Goal: Task Accomplishment & Management: Complete application form

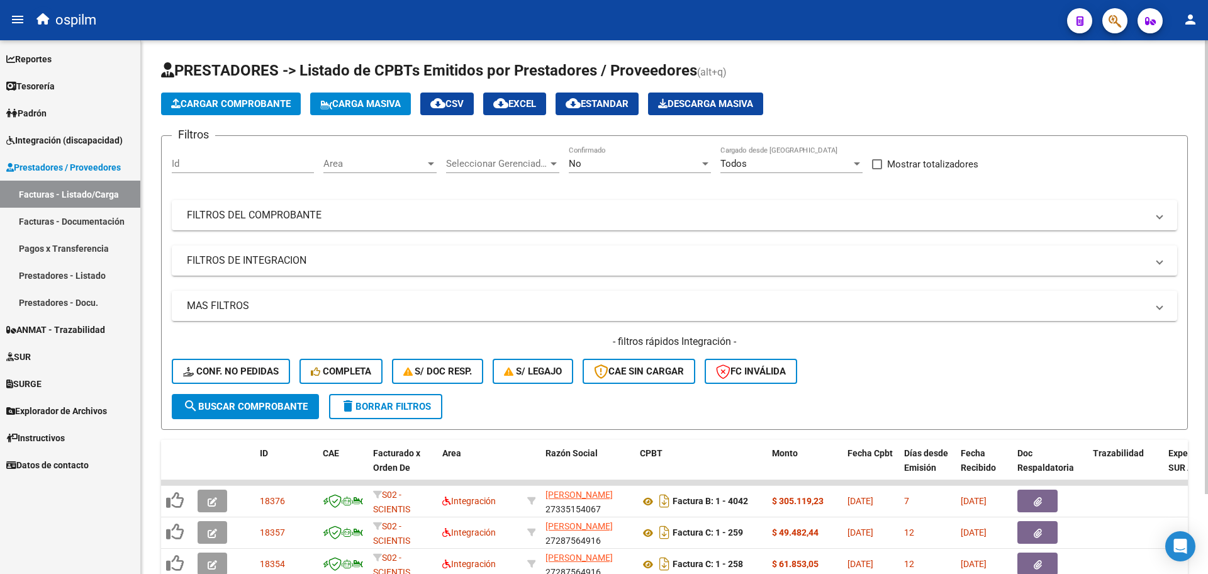
click at [364, 405] on span "delete Borrar Filtros" at bounding box center [385, 406] width 91 height 11
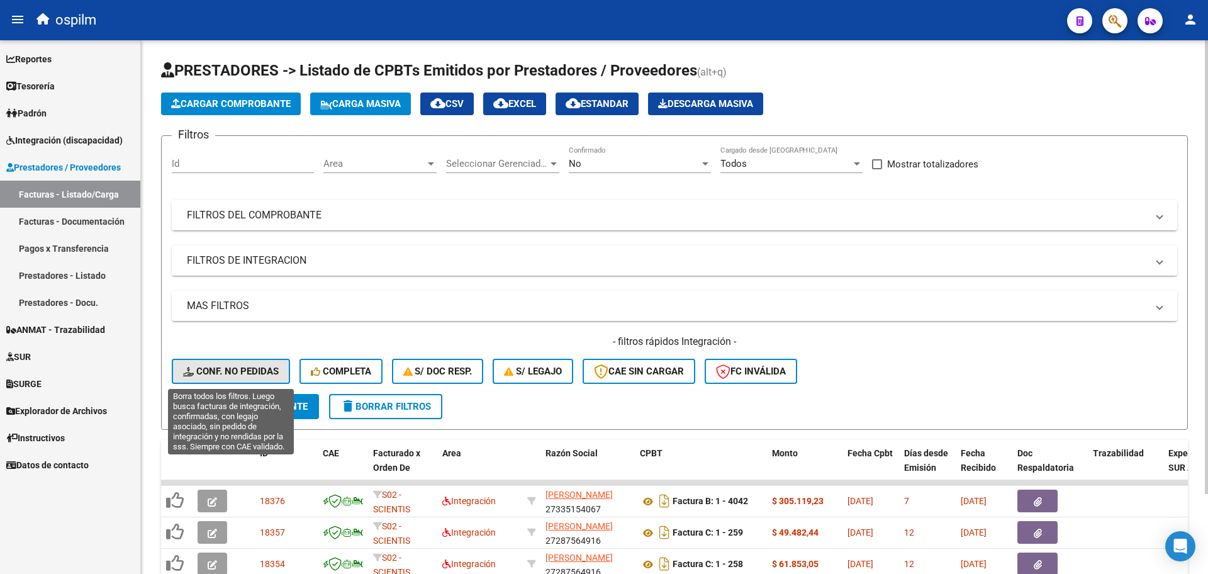
click at [229, 372] on span "Conf. no pedidas" at bounding box center [231, 370] width 96 height 11
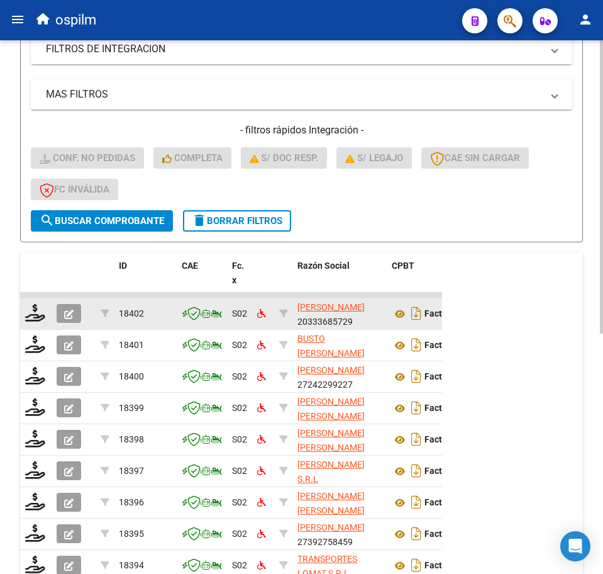
scroll to position [437, 0]
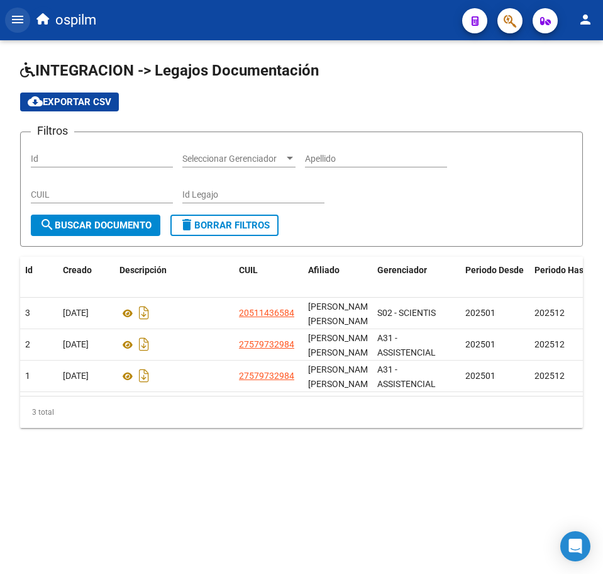
click at [19, 17] on mat-icon "menu" at bounding box center [17, 19] width 15 height 15
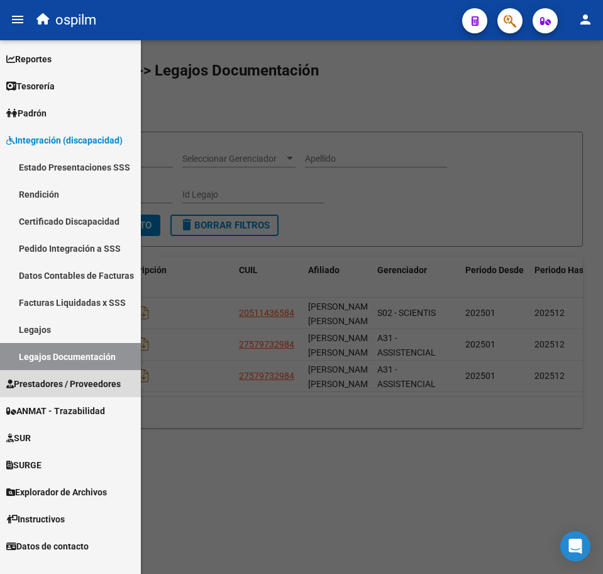
click at [78, 387] on span "Prestadores / Proveedores" at bounding box center [63, 384] width 114 height 14
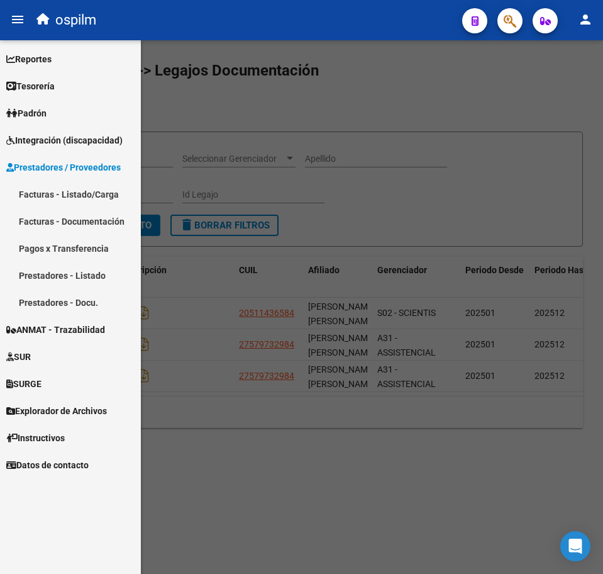
click at [65, 197] on link "Facturas - Listado/Carga" at bounding box center [70, 194] width 141 height 27
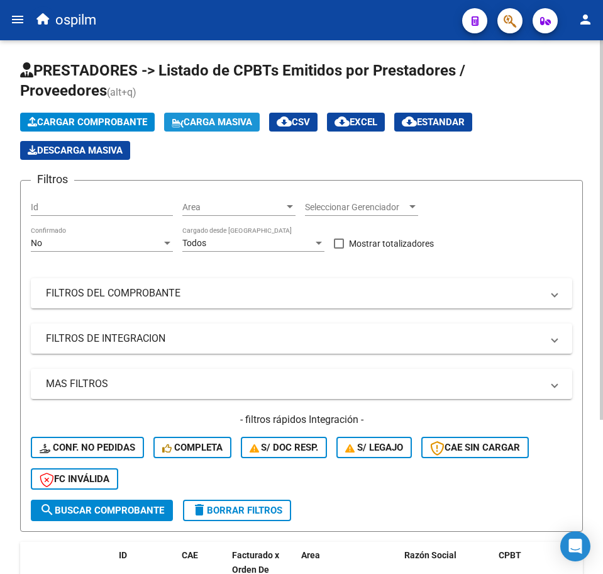
click at [228, 121] on span "Carga Masiva" at bounding box center [212, 121] width 81 height 11
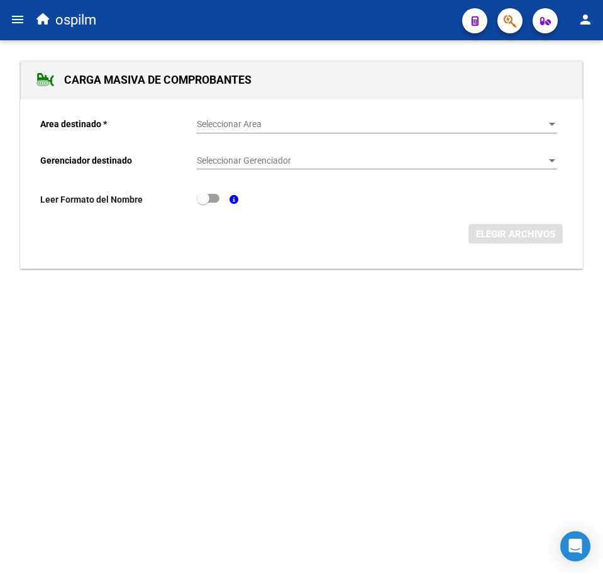
click at [245, 118] on div "Seleccionar Area Seleccionar Area" at bounding box center [377, 120] width 360 height 25
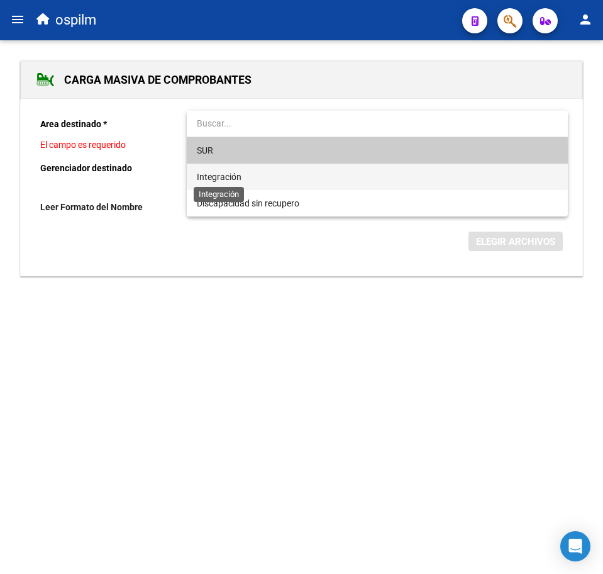
click at [233, 174] on span "Integración" at bounding box center [219, 177] width 45 height 10
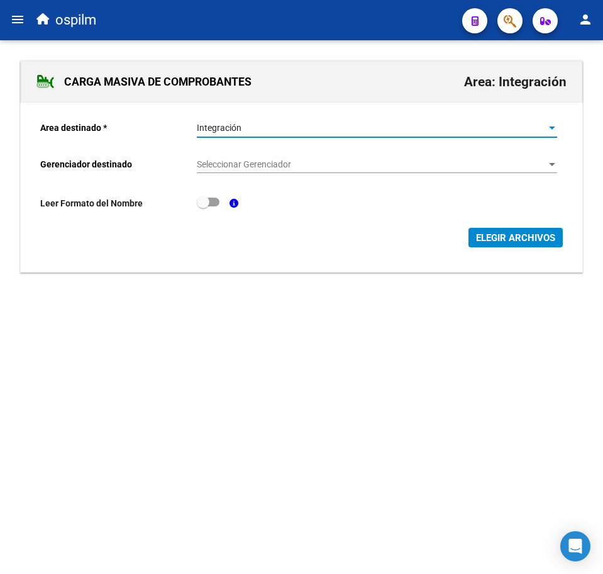
click at [243, 162] on span "Seleccionar Gerenciador" at bounding box center [371, 164] width 349 height 11
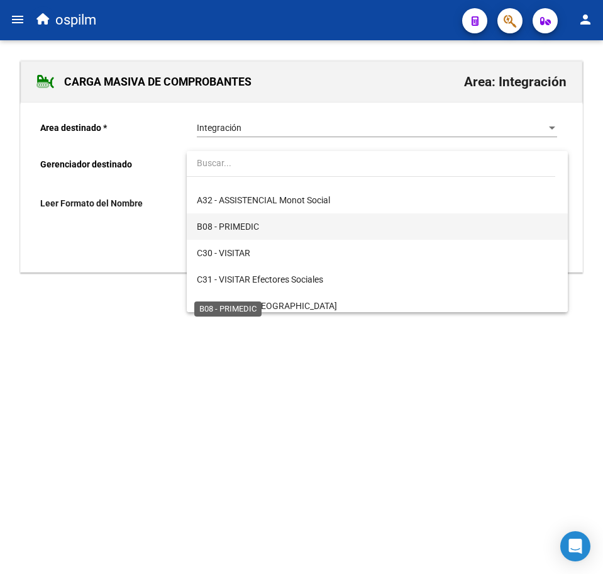
scroll to position [157, 0]
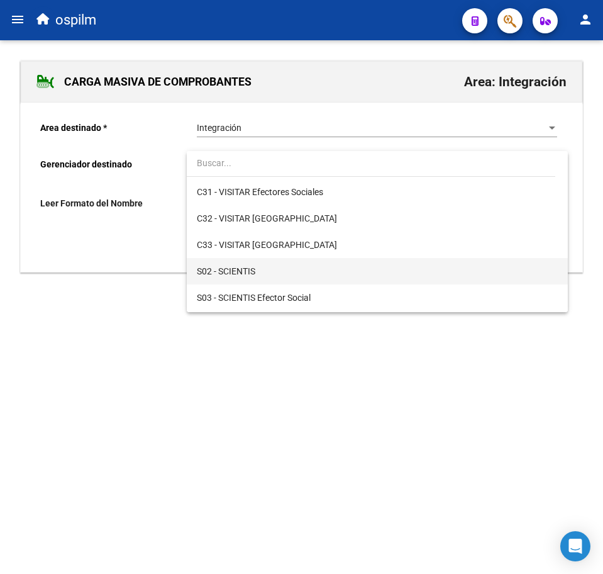
click at [261, 264] on span "S02 - SCIENTIS" at bounding box center [377, 271] width 360 height 26
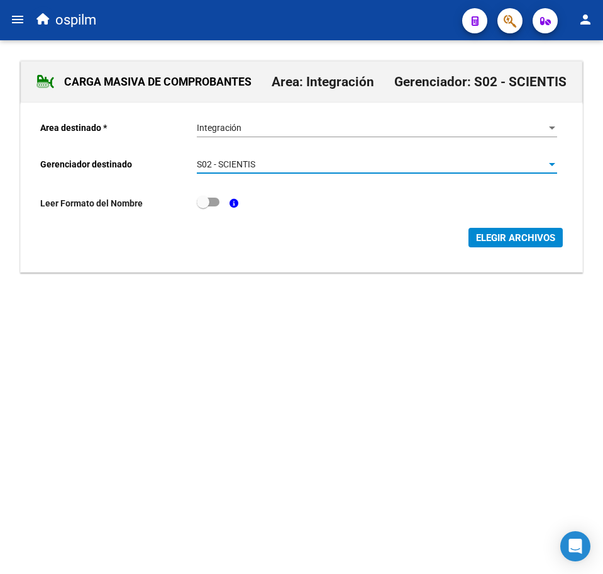
click at [517, 235] on span "ELEGIR ARCHIVOS" at bounding box center [515, 237] width 79 height 11
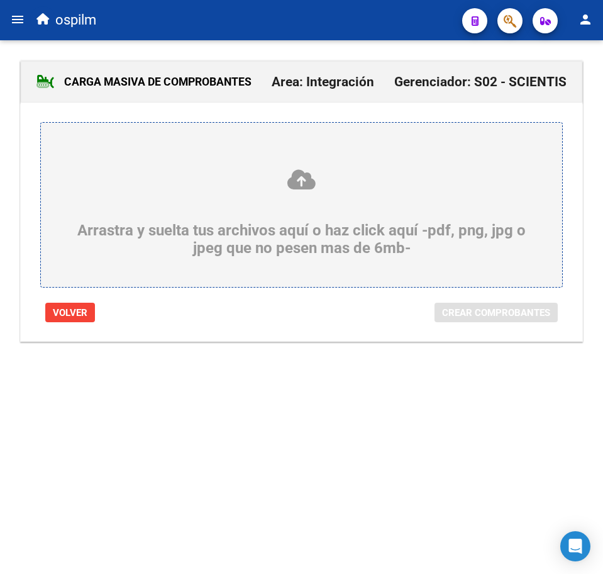
click at [15, 16] on mat-icon "menu" at bounding box center [17, 19] width 15 height 15
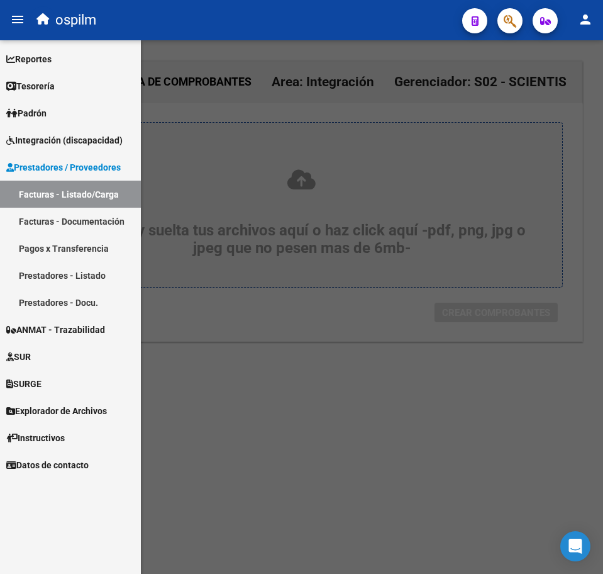
click at [53, 199] on link "Facturas - Listado/Carga" at bounding box center [70, 194] width 141 height 27
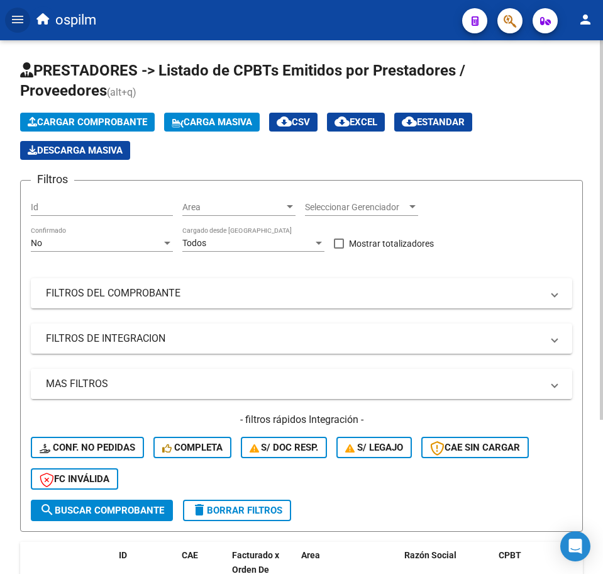
scroll to position [217, 0]
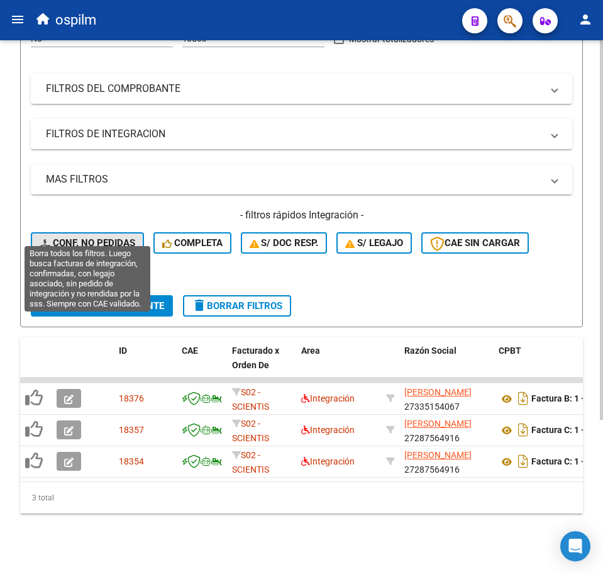
click at [68, 237] on span "Conf. no pedidas" at bounding box center [88, 242] width 96 height 11
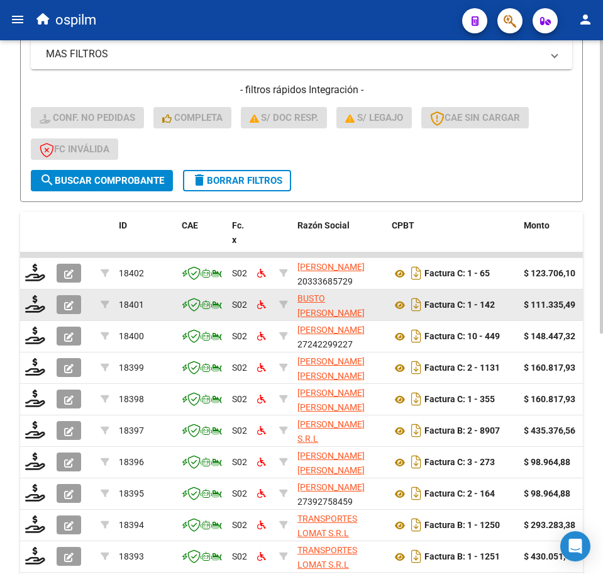
scroll to position [437, 0]
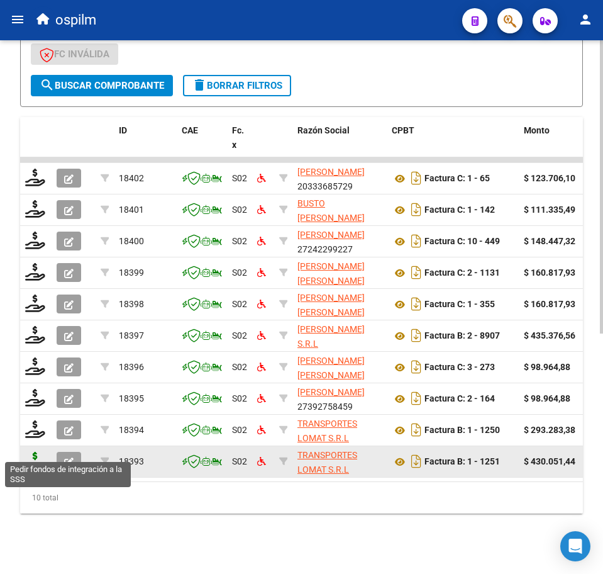
click at [36, 452] on icon at bounding box center [35, 461] width 20 height 18
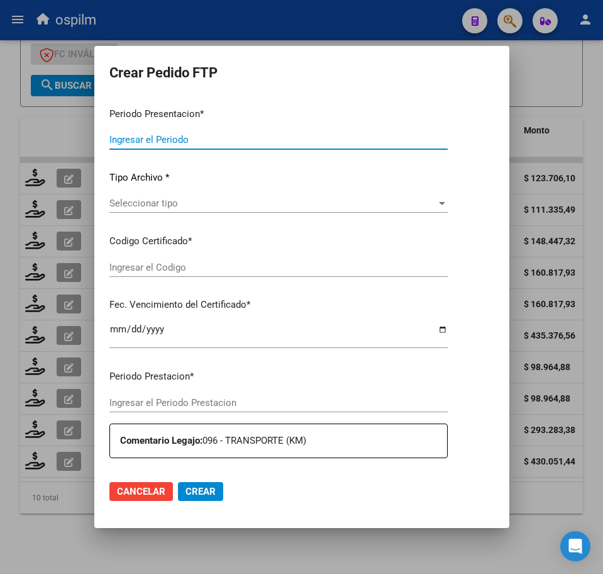
type input "202507"
type input "$ 430.051,44"
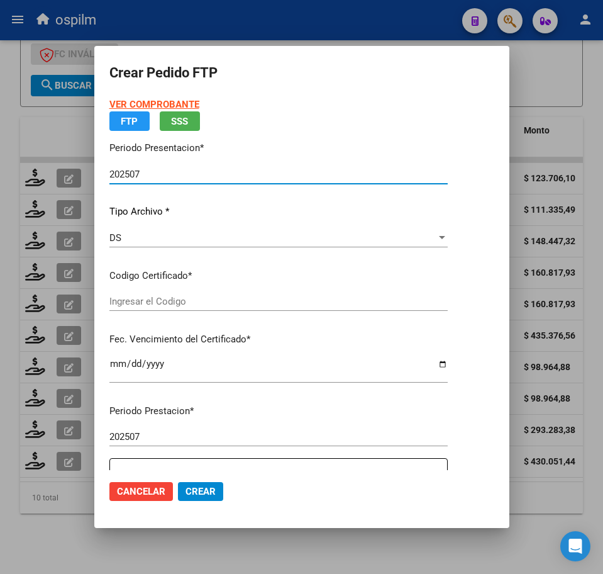
type input "ARG02000535189662020010820250108BS436"
type input "2025-01-08"
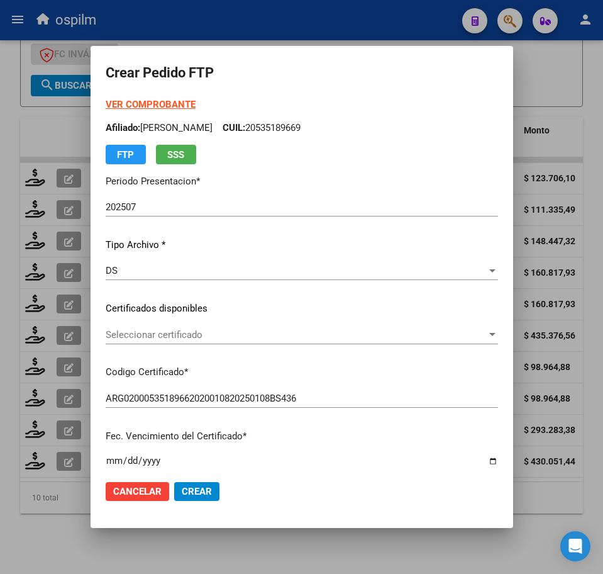
click at [28, 531] on div at bounding box center [301, 287] width 603 height 574
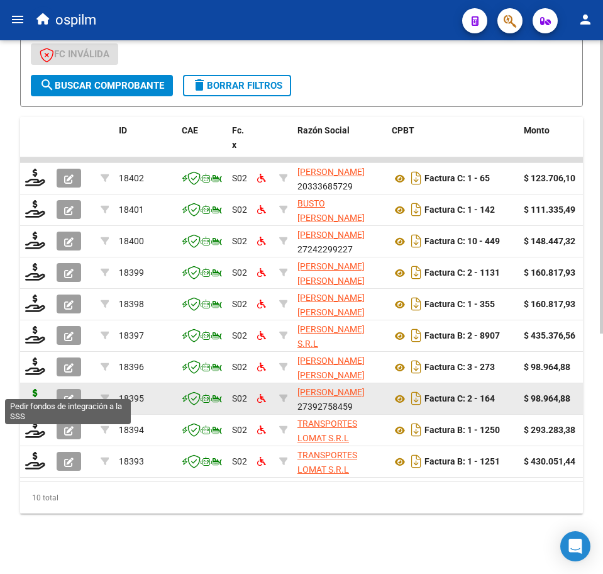
click at [36, 389] on icon at bounding box center [35, 398] width 20 height 18
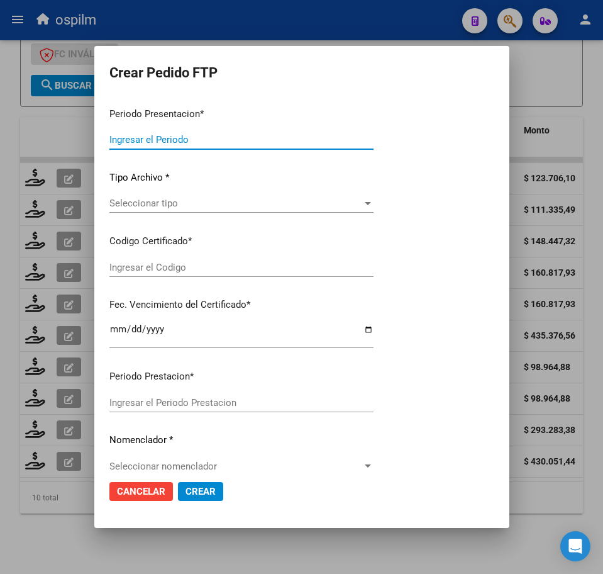
type input "202507"
type input "$ 98.964,88"
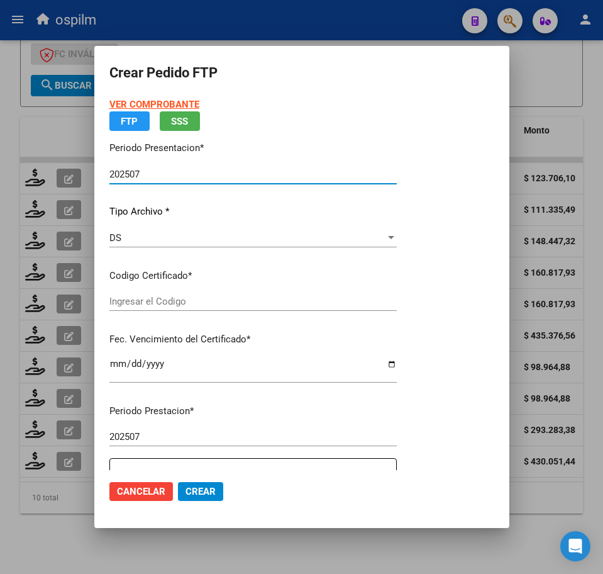
type input "ARG02000553890602020110420251104BS413"
type input "2025-11-04"
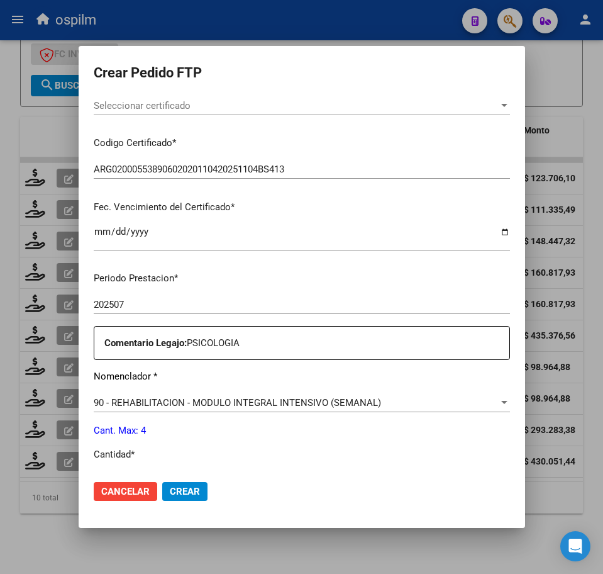
scroll to position [314, 0]
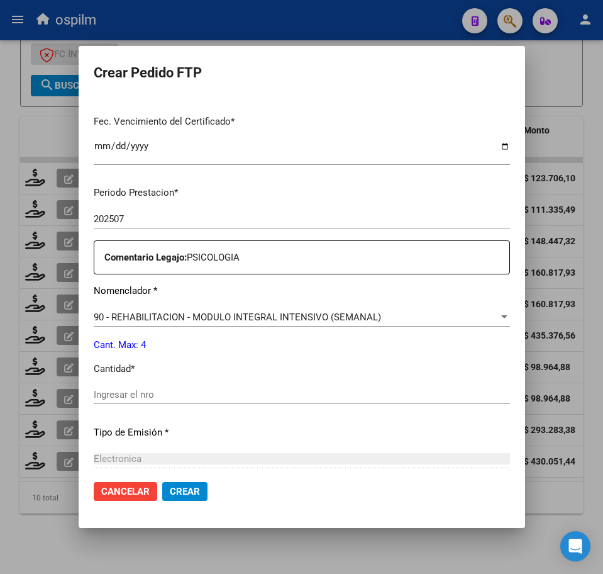
click at [174, 396] on input "Ingresar el nro" at bounding box center [302, 394] width 416 height 11
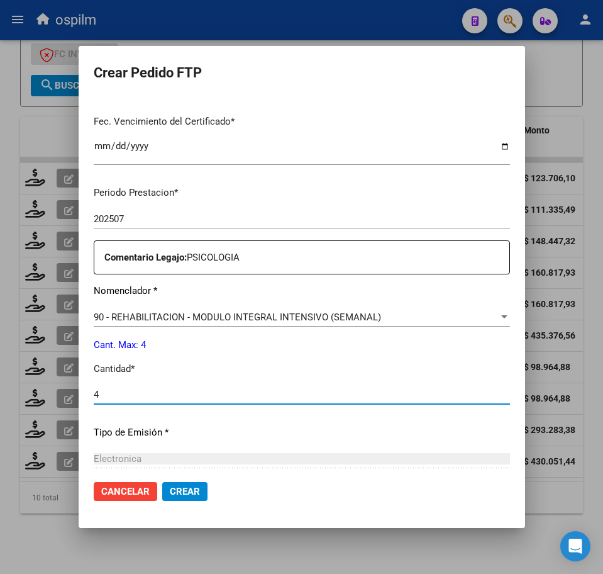
type input "4"
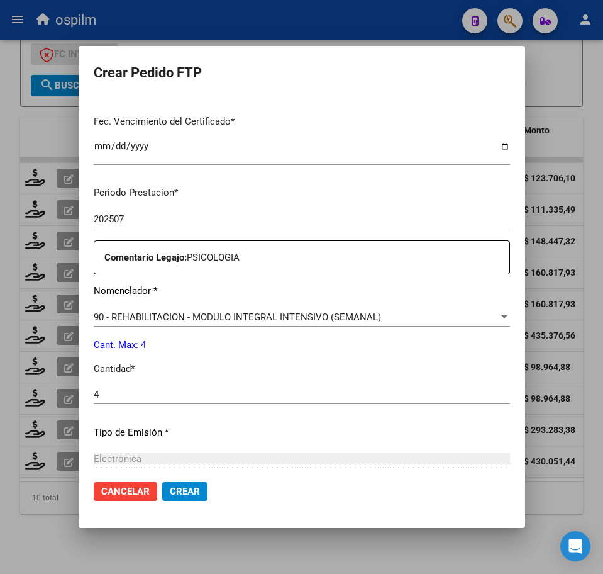
scroll to position [451, 0]
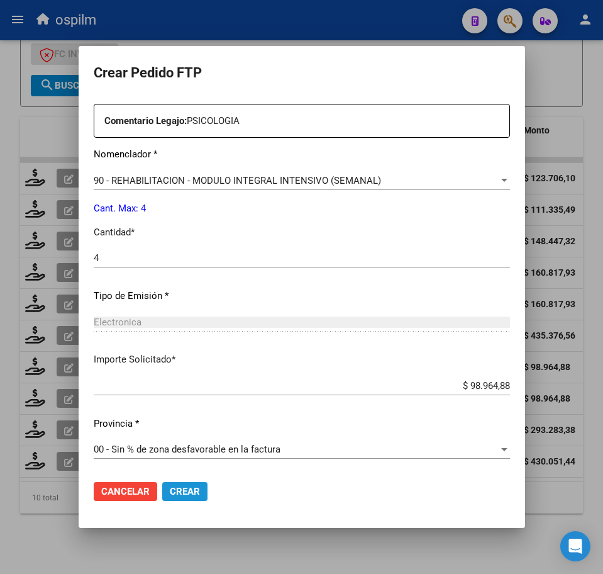
click at [196, 488] on span "Crear" at bounding box center [185, 491] width 30 height 11
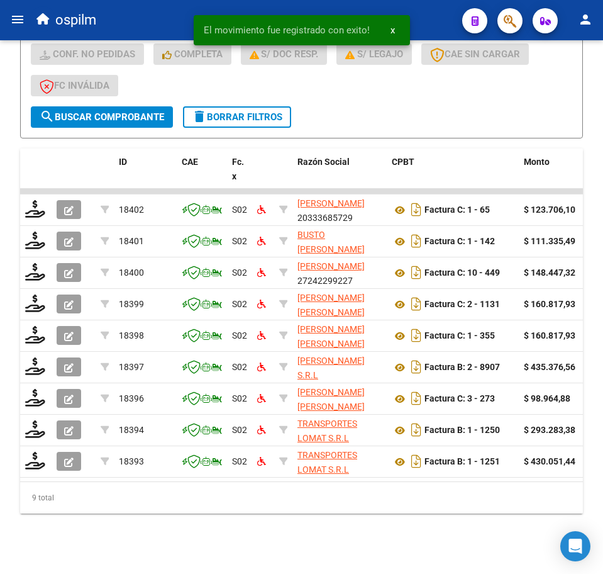
scroll to position [406, 0]
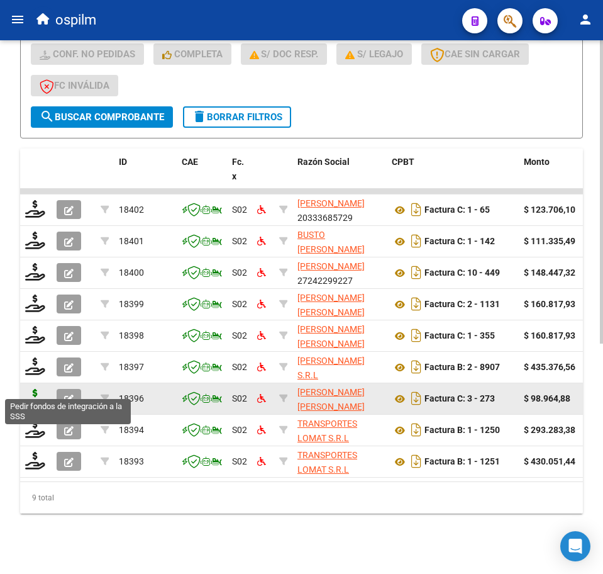
click at [35, 389] on icon at bounding box center [35, 398] width 20 height 18
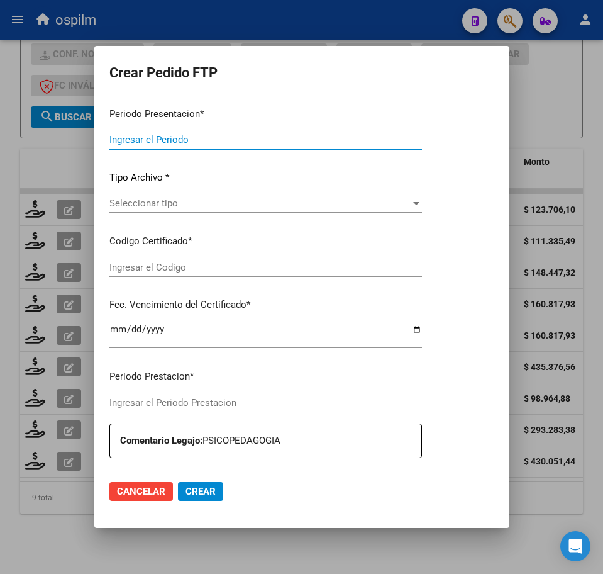
type input "202507"
type input "$ 98.964,88"
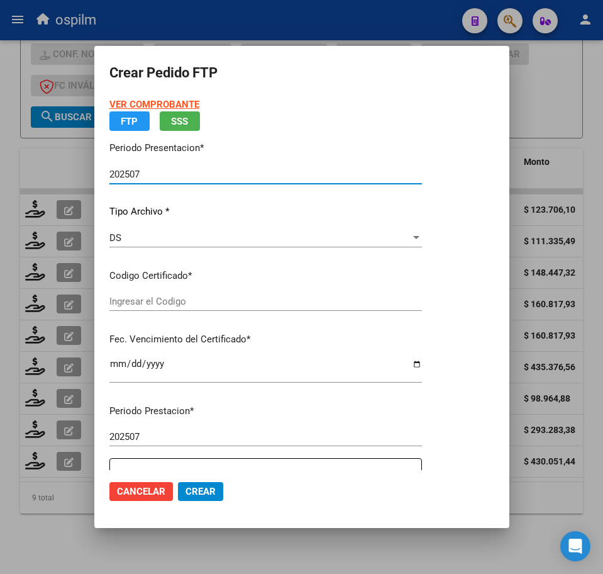
type input "ARG02000553890602020110420251104BS413"
type input "2025-11-04"
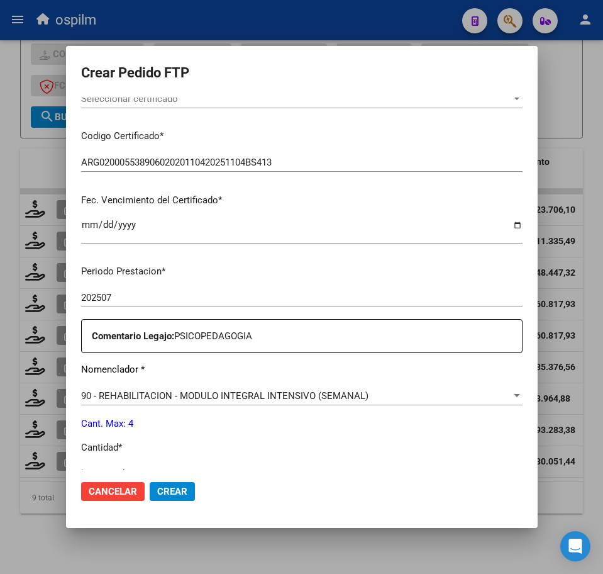
scroll to position [393, 0]
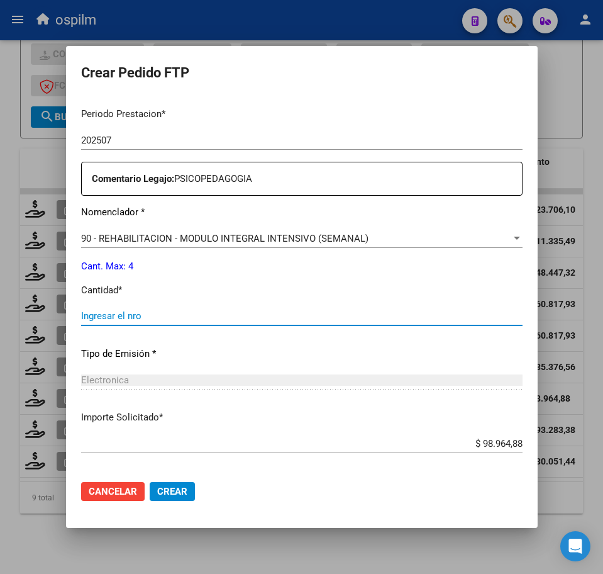
click at [157, 318] on input "Ingresar el nro" at bounding box center [302, 315] width 442 height 11
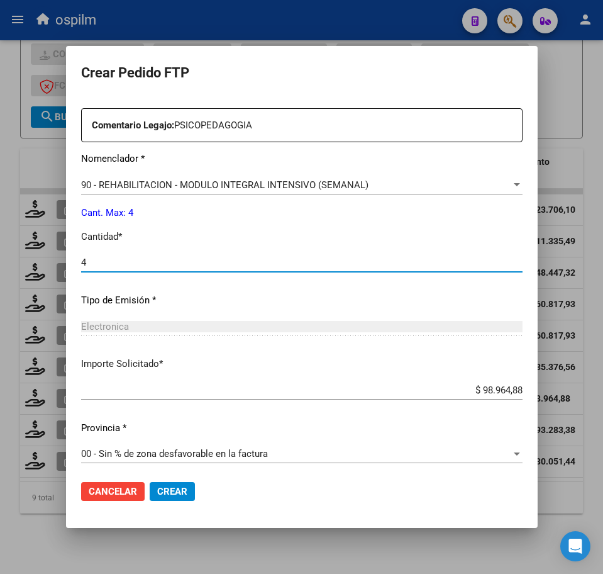
scroll to position [451, 0]
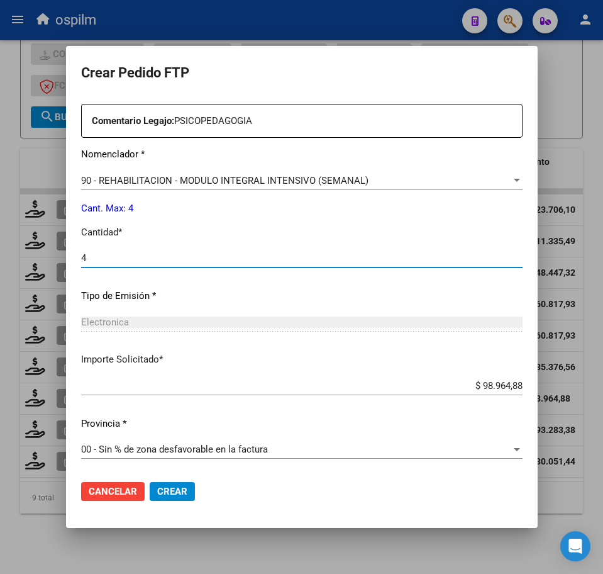
type input "4"
click at [186, 495] on span "Crear" at bounding box center [172, 491] width 30 height 11
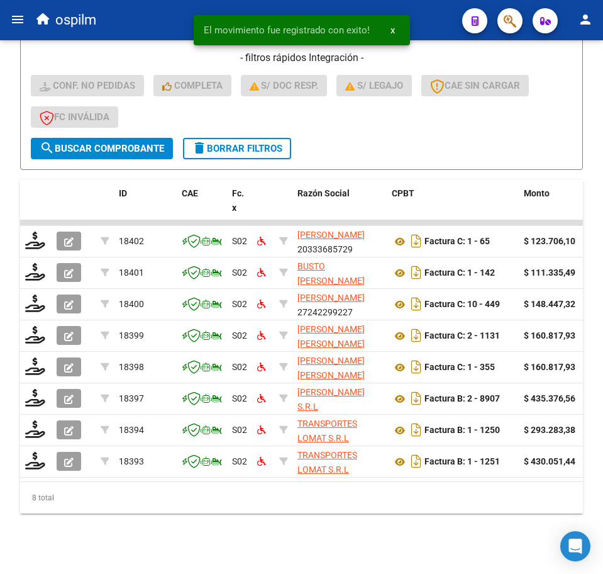
scroll to position [374, 0]
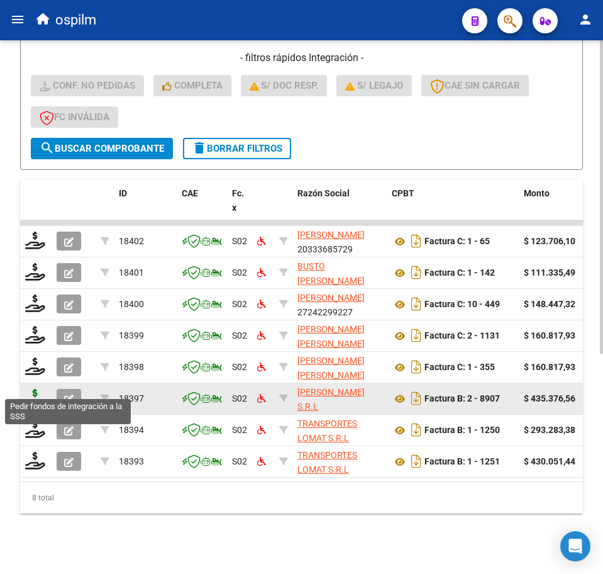
click at [32, 389] on icon at bounding box center [35, 398] width 20 height 18
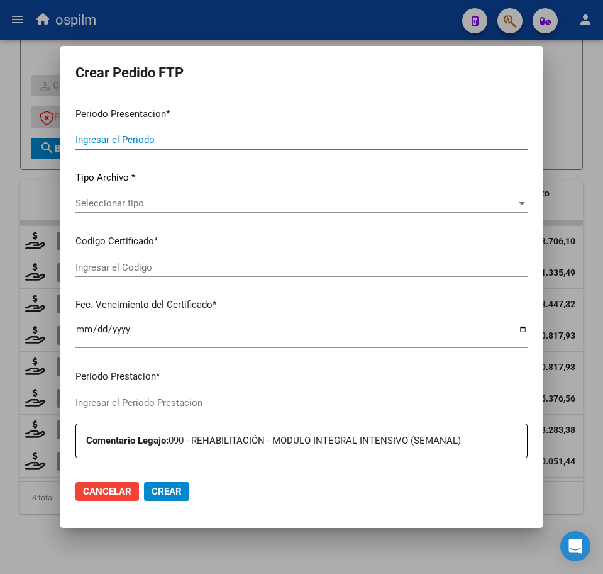
type input "202507"
type input "$ 435.376,56"
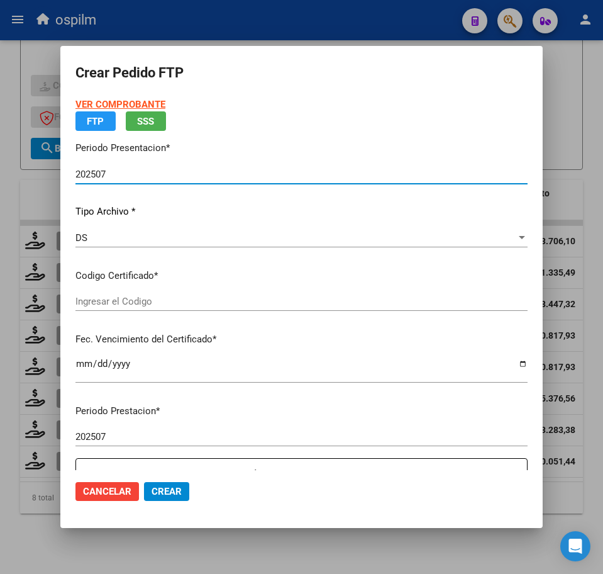
type input "ARG02000535189662020010820250108BS436"
type input "2025-01-08"
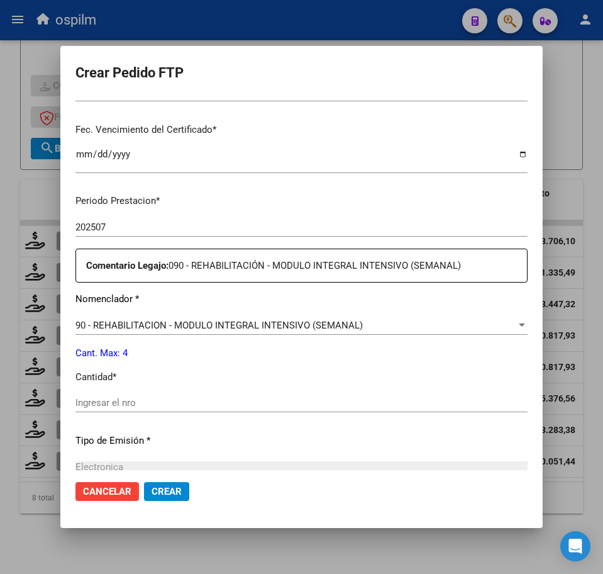
scroll to position [314, 0]
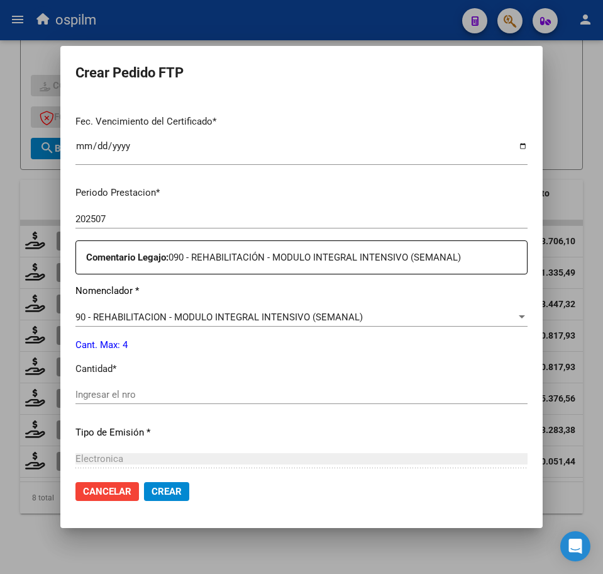
click at [145, 398] on input "Ingresar el nro" at bounding box center [301, 394] width 452 height 11
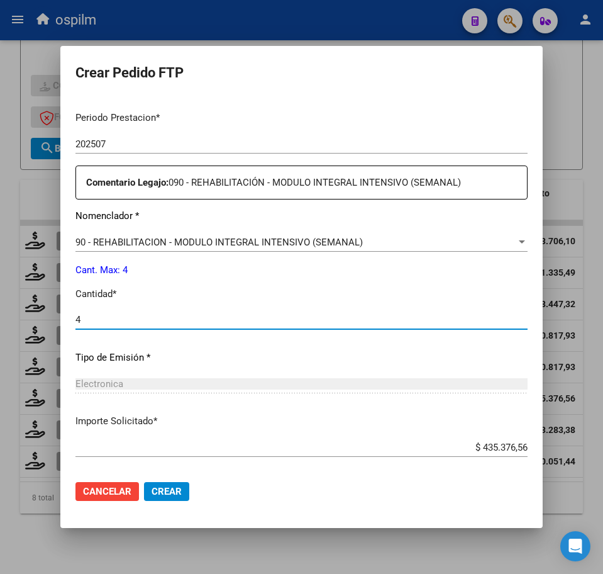
scroll to position [451, 0]
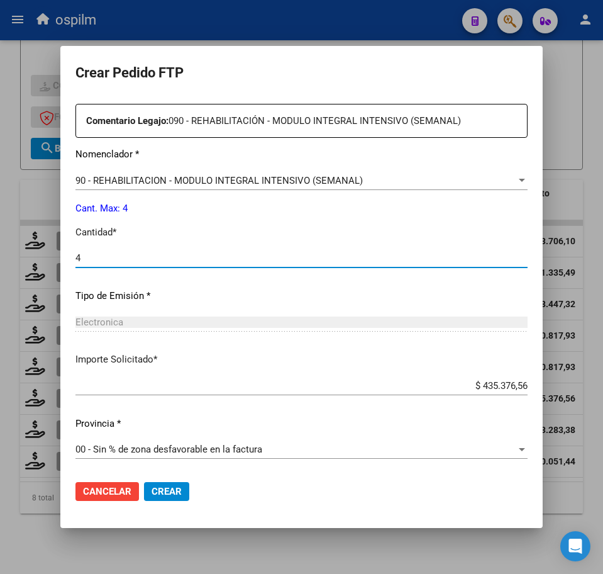
type input "4"
click at [167, 494] on span "Crear" at bounding box center [167, 491] width 30 height 11
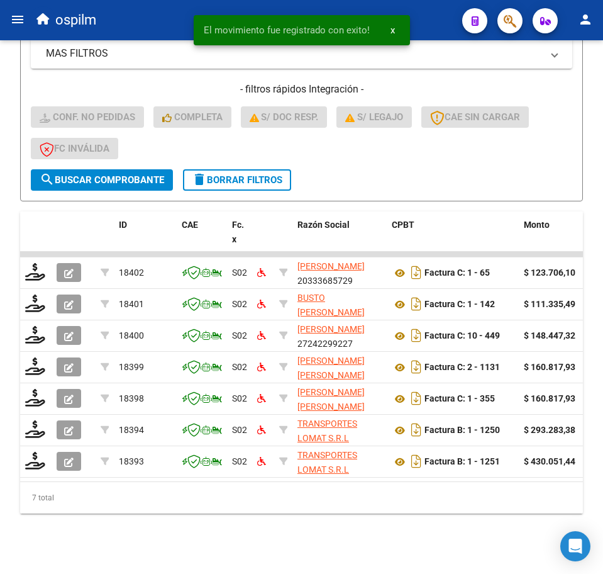
scroll to position [343, 0]
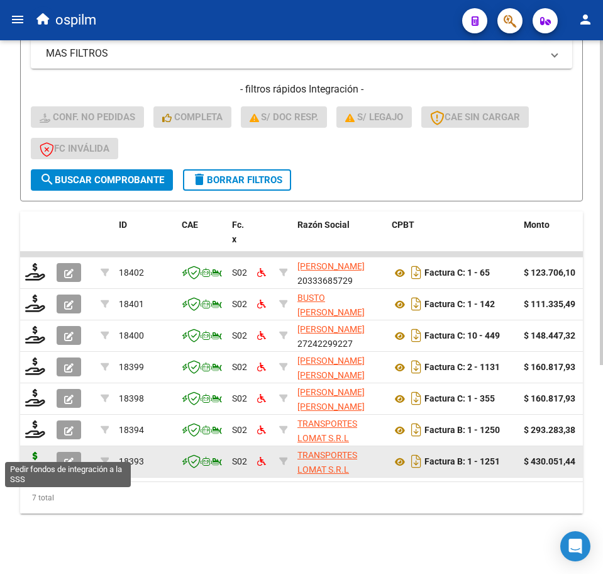
click at [33, 452] on icon at bounding box center [35, 461] width 20 height 18
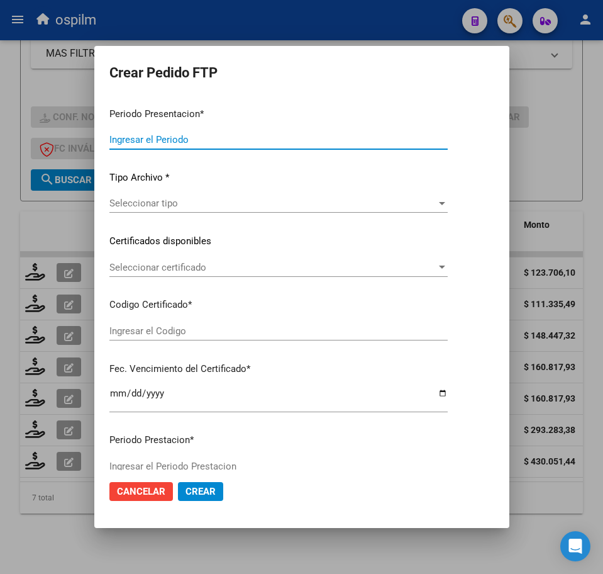
type input "202507"
type input "$ 430.051,44"
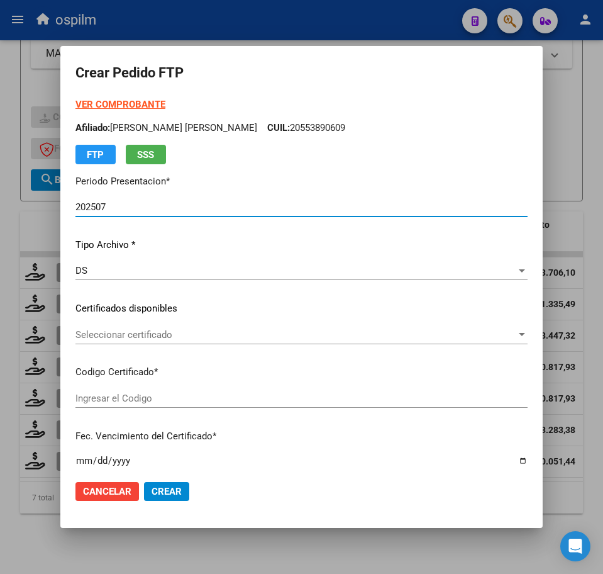
type input "ARG02000535189662020010820250108BS436"
type input "2025-01-08"
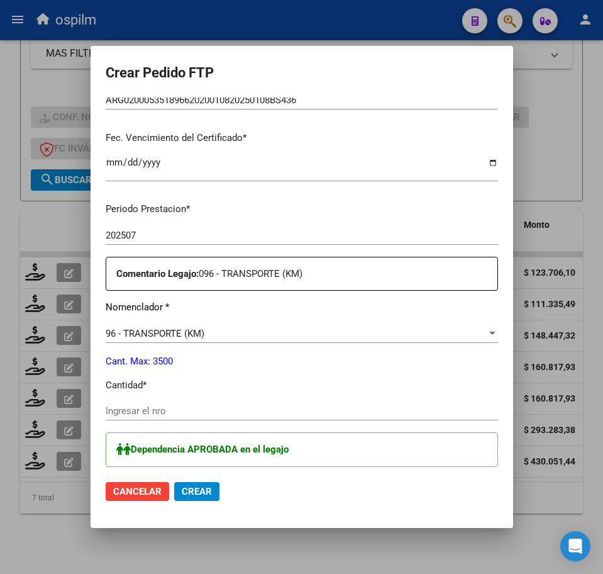
scroll to position [314, 0]
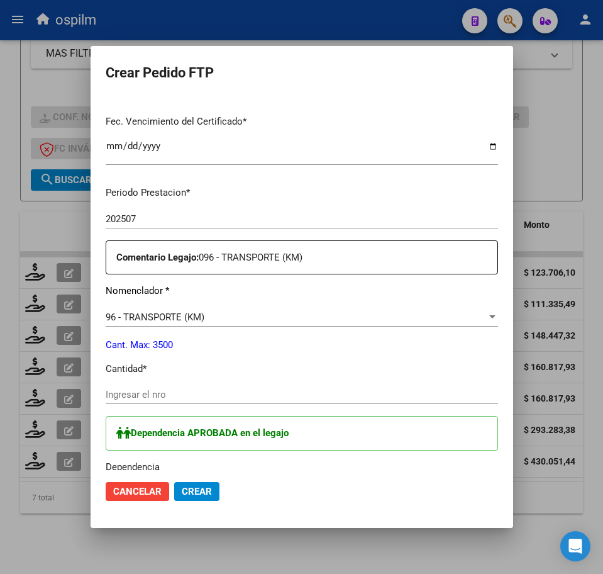
click at [148, 398] on input "Ingresar el nro" at bounding box center [302, 394] width 392 height 11
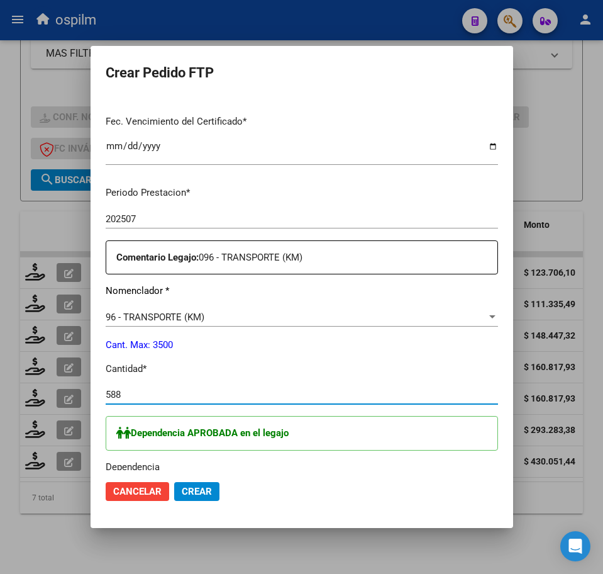
scroll to position [472, 0]
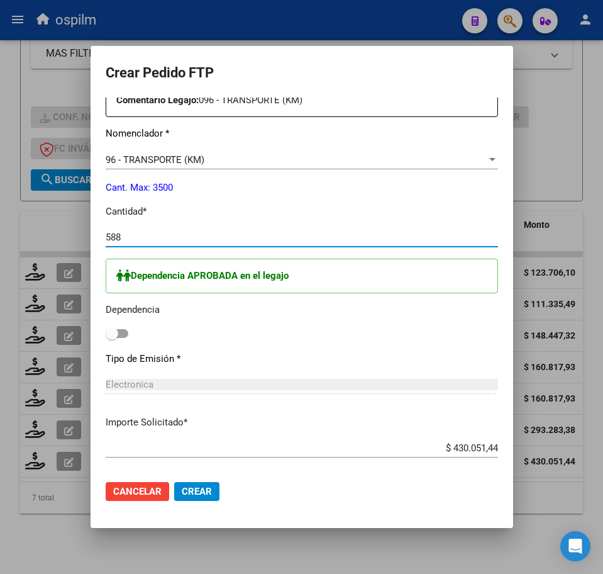
type input "588"
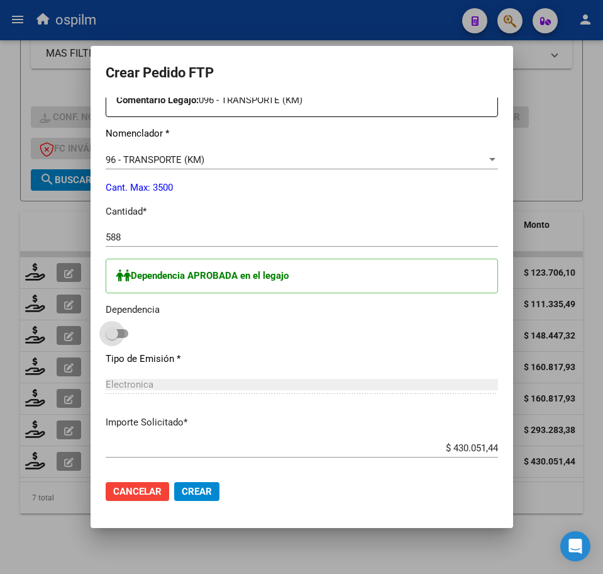
click at [106, 333] on span at bounding box center [117, 333] width 23 height 9
click at [111, 338] on input "checkbox" at bounding box center [111, 338] width 1 height 1
checkbox input "true"
click at [442, 320] on div "Dependencia APROBADA en el legajo Dependencia" at bounding box center [302, 301] width 392 height 84
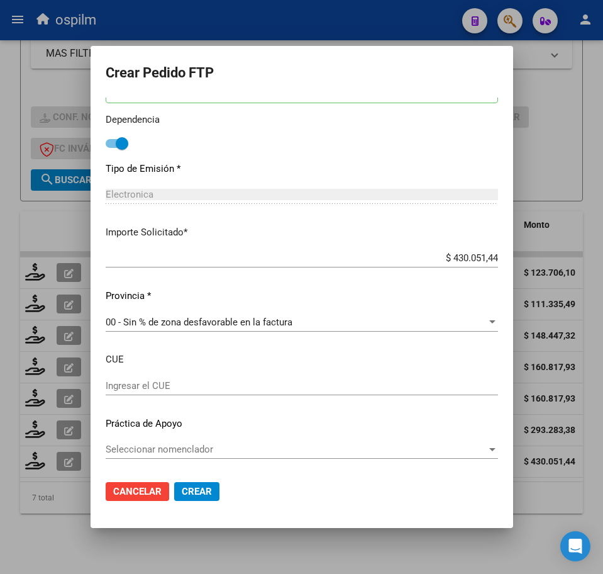
click at [182, 494] on span "Crear" at bounding box center [197, 491] width 30 height 11
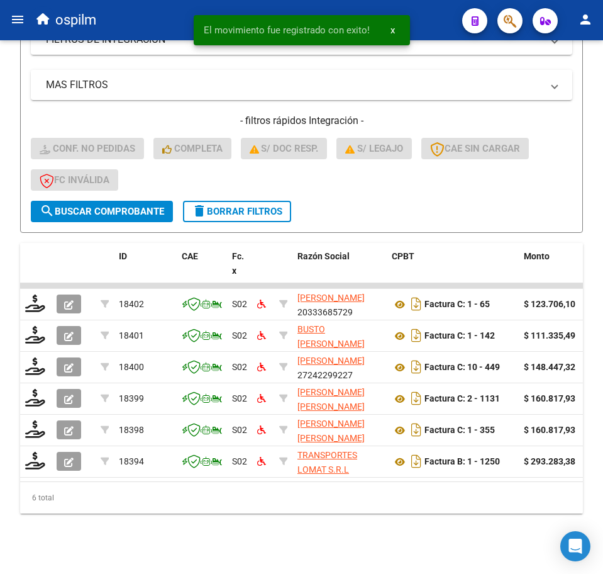
scroll to position [311, 0]
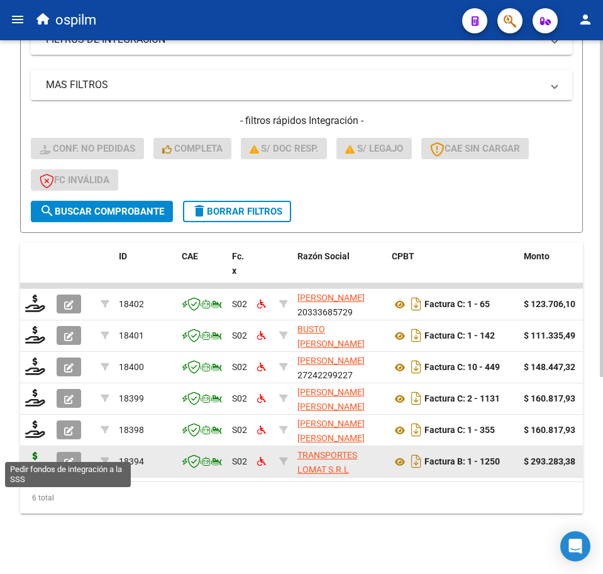
click at [35, 453] on icon at bounding box center [35, 461] width 20 height 18
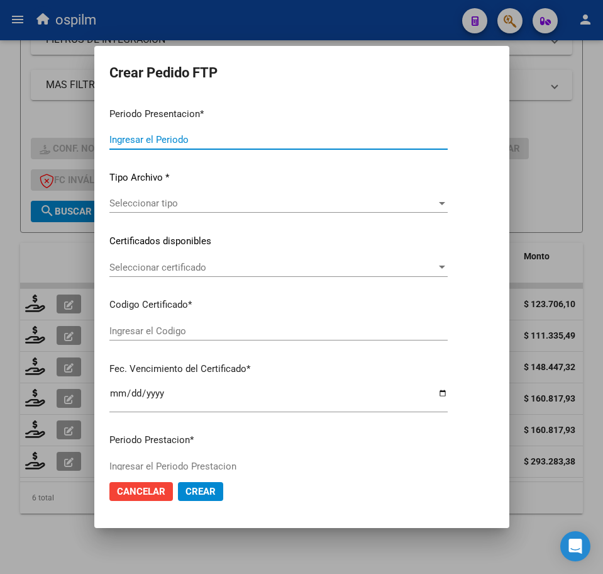
type input "202507"
type input "$ 293.283,38"
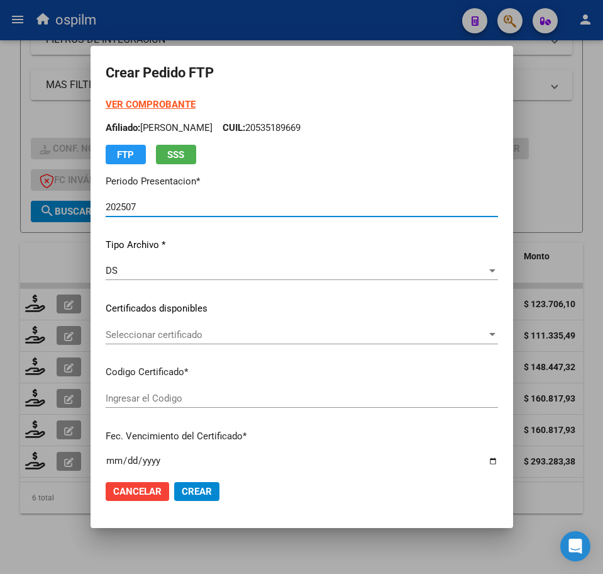
type input "ARG02000535189662020010820250108BS436"
type input "2025-01-08"
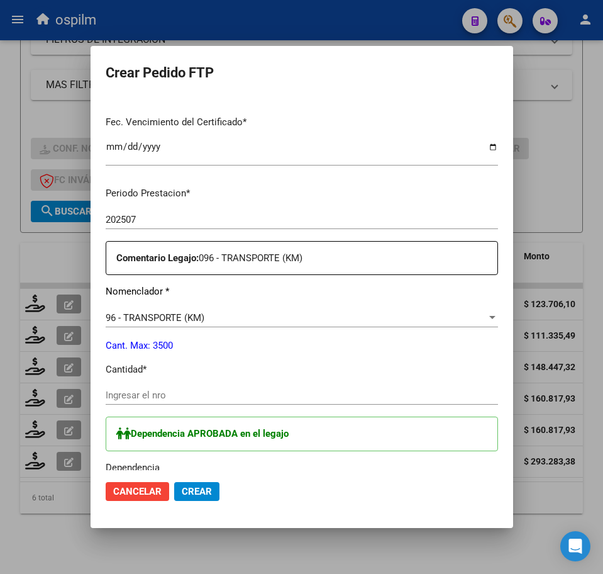
scroll to position [314, 0]
click at [116, 395] on input "Ingresar el nro" at bounding box center [302, 394] width 392 height 11
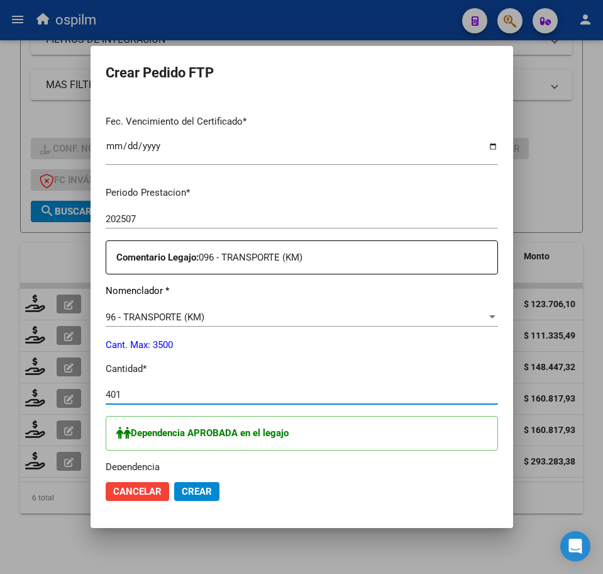
type input "401"
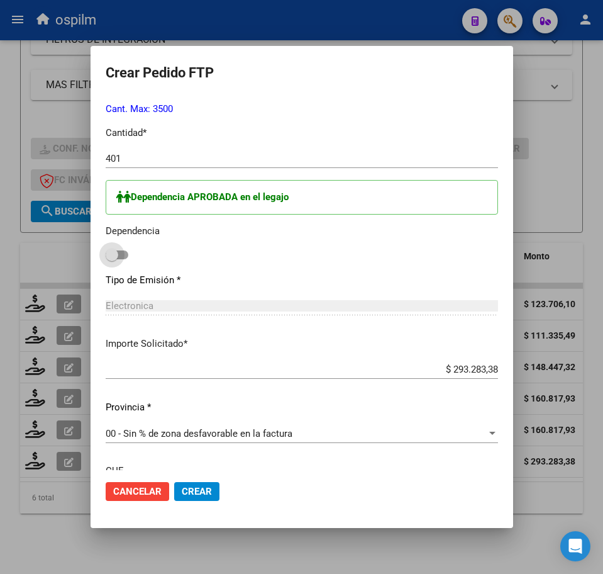
click at [106, 253] on span at bounding box center [117, 254] width 23 height 9
click at [111, 259] on input "checkbox" at bounding box center [111, 259] width 1 height 1
checkbox input "true"
click at [182, 492] on span "Crear" at bounding box center [197, 491] width 30 height 11
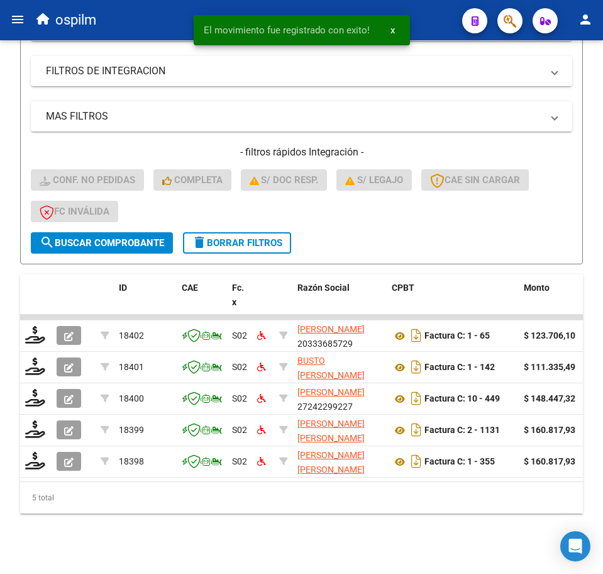
scroll to position [280, 0]
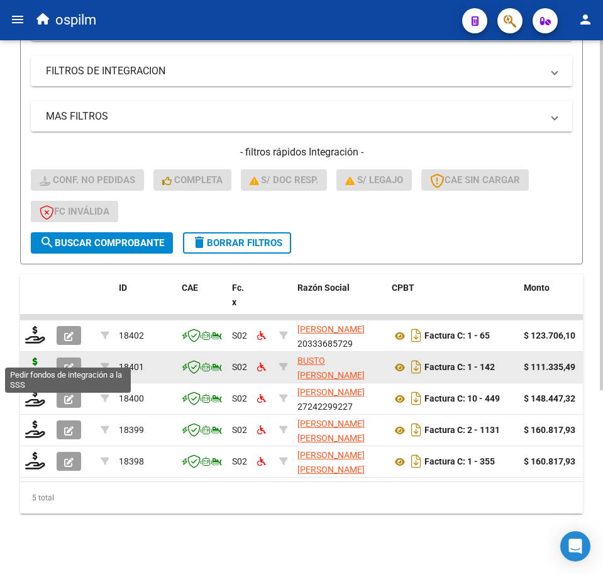
click at [38, 357] on icon at bounding box center [35, 366] width 20 height 18
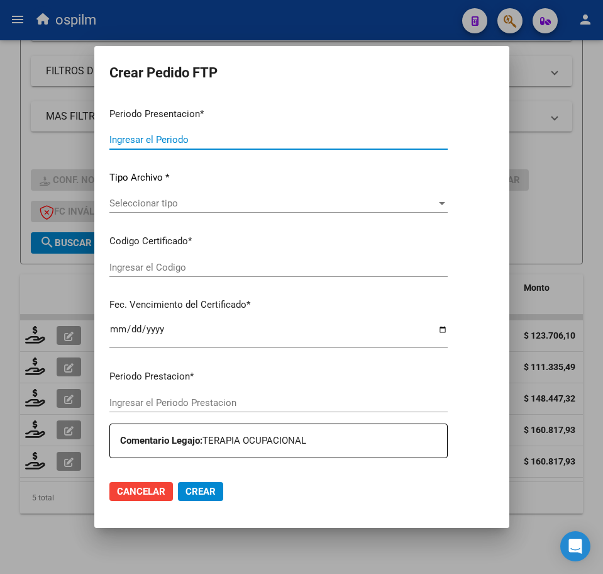
type input "202507"
type input "$ 111.335,49"
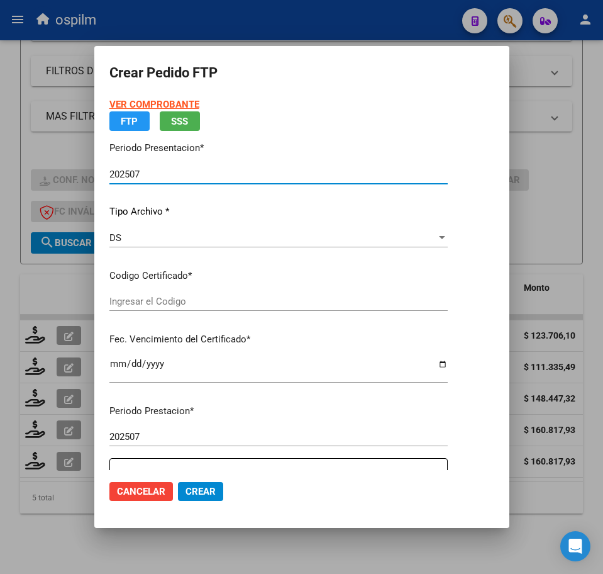
type input "ARG02000444608872017031020220310BS440"
type input "[DATE]"
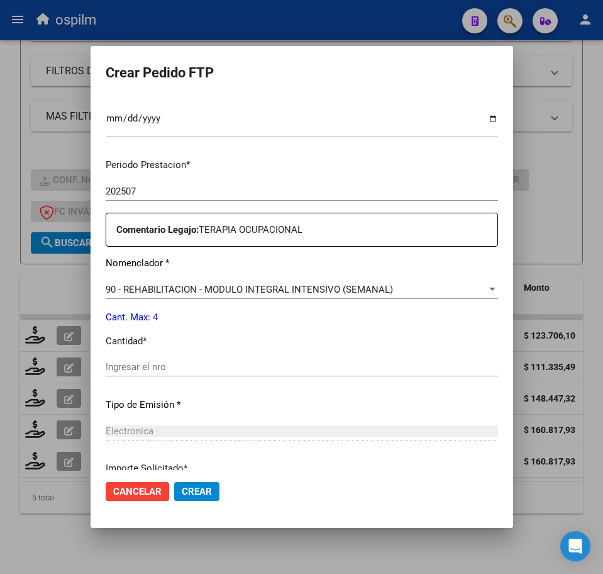
scroll to position [393, 0]
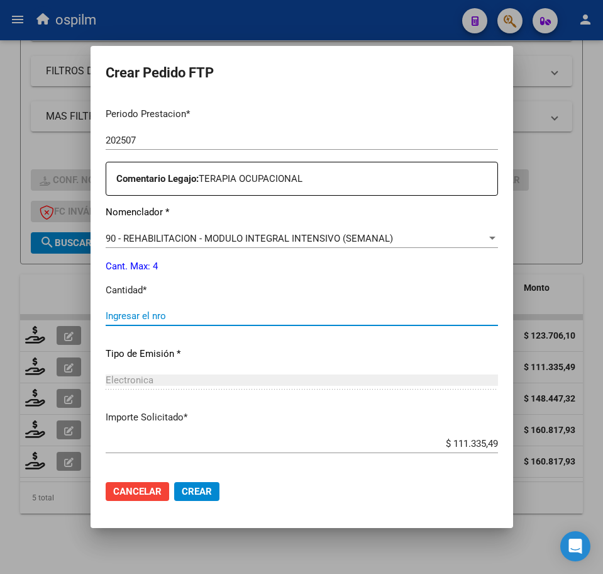
click at [138, 314] on input "Ingresar el nro" at bounding box center [302, 315] width 392 height 11
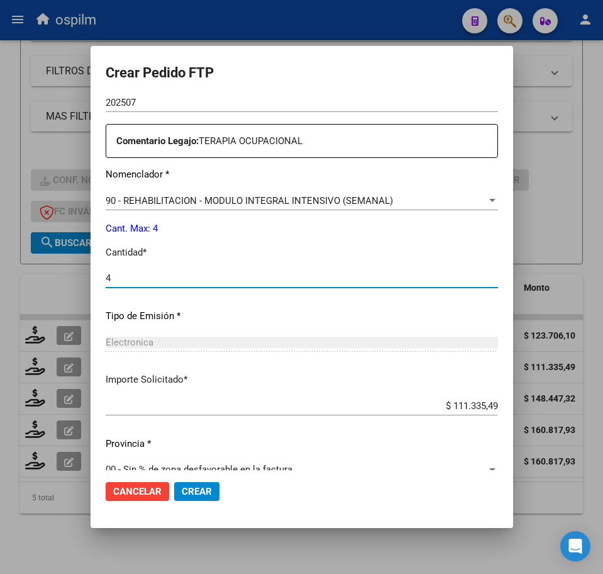
scroll to position [451, 0]
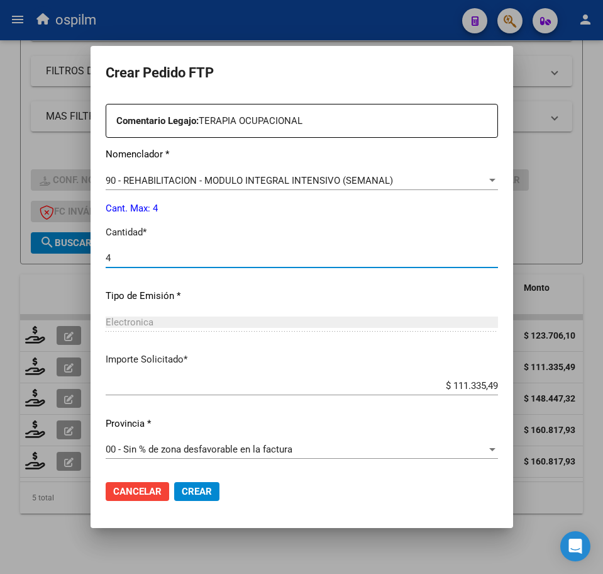
type input "4"
click at [182, 491] on span "Crear" at bounding box center [197, 491] width 30 height 11
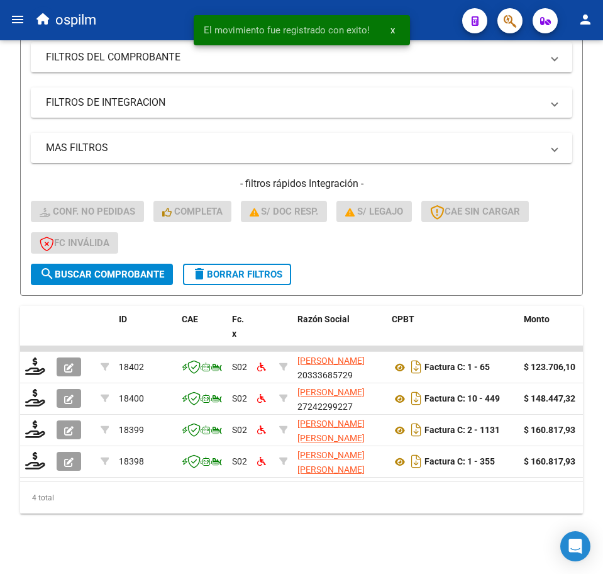
scroll to position [248, 0]
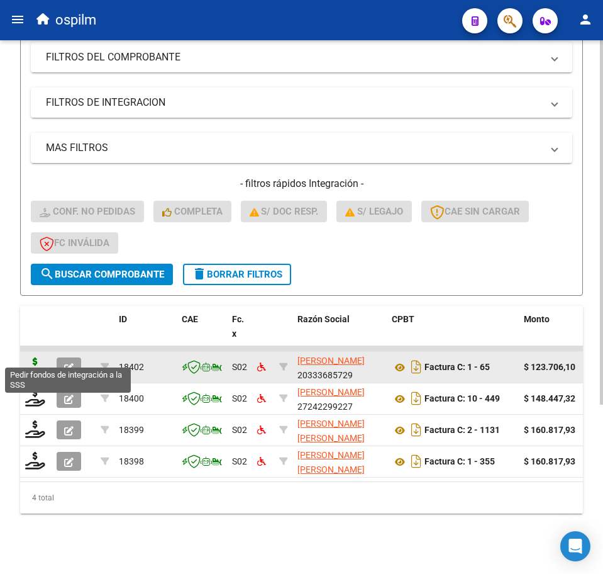
click at [36, 357] on icon at bounding box center [35, 366] width 20 height 18
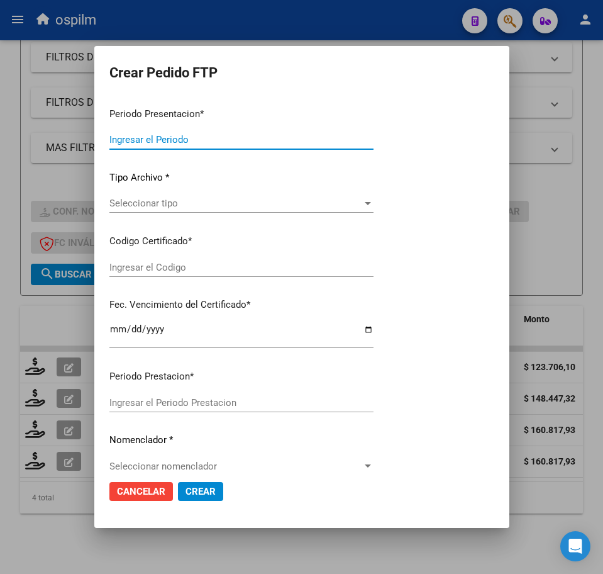
type input "202507"
type input "$ 123.706,10"
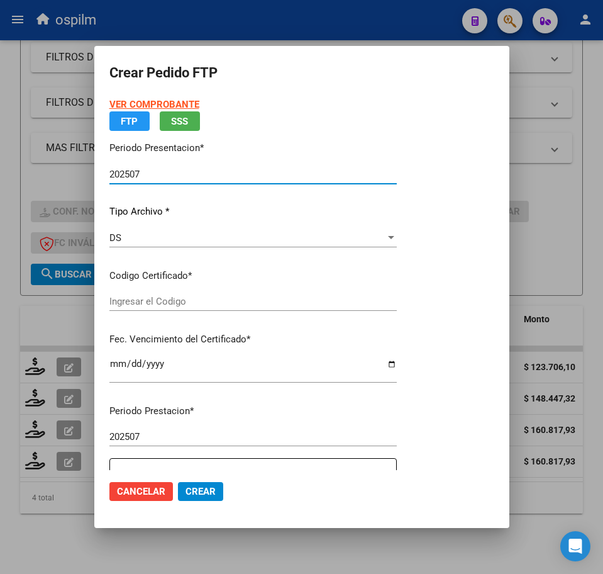
type input "ARG02000444608872017031020220310BS440"
type input "[DATE]"
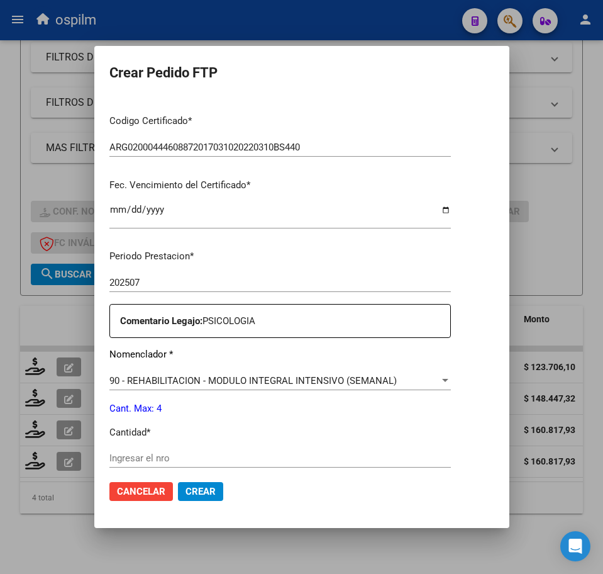
scroll to position [314, 0]
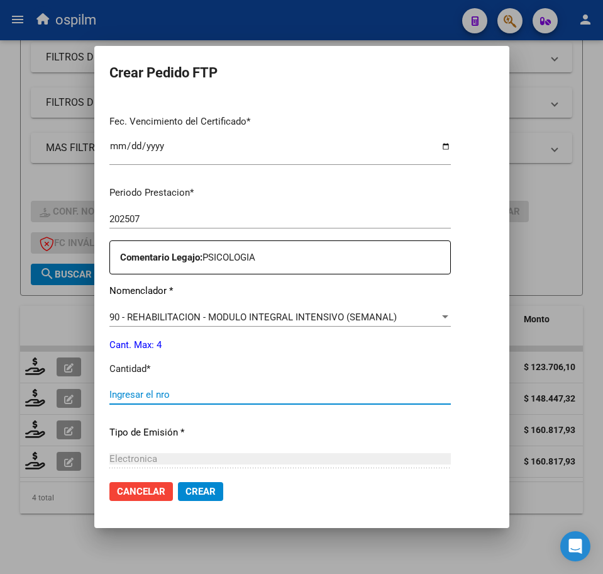
click at [182, 397] on input "Ingresar el nro" at bounding box center [280, 394] width 342 height 11
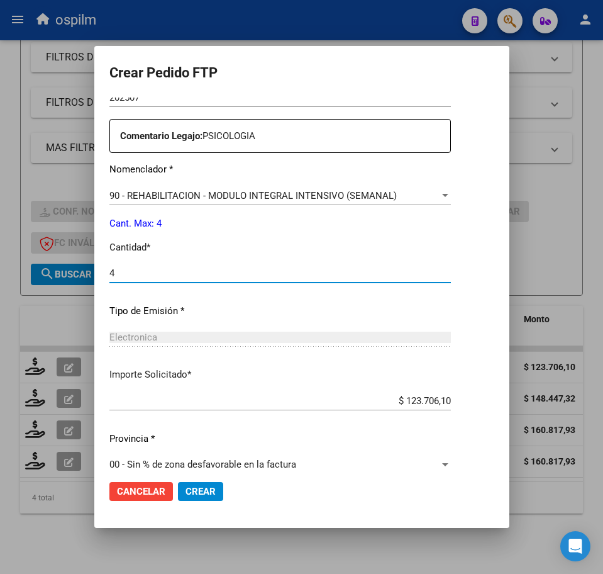
scroll to position [451, 0]
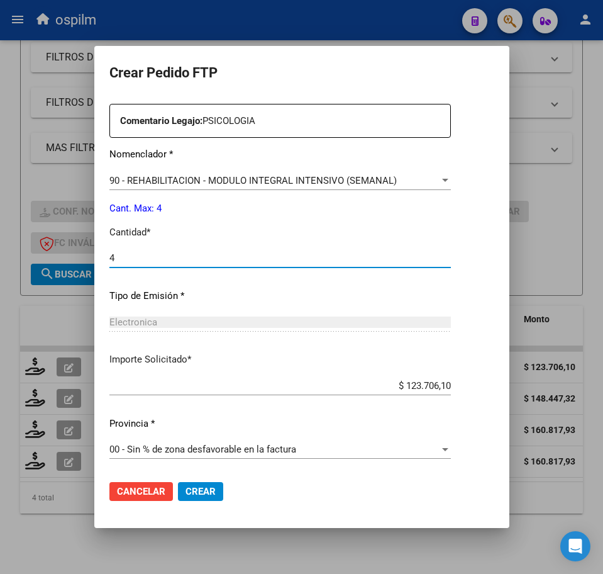
type input "4"
click at [196, 491] on span "Crear" at bounding box center [201, 491] width 30 height 11
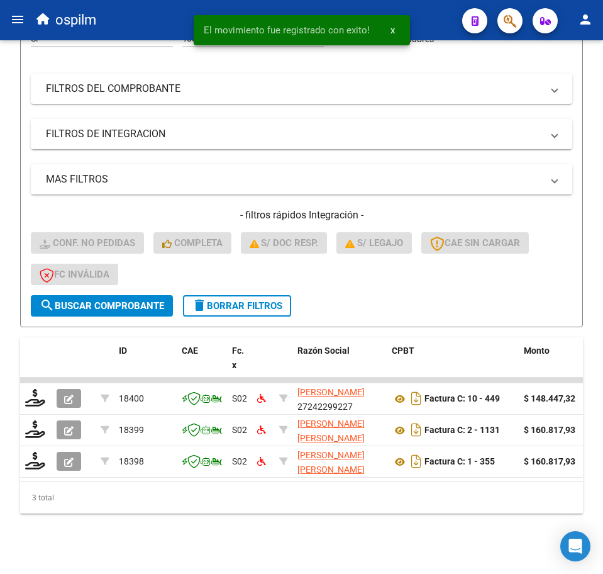
scroll to position [217, 0]
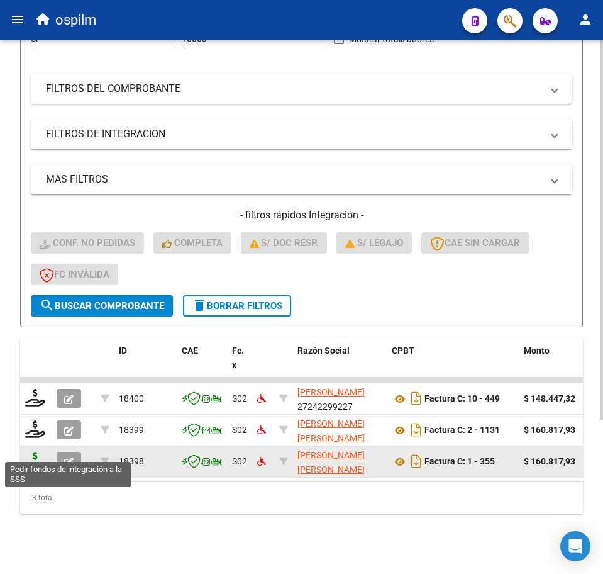
click at [30, 452] on icon at bounding box center [35, 461] width 20 height 18
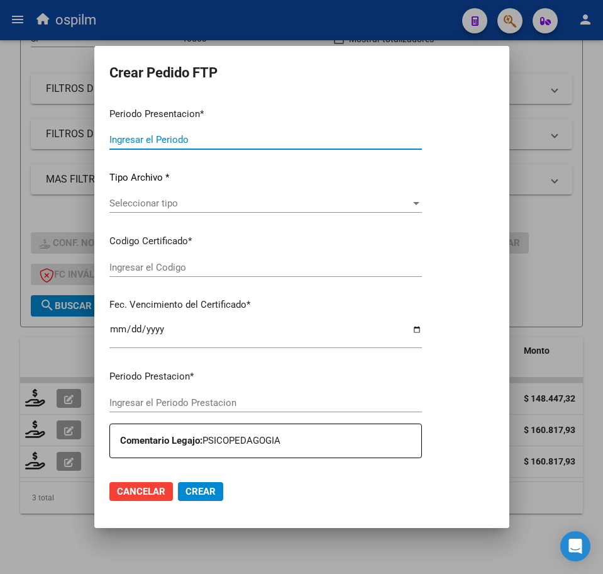
type input "202507"
type input "$ 160.817,93"
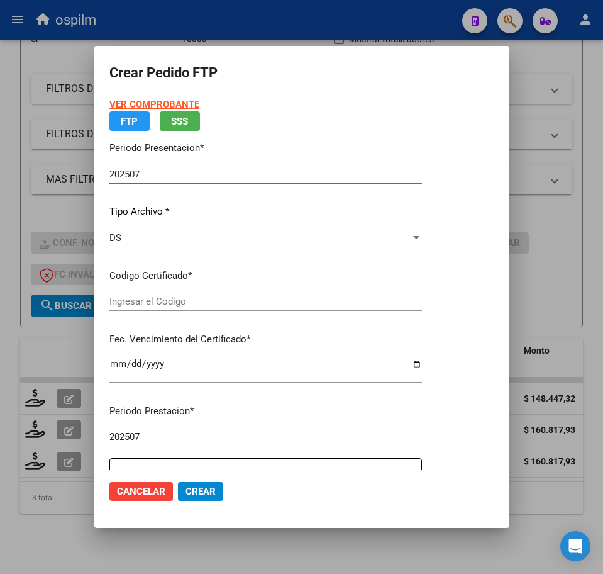
type input "ARG02000566672732021083020240830BS313"
type input "2024-08-30"
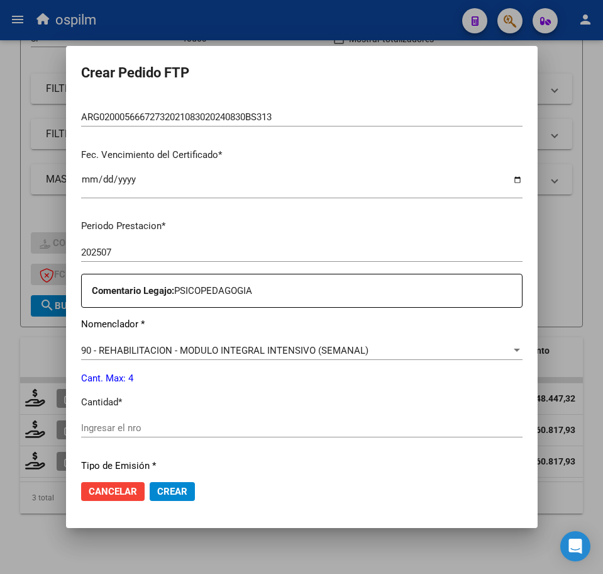
scroll to position [314, 0]
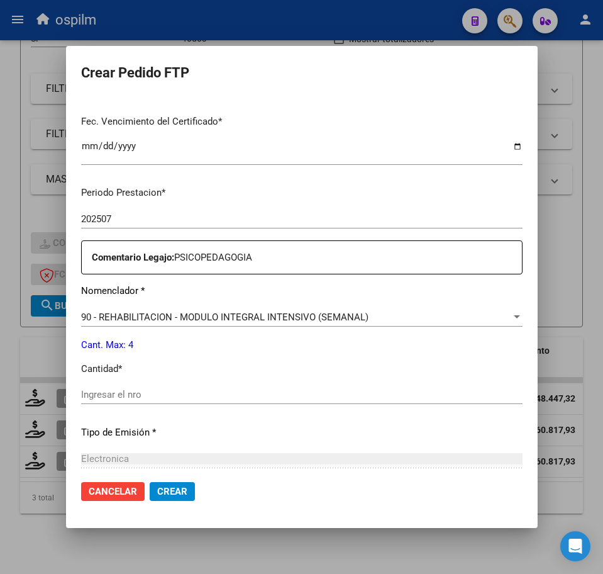
click at [153, 399] on input "Ingresar el nro" at bounding box center [302, 394] width 442 height 11
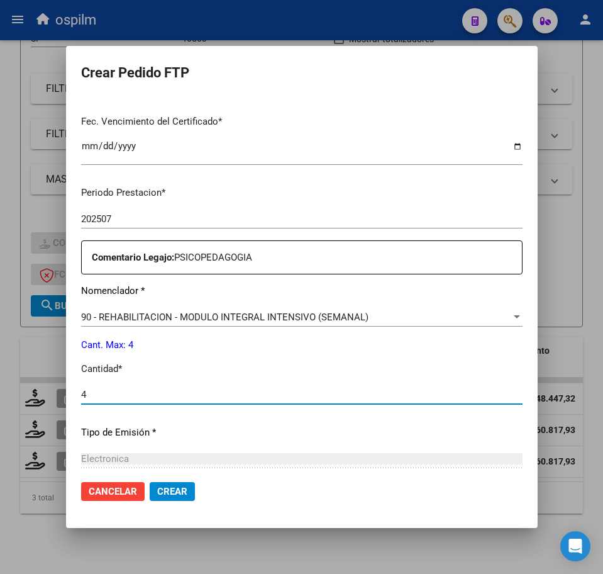
type input "4"
click at [172, 494] on span "Crear" at bounding box center [172, 491] width 30 height 11
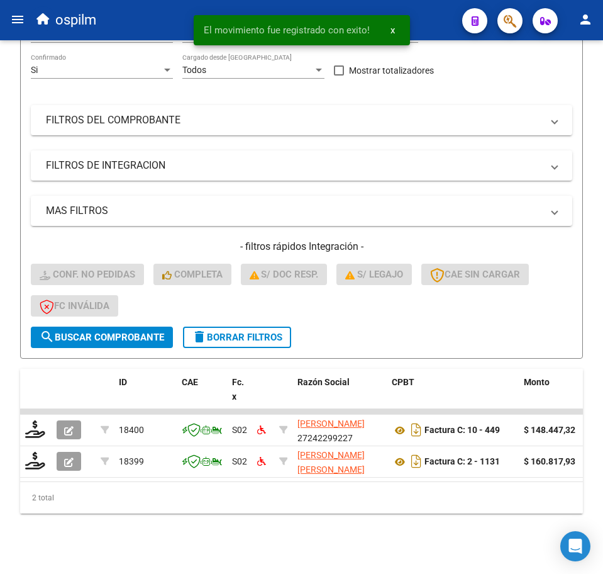
scroll to position [186, 0]
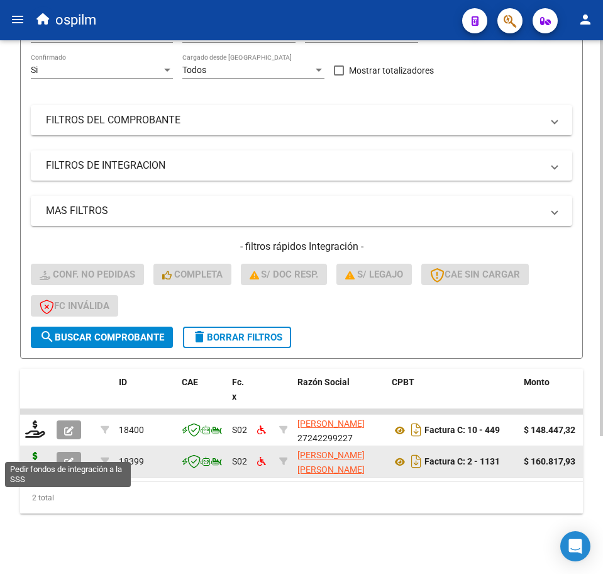
click at [38, 452] on icon at bounding box center [35, 461] width 20 height 18
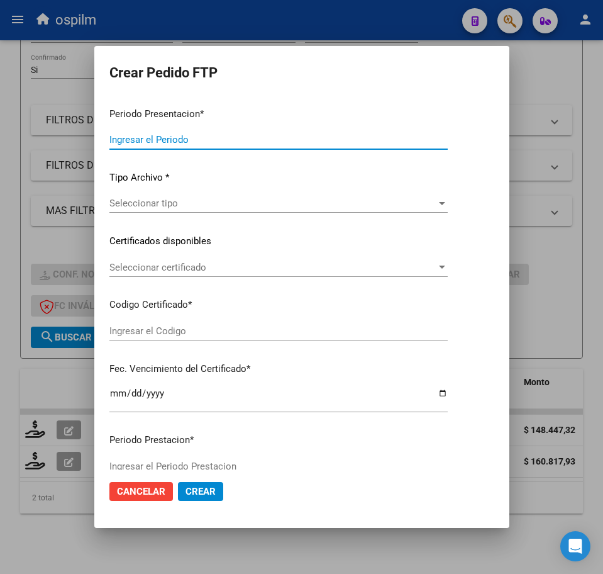
type input "202507"
type input "$ 160.817,93"
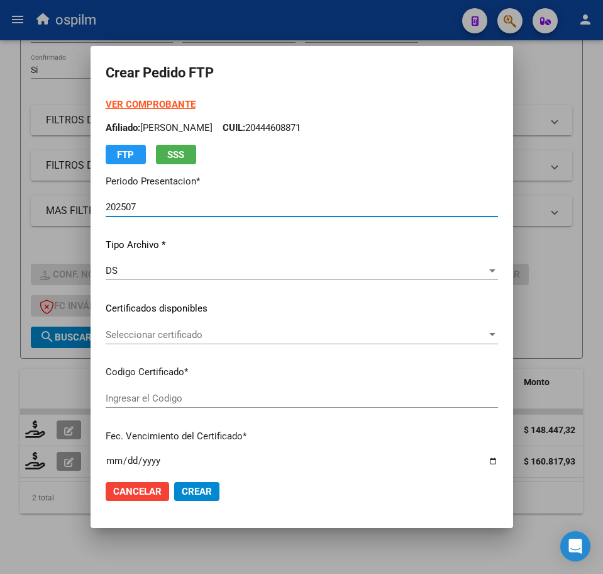
type input "ARG02000566672732021083020240830BS313"
type input "2024-08-30"
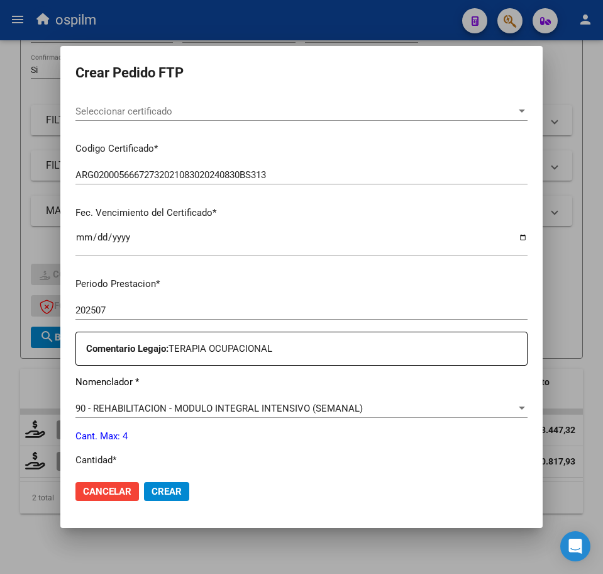
scroll to position [314, 0]
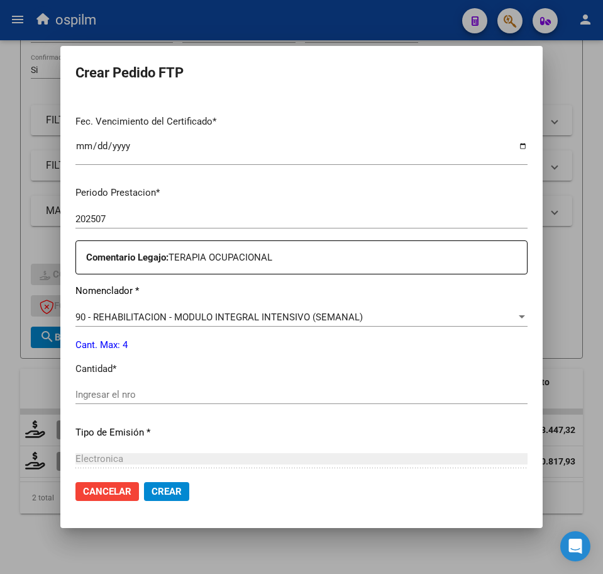
click at [149, 386] on div "Ingresar el nro" at bounding box center [301, 394] width 452 height 19
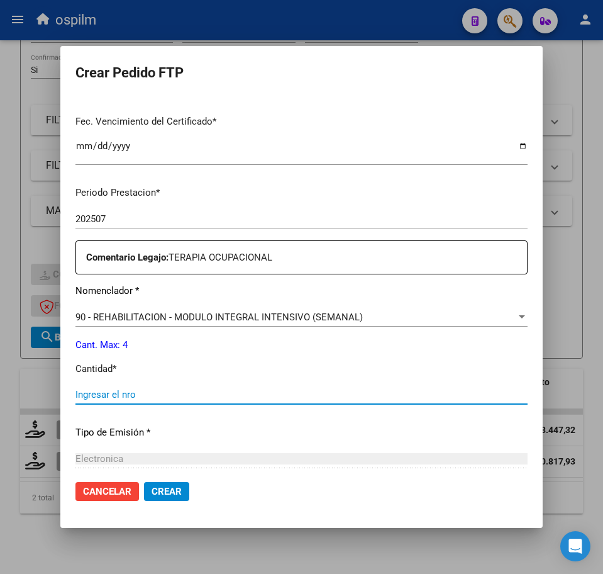
click at [149, 394] on input "Ingresar el nro" at bounding box center [301, 394] width 452 height 11
type input "4"
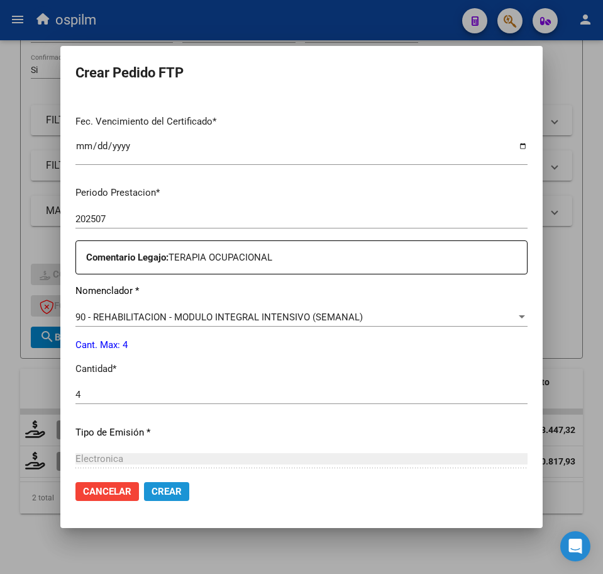
drag, startPoint x: 155, startPoint y: 492, endPoint x: 87, endPoint y: 442, distance: 84.4
click at [155, 493] on span "Crear" at bounding box center [167, 491] width 30 height 11
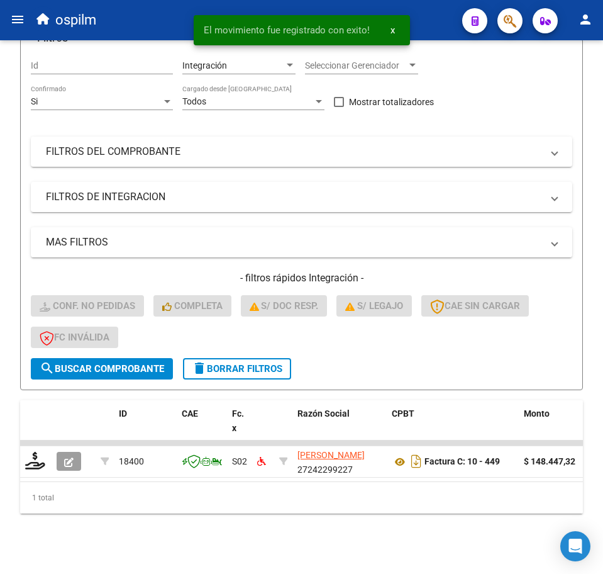
scroll to position [154, 0]
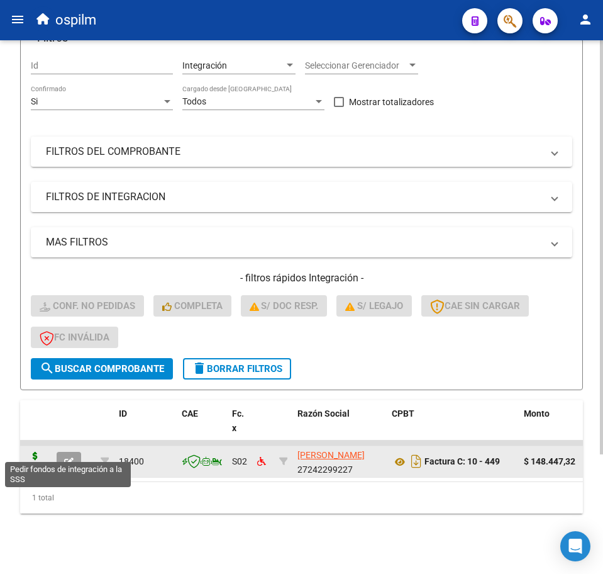
click at [36, 452] on icon at bounding box center [35, 461] width 20 height 18
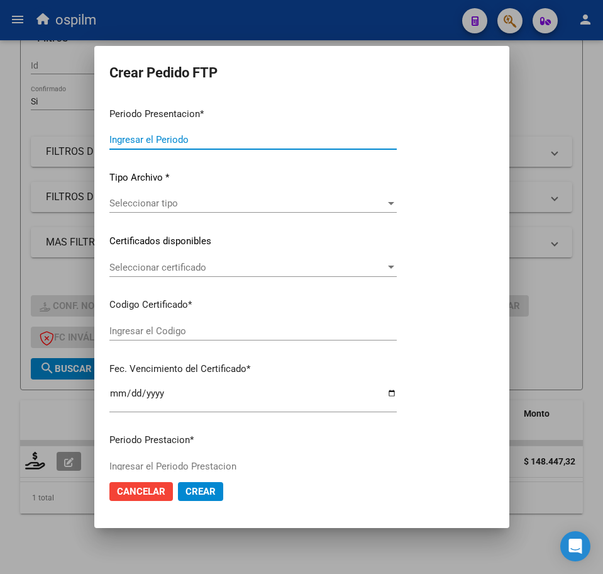
type input "202507"
type input "$ 148.447,32"
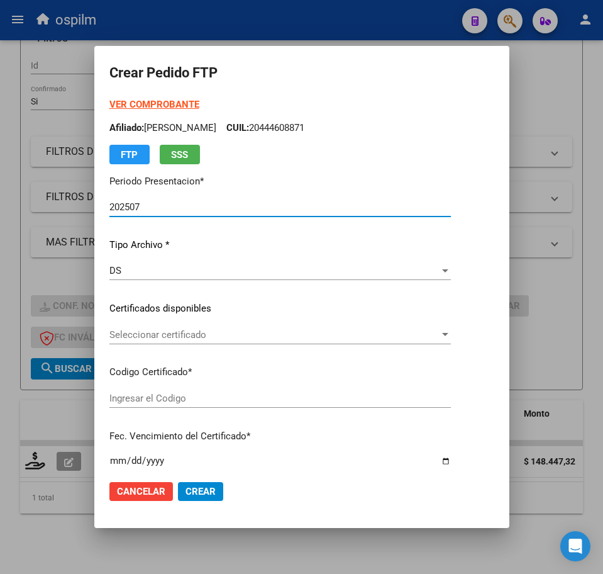
type input "ARG02000566672732021083020240830BS313"
type input "2024-08-30"
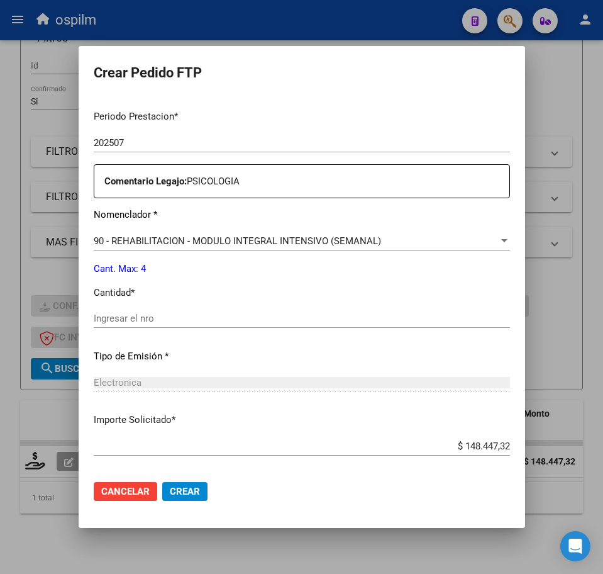
scroll to position [393, 0]
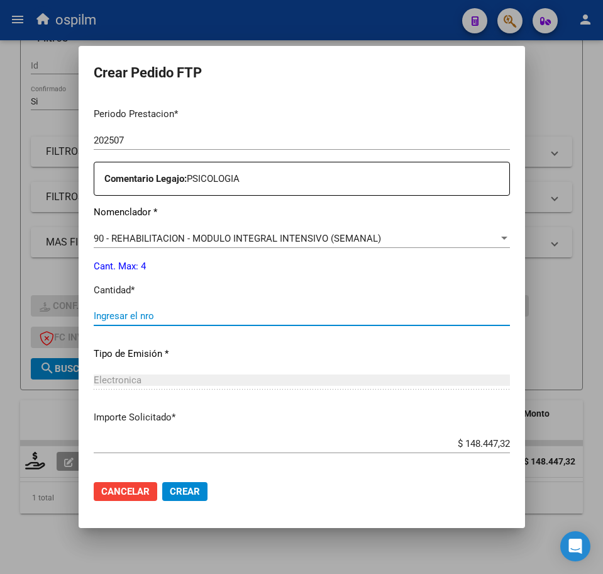
click at [155, 316] on input "Ingresar el nro" at bounding box center [302, 315] width 416 height 11
type input "4"
click at [170, 496] on span "Crear" at bounding box center [185, 491] width 30 height 11
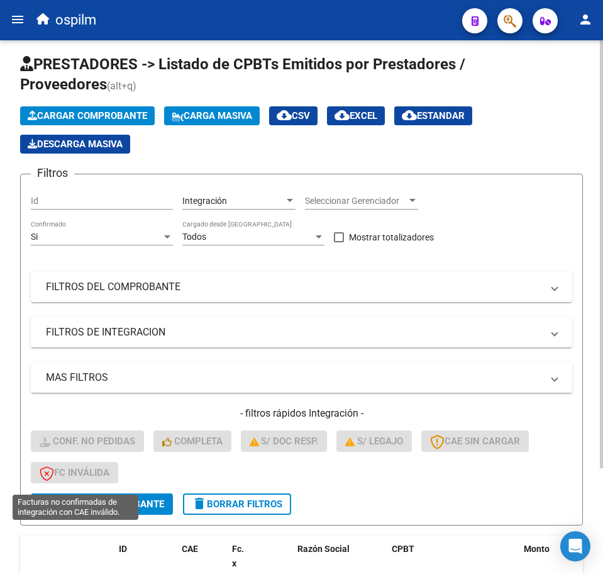
scroll to position [0, 0]
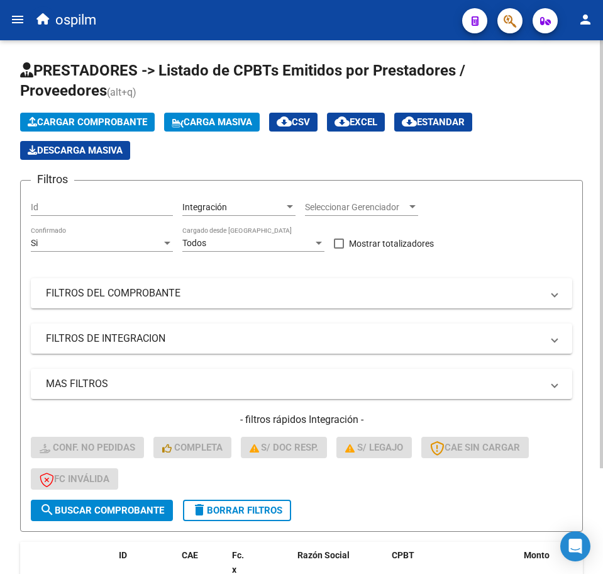
click at [216, 120] on span "Carga Masiva" at bounding box center [212, 121] width 81 height 11
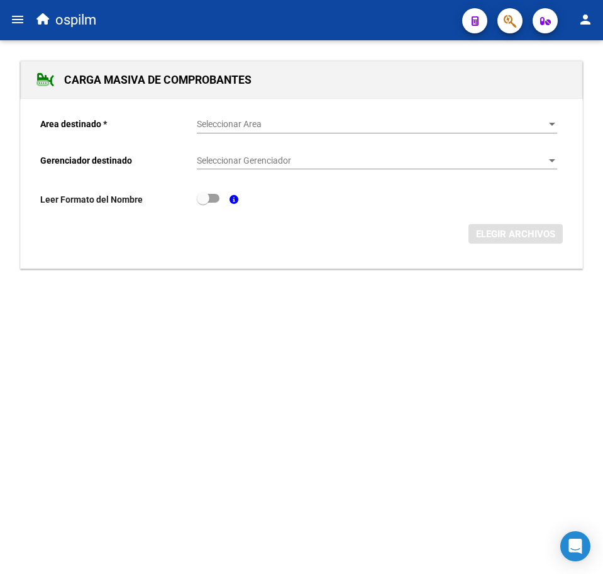
click at [225, 125] on span "Seleccionar Area" at bounding box center [371, 124] width 349 height 11
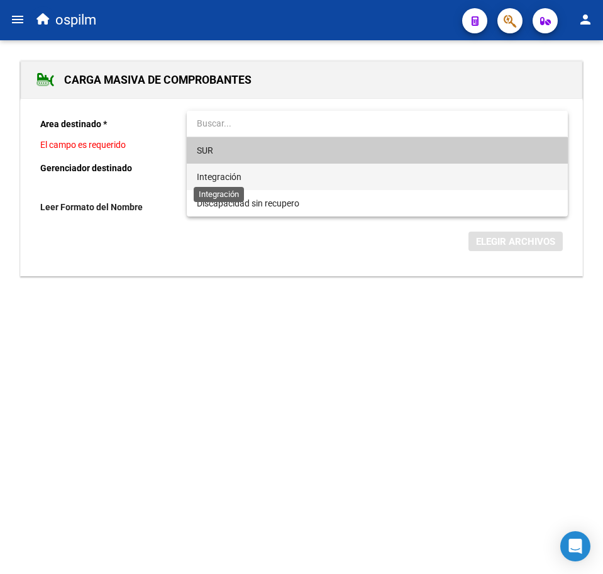
click at [224, 173] on span "Integración" at bounding box center [219, 177] width 45 height 10
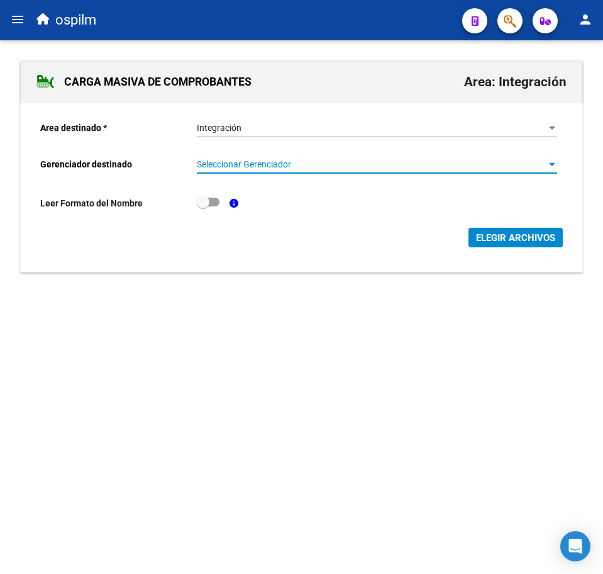
click at [226, 167] on span "Seleccionar Gerenciador" at bounding box center [371, 164] width 349 height 11
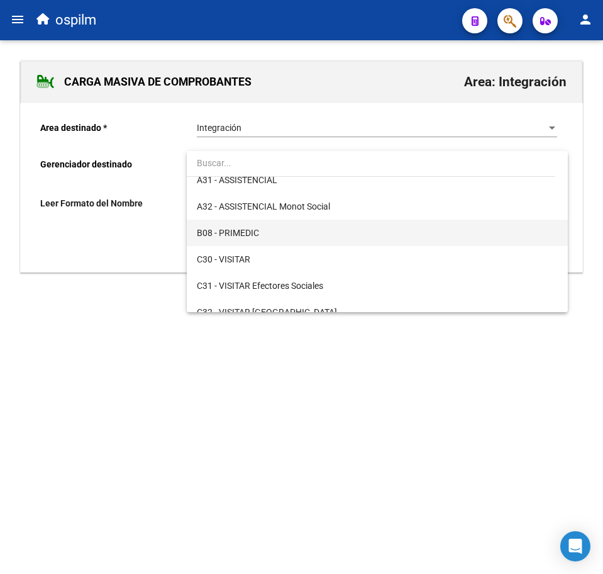
scroll to position [157, 0]
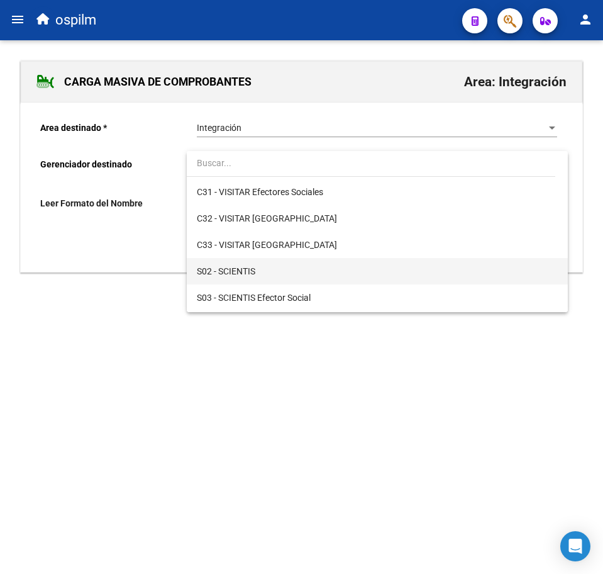
click at [259, 269] on span "S02 - SCIENTIS" at bounding box center [377, 271] width 360 height 26
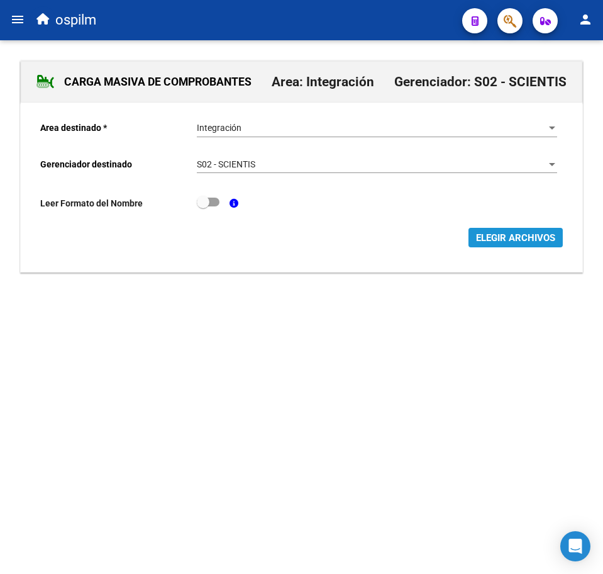
click at [499, 233] on span "ELEGIR ARCHIVOS" at bounding box center [515, 237] width 79 height 11
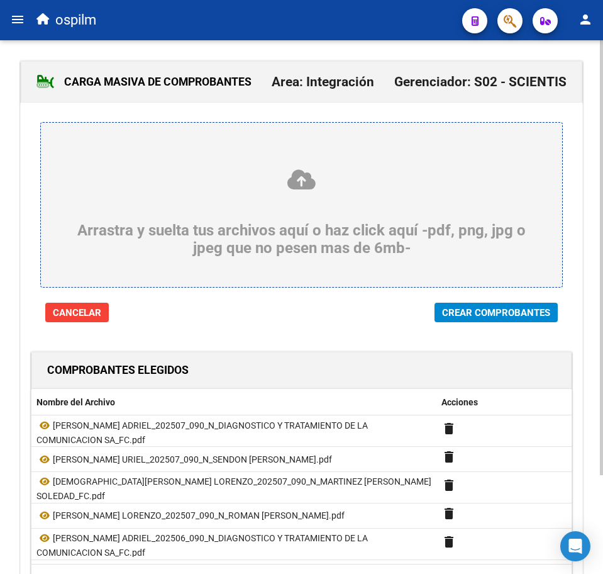
click at [461, 318] on span "Crear Comprobantes" at bounding box center [496, 312] width 108 height 11
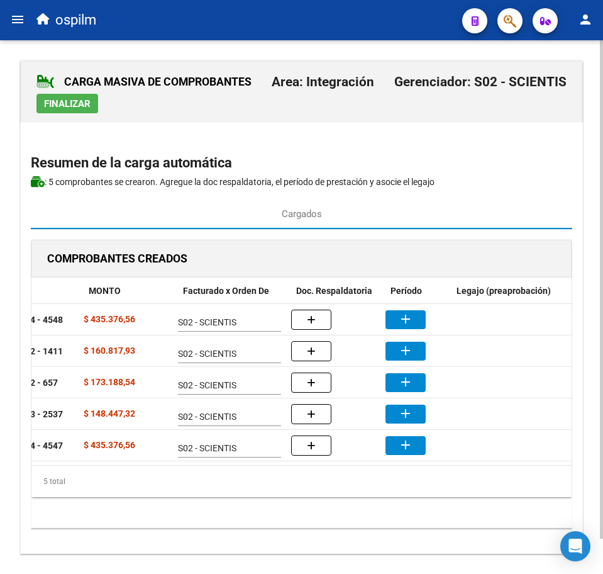
scroll to position [0, 235]
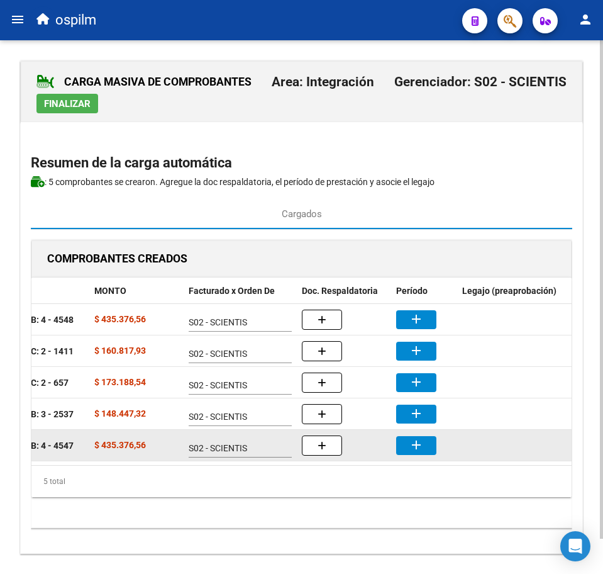
click at [421, 441] on mat-icon "add" at bounding box center [416, 444] width 15 height 15
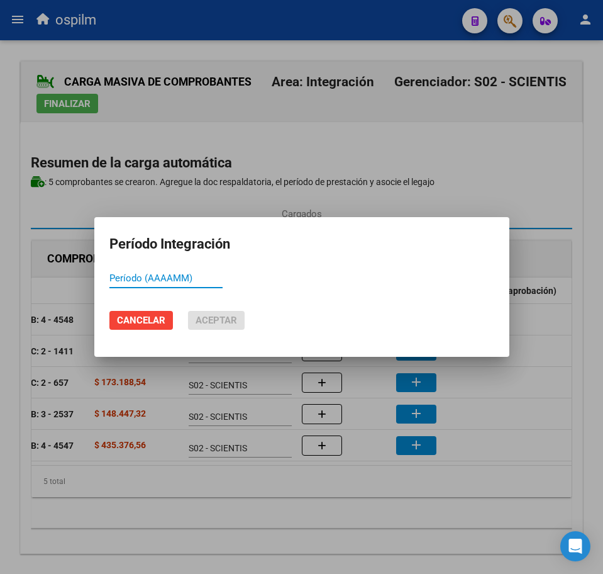
paste input "202507"
type input "202506"
click at [216, 322] on span "Aceptar" at bounding box center [217, 319] width 42 height 11
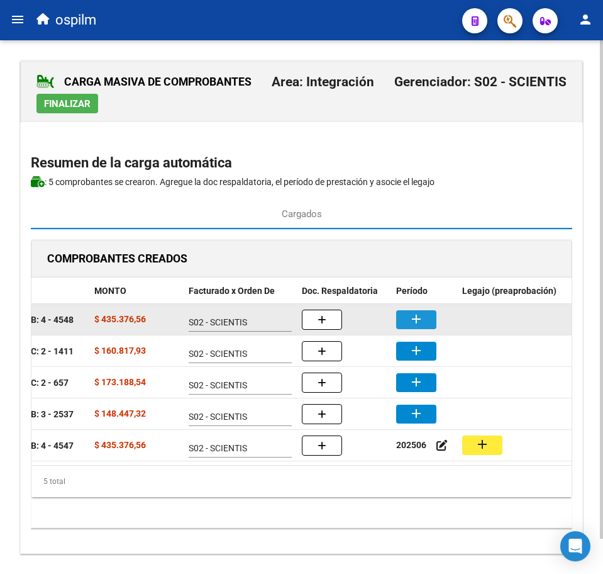
click at [424, 319] on button "add" at bounding box center [416, 319] width 40 height 19
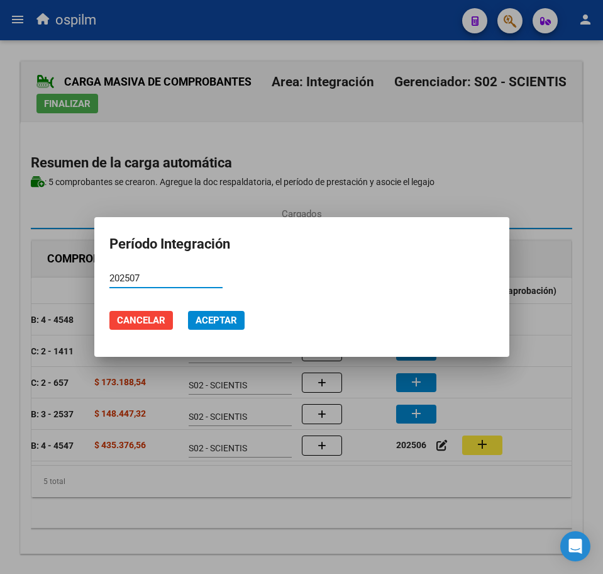
type input "202507"
click at [234, 320] on span "Aceptar" at bounding box center [217, 319] width 42 height 11
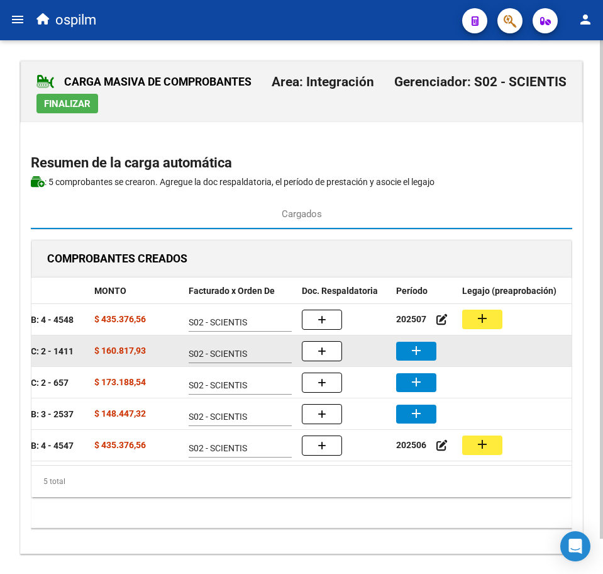
click at [409, 354] on mat-icon "add" at bounding box center [416, 350] width 15 height 15
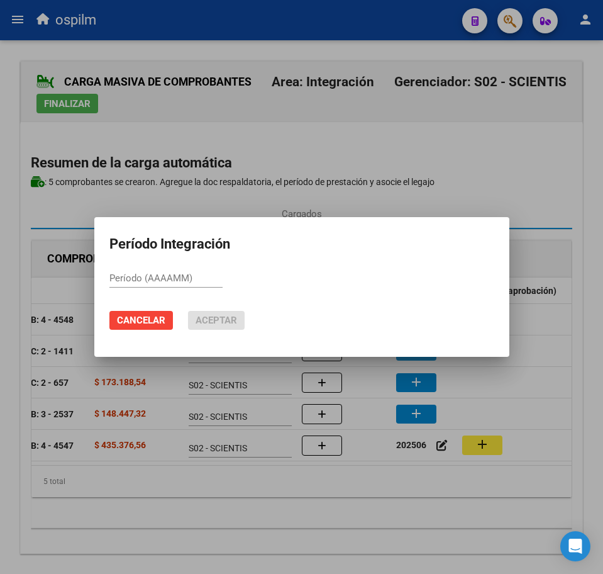
paste input "202507"
type input "202507"
click at [228, 323] on span "Aceptar" at bounding box center [217, 319] width 42 height 11
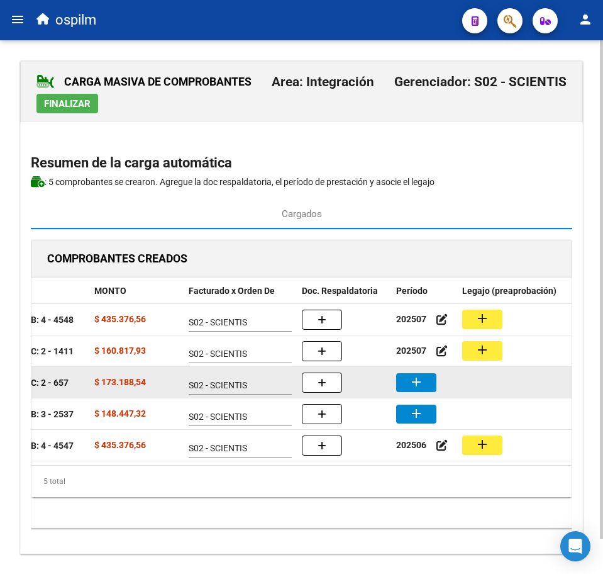
click at [423, 384] on mat-icon "add" at bounding box center [416, 381] width 15 height 15
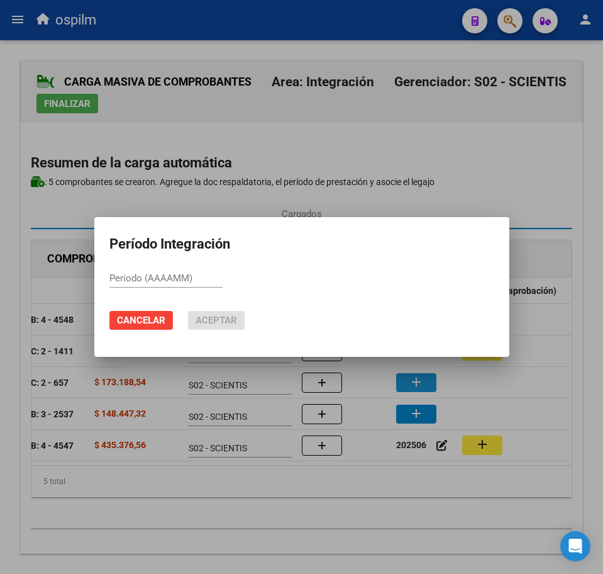
paste input "202507"
type input "202507"
click at [219, 321] on span "Aceptar" at bounding box center [217, 319] width 42 height 11
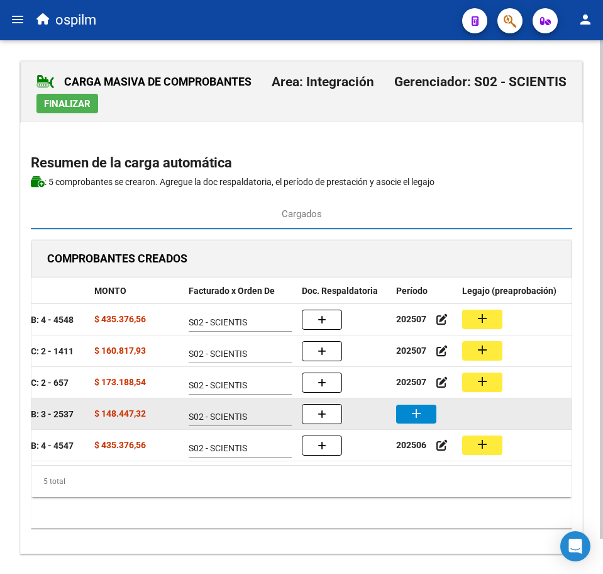
click at [421, 410] on mat-icon "add" at bounding box center [416, 413] width 15 height 15
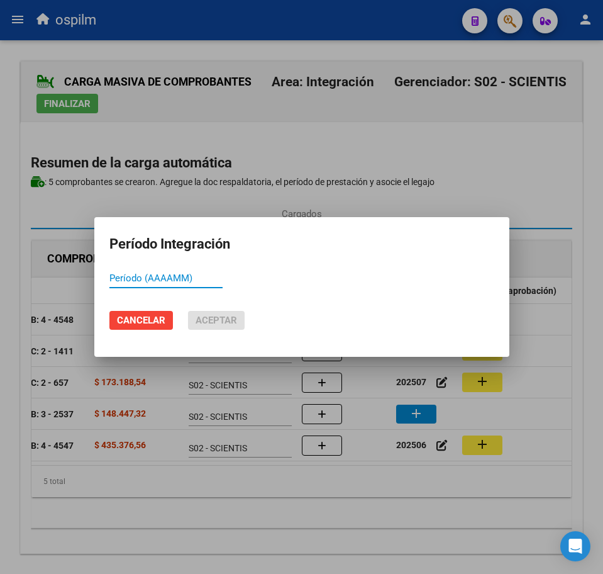
paste input "202507"
type input "202507"
click at [231, 324] on span "Aceptar" at bounding box center [217, 319] width 42 height 11
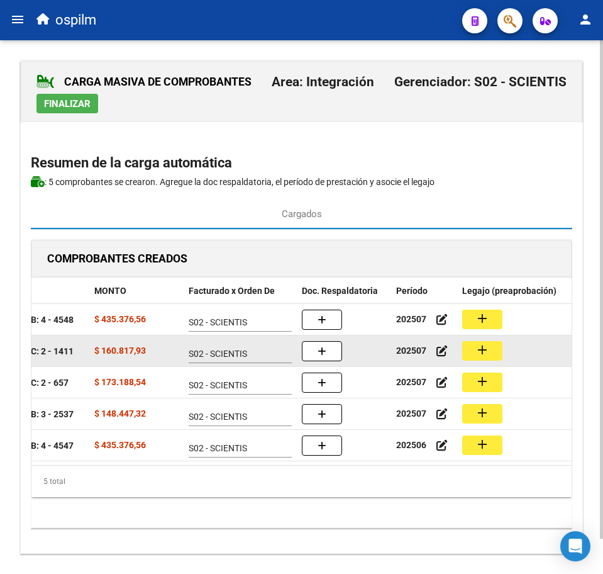
click at [479, 348] on mat-icon "add" at bounding box center [482, 349] width 15 height 15
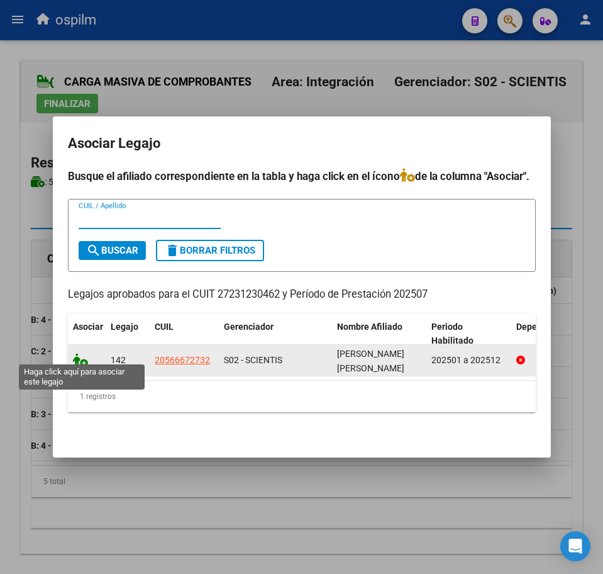
click at [82, 358] on icon at bounding box center [80, 360] width 15 height 14
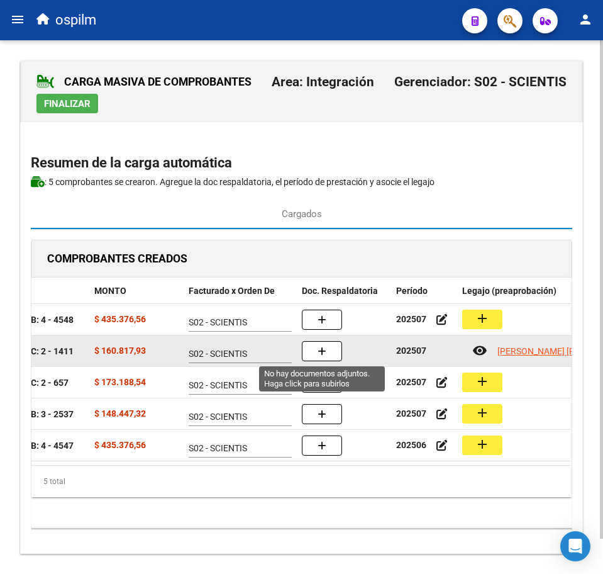
click at [330, 348] on button "button" at bounding box center [322, 351] width 40 height 20
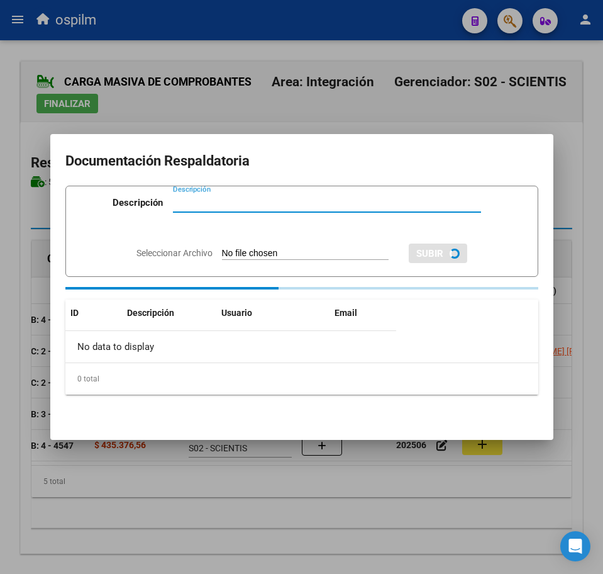
paste input "Planilla de asistencia"
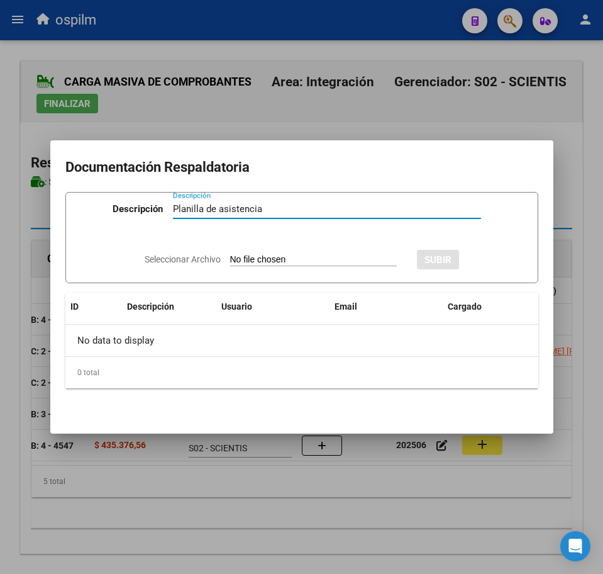
type input "Planilla de asistencia"
click at [250, 257] on input "Seleccionar Archivo" at bounding box center [313, 260] width 167 height 12
type input "C:\fakepath\JIMENEZ SANCHEZ LUCAS URIEL_202507_090_N_SENDON LORENA GABRIELA_PA.…"
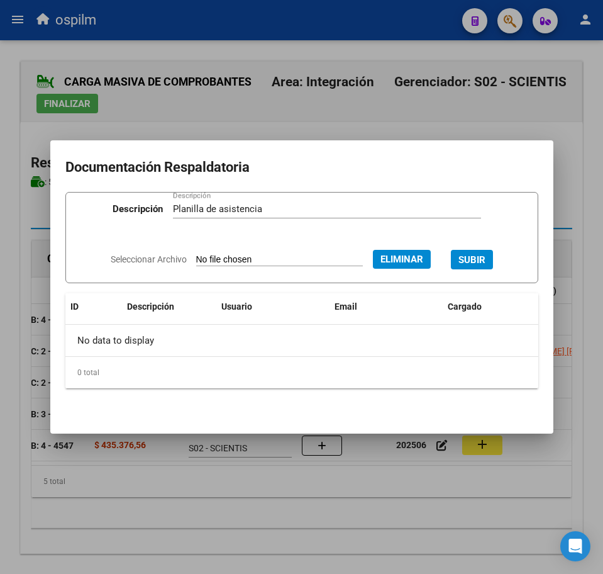
click at [486, 258] on span "SUBIR" at bounding box center [472, 259] width 27 height 11
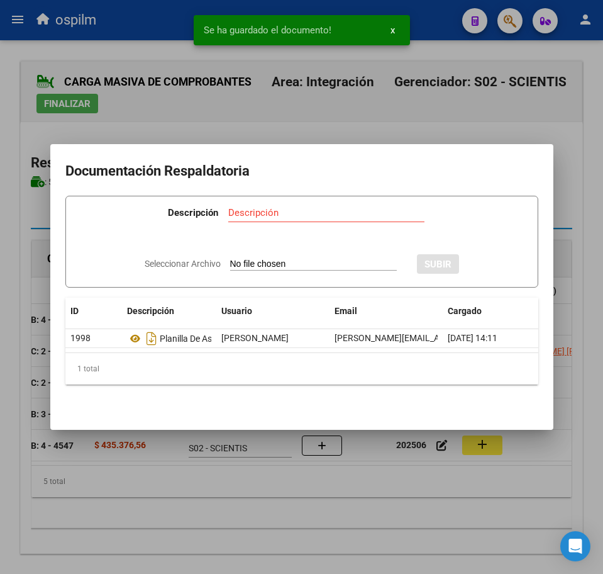
click at [308, 530] on div at bounding box center [301, 287] width 603 height 574
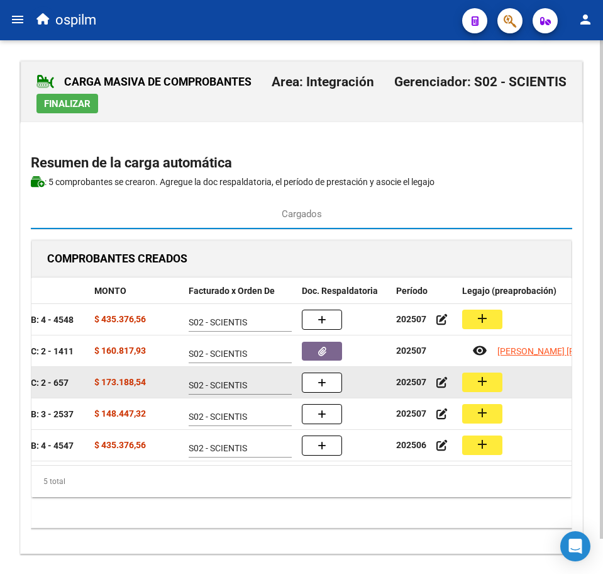
click at [471, 383] on button "add" at bounding box center [482, 381] width 40 height 19
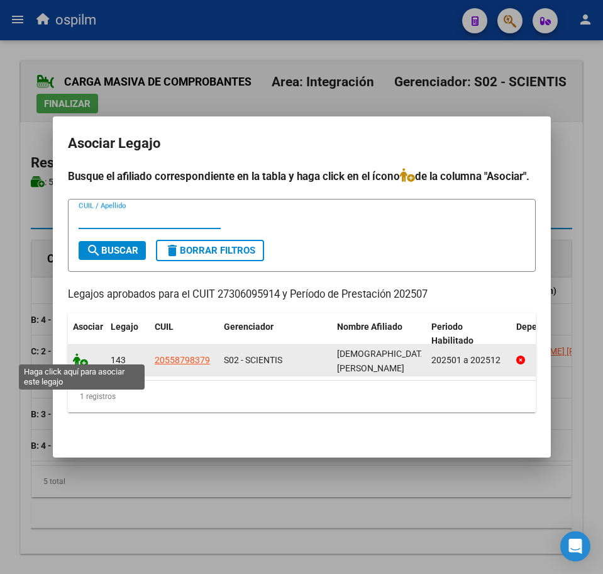
click at [78, 359] on icon at bounding box center [80, 360] width 15 height 14
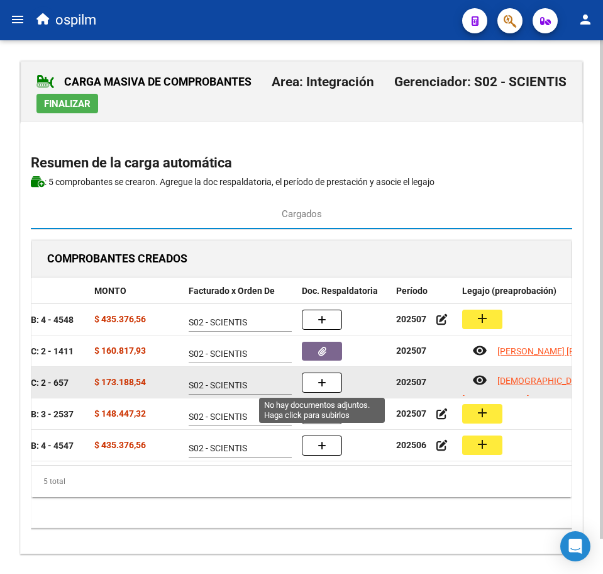
click at [323, 380] on icon "button" at bounding box center [322, 382] width 9 height 9
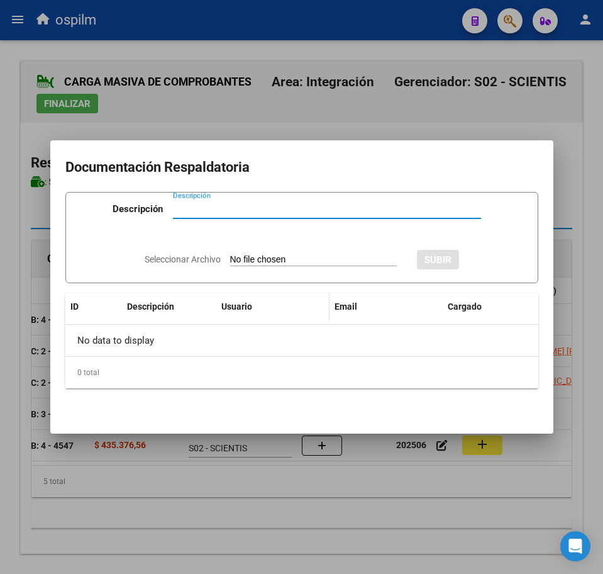
paste input "Planilla de asistencia"
type input "Planilla de asistencia"
click at [256, 255] on input "Seleccionar Archivo" at bounding box center [313, 260] width 167 height 12
type input "C:\fakepath\JUAREZ PEDRO LORENZO_202507_090_N_MARTINEZ MARIEL SOLEDAD_PA.pdf"
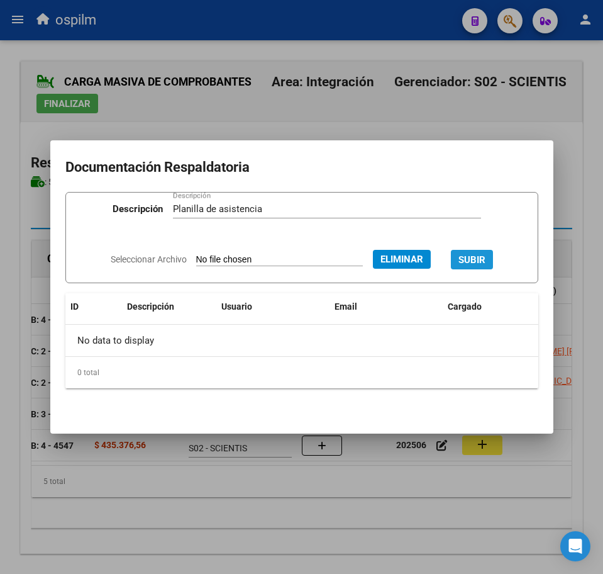
click at [479, 259] on span "SUBIR" at bounding box center [472, 259] width 27 height 11
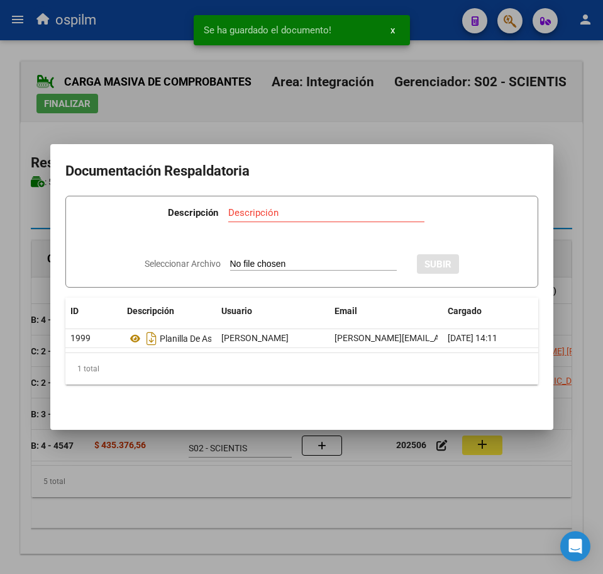
click at [248, 531] on div at bounding box center [301, 287] width 603 height 574
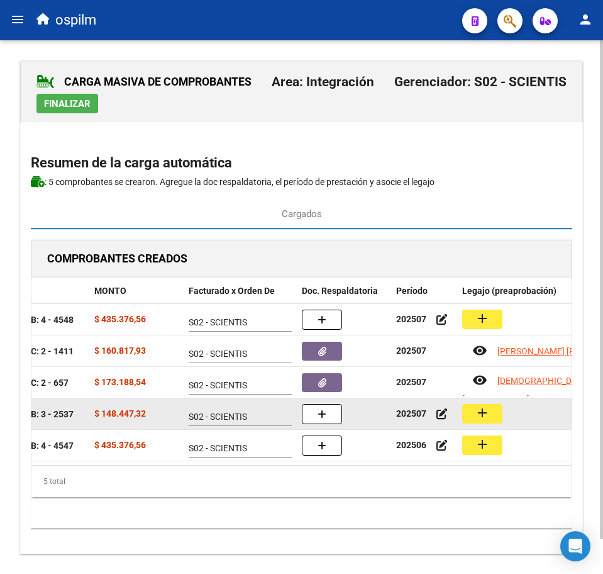
click at [479, 416] on mat-icon "add" at bounding box center [482, 412] width 15 height 15
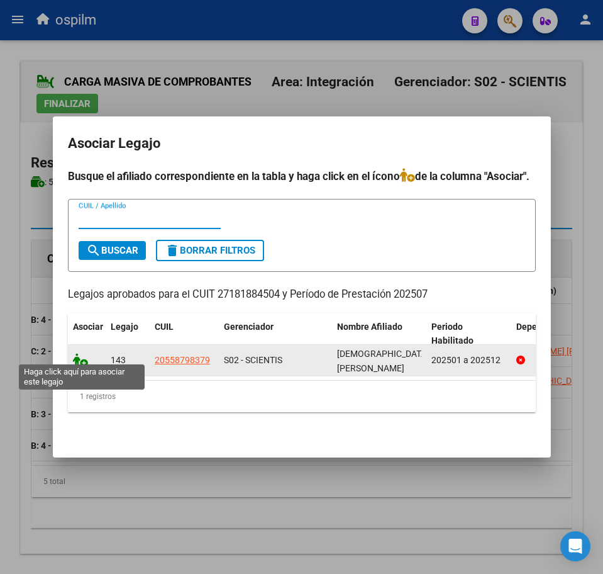
click at [84, 353] on icon at bounding box center [80, 360] width 15 height 14
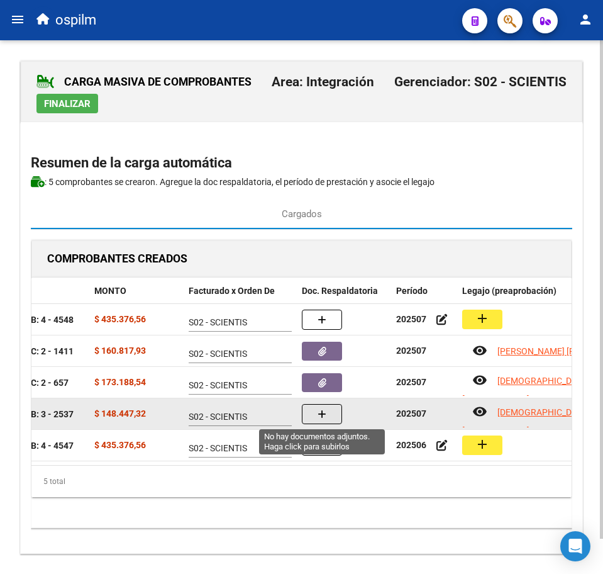
click at [337, 410] on button "button" at bounding box center [322, 414] width 40 height 20
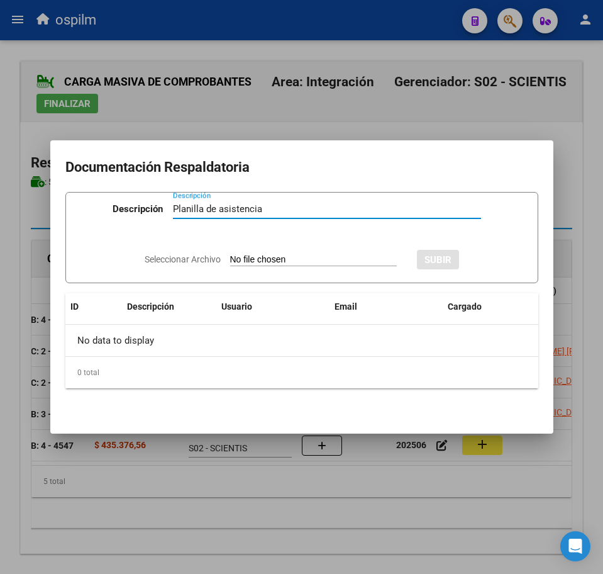
type input "Planilla de asistencia"
click at [255, 256] on input "Seleccionar Archivo" at bounding box center [313, 260] width 167 height 12
type input "C:\fakepath\JUAREZ PEDRO LORENZO_202507_090_N_ROMAN MARCELA ALEJANDRA_PA.pdf"
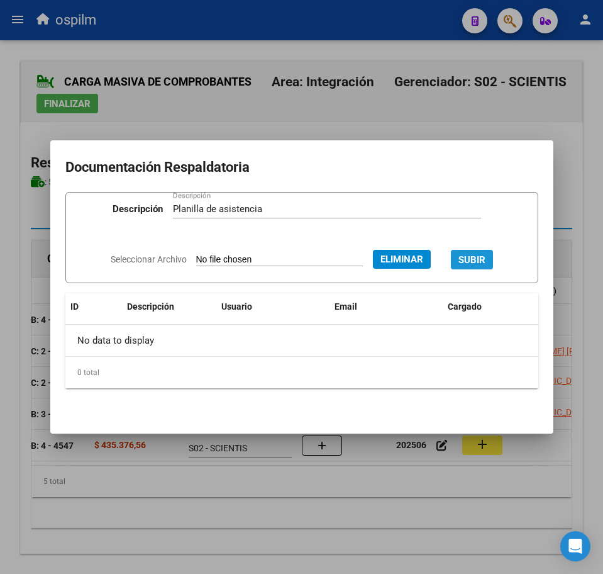
click at [493, 257] on button "SUBIR" at bounding box center [472, 259] width 42 height 19
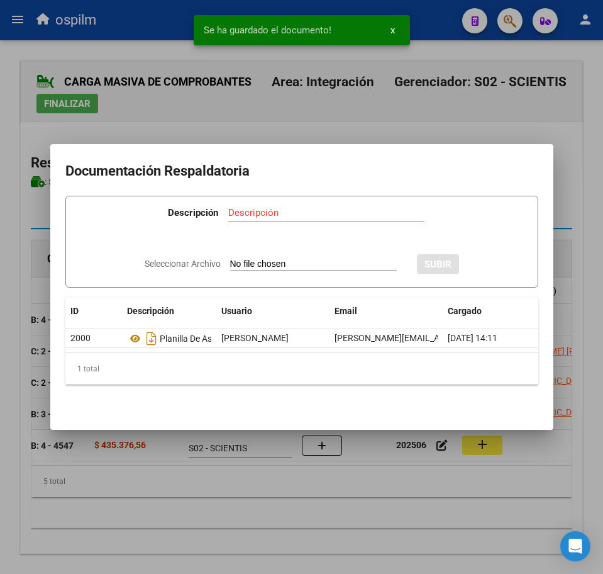
click at [279, 516] on div at bounding box center [301, 287] width 603 height 574
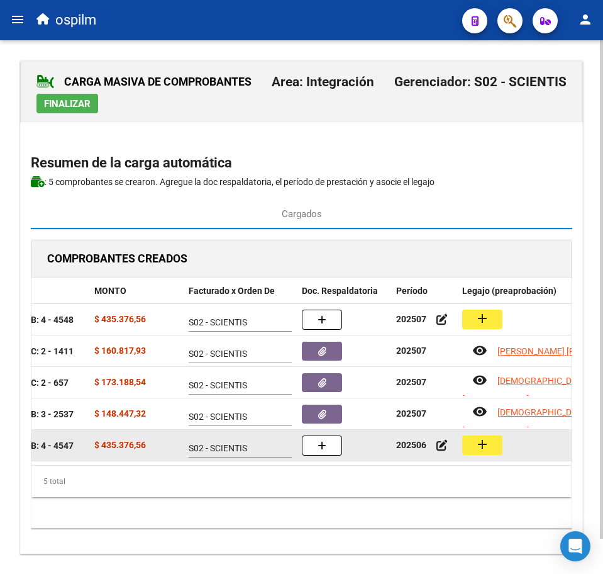
click at [496, 440] on button "add" at bounding box center [482, 444] width 40 height 19
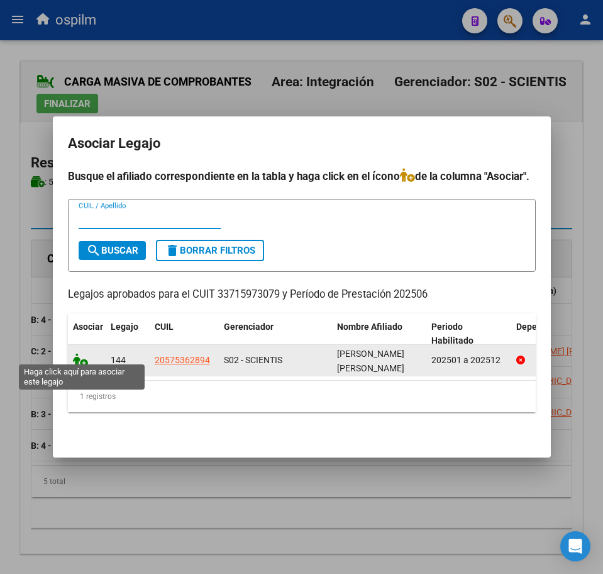
click at [78, 355] on icon at bounding box center [80, 360] width 15 height 14
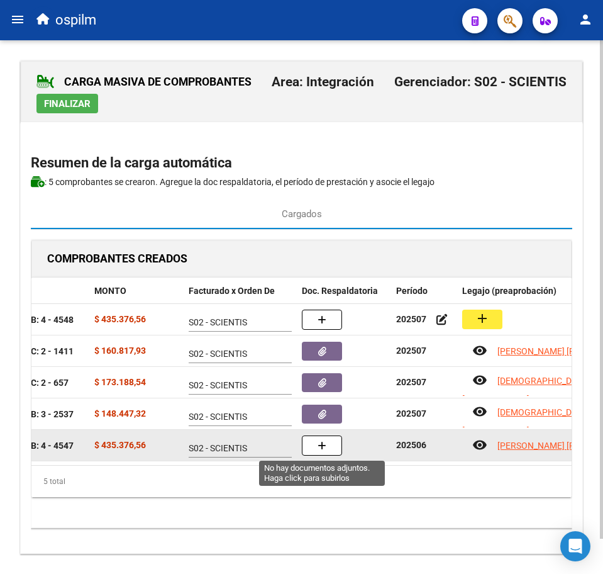
click at [335, 447] on button "button" at bounding box center [322, 445] width 40 height 20
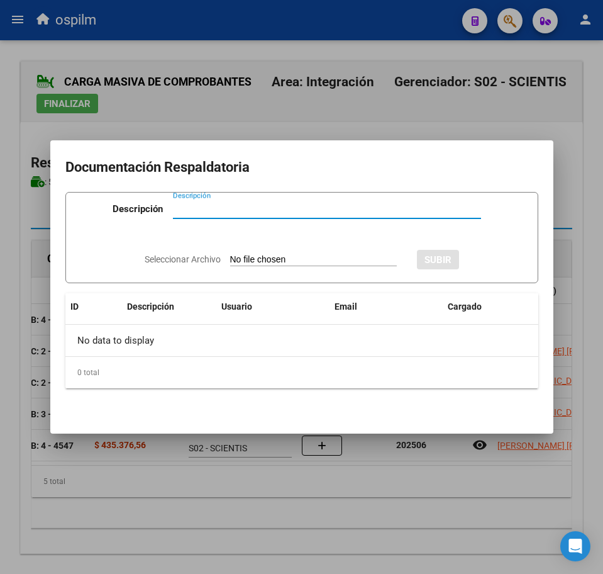
paste input "Planilla de asistencia"
type input "Planilla de asistencia"
click at [245, 260] on input "Seleccionar Archivo" at bounding box center [313, 260] width 167 height 12
type input "C:\fakepath\KOSTICH PEDRO ADRIEL_202506_090_N_DIAGNOSTICO Y TRATAMIENTO DE LA C…"
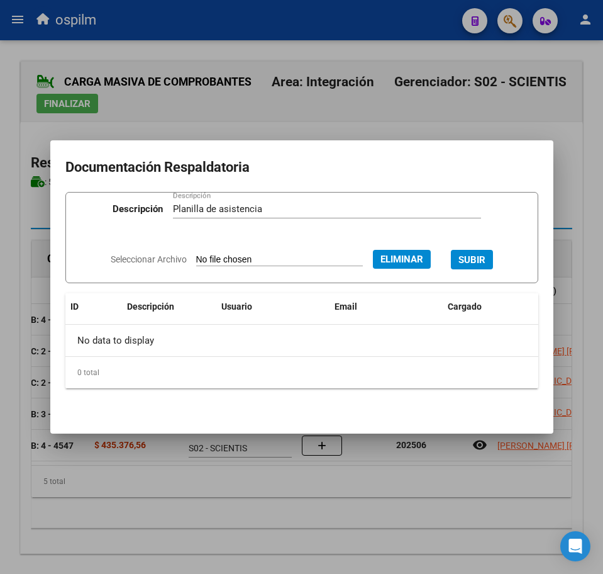
click at [481, 255] on span "SUBIR" at bounding box center [472, 259] width 27 height 11
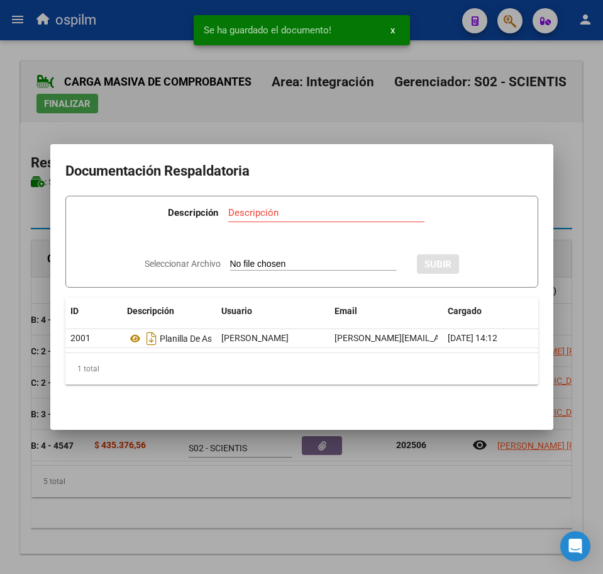
click at [277, 540] on div at bounding box center [301, 287] width 603 height 574
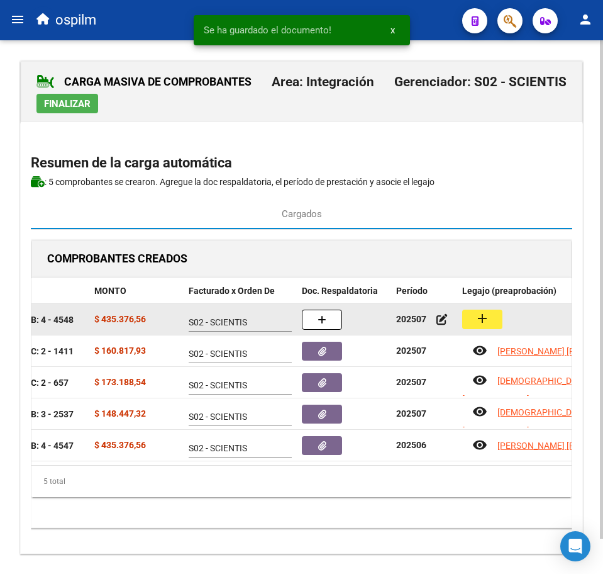
click at [475, 325] on mat-icon "add" at bounding box center [482, 318] width 15 height 15
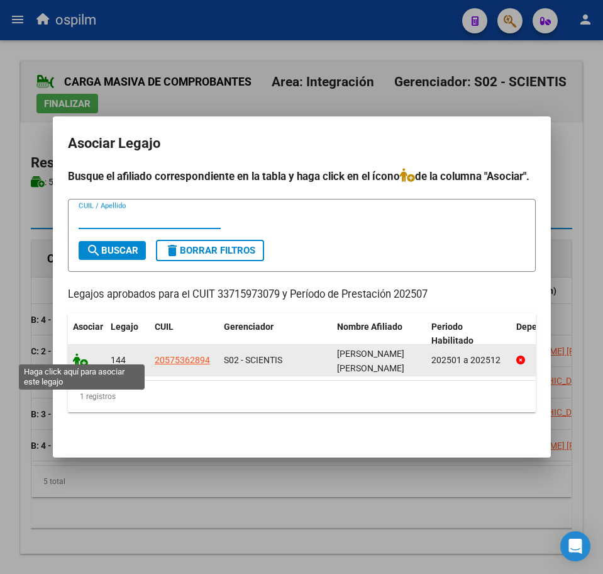
click at [79, 357] on icon at bounding box center [80, 360] width 15 height 14
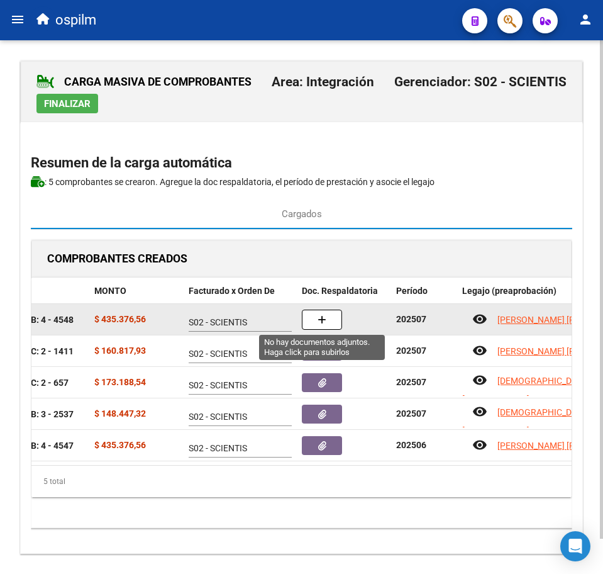
click at [330, 318] on button "button" at bounding box center [322, 319] width 40 height 20
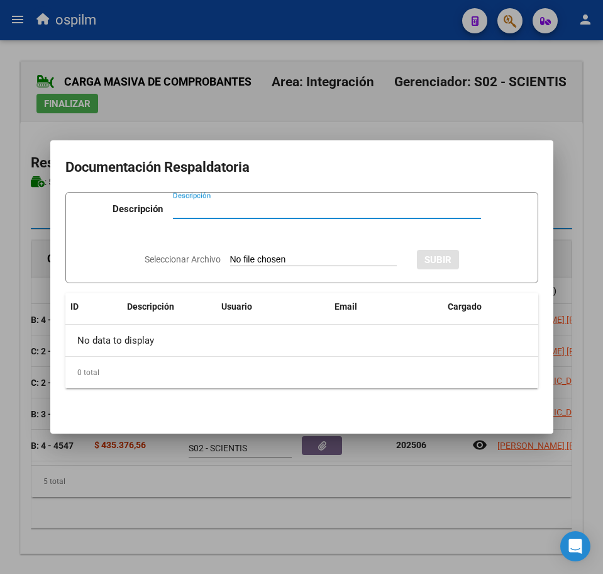
paste input "Planilla de asistencia"
type input "Planilla de asistencia"
click at [263, 260] on input "Seleccionar Archivo" at bounding box center [313, 260] width 167 height 12
type input "C:\fakepath\KOSTICH PEDRO ADRIEL_202507_090_N_DIAGNOSTICO Y TRATAMIENTO DE LA C…"
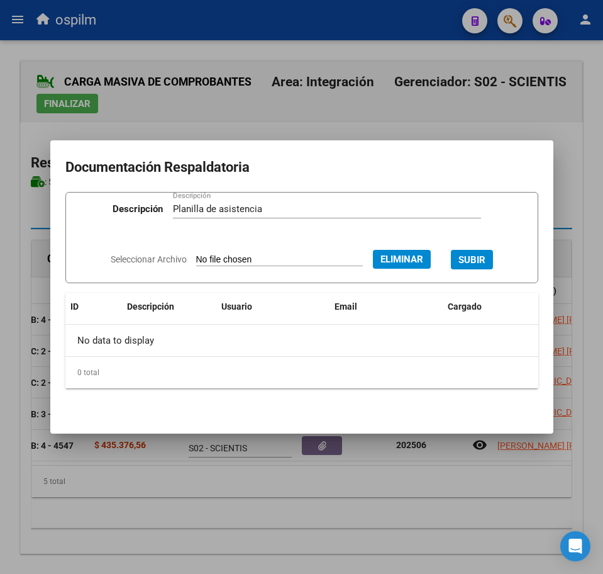
click at [481, 250] on button "SUBIR" at bounding box center [472, 259] width 42 height 19
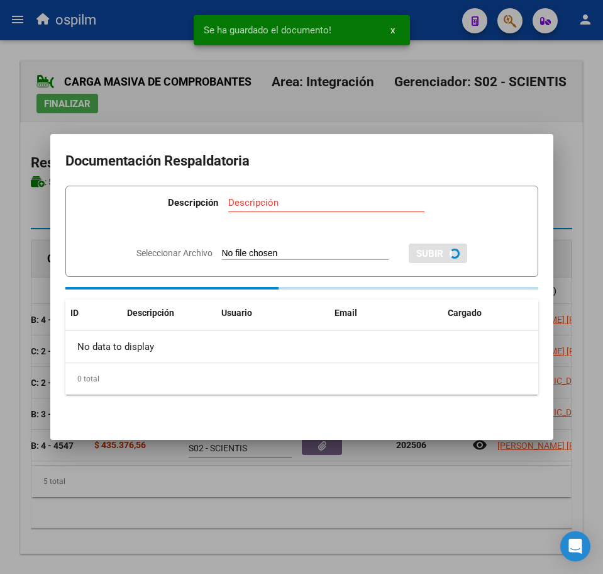
click at [265, 528] on div at bounding box center [301, 287] width 603 height 574
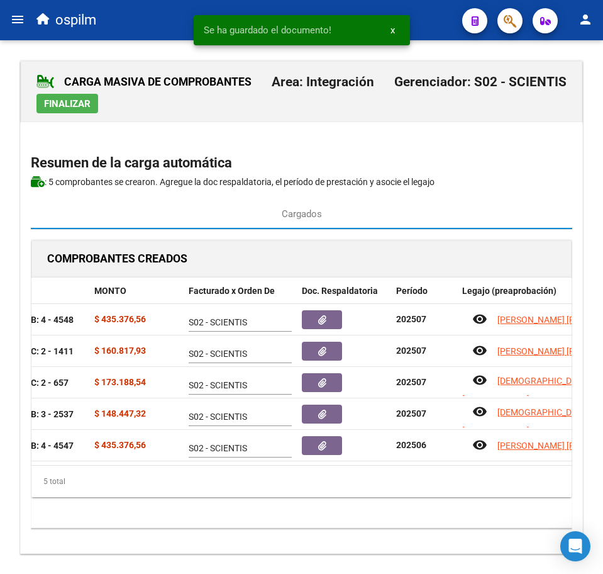
click at [58, 99] on span "Finalizar" at bounding box center [67, 103] width 47 height 11
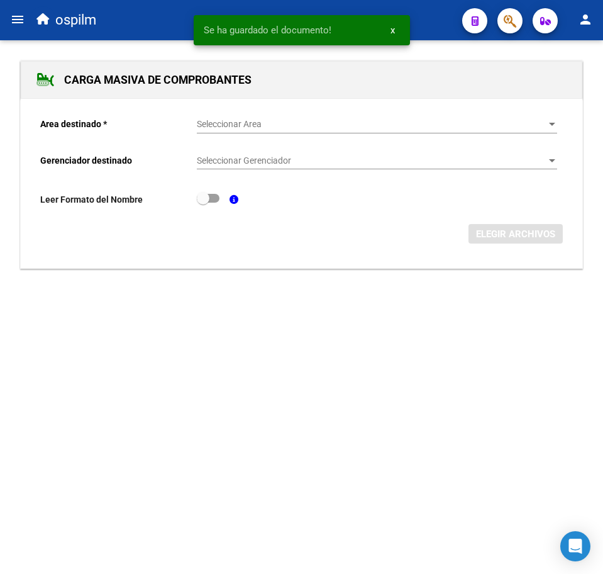
click at [282, 118] on div "Seleccionar Area Seleccionar Area" at bounding box center [377, 120] width 360 height 25
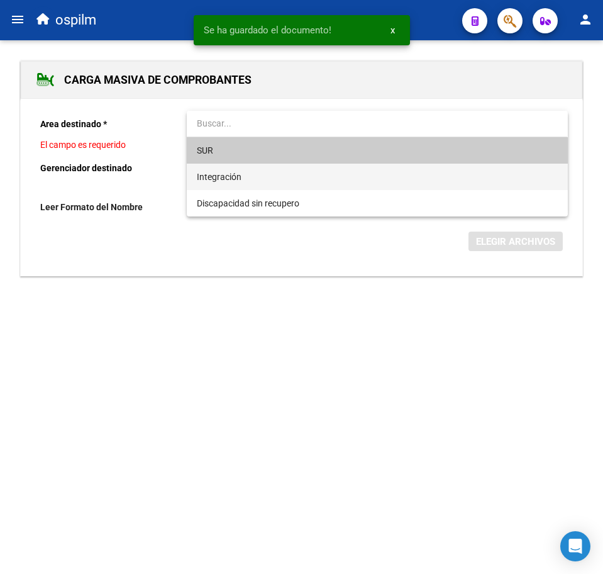
click at [282, 171] on span "Integración" at bounding box center [377, 177] width 360 height 26
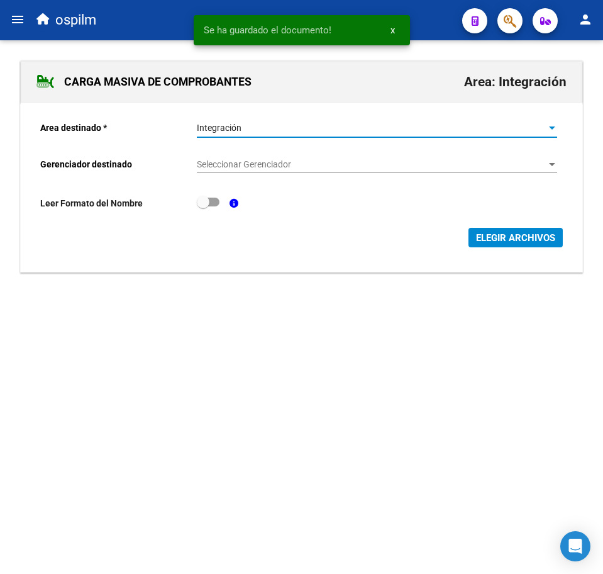
click at [282, 163] on span "Seleccionar Gerenciador" at bounding box center [371, 164] width 349 height 11
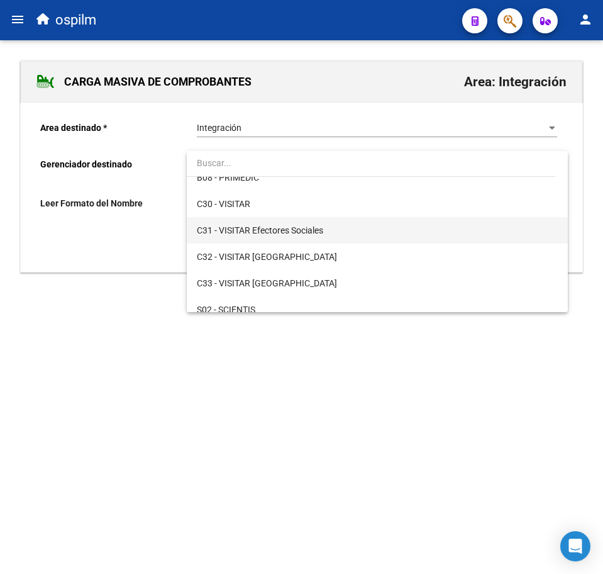
scroll to position [182, 0]
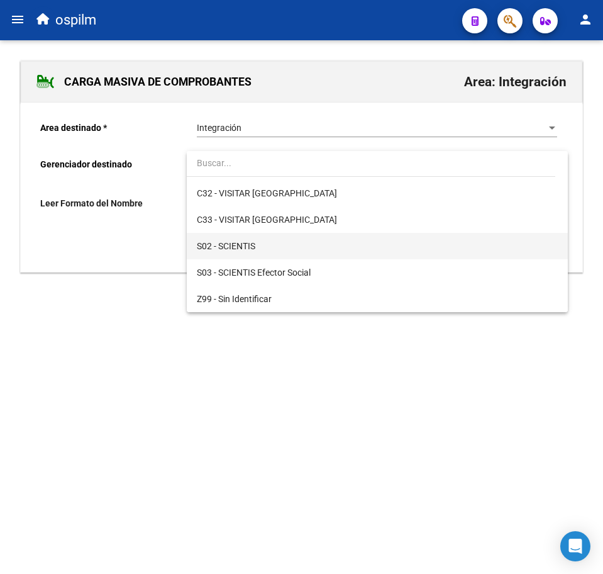
click at [260, 247] on span "S02 - SCIENTIS" at bounding box center [377, 246] width 360 height 26
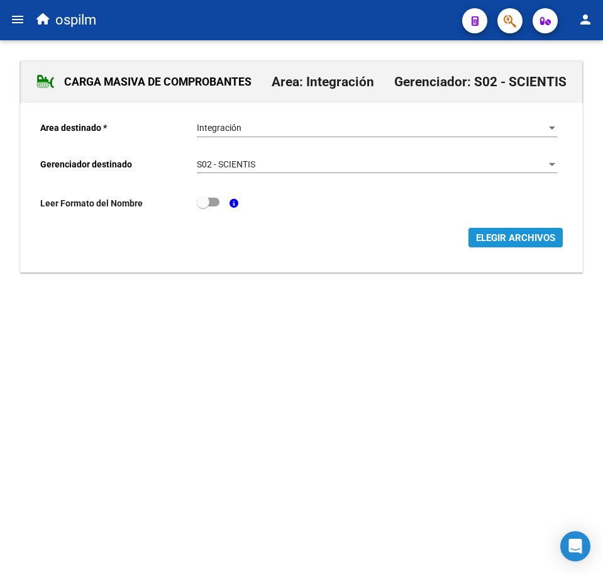
click at [522, 236] on span "ELEGIR ARCHIVOS" at bounding box center [515, 237] width 79 height 11
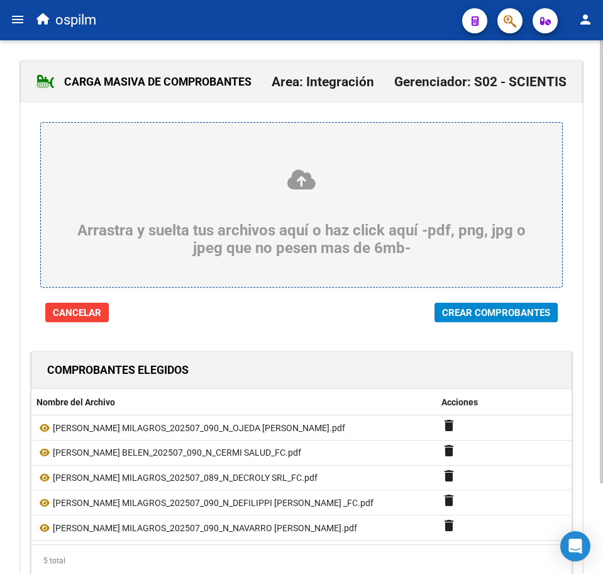
click at [455, 320] on button "Crear Comprobantes" at bounding box center [496, 312] width 123 height 19
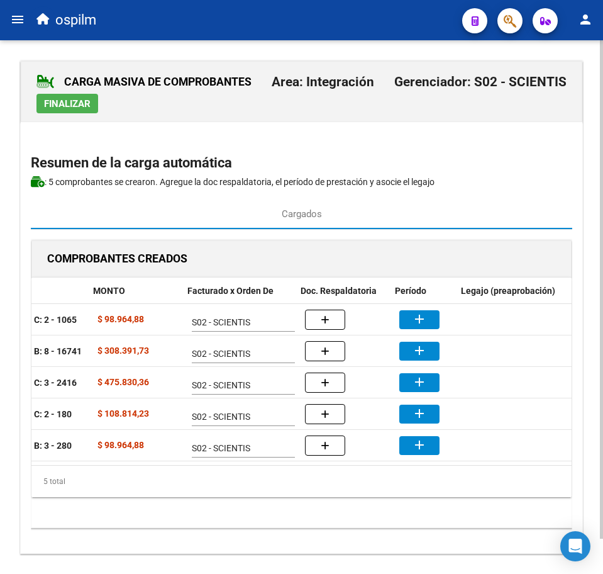
scroll to position [0, 236]
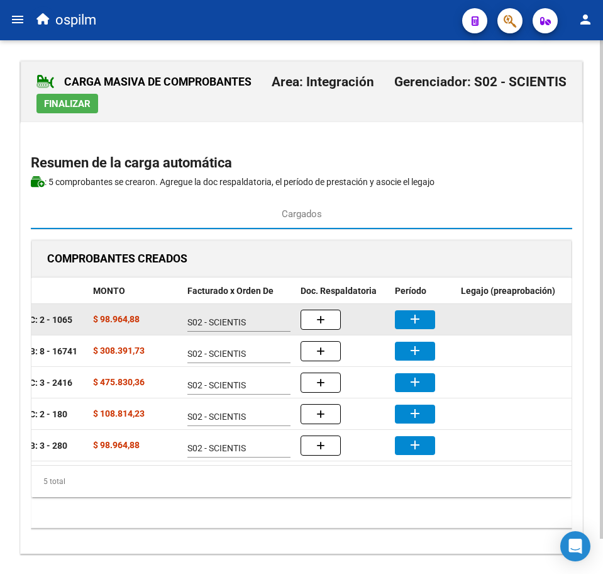
click at [423, 319] on button "add" at bounding box center [415, 319] width 40 height 19
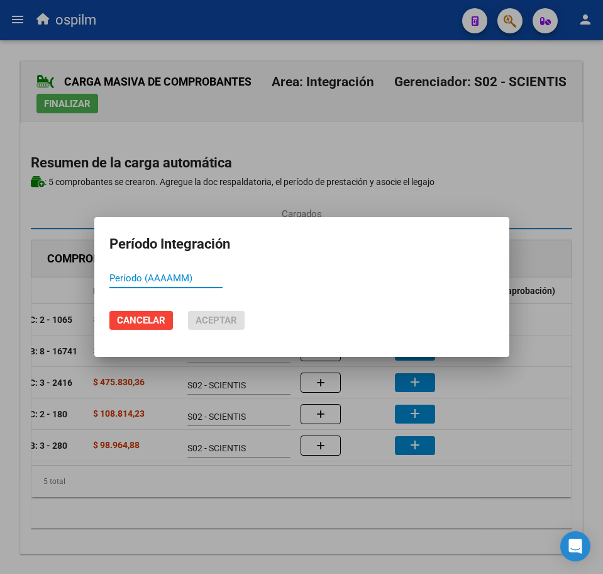
paste input "202507"
type input "202507"
click at [229, 323] on span "Aceptar" at bounding box center [217, 319] width 42 height 11
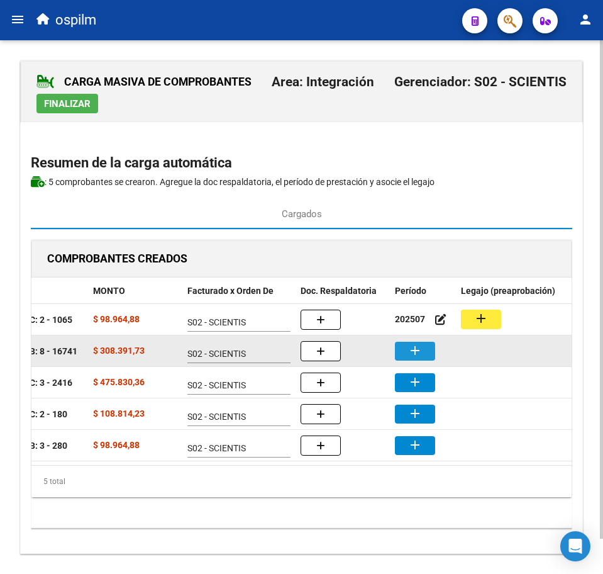
click at [428, 352] on button "add" at bounding box center [415, 351] width 40 height 19
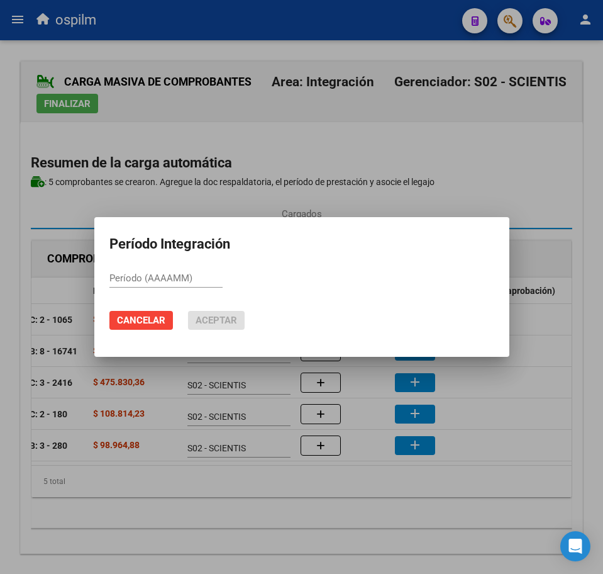
paste input "202507"
type input "202507"
click at [221, 313] on button "Aceptar" at bounding box center [216, 320] width 57 height 19
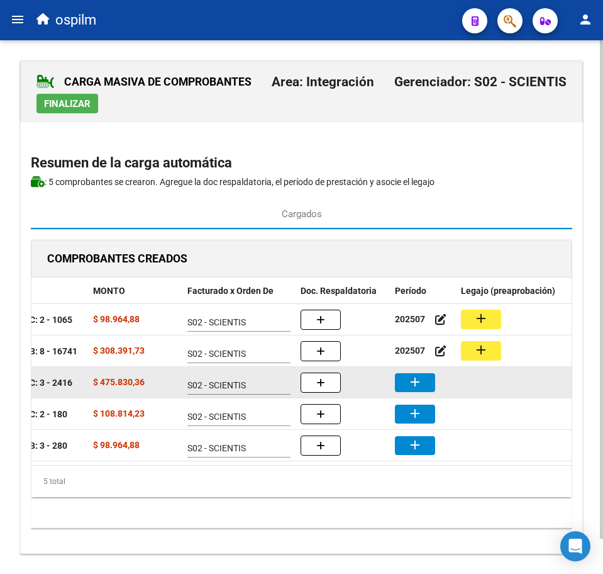
click at [416, 379] on mat-icon "add" at bounding box center [415, 381] width 15 height 15
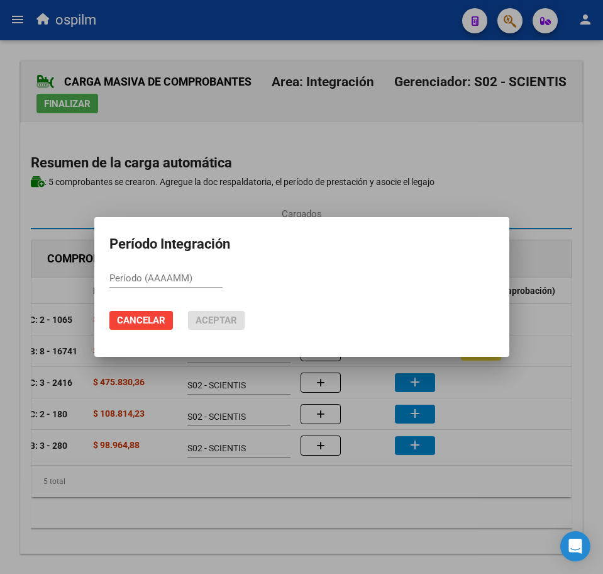
click at [148, 273] on input "Período (AAAAMM)" at bounding box center [165, 277] width 113 height 11
paste input "202507"
type input "202507"
drag, startPoint x: 220, startPoint y: 314, endPoint x: 300, endPoint y: 350, distance: 88.1
click at [220, 314] on button "Aceptar" at bounding box center [216, 320] width 57 height 19
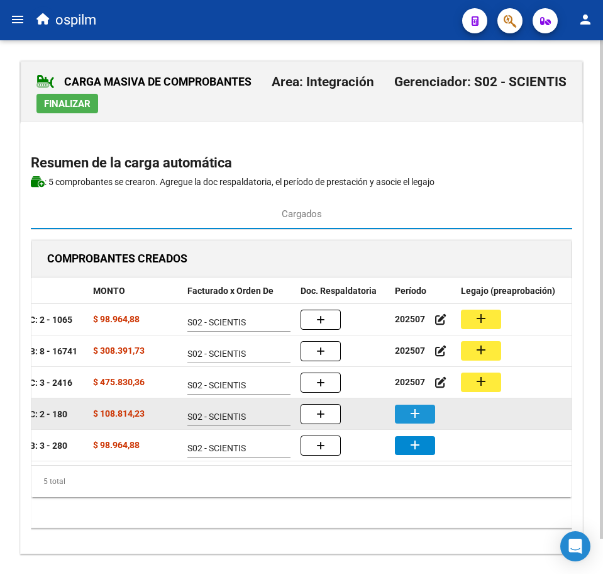
click at [430, 408] on button "add" at bounding box center [415, 413] width 40 height 19
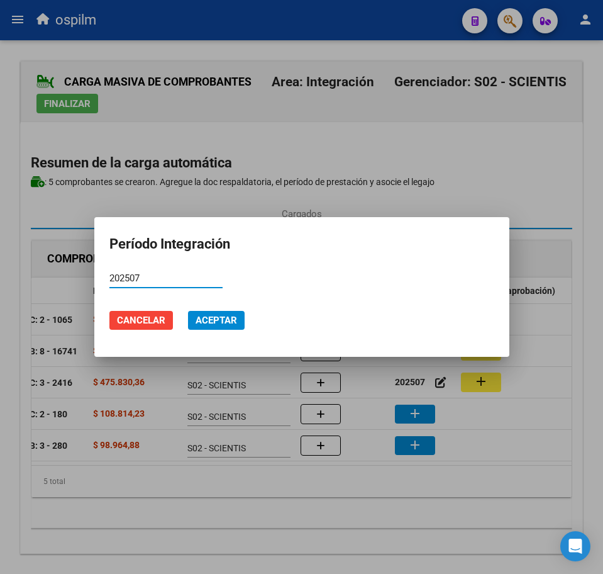
type input "202507"
click at [216, 314] on span "Aceptar" at bounding box center [217, 319] width 42 height 11
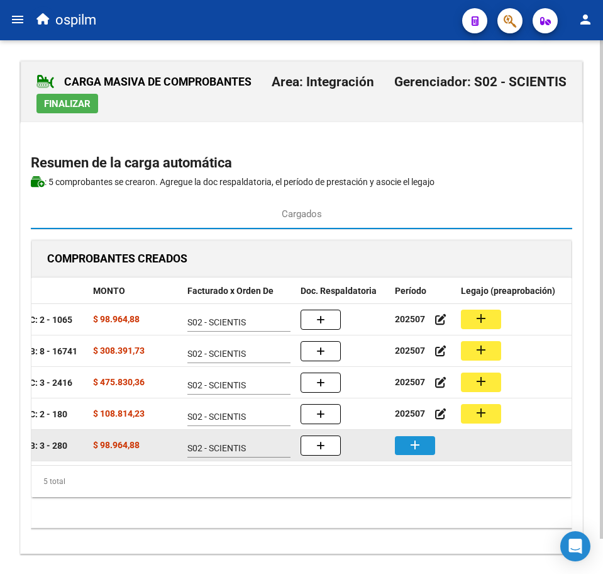
click at [423, 443] on button "add" at bounding box center [415, 445] width 40 height 19
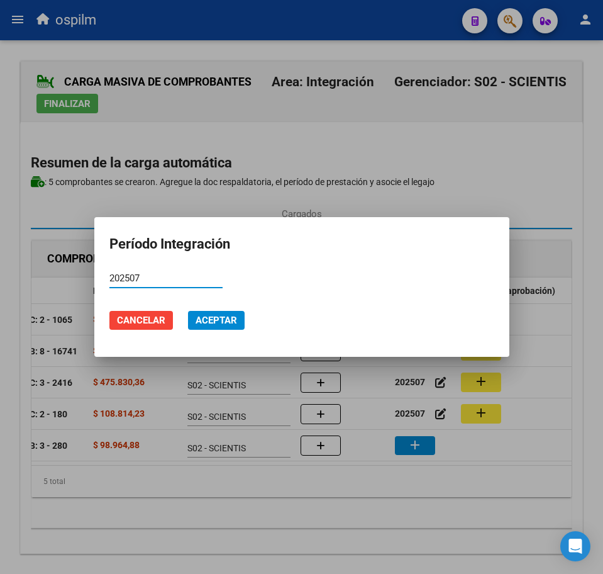
type input "202507"
click at [216, 314] on span "Aceptar" at bounding box center [217, 319] width 42 height 11
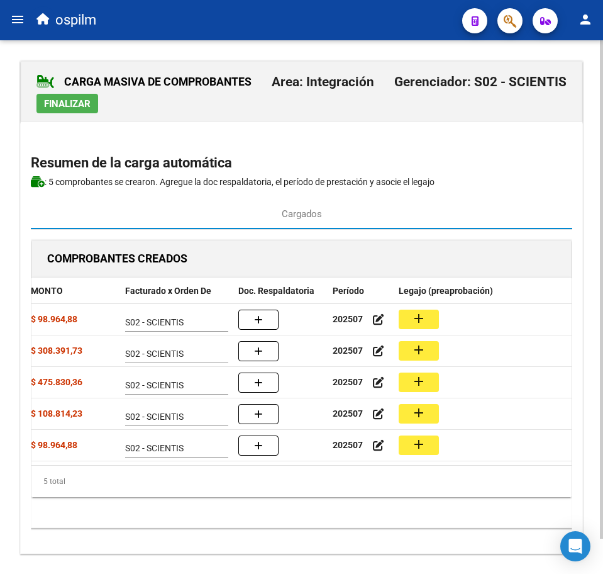
scroll to position [0, 309]
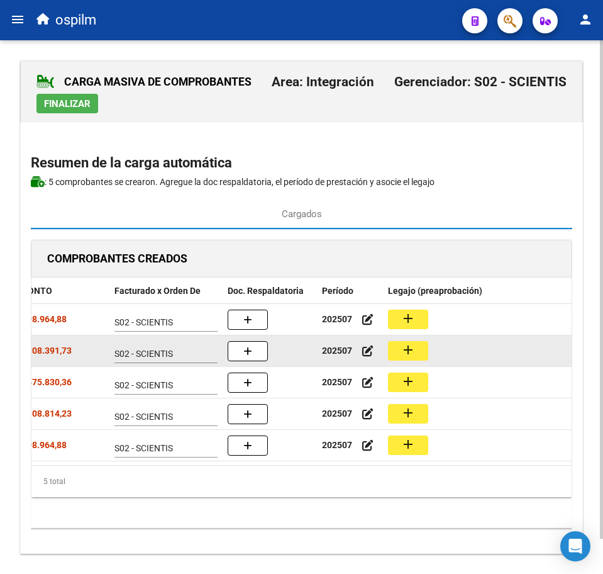
click at [412, 353] on mat-icon "add" at bounding box center [408, 349] width 15 height 15
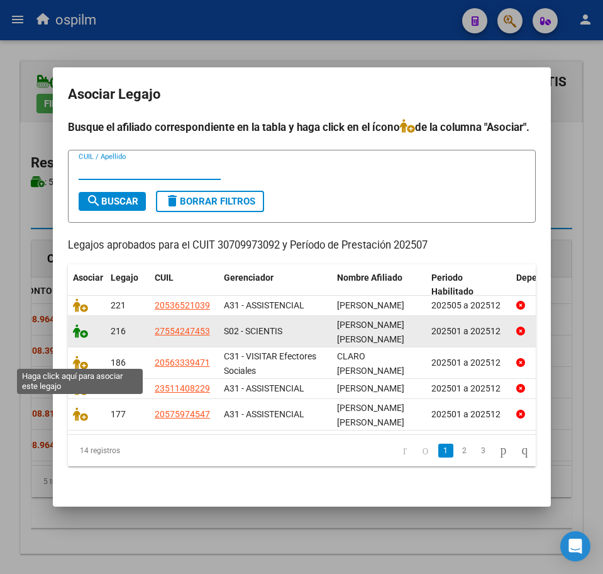
click at [77, 338] on icon at bounding box center [80, 331] width 15 height 14
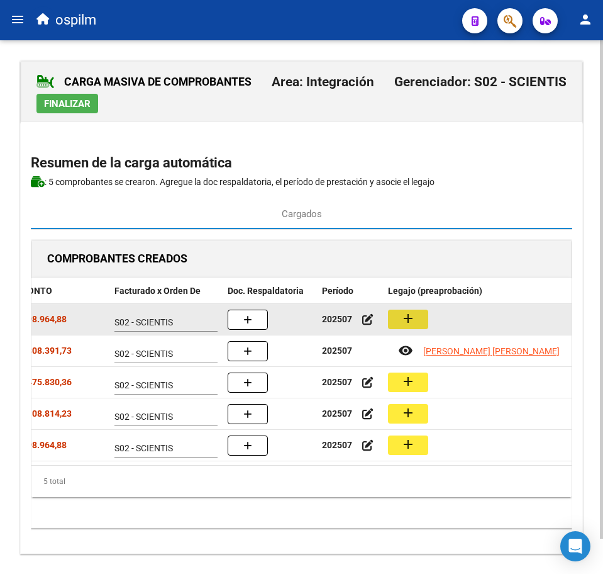
click at [411, 320] on mat-icon "add" at bounding box center [408, 318] width 15 height 15
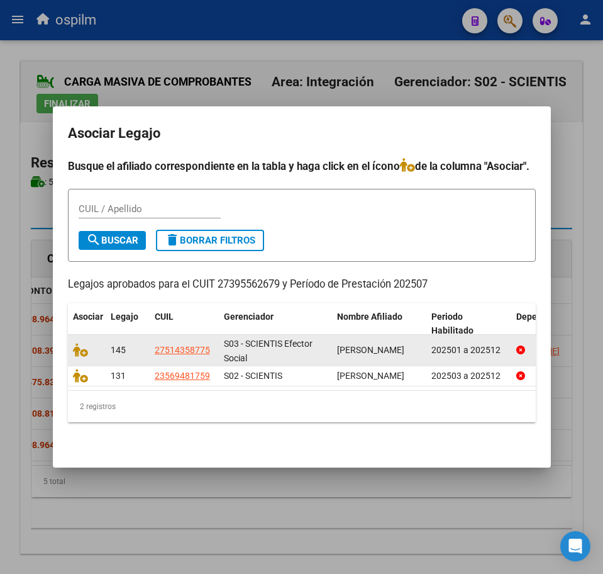
click at [72, 335] on datatable-body-cell at bounding box center [87, 350] width 38 height 31
click at [79, 343] on icon at bounding box center [80, 350] width 15 height 14
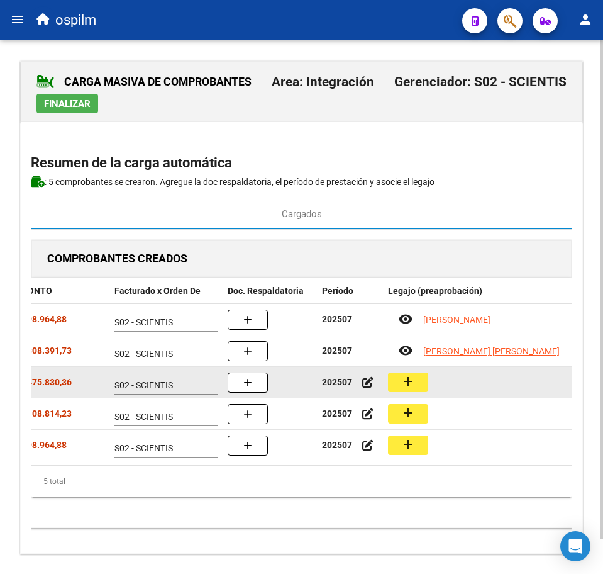
click at [413, 384] on mat-icon "add" at bounding box center [408, 381] width 15 height 15
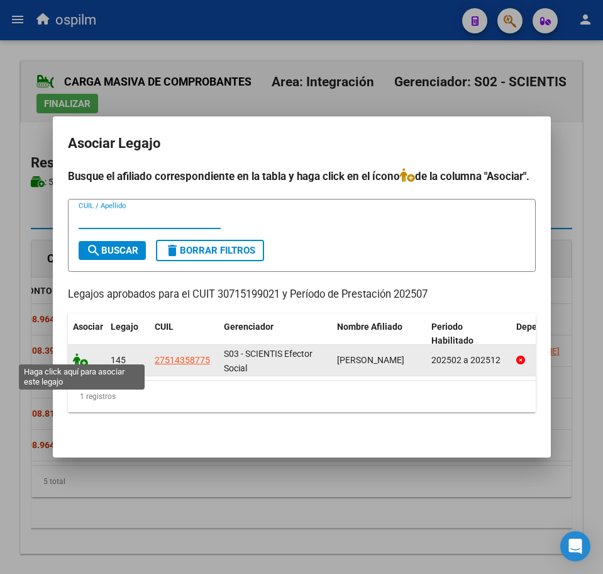
click at [76, 355] on icon at bounding box center [80, 360] width 15 height 14
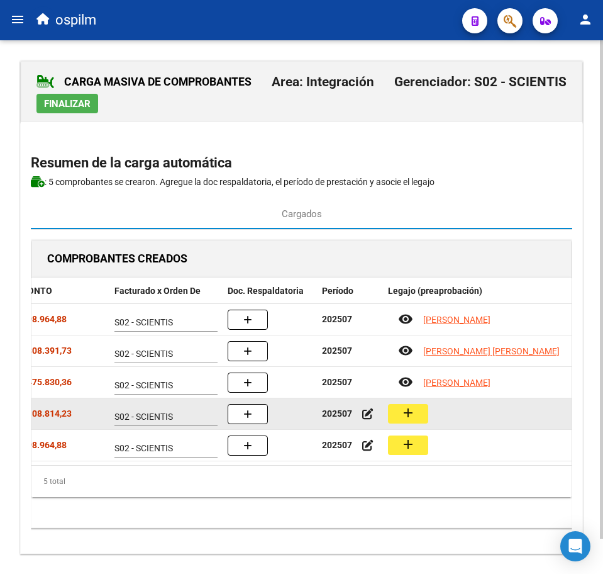
click at [416, 410] on button "add" at bounding box center [408, 413] width 40 height 19
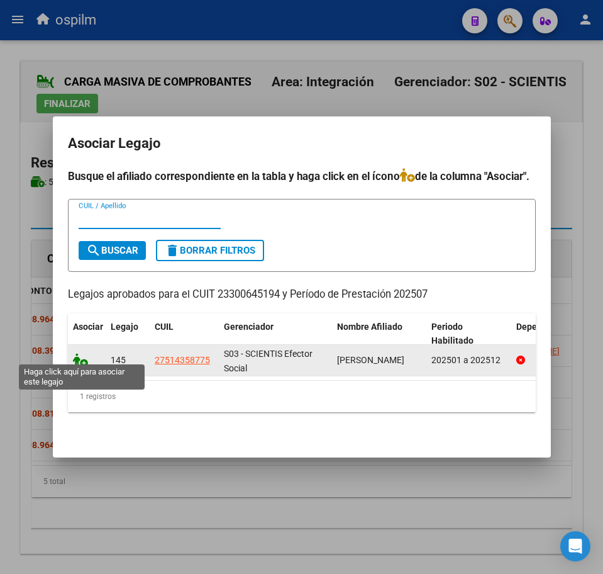
click at [81, 353] on icon at bounding box center [80, 360] width 15 height 14
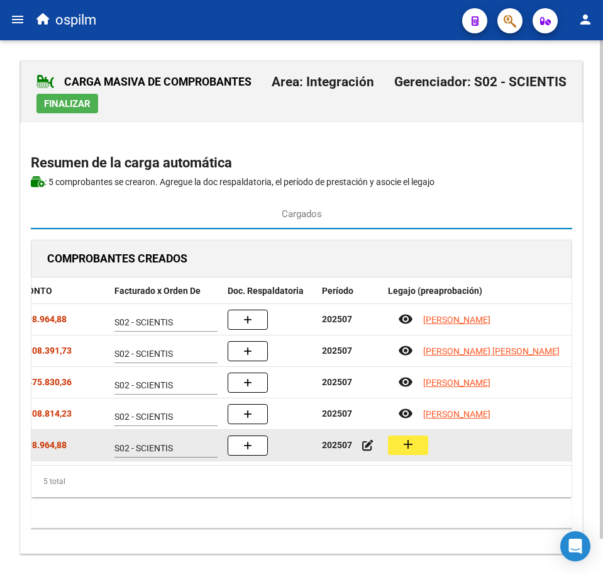
click at [403, 443] on mat-icon "add" at bounding box center [408, 444] width 15 height 15
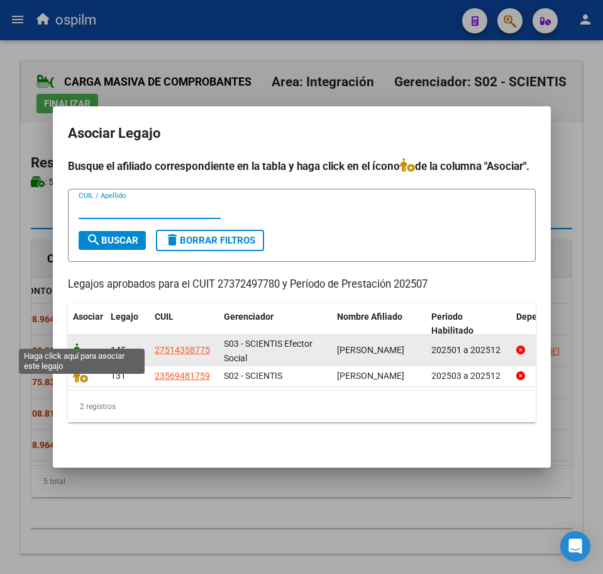
click at [77, 343] on icon at bounding box center [80, 350] width 15 height 14
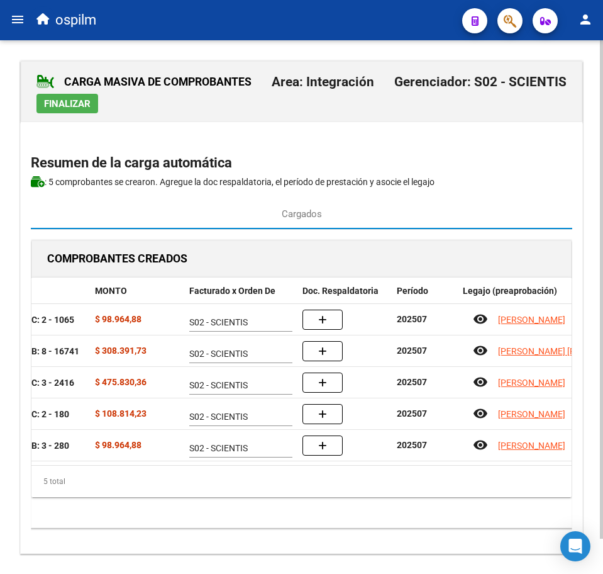
scroll to position [0, 219]
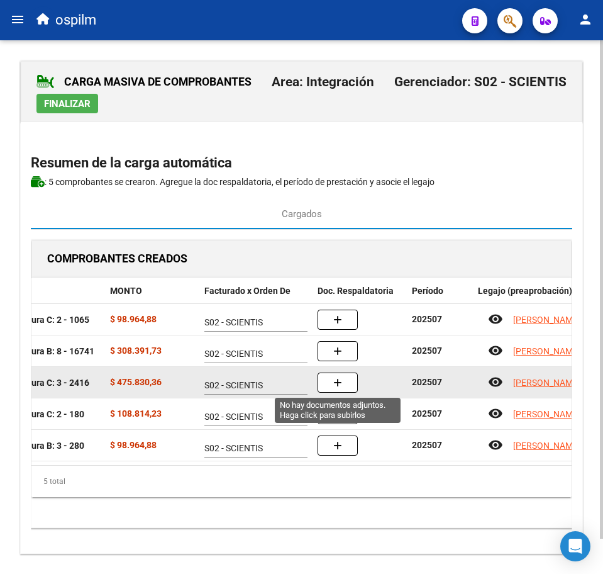
click at [337, 381] on icon "button" at bounding box center [337, 382] width 9 height 9
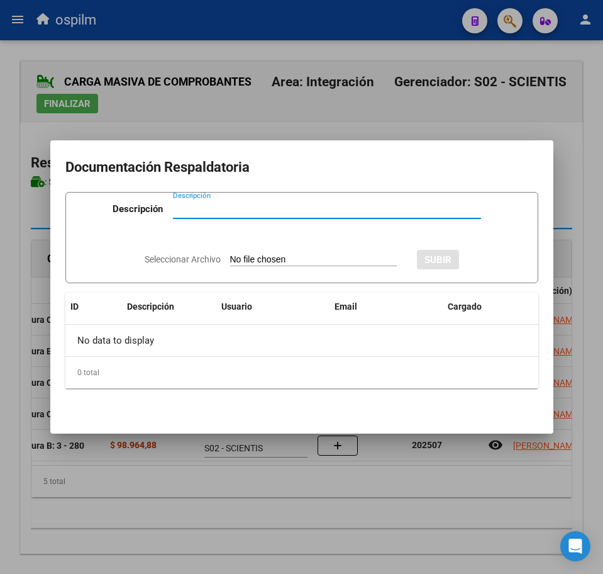
paste input "Planilla de asistencia"
type input "Planilla de asistencia"
click at [270, 260] on input "Seleccionar Archivo" at bounding box center [313, 260] width 167 height 12
type input "C:\fakepath\LOPEZ DIANA MILAGROS_202507_089_N_DECROLY SRL_PA.pdf"
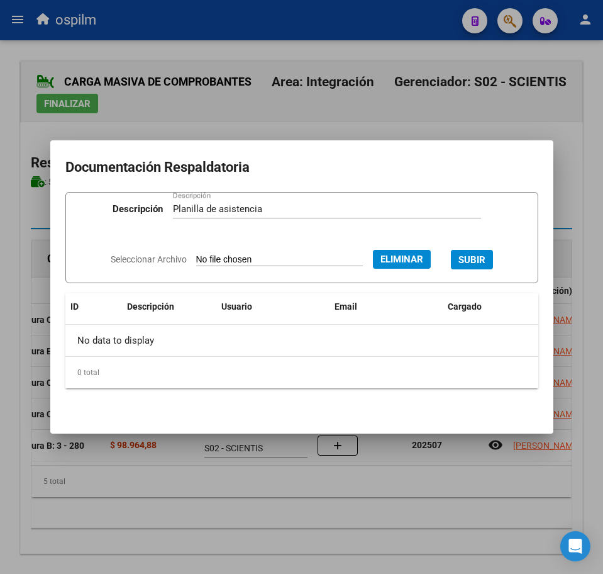
click at [483, 255] on span "SUBIR" at bounding box center [472, 259] width 27 height 11
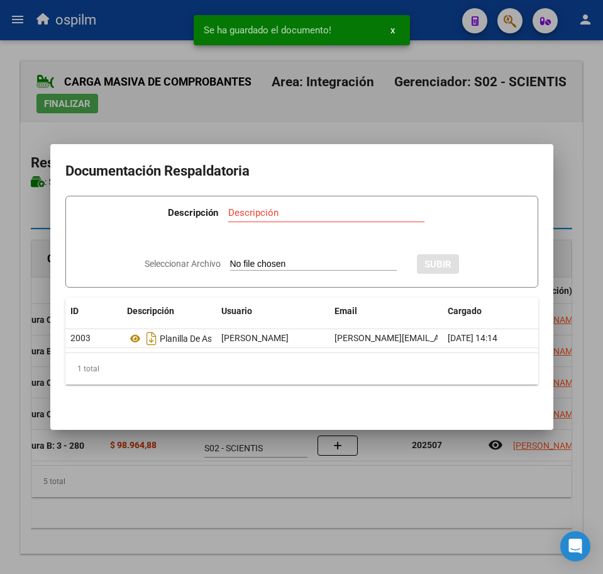
click at [235, 517] on div at bounding box center [301, 287] width 603 height 574
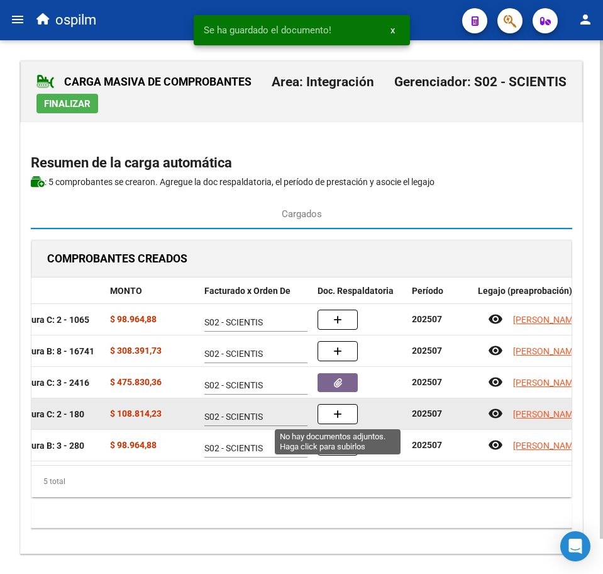
click at [335, 413] on icon "button" at bounding box center [337, 413] width 9 height 9
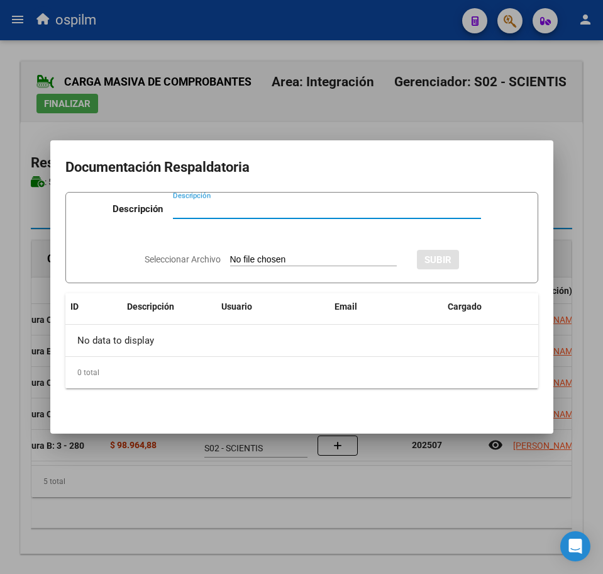
paste input "Planilla de asistencia"
type input "Planilla de asistencia"
click at [267, 257] on input "Seleccionar Archivo" at bounding box center [313, 260] width 167 height 12
type input "C:\fakepath\LOPEZ DIANA MILAGROS_202507_090_N_DEFILIPPI EUGENIA NATALIA _PA.pdf"
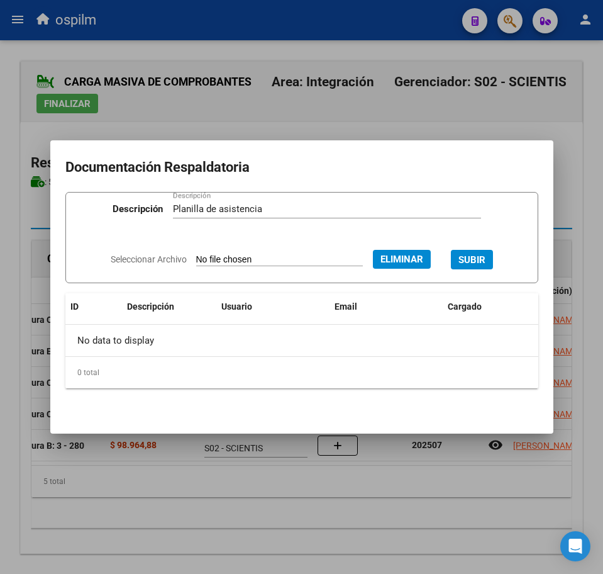
click at [479, 256] on span "SUBIR" at bounding box center [472, 259] width 27 height 11
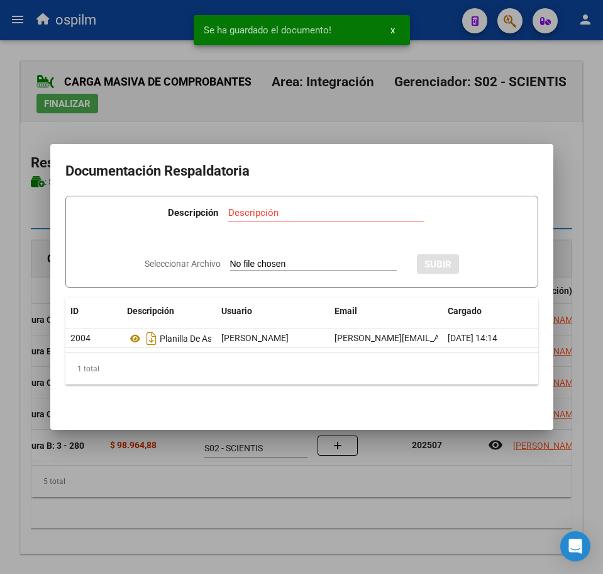
click at [304, 502] on div at bounding box center [301, 287] width 603 height 574
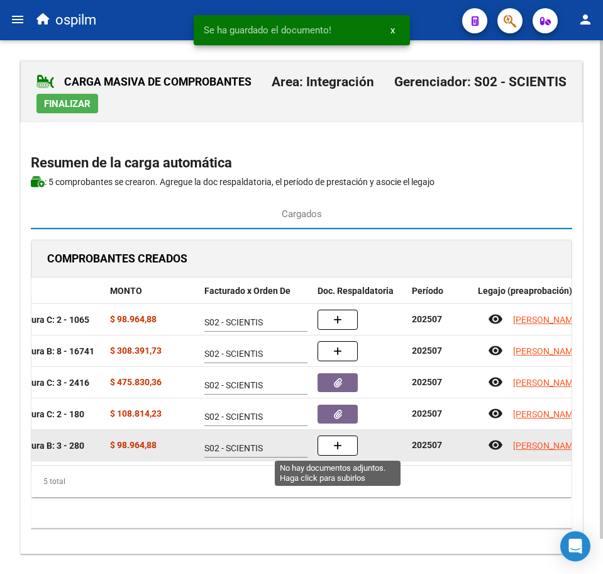
click at [340, 445] on icon "button" at bounding box center [337, 445] width 9 height 9
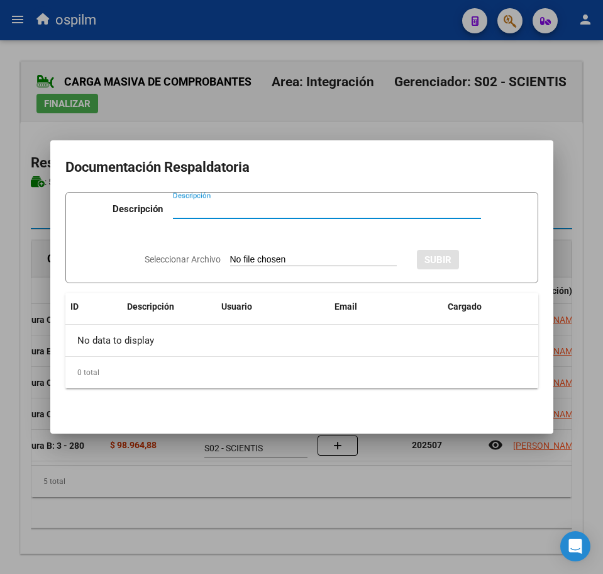
paste input "Planilla de asistencia"
type input "Planilla de asistencia"
click at [264, 259] on input "Seleccionar Archivo" at bounding box center [313, 260] width 167 height 12
type input "C:\fakepath\LOPEZ DIANA MILAGROS_202507_090_N_NAVARRO NATALIA ESTEFANIA_PA.jpg"
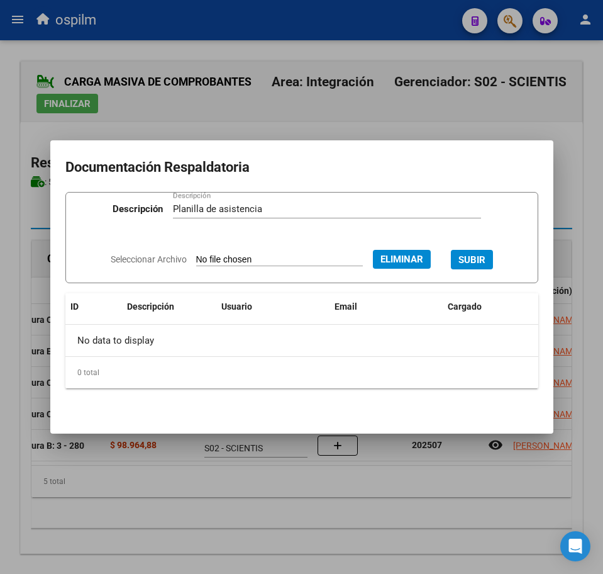
click at [486, 258] on span "SUBIR" at bounding box center [472, 259] width 27 height 11
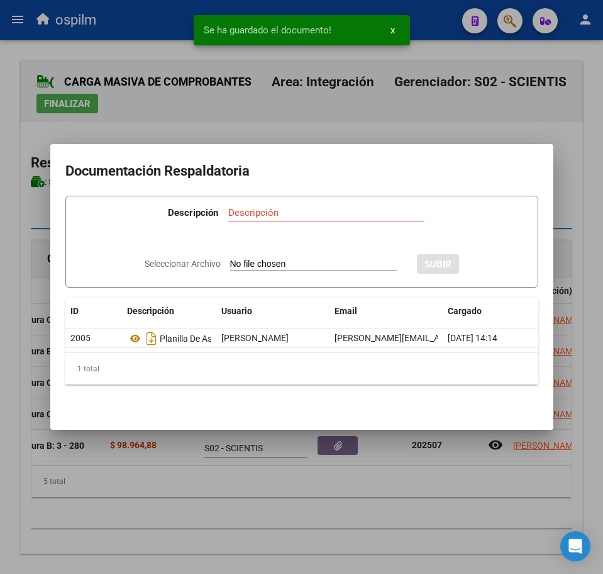
click at [274, 500] on div at bounding box center [301, 287] width 603 height 574
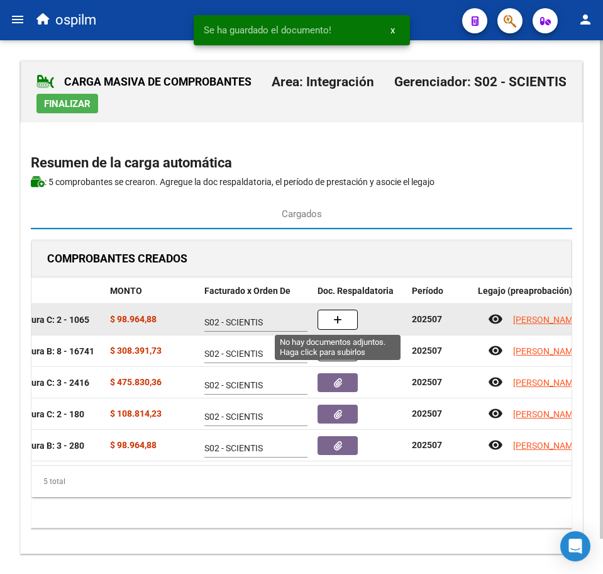
click at [355, 314] on button "button" at bounding box center [338, 319] width 40 height 20
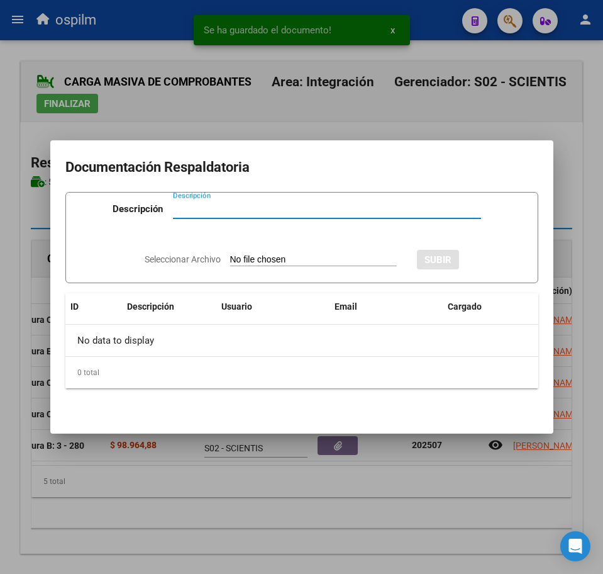
paste input "Planilla de asistencia"
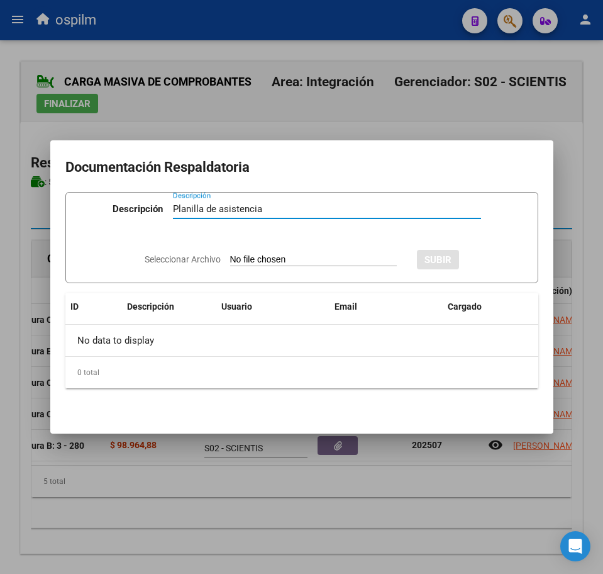
type input "Planilla de asistencia"
click at [254, 255] on input "Seleccionar Archivo" at bounding box center [313, 260] width 167 height 12
type input "C:\fakepath\LOPEZ DIANA MILAGROS_202507_090_N_OJEDA SELVA DANIELA SOLEDAD_PA.pdf"
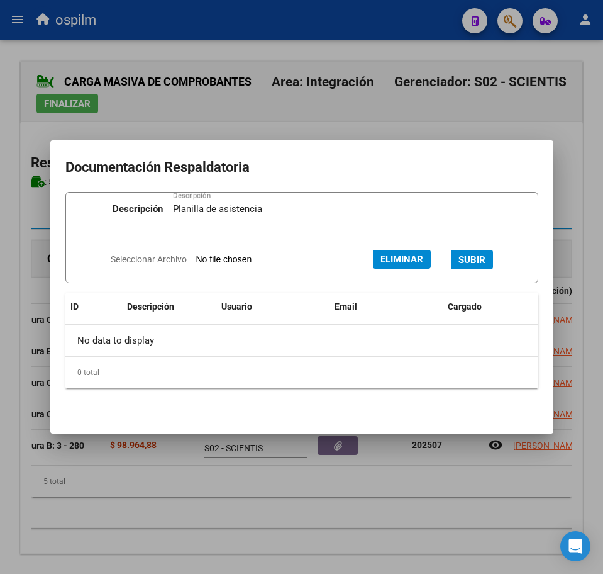
click at [481, 253] on span "SUBIR" at bounding box center [472, 258] width 27 height 11
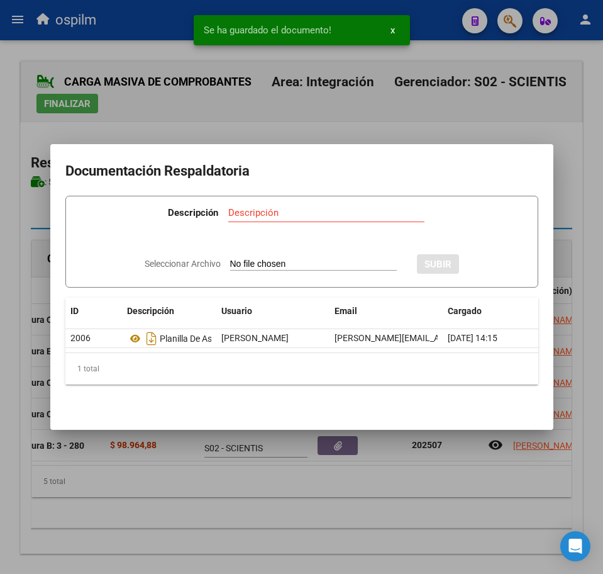
click at [258, 537] on div at bounding box center [301, 287] width 603 height 574
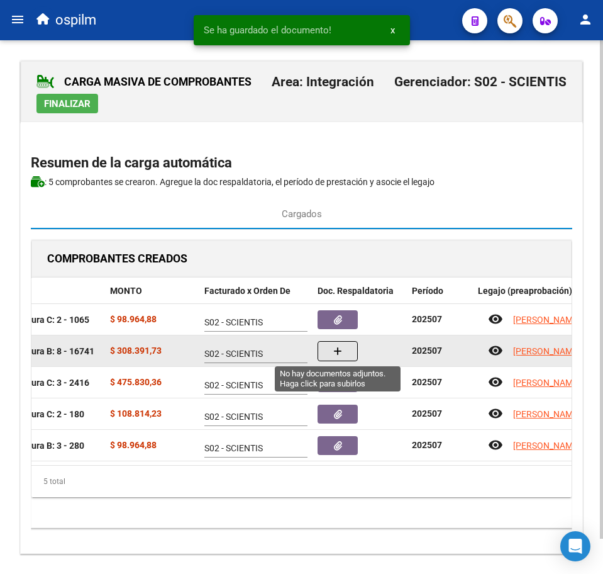
click at [336, 348] on icon "button" at bounding box center [337, 351] width 9 height 9
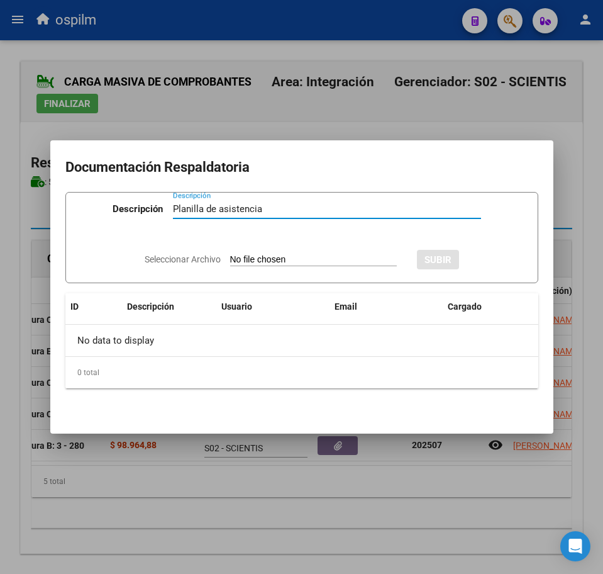
type input "Planilla de asistencia"
click at [275, 257] on input "Seleccionar Archivo" at bounding box center [313, 260] width 167 height 12
type input "C:\fakepath\LOPEZ FLORES VALENTINA BELEN_202507_090_N_CERMI SALUD_PA.pdf"
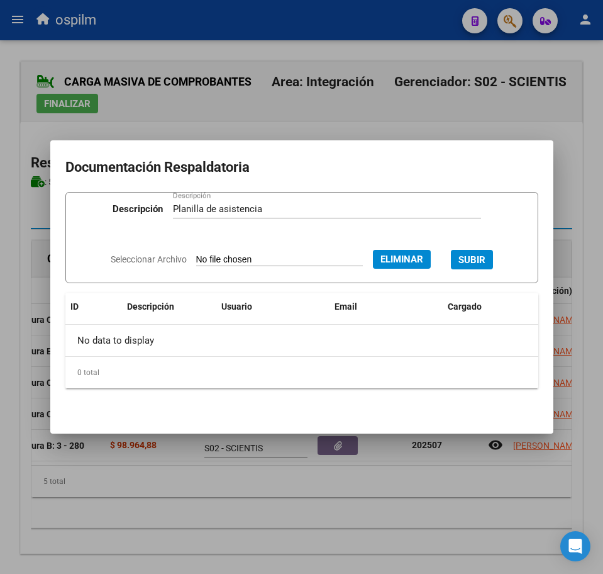
click at [486, 255] on span "SUBIR" at bounding box center [472, 259] width 27 height 11
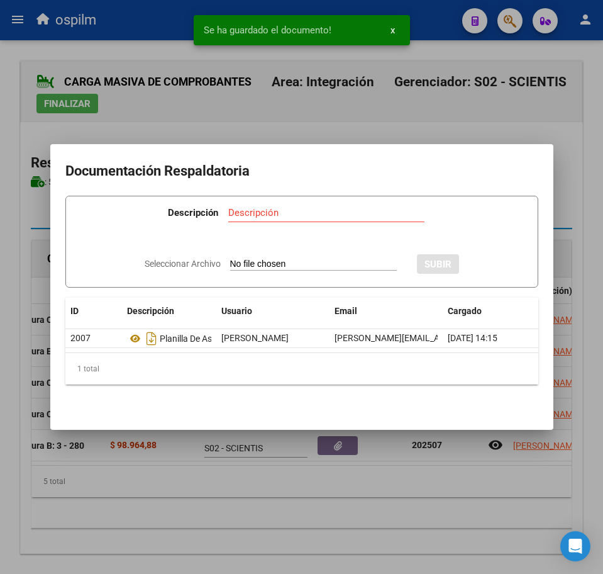
click at [294, 513] on div at bounding box center [301, 287] width 603 height 574
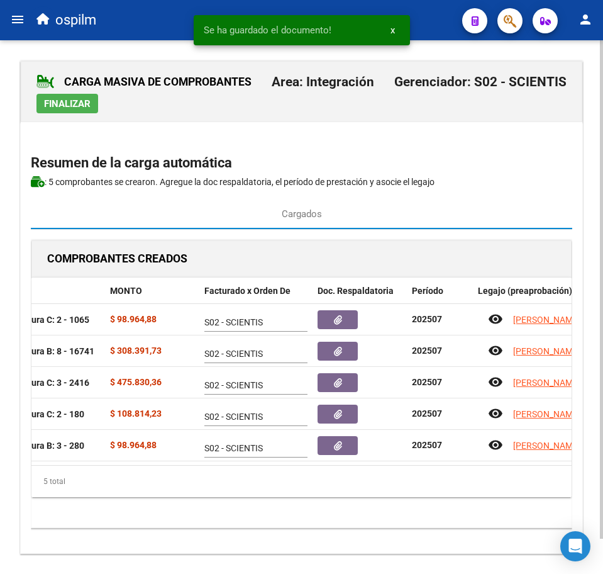
click at [58, 105] on span "Finalizar" at bounding box center [67, 103] width 47 height 11
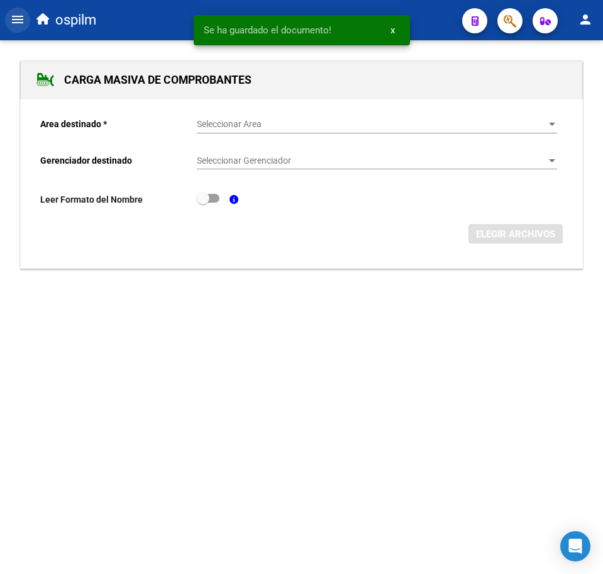
click at [13, 17] on mat-icon "menu" at bounding box center [17, 19] width 15 height 15
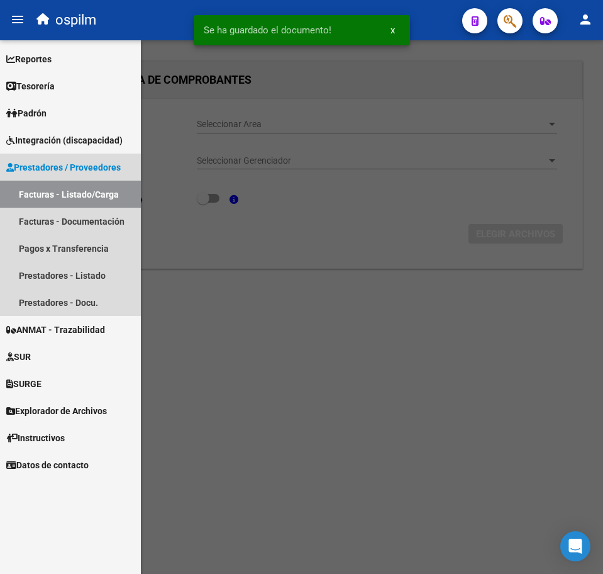
click at [63, 195] on link "Facturas - Listado/Carga" at bounding box center [70, 194] width 141 height 27
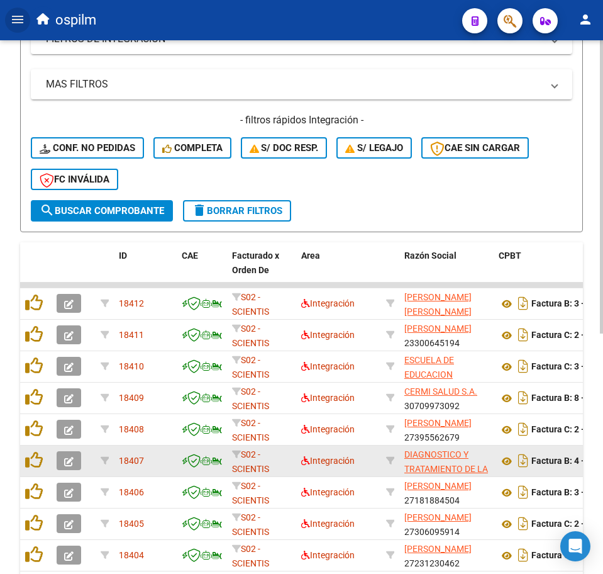
scroll to position [437, 0]
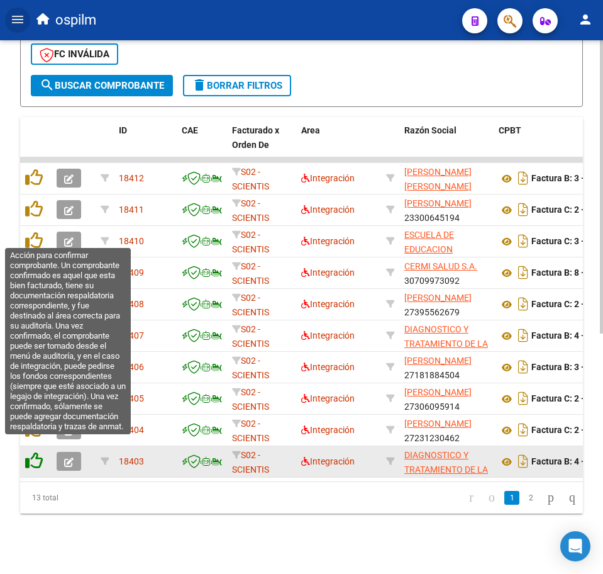
click at [30, 452] on icon at bounding box center [34, 461] width 18 height 18
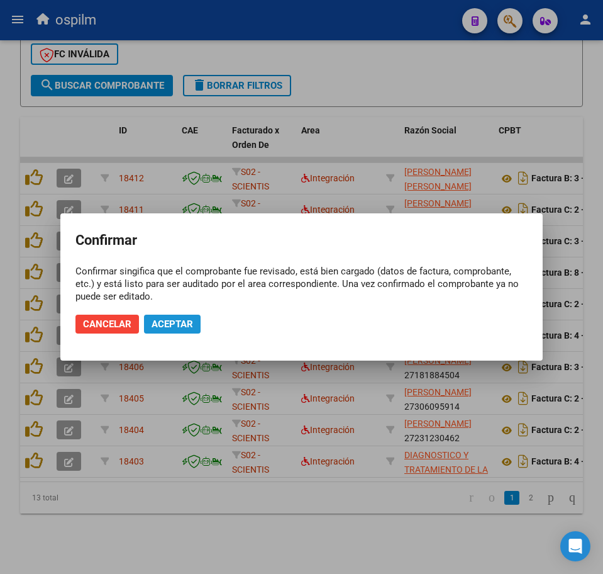
click at [169, 324] on span "Aceptar" at bounding box center [173, 323] width 42 height 11
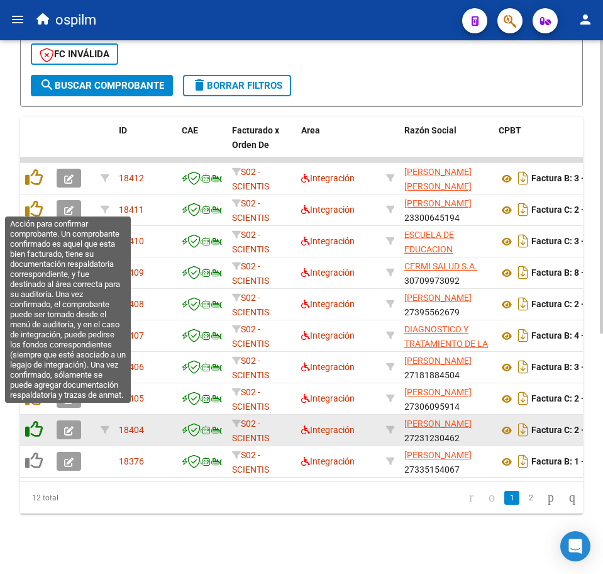
click at [39, 420] on icon at bounding box center [34, 429] width 18 height 18
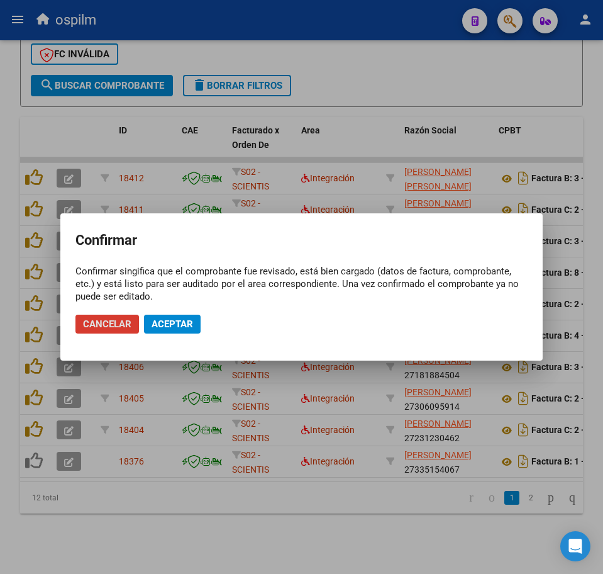
click at [155, 329] on span "Aceptar" at bounding box center [173, 323] width 42 height 11
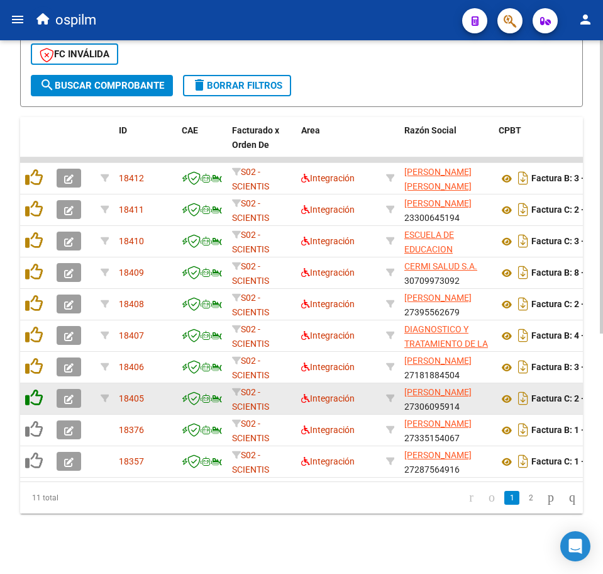
click at [31, 394] on div at bounding box center [35, 398] width 21 height 19
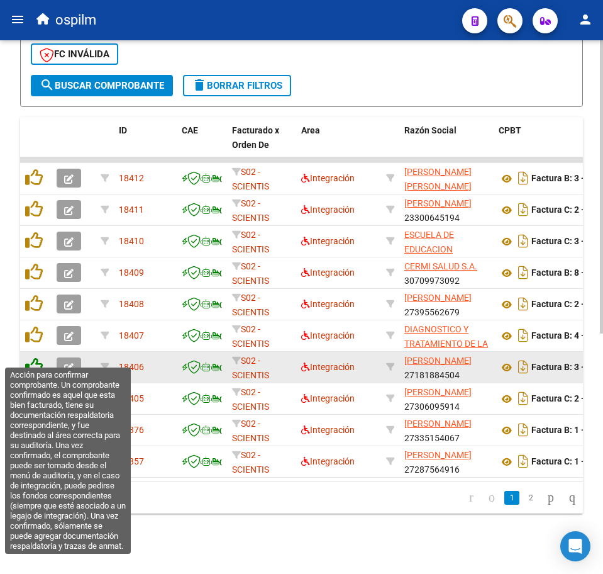
click at [32, 357] on icon at bounding box center [34, 366] width 18 height 18
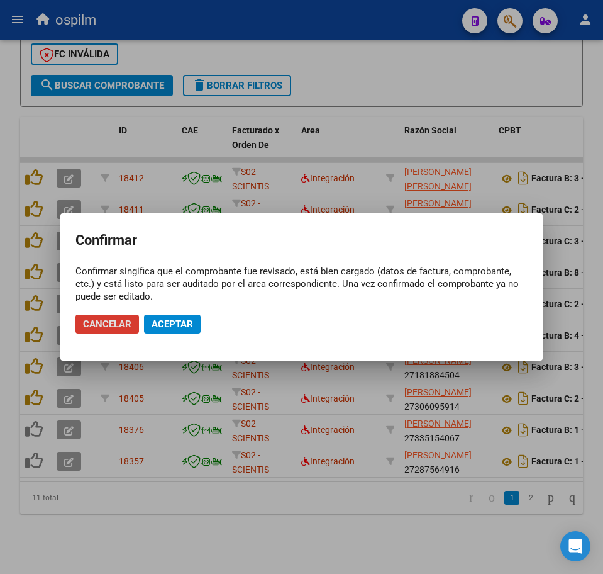
click at [174, 315] on button "Aceptar" at bounding box center [172, 323] width 57 height 19
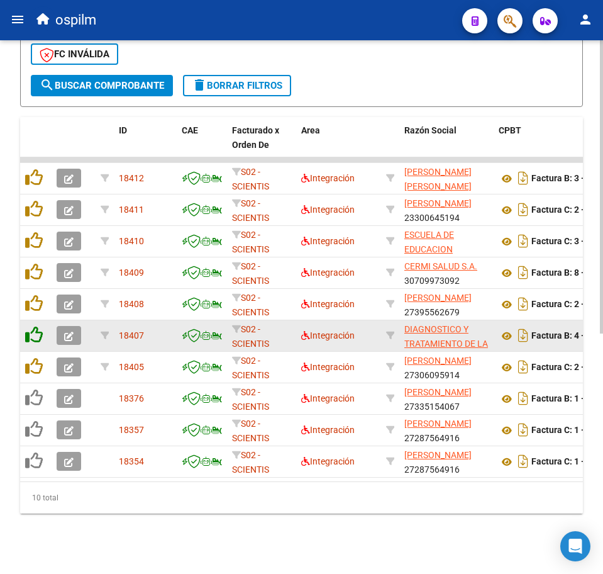
click at [36, 330] on icon at bounding box center [34, 335] width 18 height 18
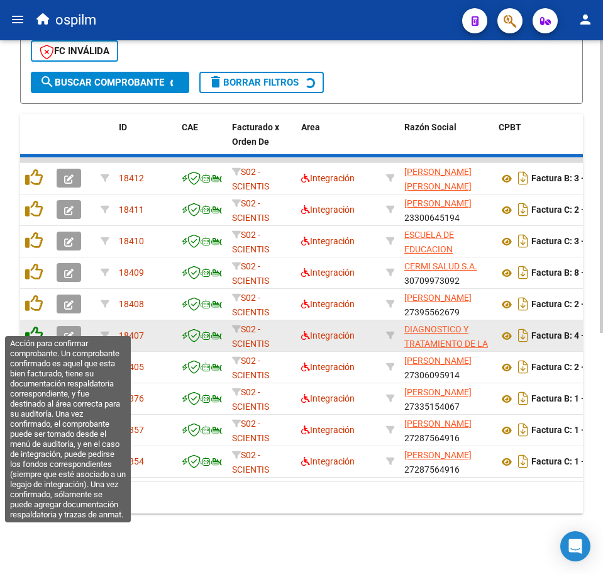
scroll to position [406, 0]
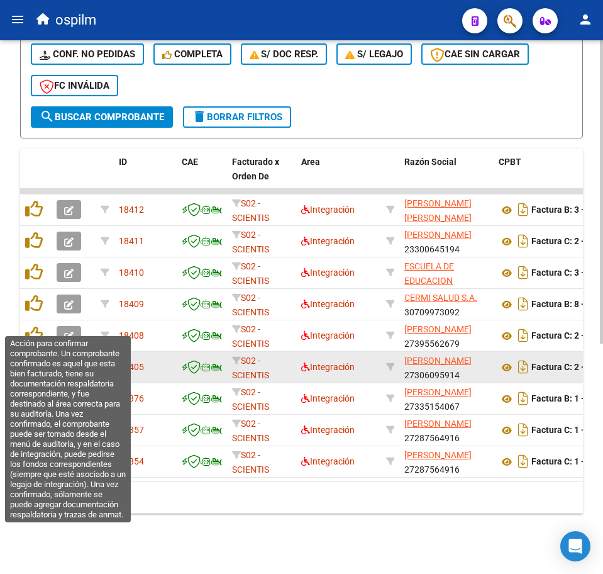
click at [36, 328] on icon at bounding box center [34, 335] width 18 height 18
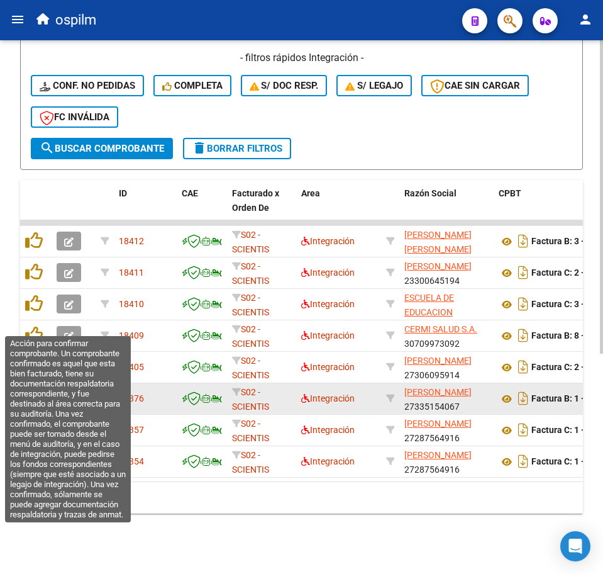
scroll to position [374, 0]
click at [36, 328] on icon at bounding box center [34, 335] width 18 height 18
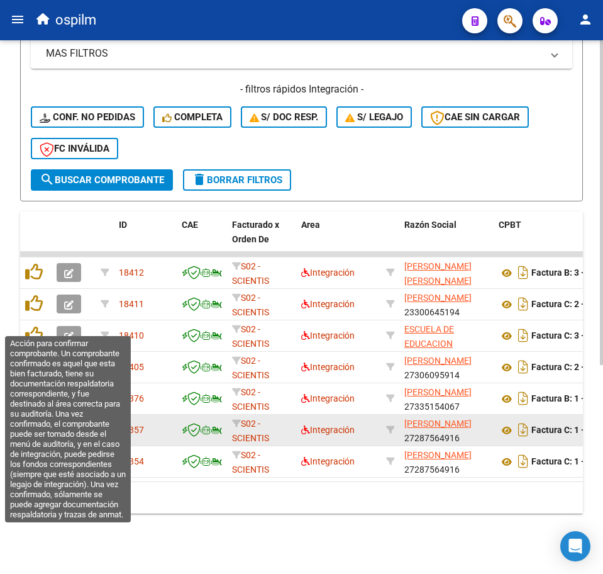
scroll to position [343, 0]
click at [36, 328] on icon at bounding box center [34, 335] width 18 height 18
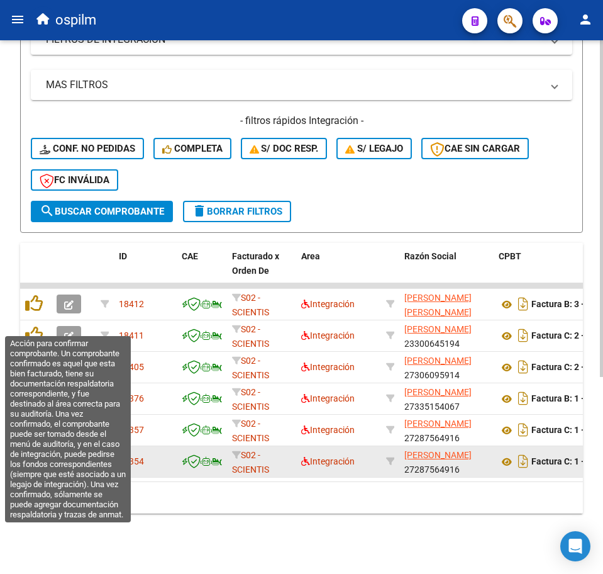
click at [36, 328] on icon at bounding box center [34, 335] width 18 height 18
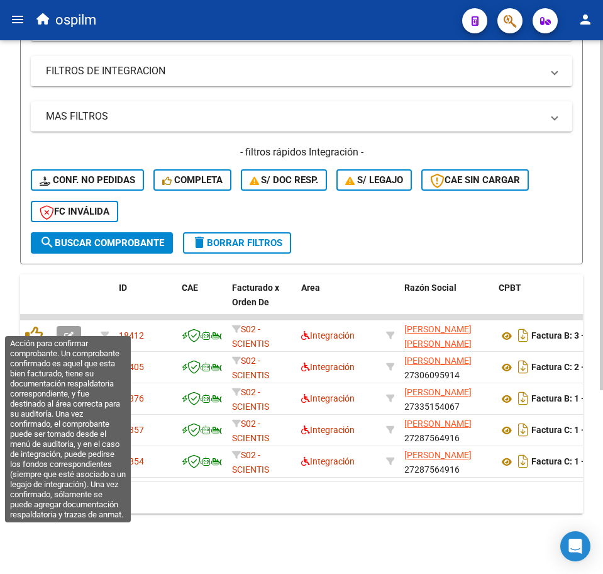
scroll to position [280, 0]
click at [36, 328] on icon at bounding box center [34, 335] width 18 height 18
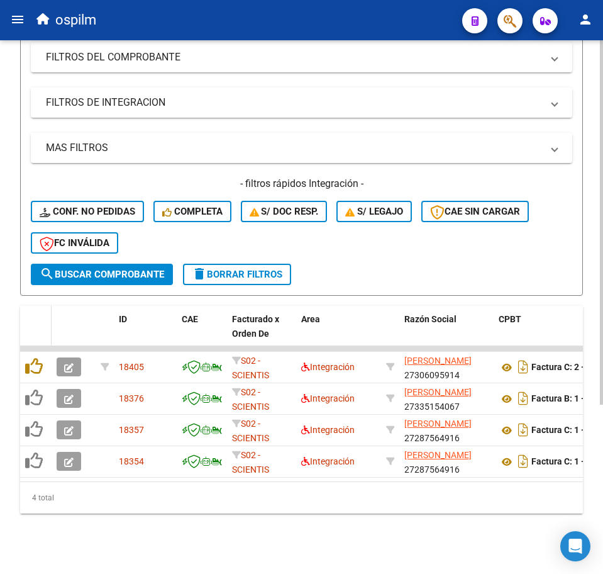
scroll to position [248, 0]
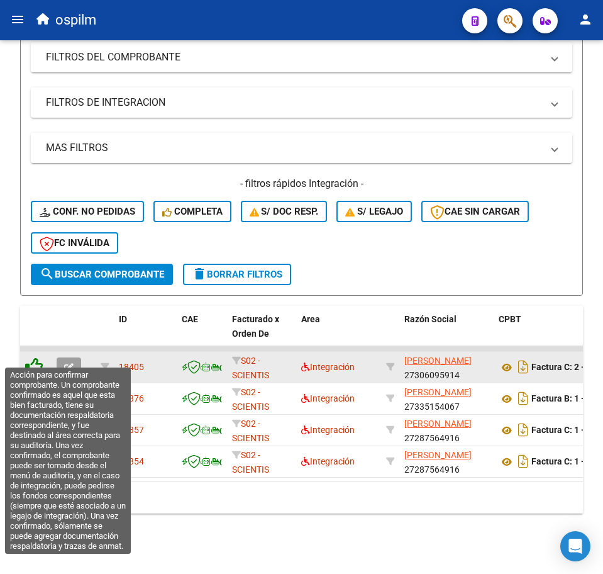
click at [30, 357] on icon at bounding box center [34, 366] width 18 height 18
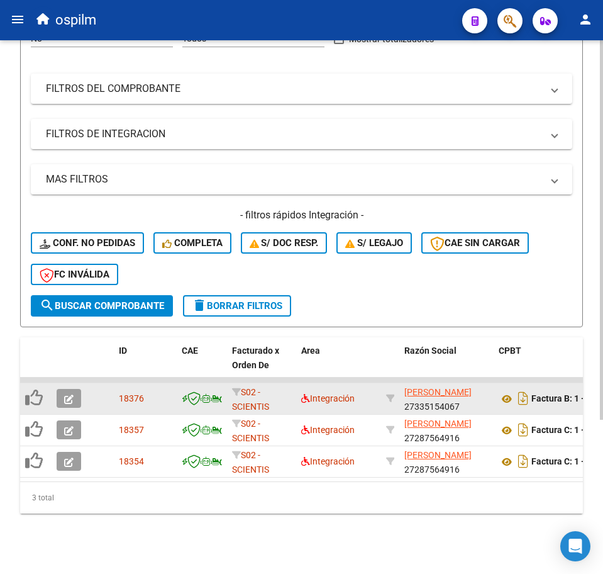
scroll to position [217, 0]
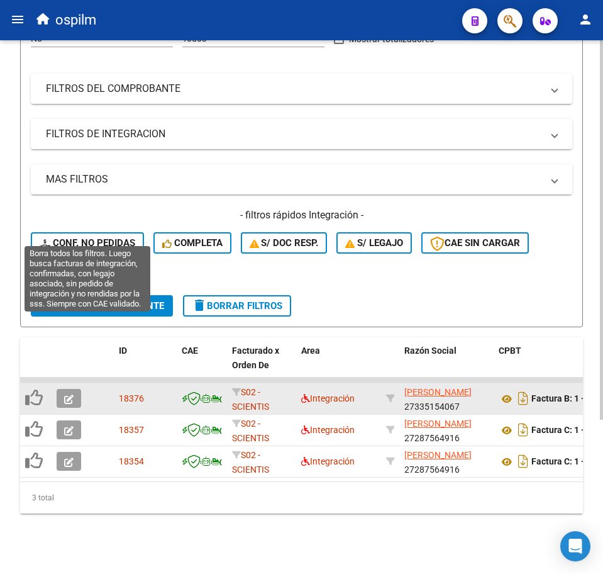
click at [96, 237] on span "Conf. no pedidas" at bounding box center [88, 242] width 96 height 11
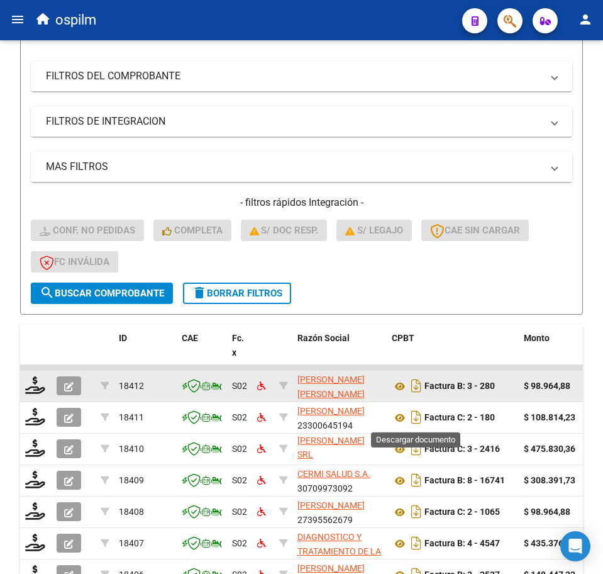
scroll to position [437, 0]
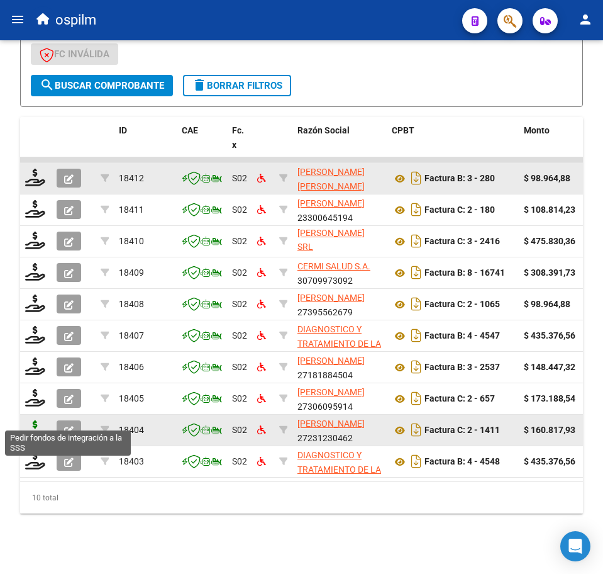
click at [30, 420] on icon at bounding box center [35, 429] width 20 height 18
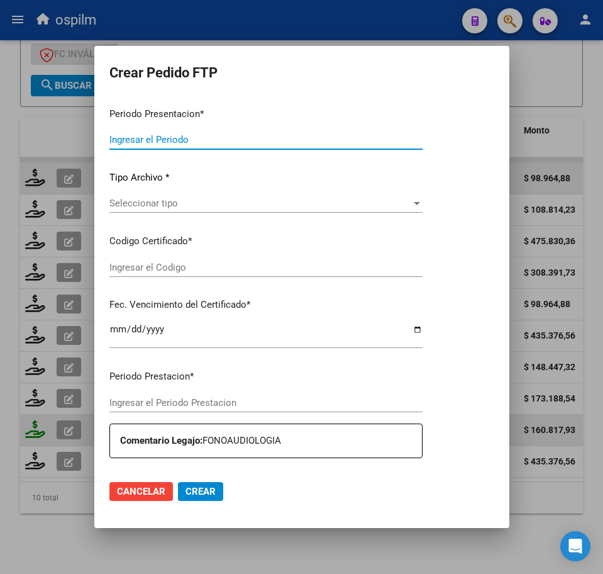
type input "202507"
type input "$ 160.817,93"
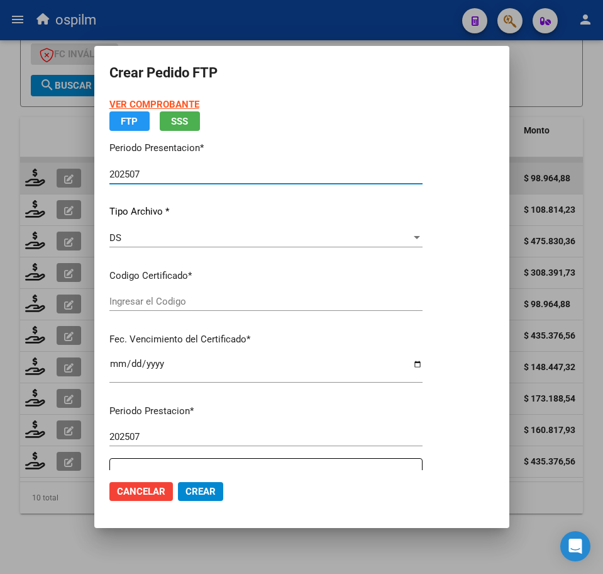
type input "ARG02000566672732021083020240830BS313"
type input "2024-08-30"
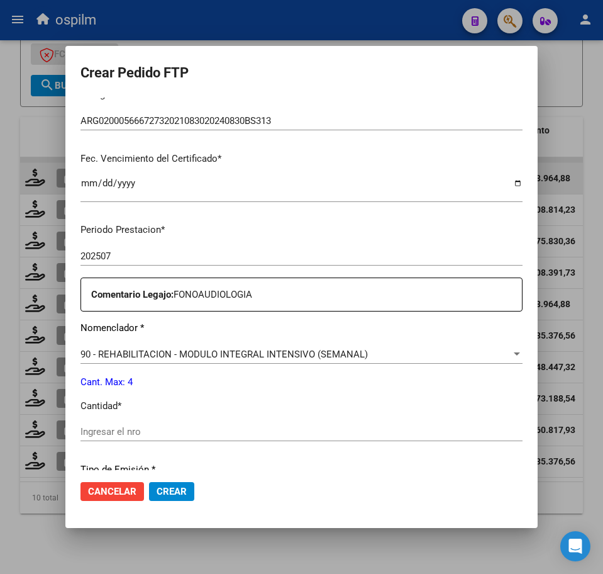
scroll to position [314, 0]
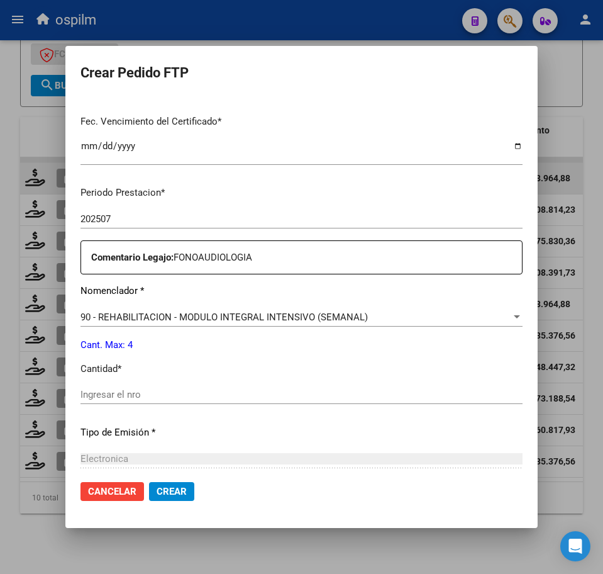
click at [192, 401] on div "Ingresar el nro" at bounding box center [302, 394] width 442 height 19
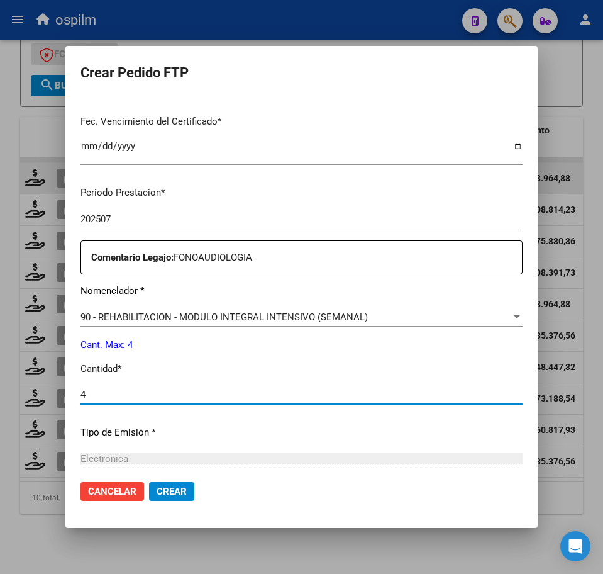
type input "4"
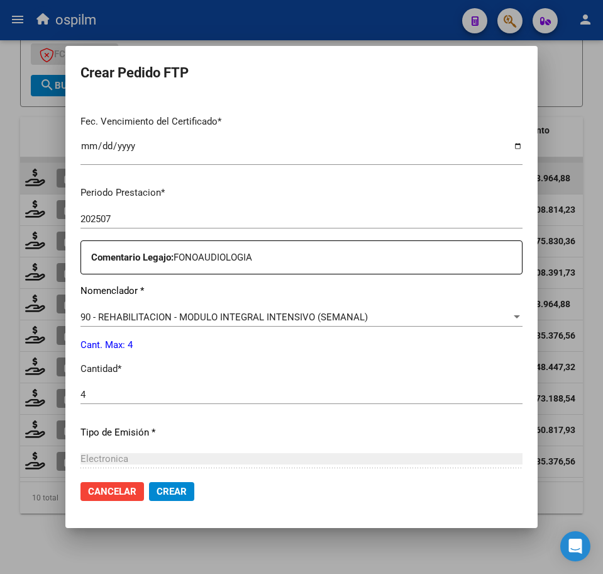
scroll to position [451, 0]
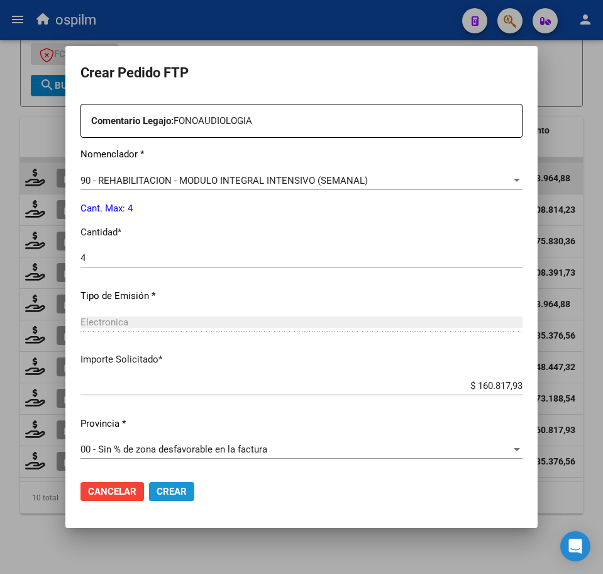
click at [163, 492] on span "Crear" at bounding box center [172, 491] width 30 height 11
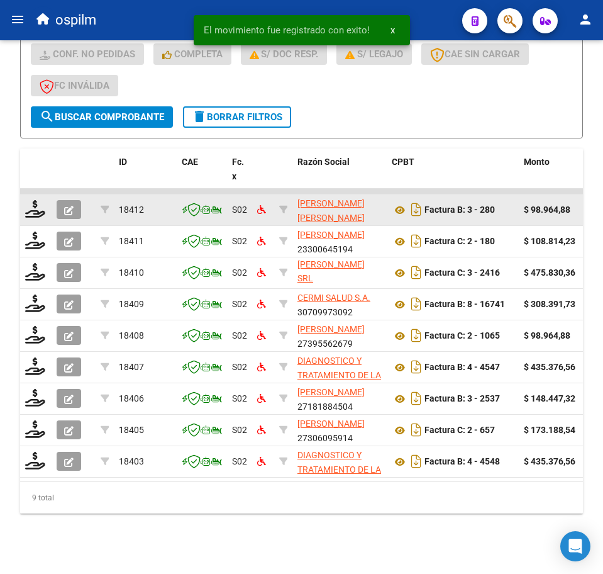
scroll to position [406, 0]
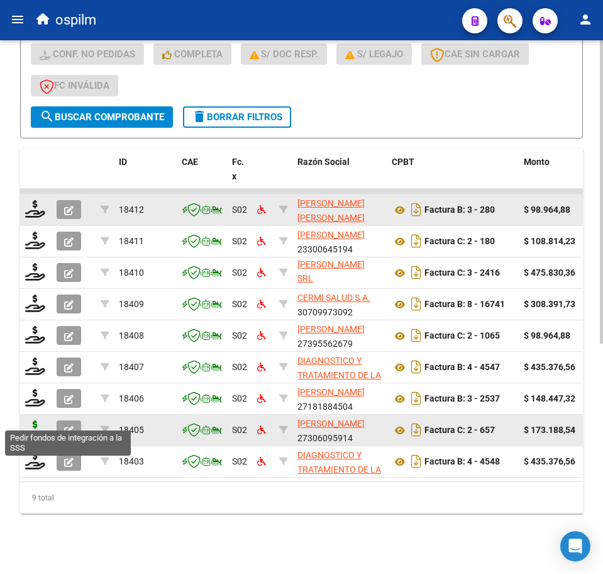
click at [36, 420] on icon at bounding box center [35, 429] width 20 height 18
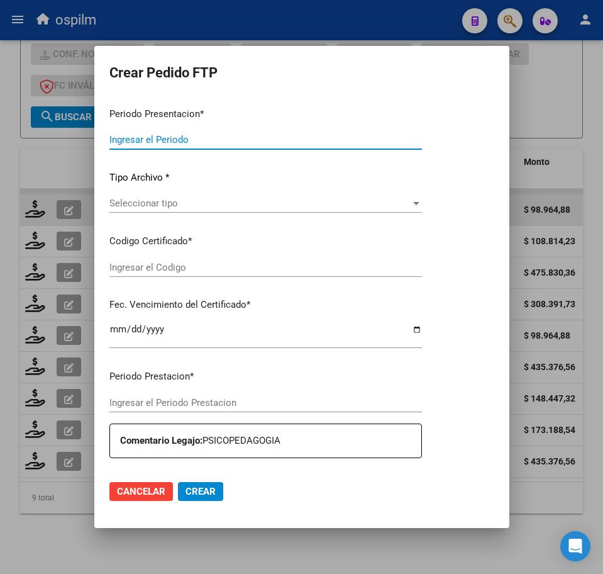
type input "202507"
type input "$ 173.188,54"
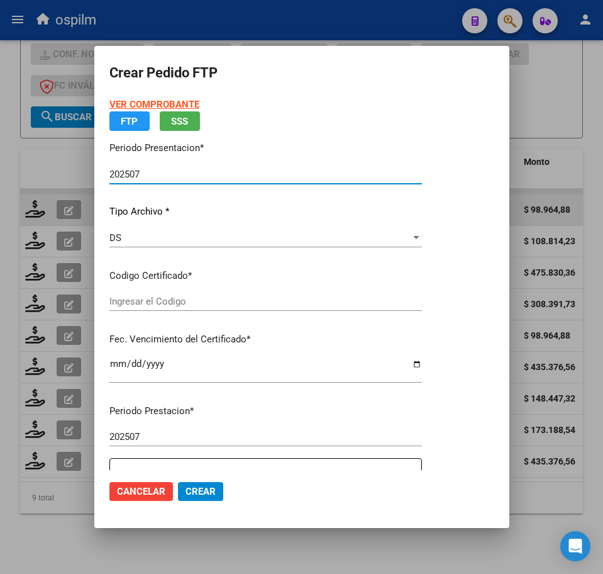
type input "ARG02000558798372022101120271011BS312"
type input "2027-10-11"
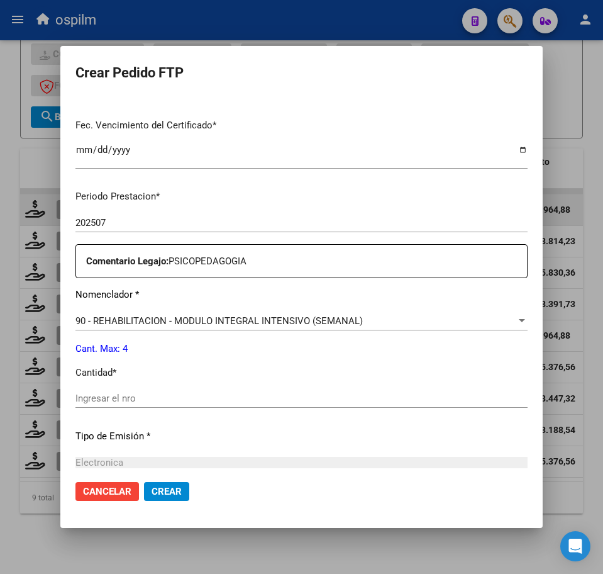
scroll to position [393, 0]
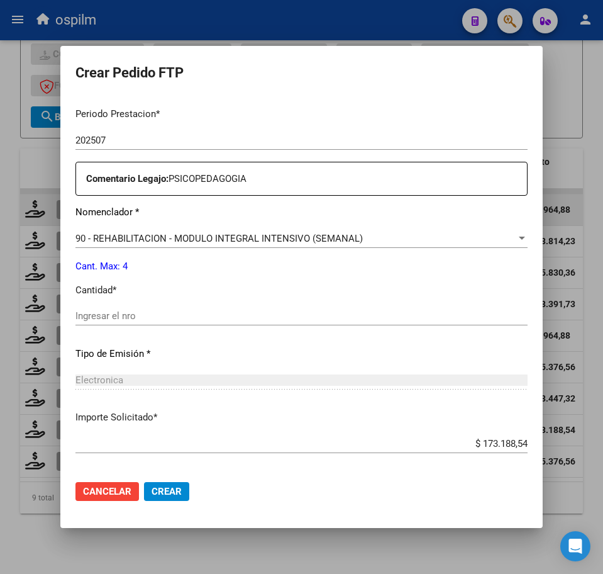
click at [132, 314] on input "Ingresar el nro" at bounding box center [301, 315] width 452 height 11
type input "4"
click at [182, 491] on span "Crear" at bounding box center [167, 491] width 30 height 11
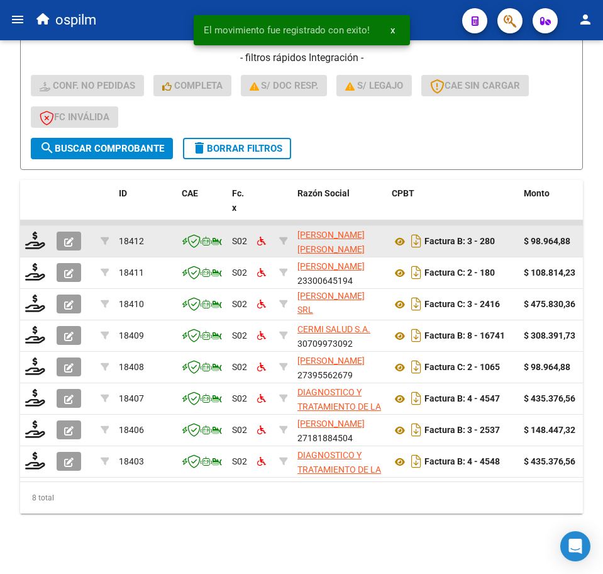
scroll to position [374, 0]
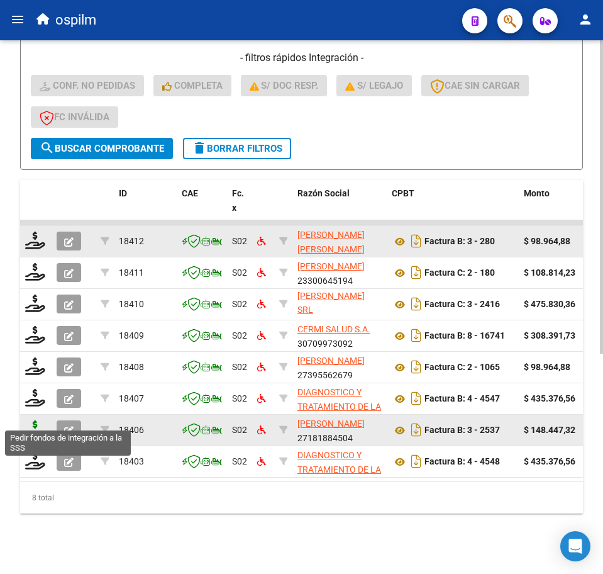
click at [31, 420] on icon at bounding box center [35, 429] width 20 height 18
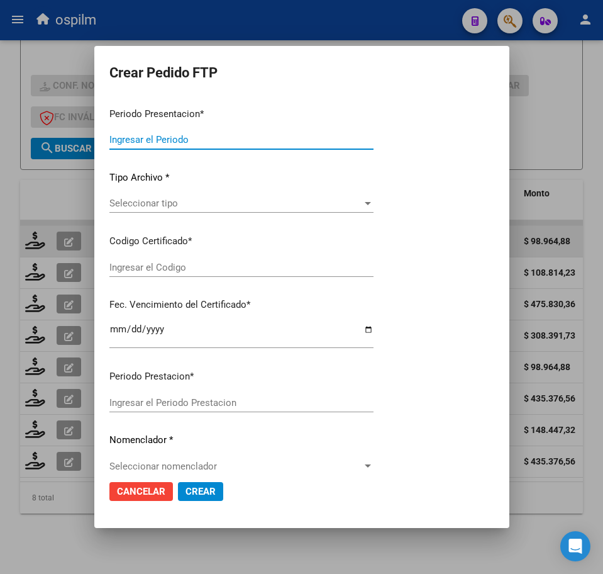
type input "202507"
type input "$ 148.447,32"
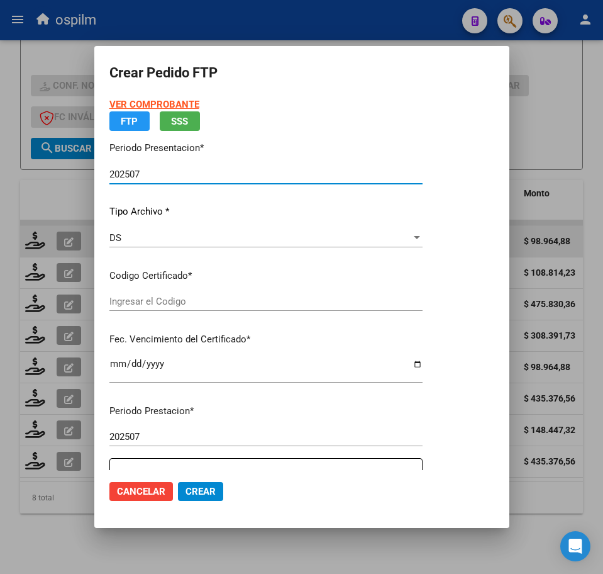
type input "ARG02000558798372022101120271011BS312"
type input "2027-10-11"
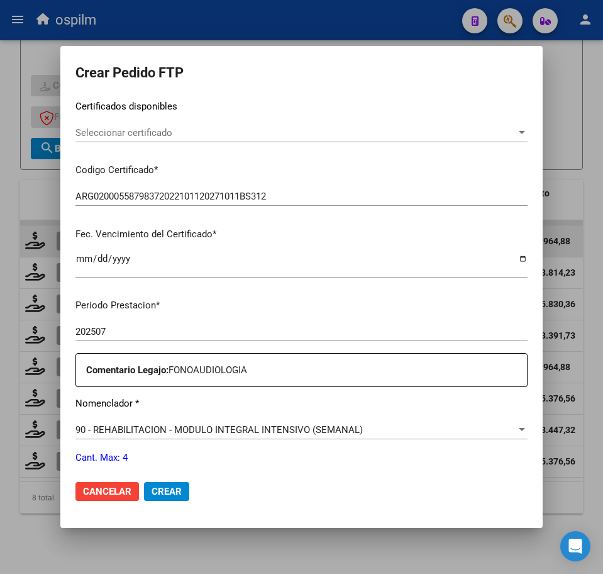
scroll to position [314, 0]
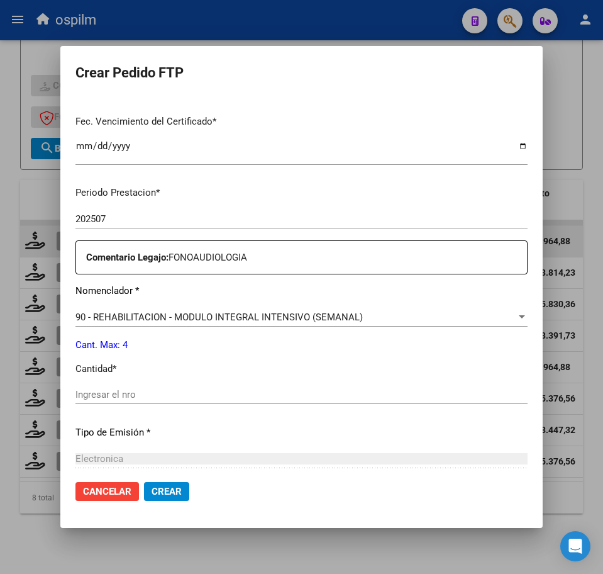
click at [155, 384] on div "Periodo Prestacion * 202507 Ingresar el Periodo Prestacion Comentario Legajo: F…" at bounding box center [301, 391] width 452 height 431
click at [158, 394] on input "Ingresar el nro" at bounding box center [301, 394] width 452 height 11
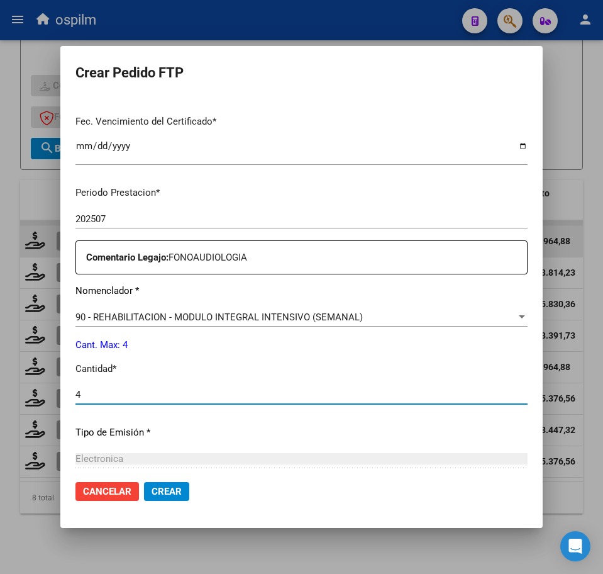
type input "4"
click at [157, 489] on button "Crear" at bounding box center [166, 491] width 45 height 19
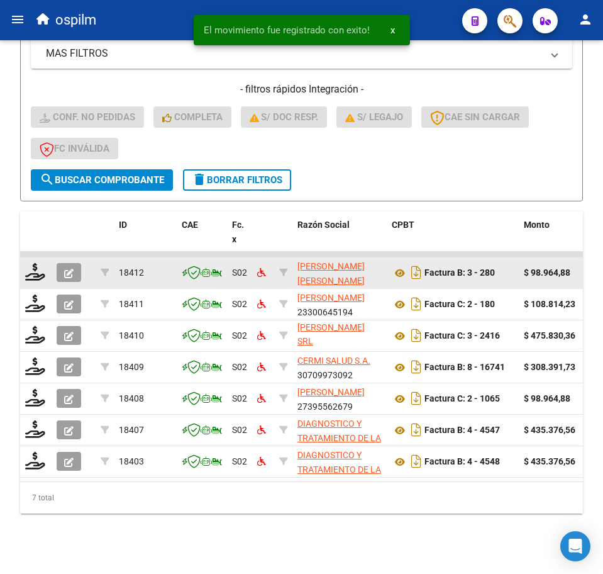
scroll to position [343, 0]
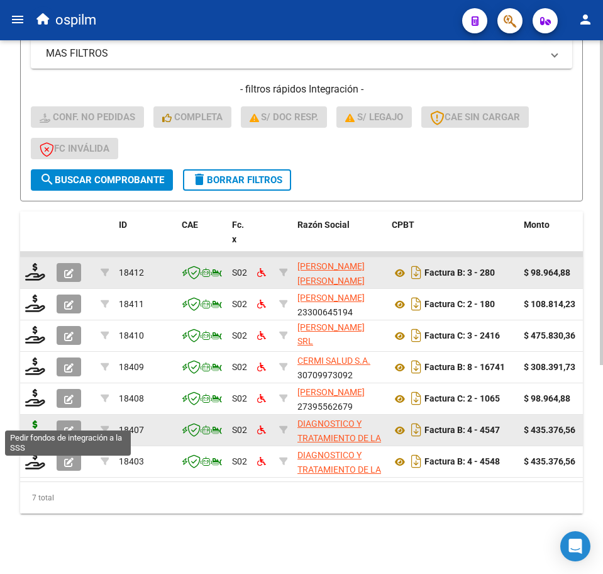
click at [35, 420] on icon at bounding box center [35, 429] width 20 height 18
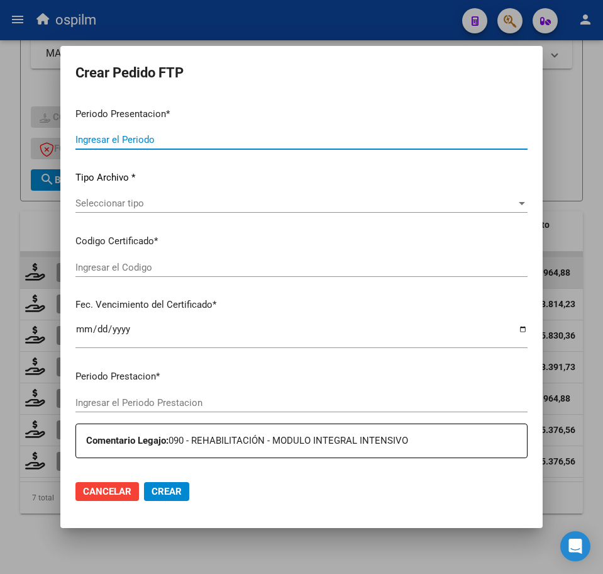
type input "202507"
type input "202506"
type input "$ 435.376,56"
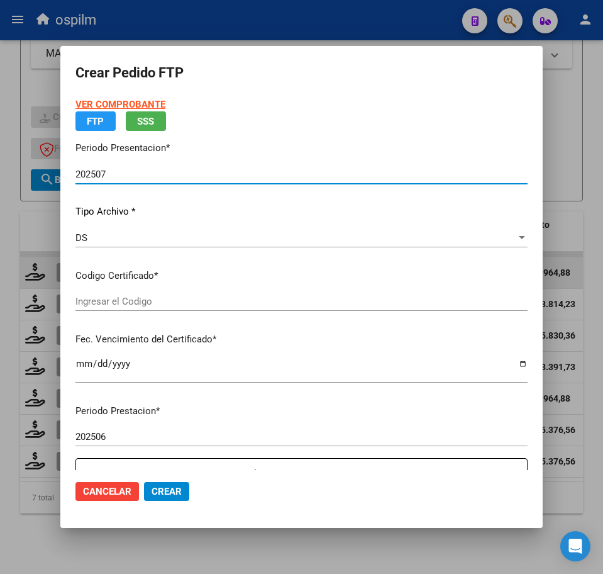
type input "ARG02000575362892021102620231026BS413"
type input "2023-10-26"
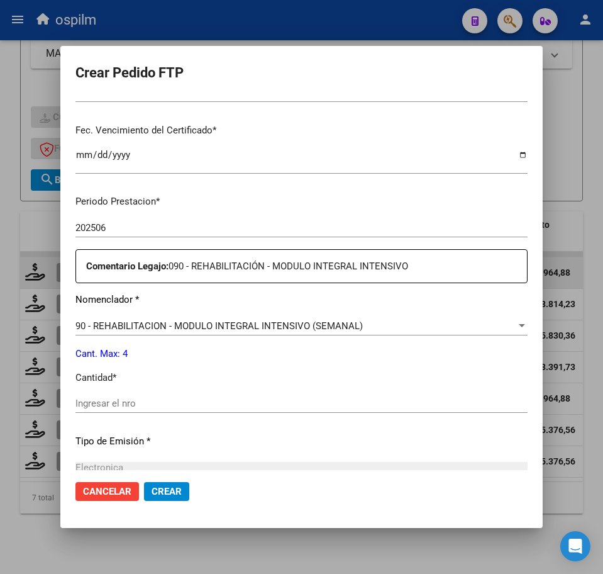
scroll to position [314, 0]
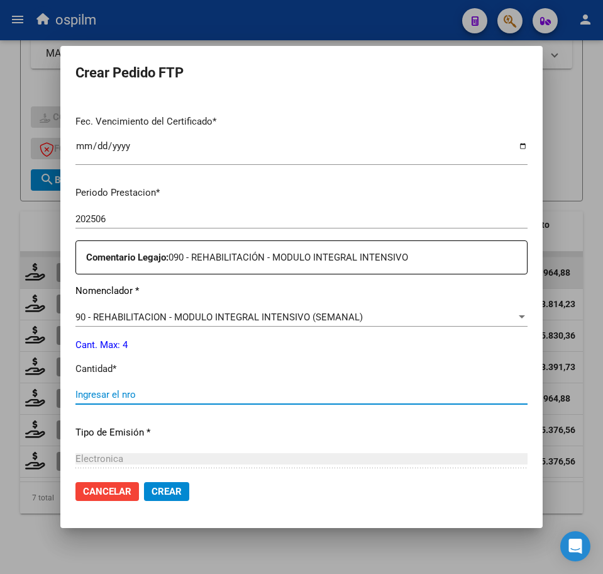
click at [133, 392] on input "Ingresar el nro" at bounding box center [301, 394] width 452 height 11
type input "4"
click at [163, 490] on span "Crear" at bounding box center [167, 491] width 30 height 11
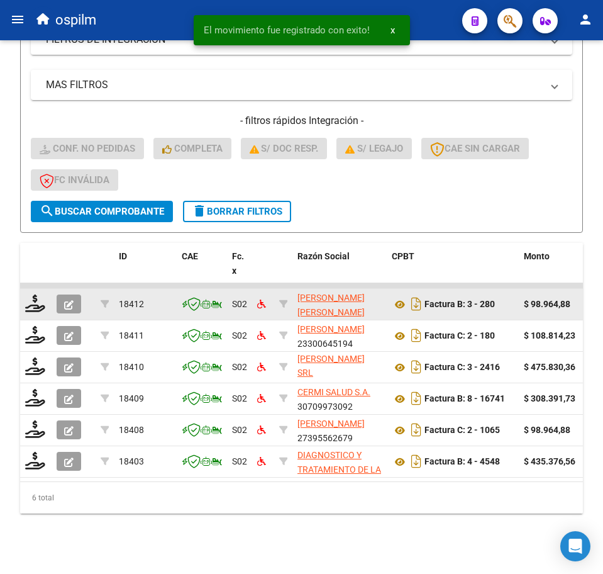
scroll to position [311, 0]
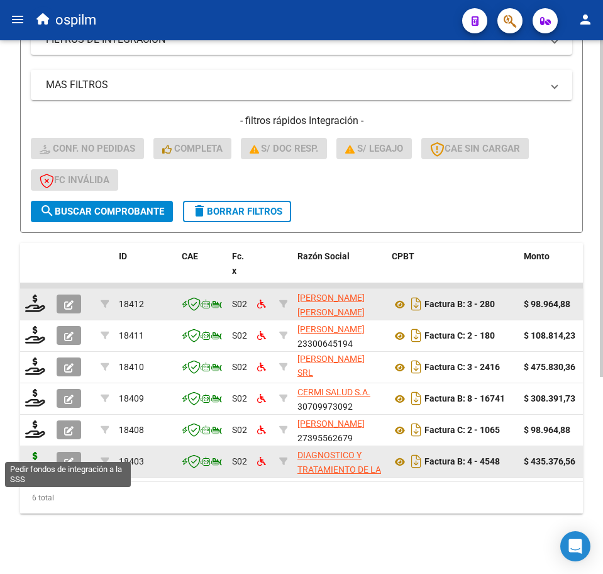
click at [30, 452] on icon at bounding box center [35, 461] width 20 height 18
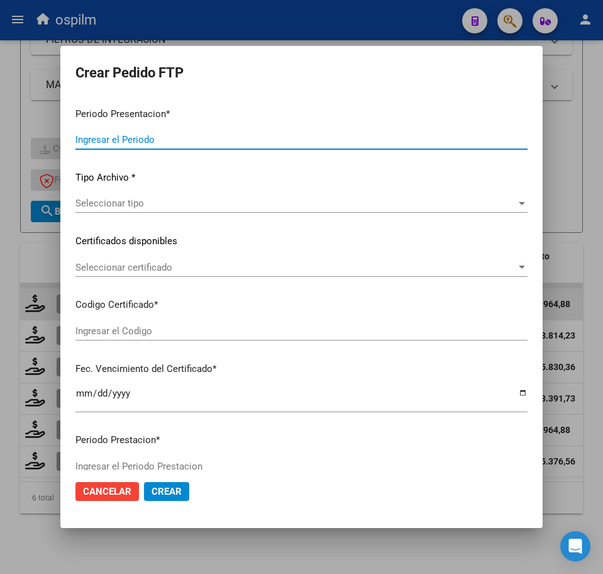
type input "202507"
type input "$ 435.376,56"
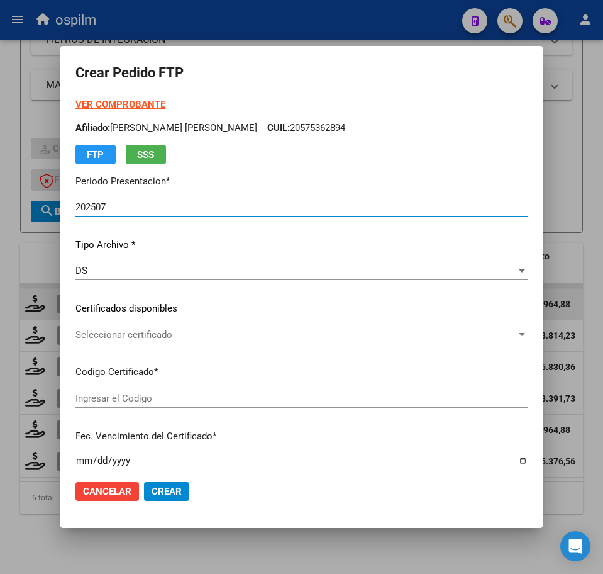
type input "ARG02000575362892021102620231026BS413"
type input "2023-10-26"
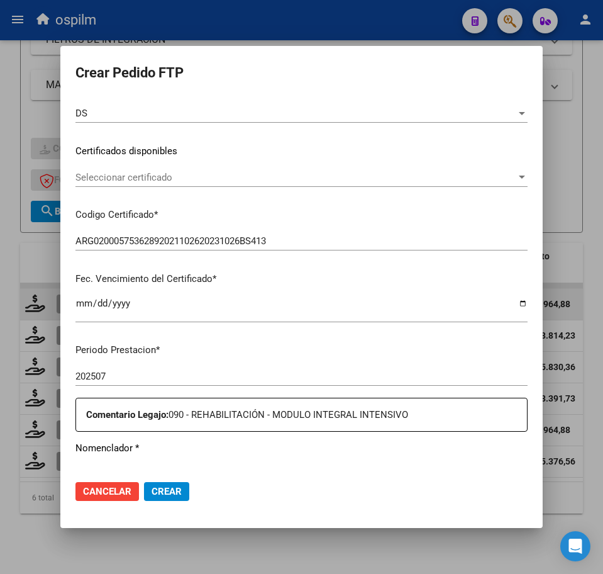
scroll to position [314, 0]
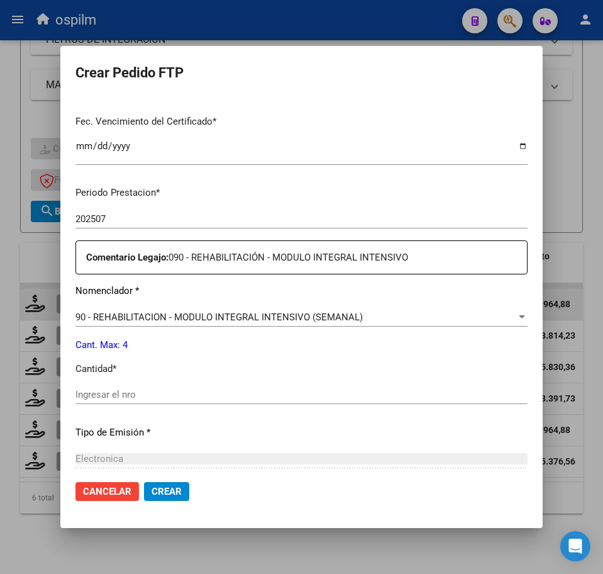
click at [148, 400] on input "Ingresar el nro" at bounding box center [301, 394] width 452 height 11
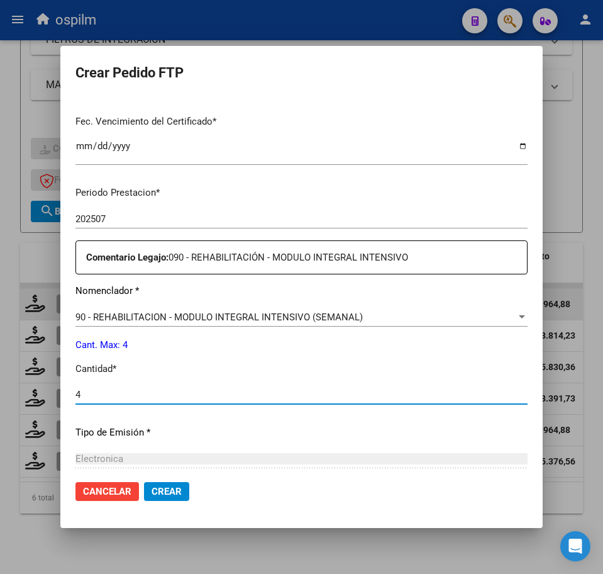
type input "4"
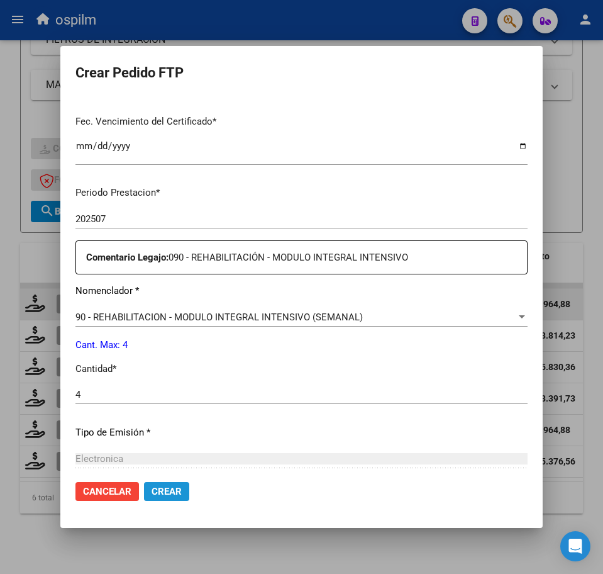
click at [164, 491] on span "Crear" at bounding box center [167, 491] width 30 height 11
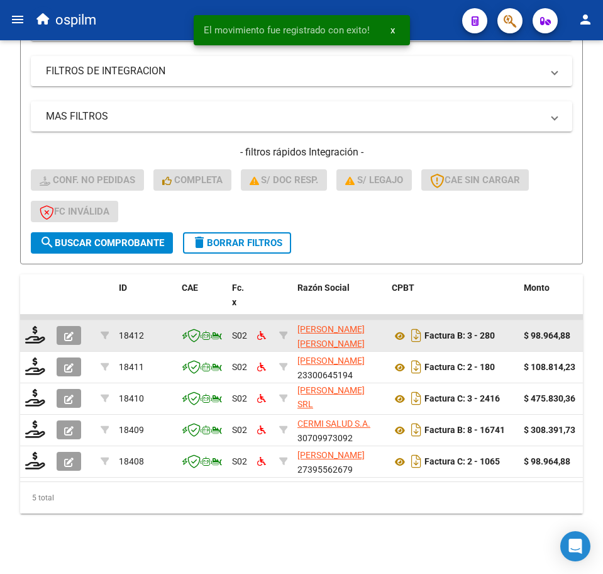
scroll to position [280, 0]
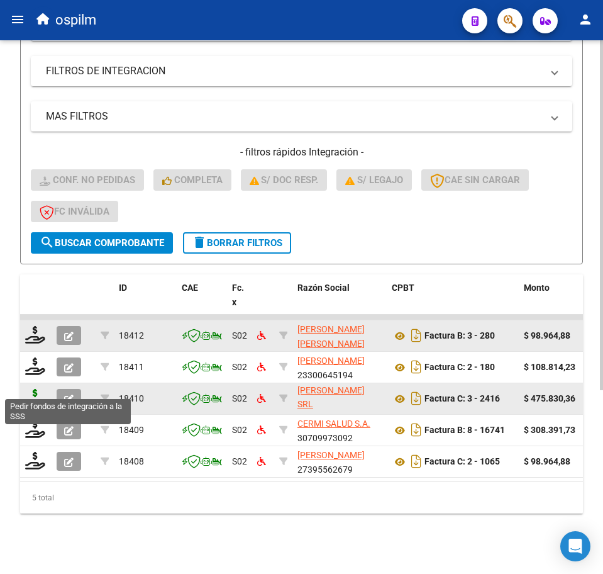
click at [42, 389] on icon at bounding box center [35, 398] width 20 height 18
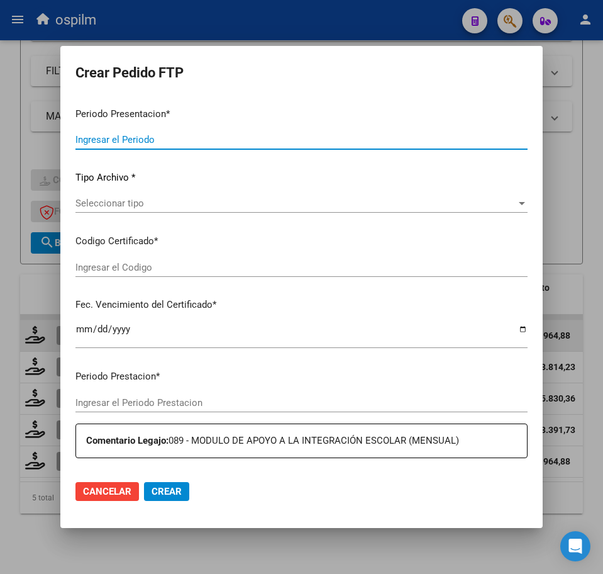
type input "202507"
type input "$ 475.830,36"
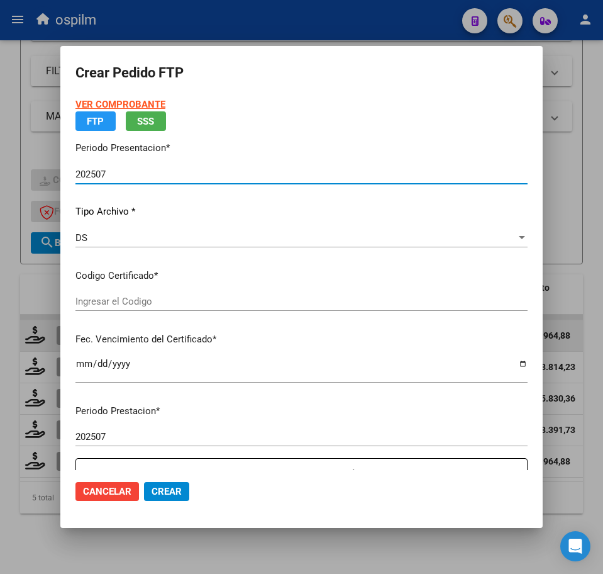
type input "ARG01000514358772023060920260609BS370"
type input "2026-06-09"
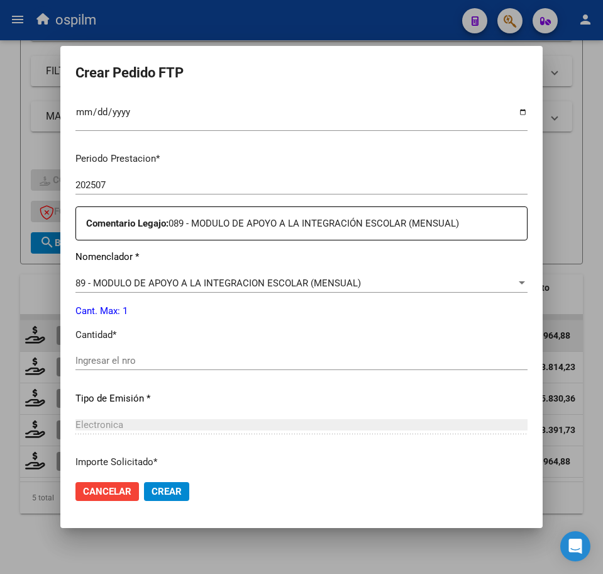
scroll to position [393, 0]
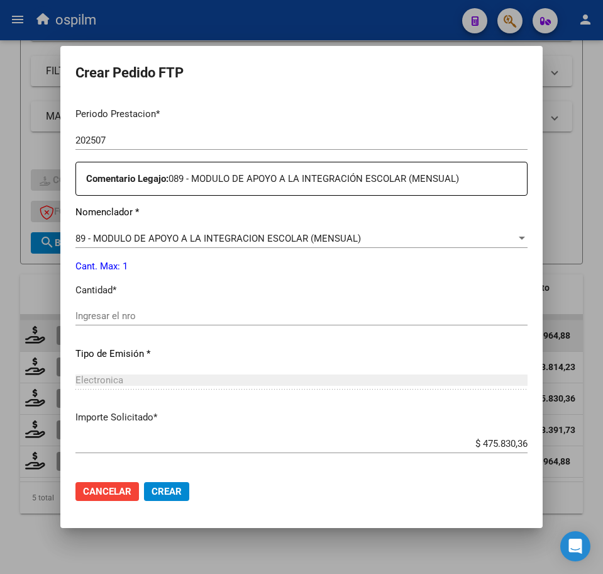
click at [128, 321] on input "Ingresar el nro" at bounding box center [301, 315] width 452 height 11
type input "1"
click at [169, 489] on span "Crear" at bounding box center [167, 491] width 30 height 11
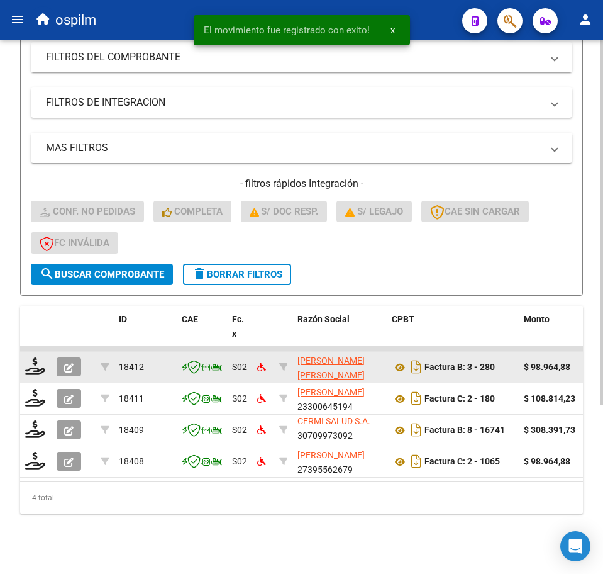
scroll to position [248, 0]
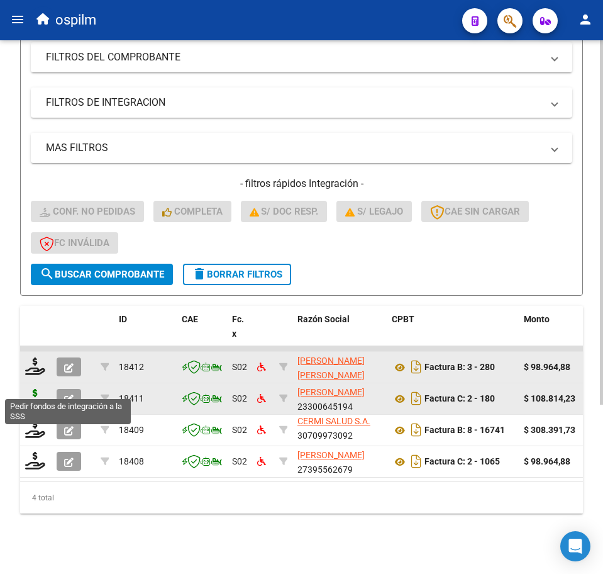
click at [33, 389] on icon at bounding box center [35, 398] width 20 height 18
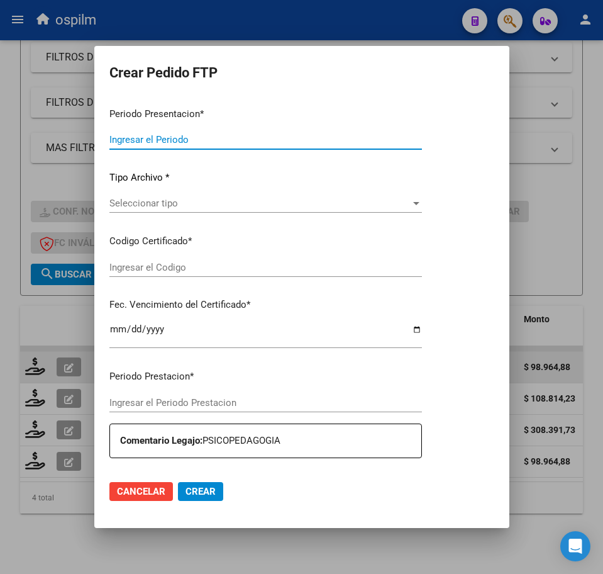
type input "202507"
type input "$ 108.814,23"
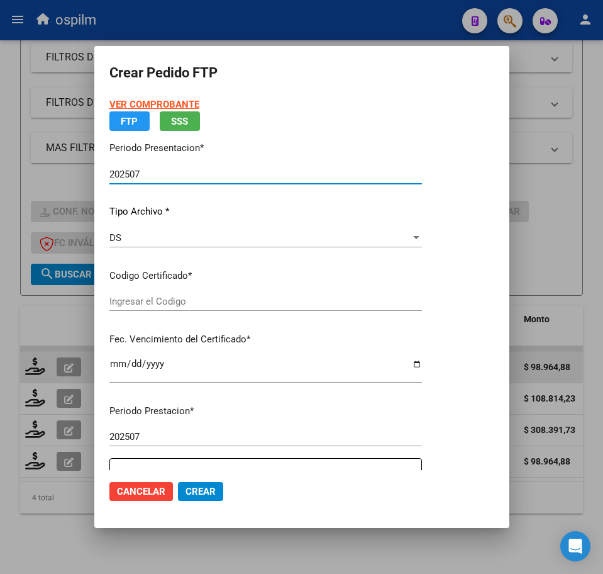
type input "ARG01000514358772023060920260609BS370"
type input "2026-06-09"
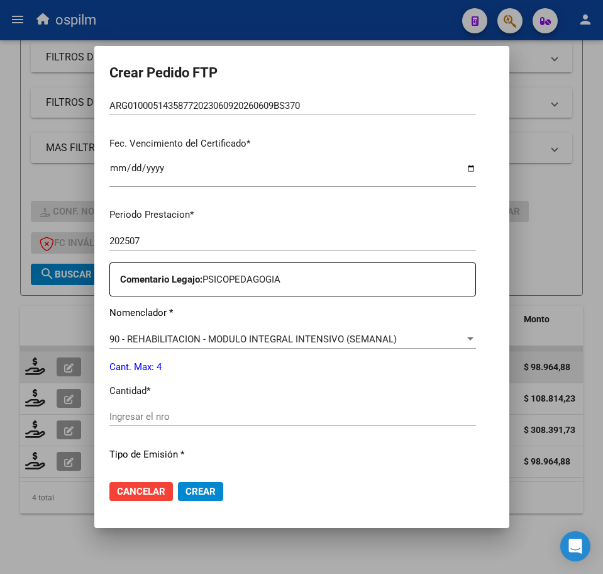
scroll to position [314, 0]
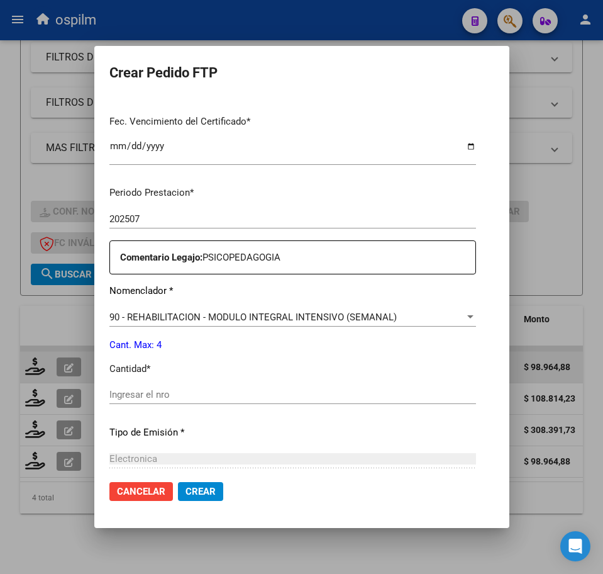
click at [175, 391] on input "Ingresar el nro" at bounding box center [292, 394] width 367 height 11
type input "4"
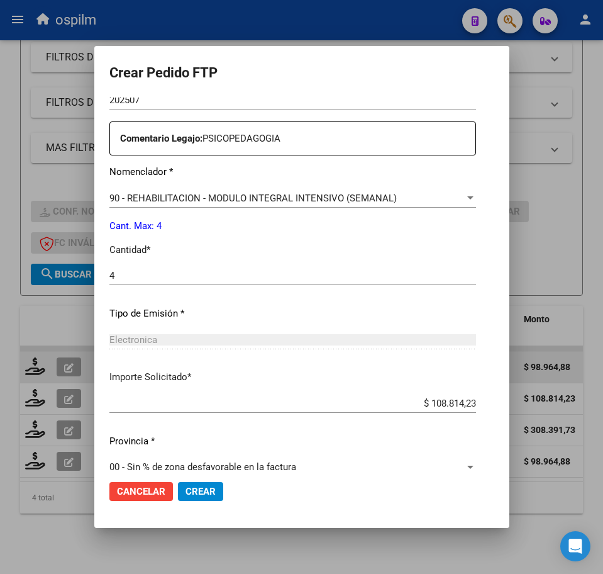
scroll to position [451, 0]
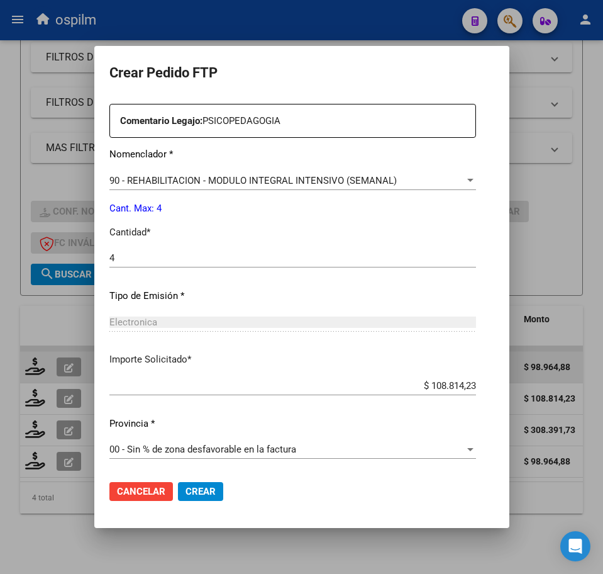
click at [186, 497] on span "Crear" at bounding box center [201, 491] width 30 height 11
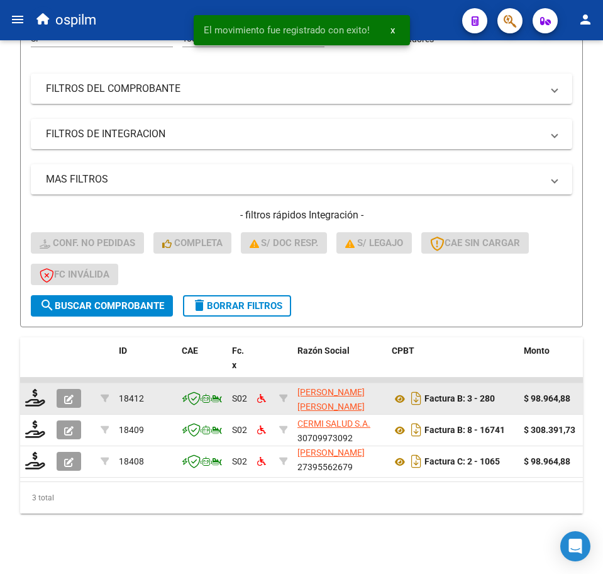
scroll to position [16, 0]
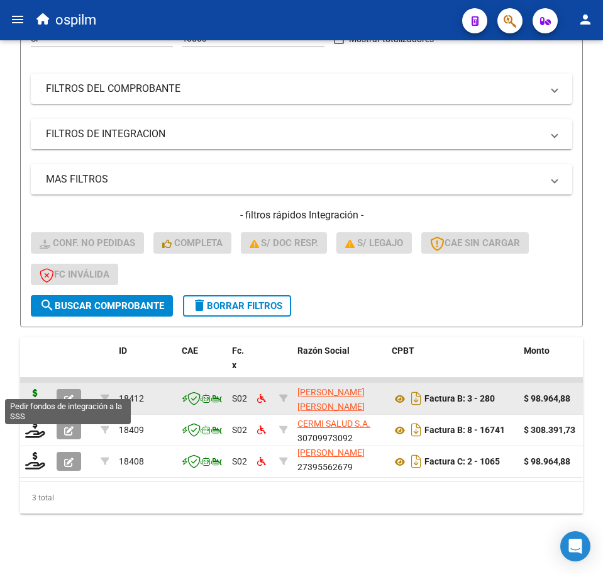
click at [39, 389] on icon at bounding box center [35, 398] width 20 height 18
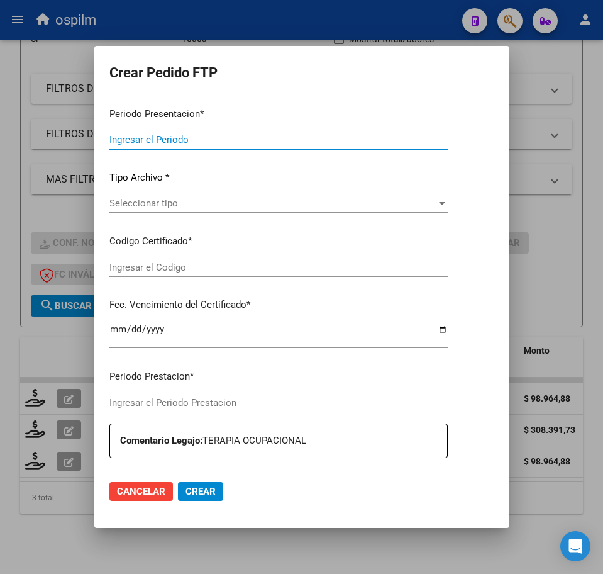
type input "202507"
type input "$ 98.964,88"
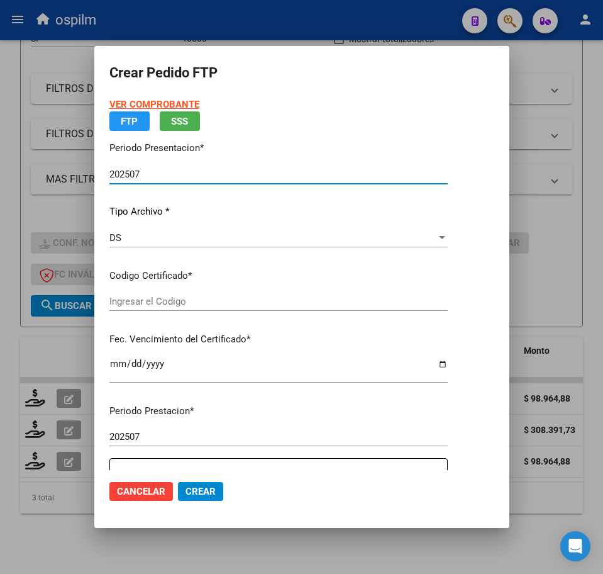
type input "ARG01000514358772023060920260609BS370"
type input "2026-06-09"
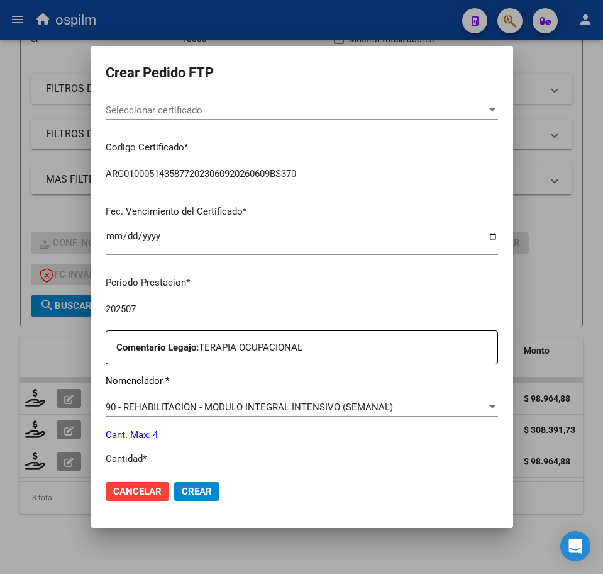
scroll to position [314, 0]
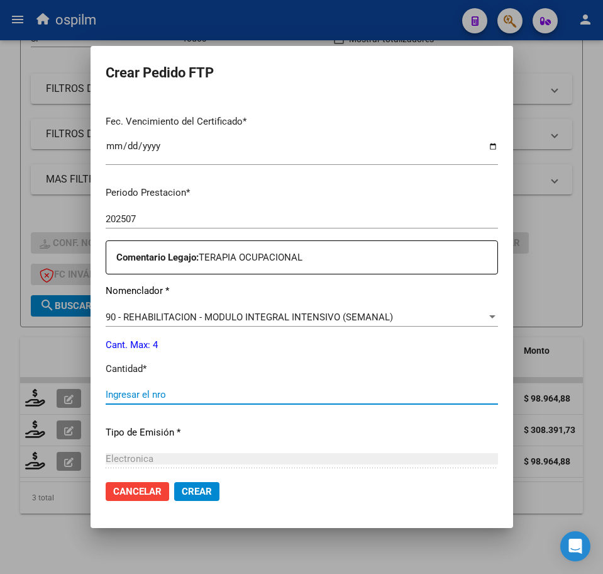
click at [169, 393] on input "Ingresar el nro" at bounding box center [302, 394] width 392 height 11
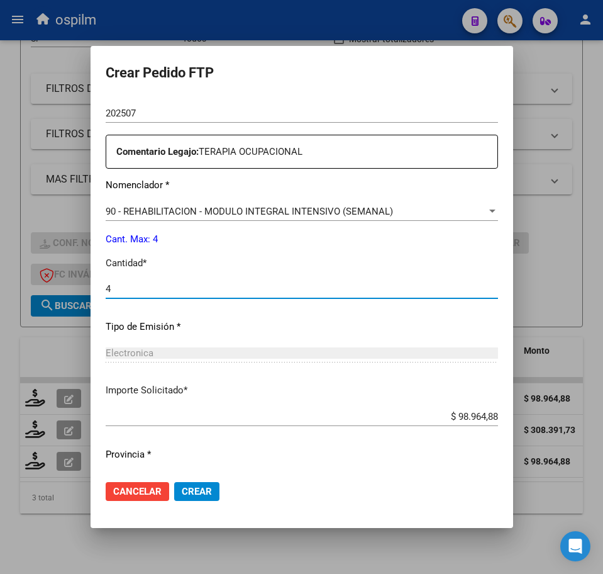
scroll to position [451, 0]
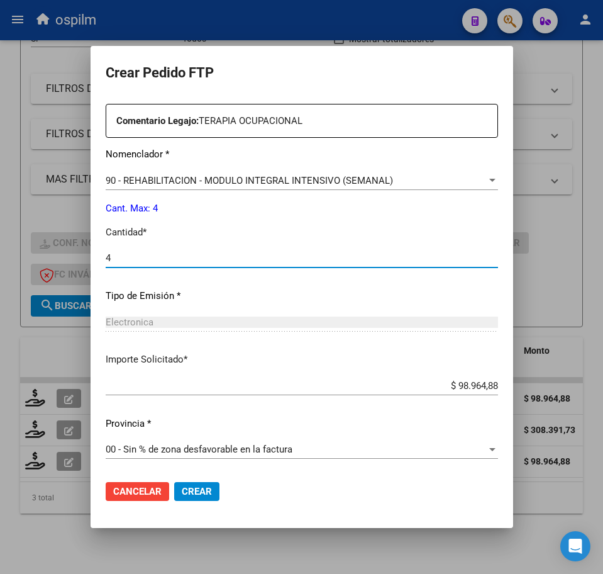
type input "4"
click at [174, 498] on button "Crear" at bounding box center [196, 491] width 45 height 19
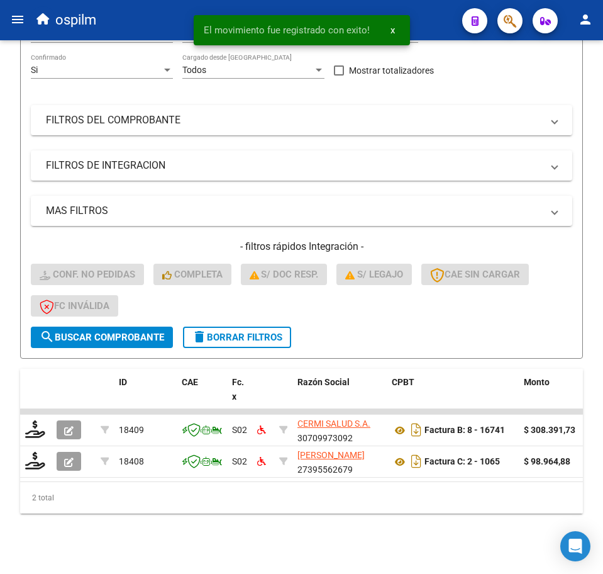
scroll to position [186, 0]
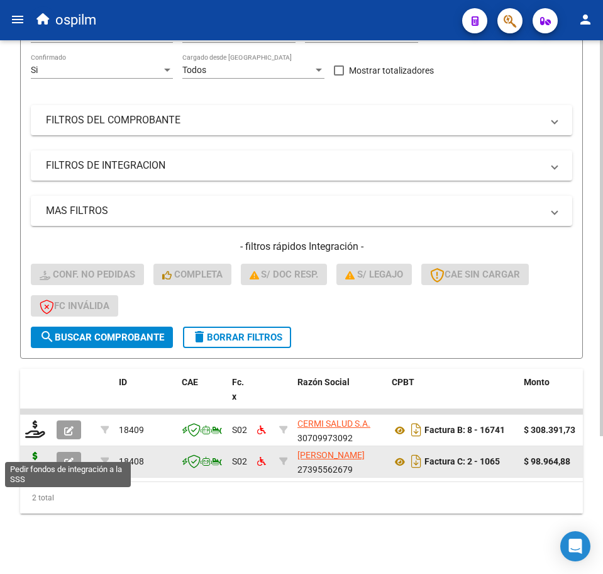
click at [33, 452] on icon at bounding box center [35, 461] width 20 height 18
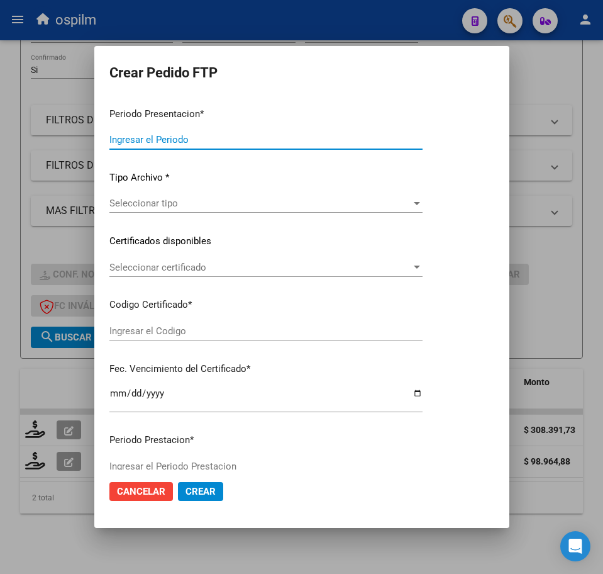
type input "202507"
type input "$ 98.964,88"
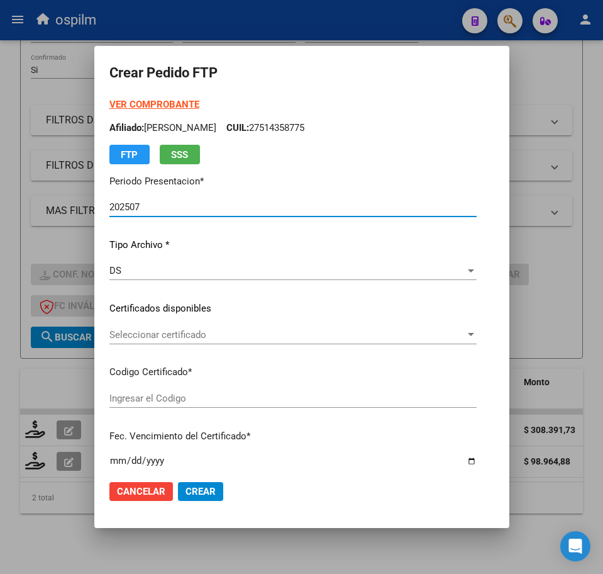
type input "ARG01000514358772023060920260609BS370"
type input "2026-06-09"
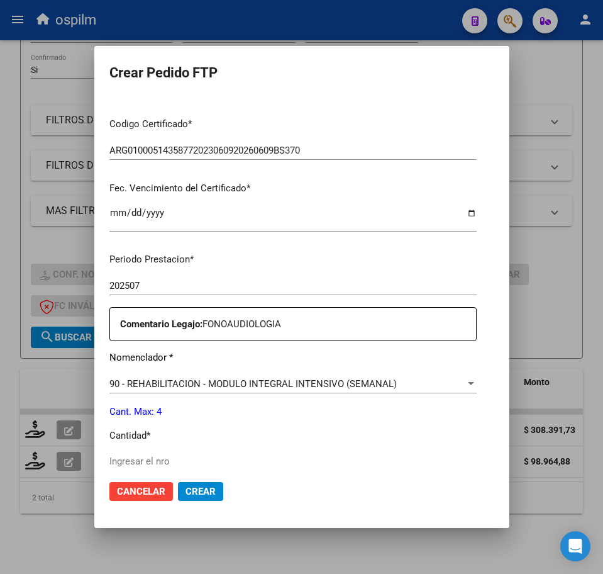
scroll to position [314, 0]
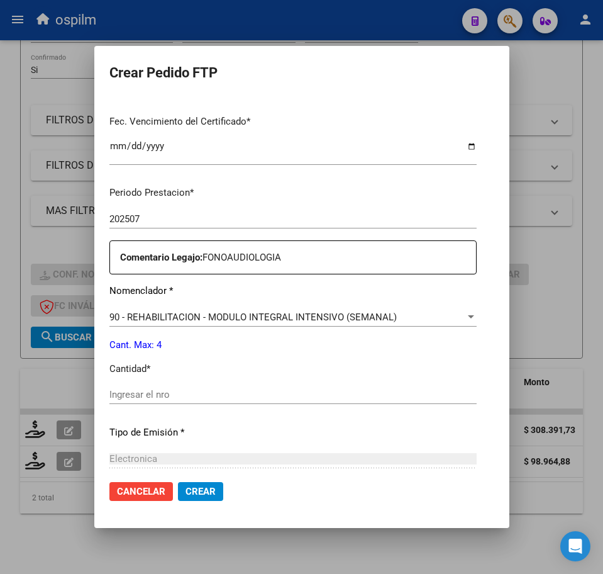
click at [155, 384] on div "Periodo Prestacion * 202507 Ingresar el Periodo Prestacion Comentario Legajo: F…" at bounding box center [292, 391] width 367 height 431
click at [155, 392] on input "Ingresar el nro" at bounding box center [292, 394] width 367 height 11
type input "4"
click at [186, 496] on span "Crear" at bounding box center [201, 491] width 30 height 11
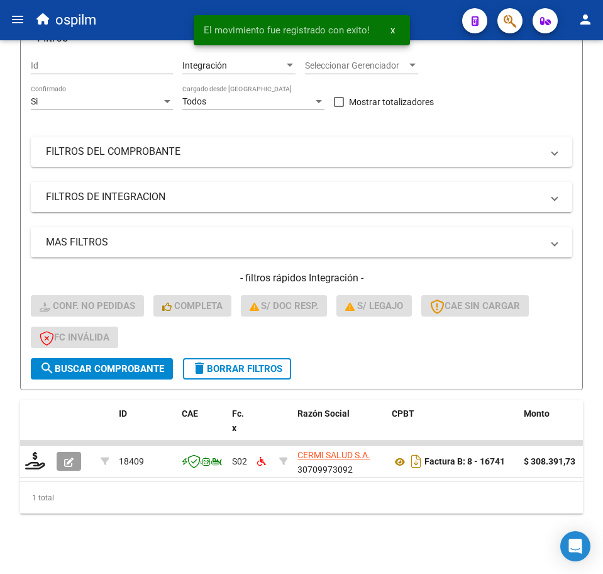
scroll to position [154, 0]
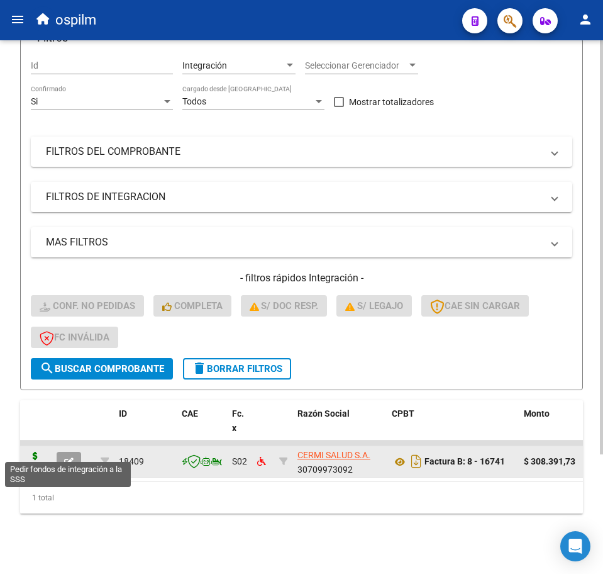
click at [32, 452] on icon at bounding box center [35, 461] width 20 height 18
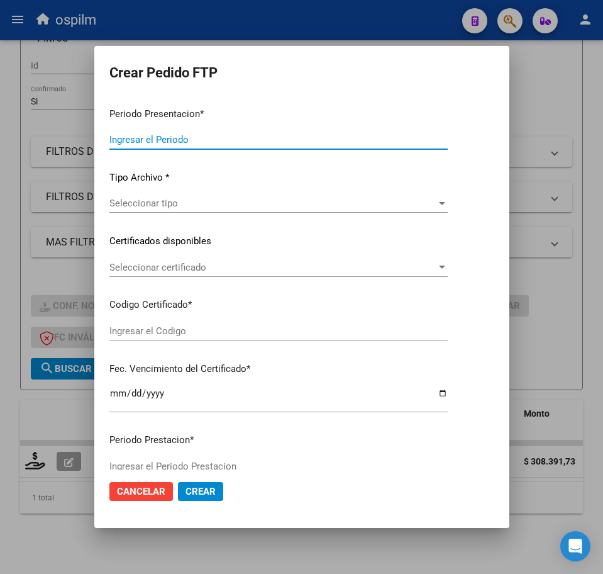
type input "202507"
type input "$ 308.391,73"
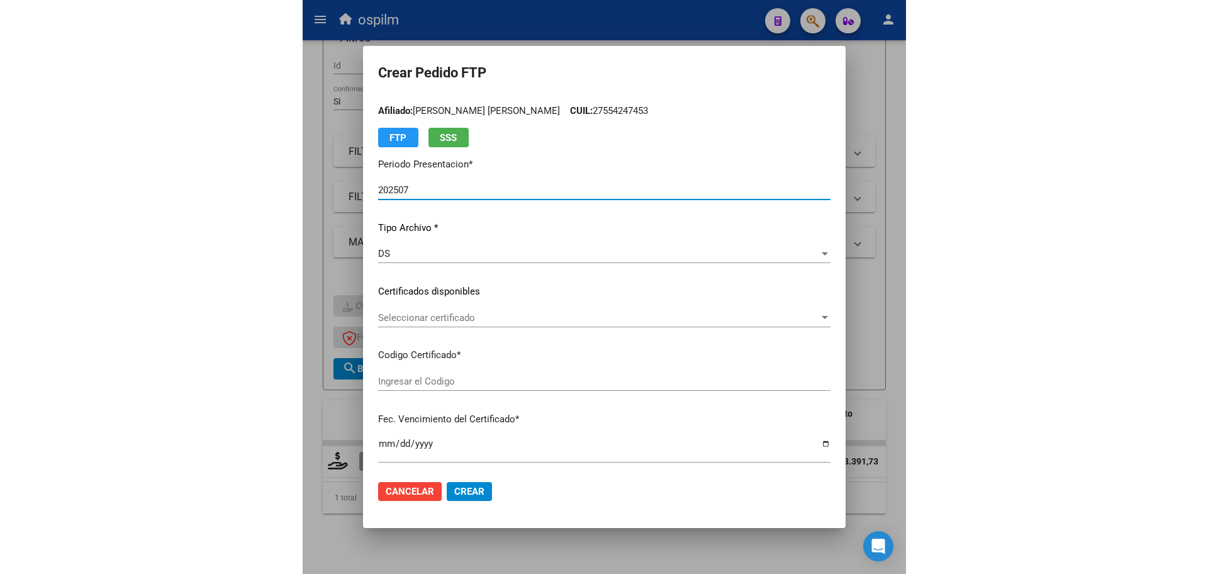
scroll to position [0, 0]
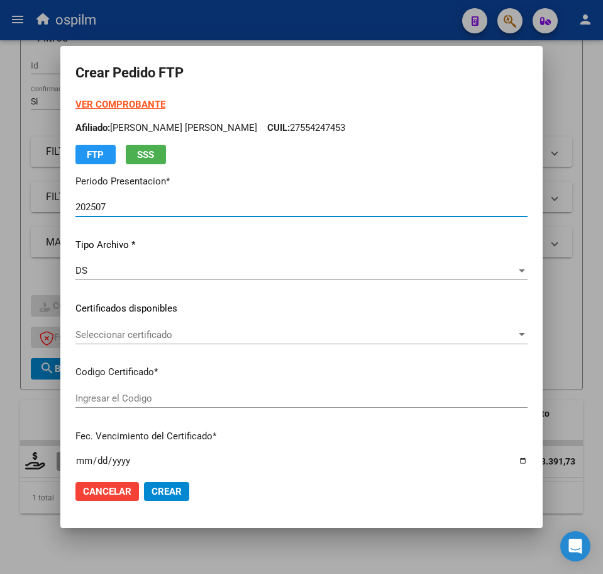
click at [17, 280] on div at bounding box center [301, 287] width 603 height 574
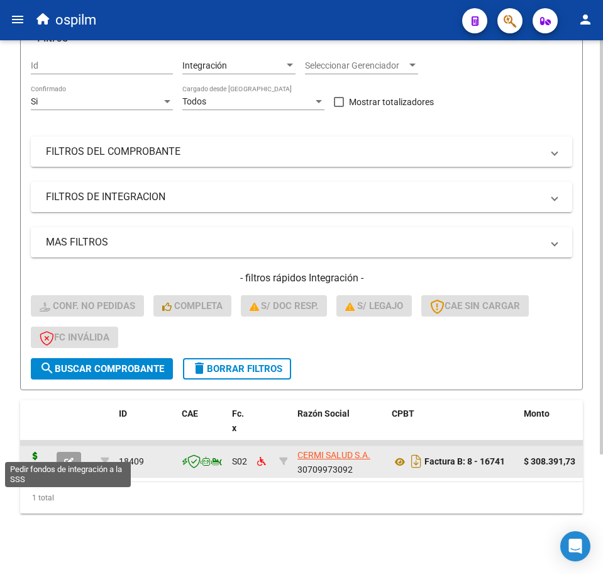
click at [26, 452] on icon at bounding box center [35, 461] width 20 height 18
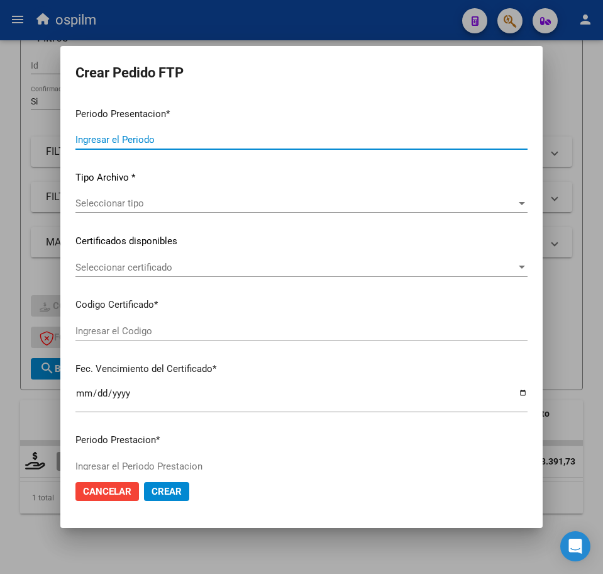
type input "202507"
type input "$ 308.391,73"
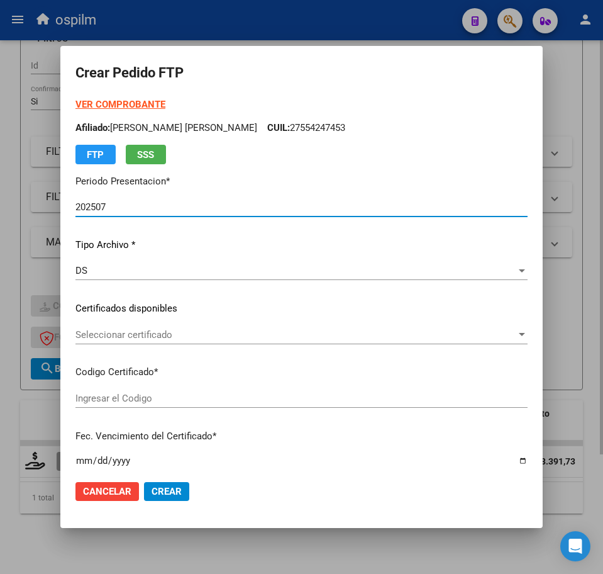
click at [252, 533] on div at bounding box center [301, 287] width 603 height 574
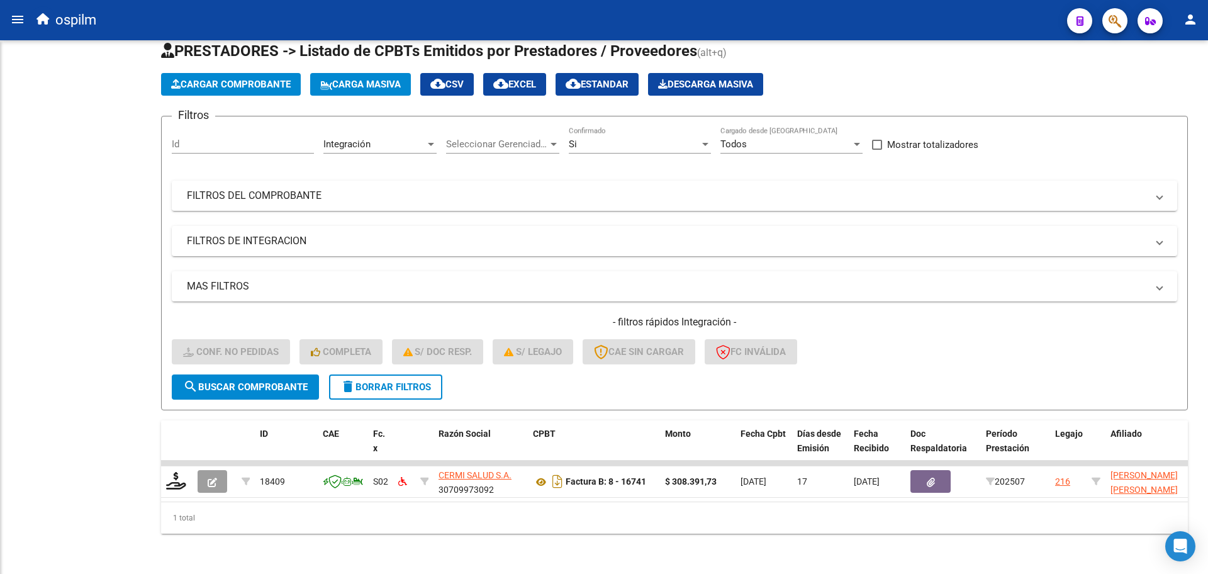
scroll to position [31, 0]
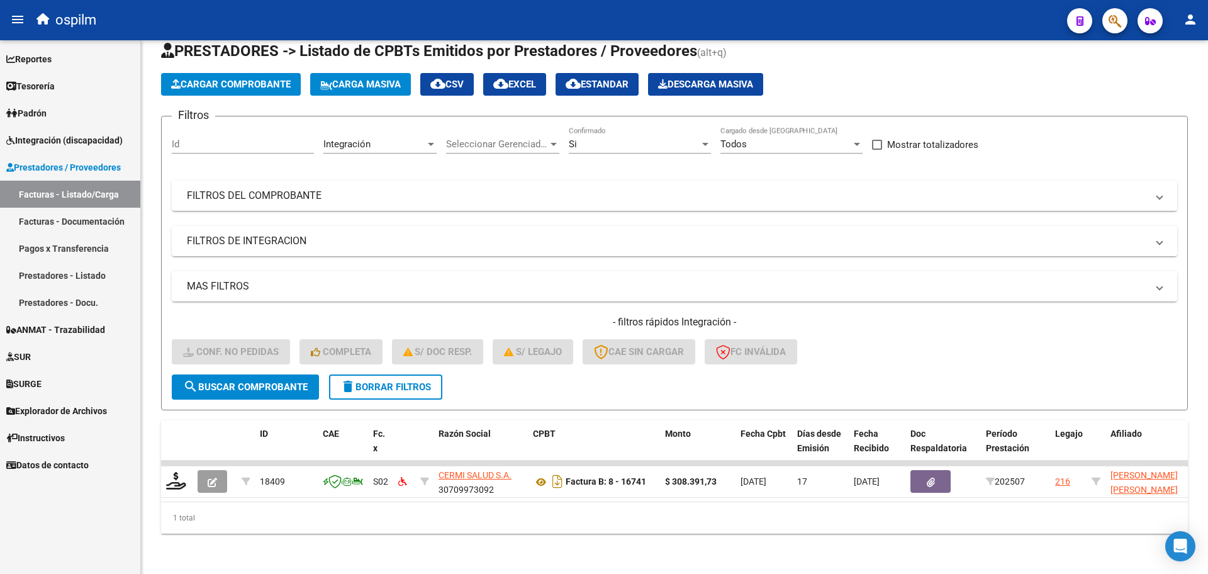
click at [88, 138] on span "Integración (discapacidad)" at bounding box center [64, 140] width 116 height 14
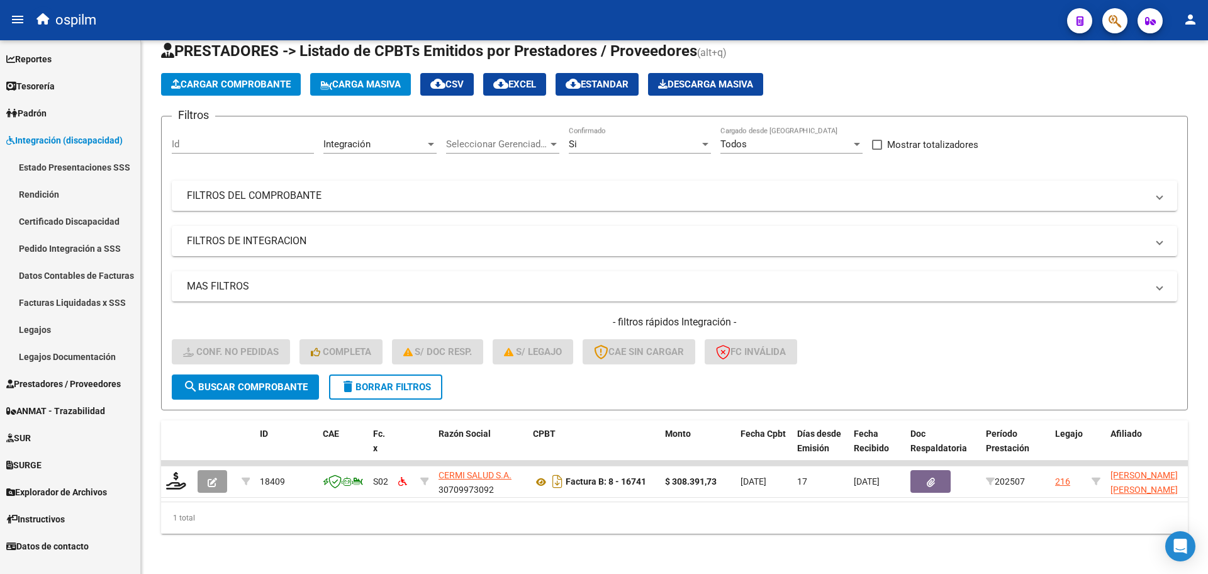
click at [92, 224] on link "Certificado Discapacidad" at bounding box center [70, 221] width 140 height 27
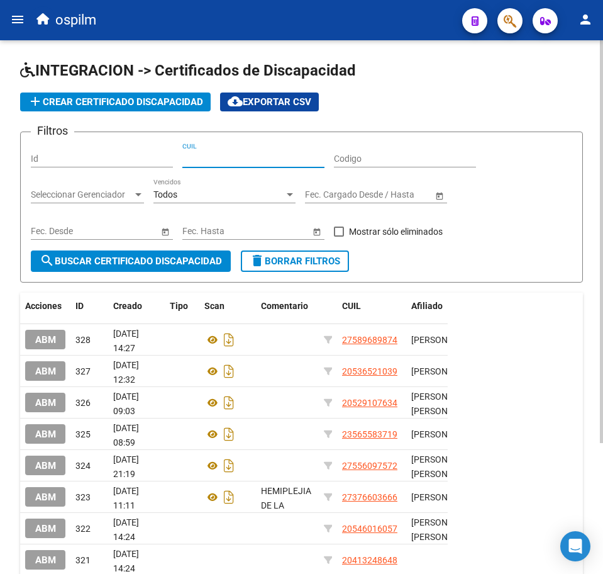
click at [201, 159] on input "CUIL" at bounding box center [253, 158] width 142 height 11
paste input "27-55424745-3"
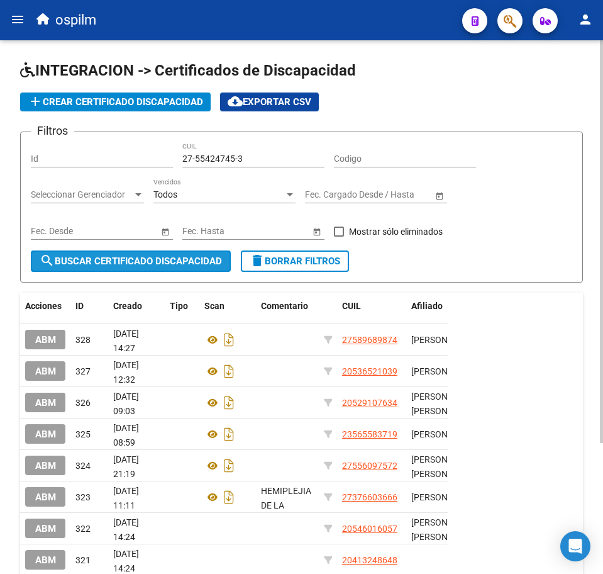
click at [121, 258] on span "search Buscar Certificado Discapacidad" at bounding box center [131, 260] width 182 height 11
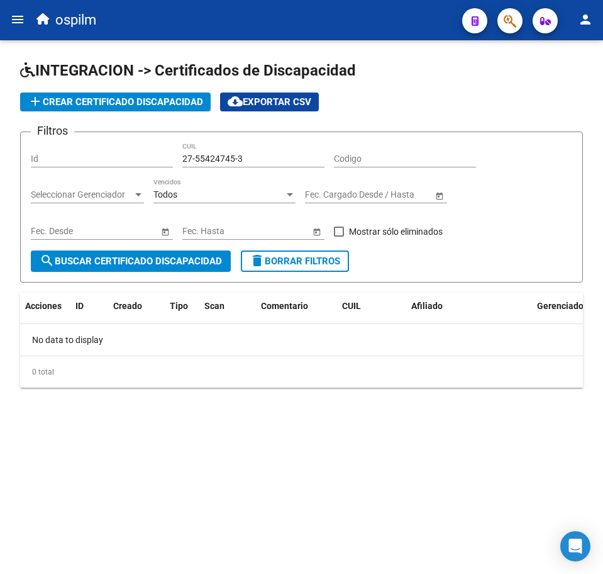
click at [236, 155] on input "27-55424745-3" at bounding box center [253, 158] width 142 height 11
type input "27-55424745-3"
drag, startPoint x: 265, startPoint y: 155, endPoint x: -128, endPoint y: 210, distance: 396.9
click at [0, 210] on html "menu ospilm person Firma Express Reportes SUR Expedientes Internos Movimiento d…" at bounding box center [301, 287] width 603 height 574
paste input "27-55424745-3"
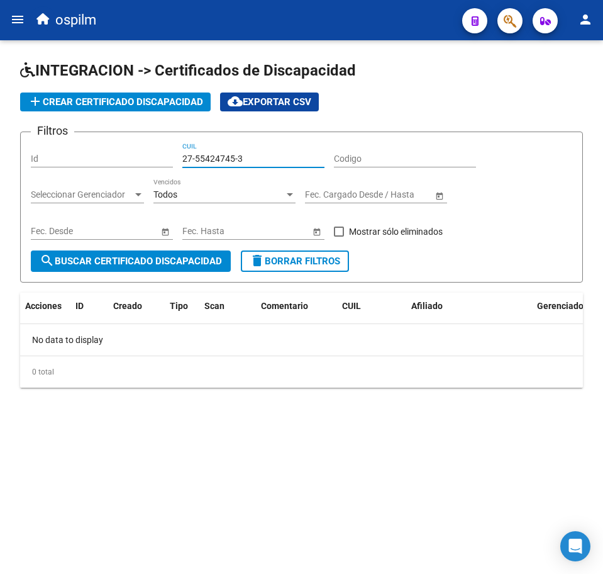
click at [236, 157] on input "27-55424745-3" at bounding box center [253, 158] width 142 height 11
type input "27-55424745-3"
click at [170, 265] on span "search Buscar Certificado Discapacidad" at bounding box center [131, 260] width 182 height 11
click at [19, 18] on mat-icon "menu" at bounding box center [17, 19] width 15 height 15
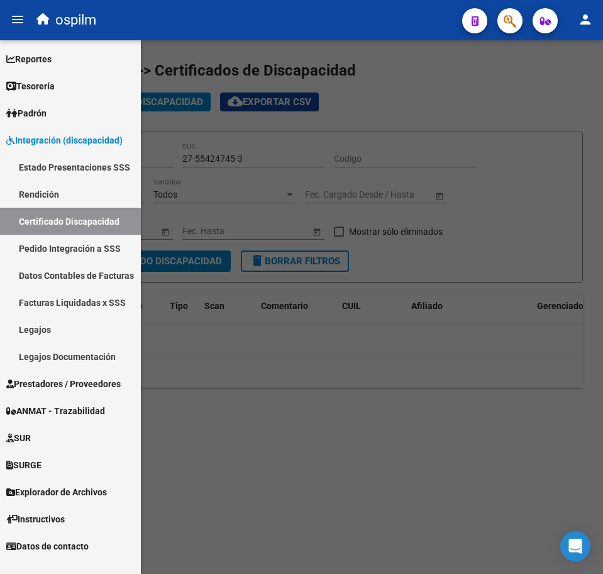
click at [80, 224] on link "Certificado Discapacidad" at bounding box center [70, 221] width 141 height 27
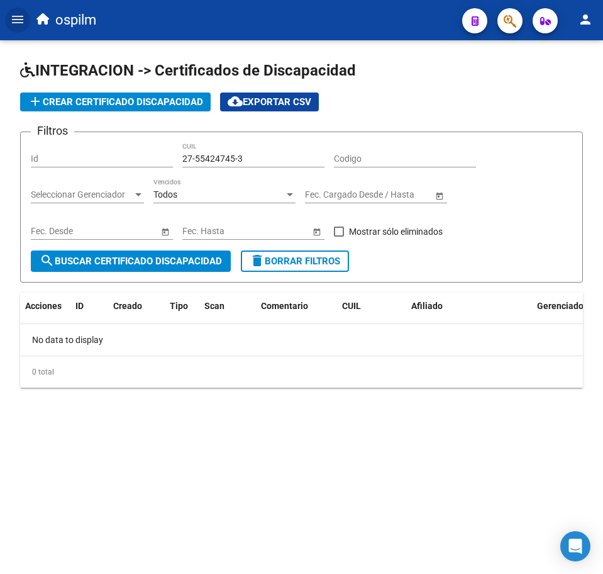
click at [16, 21] on mat-icon "menu" at bounding box center [17, 19] width 15 height 15
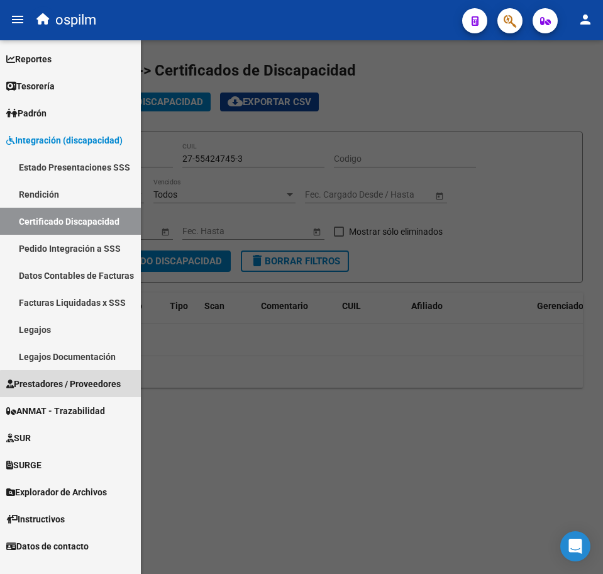
click at [74, 381] on span "Prestadores / Proveedores" at bounding box center [63, 384] width 114 height 14
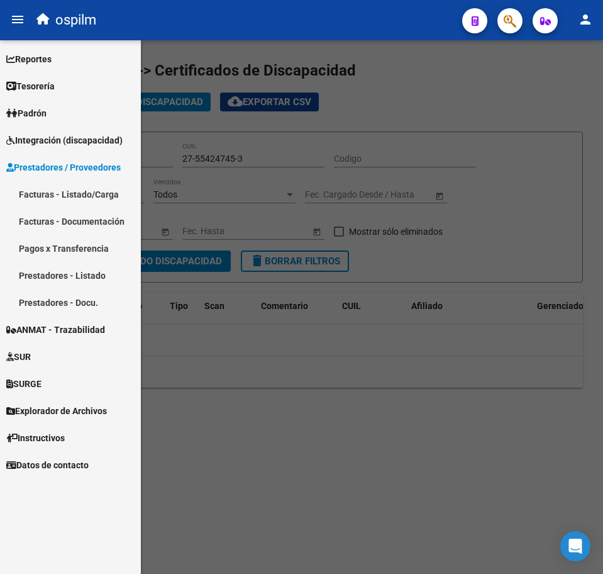
click at [65, 196] on link "Facturas - Listado/Carga" at bounding box center [70, 194] width 141 height 27
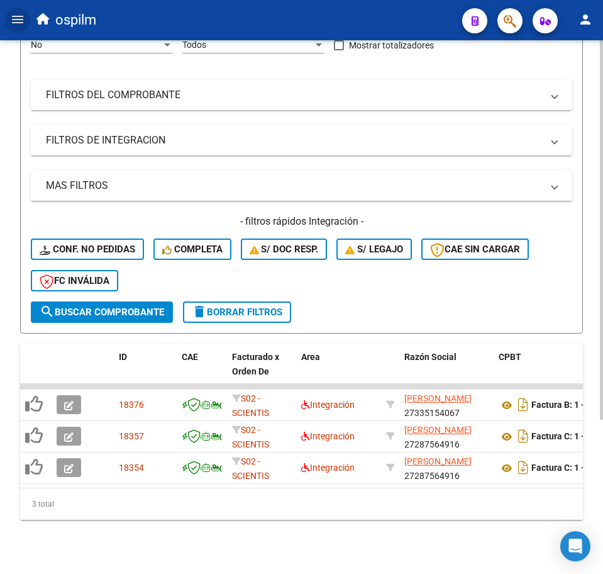
scroll to position [217, 0]
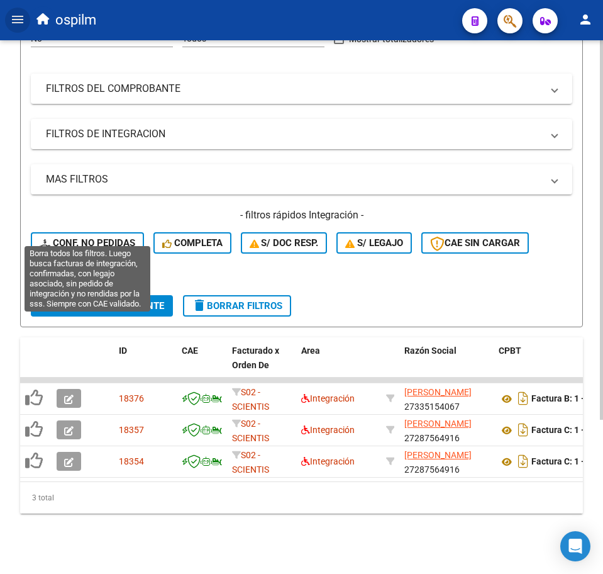
click at [103, 232] on button "Conf. no pedidas" at bounding box center [87, 242] width 113 height 21
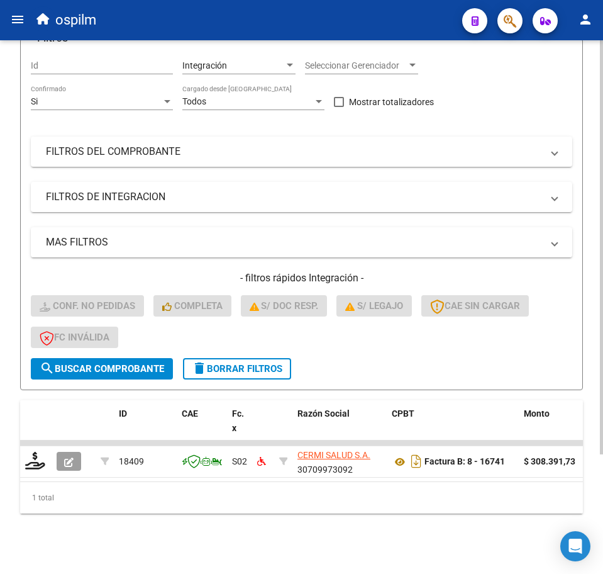
scroll to position [154, 0]
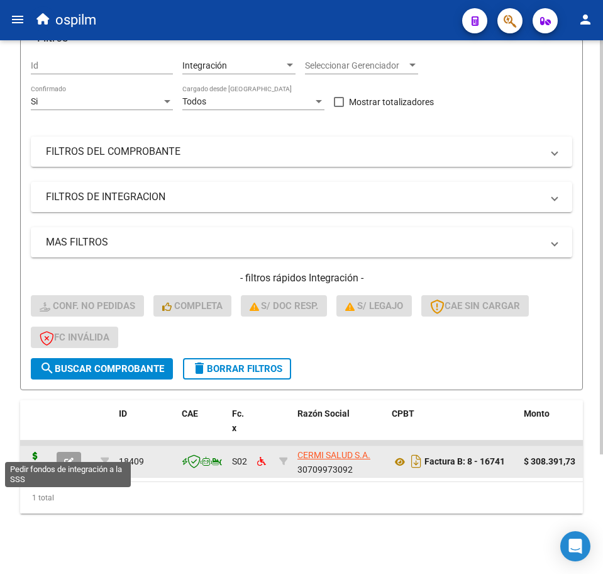
click at [35, 452] on icon at bounding box center [35, 461] width 20 height 18
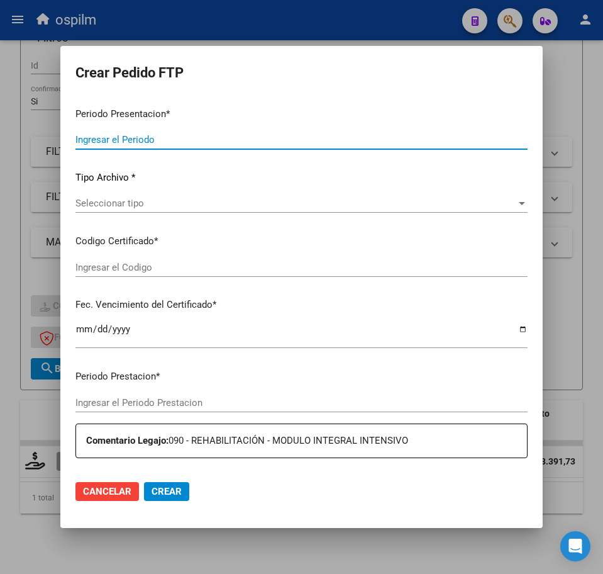
type input "202507"
type input "$ 308.391,73"
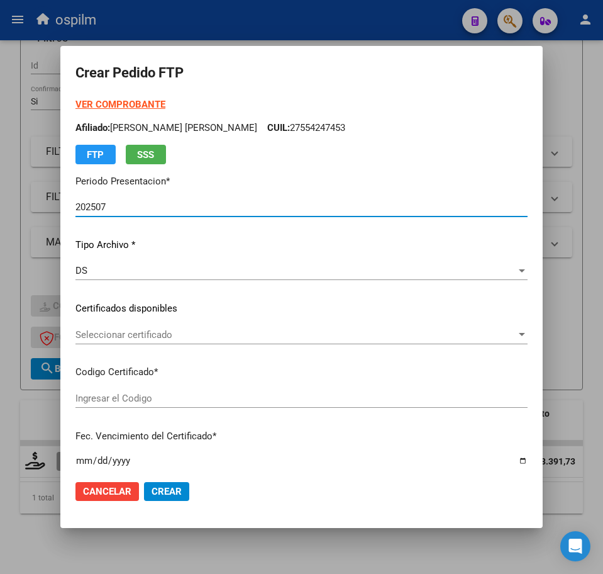
click at [125, 335] on span "Seleccionar certificado" at bounding box center [295, 334] width 441 height 11
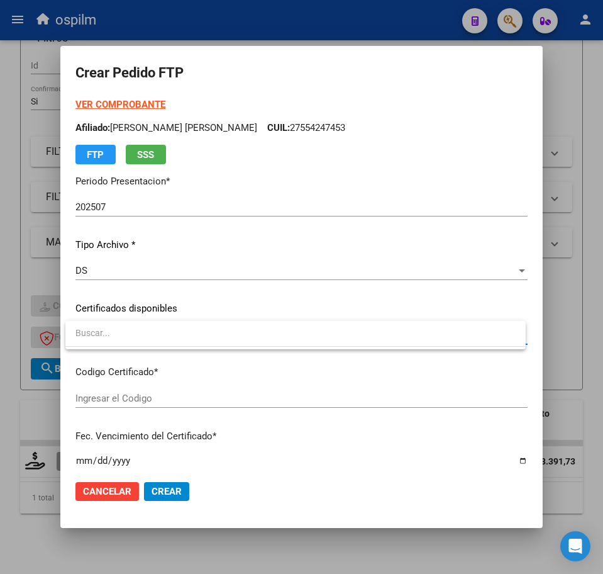
click at [130, 381] on div at bounding box center [301, 287] width 603 height 574
click at [138, 399] on input "Ingresar el Codigo" at bounding box center [301, 397] width 452 height 11
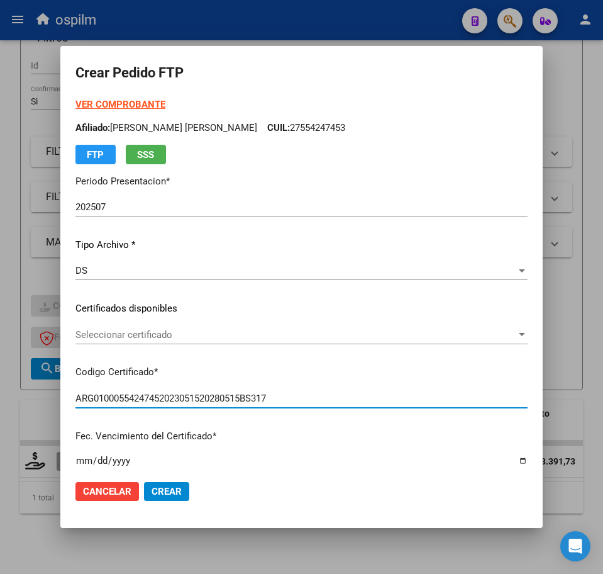
type input "ARG01000554247452023051520280515BS317"
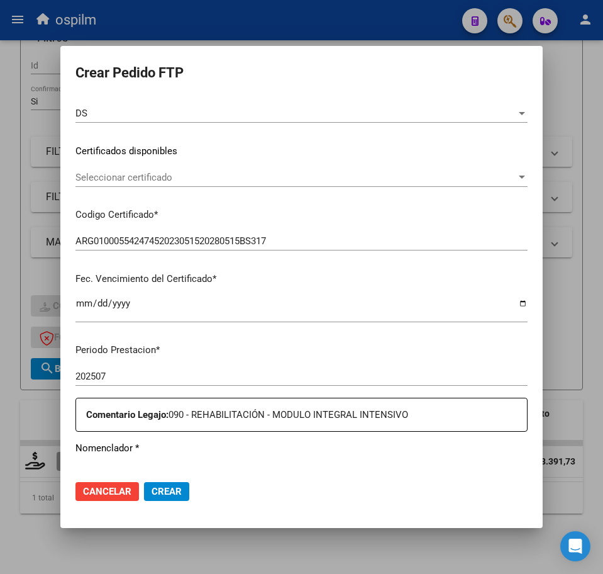
click at [84, 301] on input "Ingresar el fecha" at bounding box center [301, 308] width 452 height 20
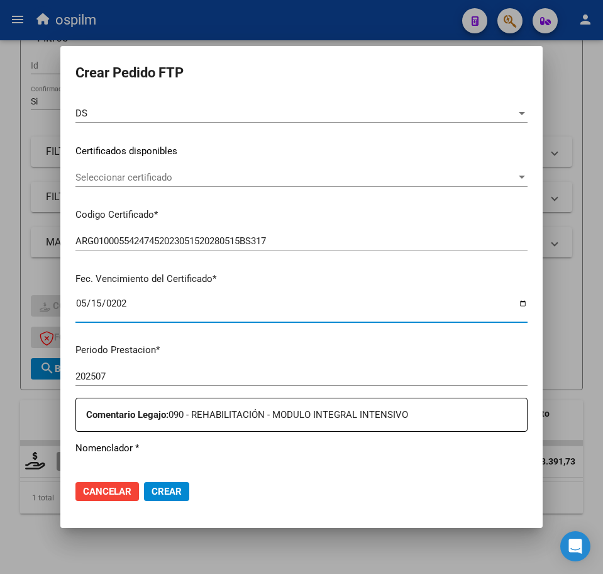
type input "2028-05-15"
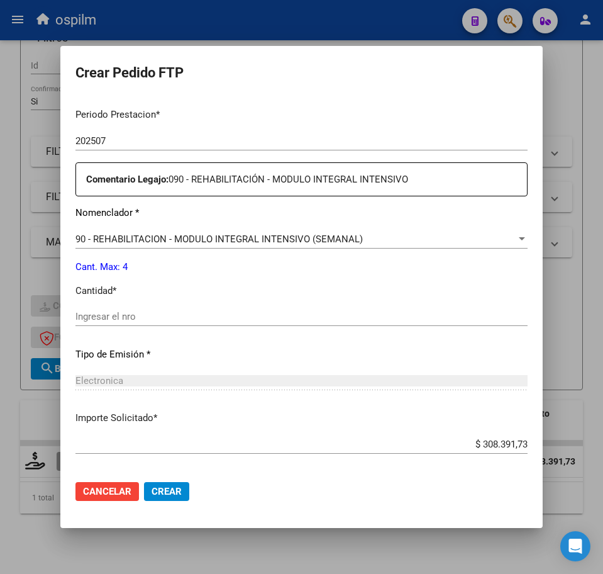
scroll to position [393, 0]
click at [128, 311] on input "Ingresar el nro" at bounding box center [301, 315] width 452 height 11
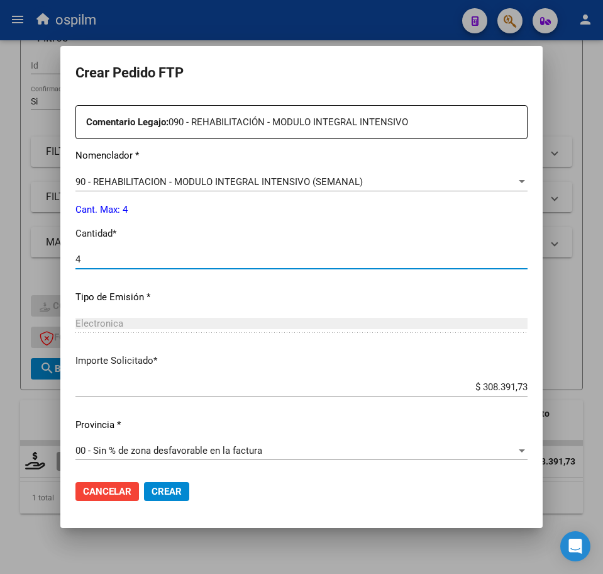
scroll to position [451, 0]
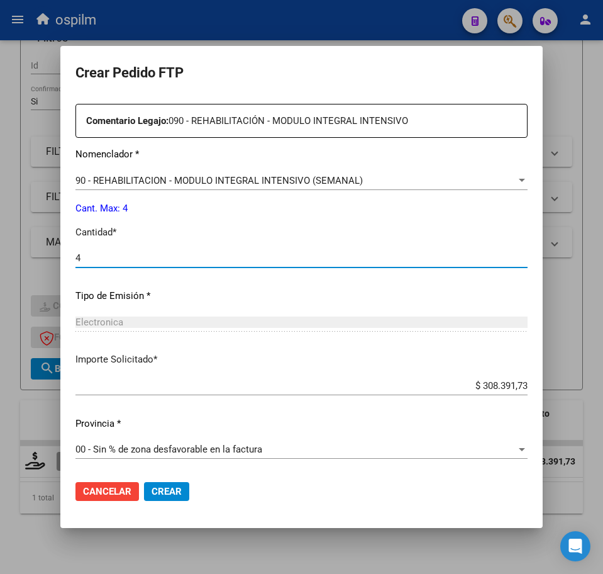
type input "4"
click at [167, 499] on button "Crear" at bounding box center [166, 491] width 45 height 19
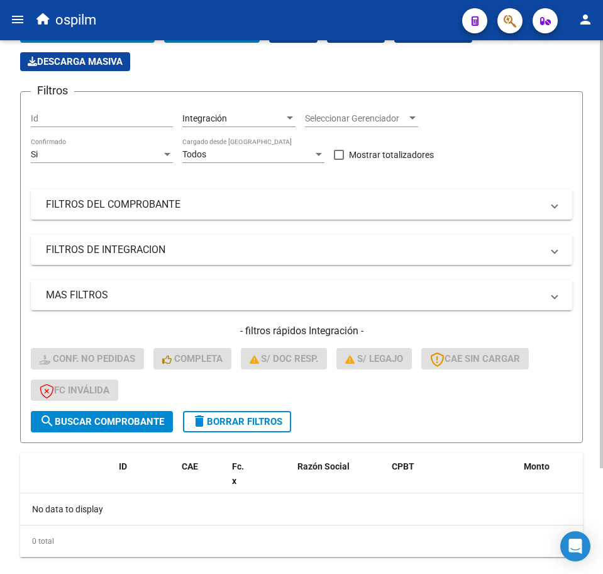
scroll to position [0, 0]
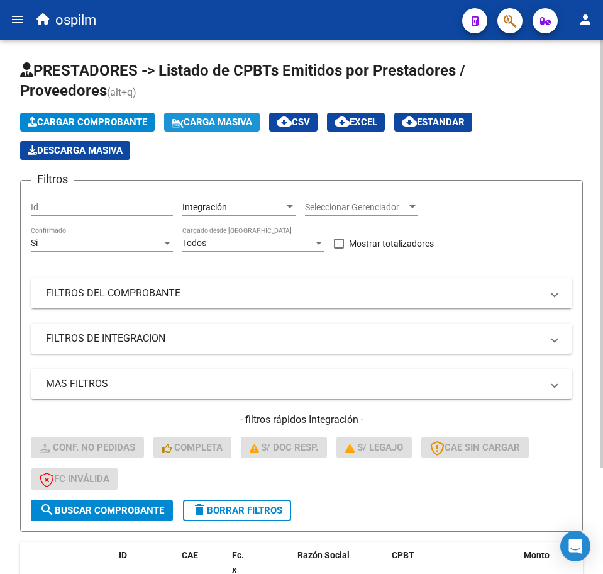
click at [223, 116] on span "Carga Masiva" at bounding box center [212, 121] width 81 height 11
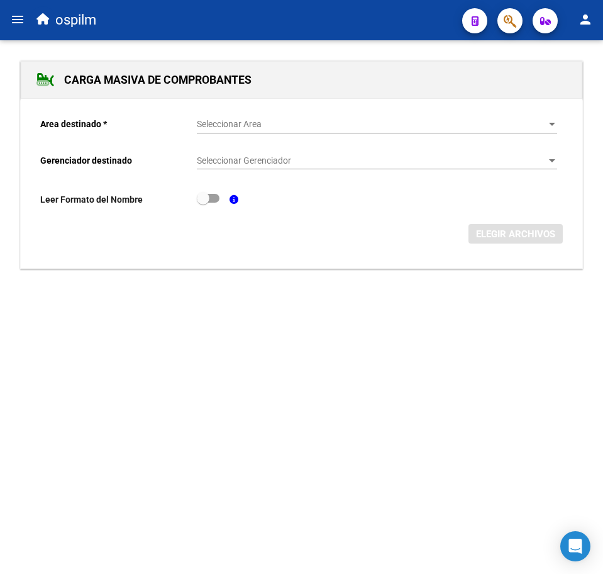
click at [386, 118] on div "Seleccionar Area Seleccionar Area" at bounding box center [377, 120] width 360 height 25
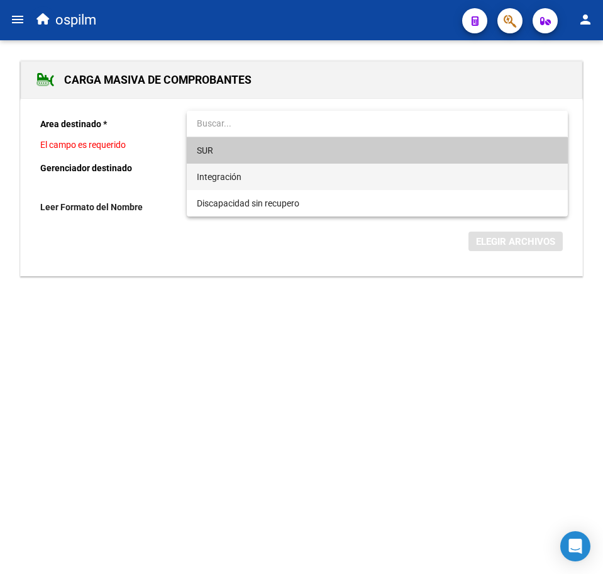
click at [246, 170] on span "Integración" at bounding box center [377, 177] width 360 height 26
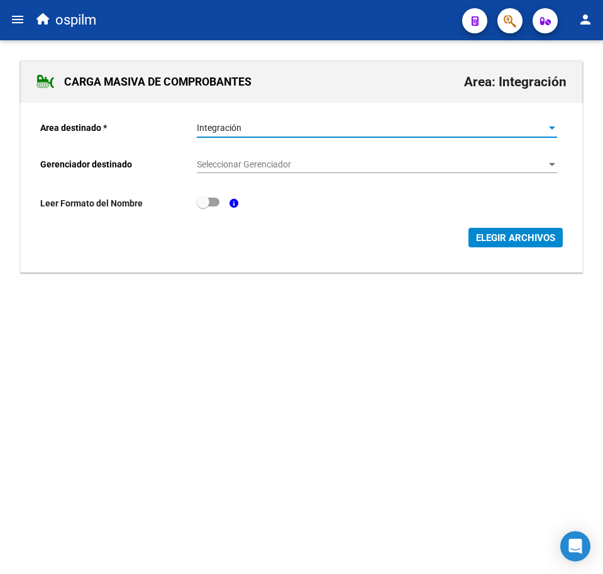
click at [246, 154] on div "Seleccionar Gerenciador Seleccionar Gerenciador" at bounding box center [377, 160] width 360 height 25
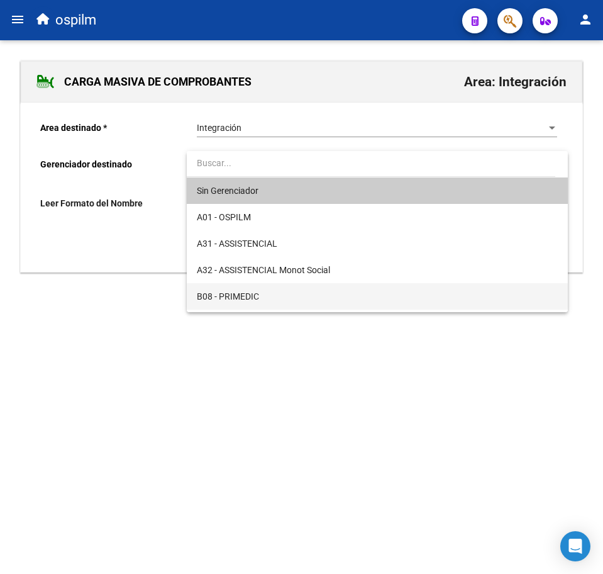
scroll to position [157, 0]
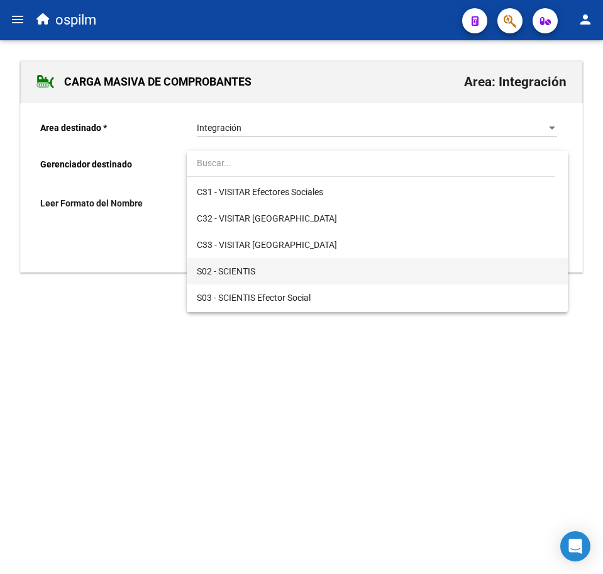
click at [270, 271] on span "S02 - SCIENTIS" at bounding box center [377, 271] width 360 height 26
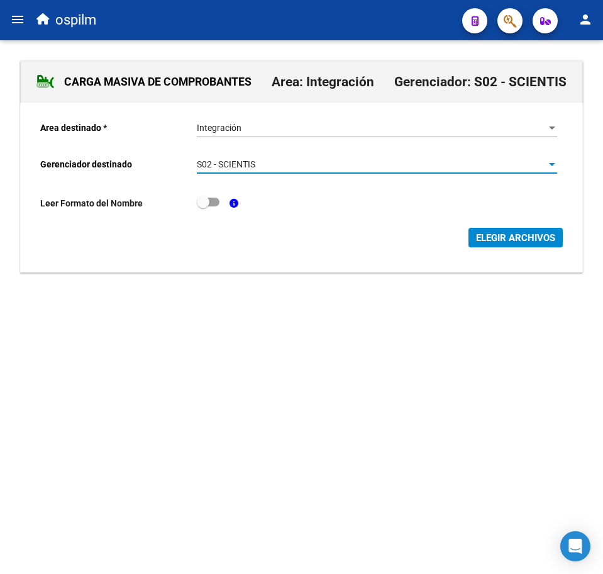
click at [486, 233] on span "ELEGIR ARCHIVOS" at bounding box center [515, 237] width 79 height 11
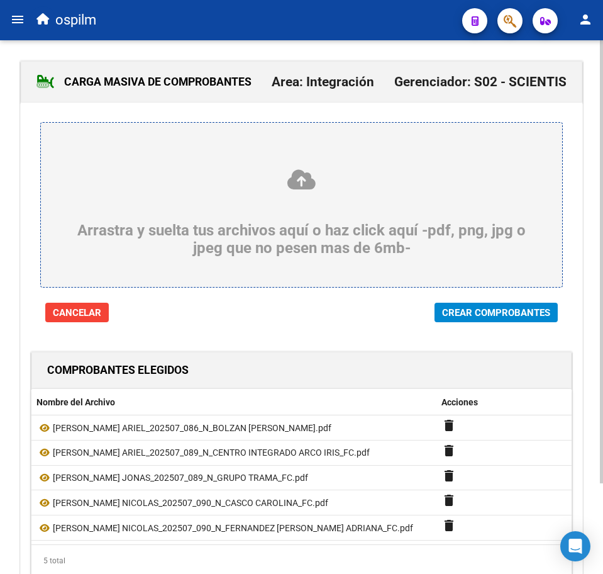
click at [496, 307] on span "Crear Comprobantes" at bounding box center [496, 311] width 108 height 11
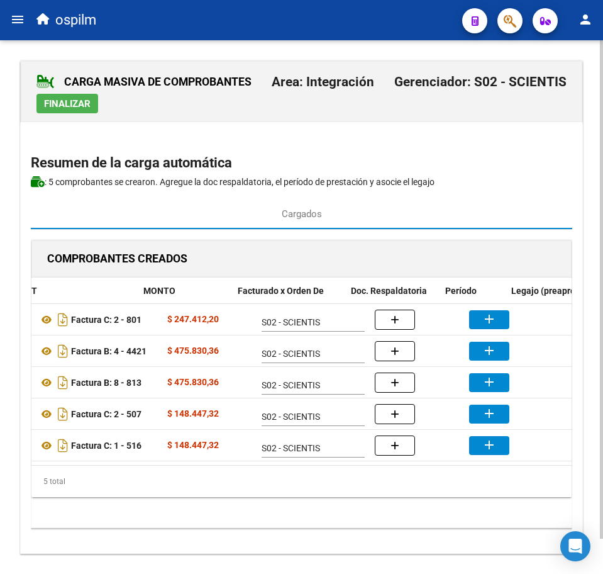
scroll to position [0, 191]
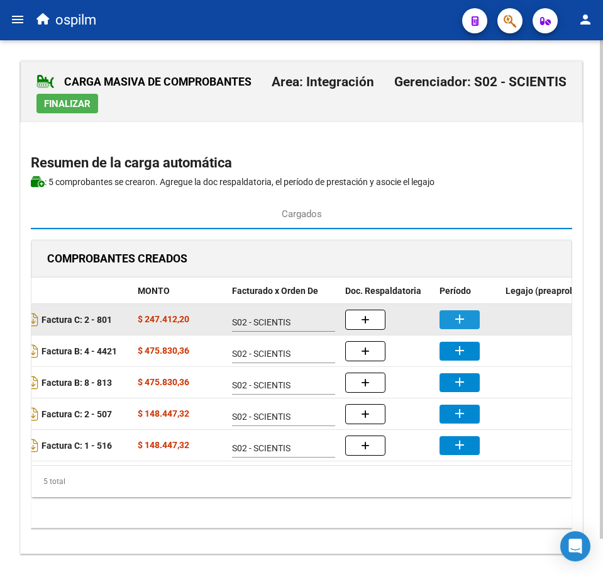
click at [469, 318] on button "add" at bounding box center [460, 319] width 40 height 19
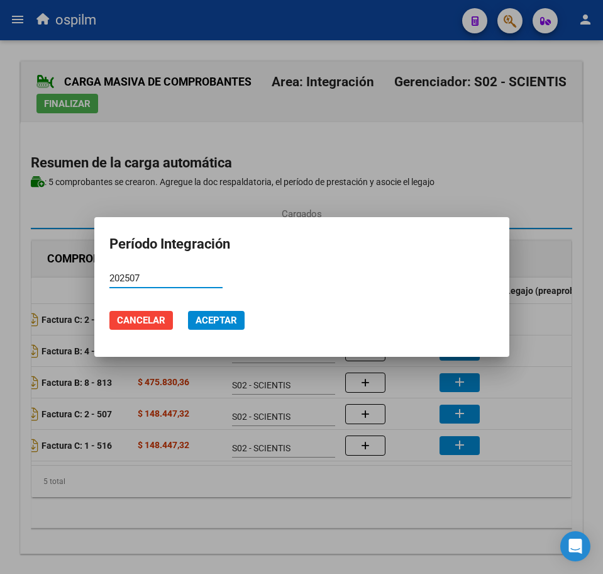
type input "202507"
click at [216, 314] on span "Aceptar" at bounding box center [217, 319] width 42 height 11
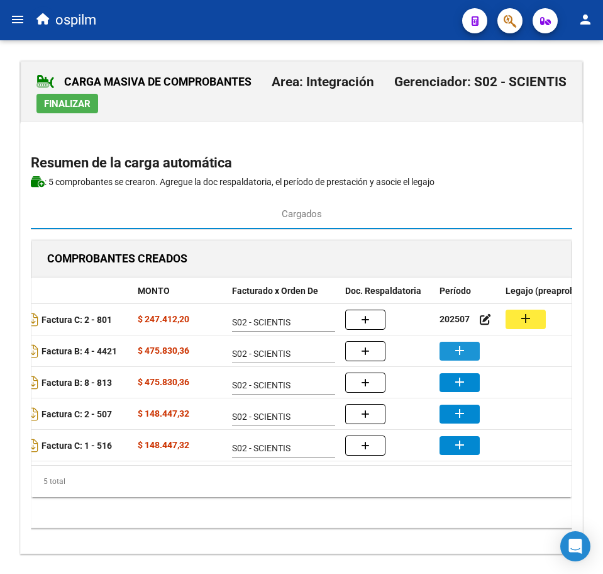
click at [471, 356] on button "add" at bounding box center [460, 351] width 40 height 19
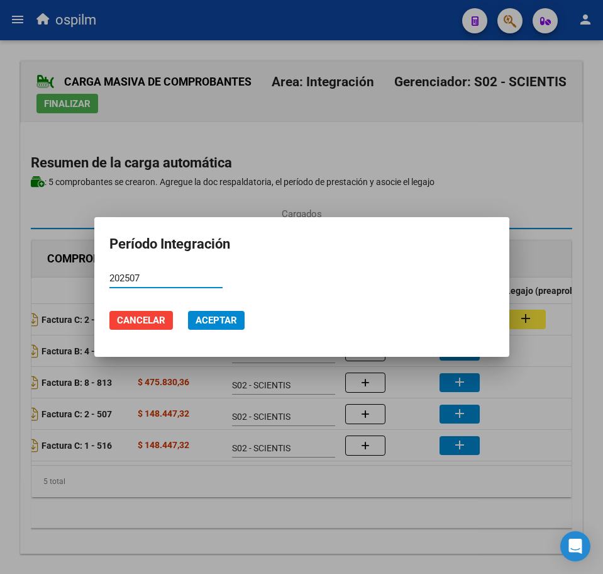
type input "202507"
click at [218, 320] on span "Aceptar" at bounding box center [217, 319] width 42 height 11
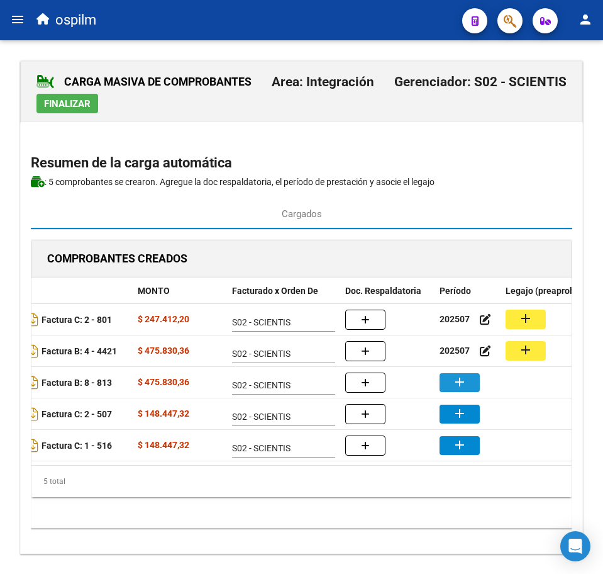
click at [455, 381] on mat-icon "add" at bounding box center [459, 381] width 15 height 15
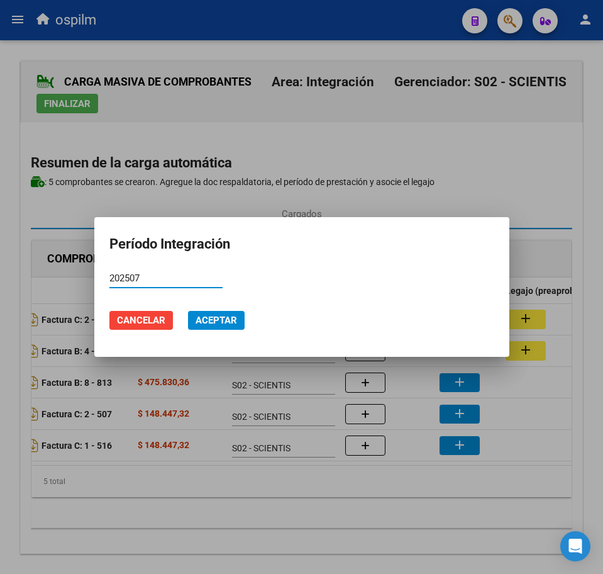
type input "202507"
click at [212, 323] on span "Aceptar" at bounding box center [217, 319] width 42 height 11
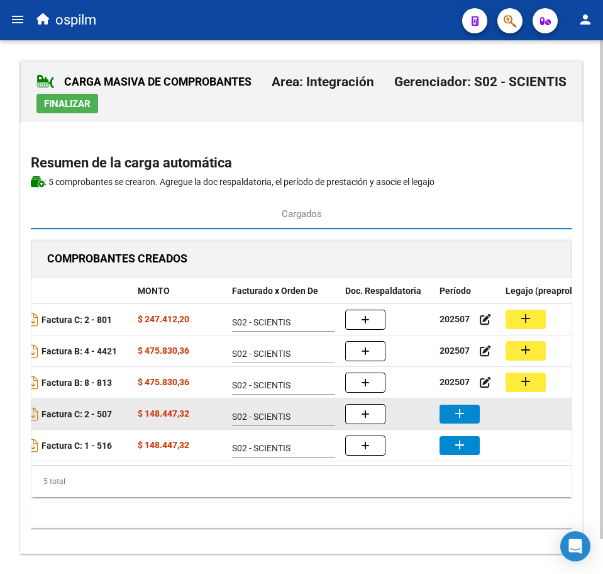
click at [459, 413] on mat-icon "add" at bounding box center [459, 413] width 15 height 15
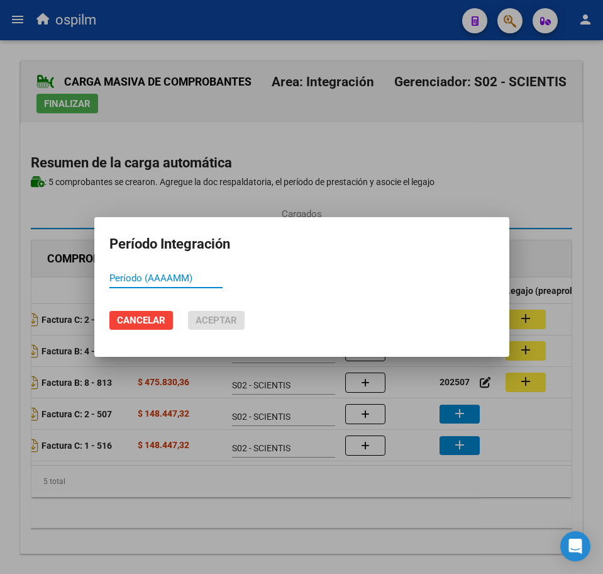
click at [186, 274] on input "Período (AAAAMM)" at bounding box center [165, 277] width 113 height 11
paste input "202507"
type input "202507"
click at [220, 320] on span "Aceptar" at bounding box center [217, 319] width 42 height 11
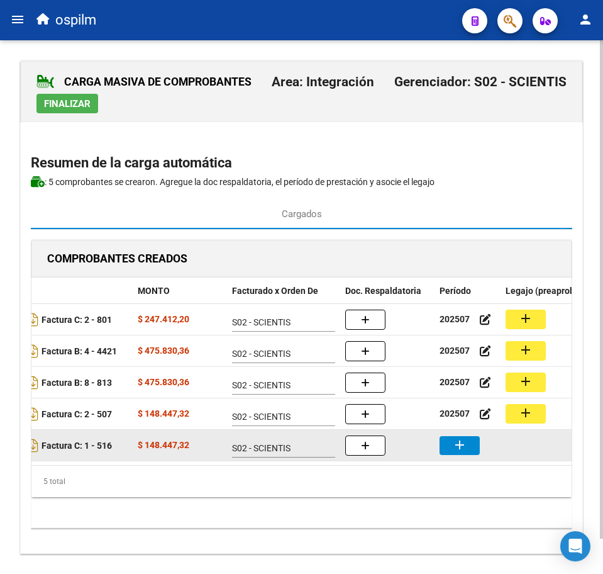
click at [469, 442] on button "add" at bounding box center [460, 445] width 40 height 19
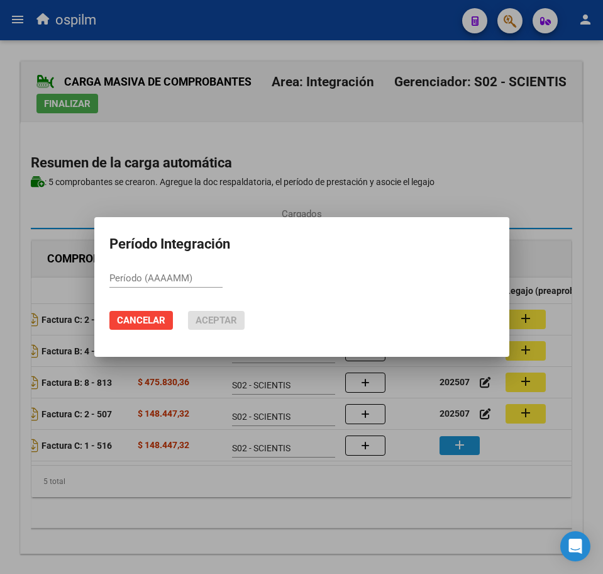
paste input "202507"
click at [215, 320] on span "Aceptar" at bounding box center [217, 319] width 42 height 11
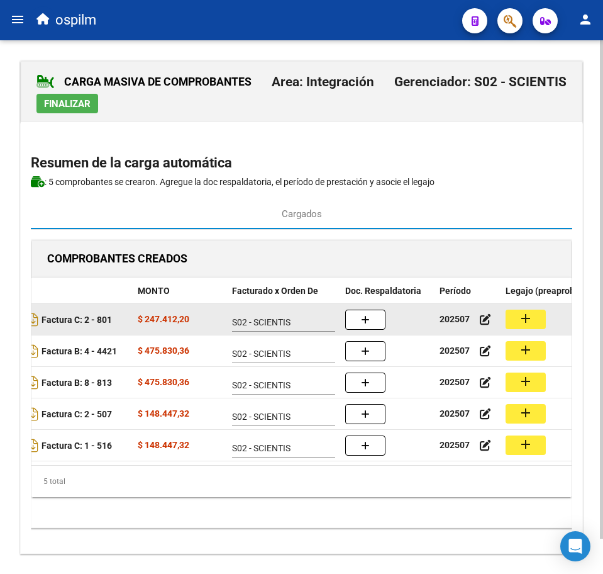
click at [520, 317] on mat-icon "add" at bounding box center [525, 318] width 15 height 15
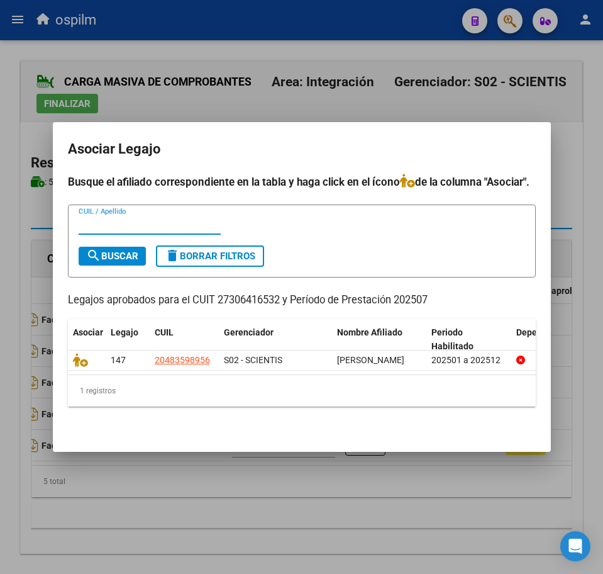
click at [126, 502] on div at bounding box center [301, 287] width 603 height 574
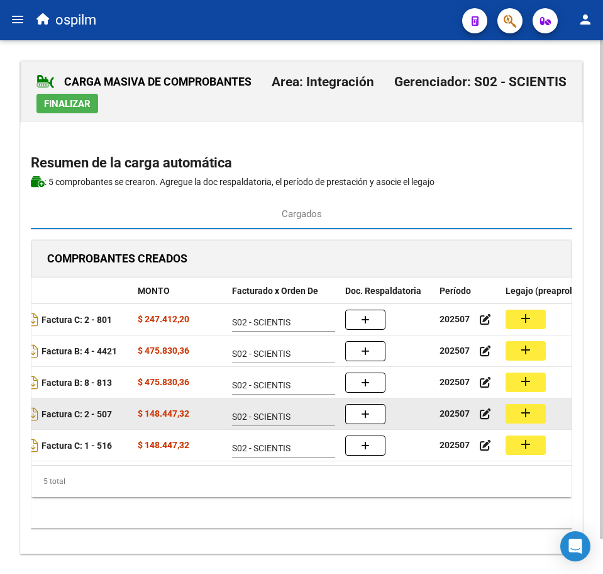
click at [528, 413] on mat-icon "add" at bounding box center [525, 412] width 15 height 15
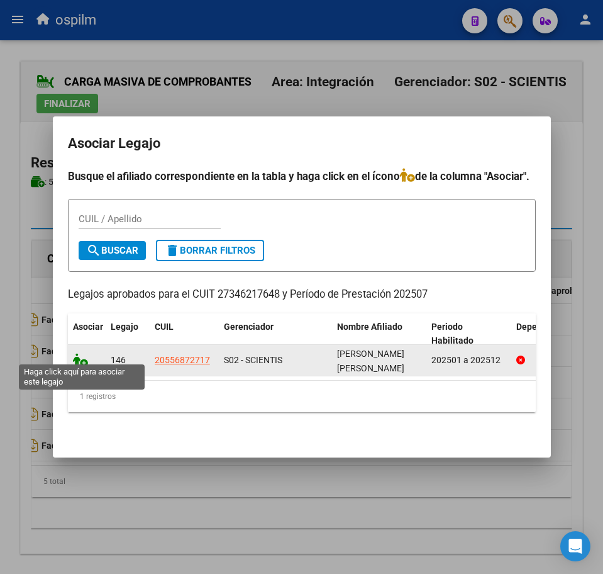
click at [77, 355] on icon at bounding box center [80, 360] width 15 height 14
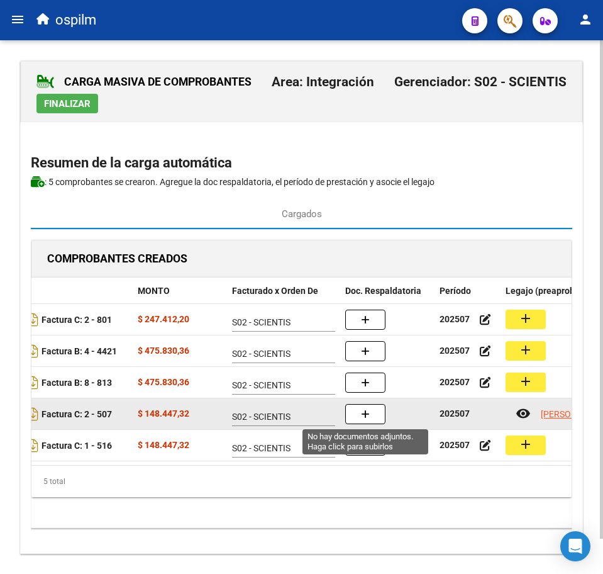
click at [377, 415] on button "button" at bounding box center [365, 414] width 40 height 20
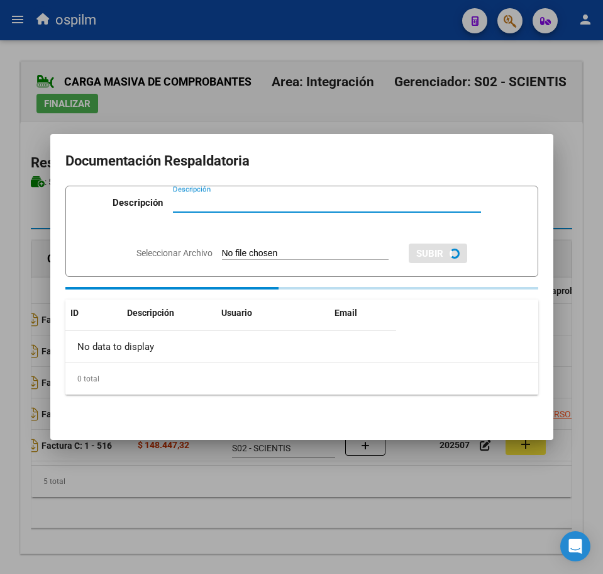
paste input "Planilla de asistencia"
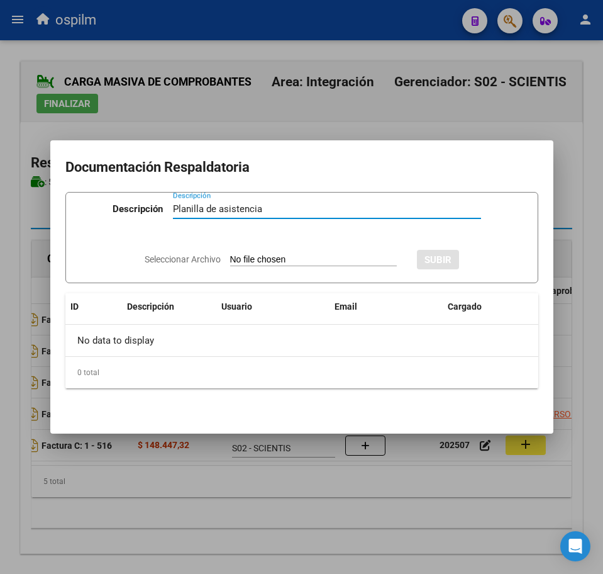
click at [248, 253] on app-file-uploader "Seleccionar Archivo" at bounding box center [276, 258] width 262 height 11
click at [231, 255] on input "Seleccionar Archivo" at bounding box center [313, 260] width 167 height 12
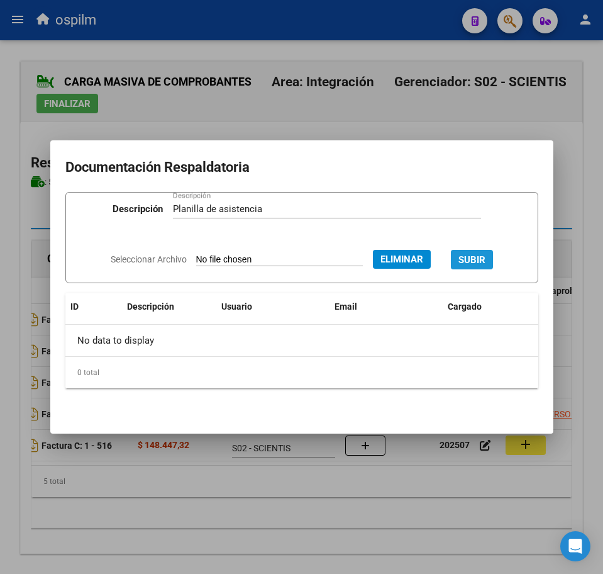
click at [493, 253] on button "SUBIR" at bounding box center [472, 259] width 42 height 19
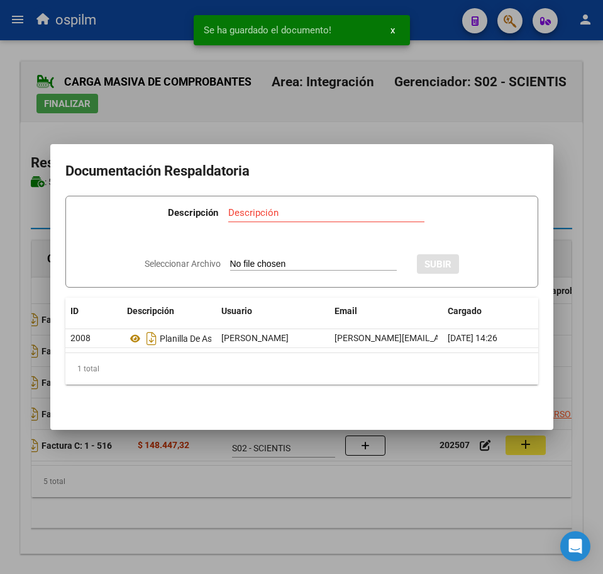
click at [378, 533] on div at bounding box center [301, 287] width 603 height 574
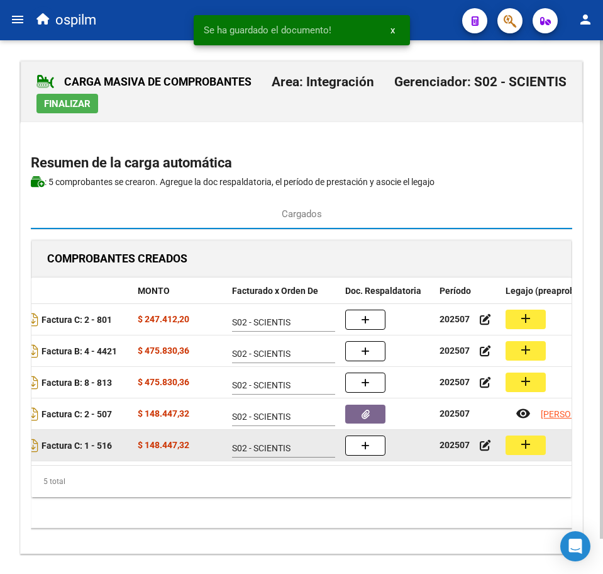
click at [521, 452] on button "add" at bounding box center [526, 444] width 40 height 19
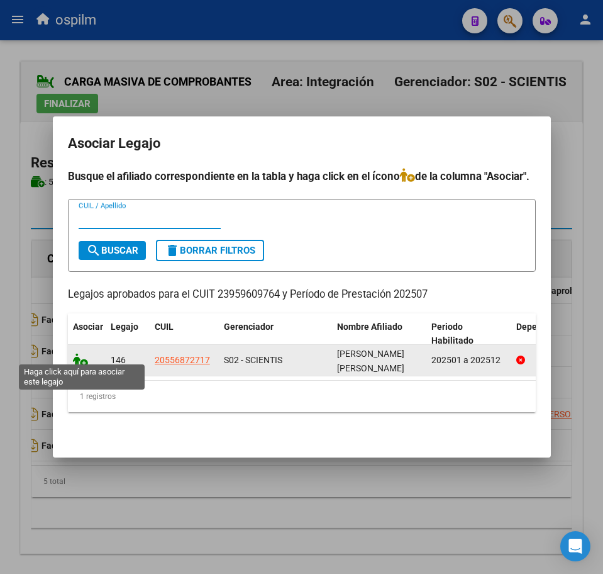
click at [77, 353] on icon at bounding box center [80, 360] width 15 height 14
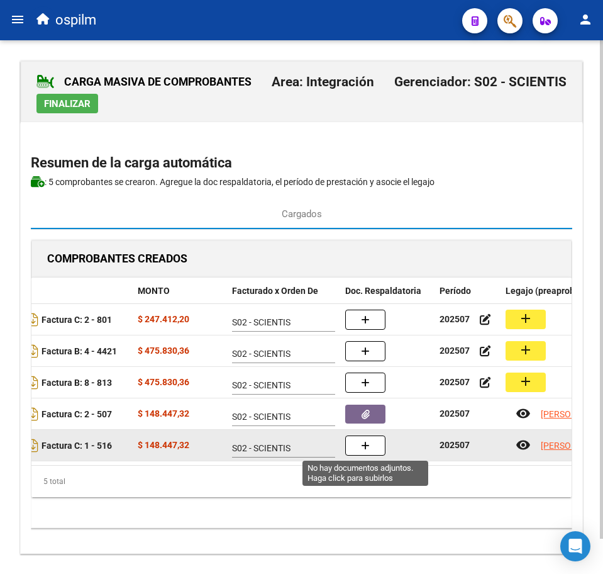
click at [370, 448] on button "button" at bounding box center [365, 445] width 40 height 20
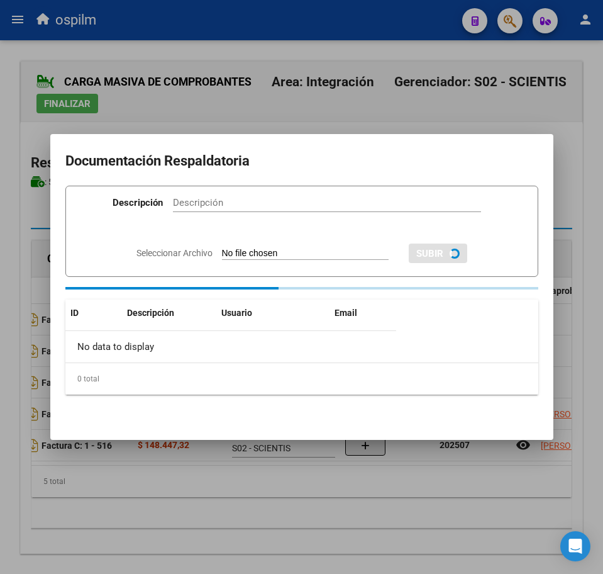
paste input "Planilla de asistencia"
click at [0, 573] on html "menu ospilm person Firma Express Reportes SUR Expedientes Internos Movimiento d…" at bounding box center [301, 287] width 603 height 574
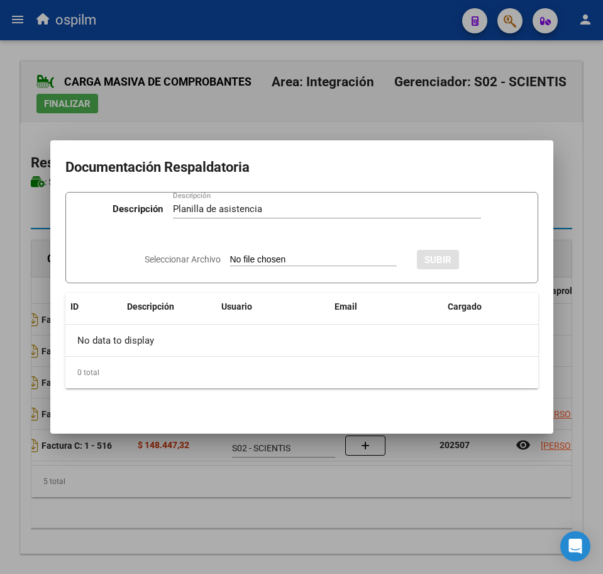
click at [273, 259] on input "Seleccionar Archivo" at bounding box center [313, 260] width 167 height 12
click at [482, 258] on span "SUBIR" at bounding box center [472, 259] width 27 height 11
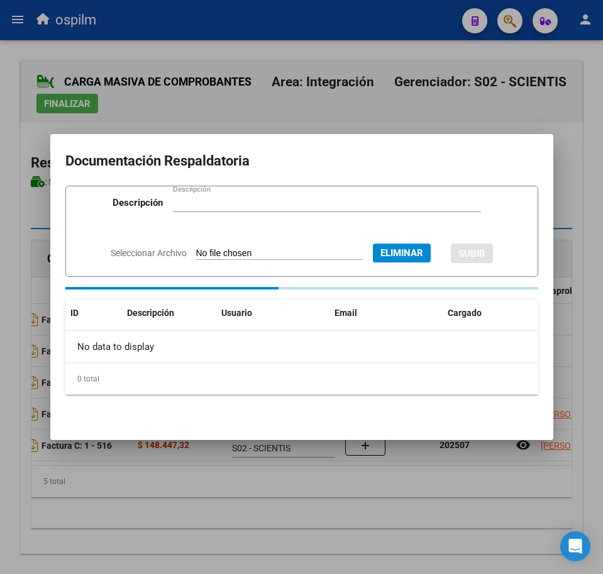
click at [355, 504] on div at bounding box center [301, 287] width 603 height 574
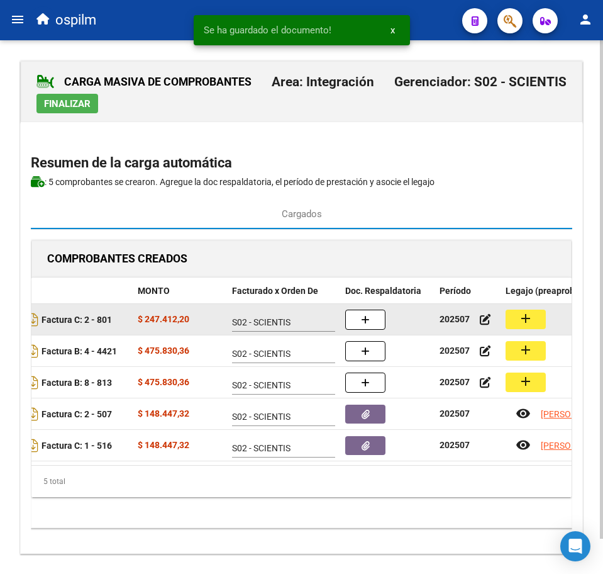
click at [514, 321] on button "add" at bounding box center [526, 318] width 40 height 19
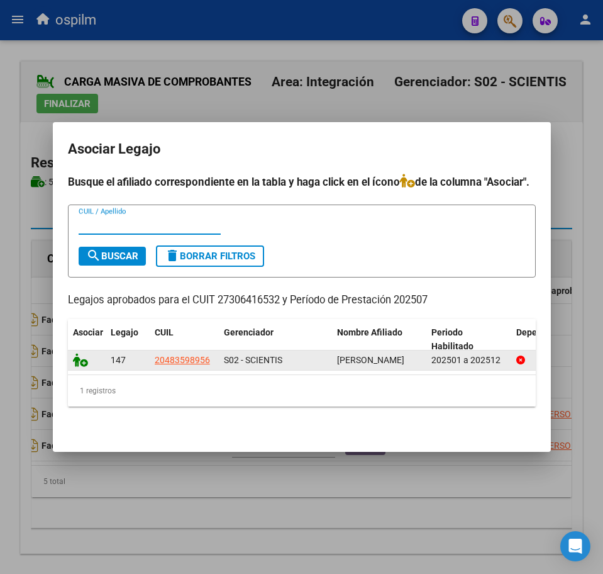
click at [76, 356] on icon at bounding box center [80, 360] width 15 height 14
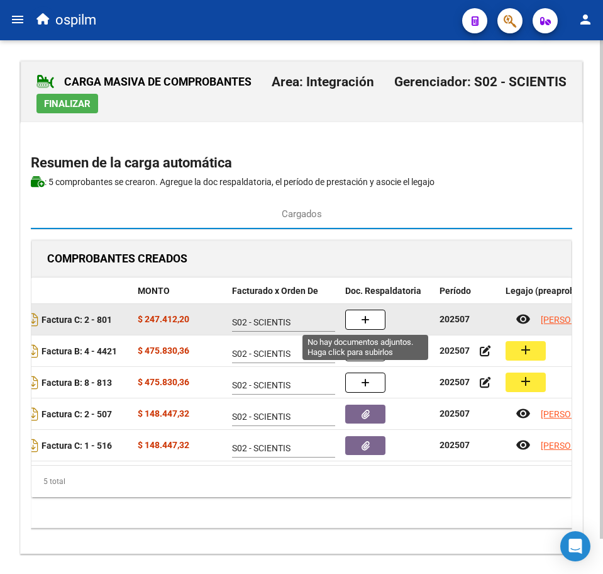
click at [375, 321] on button "button" at bounding box center [365, 319] width 40 height 20
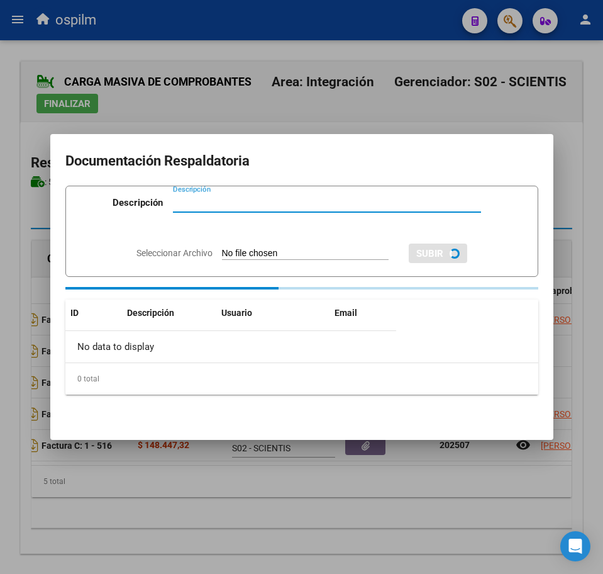
paste input "Planilla de asistencia"
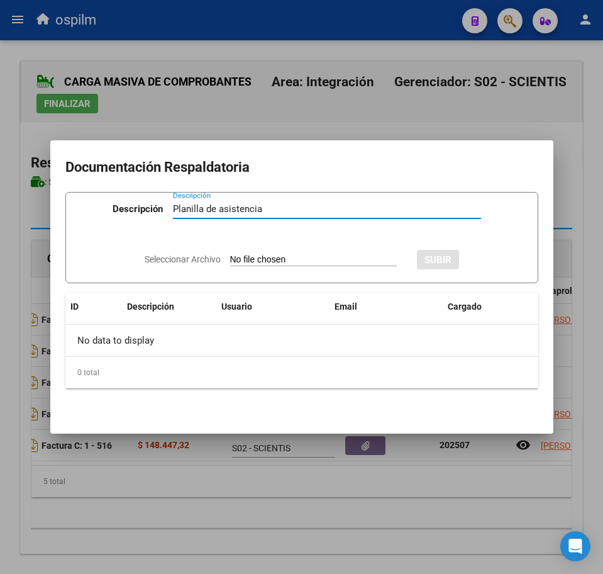
click at [272, 255] on input "Seleccionar Archivo" at bounding box center [313, 260] width 167 height 12
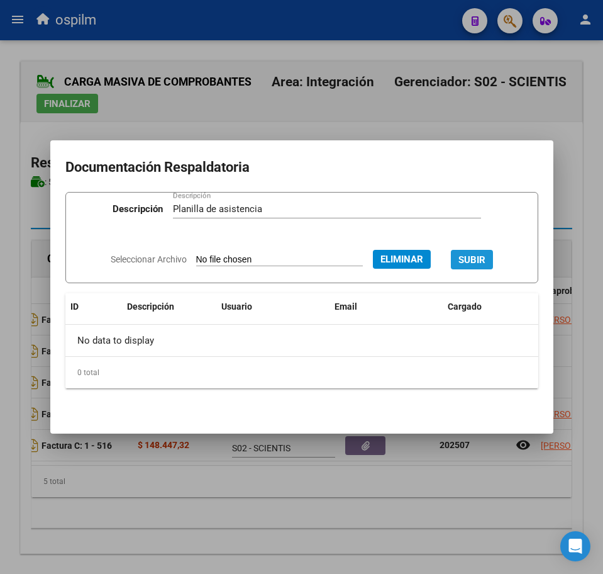
click at [483, 260] on span "SUBIR" at bounding box center [472, 259] width 27 height 11
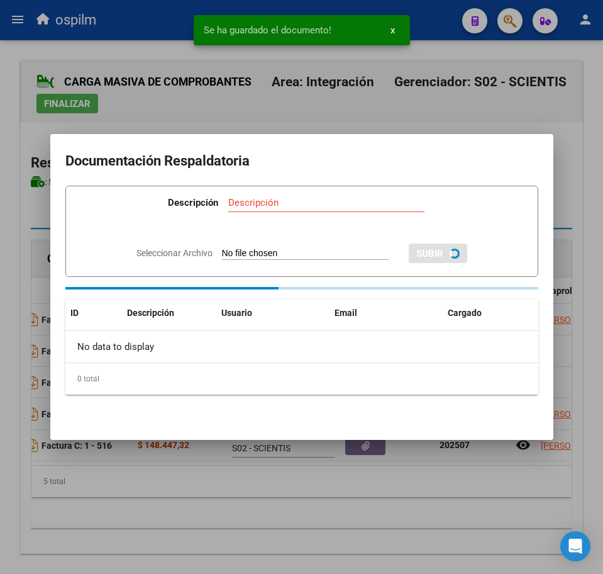
click at [365, 519] on div at bounding box center [301, 287] width 603 height 574
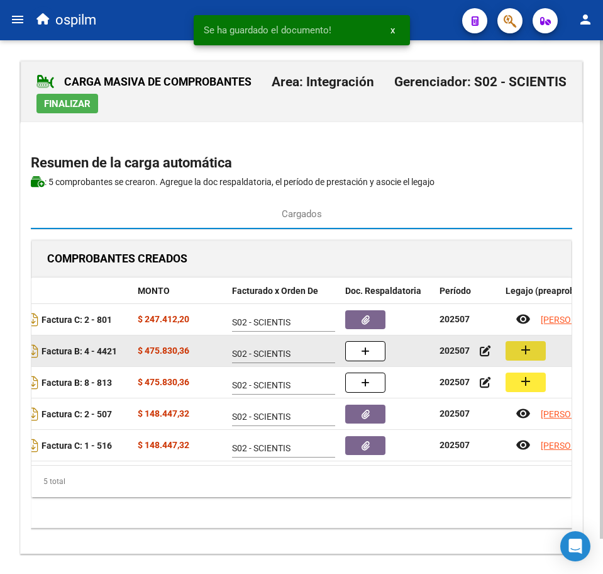
click at [520, 352] on mat-icon "add" at bounding box center [525, 349] width 15 height 15
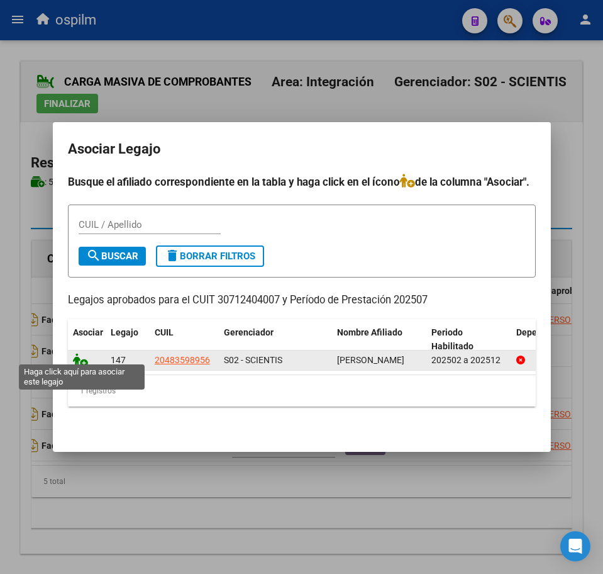
click at [81, 357] on icon at bounding box center [80, 360] width 15 height 14
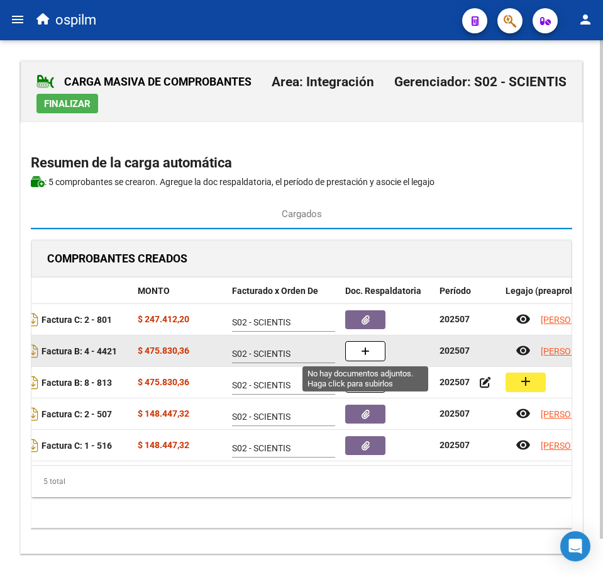
click at [372, 347] on button "button" at bounding box center [365, 351] width 40 height 20
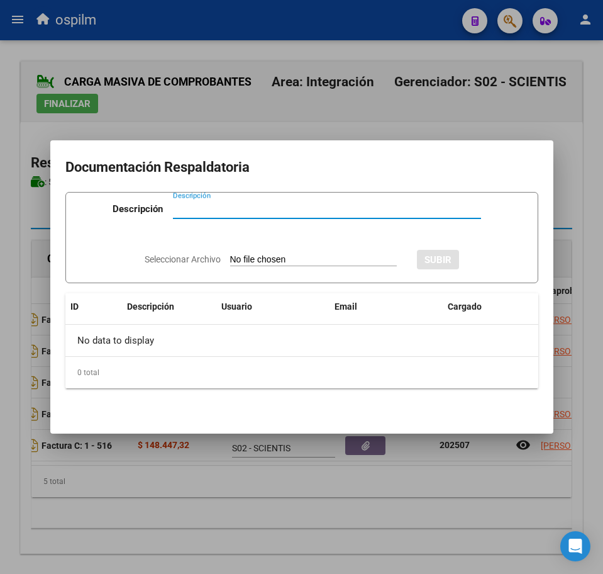
paste input "Planilla de asistencia"
click at [310, 257] on input "Seleccionar Archivo" at bounding box center [313, 260] width 167 height 12
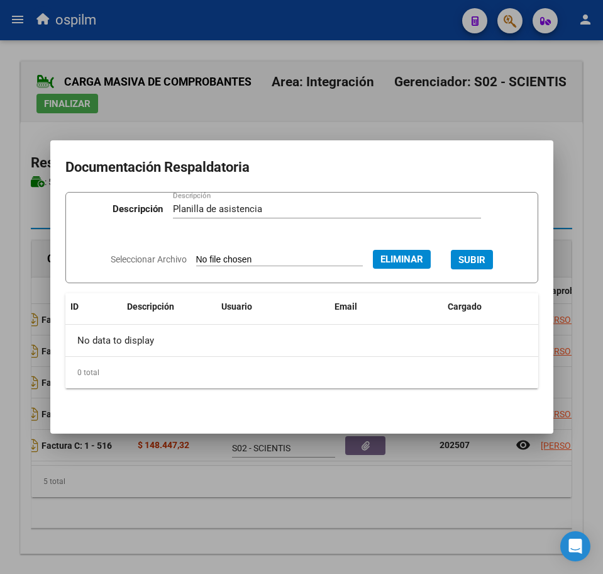
click at [486, 265] on span "SUBIR" at bounding box center [472, 259] width 27 height 11
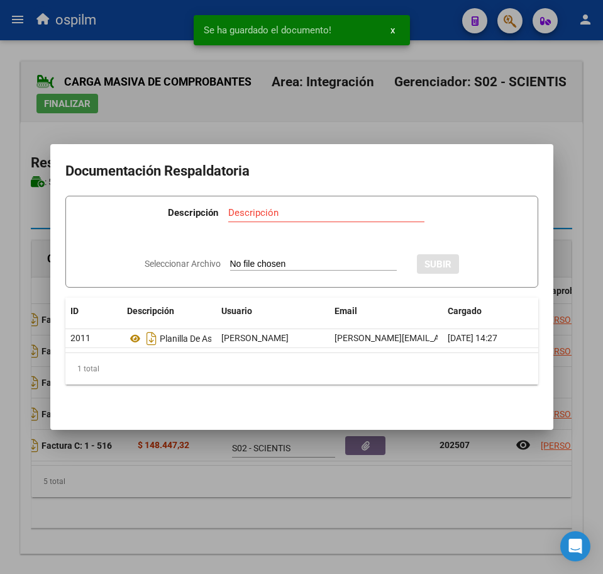
click at [252, 550] on div at bounding box center [301, 287] width 603 height 574
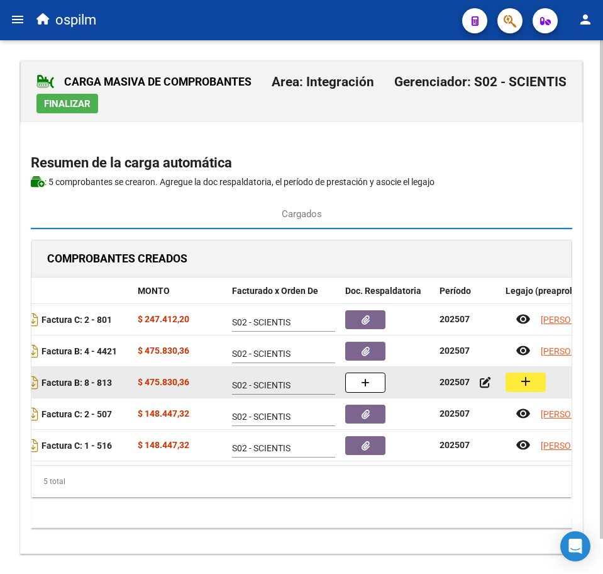
click at [538, 380] on button "add" at bounding box center [526, 381] width 40 height 19
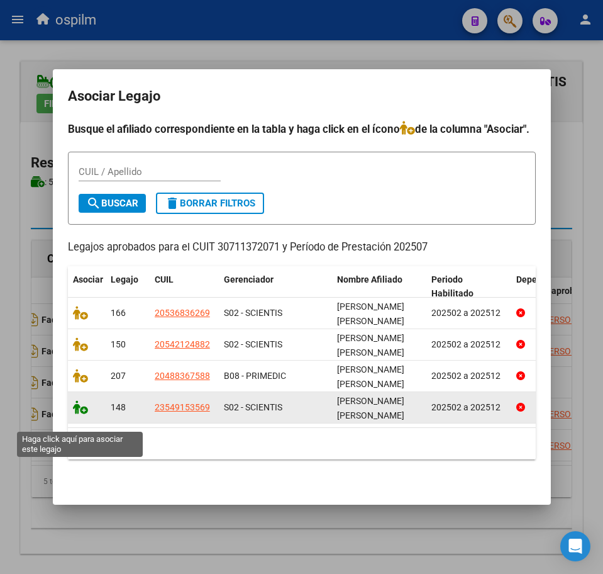
click at [77, 414] on icon at bounding box center [80, 407] width 15 height 14
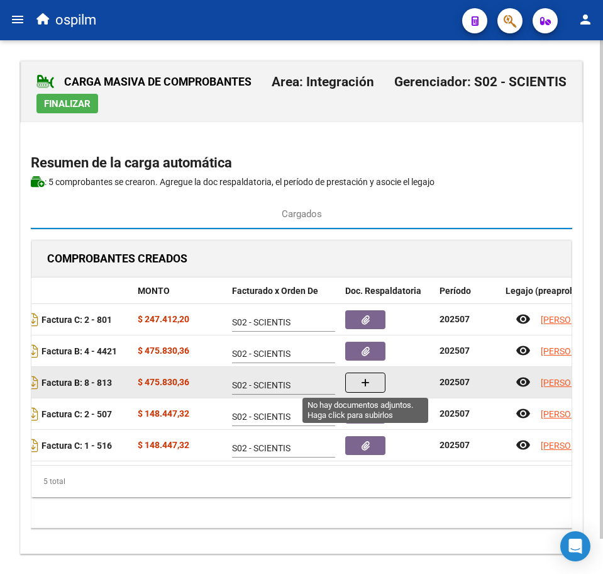
click at [359, 381] on button "button" at bounding box center [365, 382] width 40 height 20
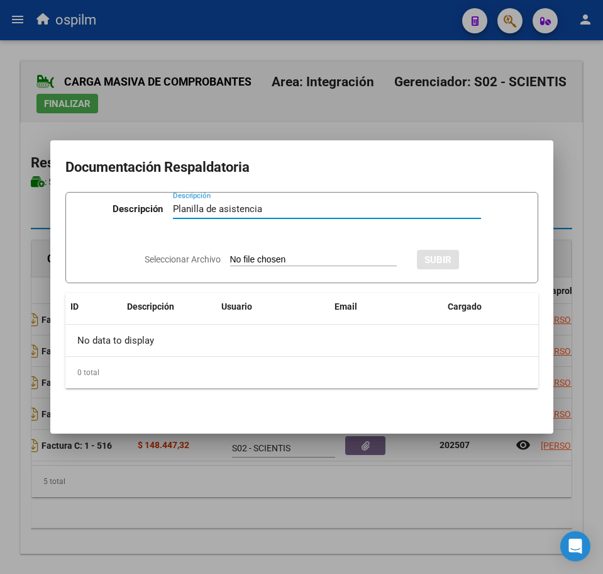
click at [253, 264] on input "Seleccionar Archivo" at bounding box center [313, 260] width 167 height 12
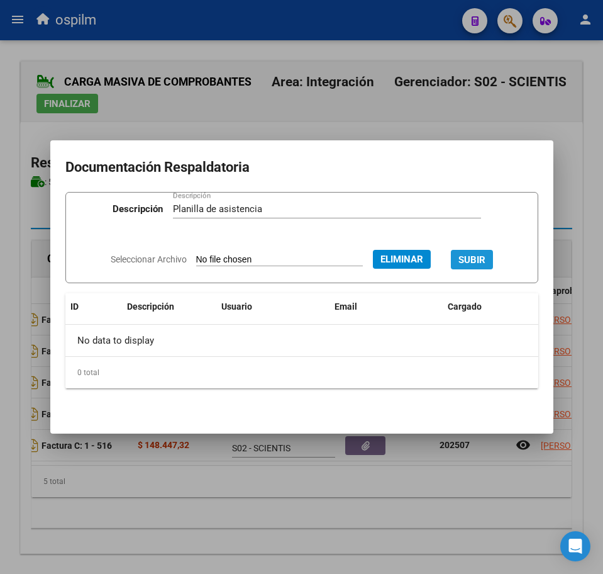
click at [486, 257] on span "SUBIR" at bounding box center [472, 259] width 27 height 11
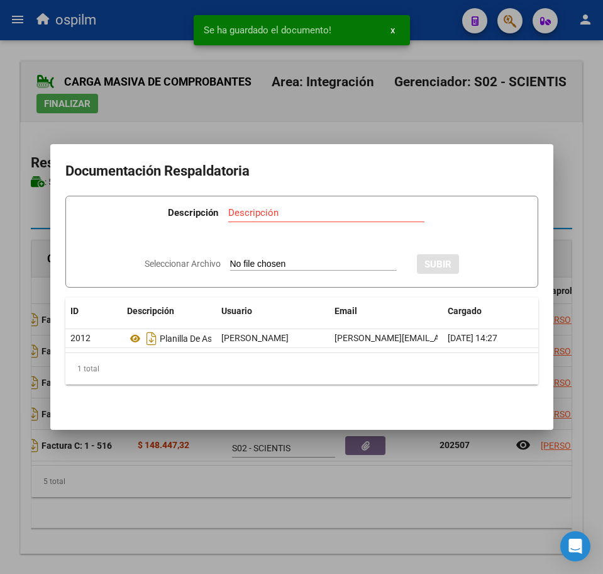
click at [315, 501] on div at bounding box center [301, 287] width 603 height 574
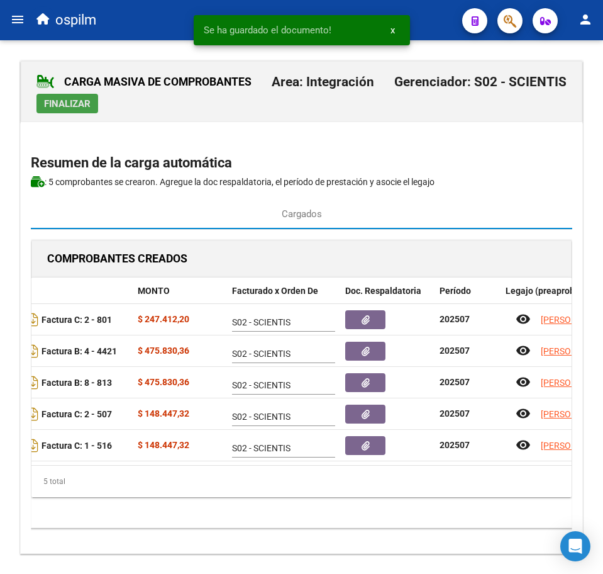
click at [65, 103] on span "Finalizar" at bounding box center [67, 103] width 47 height 11
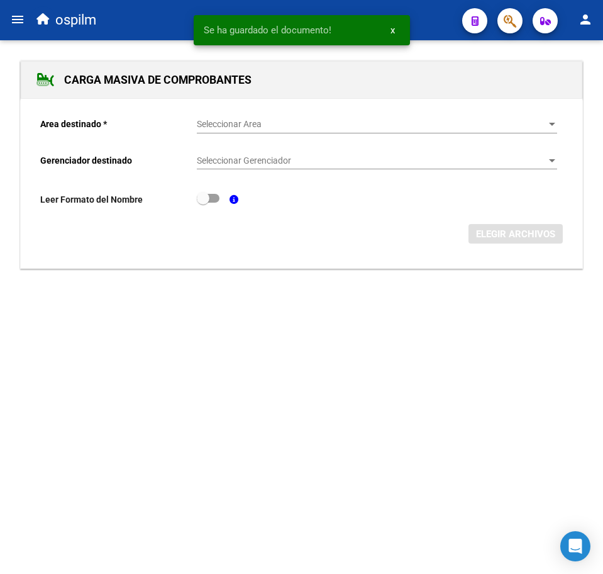
click at [304, 116] on div "Seleccionar Area Seleccionar Area" at bounding box center [377, 120] width 360 height 25
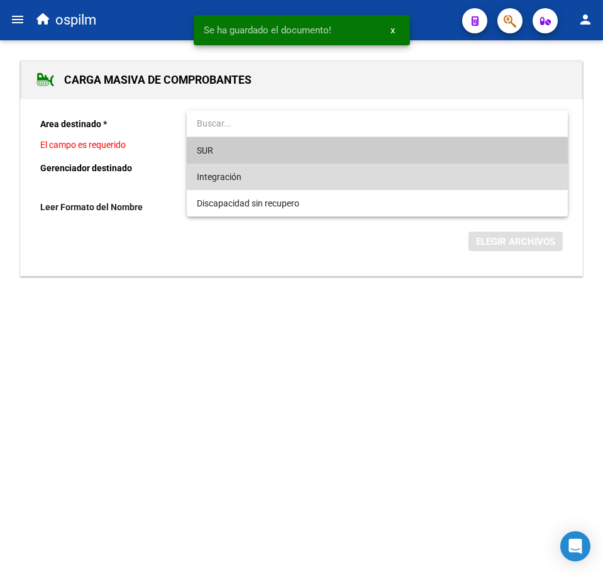
click at [289, 184] on span "Integración" at bounding box center [377, 177] width 360 height 26
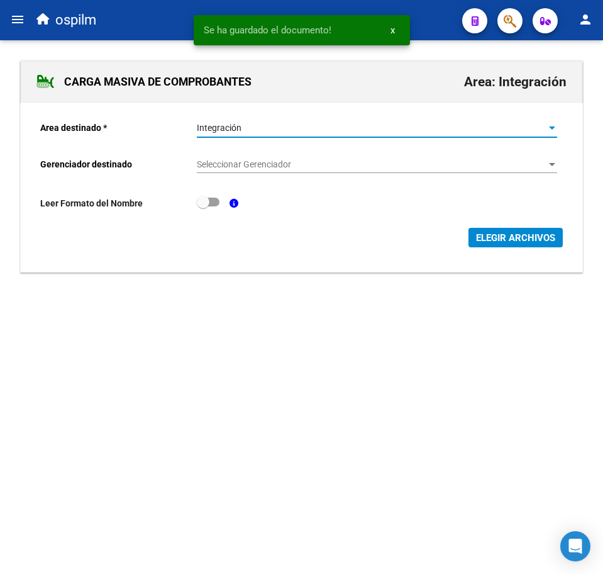
click at [284, 167] on span "Seleccionar Gerenciador" at bounding box center [371, 164] width 349 height 11
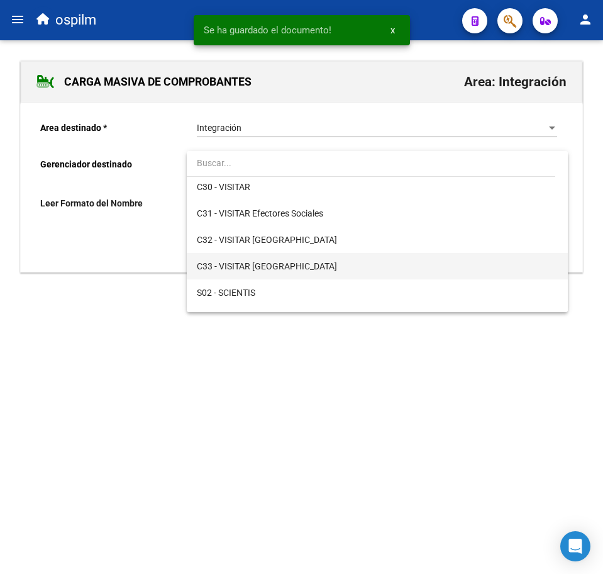
scroll to position [157, 0]
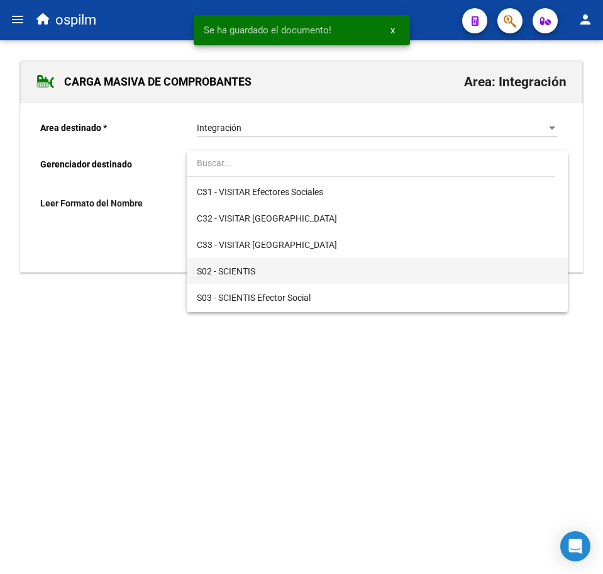
click at [290, 272] on span "S02 - SCIENTIS" at bounding box center [377, 271] width 360 height 26
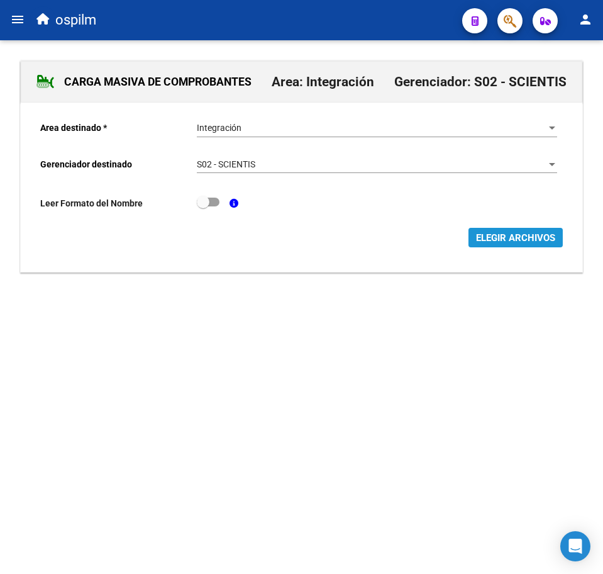
click at [494, 243] on button "ELEGIR ARCHIVOS" at bounding box center [516, 237] width 94 height 19
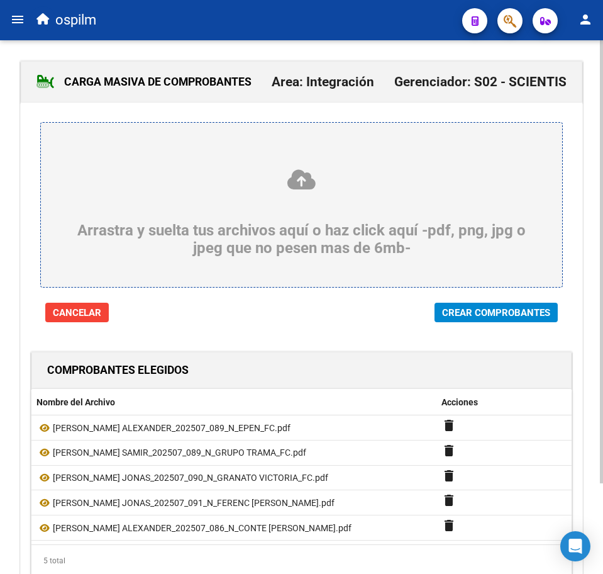
click at [477, 308] on span "Crear Comprobantes" at bounding box center [496, 312] width 108 height 11
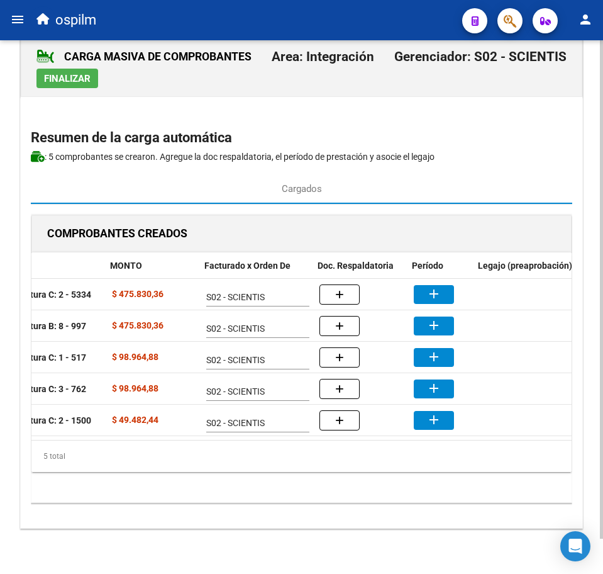
scroll to position [0, 219]
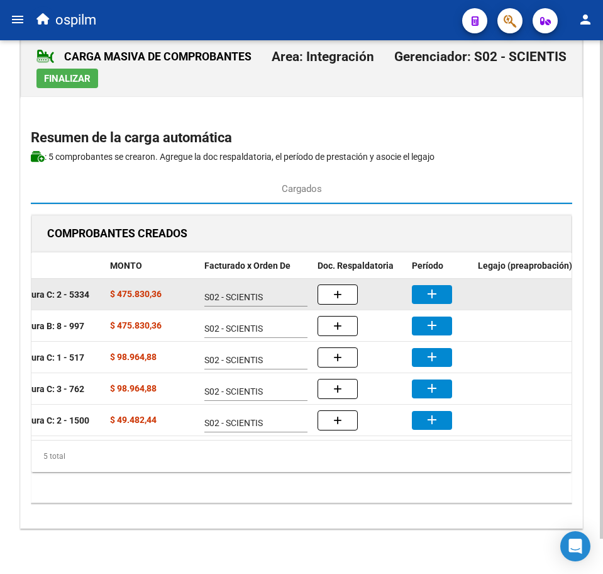
click at [415, 285] on button "add" at bounding box center [432, 294] width 40 height 19
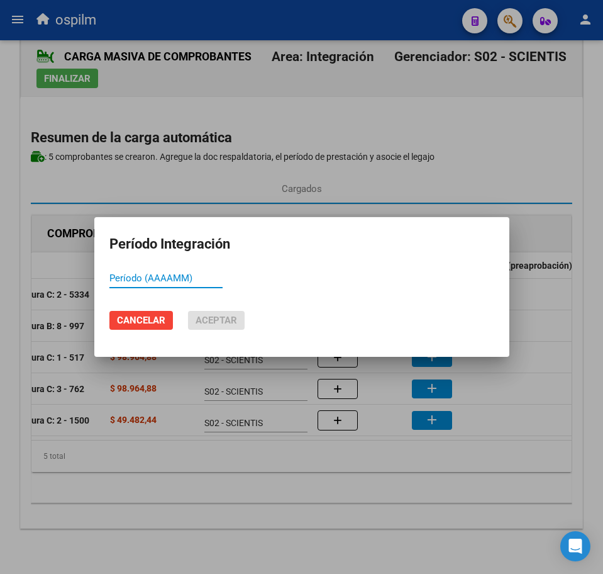
paste input "202507"
click at [226, 320] on span "Aceptar" at bounding box center [217, 319] width 42 height 11
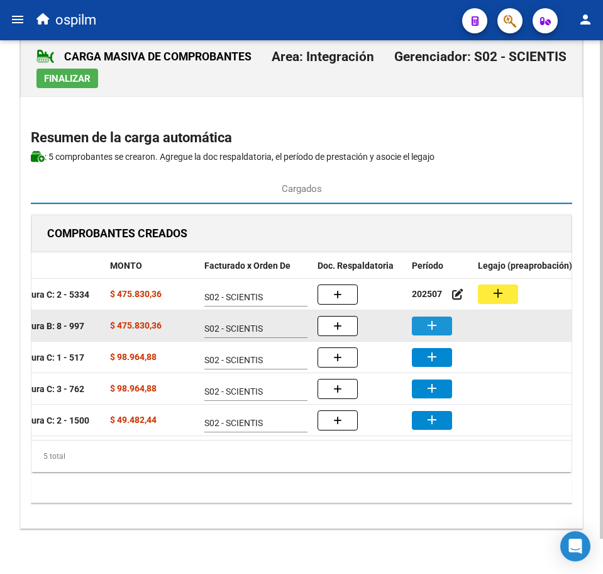
click at [432, 318] on mat-icon "add" at bounding box center [432, 325] width 15 height 15
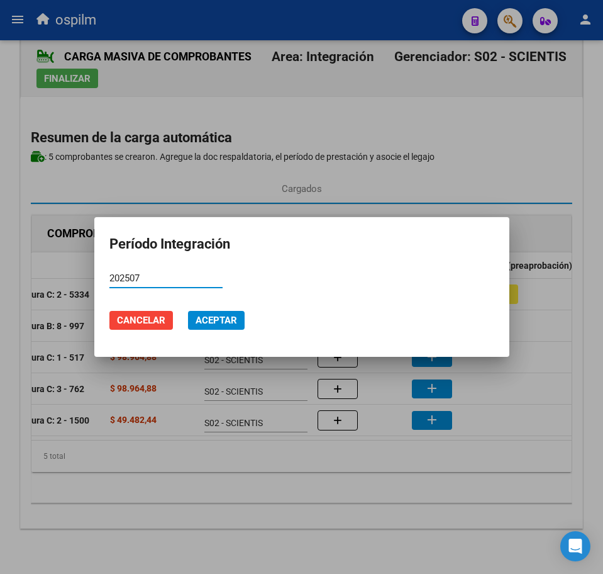
click at [209, 314] on span "Aceptar" at bounding box center [217, 319] width 42 height 11
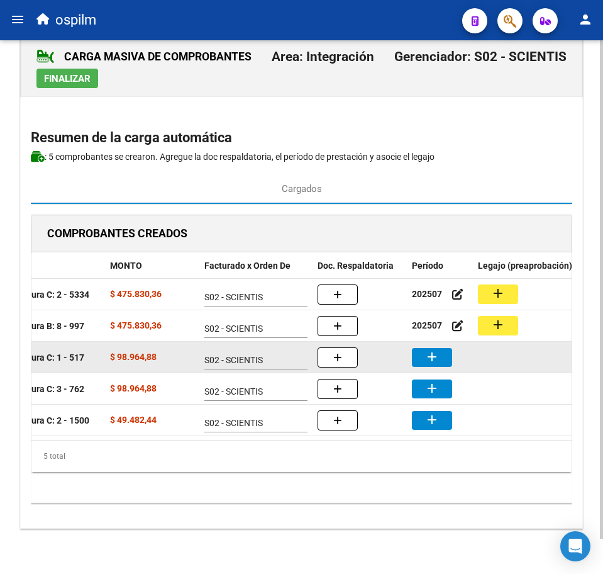
click at [426, 349] on mat-icon "add" at bounding box center [432, 356] width 15 height 15
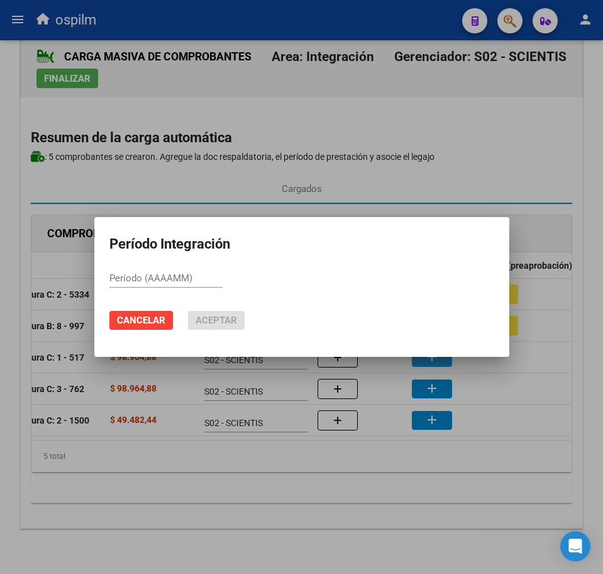
paste input "202507"
click at [224, 313] on button "Aceptar" at bounding box center [216, 320] width 57 height 19
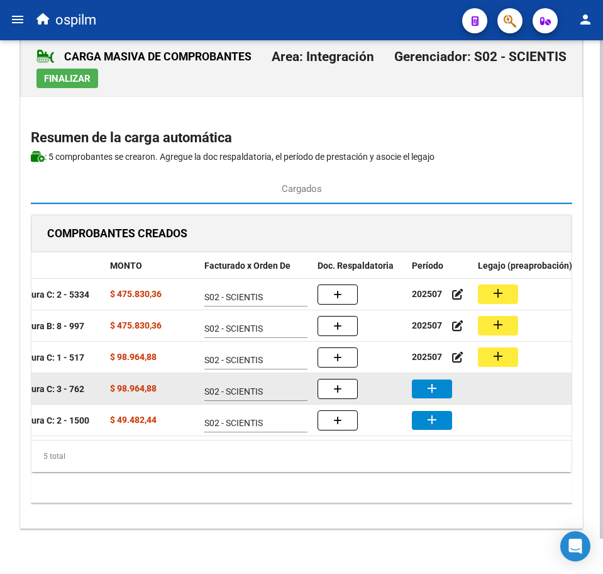
click at [425, 379] on button "add" at bounding box center [432, 388] width 40 height 19
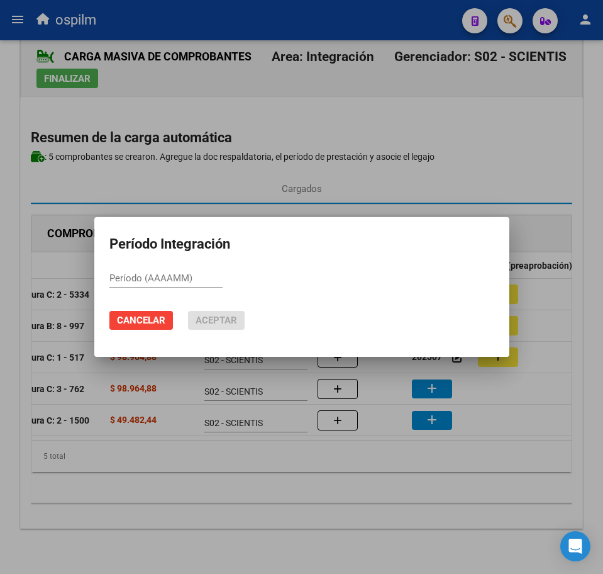
click at [186, 278] on input "Período (AAAAMM)" at bounding box center [165, 277] width 113 height 11
paste input "202507"
click at [220, 327] on button "Aceptar" at bounding box center [216, 320] width 57 height 19
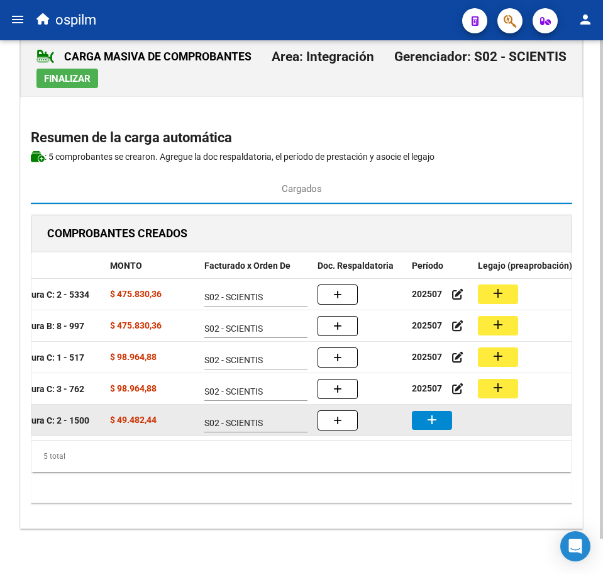
click at [437, 412] on mat-icon "add" at bounding box center [432, 419] width 15 height 15
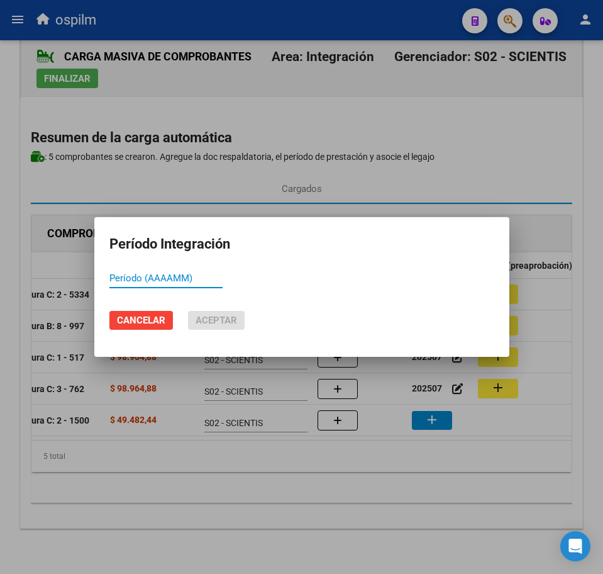
click at [175, 280] on input "Período (AAAAMM)" at bounding box center [165, 277] width 113 height 11
paste input "202507"
click at [209, 314] on button "Aceptar" at bounding box center [216, 320] width 57 height 19
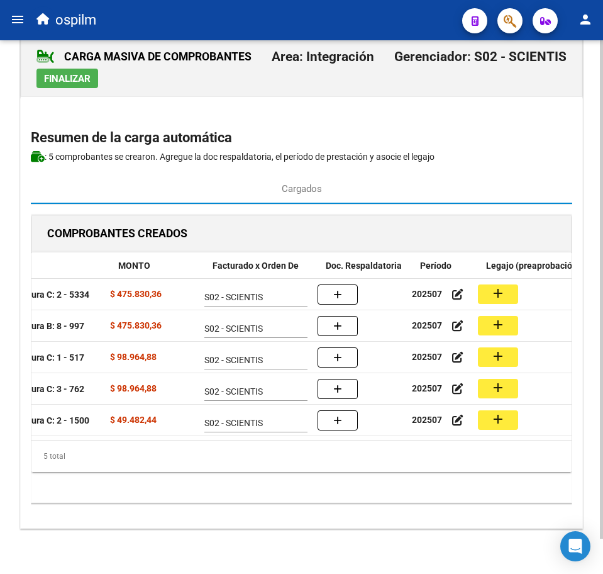
scroll to position [0, 198]
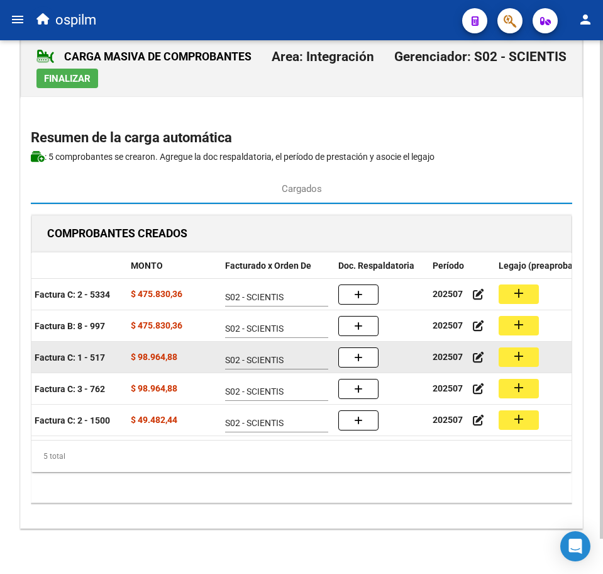
click at [514, 348] on mat-icon "add" at bounding box center [518, 355] width 15 height 15
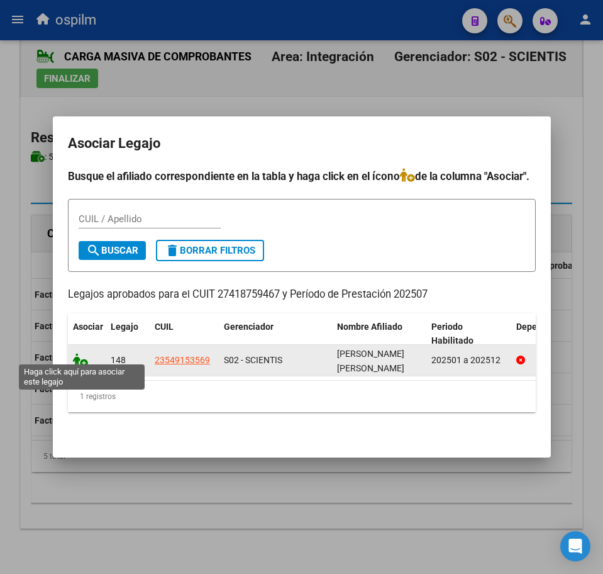
click at [75, 355] on icon at bounding box center [80, 360] width 15 height 14
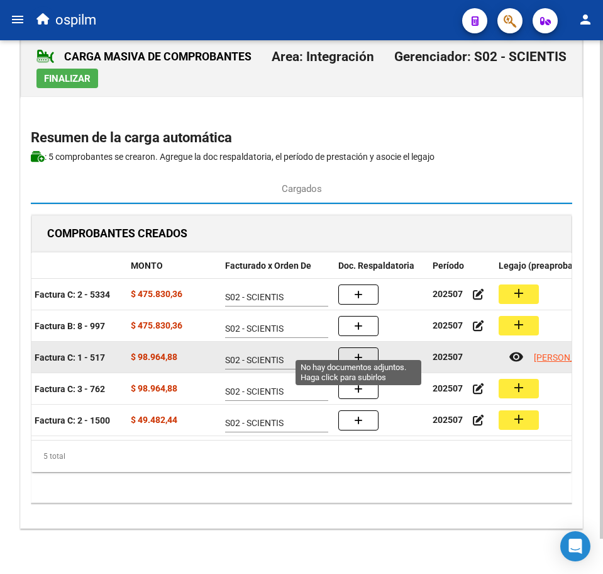
click at [362, 353] on icon "button" at bounding box center [358, 357] width 9 height 9
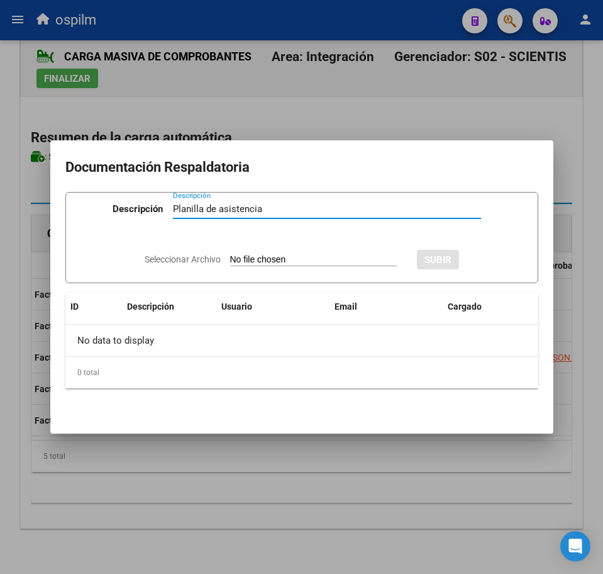
click at [279, 263] on input "Seleccionar Archivo" at bounding box center [313, 260] width 167 height 12
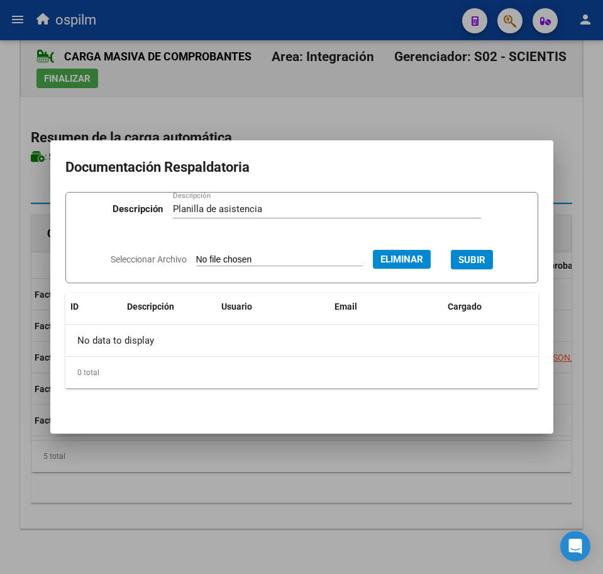
click at [482, 259] on span "SUBIR" at bounding box center [472, 259] width 27 height 11
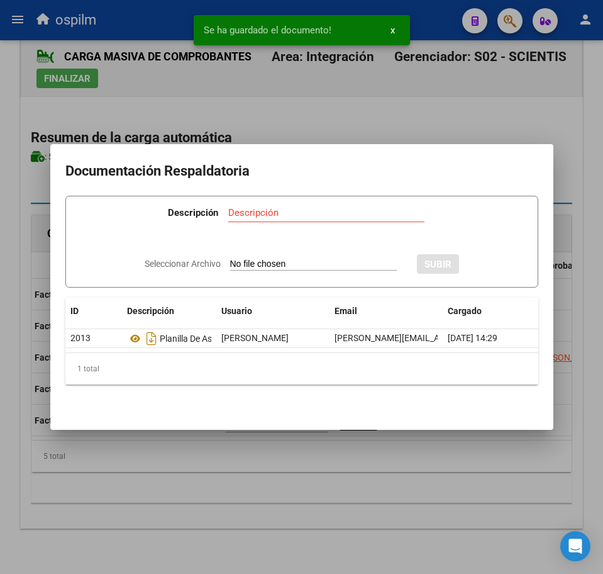
click at [327, 479] on div at bounding box center [301, 287] width 603 height 574
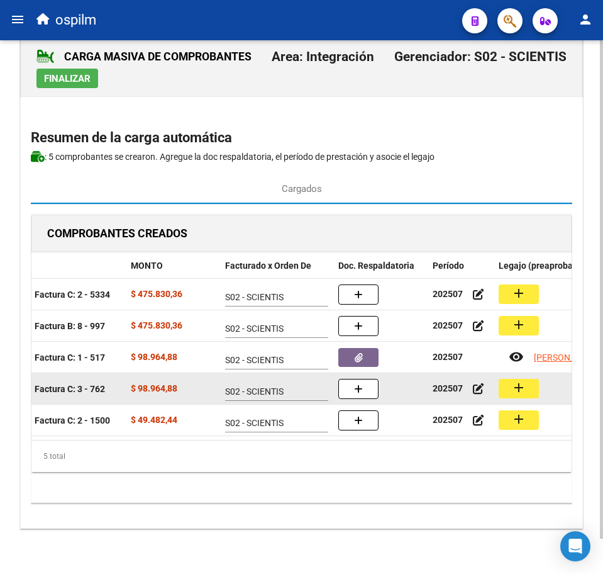
click at [513, 380] on mat-icon "add" at bounding box center [518, 387] width 15 height 15
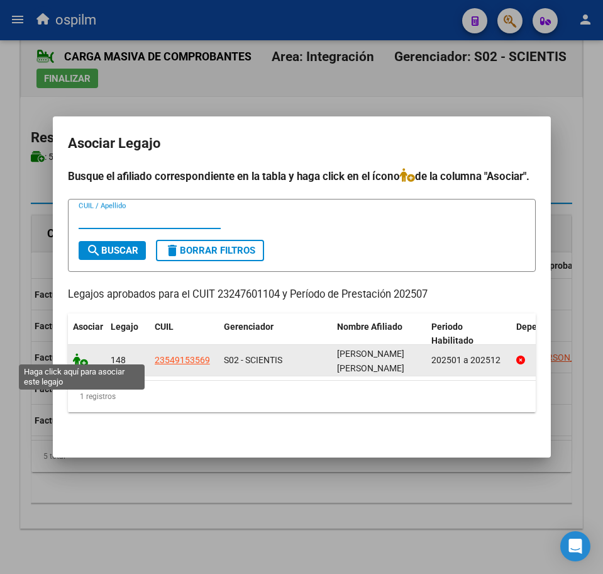
click at [74, 353] on icon at bounding box center [80, 360] width 15 height 14
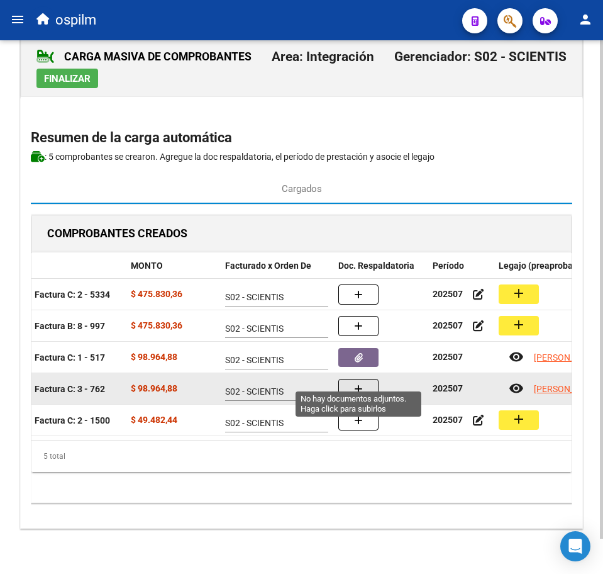
click at [368, 379] on button "button" at bounding box center [358, 389] width 40 height 20
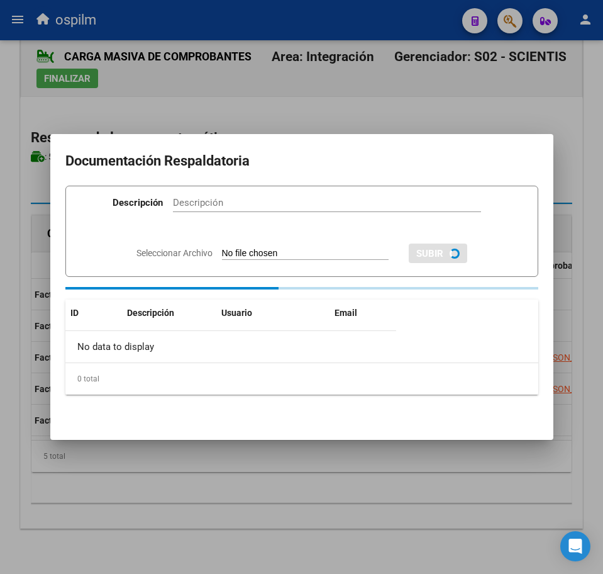
paste input "Planilla de asistencia"
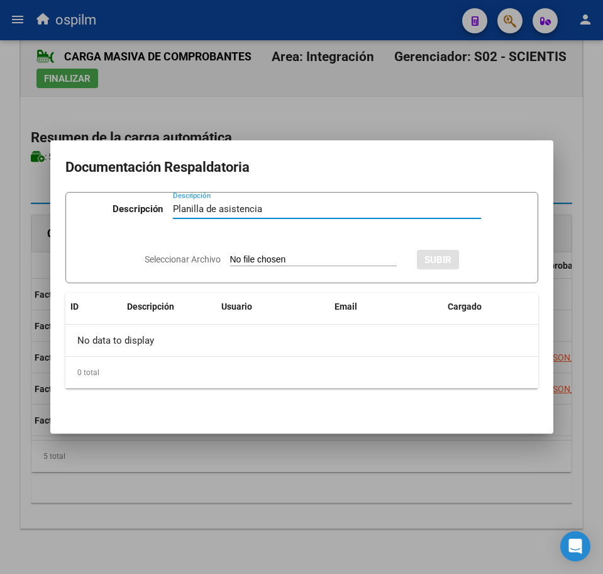
click at [243, 250] on div "Seleccionar Archivo SUBIR" at bounding box center [302, 258] width 314 height 36
click at [252, 257] on input "Seleccionar Archivo" at bounding box center [313, 260] width 167 height 12
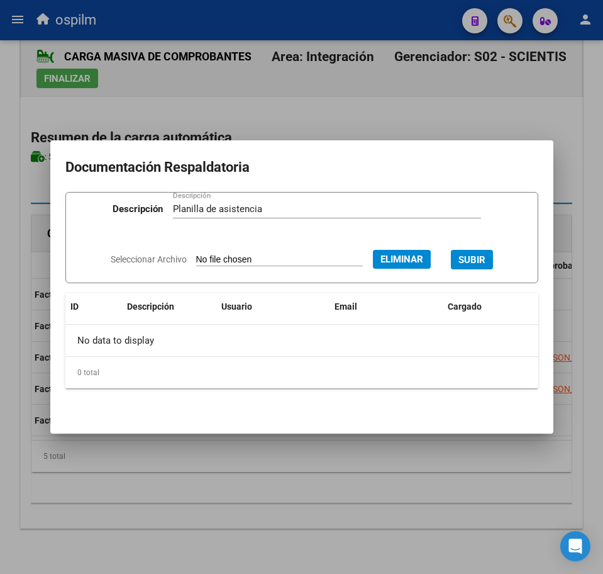
click at [486, 257] on span "SUBIR" at bounding box center [472, 259] width 27 height 11
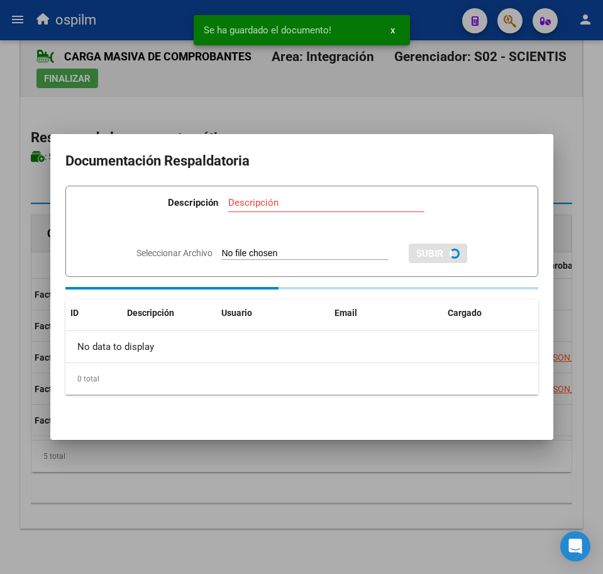
click at [298, 464] on div at bounding box center [301, 287] width 603 height 574
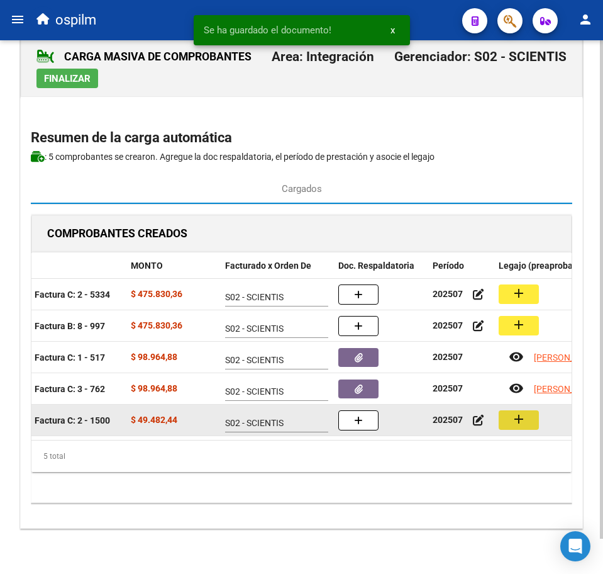
click at [524, 411] on mat-icon "add" at bounding box center [518, 418] width 15 height 15
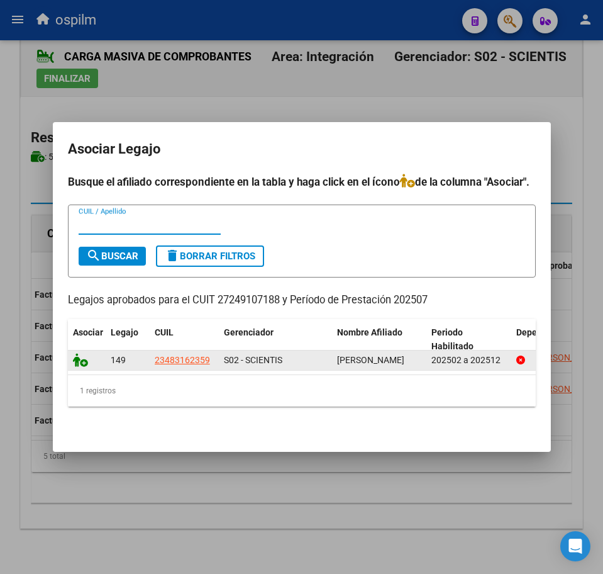
click at [77, 353] on icon at bounding box center [80, 360] width 15 height 14
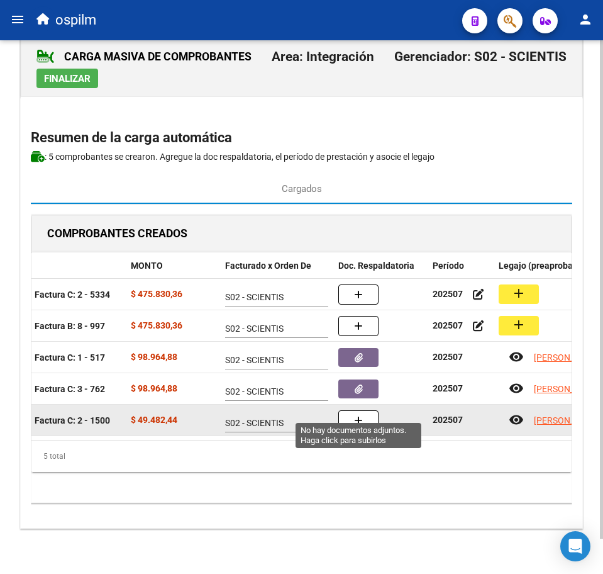
click at [367, 410] on button "button" at bounding box center [358, 420] width 40 height 20
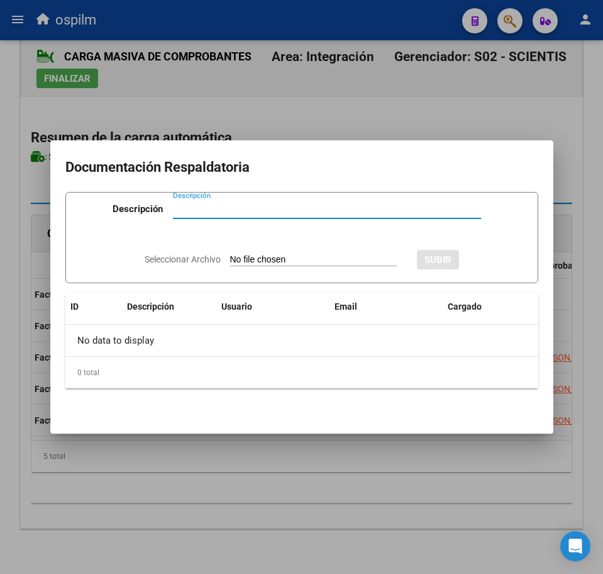
paste input "Planilla de asistencia"
click at [264, 260] on input "Seleccionar Archivo" at bounding box center [313, 260] width 167 height 12
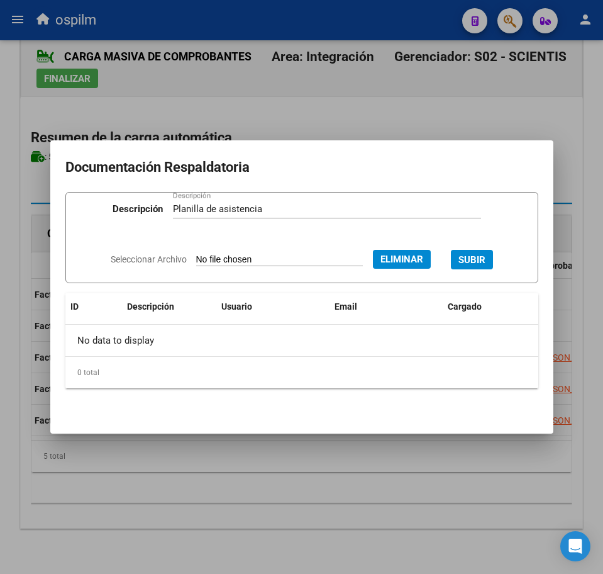
click at [479, 253] on button "SUBIR" at bounding box center [472, 259] width 42 height 19
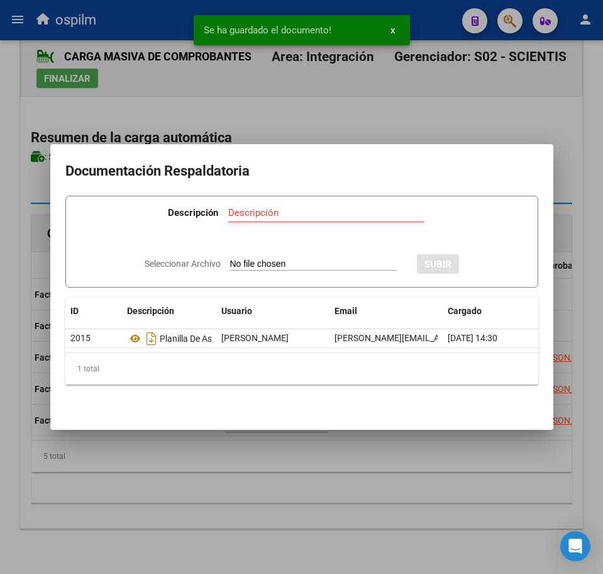
click at [269, 477] on div at bounding box center [301, 287] width 603 height 574
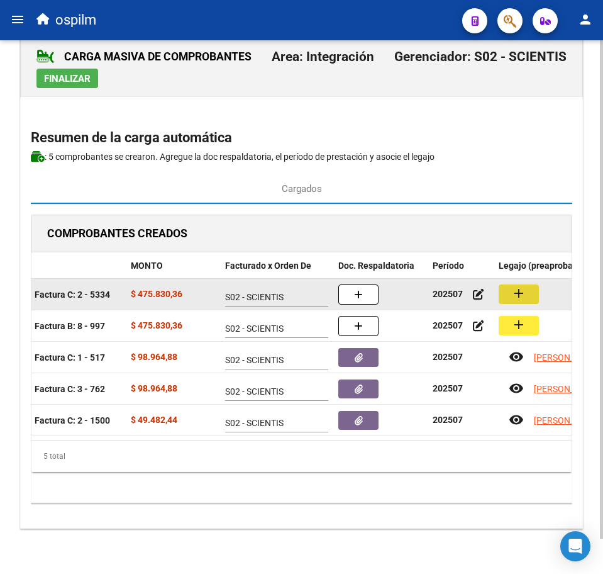
click at [511, 284] on button "add" at bounding box center [519, 293] width 40 height 19
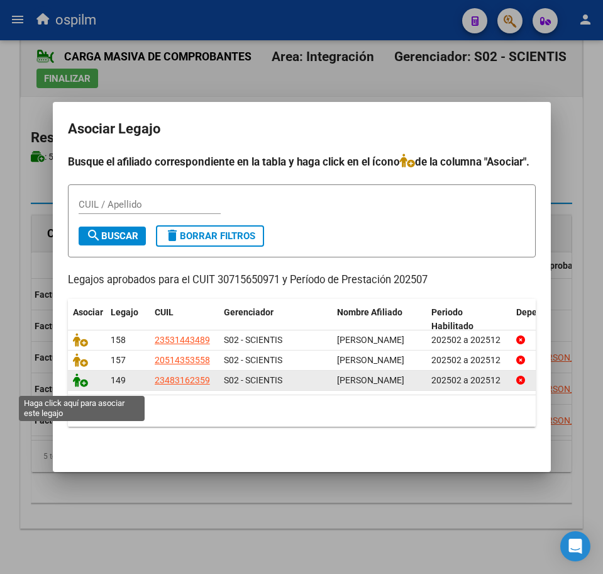
click at [76, 387] on icon at bounding box center [80, 380] width 15 height 14
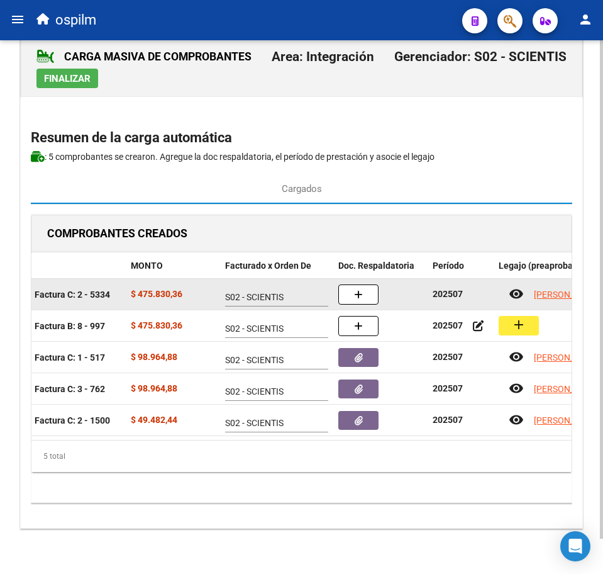
click at [364, 284] on button "button" at bounding box center [358, 294] width 40 height 20
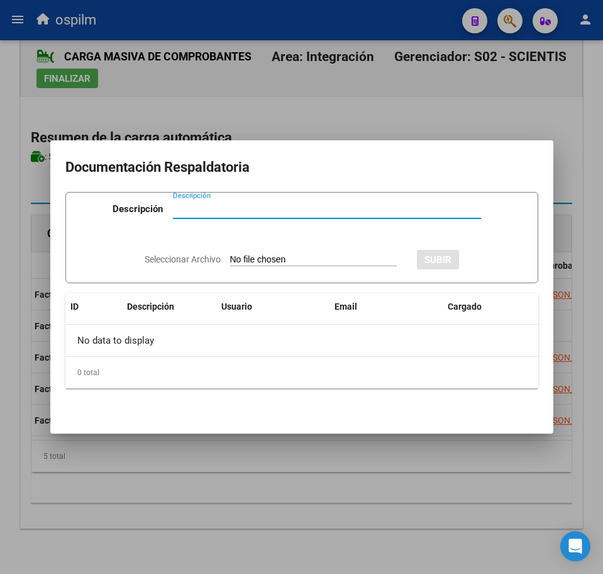
paste input "Planilla de asistencia"
click at [285, 259] on input "Seleccionar Archivo" at bounding box center [313, 260] width 167 height 12
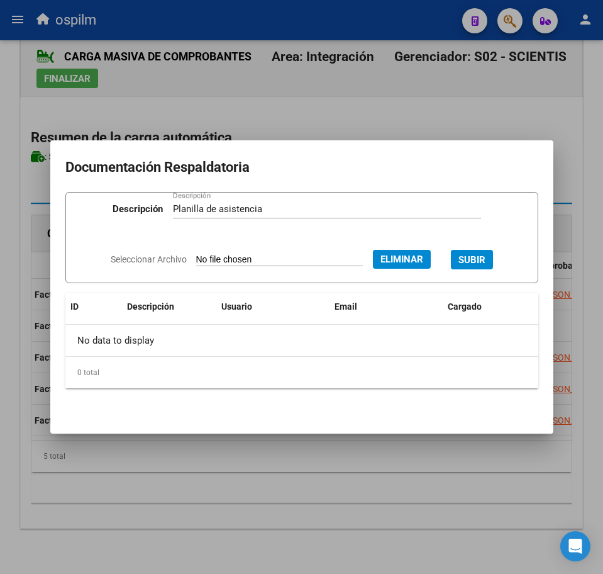
click at [483, 255] on span "SUBIR" at bounding box center [472, 259] width 27 height 11
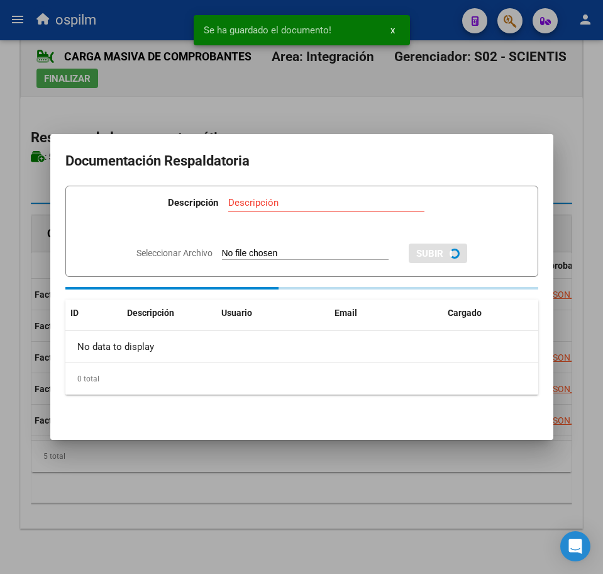
click at [280, 486] on div at bounding box center [301, 287] width 603 height 574
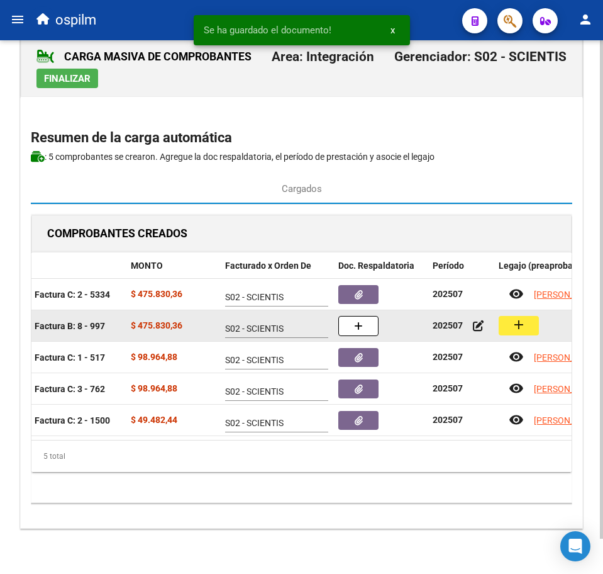
click at [511, 317] on mat-icon "add" at bounding box center [518, 324] width 15 height 15
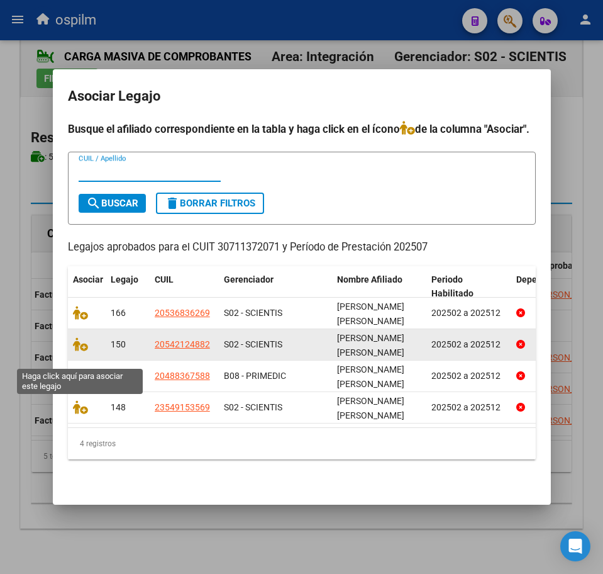
click at [68, 360] on datatable-body-cell at bounding box center [87, 344] width 38 height 31
click at [77, 351] on icon at bounding box center [80, 344] width 15 height 14
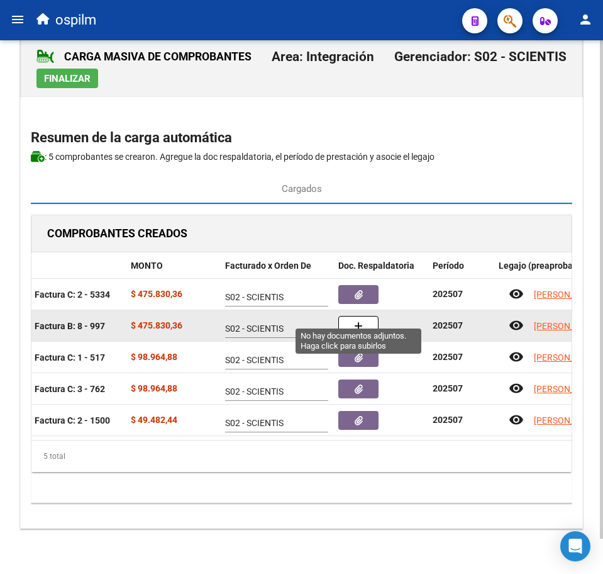
click at [353, 316] on button "button" at bounding box center [358, 326] width 40 height 20
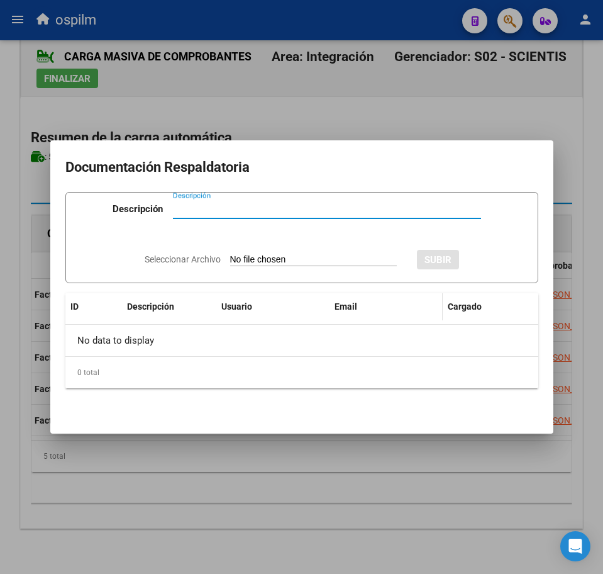
paste input "Planilla de asistencia"
click at [281, 252] on div "Seleccionar Archivo SUBIR" at bounding box center [302, 258] width 314 height 36
click at [281, 257] on input "Seleccionar Archivo" at bounding box center [313, 260] width 167 height 12
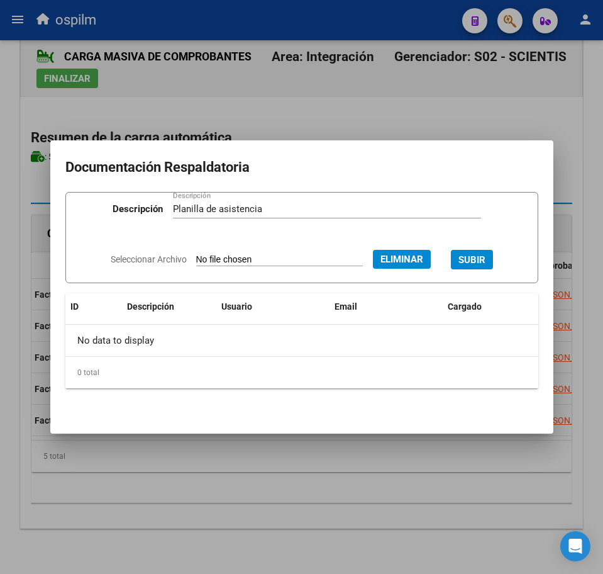
click at [493, 260] on button "SUBIR" at bounding box center [472, 259] width 42 height 19
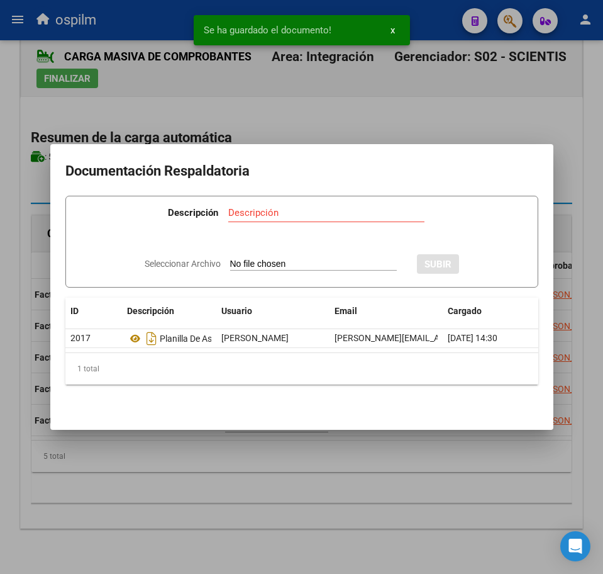
click at [283, 500] on div at bounding box center [301, 287] width 603 height 574
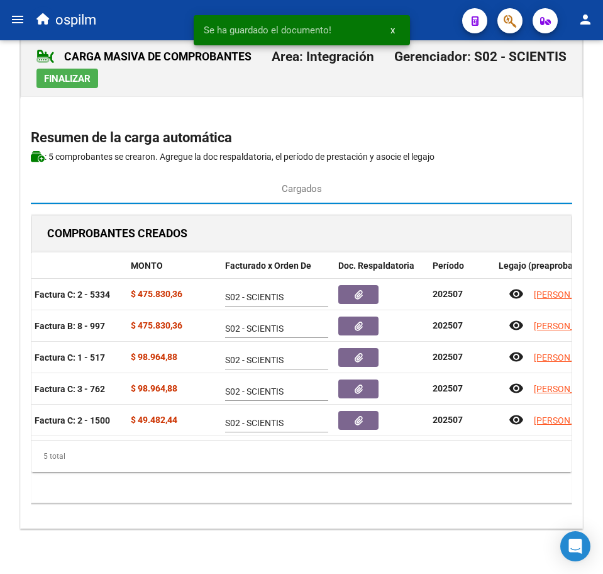
click at [63, 73] on span "Finalizar" at bounding box center [67, 78] width 47 height 11
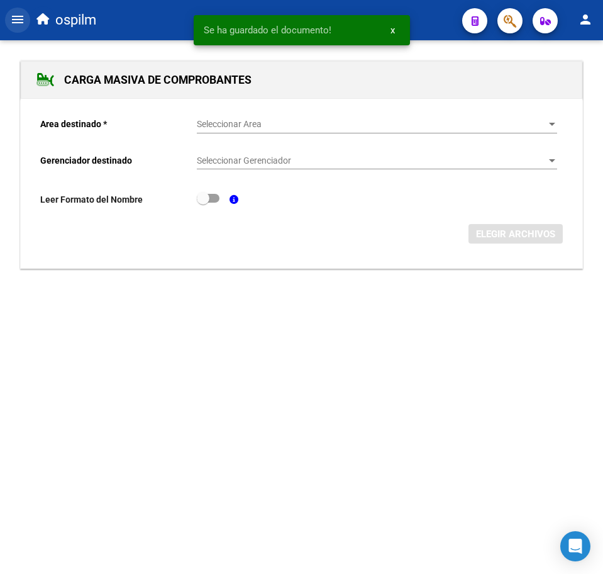
click at [17, 19] on mat-icon "menu" at bounding box center [17, 19] width 15 height 15
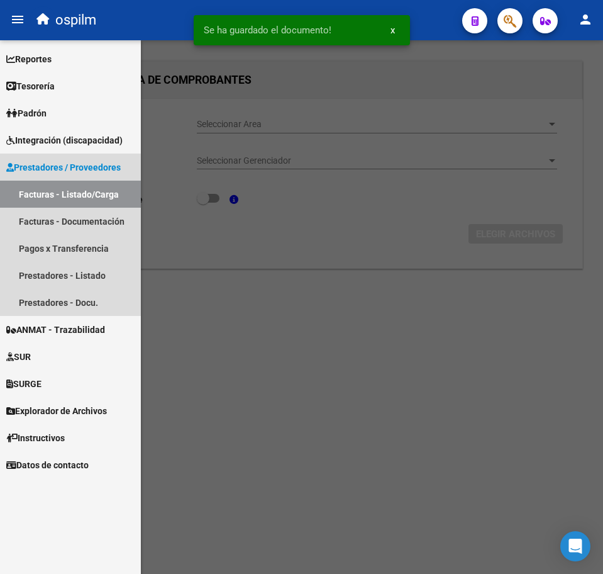
drag, startPoint x: 57, startPoint y: 195, endPoint x: 116, endPoint y: 240, distance: 74.0
click at [57, 196] on link "Facturas - Listado/Carga" at bounding box center [70, 194] width 141 height 27
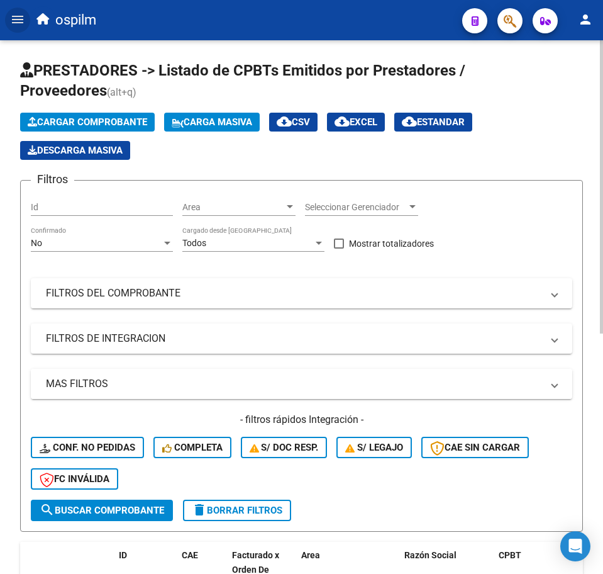
scroll to position [314, 0]
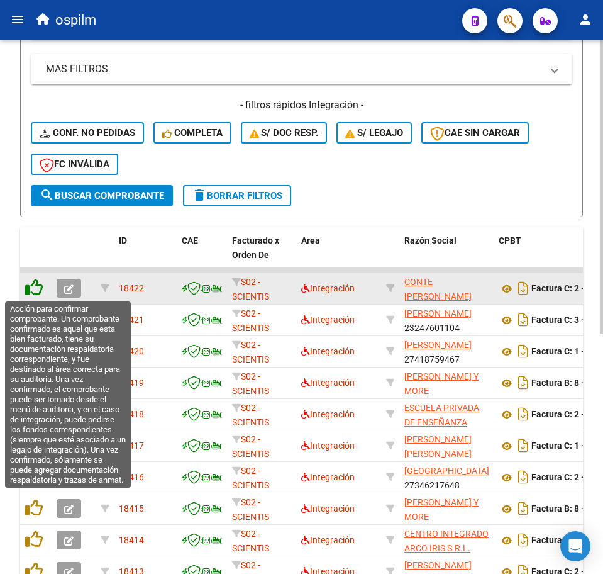
click at [31, 289] on icon at bounding box center [34, 288] width 18 height 18
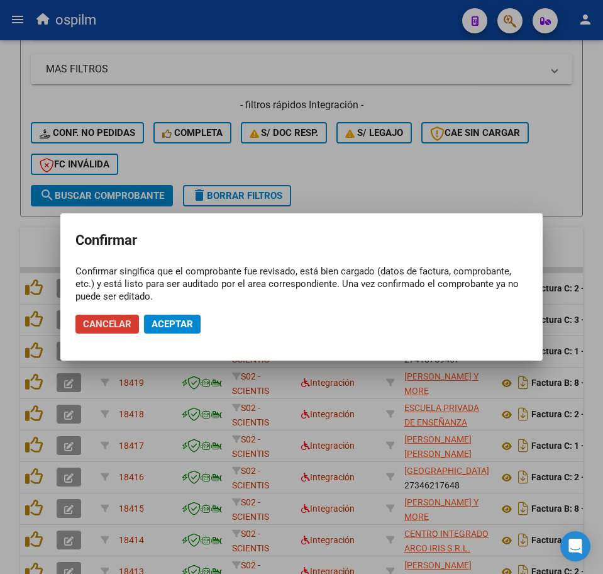
click at [175, 328] on span "Aceptar" at bounding box center [173, 323] width 42 height 11
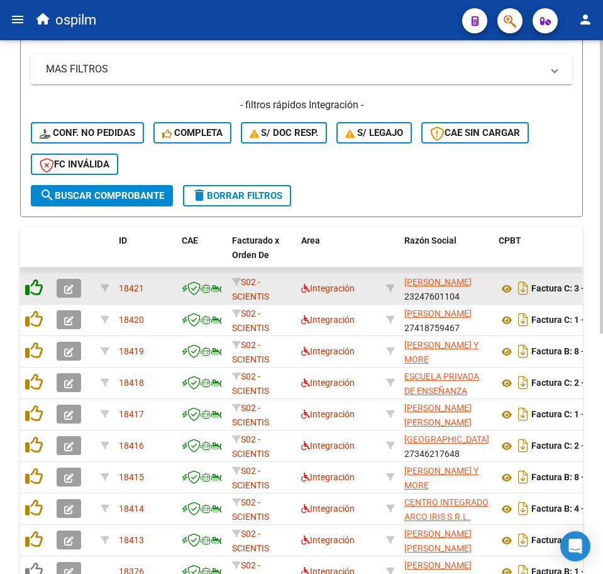
click at [33, 294] on icon at bounding box center [34, 288] width 18 height 18
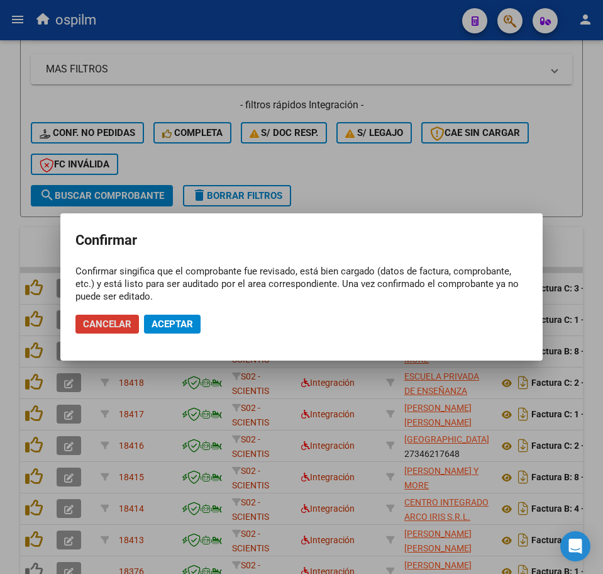
click at [162, 319] on span "Aceptar" at bounding box center [173, 323] width 42 height 11
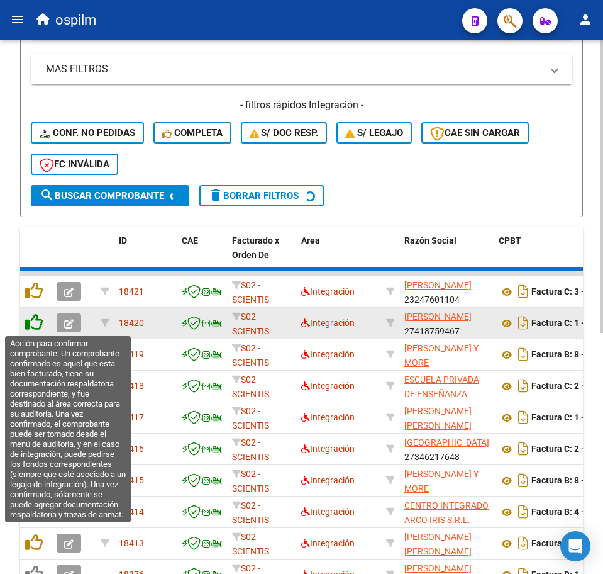
click at [36, 319] on icon at bounding box center [34, 322] width 18 height 18
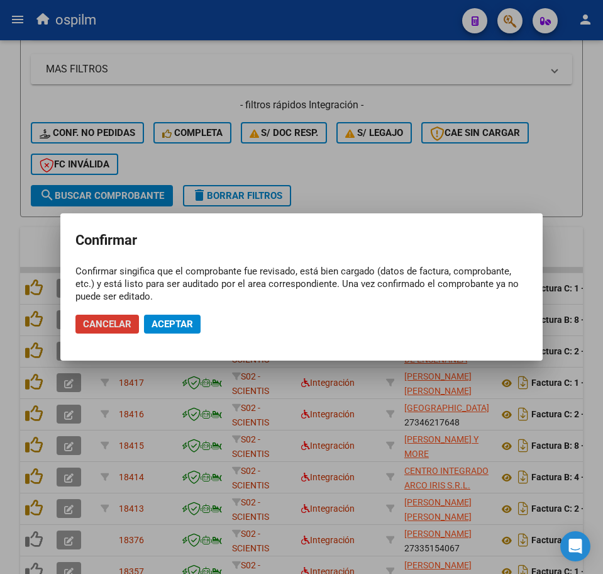
click at [172, 313] on mat-dialog-actions "Cancelar Aceptar" at bounding box center [301, 324] width 452 height 43
click at [176, 318] on span "Aceptar" at bounding box center [173, 323] width 42 height 11
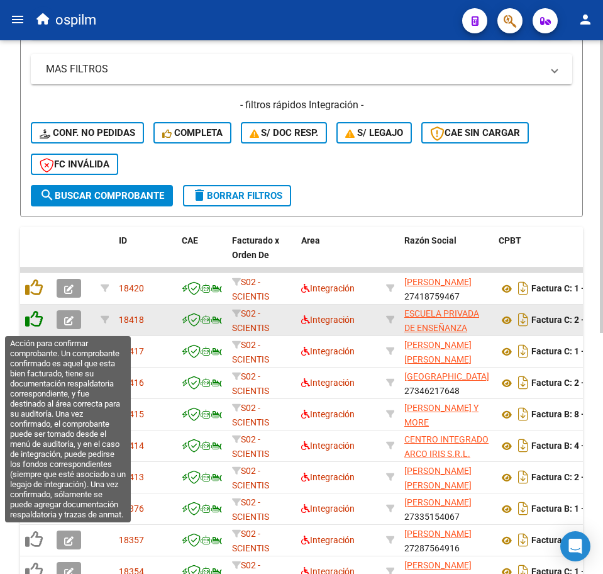
click at [33, 320] on icon at bounding box center [34, 319] width 18 height 18
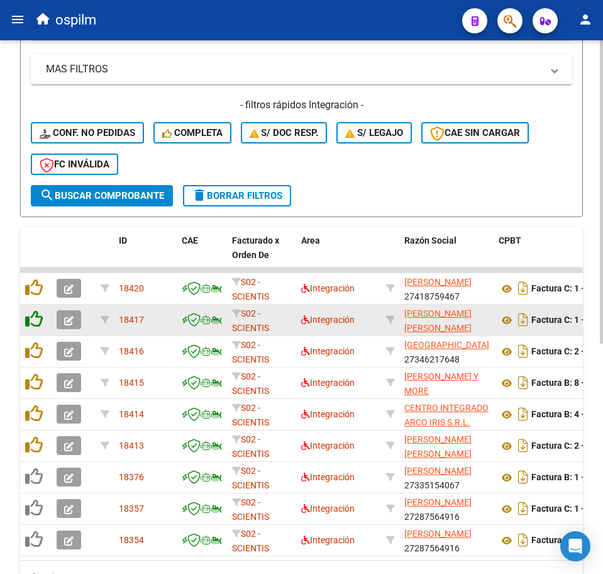
click at [40, 320] on icon at bounding box center [34, 319] width 18 height 18
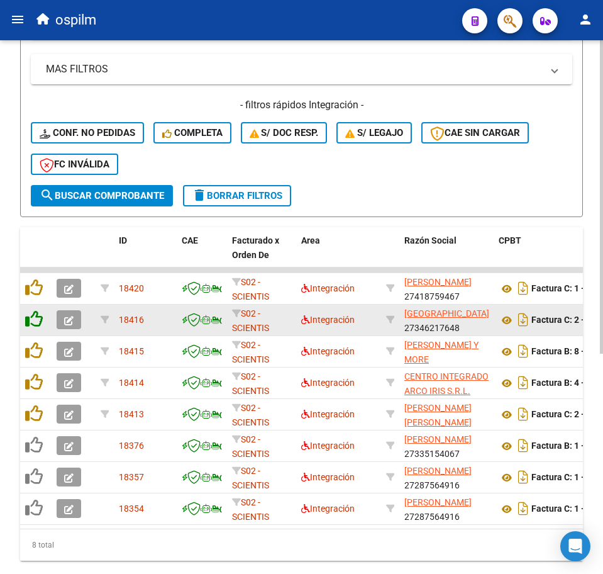
click at [38, 320] on icon at bounding box center [34, 319] width 18 height 18
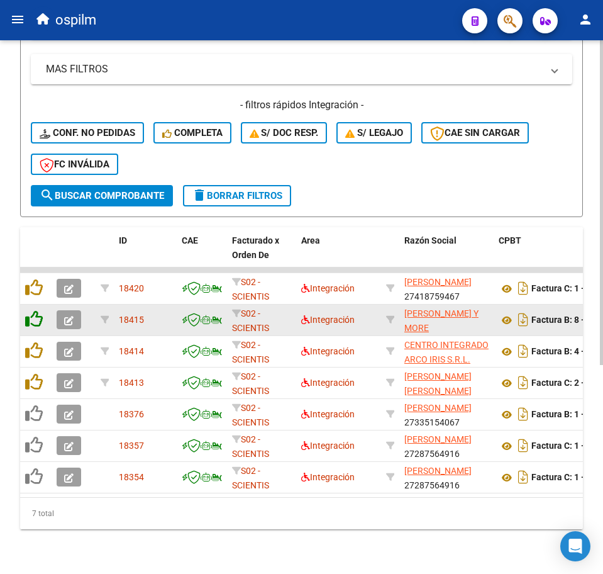
click at [36, 325] on icon at bounding box center [34, 319] width 18 height 18
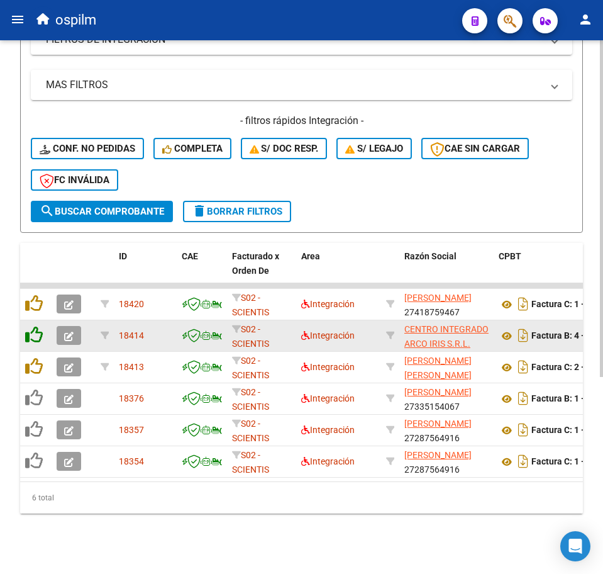
click at [36, 326] on icon at bounding box center [34, 335] width 18 height 18
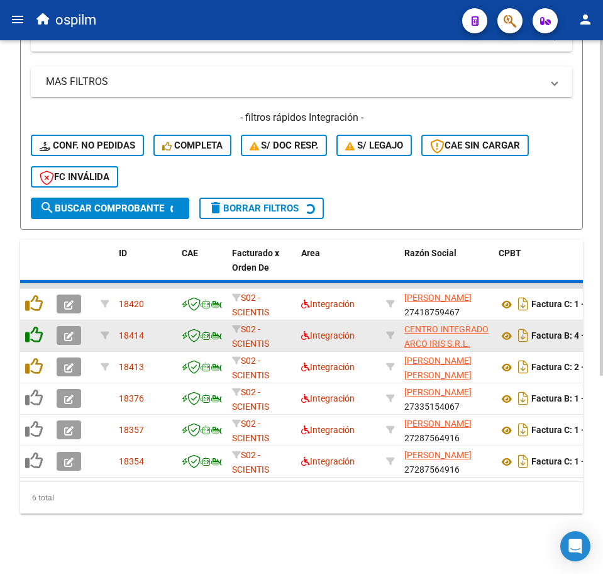
scroll to position [280, 0]
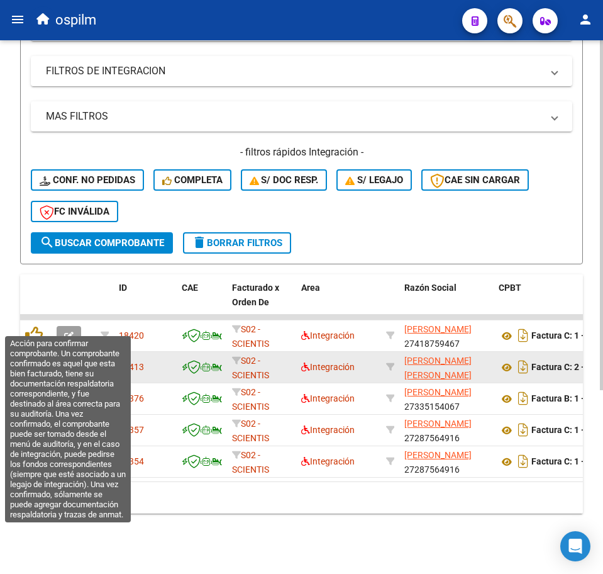
click at [36, 326] on icon at bounding box center [34, 335] width 18 height 18
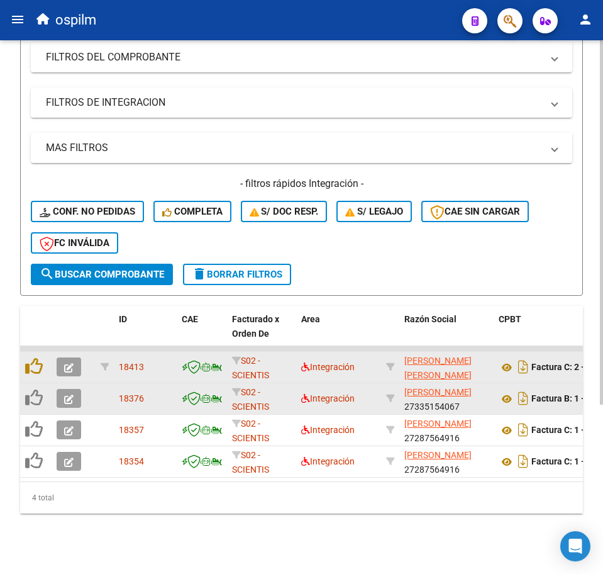
scroll to position [248, 0]
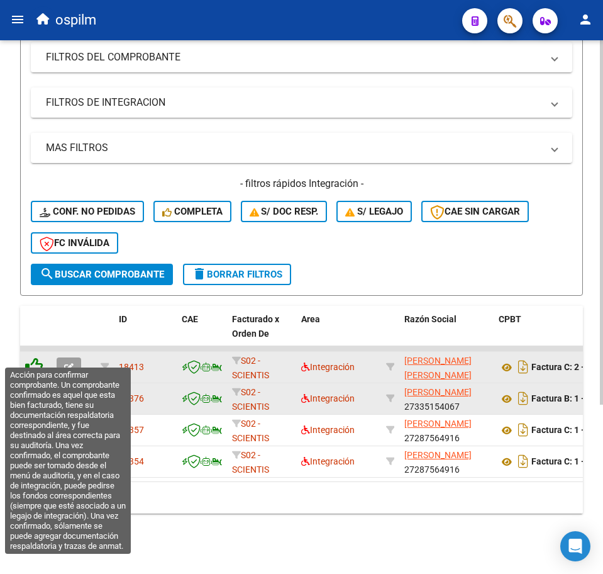
click at [31, 359] on icon at bounding box center [34, 366] width 18 height 18
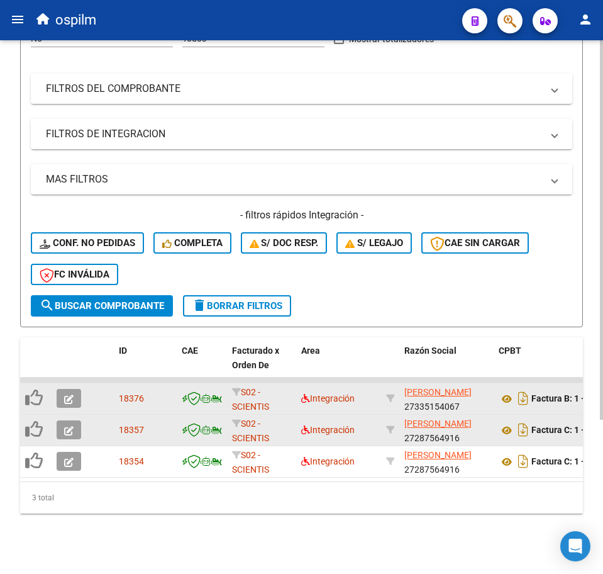
scroll to position [217, 0]
click at [92, 208] on h4 "- filtros rápidos Integración -" at bounding box center [302, 215] width 542 height 14
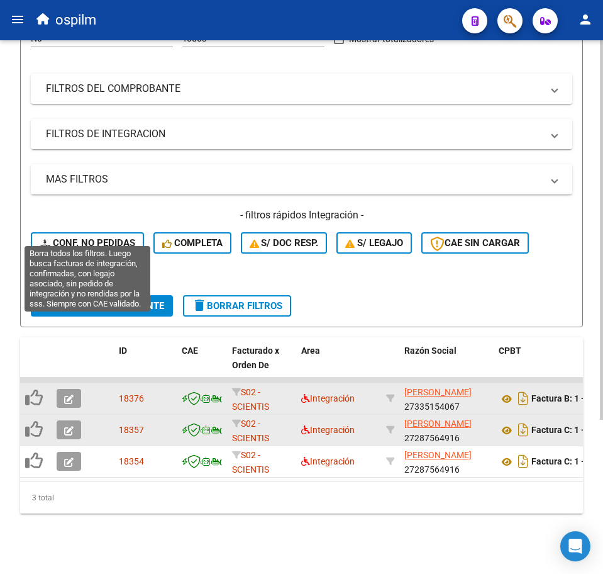
click at [106, 237] on span "Conf. no pedidas" at bounding box center [88, 242] width 96 height 11
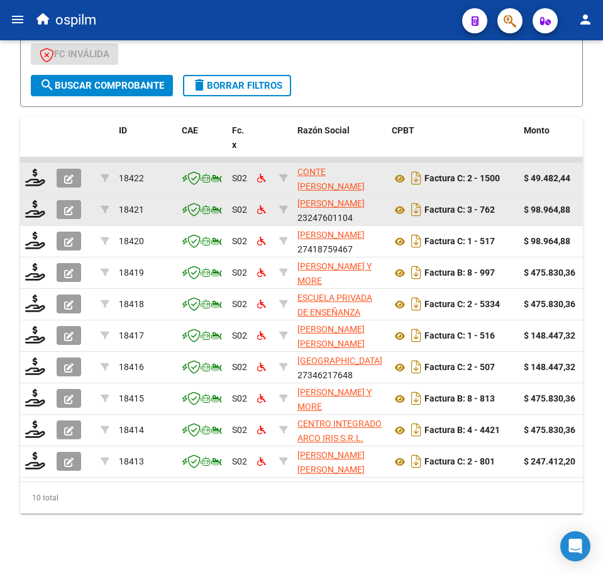
scroll to position [437, 0]
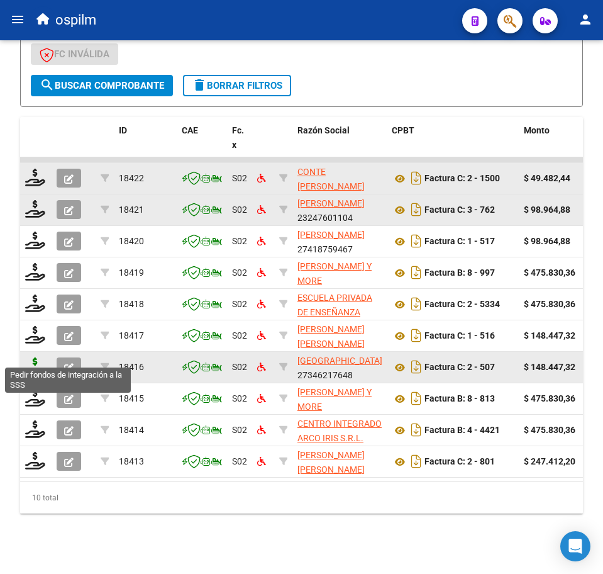
click at [33, 357] on icon at bounding box center [35, 366] width 20 height 18
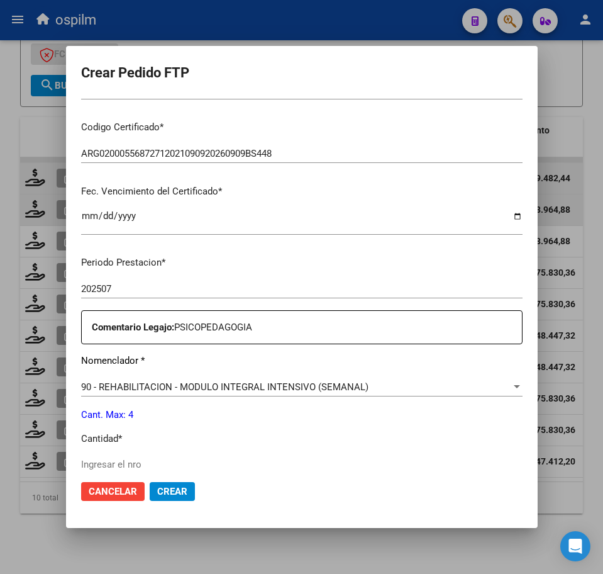
scroll to position [314, 0]
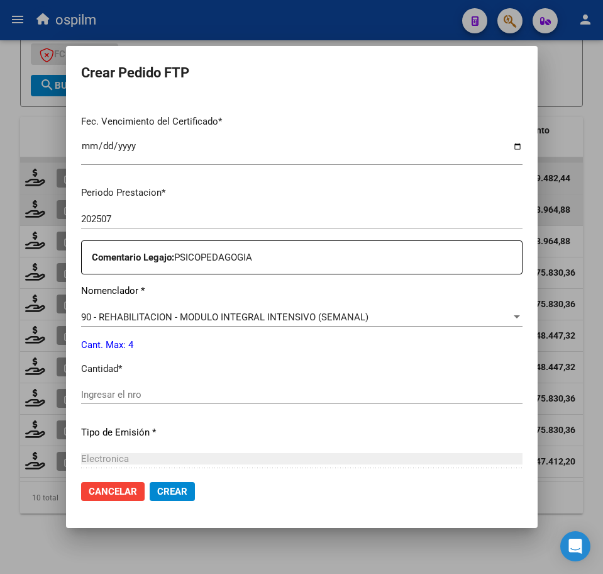
click at [164, 399] on input "Ingresar el nro" at bounding box center [302, 394] width 442 height 11
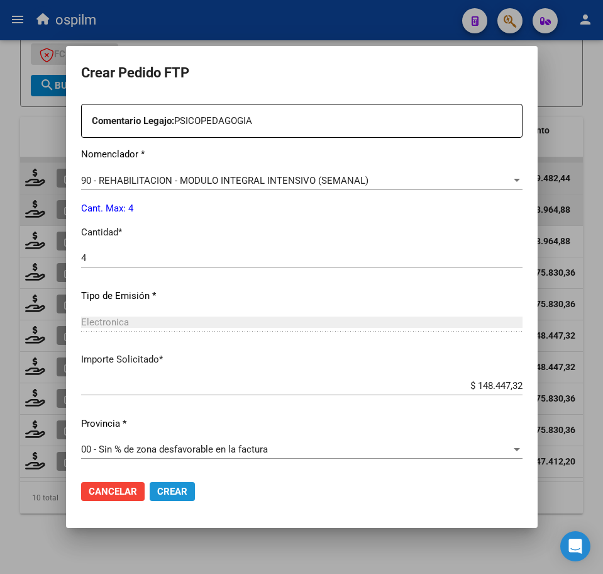
click at [166, 494] on span "Crear" at bounding box center [172, 491] width 30 height 11
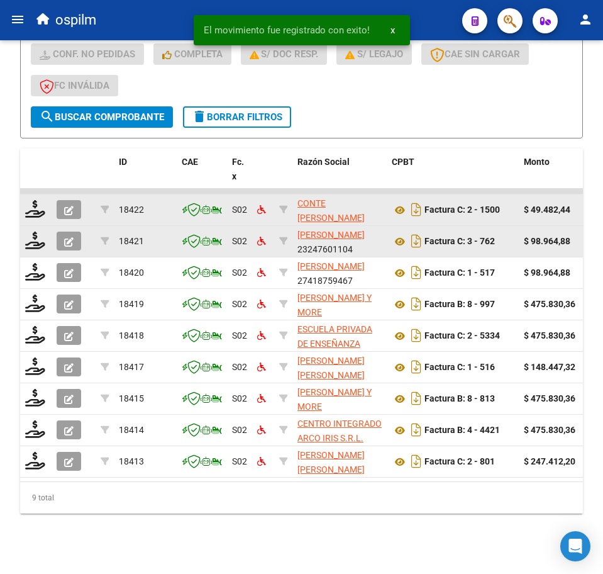
scroll to position [406, 0]
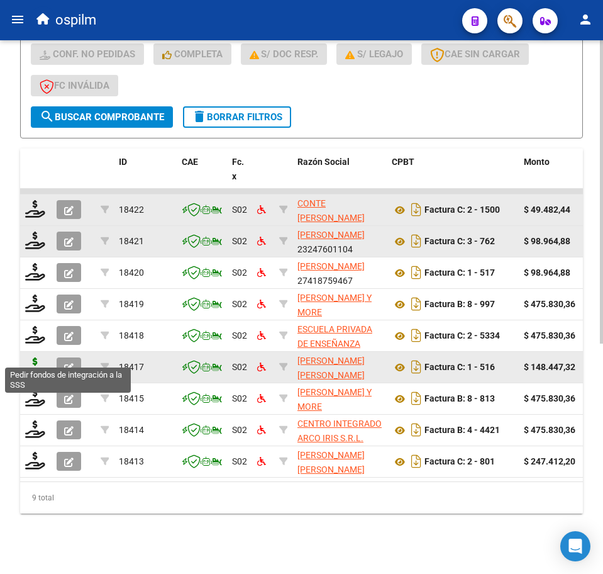
click at [33, 357] on icon at bounding box center [35, 366] width 20 height 18
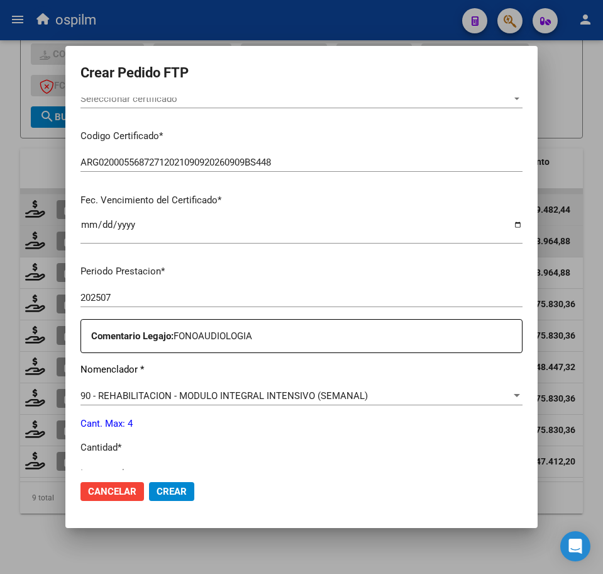
scroll to position [393, 0]
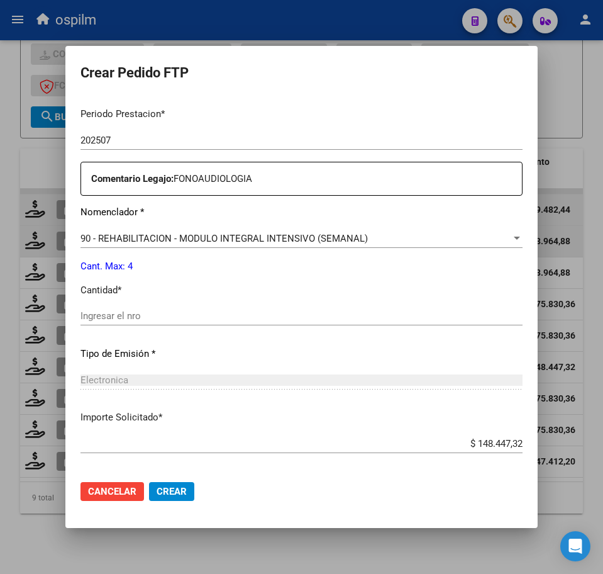
click at [147, 318] on input "Ingresar el nro" at bounding box center [302, 315] width 442 height 11
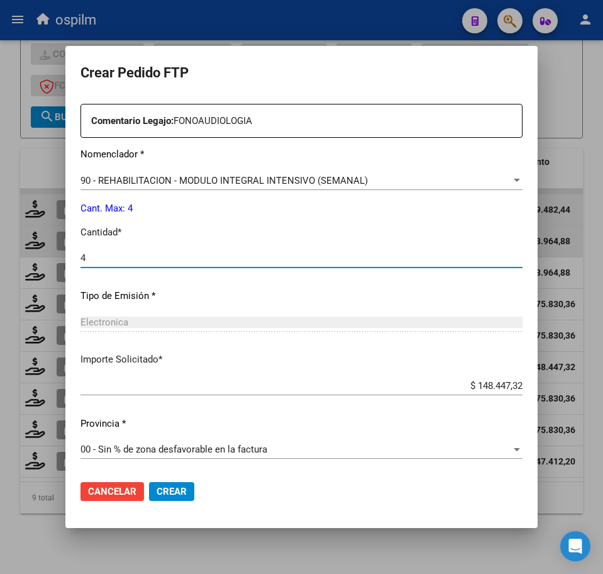
click at [168, 496] on span "Crear" at bounding box center [172, 491] width 30 height 11
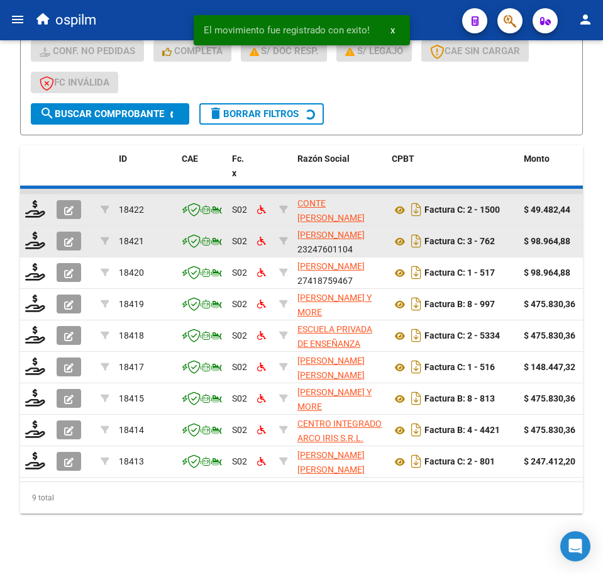
scroll to position [374, 0]
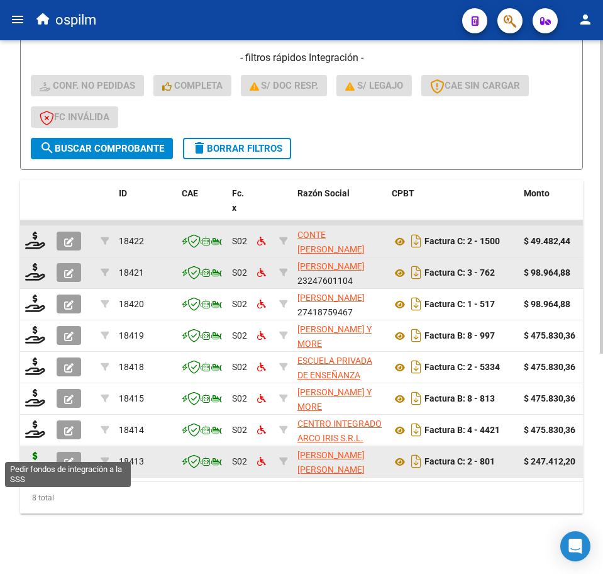
click at [36, 452] on icon at bounding box center [35, 461] width 20 height 18
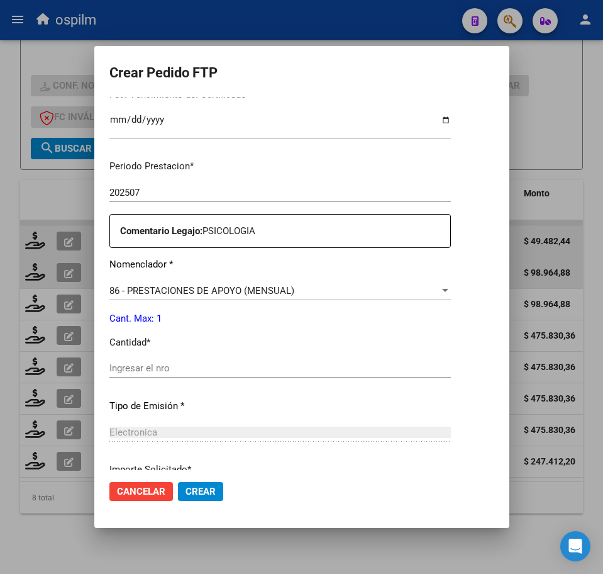
scroll to position [393, 0]
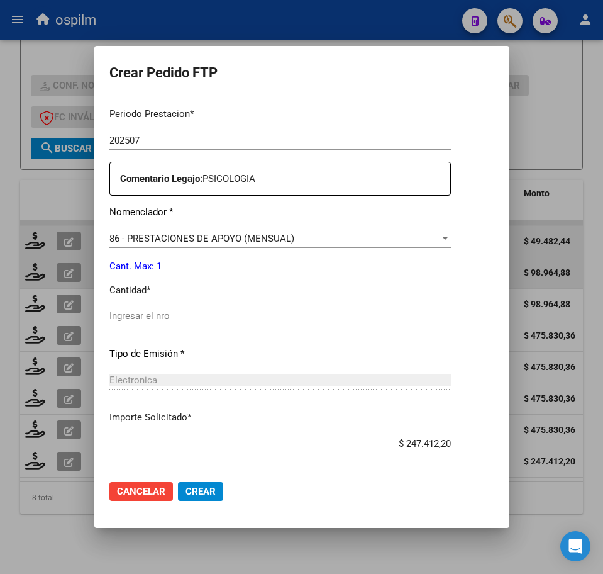
click at [160, 320] on input "Ingresar el nro" at bounding box center [280, 315] width 342 height 11
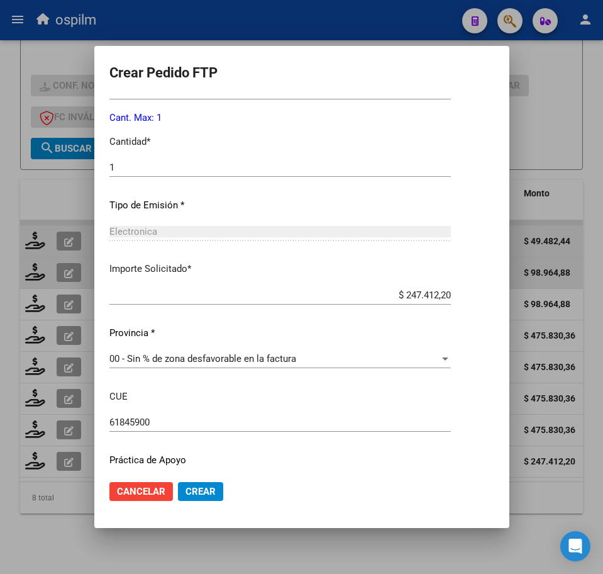
scroll to position [579, 0]
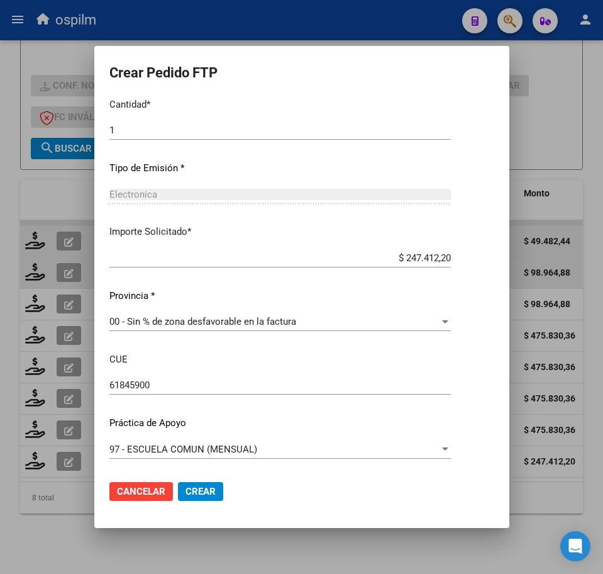
click at [186, 491] on span "Crear" at bounding box center [201, 491] width 30 height 11
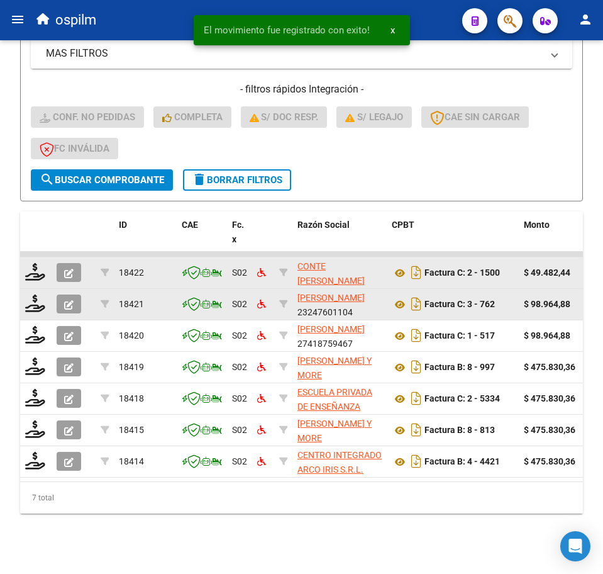
scroll to position [343, 0]
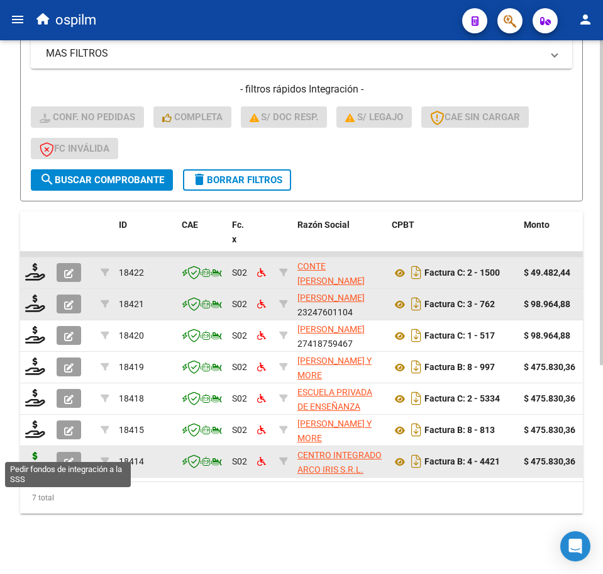
click at [33, 452] on icon at bounding box center [35, 461] width 20 height 18
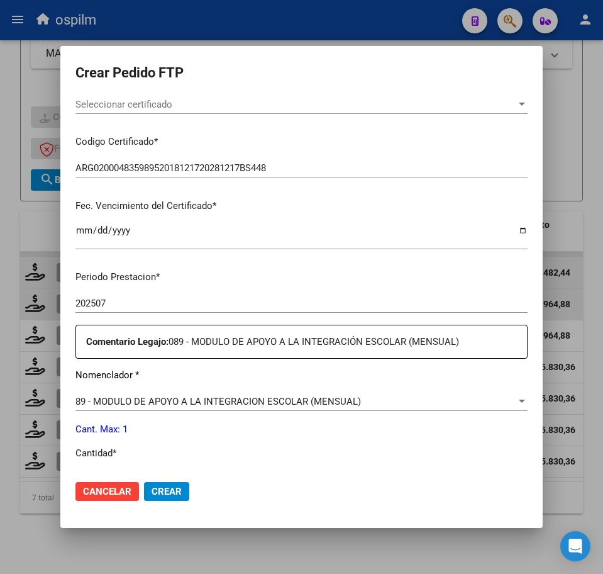
scroll to position [314, 0]
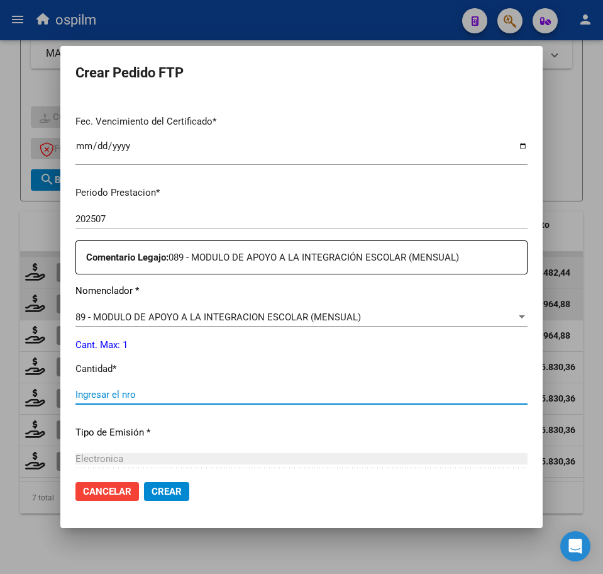
click at [142, 398] on input "Ingresar el nro" at bounding box center [301, 394] width 452 height 11
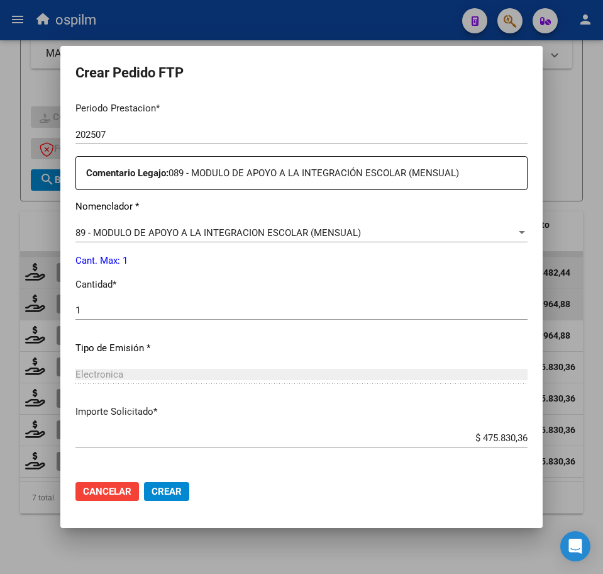
scroll to position [451, 0]
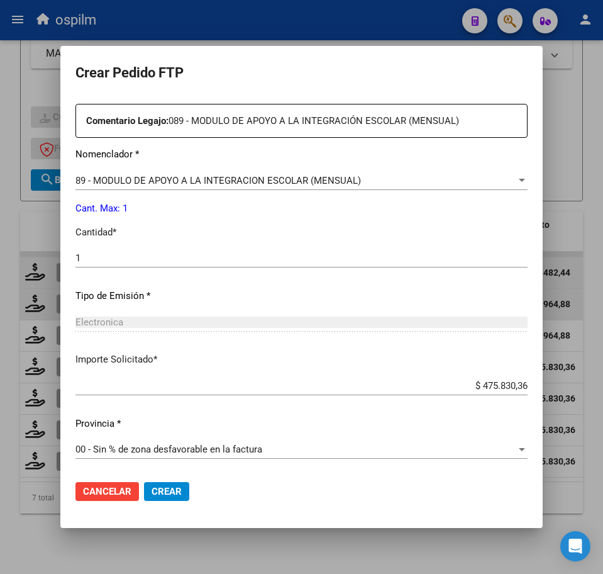
click at [159, 491] on span "Crear" at bounding box center [167, 491] width 30 height 11
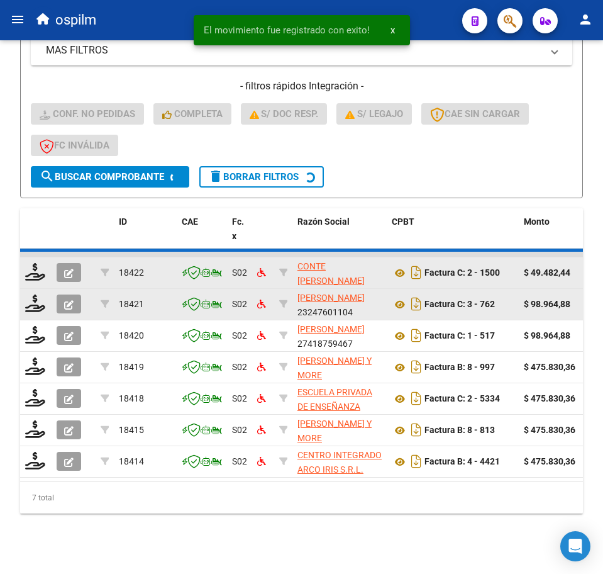
scroll to position [311, 0]
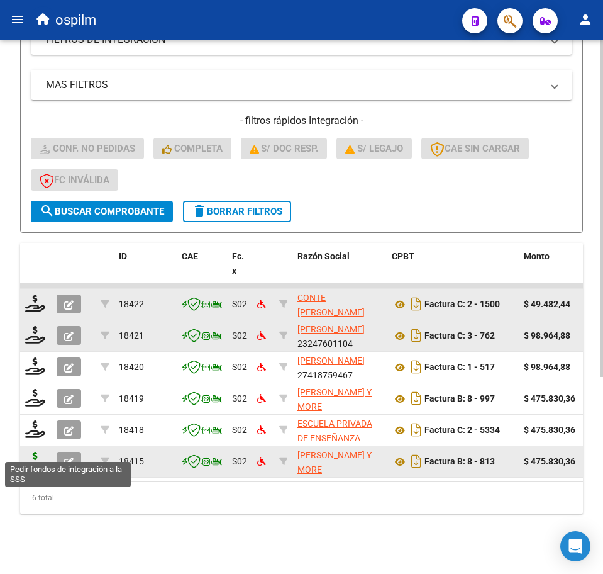
click at [31, 452] on icon at bounding box center [35, 461] width 20 height 18
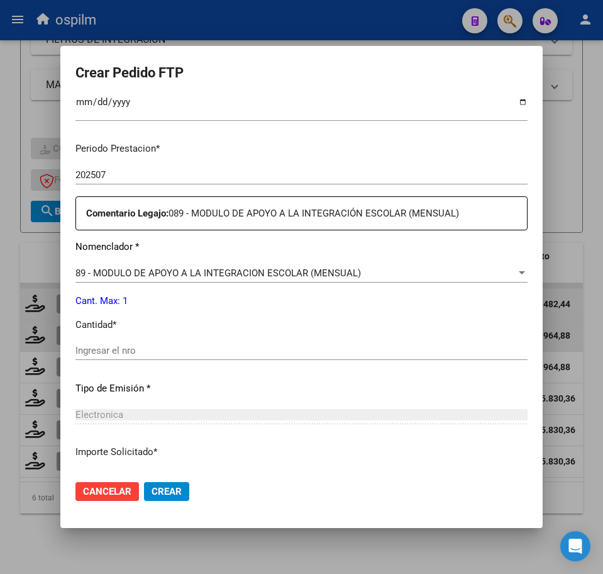
scroll to position [393, 0]
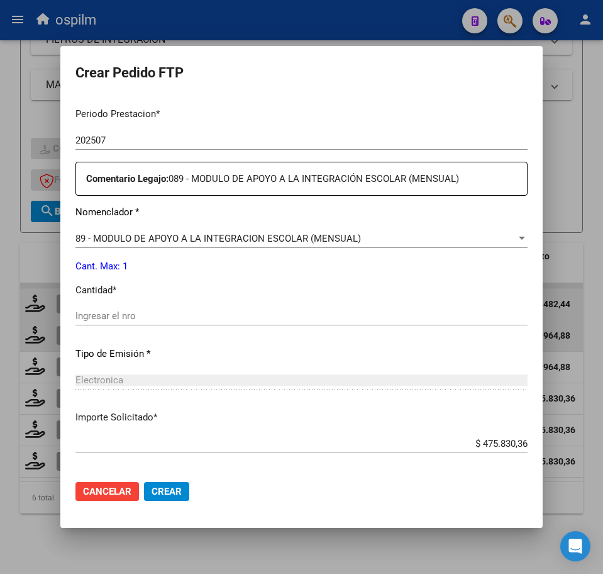
click at [121, 320] on input "Ingresar el nro" at bounding box center [301, 315] width 452 height 11
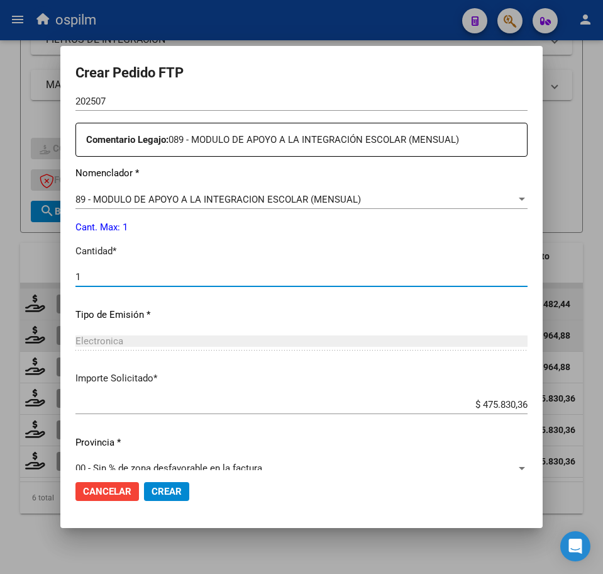
scroll to position [451, 0]
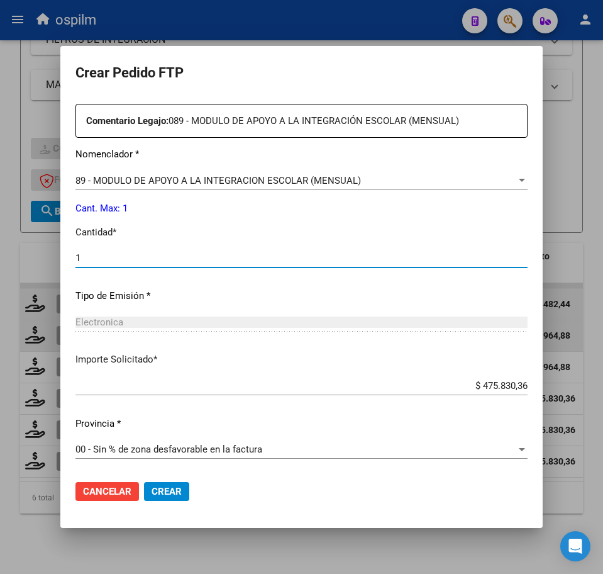
click at [167, 492] on span "Crear" at bounding box center [167, 491] width 30 height 11
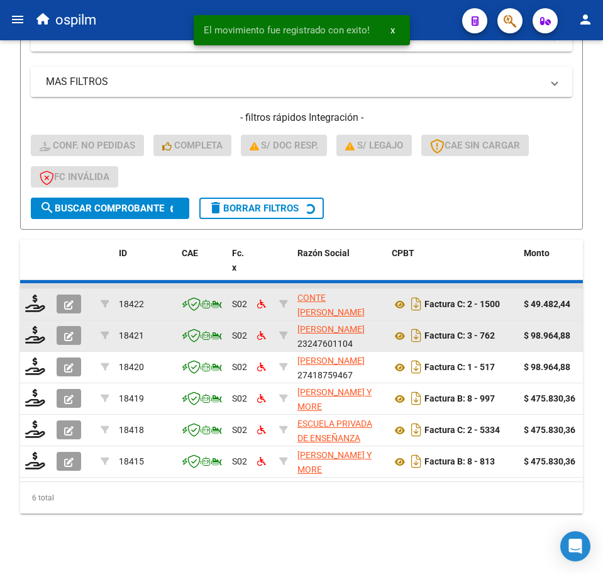
scroll to position [280, 0]
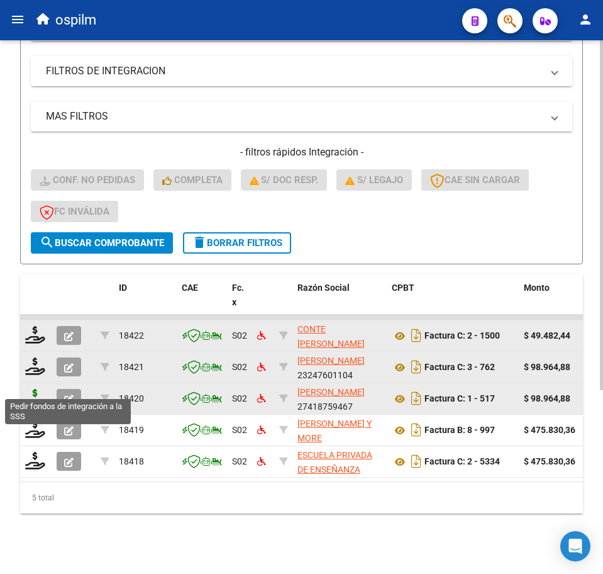
click at [32, 389] on icon at bounding box center [35, 398] width 20 height 18
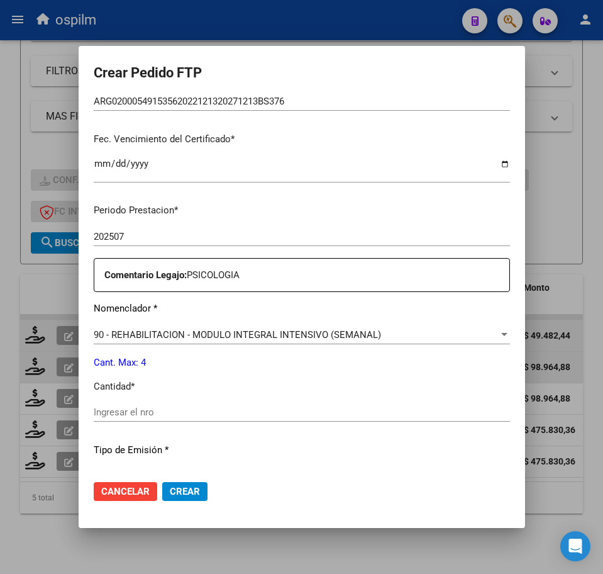
scroll to position [393, 0]
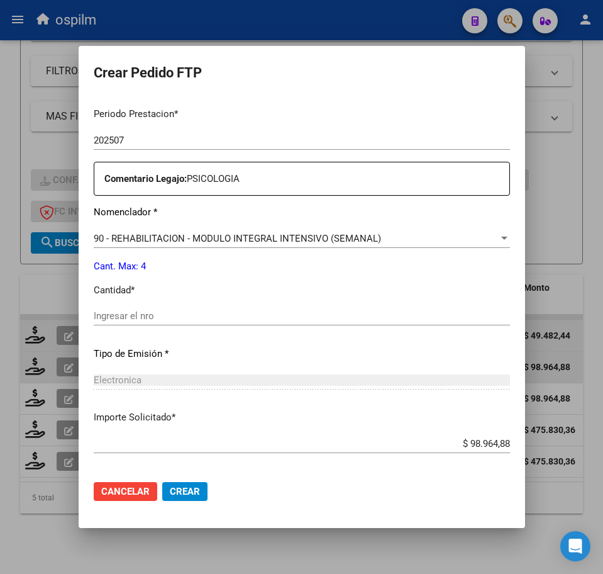
click at [101, 317] on input "Ingresar el nro" at bounding box center [302, 315] width 416 height 11
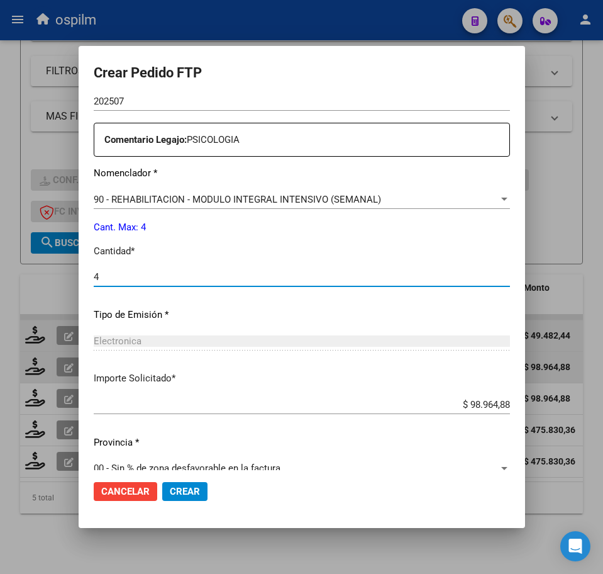
scroll to position [451, 0]
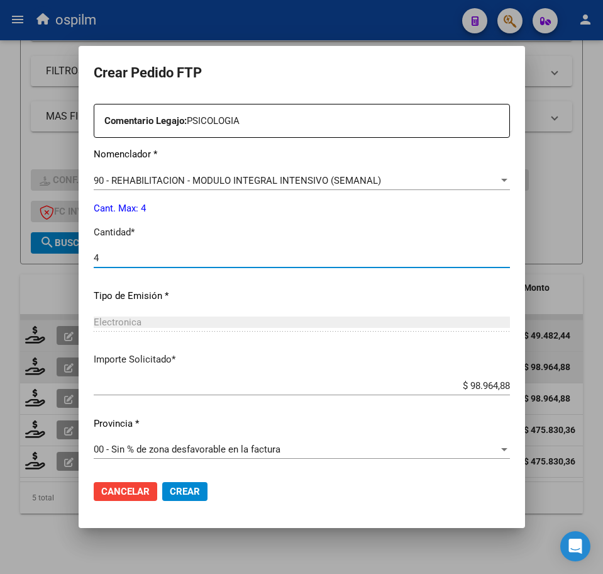
click at [173, 492] on span "Crear" at bounding box center [185, 491] width 30 height 11
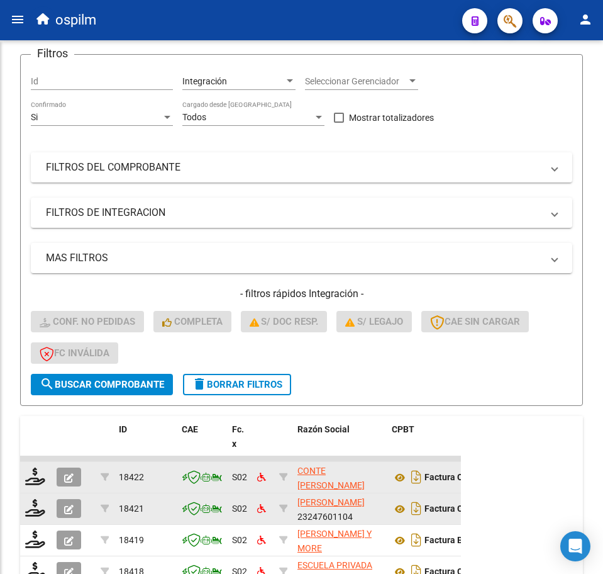
scroll to position [248, 0]
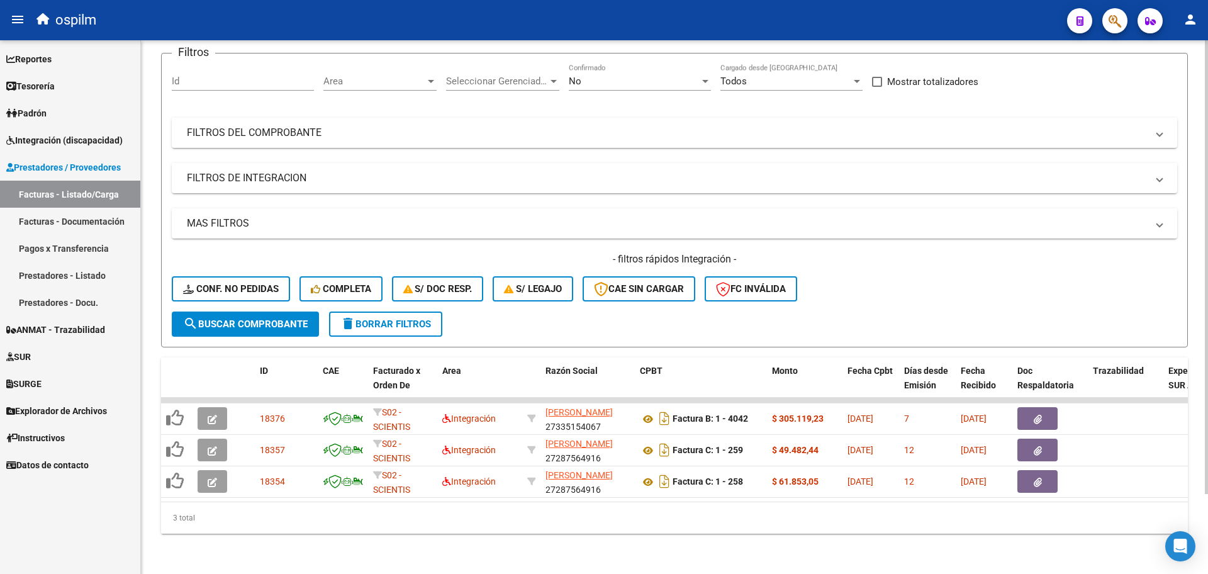
scroll to position [94, 0]
click at [55, 140] on span "Integración (discapacidad)" at bounding box center [64, 140] width 116 height 14
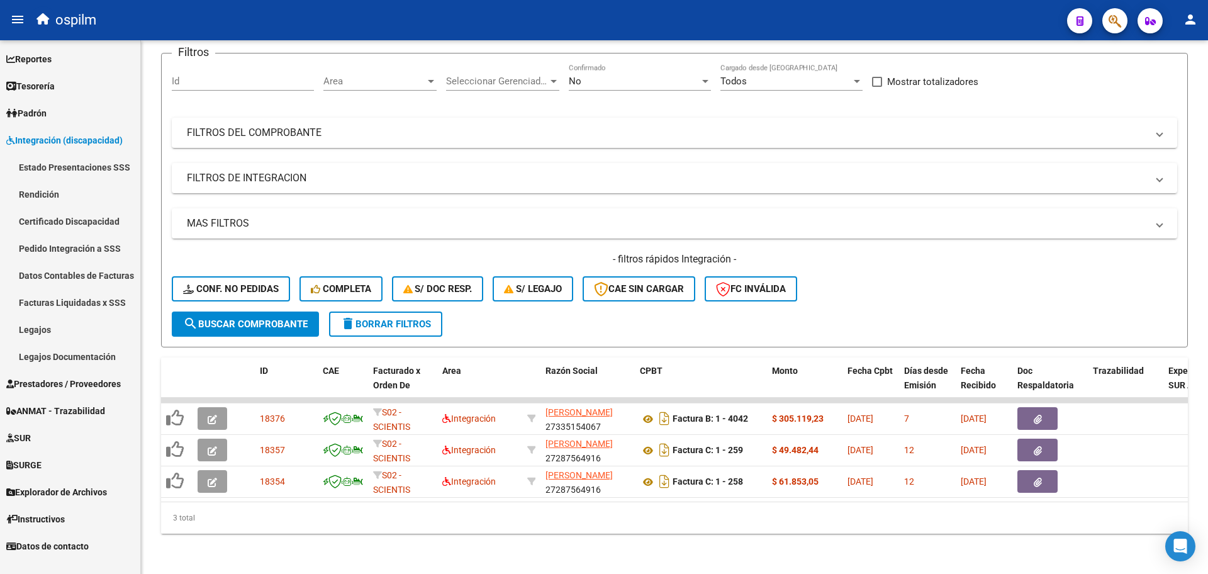
click at [98, 241] on link "Pedido Integración a SSS" at bounding box center [70, 248] width 140 height 27
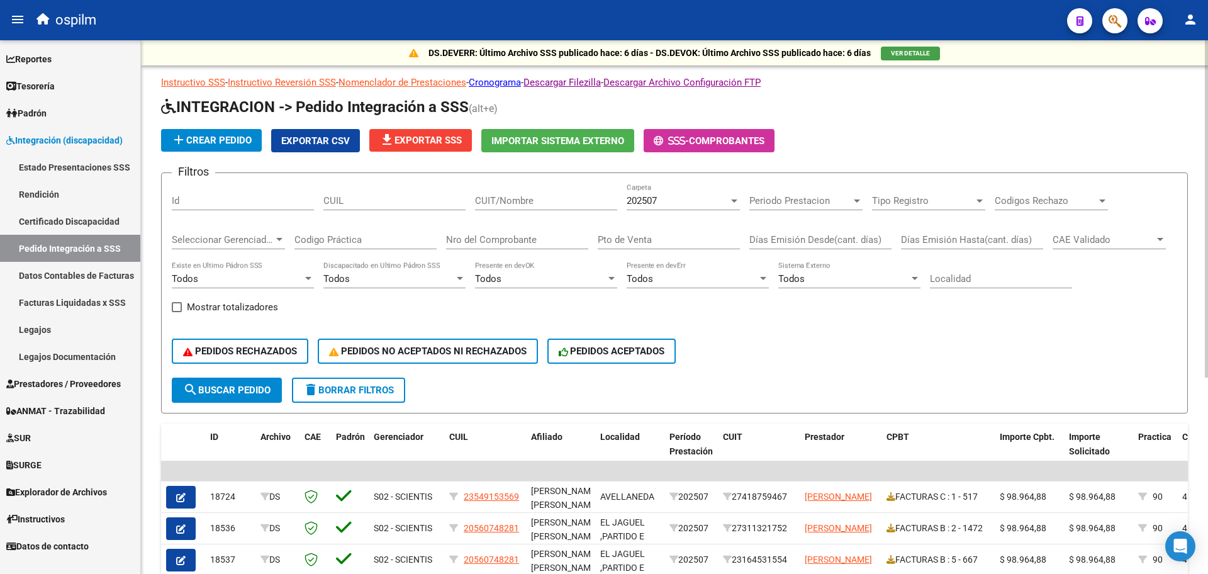
click at [714, 195] on div "202507" at bounding box center [677, 200] width 102 height 11
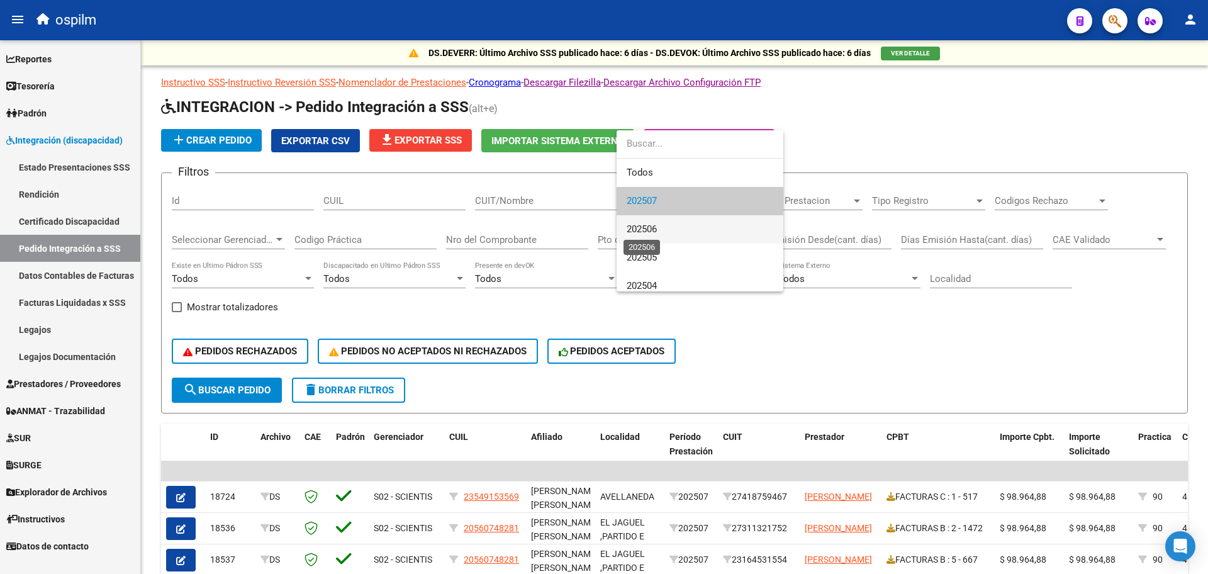
click at [654, 233] on span "202506" at bounding box center [641, 228] width 30 height 11
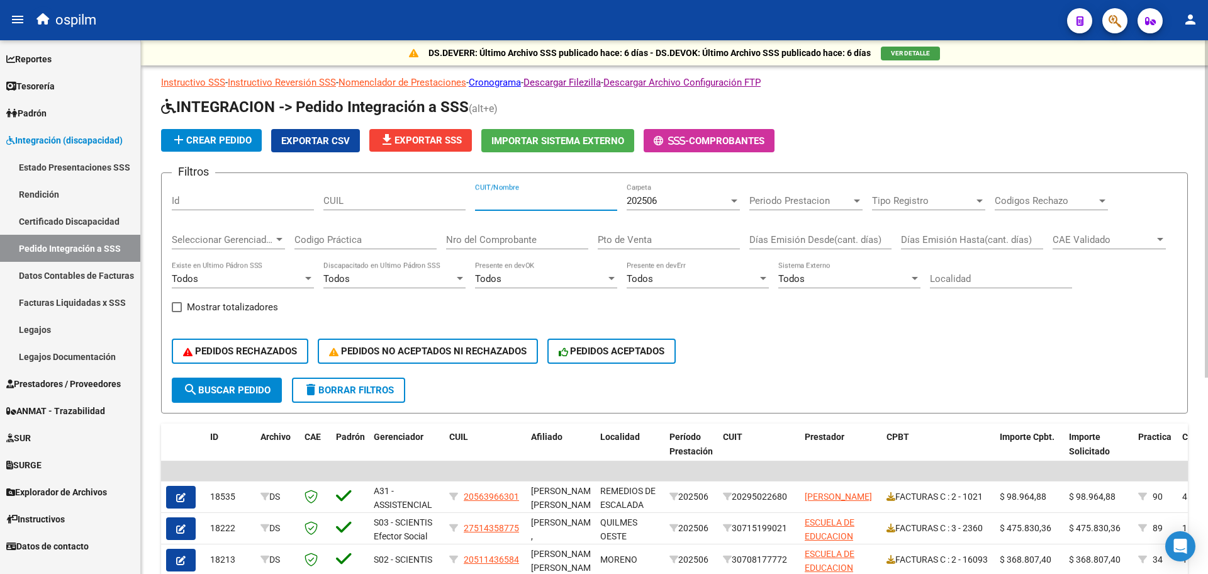
click at [509, 202] on input "CUIT/Nombre" at bounding box center [546, 200] width 142 height 11
click at [239, 388] on span "search Buscar Pedido" at bounding box center [226, 389] width 87 height 11
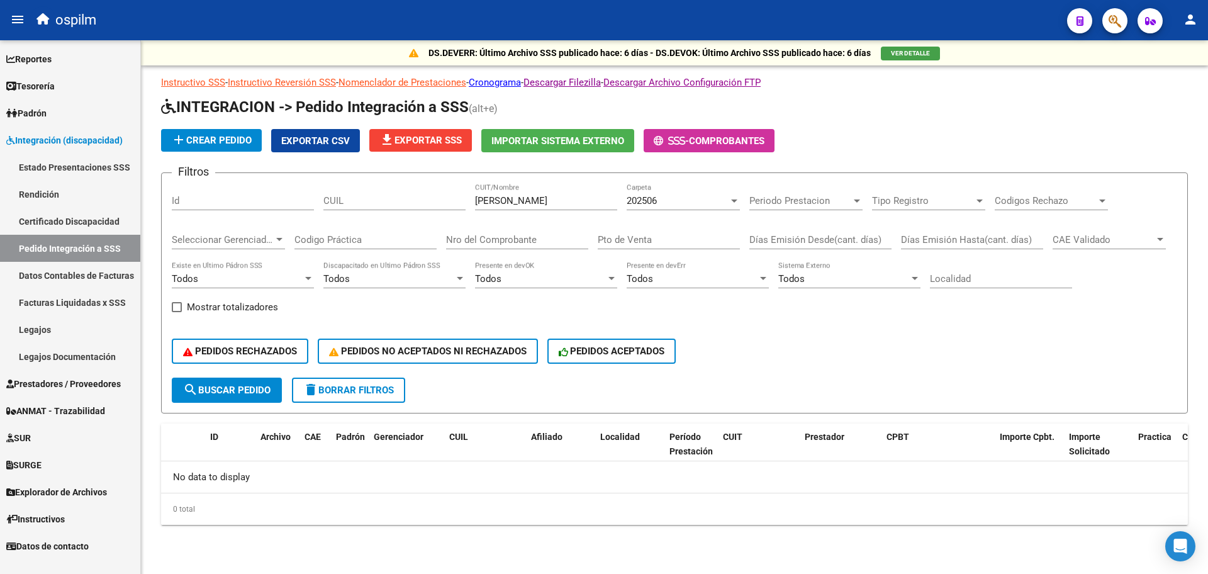
click at [531, 197] on input "[PERSON_NAME]" at bounding box center [546, 200] width 142 height 11
drag, startPoint x: 531, startPoint y: 199, endPoint x: 410, endPoint y: 213, distance: 121.6
click at [410, 213] on div "Filtros Id CUIL [PERSON_NAME] CUIT/Nombre 202506 Carpeta Periodo Prestacion Per…" at bounding box center [674, 280] width 1005 height 194
type input "[PERSON_NAME]"
drag, startPoint x: 555, startPoint y: 201, endPoint x: 394, endPoint y: 209, distance: 160.6
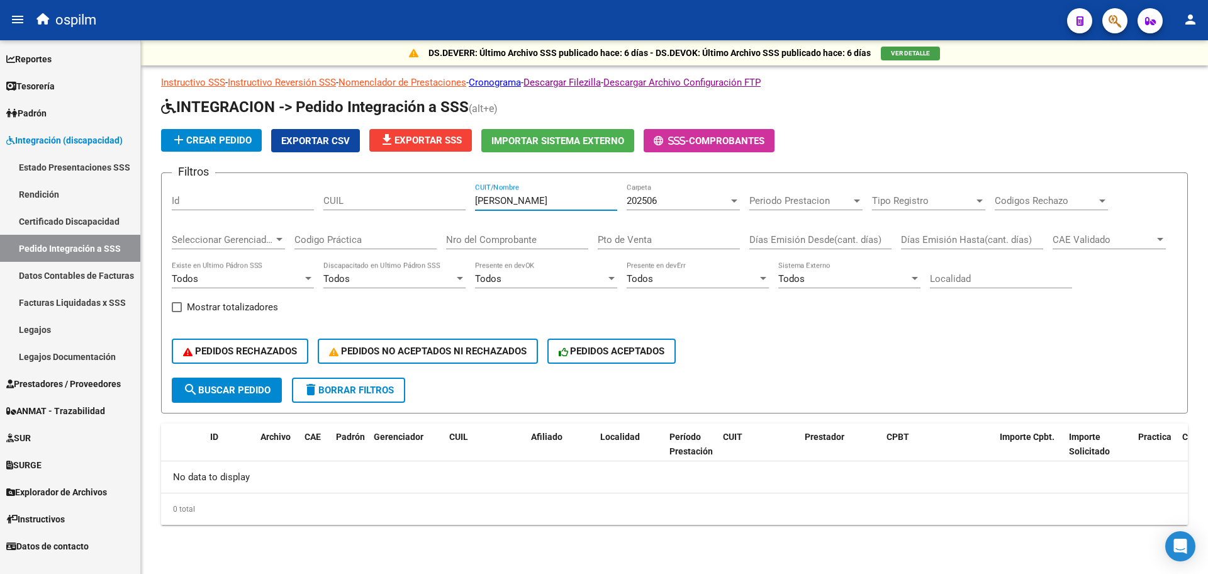
click at [394, 209] on div "Filtros Id CUIL [PERSON_NAME] CUIT/Nombre 202506 Carpeta Periodo Prestacion Per…" at bounding box center [674, 280] width 1005 height 194
click at [390, 202] on input "CUIL" at bounding box center [394, 200] width 142 height 11
paste input "23549153569"
type input "23549153569"
click at [267, 374] on div "PEDIDOS RECHAZADOS PEDIDOS NO ACEPTADOS NI RECHAZADOS PEDIDOS ACEPTADOS" at bounding box center [674, 351] width 1005 height 53
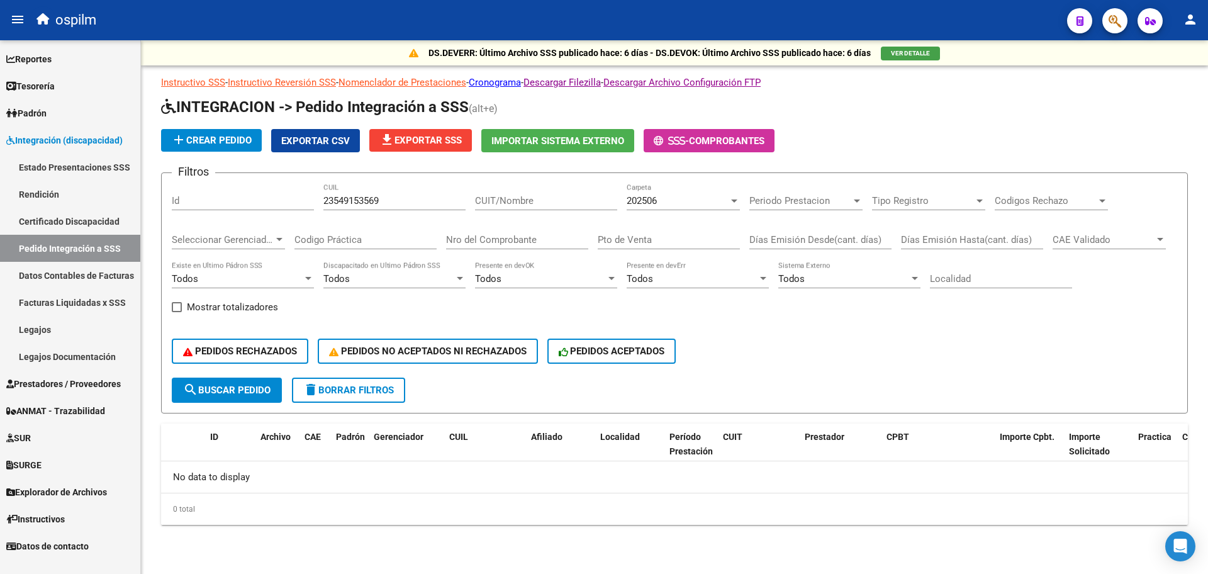
click at [267, 387] on span "search Buscar Pedido" at bounding box center [226, 389] width 87 height 11
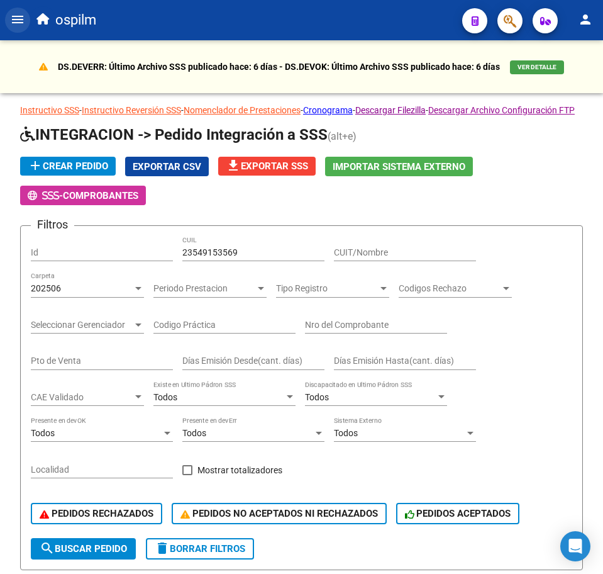
click at [14, 21] on mat-icon "menu" at bounding box center [17, 19] width 15 height 15
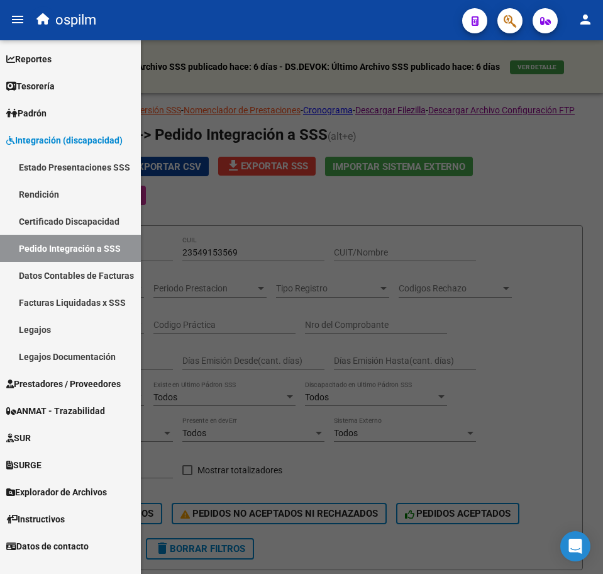
click at [63, 245] on link "Pedido Integración a SSS" at bounding box center [70, 248] width 141 height 27
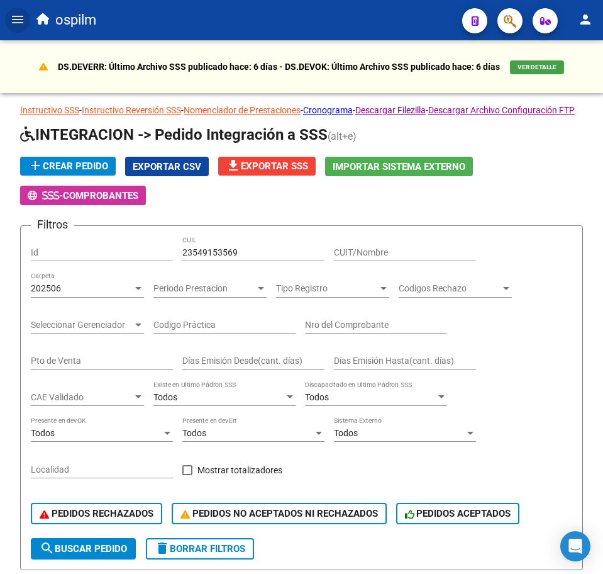
click at [13, 16] on mat-icon "menu" at bounding box center [17, 19] width 15 height 15
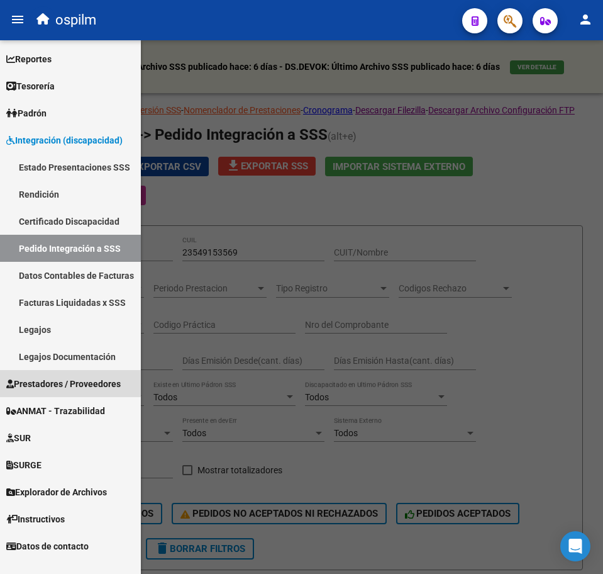
click at [60, 392] on link "Prestadores / Proveedores" at bounding box center [70, 383] width 141 height 27
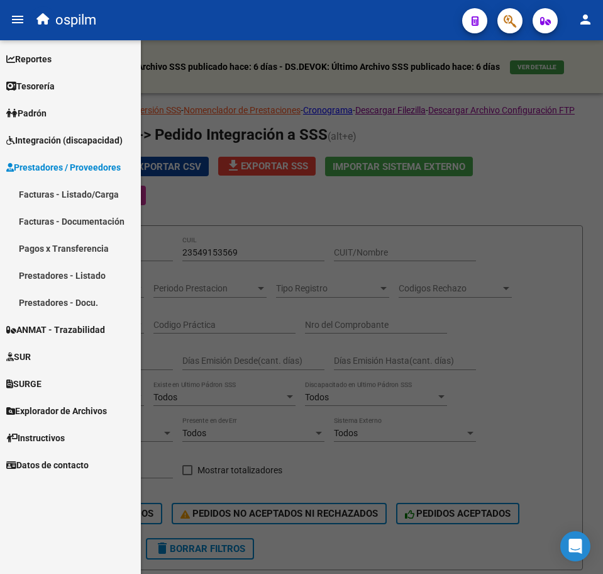
click at [87, 198] on link "Facturas - Listado/Carga" at bounding box center [70, 194] width 141 height 27
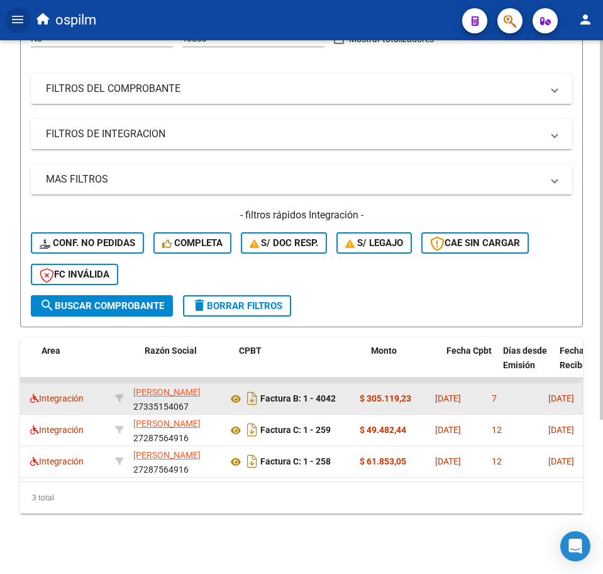
scroll to position [0, 8]
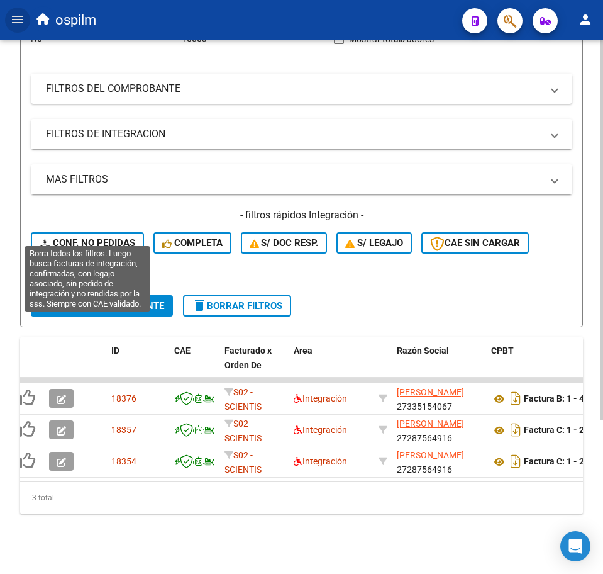
click at [102, 237] on span "Conf. no pedidas" at bounding box center [88, 242] width 96 height 11
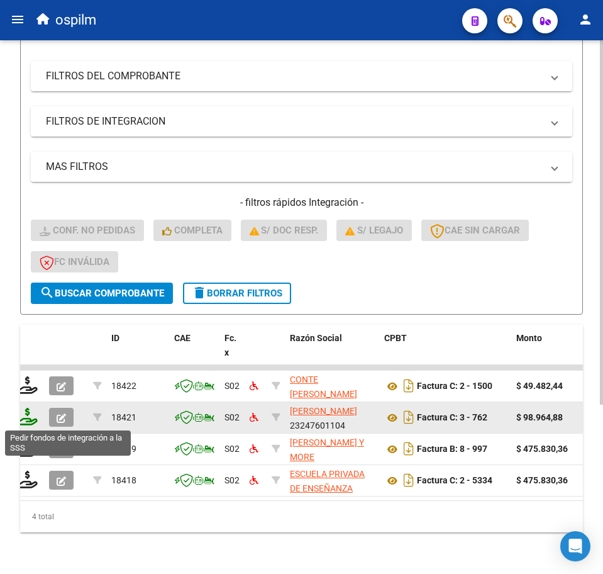
click at [28, 416] on icon at bounding box center [28, 417] width 20 height 18
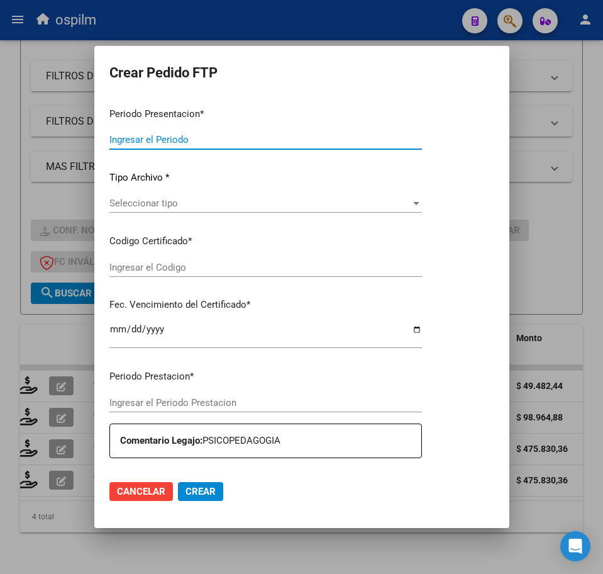
type input "202507"
type input "$ 98.964,88"
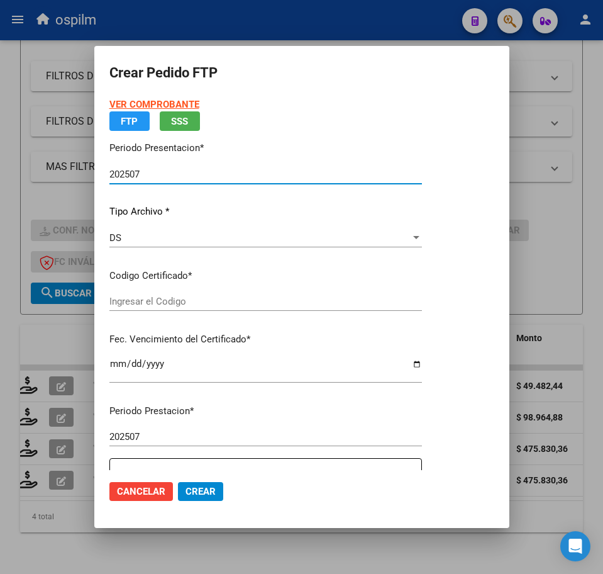
type input "ARG02000549153562022121320271213BS376"
type input "[DATE]"
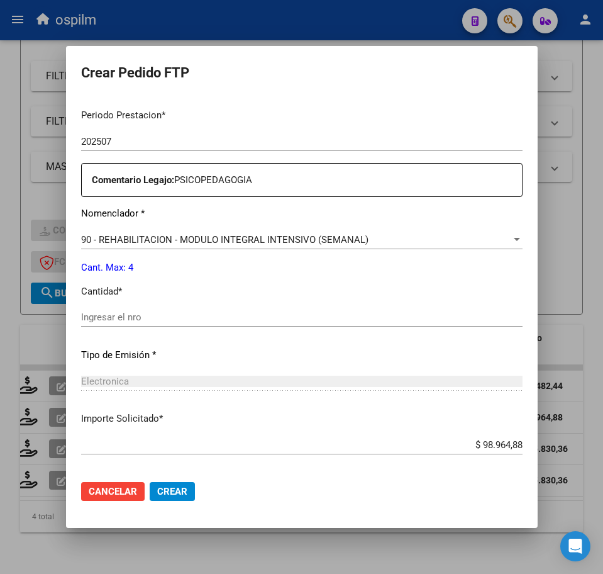
scroll to position [393, 0]
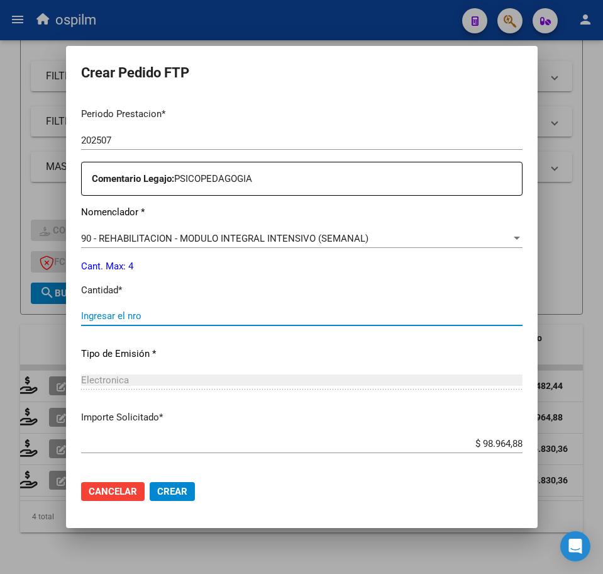
click at [139, 314] on input "Ingresar el nro" at bounding box center [302, 315] width 442 height 11
type input "3"
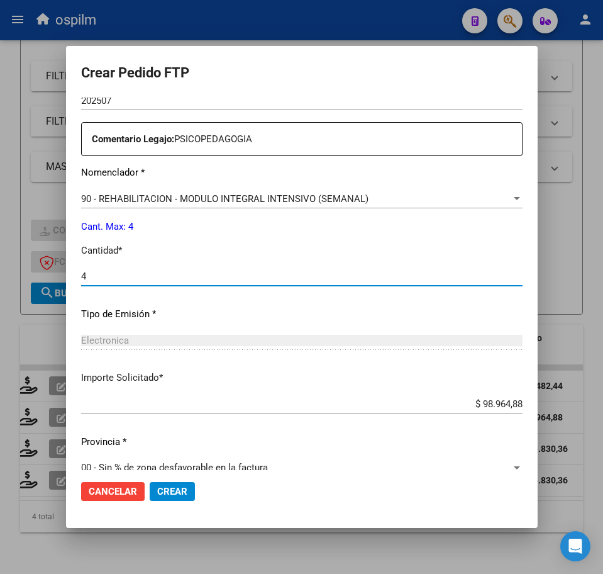
scroll to position [451, 0]
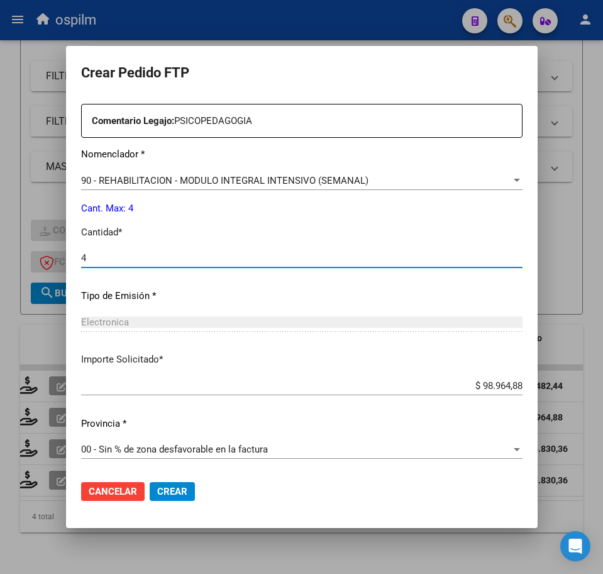
type input "4"
click at [163, 494] on span "Crear" at bounding box center [172, 491] width 30 height 11
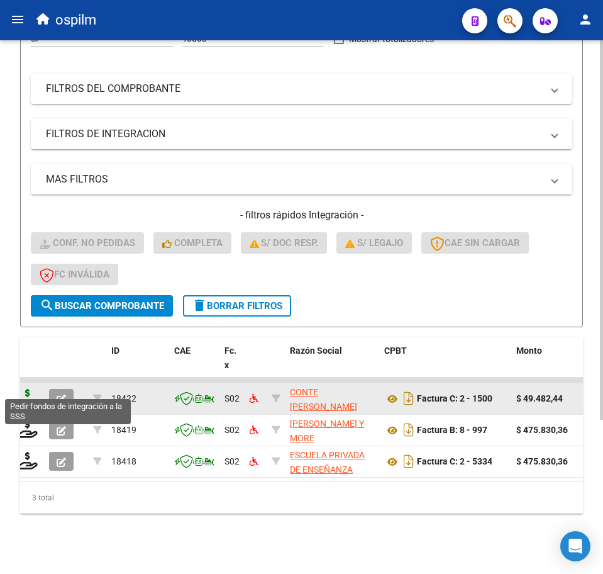
click at [25, 389] on icon at bounding box center [28, 398] width 20 height 18
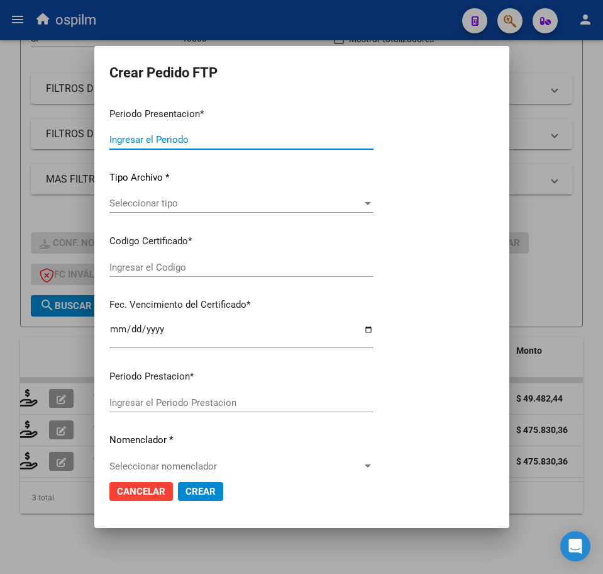
type input "202507"
type input "$ 49.482,44"
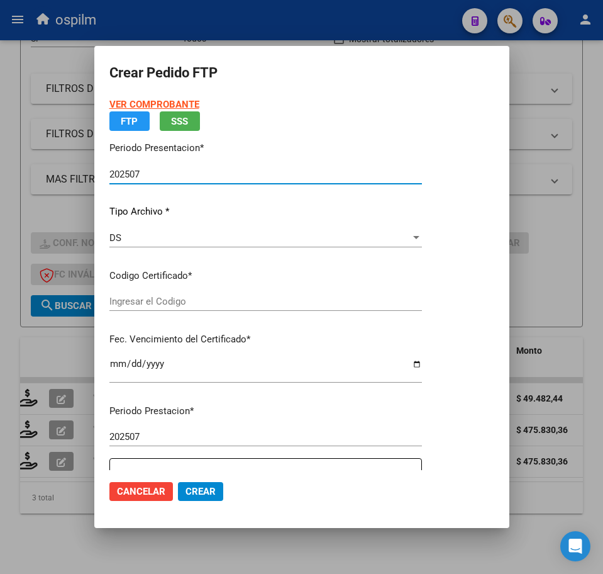
type input "ARG02000483162352017092620220926BS423"
type input "[DATE]"
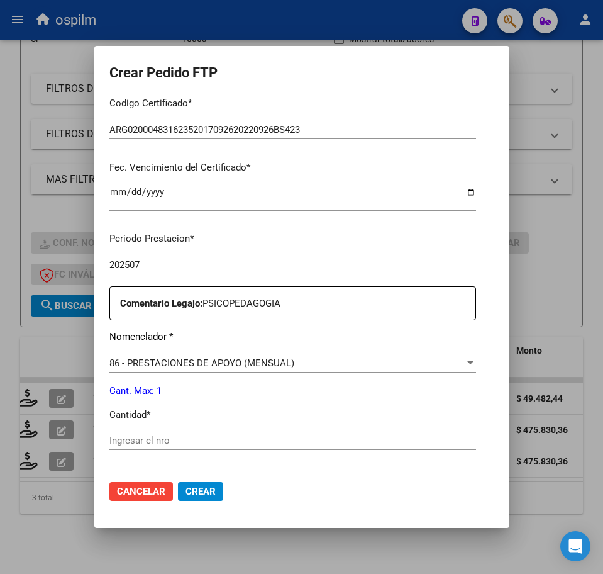
scroll to position [314, 0]
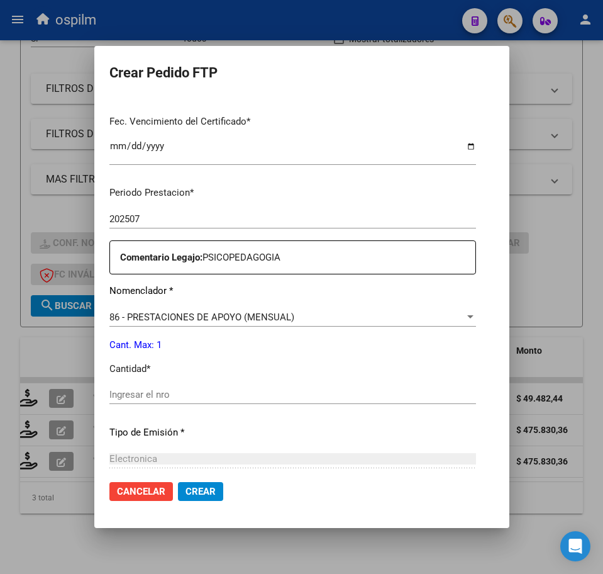
click at [158, 396] on input "Ingresar el nro" at bounding box center [292, 394] width 367 height 11
type input "1"
click at [183, 490] on button "Crear" at bounding box center [200, 491] width 45 height 19
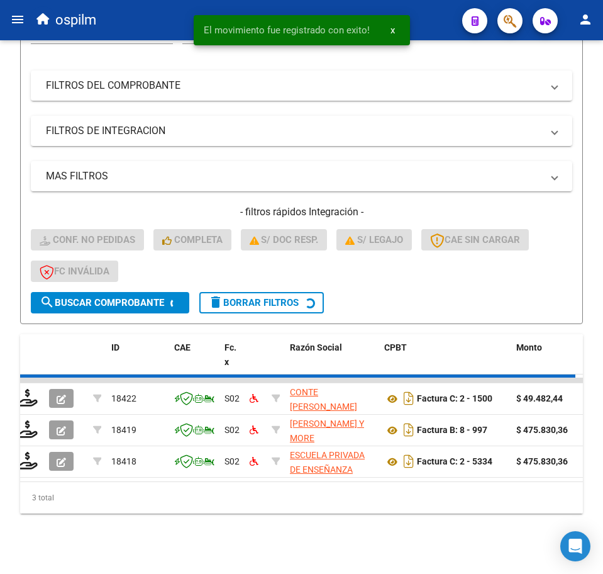
scroll to position [186, 0]
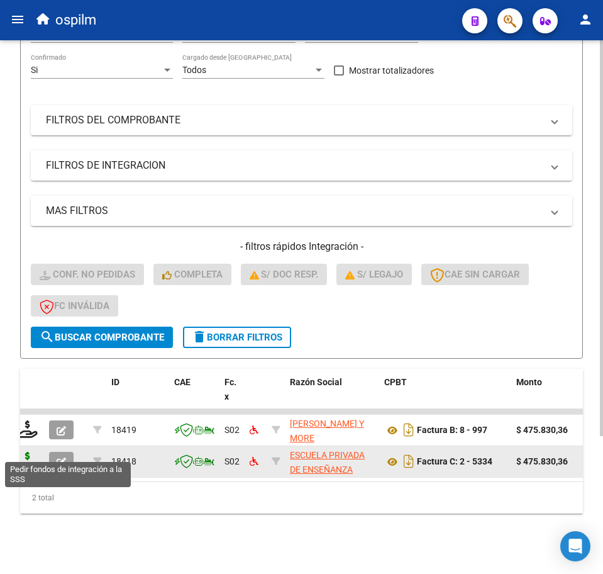
click at [30, 452] on icon at bounding box center [28, 461] width 20 height 18
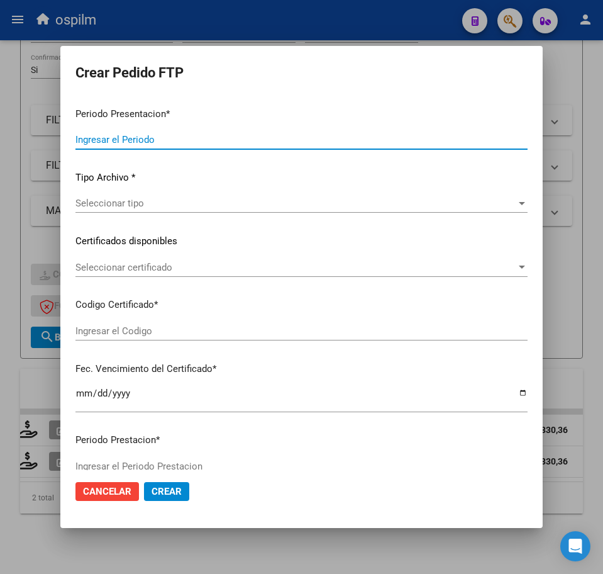
type input "202507"
type input "$ 475.830,36"
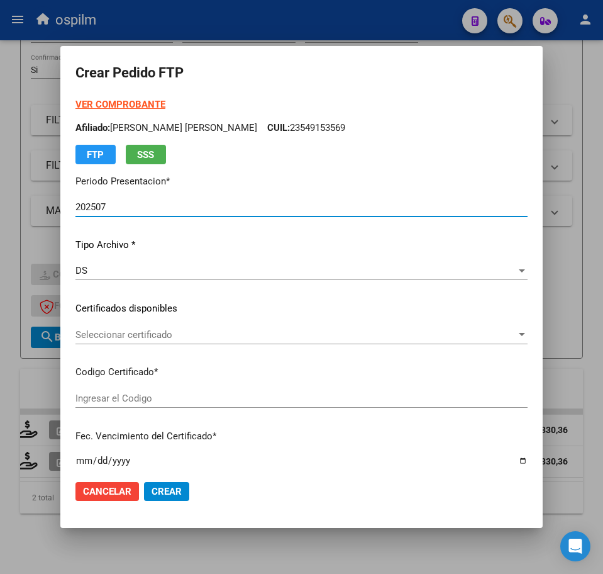
type input "ARG02000483162352017092620220926BS423"
type input "[DATE]"
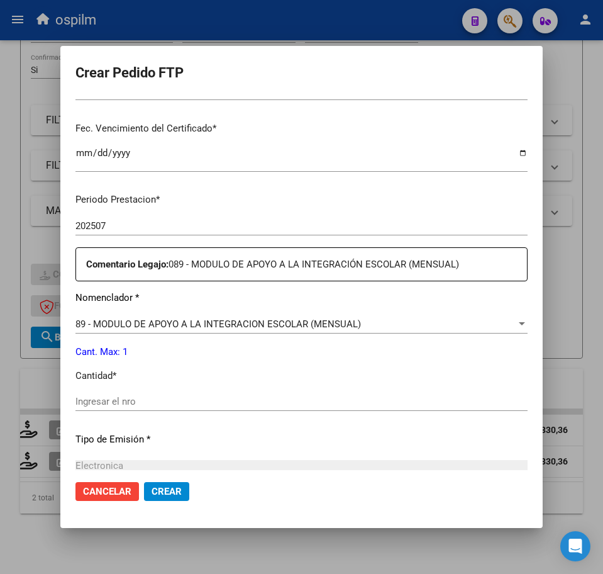
scroll to position [314, 0]
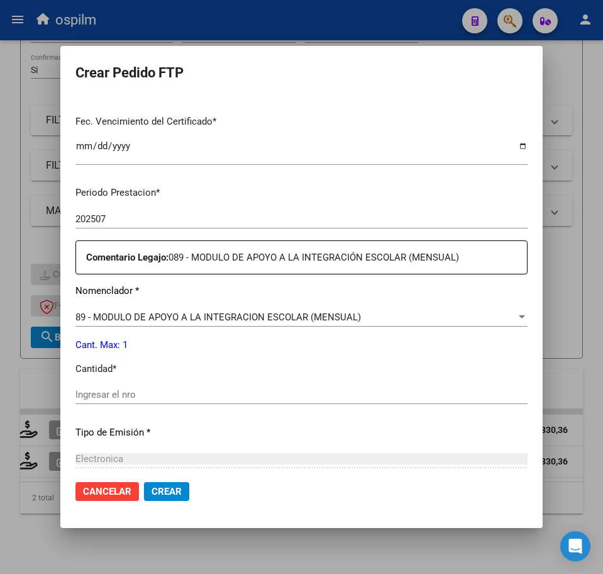
click at [157, 391] on input "Ingresar el nro" at bounding box center [301, 394] width 452 height 11
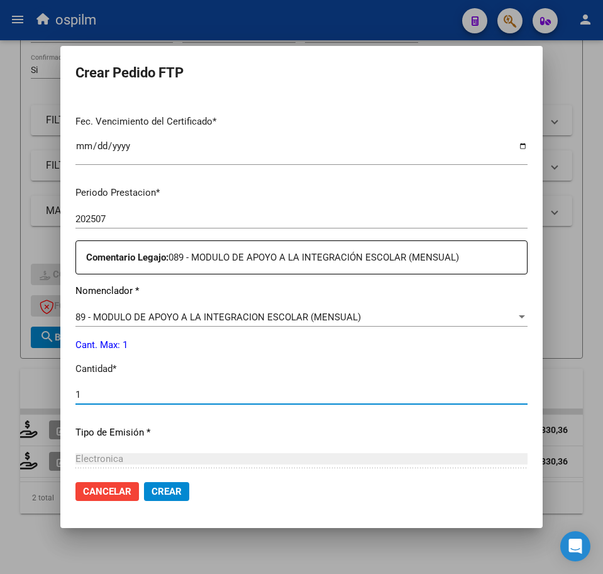
type input "1"
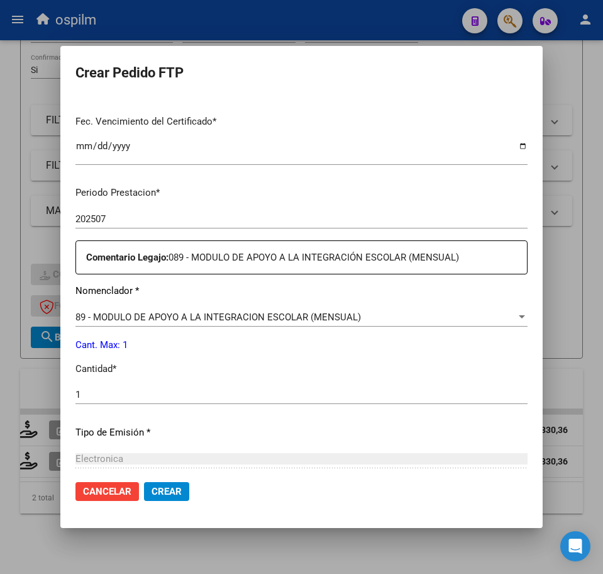
scroll to position [451, 0]
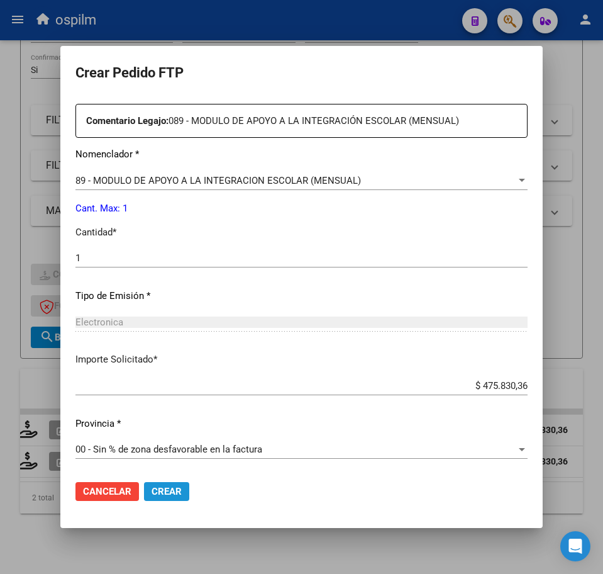
click at [164, 495] on span "Crear" at bounding box center [167, 491] width 30 height 11
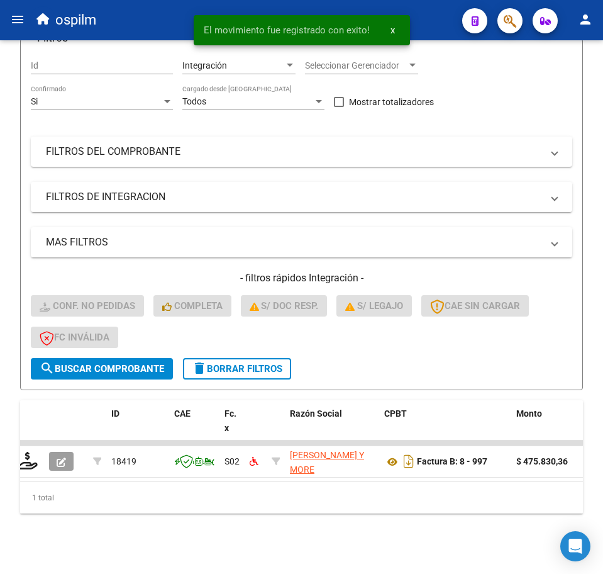
scroll to position [154, 0]
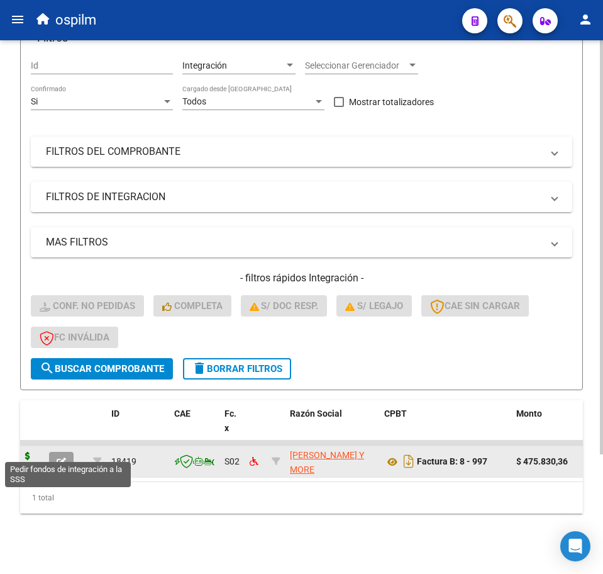
click at [26, 452] on icon at bounding box center [28, 461] width 20 height 18
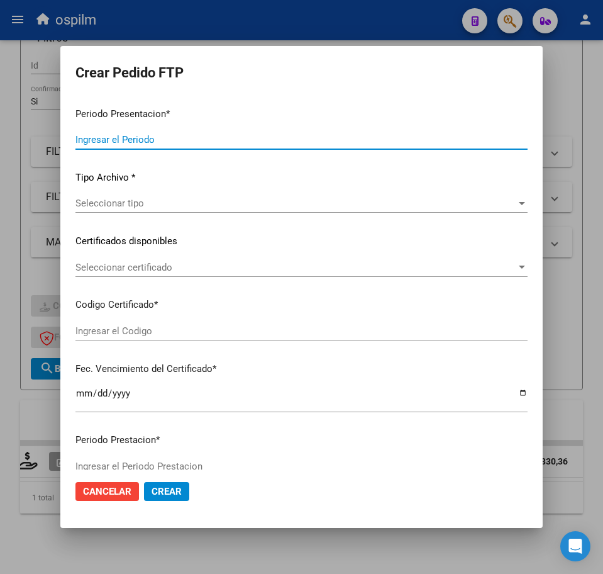
type input "202507"
type input "$ 475.830,36"
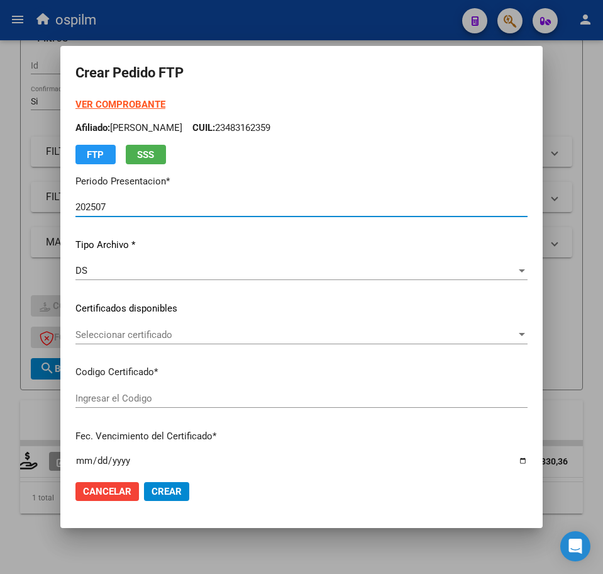
type input "ARG02000542124882016111520211115BS376"
type input "[DATE]"
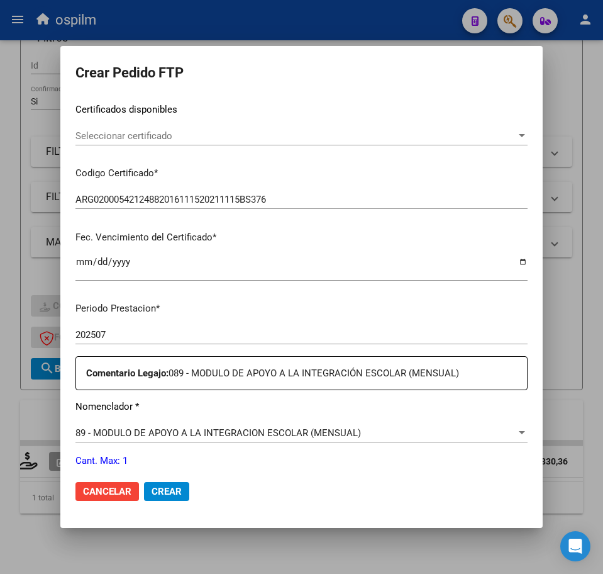
scroll to position [314, 0]
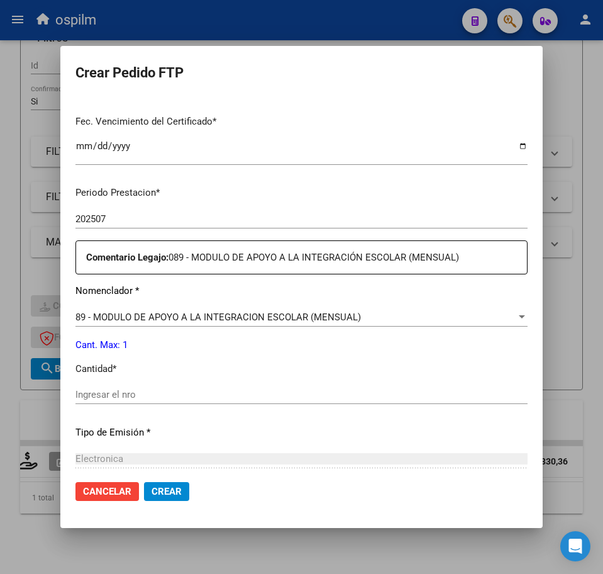
click at [139, 392] on input "Ingresar el nro" at bounding box center [301, 394] width 452 height 11
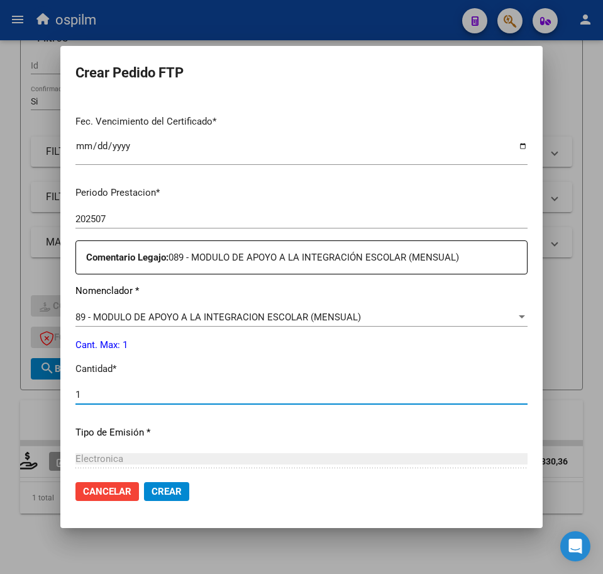
type input "1"
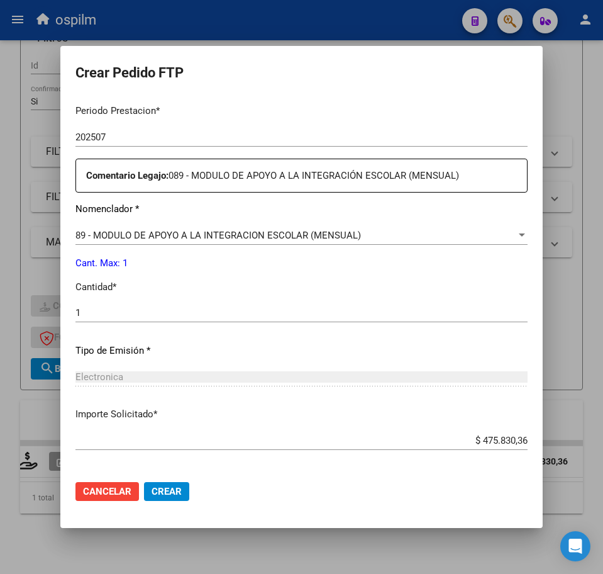
scroll to position [451, 0]
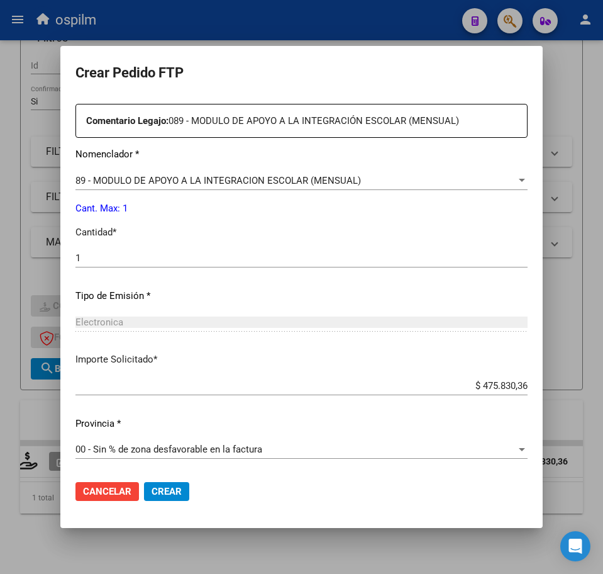
click at [164, 495] on span "Crear" at bounding box center [167, 491] width 30 height 11
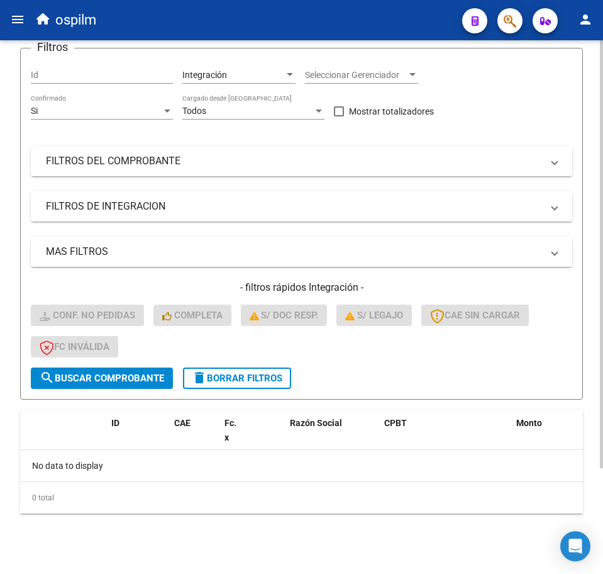
scroll to position [0, 0]
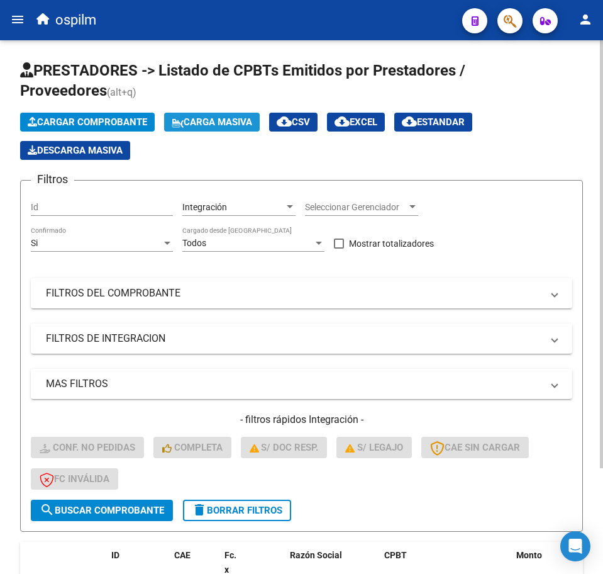
click at [230, 118] on span "Carga Masiva" at bounding box center [212, 121] width 81 height 11
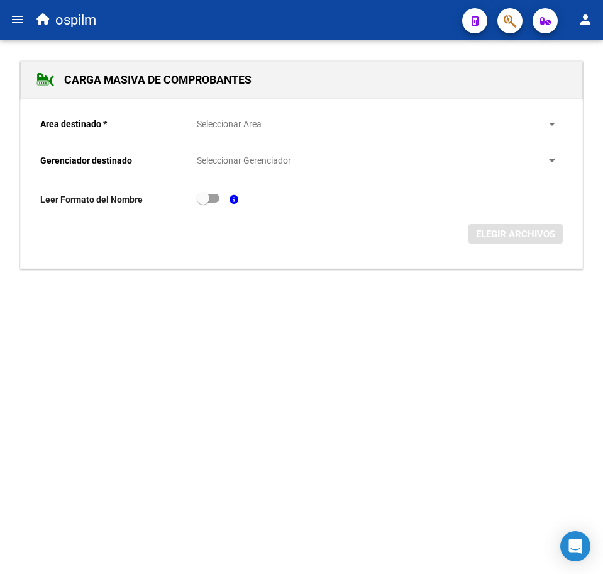
click at [275, 124] on span "Seleccionar Area" at bounding box center [371, 124] width 349 height 11
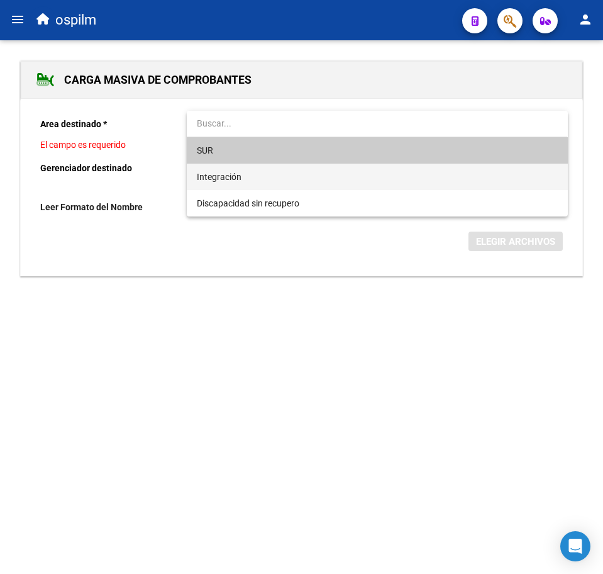
click at [265, 171] on span "Integración" at bounding box center [377, 177] width 360 height 26
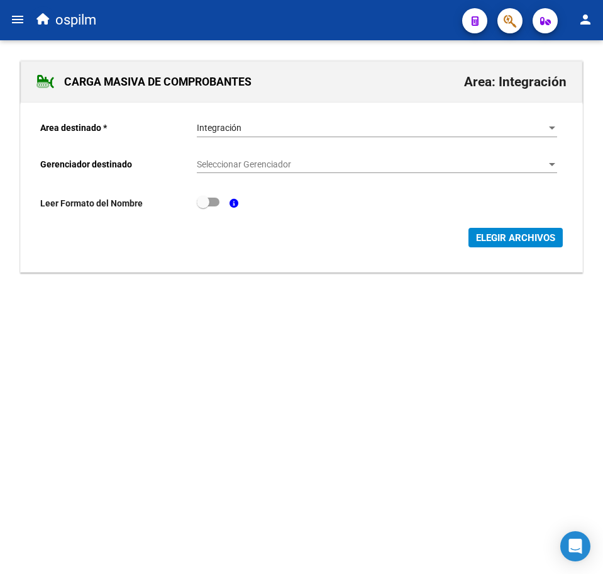
click at [265, 171] on div "Seleccionar Gerenciador Seleccionar Gerenciador" at bounding box center [377, 160] width 360 height 25
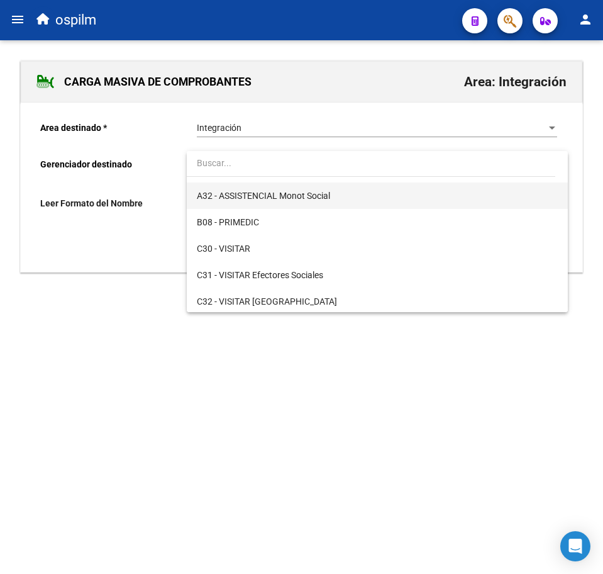
scroll to position [182, 0]
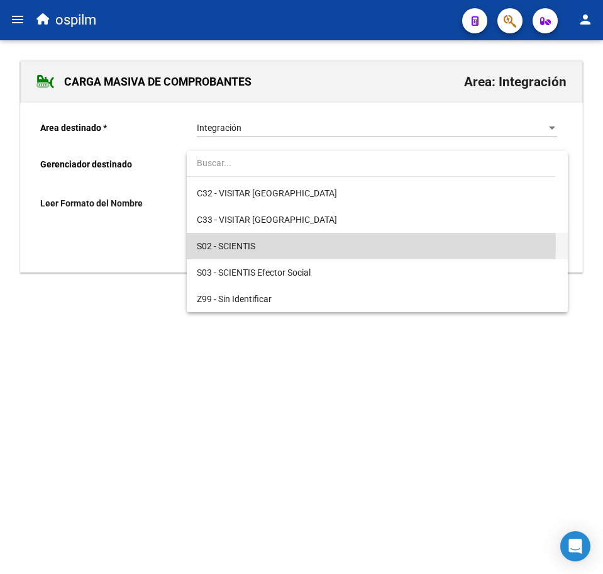
click at [269, 243] on span "S02 - SCIENTIS" at bounding box center [377, 246] width 360 height 26
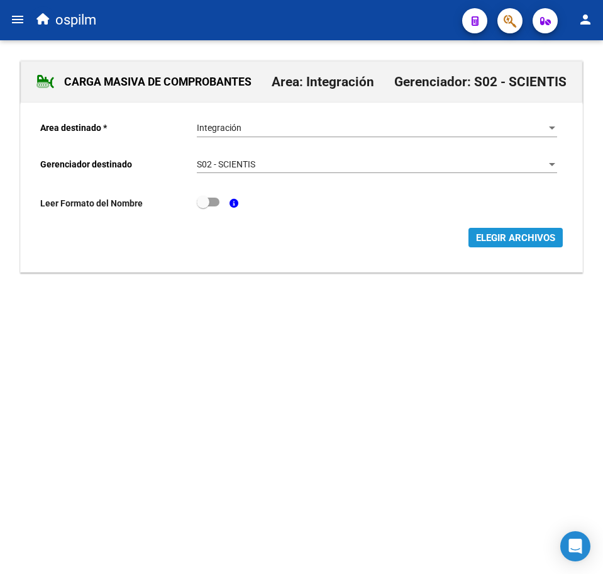
click at [514, 238] on span "ELEGIR ARCHIVOS" at bounding box center [515, 237] width 79 height 11
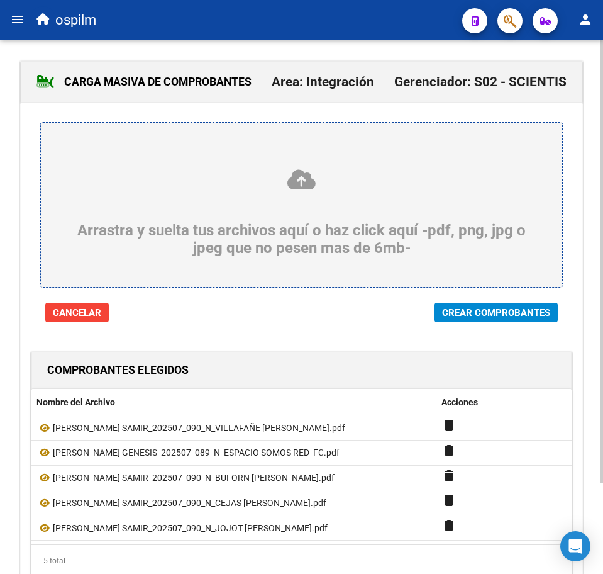
click at [494, 318] on span "Crear Comprobantes" at bounding box center [496, 312] width 108 height 11
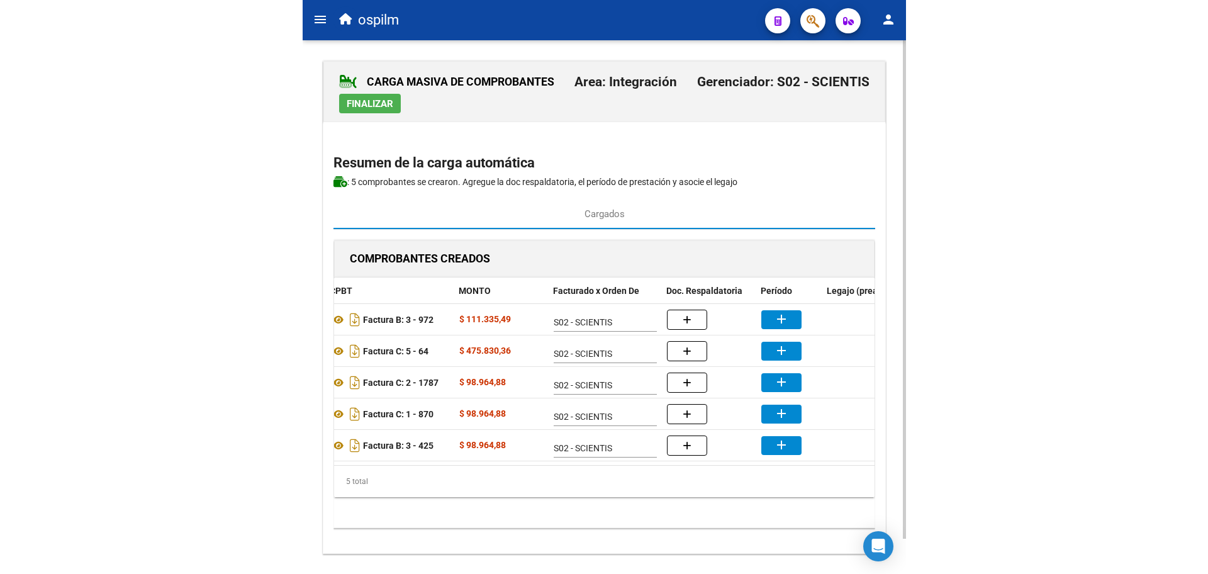
scroll to position [0, 175]
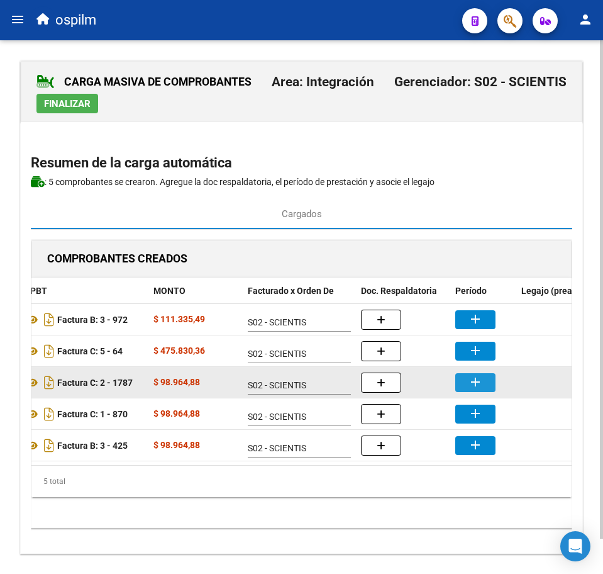
click at [470, 389] on mat-icon "add" at bounding box center [475, 381] width 15 height 15
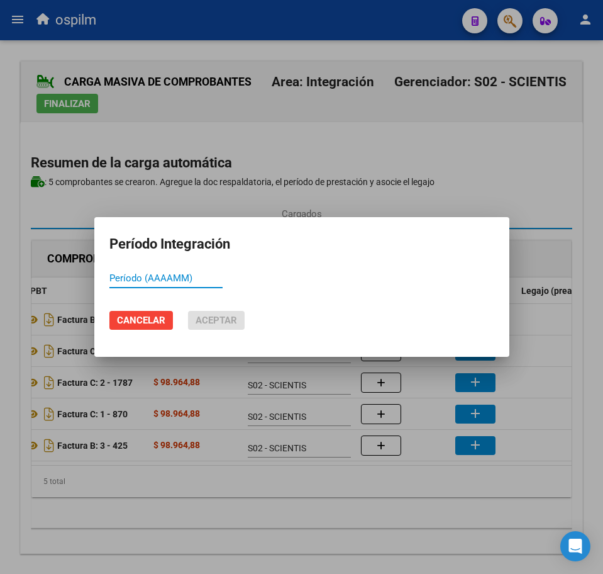
click at [186, 275] on input "Período (AAAAMM)" at bounding box center [165, 277] width 113 height 11
paste input "202507"
type input "202507"
click at [215, 312] on button "Aceptar" at bounding box center [216, 320] width 57 height 19
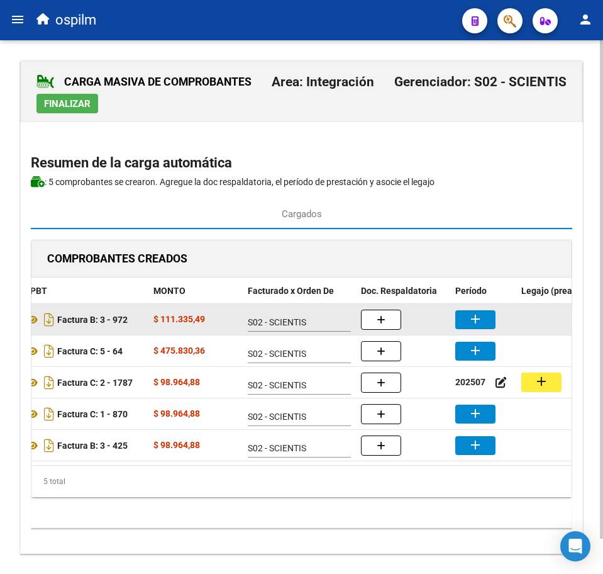
click at [483, 319] on button "add" at bounding box center [475, 319] width 40 height 19
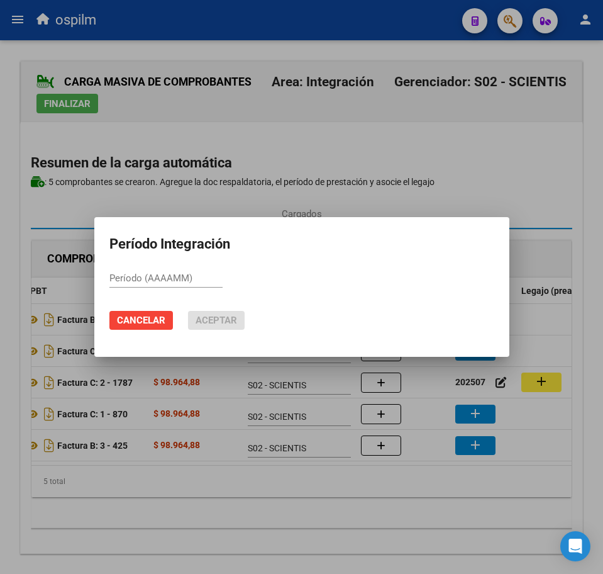
paste input "202507"
type input "202507"
click at [221, 315] on span "Aceptar" at bounding box center [217, 319] width 42 height 11
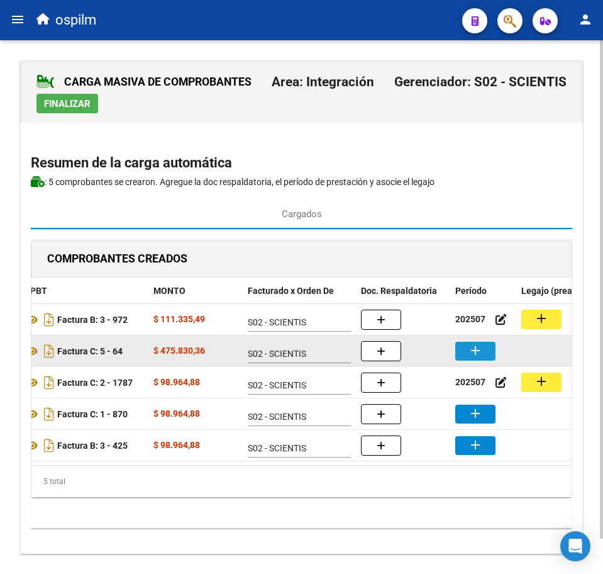
click at [481, 350] on mat-icon "add" at bounding box center [475, 350] width 15 height 15
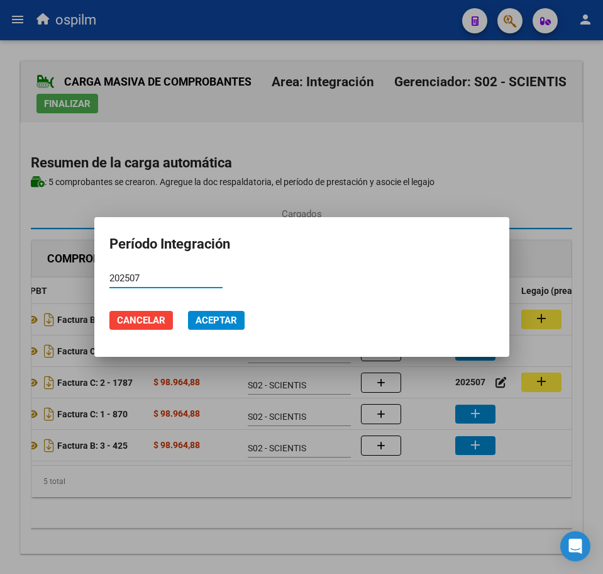
type input "202507"
click at [223, 313] on button "Aceptar" at bounding box center [216, 320] width 57 height 19
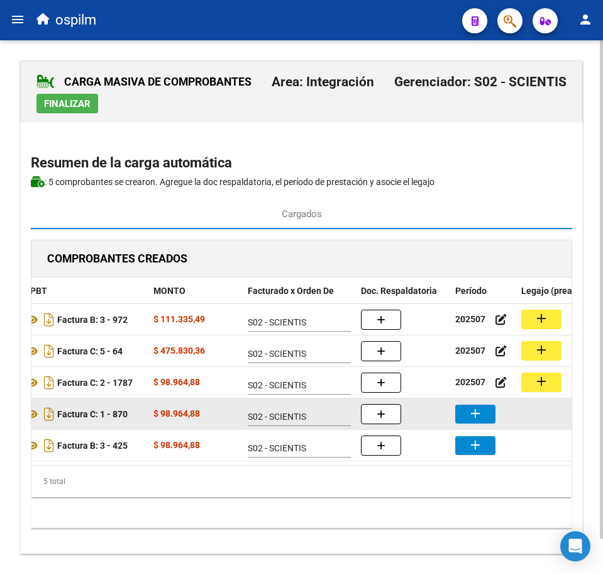
click at [472, 406] on mat-icon "add" at bounding box center [475, 413] width 15 height 15
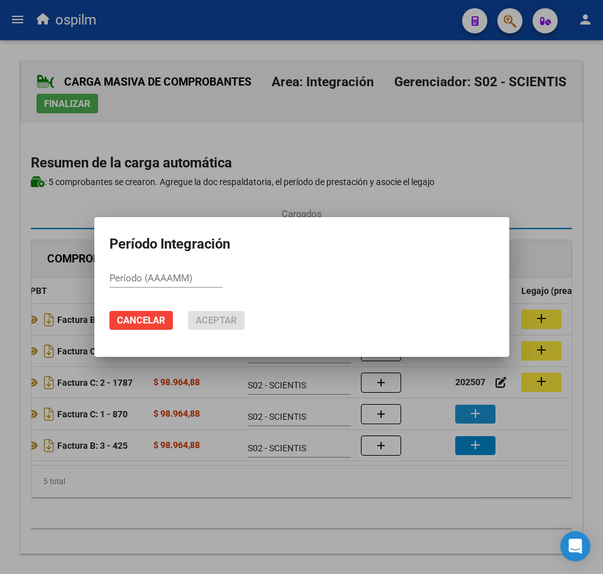
paste input "202507"
type input "202507"
click at [228, 311] on button "Aceptar" at bounding box center [216, 320] width 57 height 19
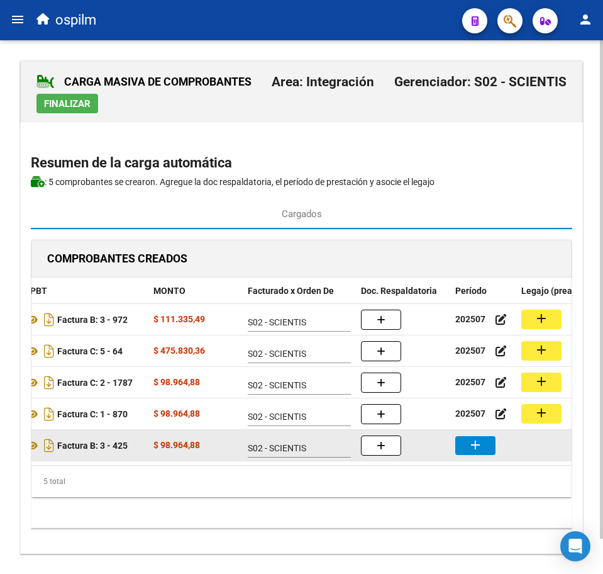
click at [478, 446] on mat-icon "add" at bounding box center [475, 444] width 15 height 15
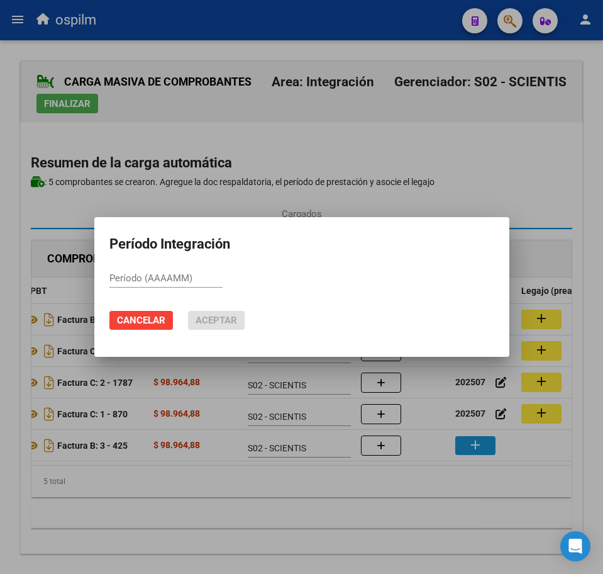
paste input "202507"
type input "202507"
click at [203, 321] on span "Aceptar" at bounding box center [217, 319] width 42 height 11
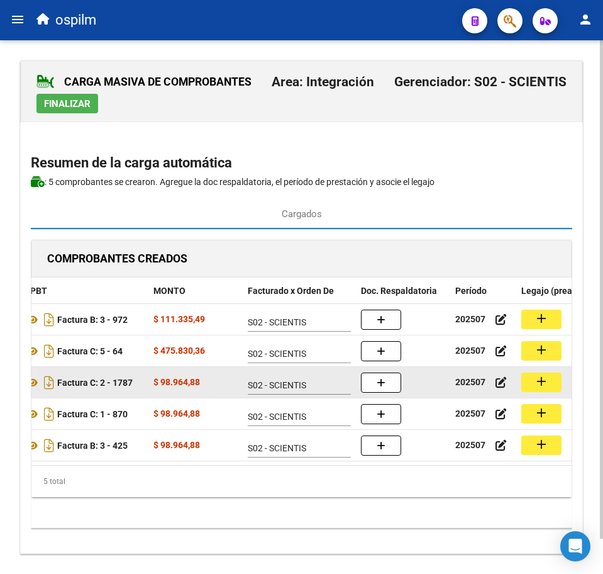
click at [536, 386] on mat-icon "add" at bounding box center [541, 381] width 15 height 15
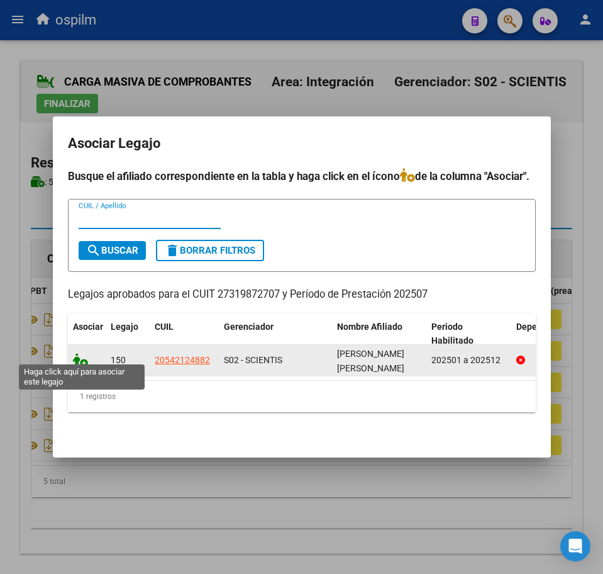
click at [80, 355] on icon at bounding box center [80, 360] width 15 height 14
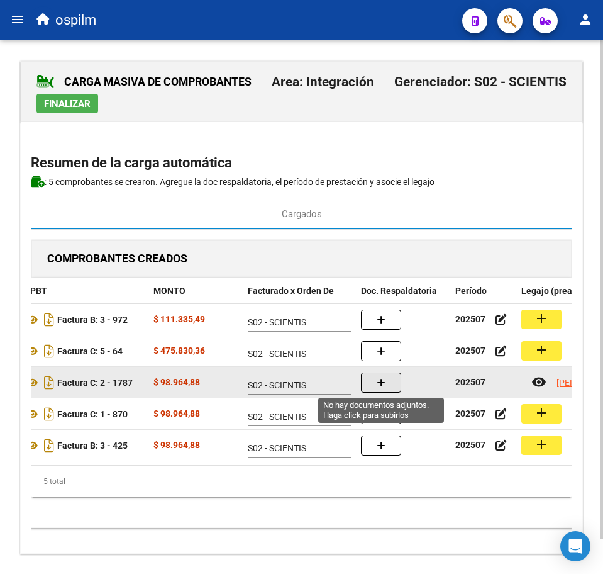
click at [390, 382] on button "button" at bounding box center [381, 382] width 40 height 20
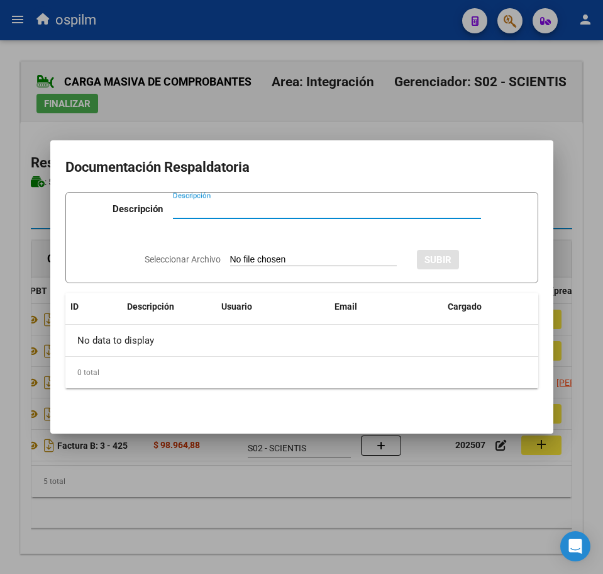
paste input "Planilla de asistencia"
type input "Planilla de asistencia"
click at [301, 260] on input "Seleccionar Archivo" at bounding box center [313, 260] width 167 height 12
type input "C:\fakepath\[PERSON_NAME] SAMIR_202507_090_N_BUFORN [PERSON_NAME].pdf"
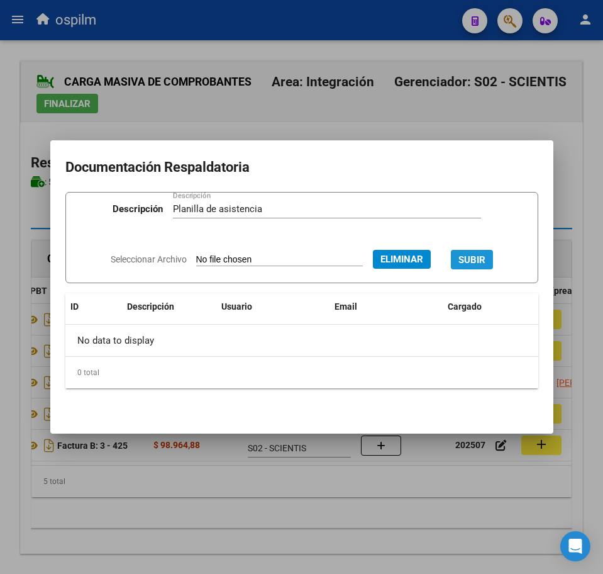
click at [480, 257] on span "SUBIR" at bounding box center [472, 259] width 27 height 11
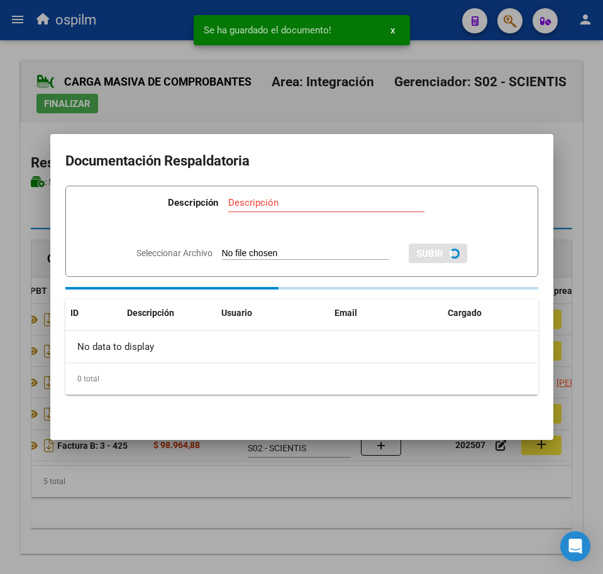
click at [349, 500] on div at bounding box center [301, 287] width 603 height 574
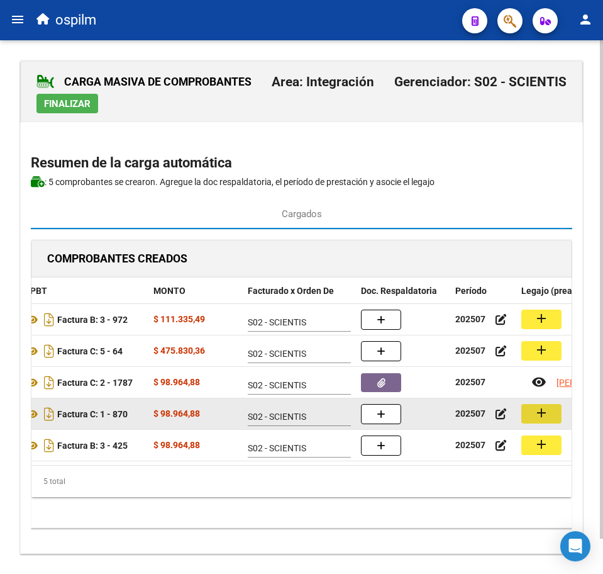
click at [540, 415] on mat-icon "add" at bounding box center [541, 412] width 15 height 15
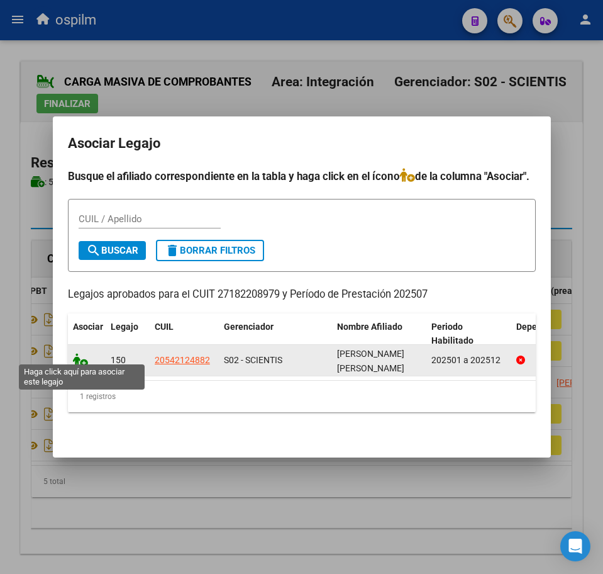
click at [79, 354] on icon at bounding box center [80, 360] width 15 height 14
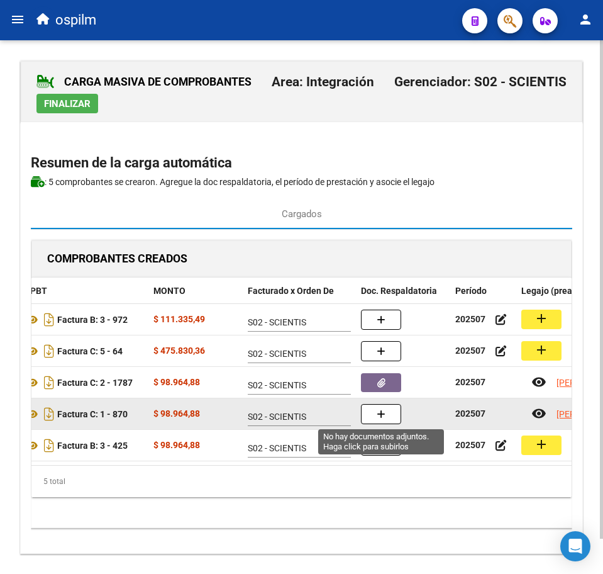
click at [374, 413] on button "button" at bounding box center [381, 414] width 40 height 20
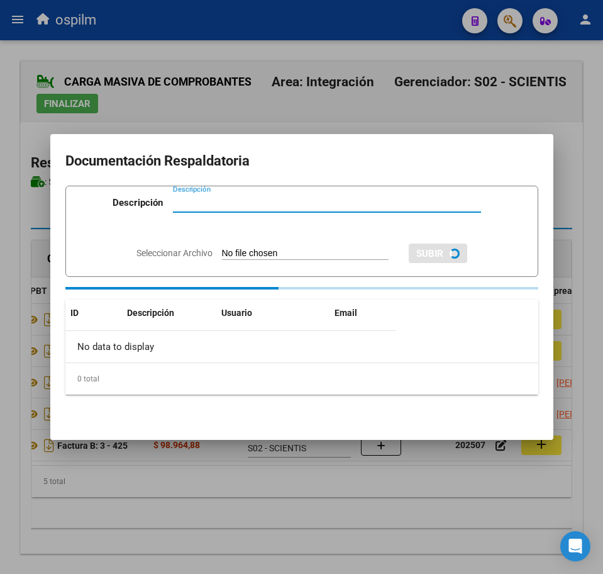
paste input "Planilla de asistencia"
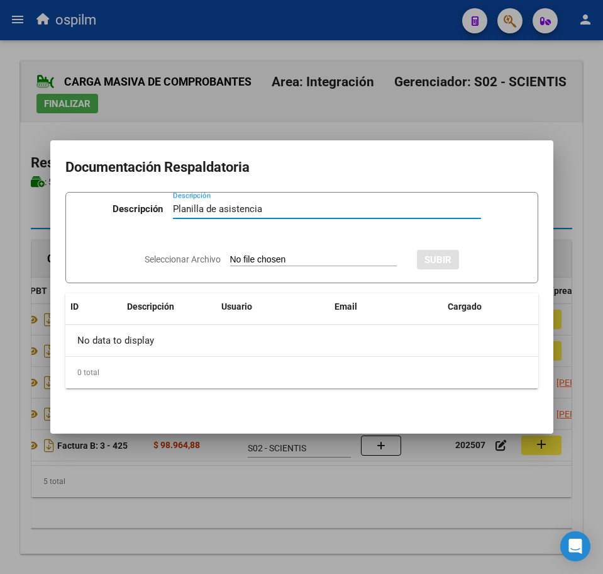
type input "Planilla de asistencia"
click at [257, 259] on input "Seleccionar Archivo" at bounding box center [313, 260] width 167 height 12
type input "C:\fakepath\[PERSON_NAME] SAMIR_202507_090_N_CEJAS [PERSON_NAME].pdf"
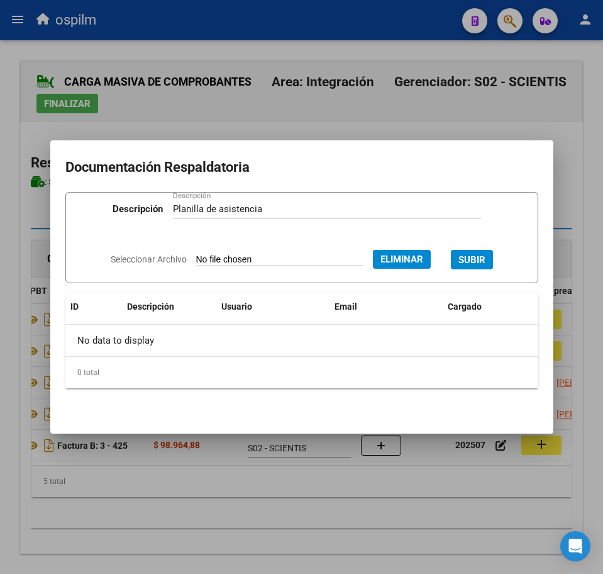
click at [477, 257] on span "SUBIR" at bounding box center [472, 259] width 27 height 11
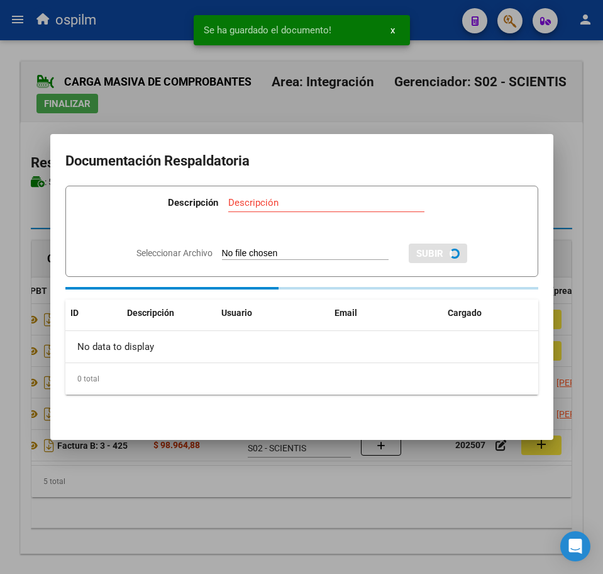
click at [333, 510] on div at bounding box center [301, 287] width 603 height 574
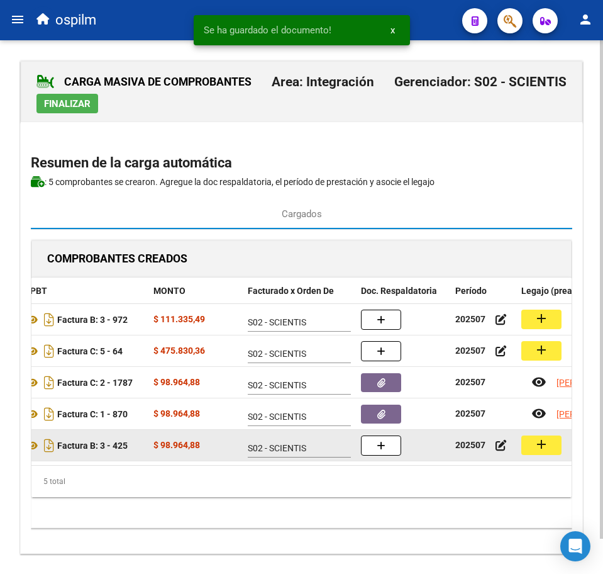
click at [543, 447] on mat-icon "add" at bounding box center [541, 444] width 15 height 15
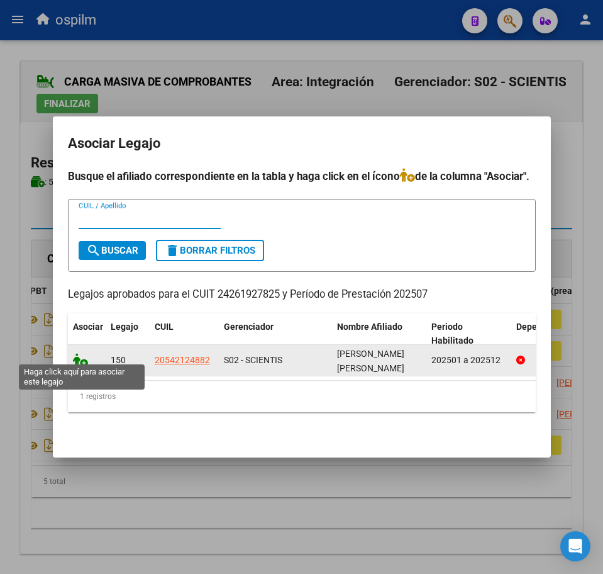
click at [80, 353] on icon at bounding box center [80, 360] width 15 height 14
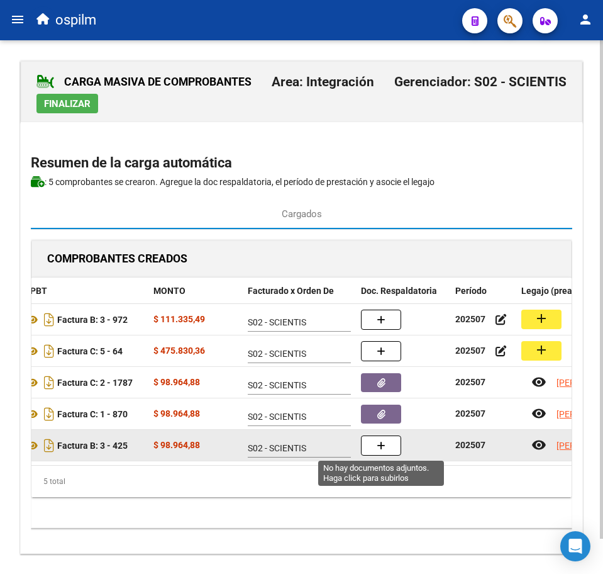
click at [380, 450] on span "button" at bounding box center [381, 445] width 9 height 11
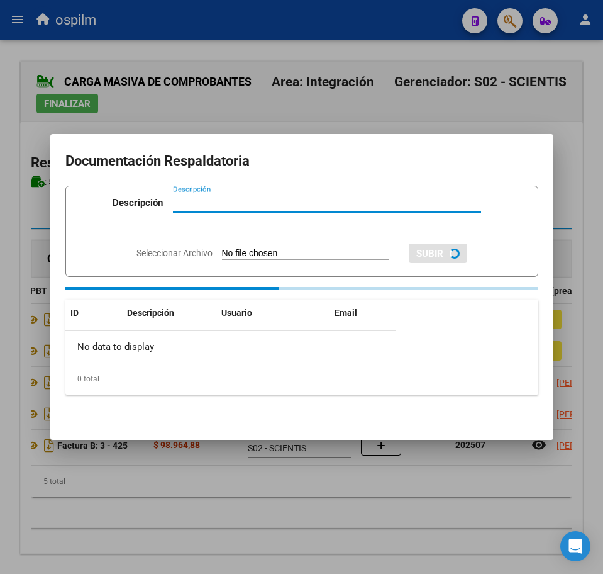
paste input "Planilla de asistencia"
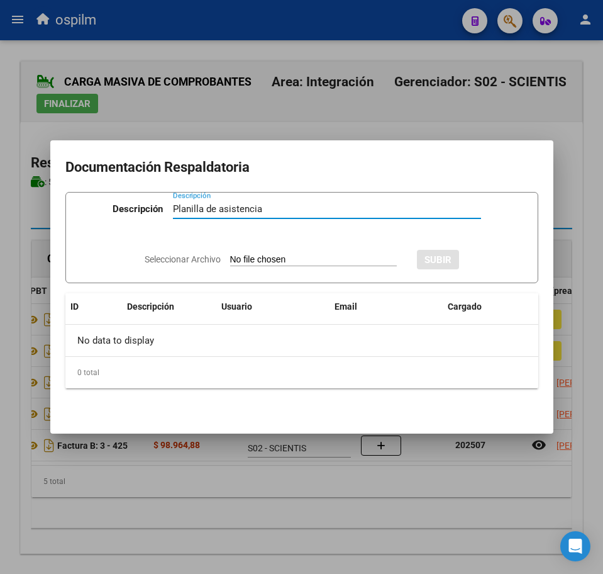
type input "Planilla de asistencia"
click at [255, 257] on input "Seleccionar Archivo" at bounding box center [313, 260] width 167 height 12
type input "C:\fakepath\[PERSON_NAME] SAMIR_202507_090_N_JOJOT [PERSON_NAME].pdf"
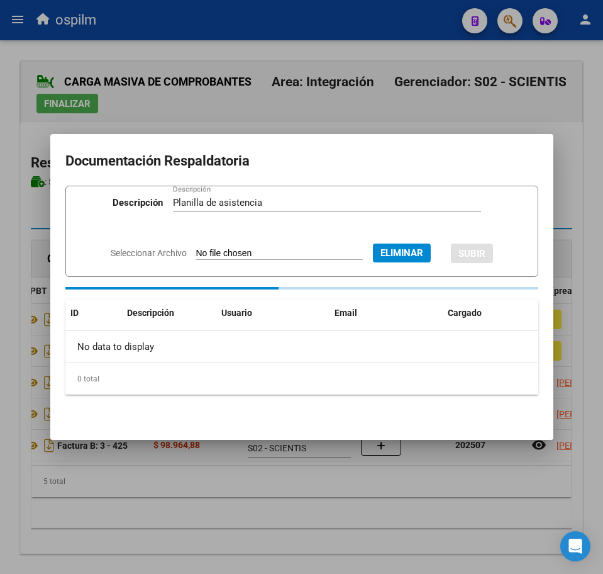
click at [480, 260] on button "SUBIR" at bounding box center [472, 252] width 42 height 19
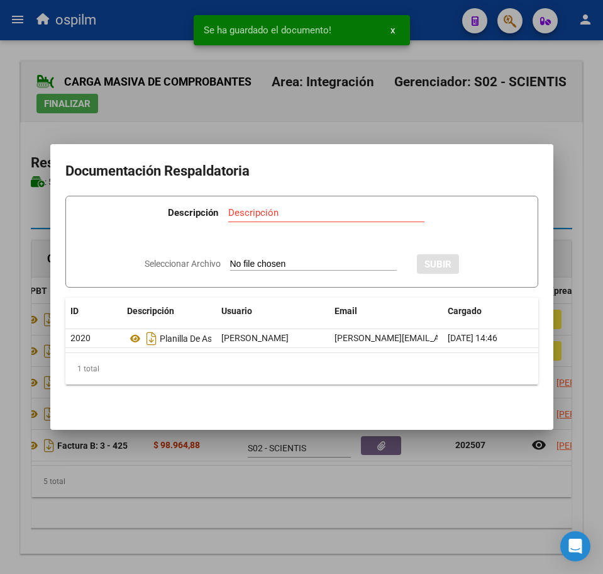
click at [360, 502] on div at bounding box center [301, 287] width 603 height 574
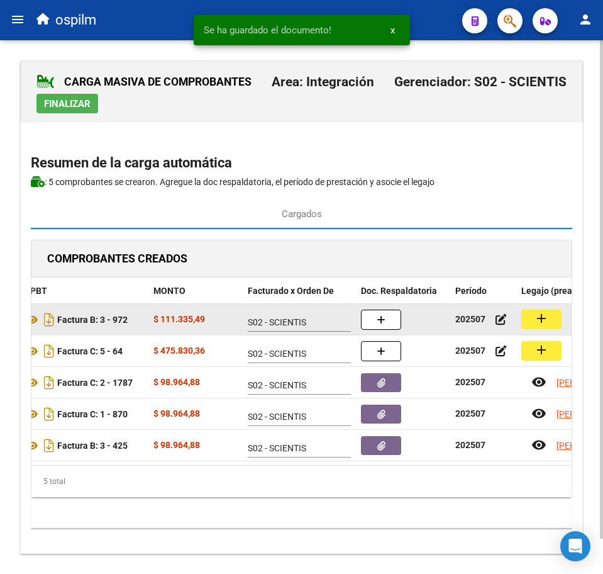
click at [538, 318] on mat-icon "add" at bounding box center [541, 318] width 15 height 15
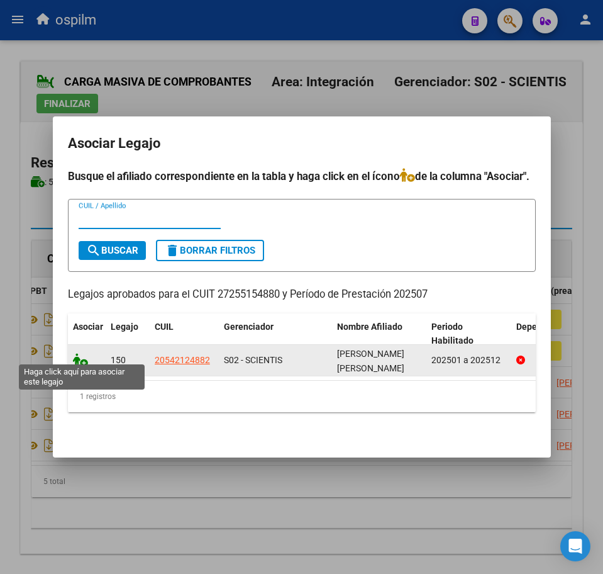
click at [81, 360] on icon at bounding box center [80, 360] width 15 height 14
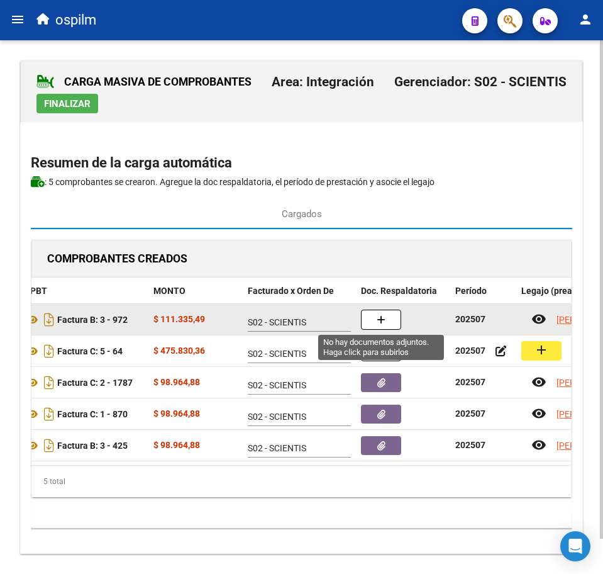
click at [398, 317] on button "button" at bounding box center [381, 319] width 40 height 20
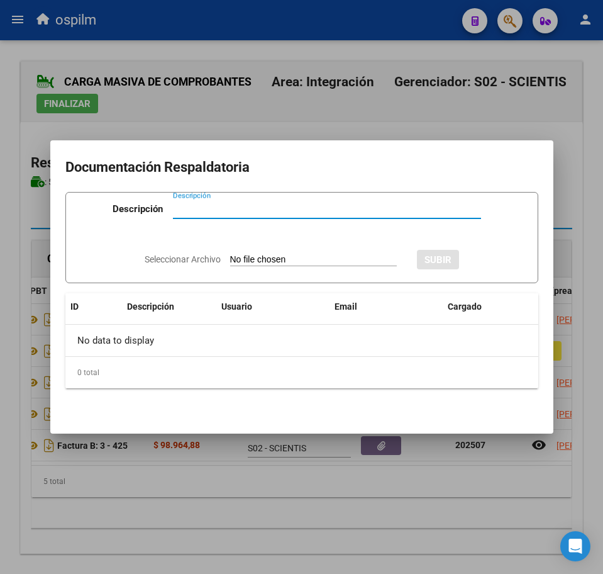
paste input "Planilla de asistencia"
type input "Planilla de asistencia"
click at [279, 259] on input "Seleccionar Archivo" at bounding box center [313, 260] width 167 height 12
type input "C:\fakepath\[PERSON_NAME] SAMIR_202507_090_N_VILLAFAÑE [PERSON_NAME].pdf"
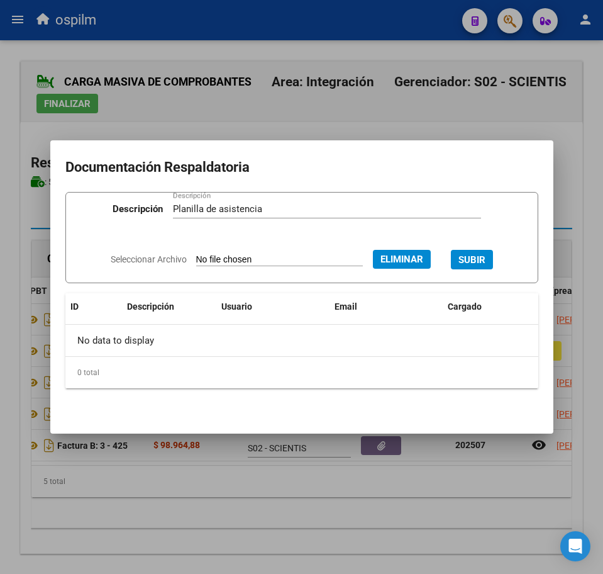
click at [465, 263] on button "SUBIR" at bounding box center [472, 259] width 42 height 19
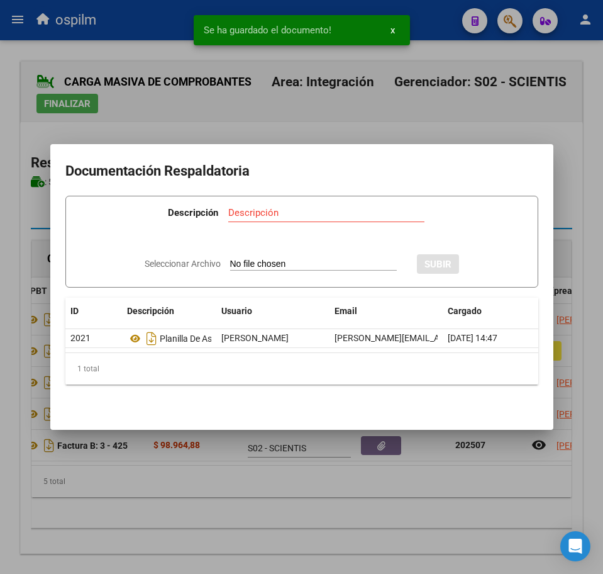
click at [282, 527] on div at bounding box center [301, 287] width 603 height 574
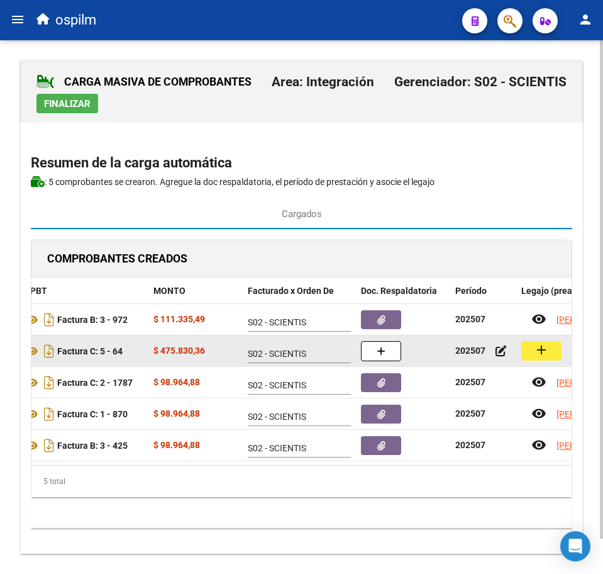
click at [544, 353] on mat-icon "add" at bounding box center [541, 349] width 15 height 15
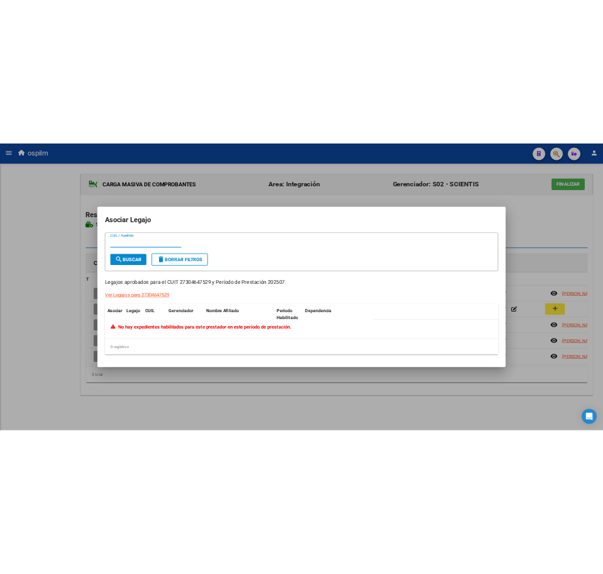
scroll to position [0, 0]
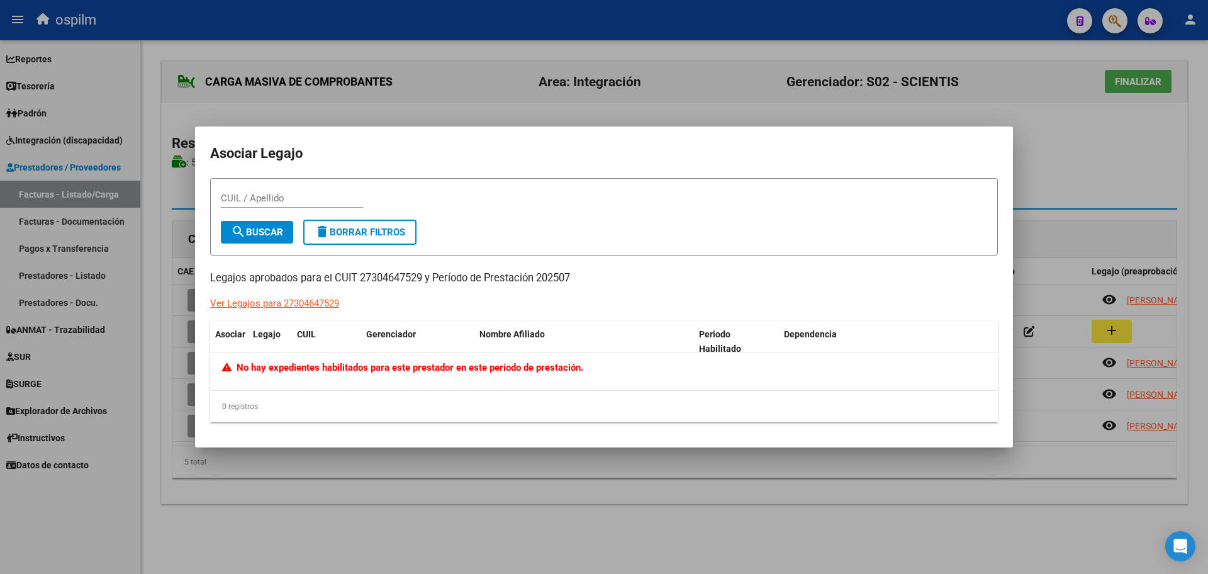
click at [379, 502] on div at bounding box center [604, 287] width 1208 height 574
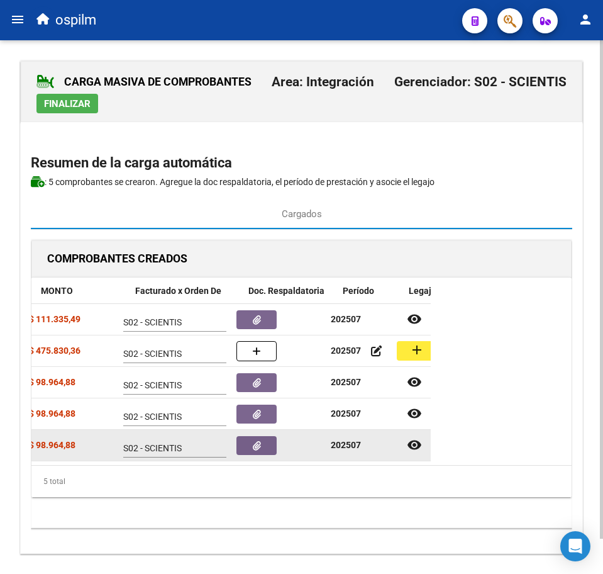
scroll to position [0, 303]
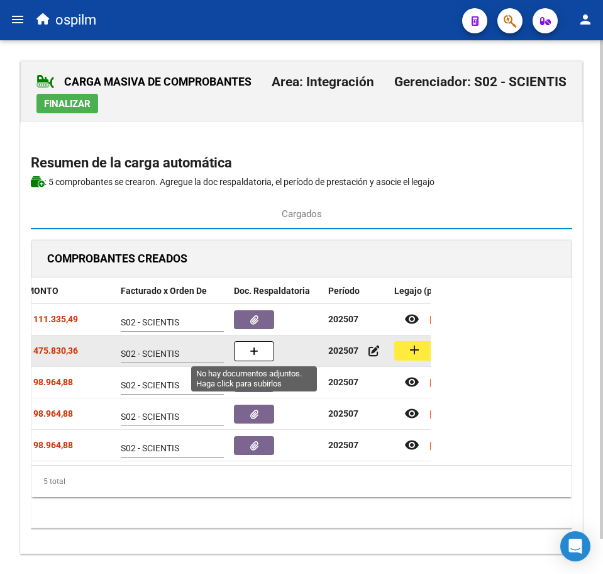
click at [255, 350] on icon "button" at bounding box center [254, 351] width 9 height 9
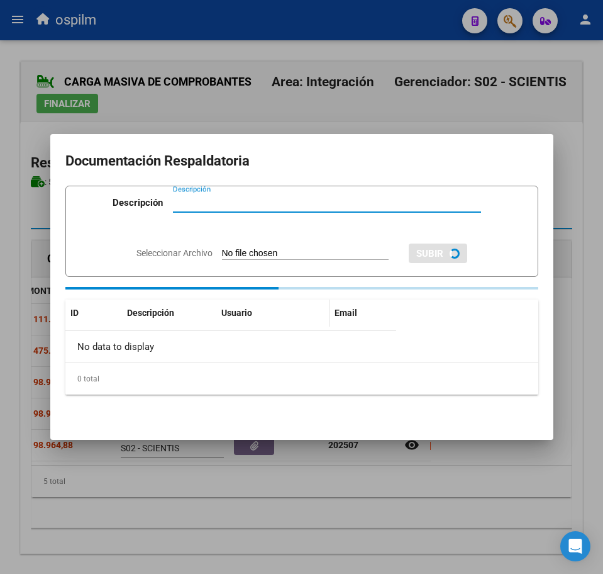
paste input "ESPACIO SOMOS RED"
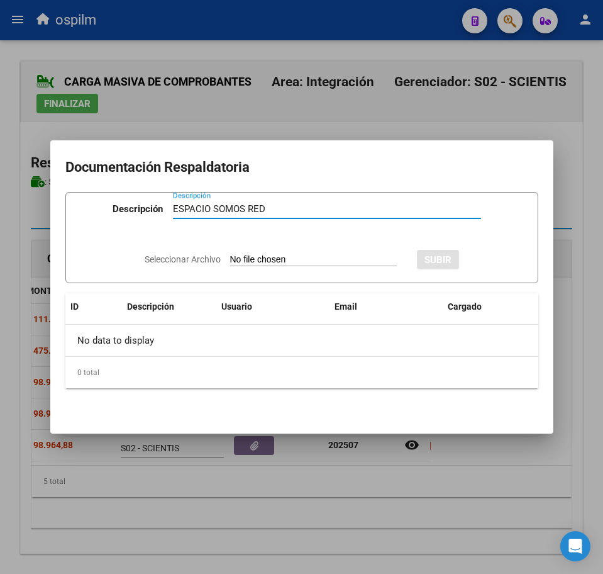
type input "ESPACIO SOMOS RED"
click at [253, 253] on app-file-uploader "Seleccionar Archivo" at bounding box center [276, 258] width 262 height 11
click at [253, 262] on input "Seleccionar Archivo" at bounding box center [313, 260] width 167 height 12
type input "C:\fakepath\[PERSON_NAME] GENESIS_202507_089_N_ESPACIO SOMOS RED_PA.pdf"
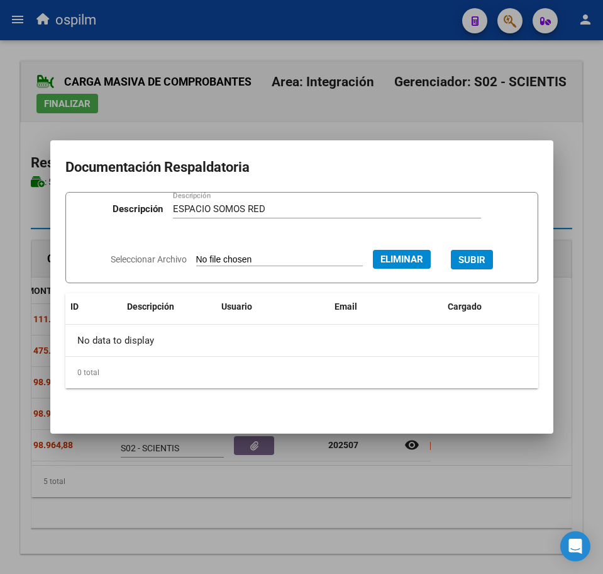
click at [481, 256] on span "SUBIR" at bounding box center [472, 259] width 27 height 11
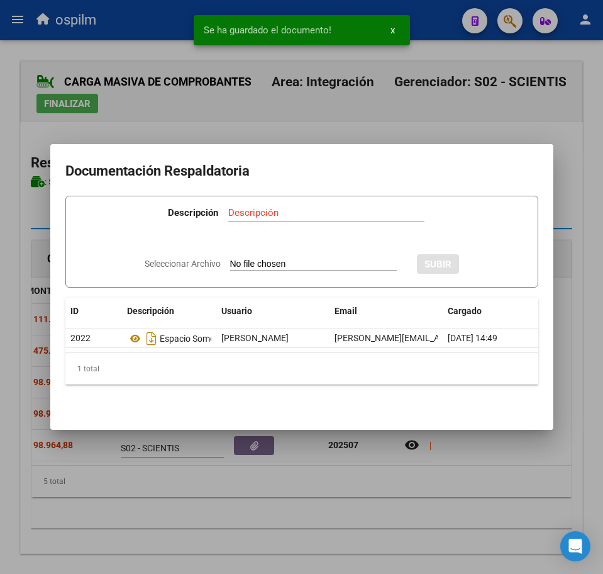
click at [279, 500] on div at bounding box center [301, 287] width 603 height 574
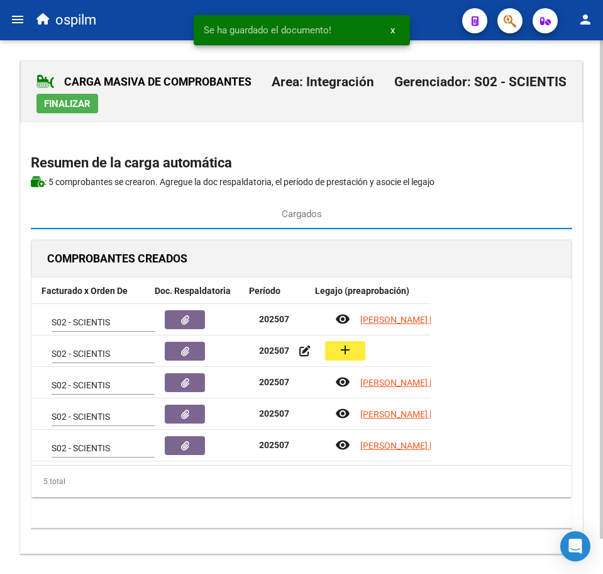
scroll to position [0, 382]
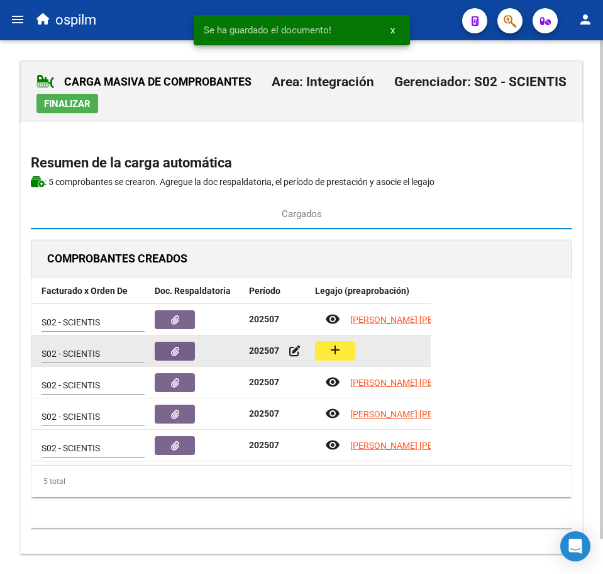
click at [341, 350] on mat-icon "add" at bounding box center [335, 349] width 15 height 15
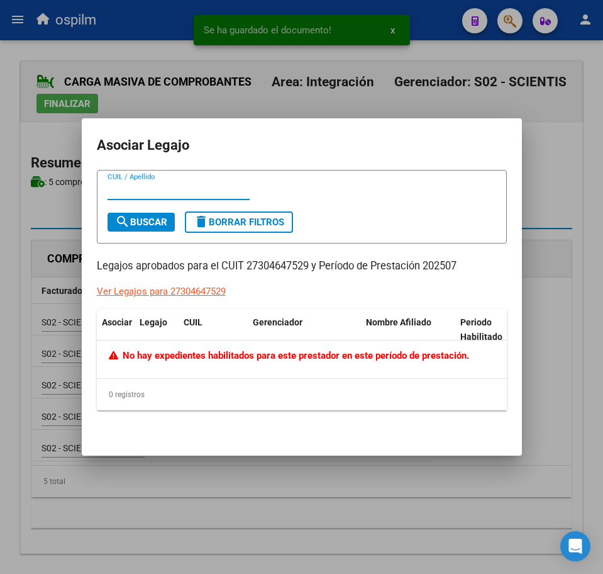
click at [149, 498] on div at bounding box center [301, 287] width 603 height 574
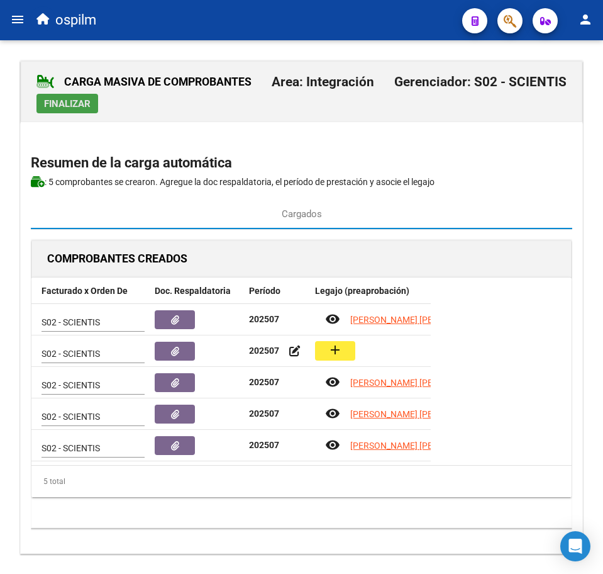
click at [64, 103] on span "Finalizar" at bounding box center [67, 103] width 47 height 11
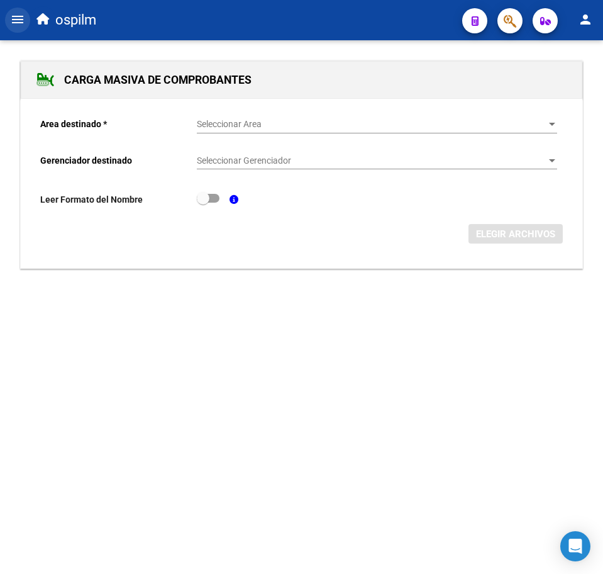
click at [19, 18] on mat-icon "menu" at bounding box center [17, 19] width 15 height 15
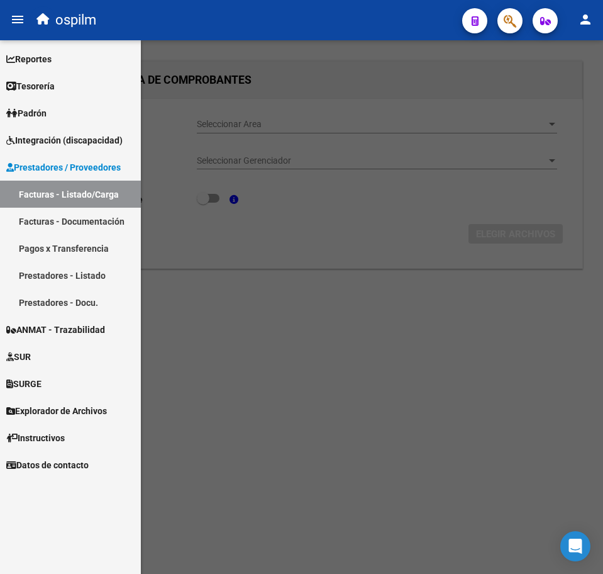
click at [66, 192] on link "Facturas - Listado/Carga" at bounding box center [70, 194] width 141 height 27
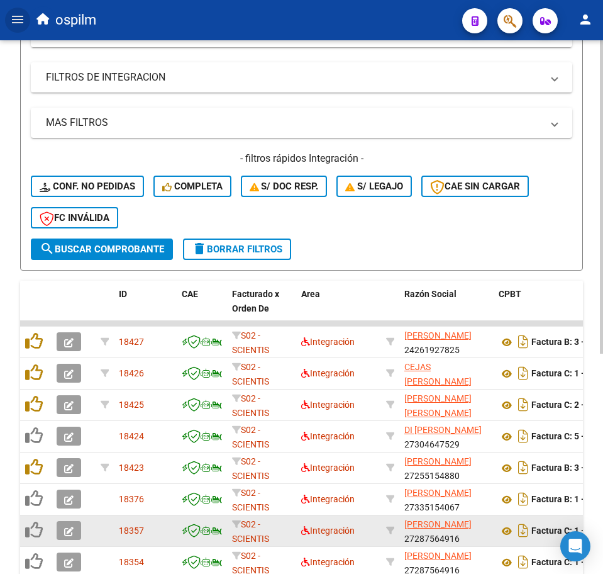
scroll to position [374, 0]
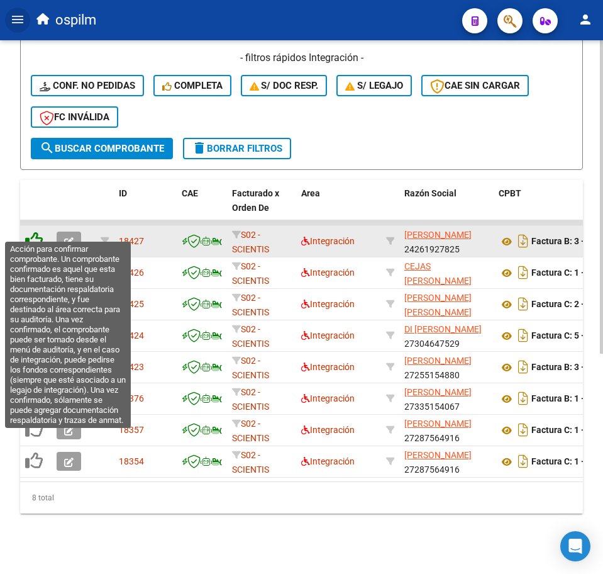
click at [28, 231] on icon at bounding box center [34, 240] width 18 height 18
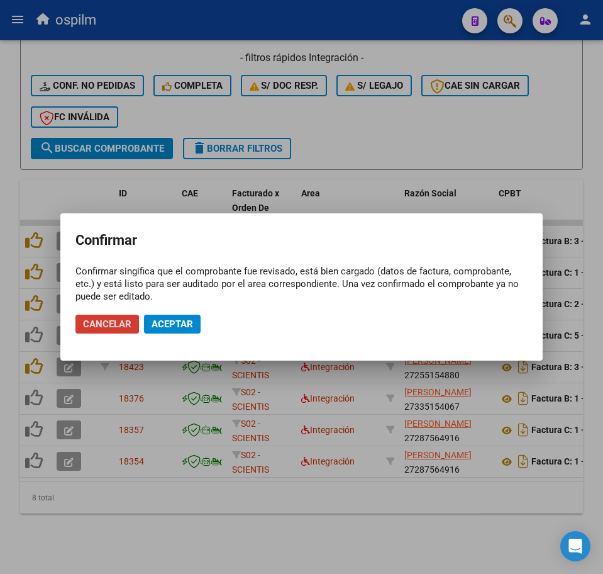
click at [162, 324] on span "Aceptar" at bounding box center [173, 323] width 42 height 11
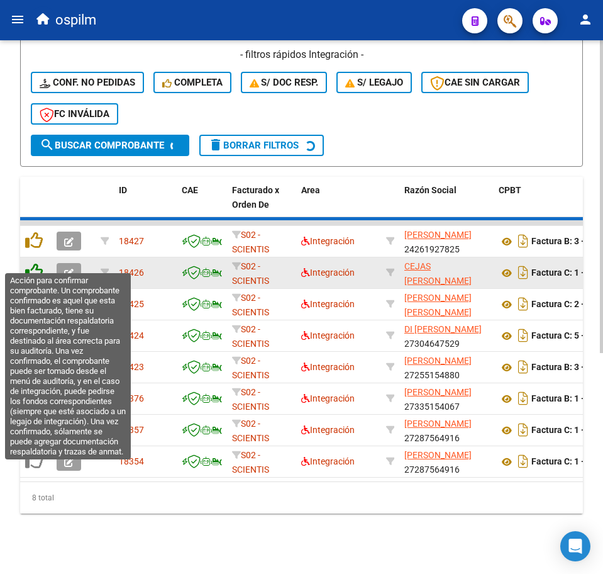
scroll to position [343, 0]
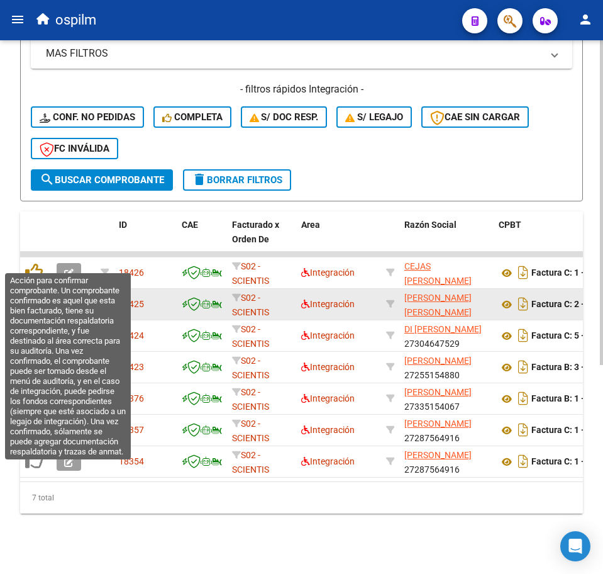
click at [37, 263] on icon at bounding box center [34, 272] width 18 height 18
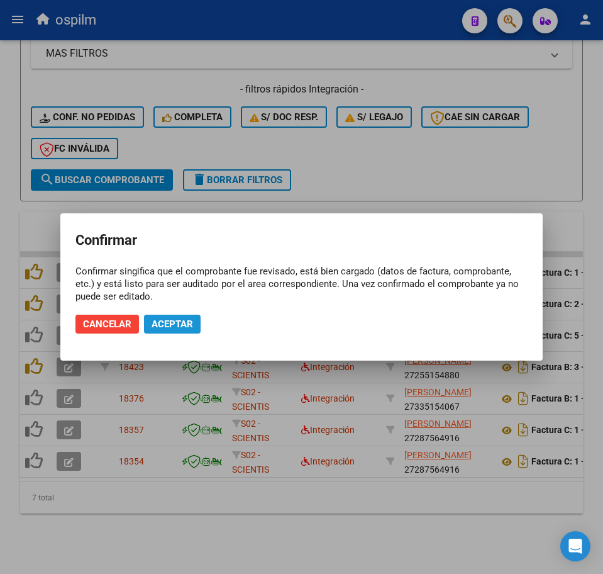
click at [192, 324] on span "Aceptar" at bounding box center [173, 323] width 42 height 11
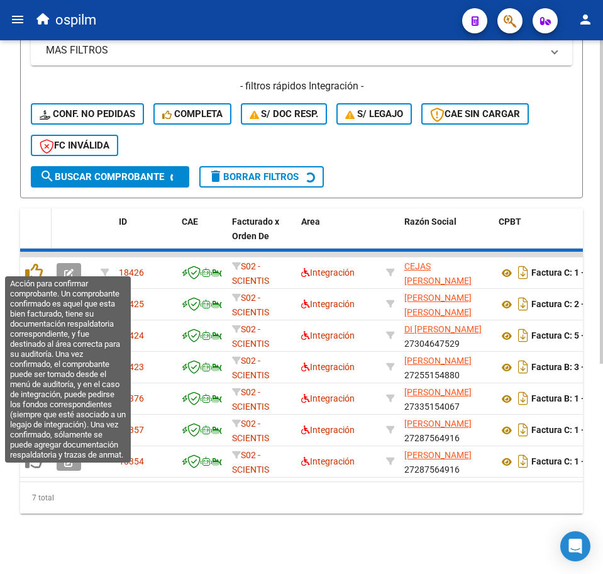
scroll to position [311, 0]
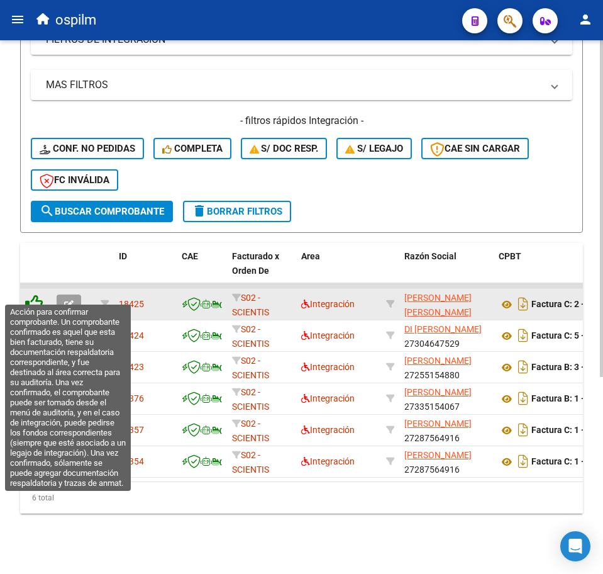
click at [39, 294] on icon at bounding box center [34, 303] width 18 height 18
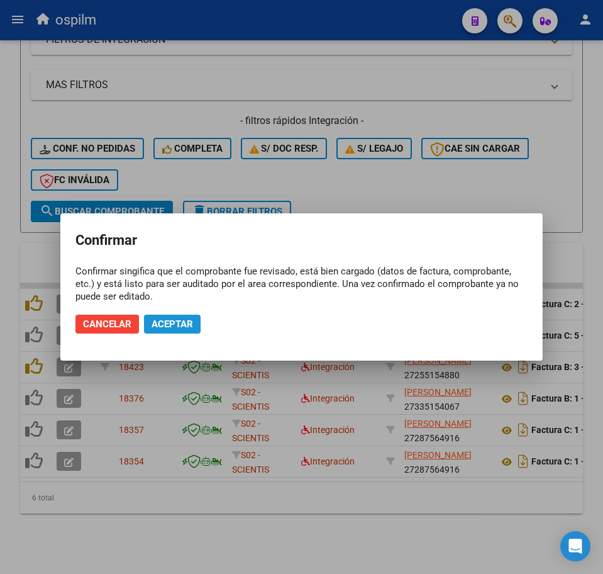
click at [170, 326] on span "Aceptar" at bounding box center [173, 323] width 42 height 11
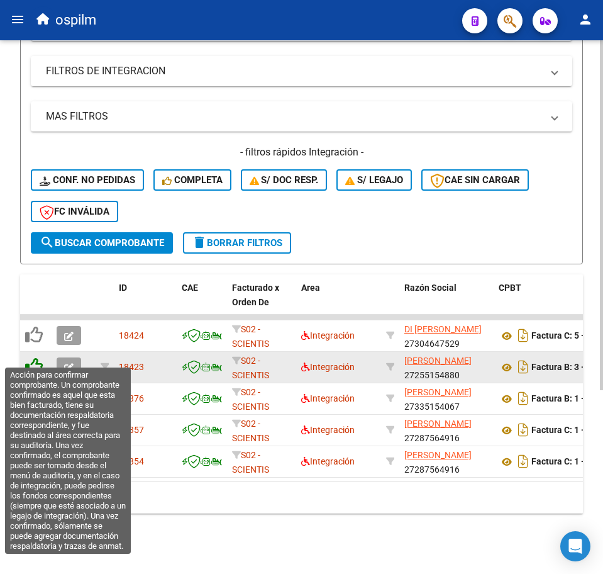
scroll to position [280, 0]
click at [36, 357] on icon at bounding box center [34, 366] width 18 height 18
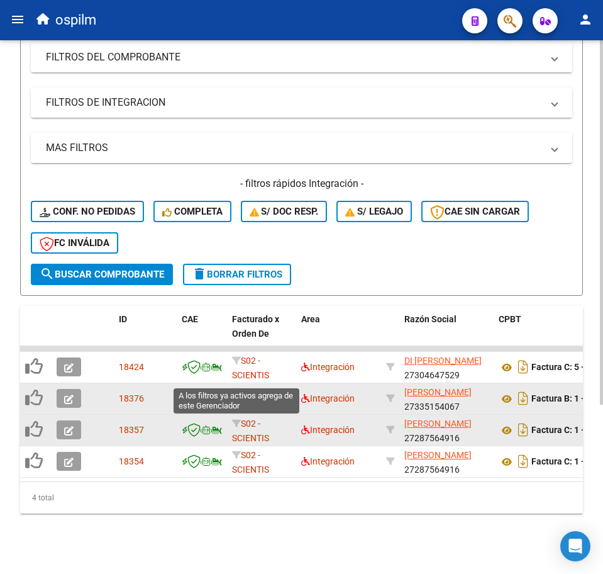
scroll to position [248, 0]
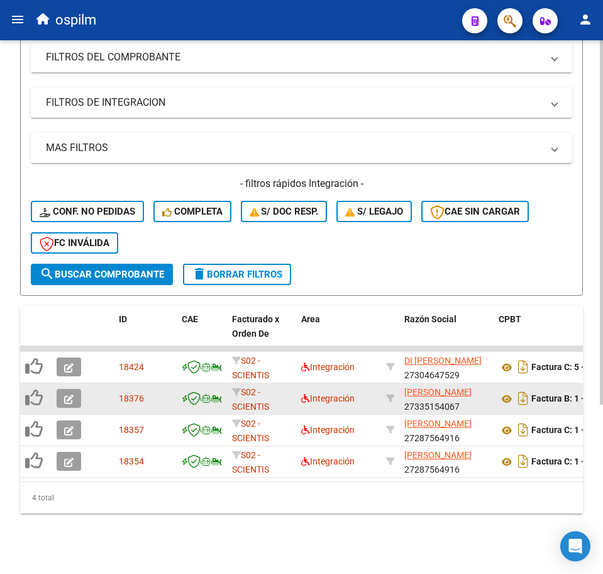
click at [219, 545] on div "Video tutorial PRESTADORES -> Listado de CPBTs Emitidos por Prestadores / Prove…" at bounding box center [301, 188] width 603 height 769
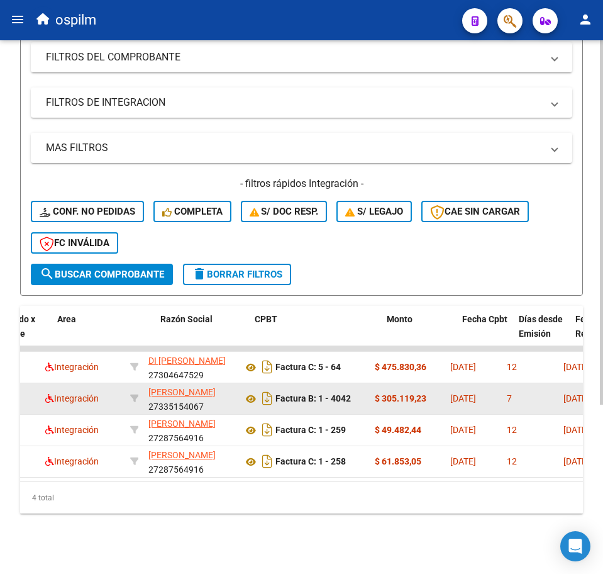
scroll to position [0, 0]
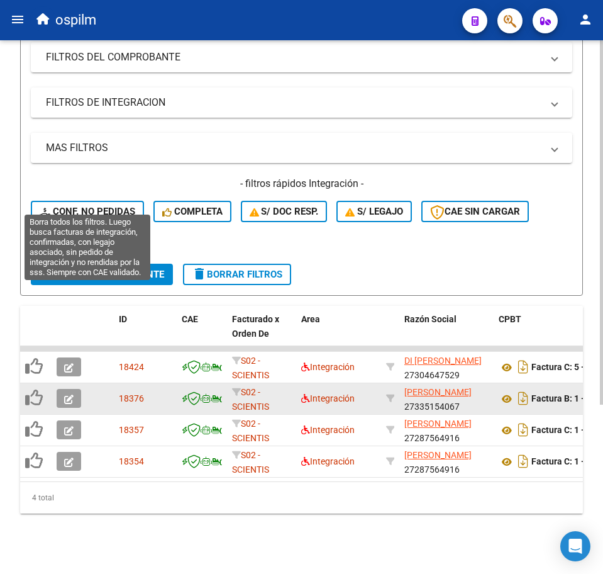
click at [89, 206] on button "Conf. no pedidas" at bounding box center [87, 211] width 113 height 21
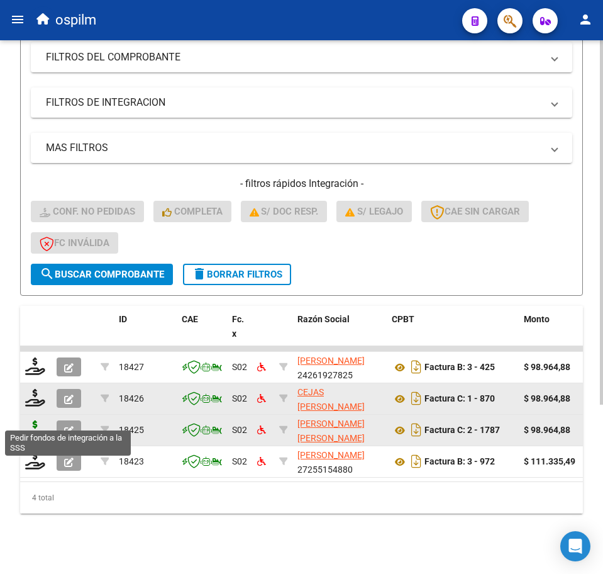
click at [36, 420] on icon at bounding box center [35, 429] width 20 height 18
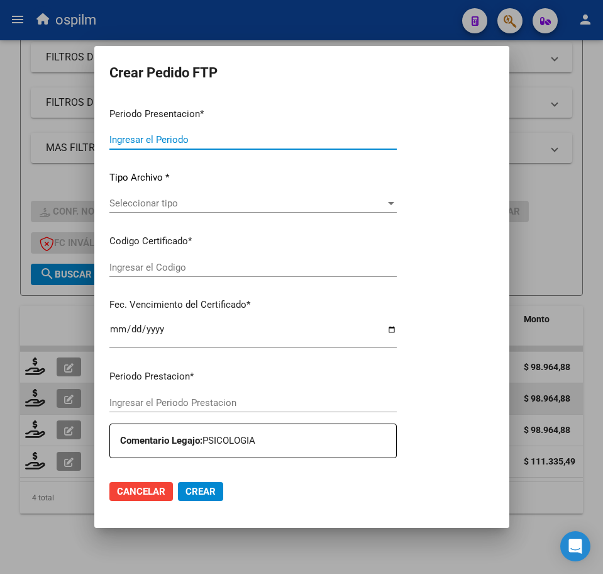
type input "202507"
type input "$ 98.964,88"
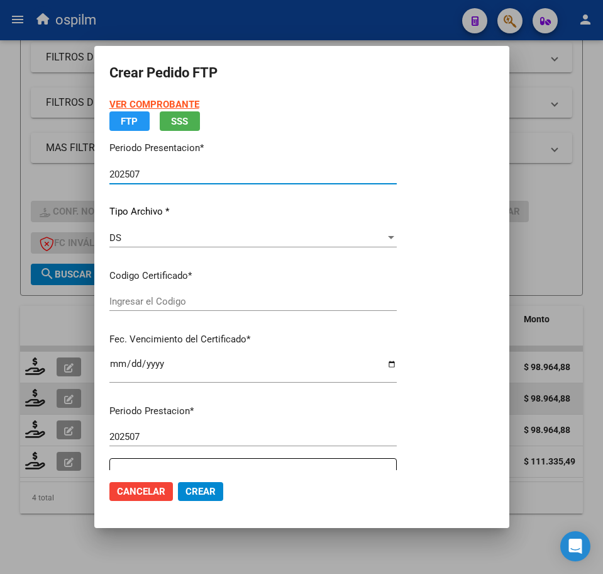
type input "ARG02000542124882016111520211115BS376"
type input "[DATE]"
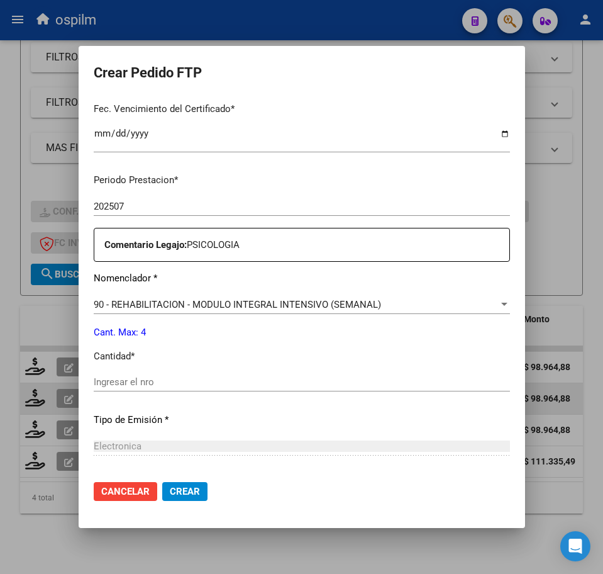
scroll to position [393, 0]
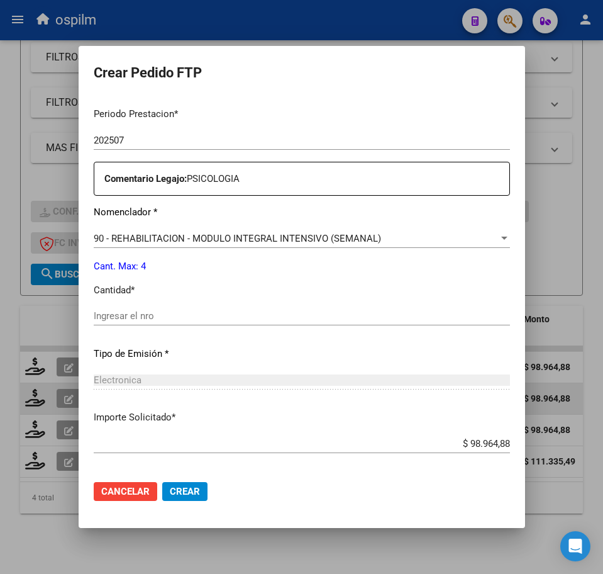
click at [130, 314] on input "Ingresar el nro" at bounding box center [302, 315] width 416 height 11
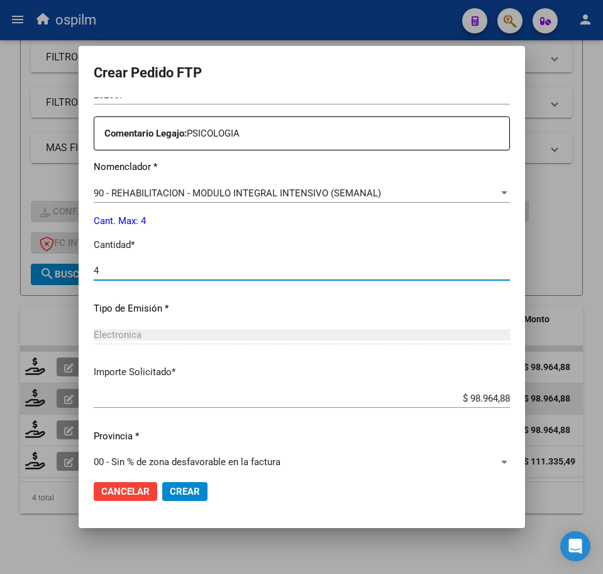
scroll to position [451, 0]
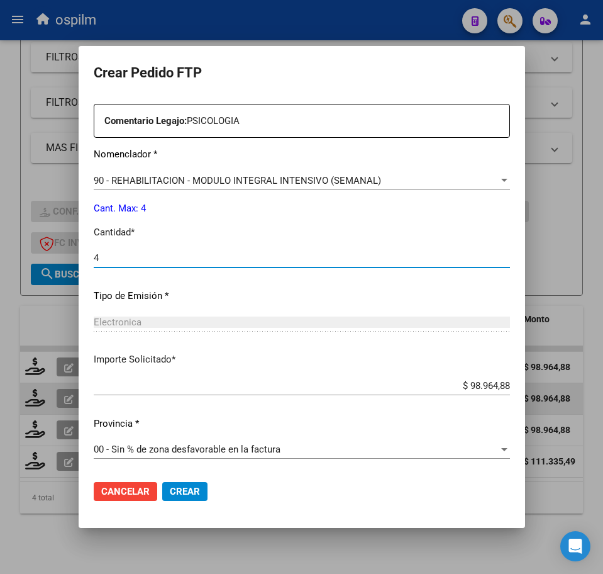
type input "4"
click at [172, 494] on span "Crear" at bounding box center [185, 491] width 30 height 11
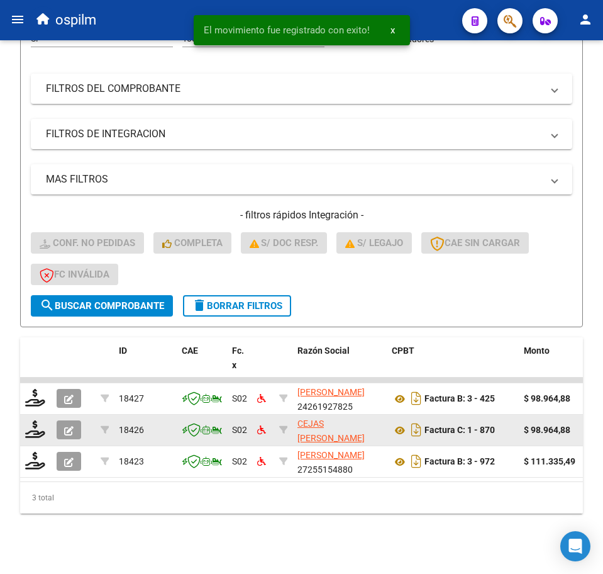
scroll to position [217, 0]
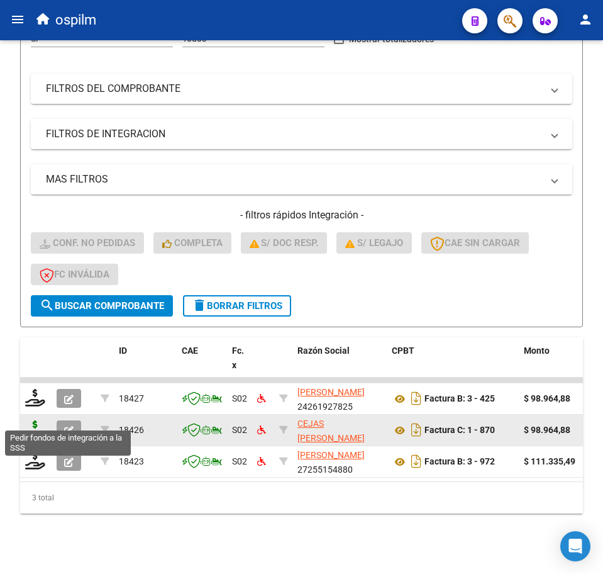
click at [30, 420] on icon at bounding box center [35, 429] width 20 height 18
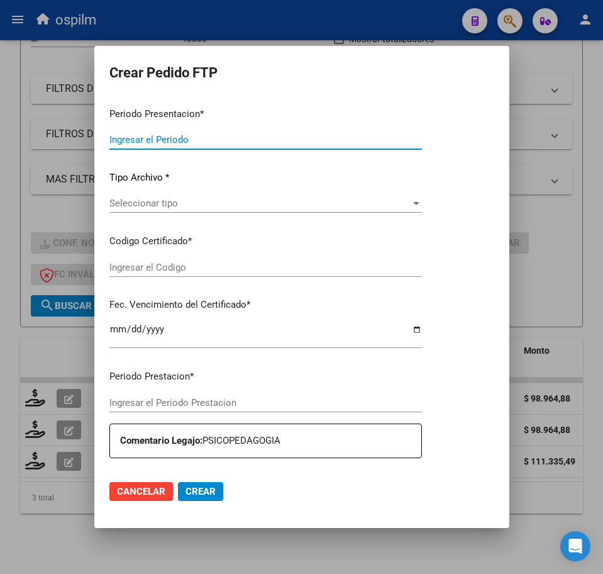
type input "202507"
type input "$ 98.964,88"
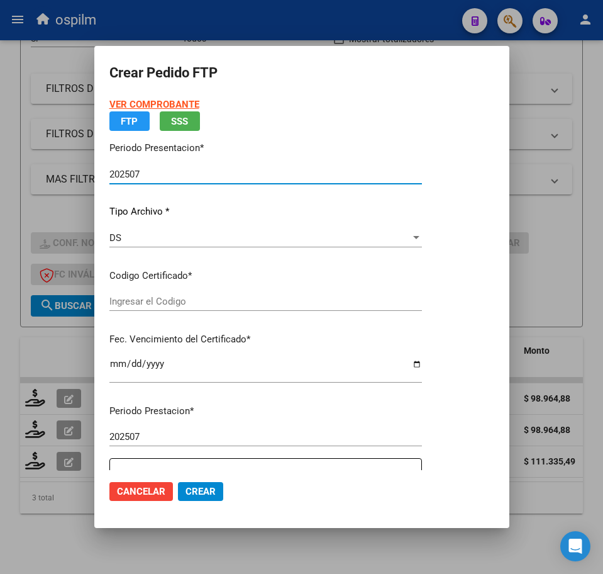
type input "ARG02000542124882016111520211115BS376"
type input "[DATE]"
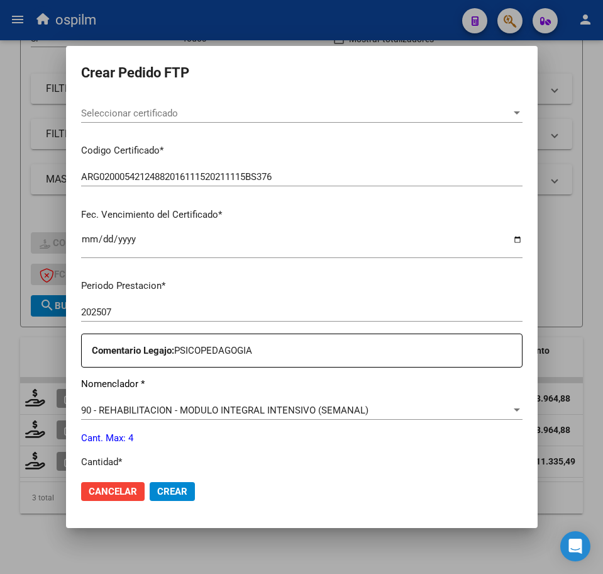
scroll to position [314, 0]
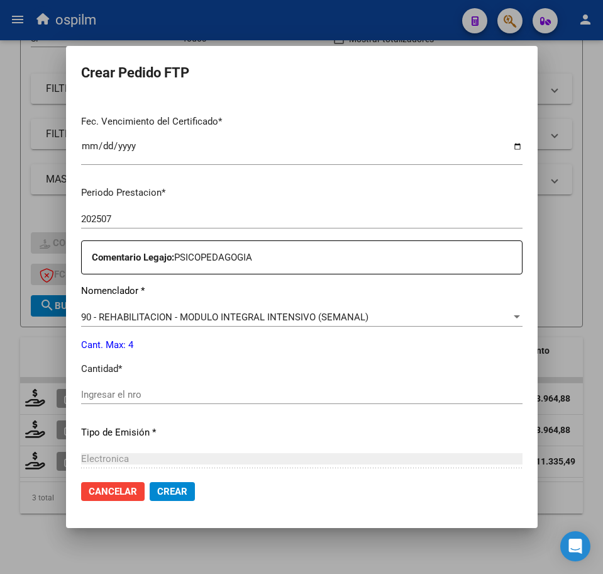
click at [153, 400] on input "Ingresar el nro" at bounding box center [302, 394] width 442 height 11
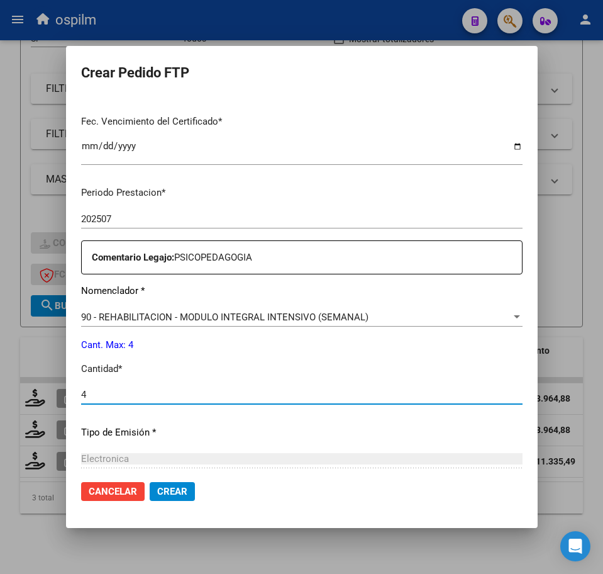
type input "4"
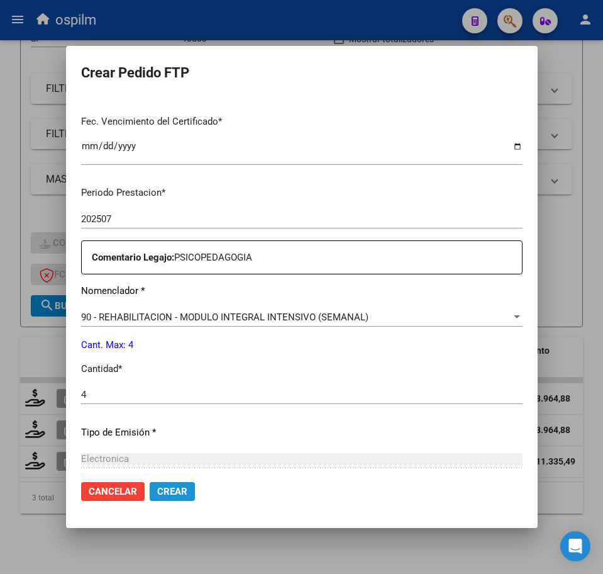
click at [160, 496] on span "Crear" at bounding box center [172, 491] width 30 height 11
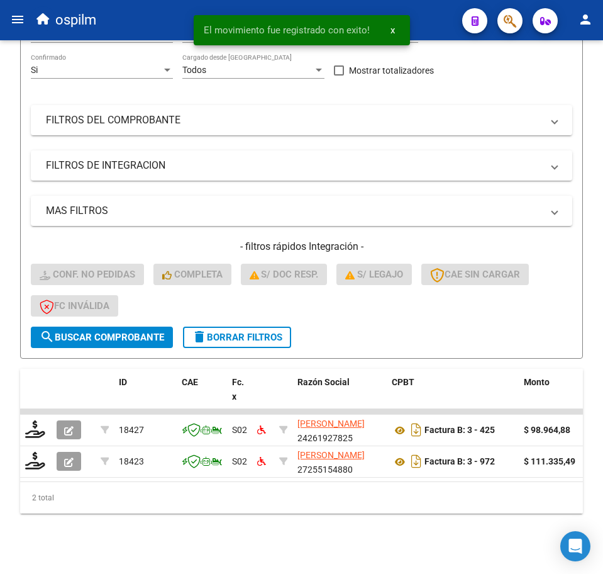
scroll to position [186, 0]
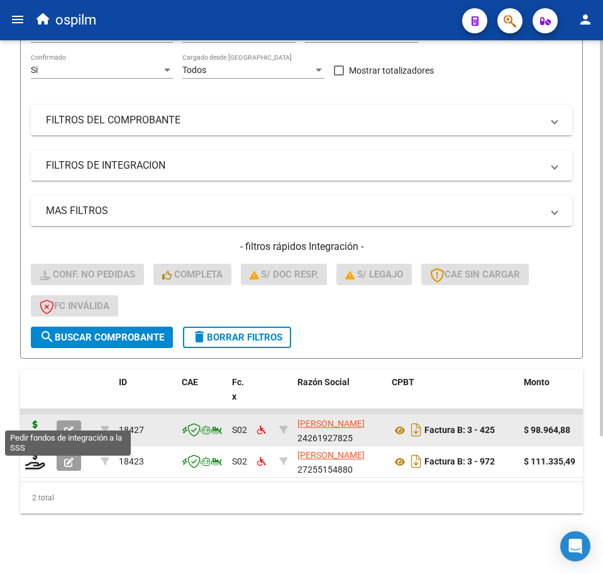
click at [34, 420] on icon at bounding box center [35, 429] width 20 height 18
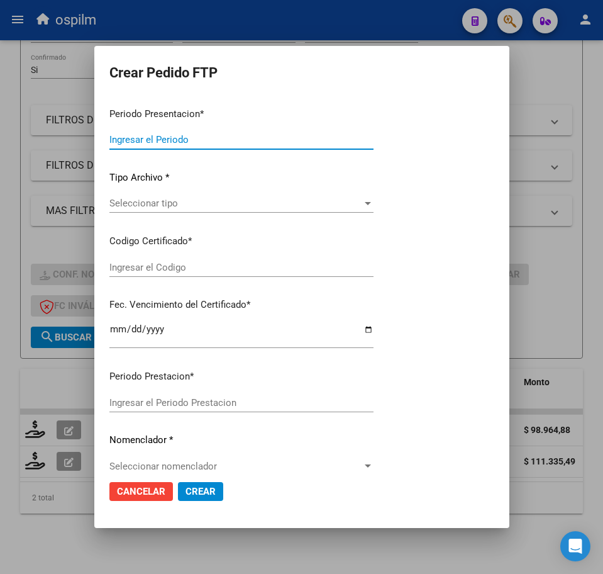
type input "202507"
type input "$ 98.964,88"
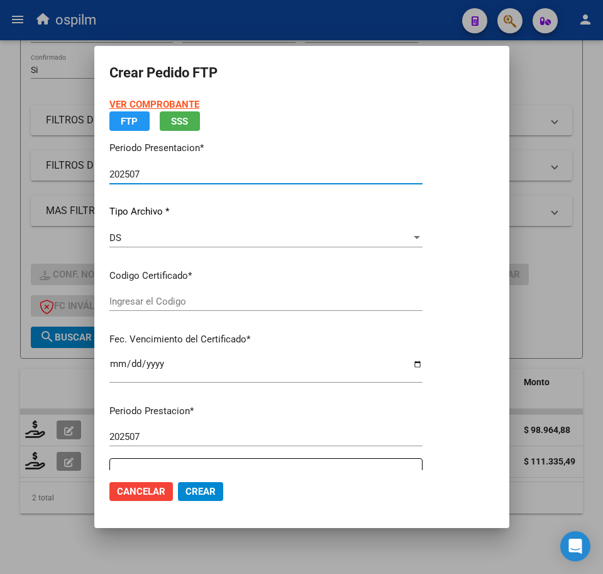
type input "ARG02000542124882016111520211115BS376"
type input "[DATE]"
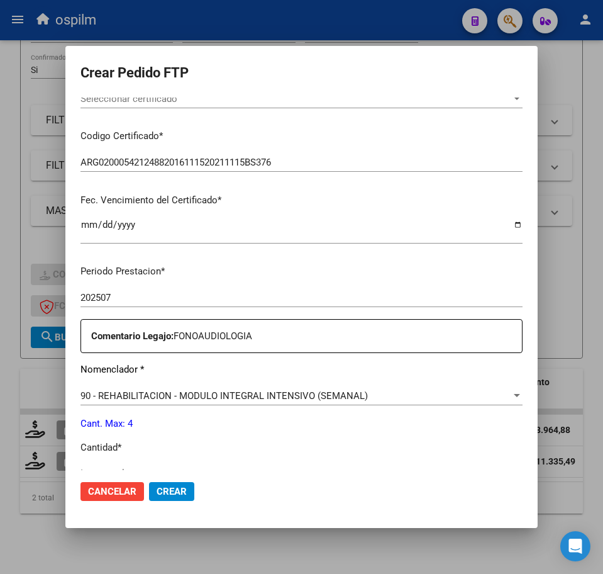
scroll to position [314, 0]
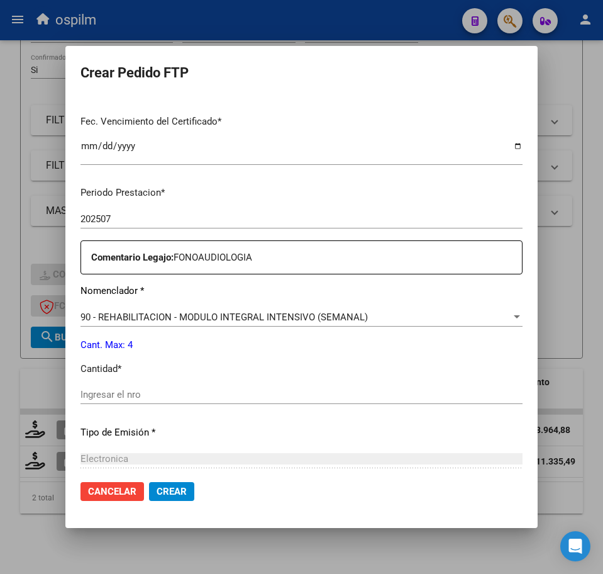
click at [155, 396] on input "Ingresar el nro" at bounding box center [302, 394] width 442 height 11
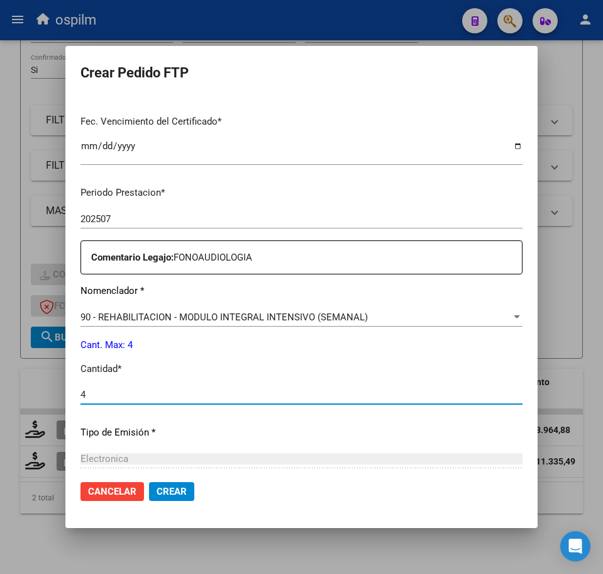
type input "4"
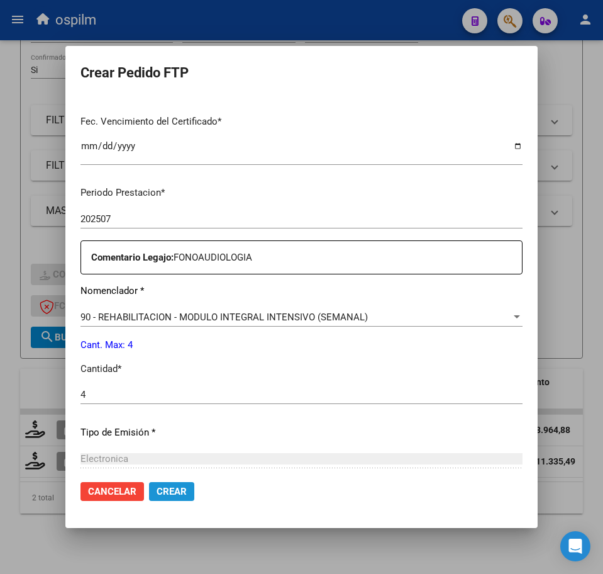
click at [157, 491] on span "Crear" at bounding box center [172, 491] width 30 height 11
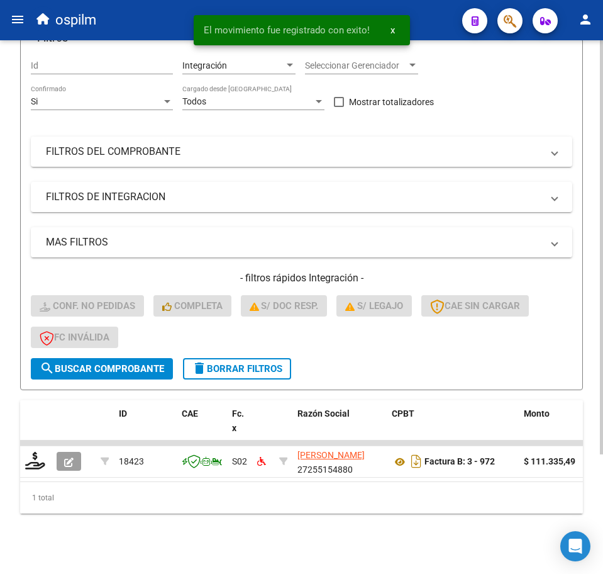
scroll to position [154, 0]
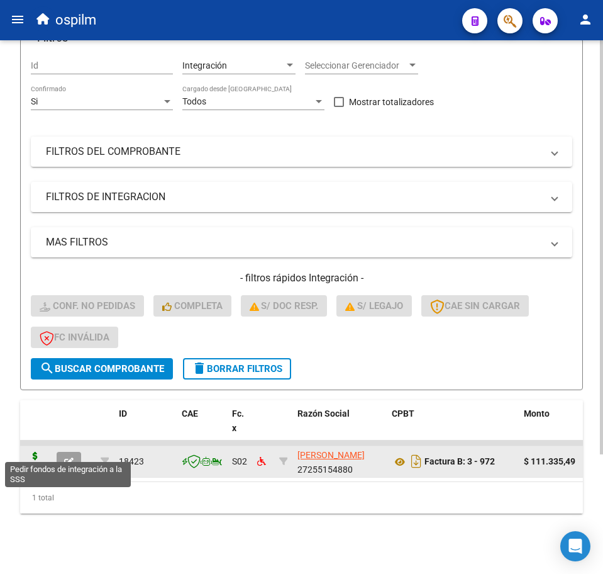
click at [40, 455] on icon at bounding box center [35, 461] width 20 height 18
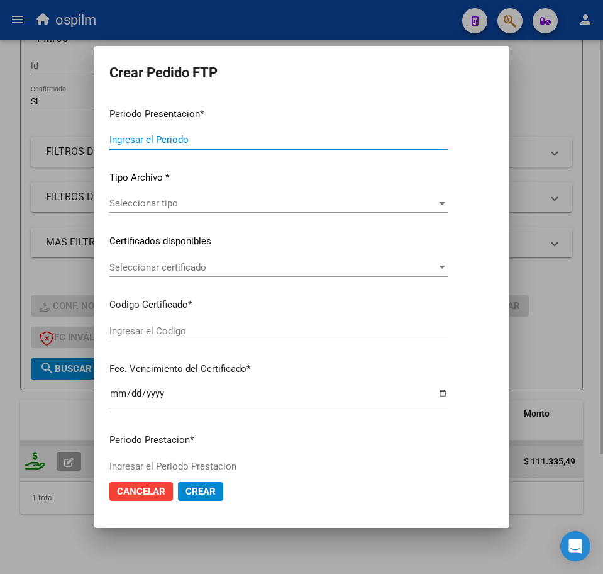
type input "202507"
type input "$ 111.335,49"
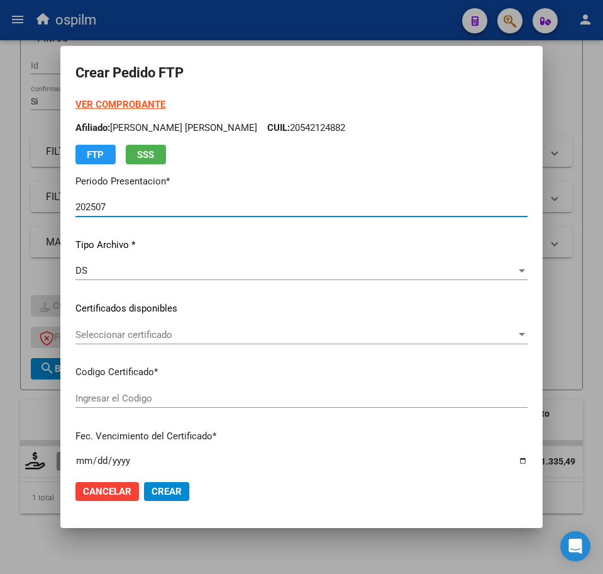
type input "ARG02000542124882016111520211115BS376"
type input "[DATE]"
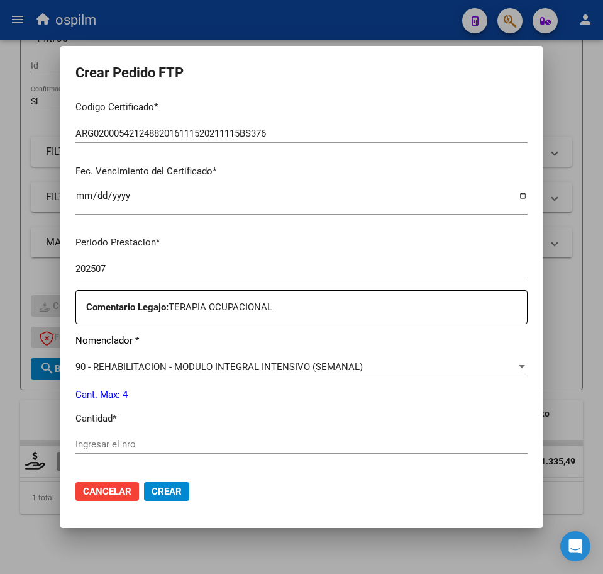
scroll to position [314, 0]
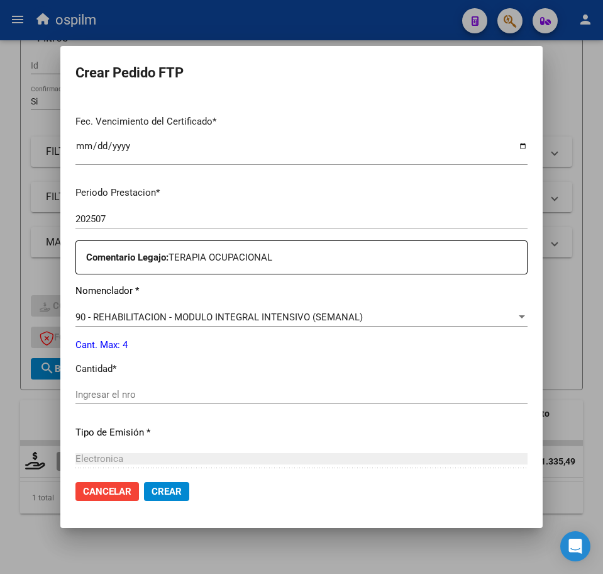
click at [130, 396] on input "Ingresar el nro" at bounding box center [301, 394] width 452 height 11
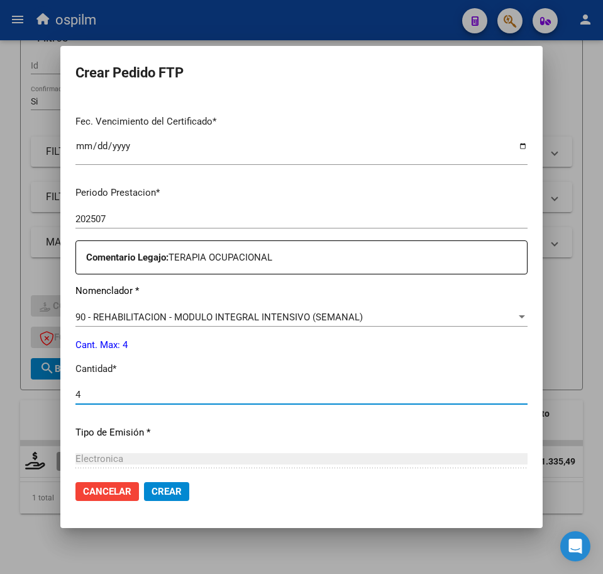
type input "4"
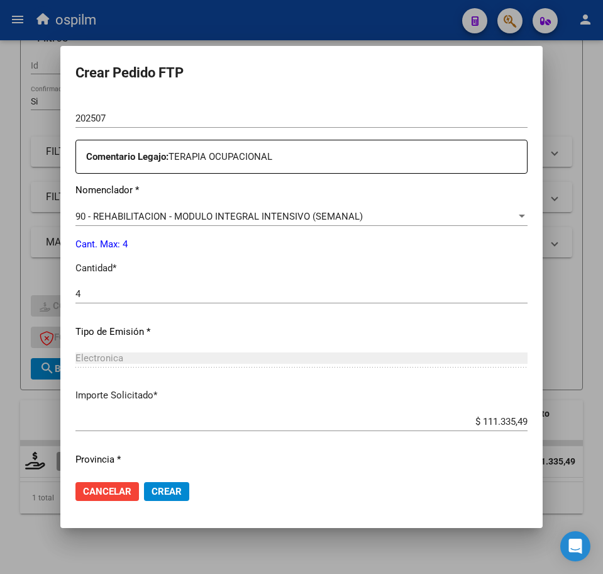
scroll to position [451, 0]
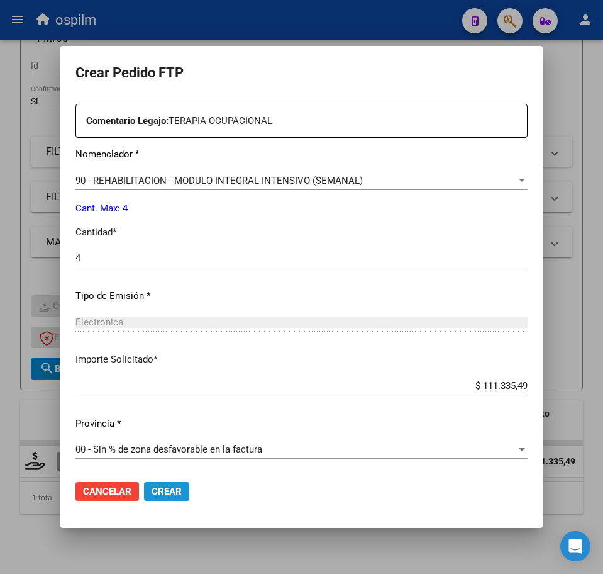
click at [168, 490] on span "Crear" at bounding box center [167, 491] width 30 height 11
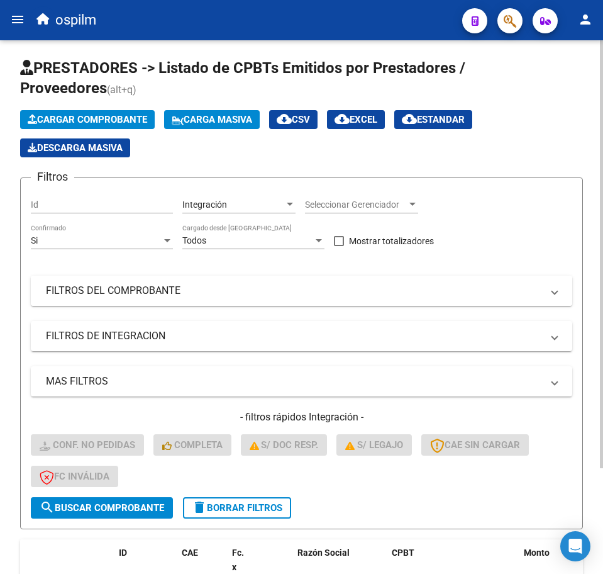
scroll to position [0, 0]
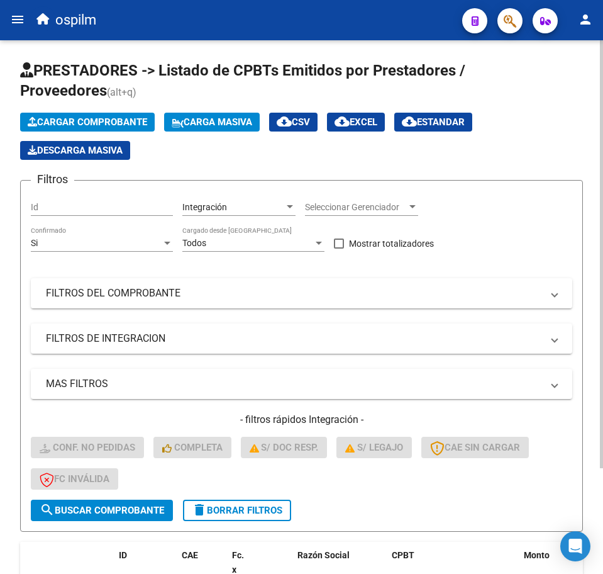
click at [215, 118] on span "Carga Masiva" at bounding box center [212, 121] width 81 height 11
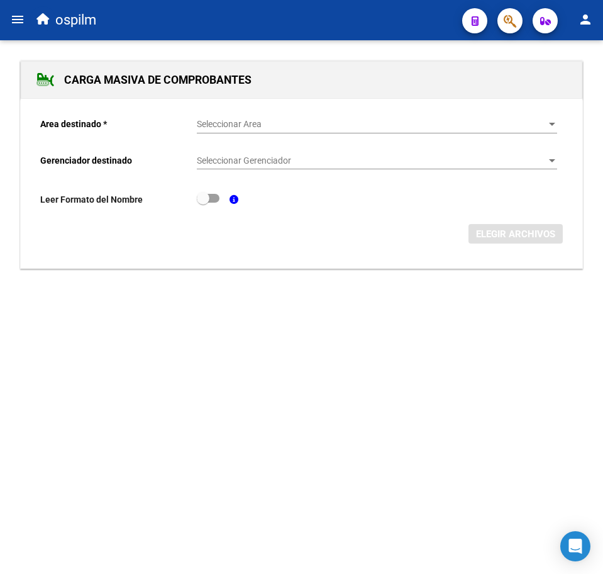
click at [219, 131] on div "Seleccionar Area Seleccionar Area" at bounding box center [377, 120] width 360 height 25
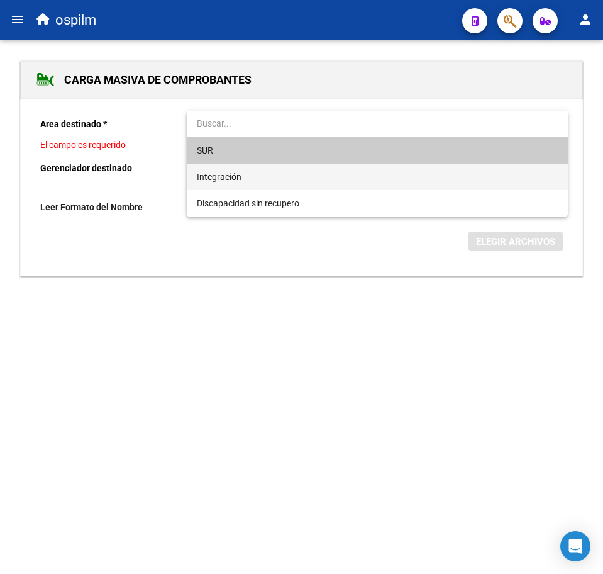
click at [224, 185] on span "Integración" at bounding box center [377, 177] width 360 height 26
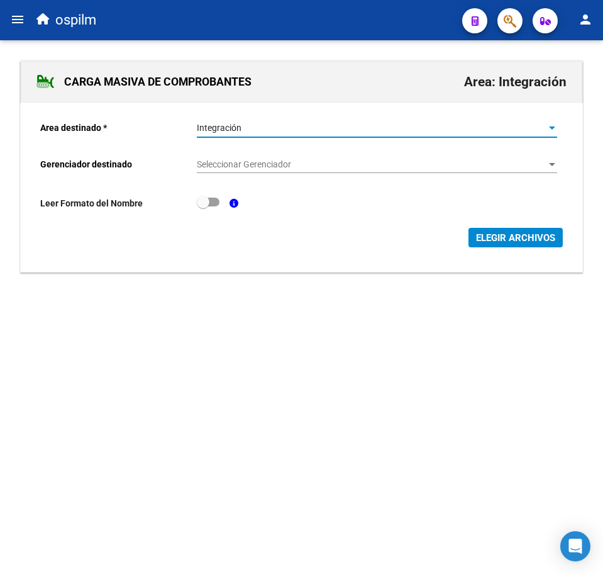
click at [233, 155] on div "Seleccionar Gerenciador Seleccionar Gerenciador" at bounding box center [377, 160] width 360 height 25
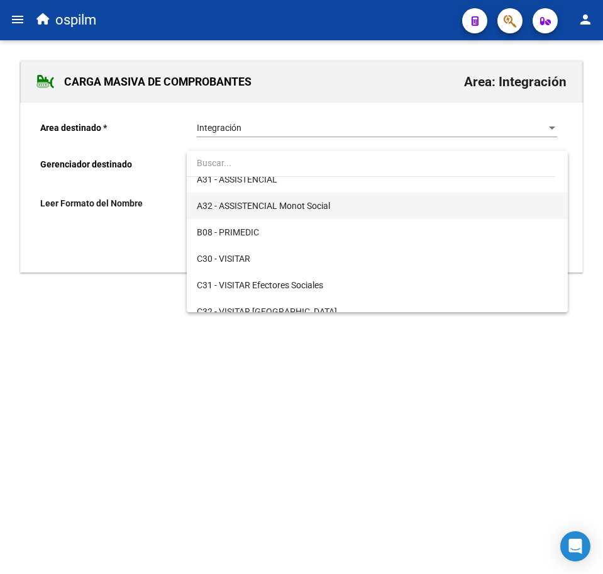
scroll to position [157, 0]
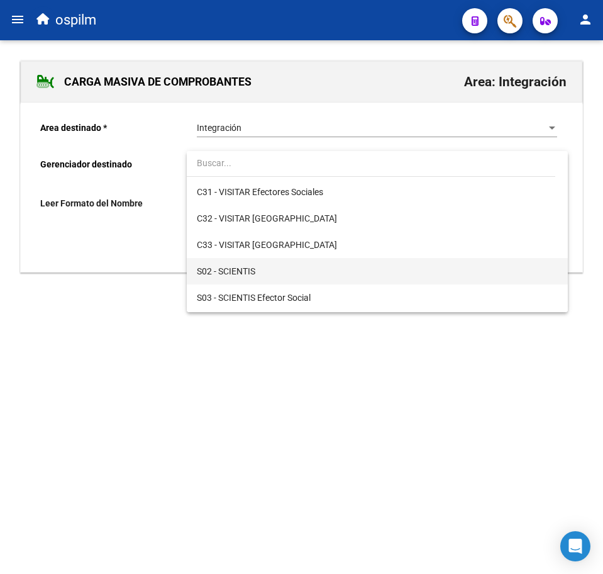
click at [270, 265] on span "S02 - SCIENTIS" at bounding box center [377, 271] width 360 height 26
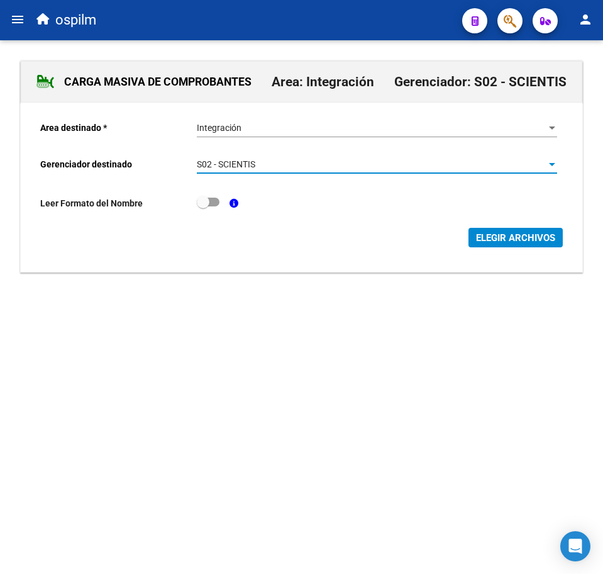
click at [520, 243] on span "ELEGIR ARCHIVOS" at bounding box center [515, 237] width 79 height 11
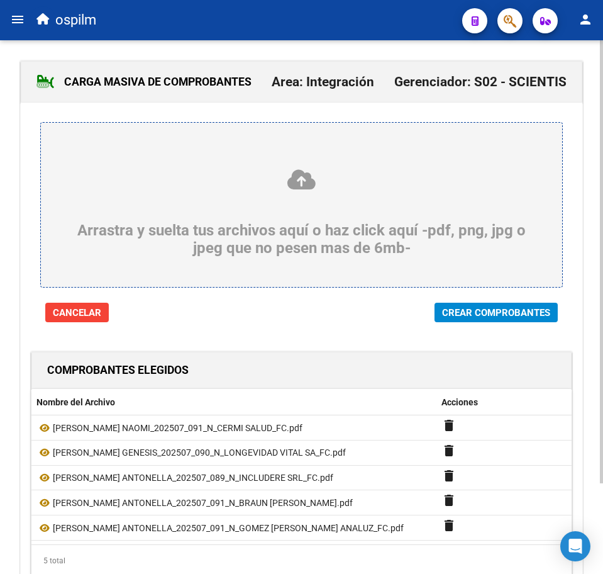
click at [477, 311] on span "Crear Comprobantes" at bounding box center [496, 312] width 108 height 11
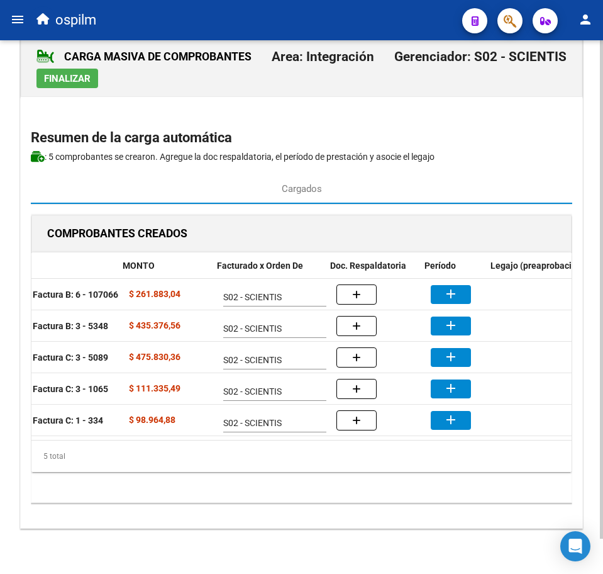
scroll to position [0, 211]
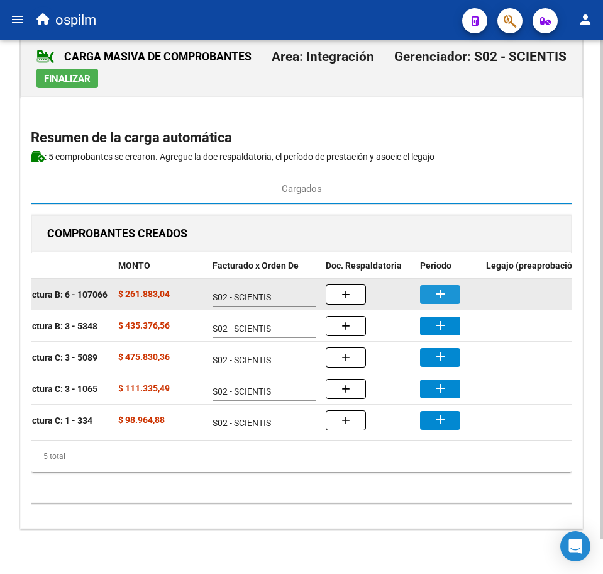
click at [452, 286] on button "add" at bounding box center [440, 294] width 40 height 19
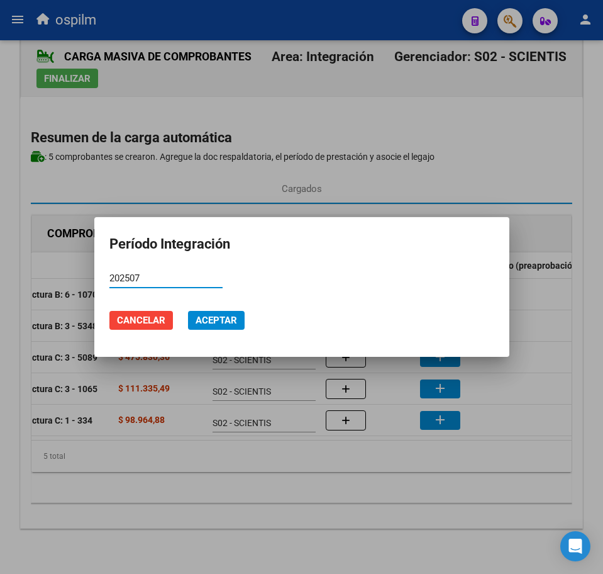
type input "202507"
click at [215, 316] on span "Aceptar" at bounding box center [217, 319] width 42 height 11
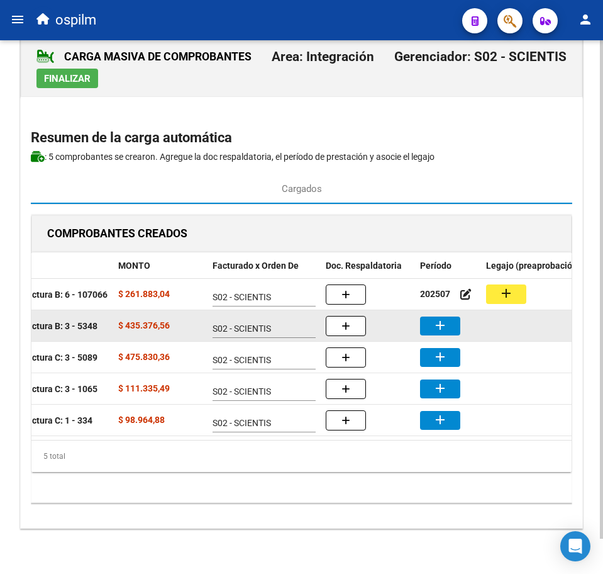
click at [435, 318] on mat-icon "add" at bounding box center [440, 325] width 15 height 15
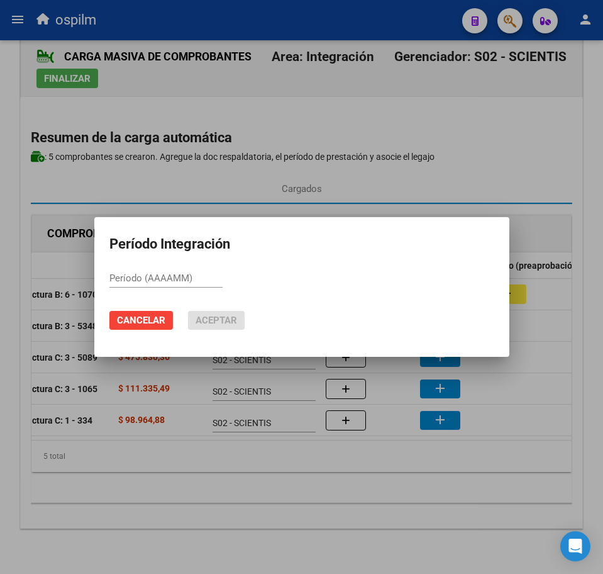
paste input "202507"
type input "202507"
click at [213, 320] on span "Aceptar" at bounding box center [217, 319] width 42 height 11
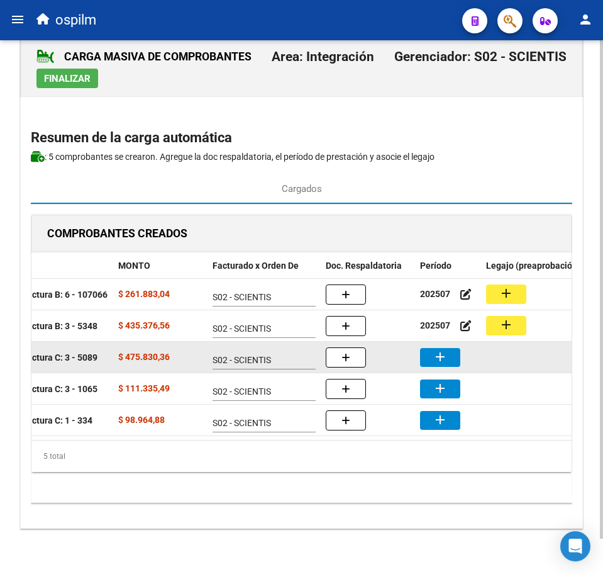
click at [446, 349] on mat-icon "add" at bounding box center [440, 356] width 15 height 15
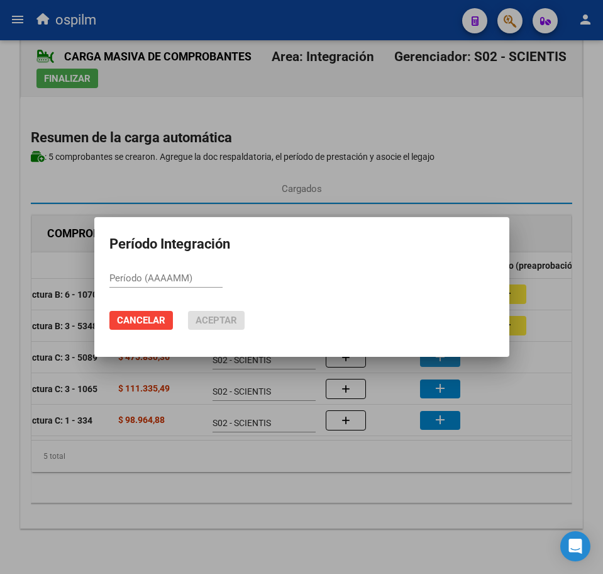
paste input "202507"
type input "202507"
click at [217, 316] on span "Aceptar" at bounding box center [217, 319] width 42 height 11
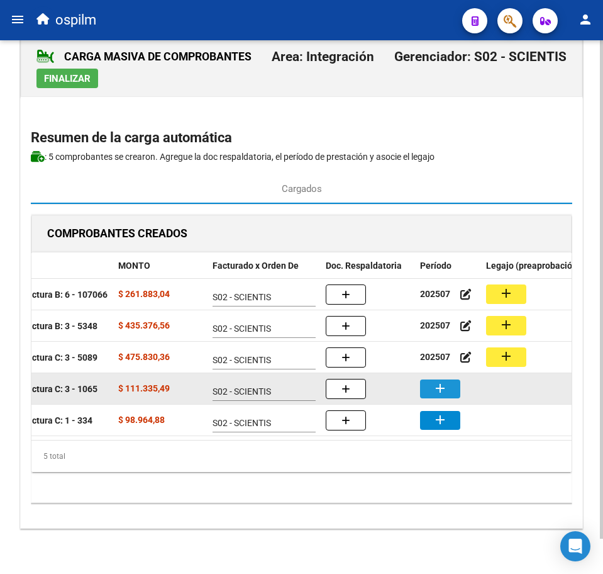
click at [441, 381] on mat-icon "add" at bounding box center [440, 388] width 15 height 15
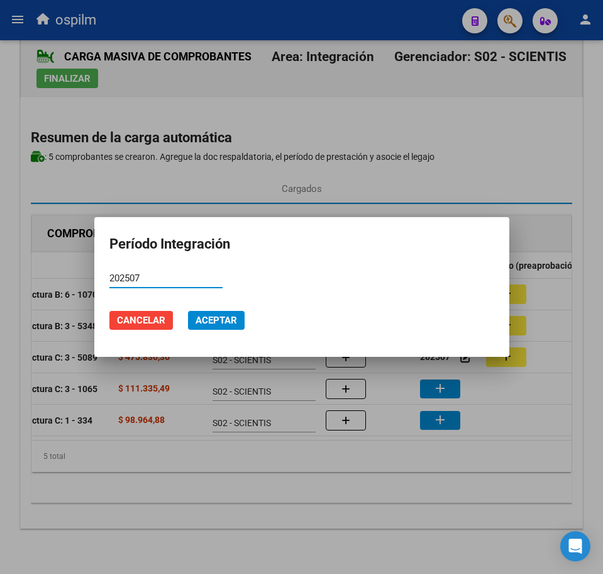
type input "202507"
click at [196, 318] on span "Aceptar" at bounding box center [217, 319] width 42 height 11
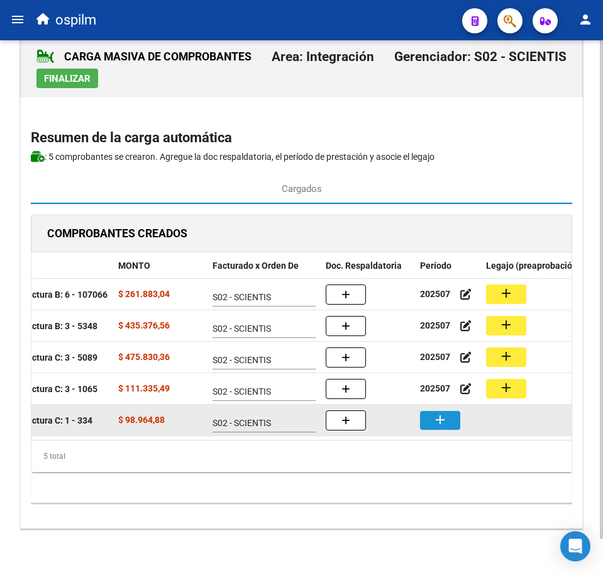
click at [449, 411] on button "add" at bounding box center [440, 420] width 40 height 19
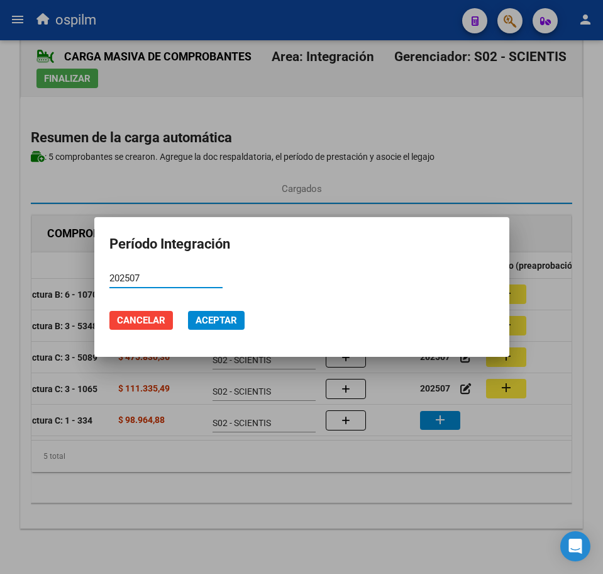
type input "202507"
click at [214, 317] on span "Aceptar" at bounding box center [217, 319] width 42 height 11
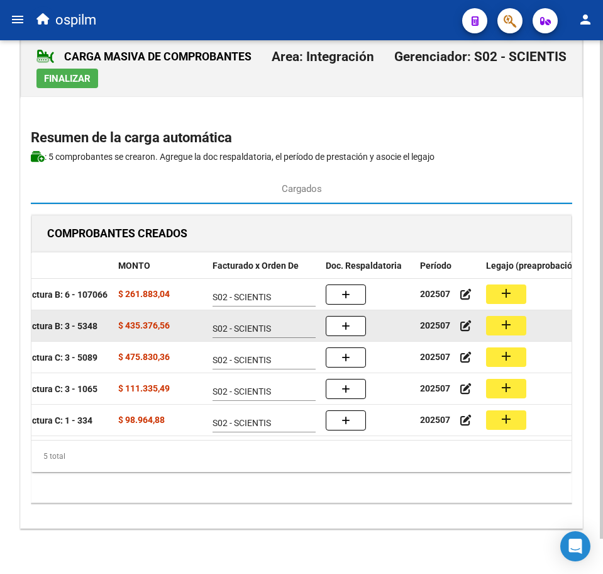
click at [515, 316] on button "add" at bounding box center [506, 325] width 40 height 19
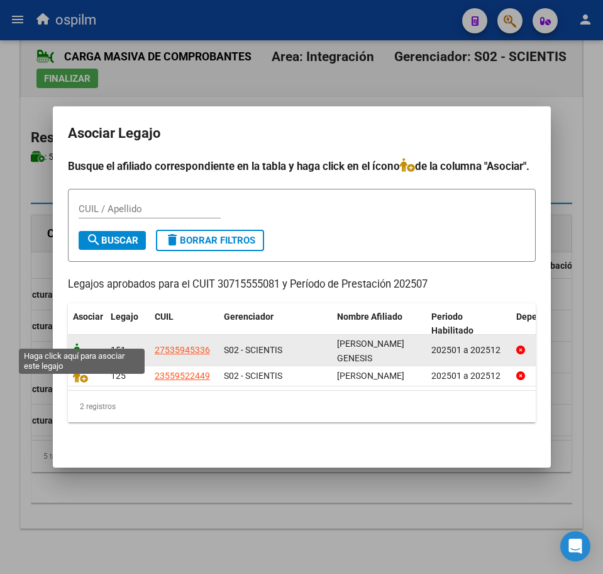
click at [81, 343] on icon at bounding box center [80, 350] width 15 height 14
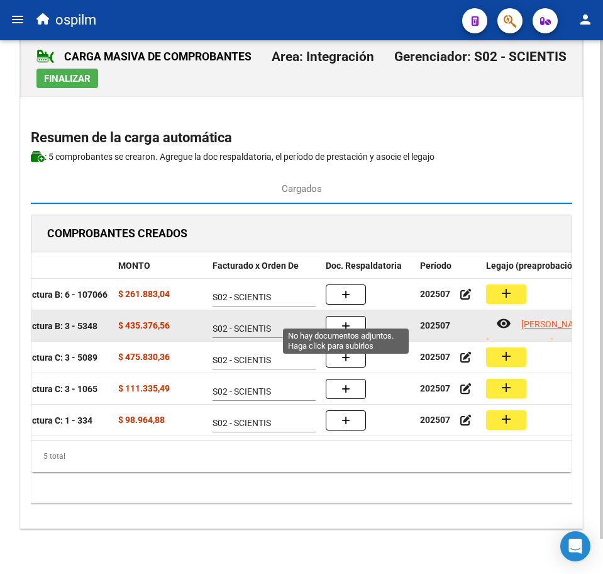
click at [352, 316] on button "button" at bounding box center [346, 326] width 40 height 20
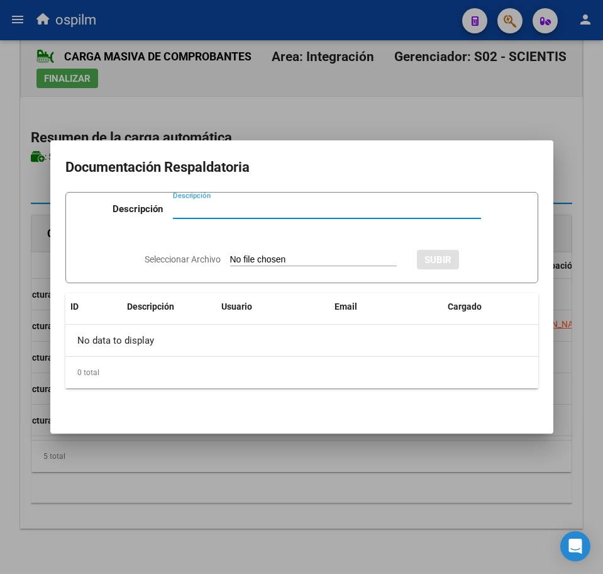
paste input "Planilla de asistencia"
type input "Planilla de asistencia"
click at [252, 257] on input "Seleccionar Archivo" at bounding box center [313, 260] width 167 height 12
type input "C:\fakepath\[PERSON_NAME] GENESIS_202507_090_N_LONGEVIDAD VITAL SA_PA.pdf"
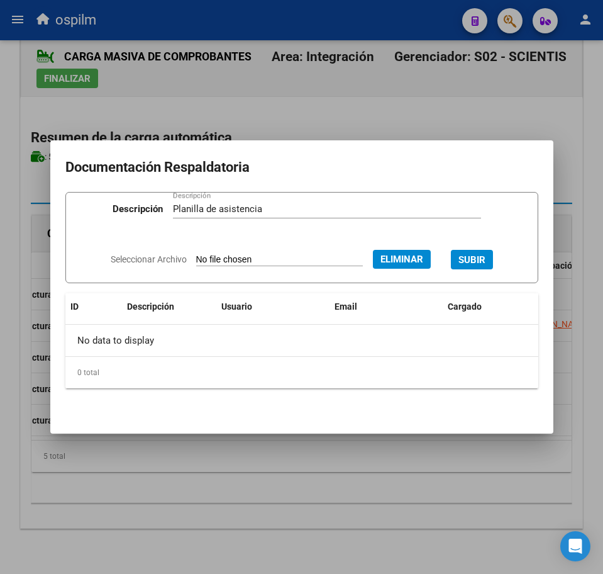
click at [474, 257] on span "SUBIR" at bounding box center [472, 259] width 27 height 11
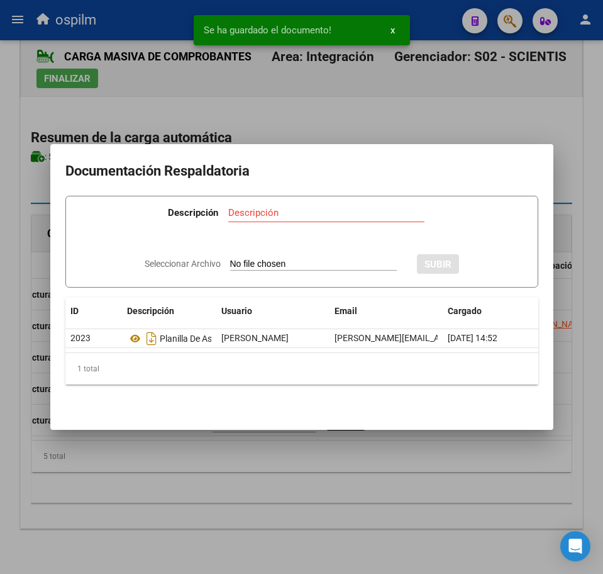
click at [239, 509] on div at bounding box center [301, 287] width 603 height 574
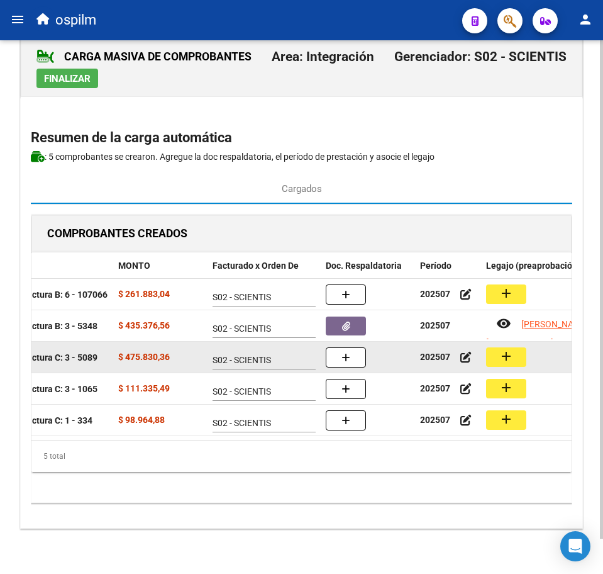
click at [506, 348] on mat-icon "add" at bounding box center [506, 355] width 15 height 15
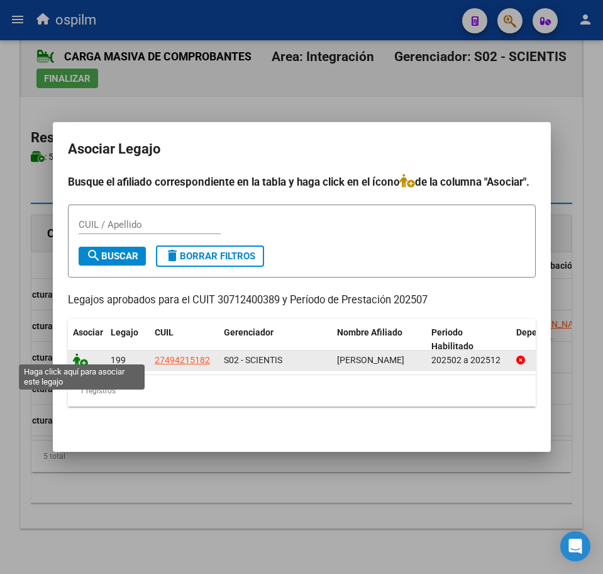
click at [79, 353] on icon at bounding box center [80, 360] width 15 height 14
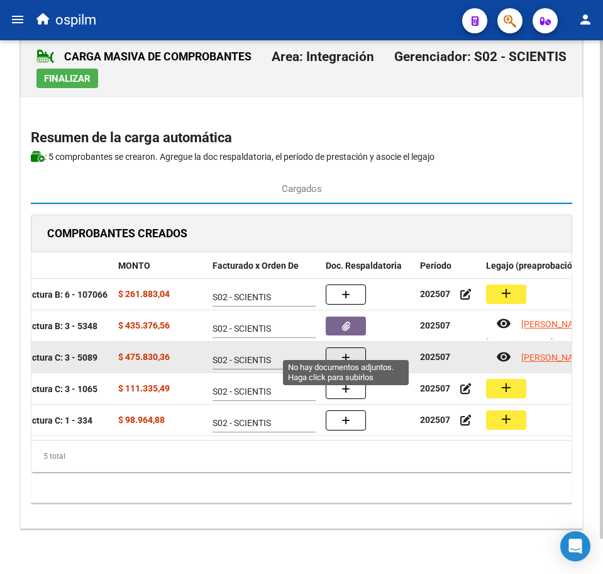
click at [349, 353] on icon "button" at bounding box center [346, 357] width 9 height 9
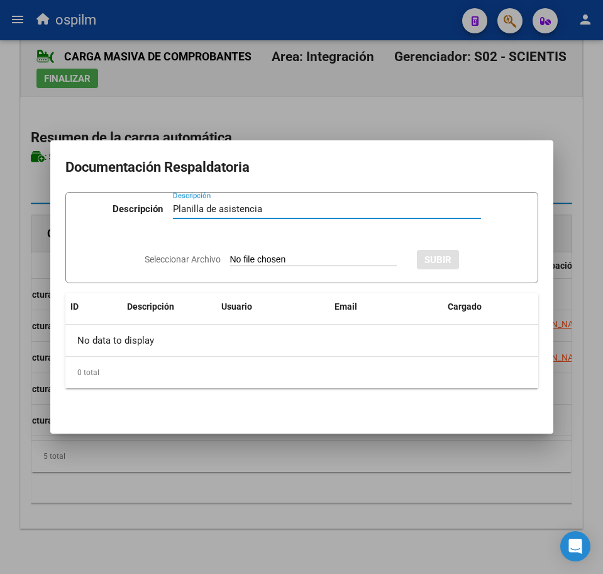
type input "Planilla de asistencia"
click at [243, 255] on input "Seleccionar Archivo" at bounding box center [313, 260] width 167 height 12
type input "C:\fakepath\[PERSON_NAME] ANTONELLA_202507_089_N_INCLUDERE SRL_PA.pdf"
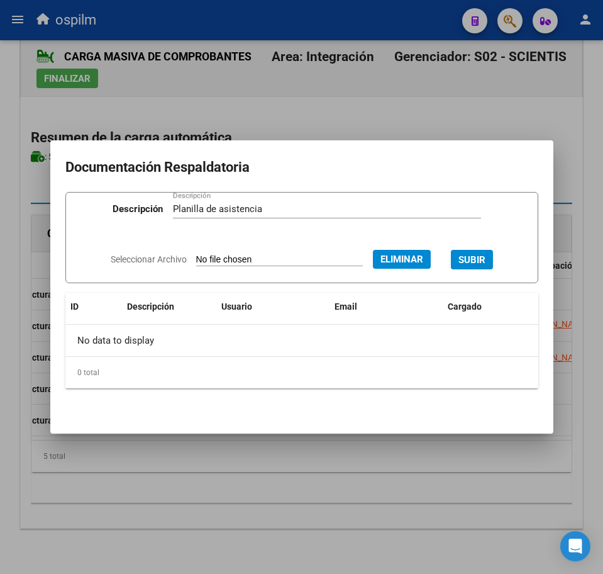
click at [486, 262] on span "SUBIR" at bounding box center [472, 259] width 27 height 11
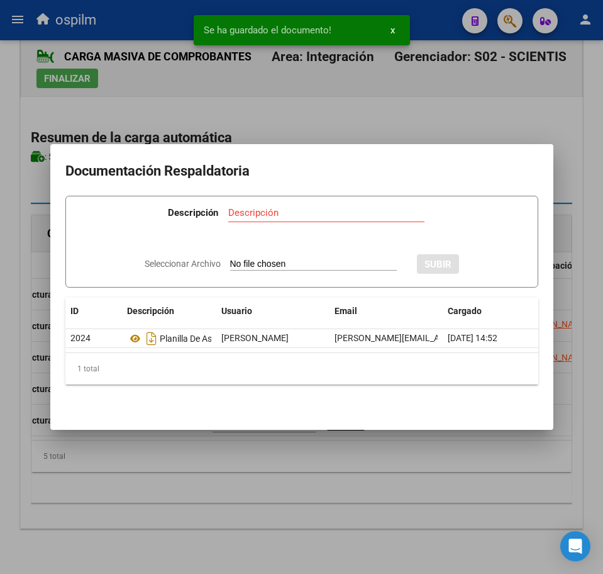
click at [326, 473] on div at bounding box center [301, 287] width 603 height 574
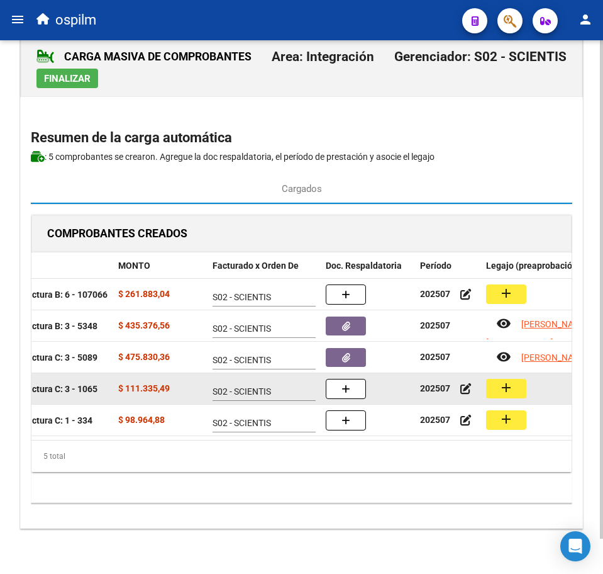
click at [498, 379] on button "add" at bounding box center [506, 388] width 40 height 19
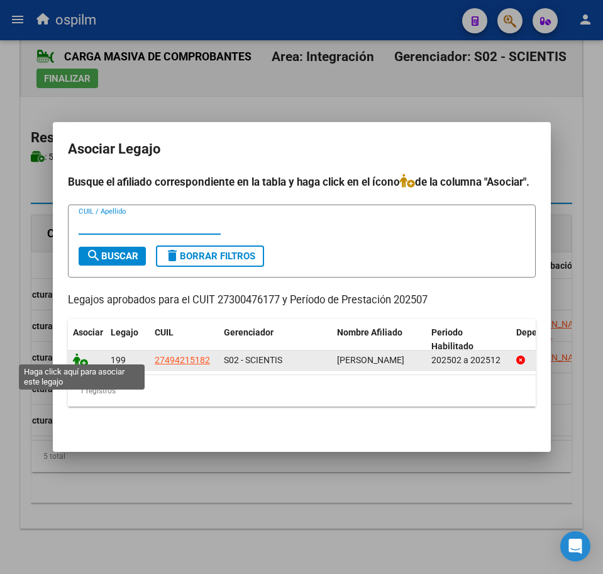
click at [79, 353] on icon at bounding box center [80, 360] width 15 height 14
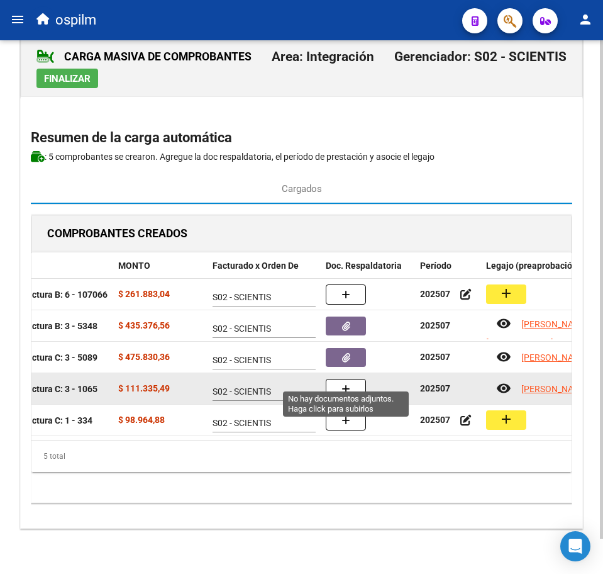
click at [359, 379] on button "button" at bounding box center [346, 389] width 40 height 20
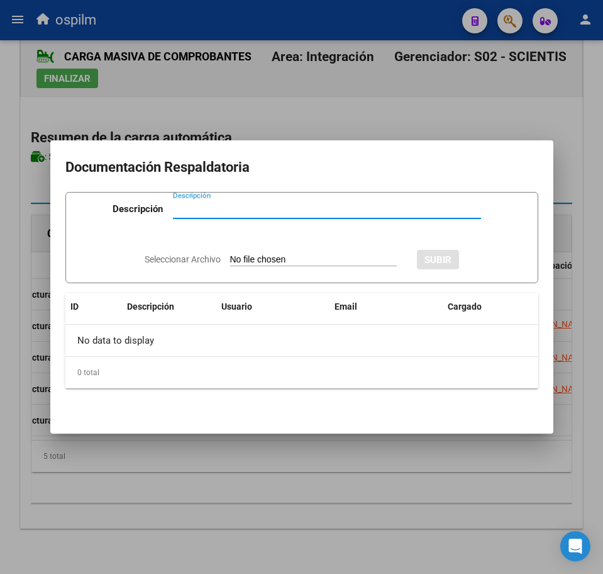
paste input "Planilla de asistencia"
type input "Planilla de asistencia"
click at [252, 265] on input "Seleccionar Archivo" at bounding box center [313, 260] width 167 height 12
type input "C:\fakepath\[PERSON_NAME] ANTONELLA_202507_091_N_BRAUN [PERSON_NAME].pdf"
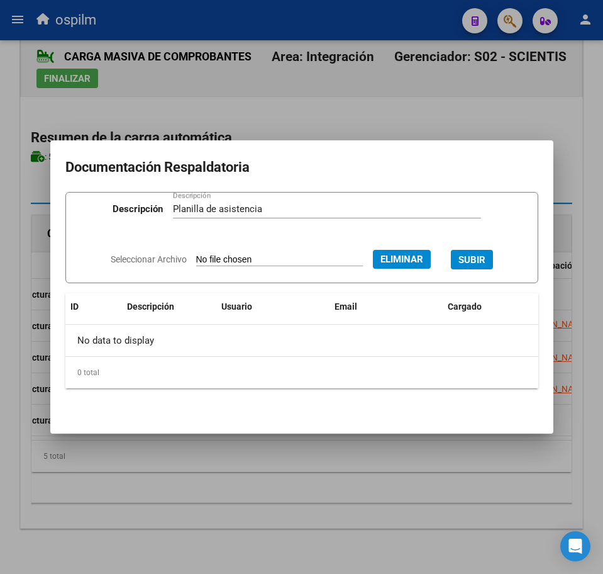
click at [484, 259] on span "SUBIR" at bounding box center [472, 259] width 27 height 11
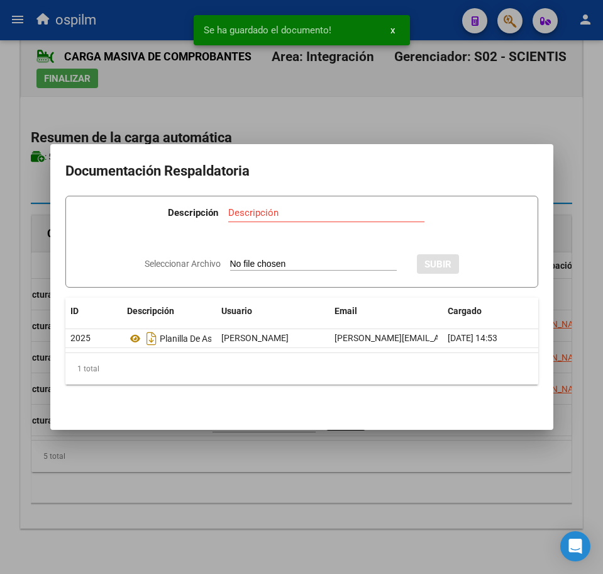
click at [329, 478] on div at bounding box center [301, 287] width 603 height 574
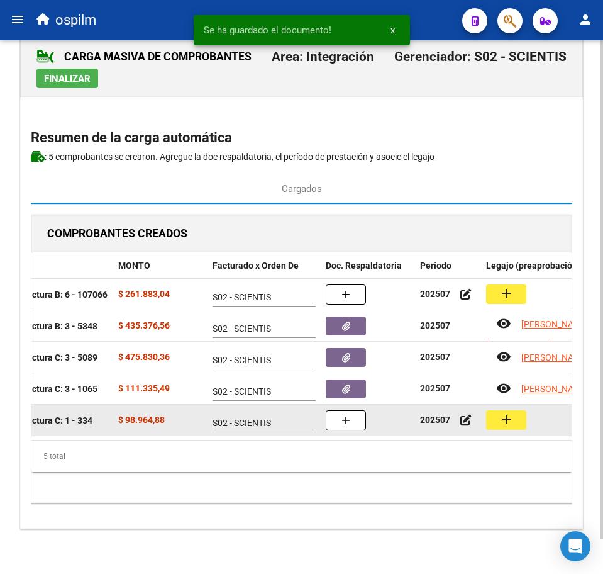
click at [510, 411] on mat-icon "add" at bounding box center [506, 418] width 15 height 15
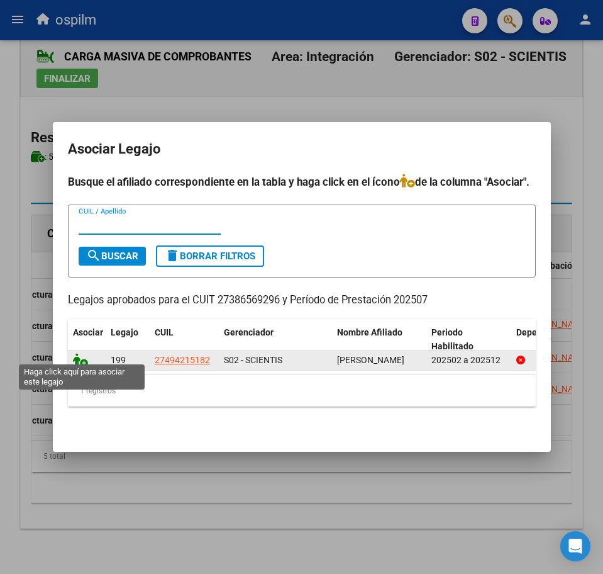
click at [77, 353] on icon at bounding box center [80, 360] width 15 height 14
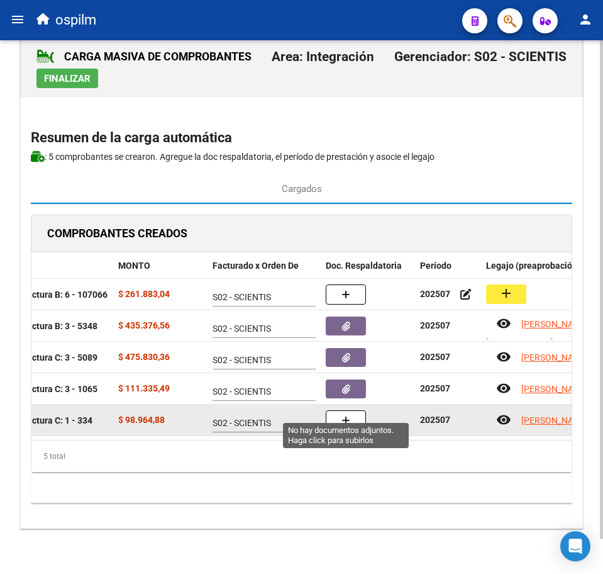
click at [352, 410] on button "button" at bounding box center [346, 420] width 40 height 20
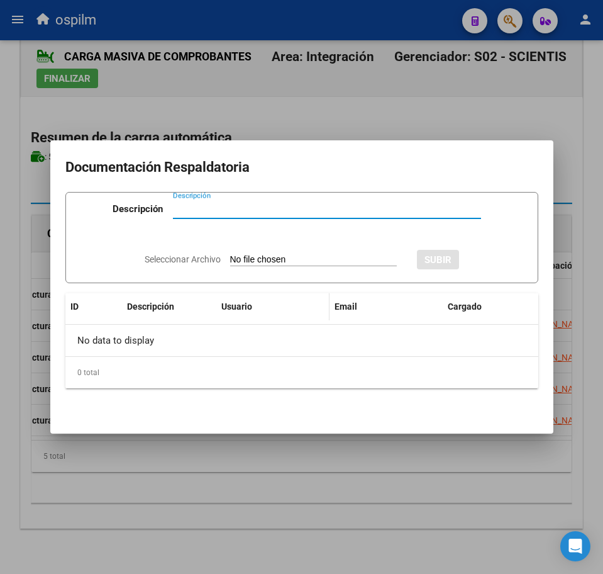
paste input "Planilla de asistencia"
type input "Planilla de asistencia"
click at [262, 262] on input "Seleccionar Archivo" at bounding box center [313, 260] width 167 height 12
type input "C:\fakepath\[PERSON_NAME] ANTONELLA_202507_091_N_GOMEZ [PERSON_NAME] ANALUZ_PA.…"
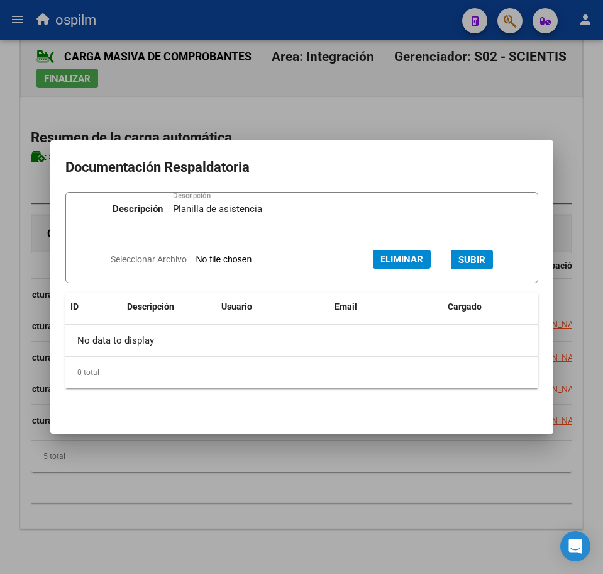
click at [486, 262] on span "SUBIR" at bounding box center [472, 259] width 27 height 11
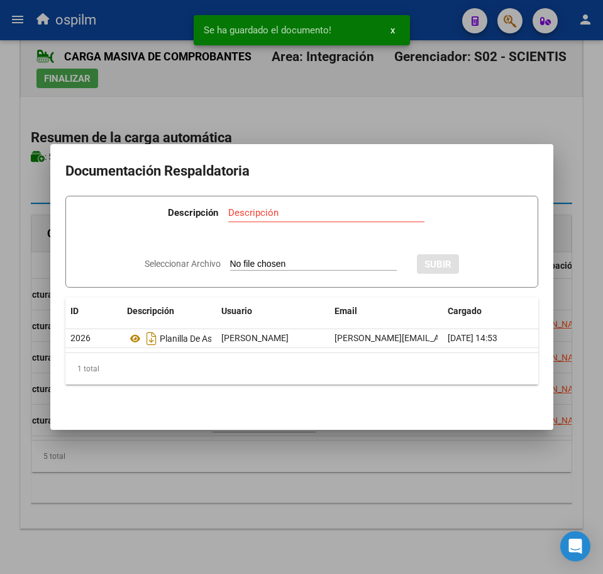
click at [261, 468] on div at bounding box center [301, 287] width 603 height 574
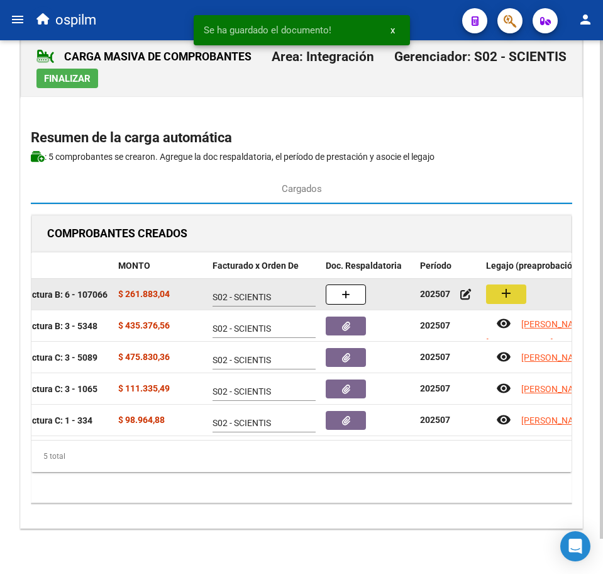
click at [503, 286] on mat-icon "add" at bounding box center [506, 293] width 15 height 15
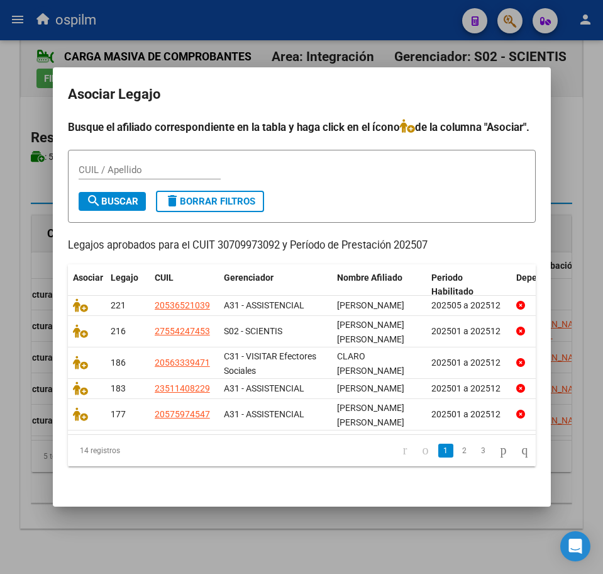
click at [148, 191] on div "CUIL / Apellido" at bounding box center [150, 175] width 142 height 31
click at [147, 175] on input "CUIL / Apellido" at bounding box center [150, 169] width 142 height 11
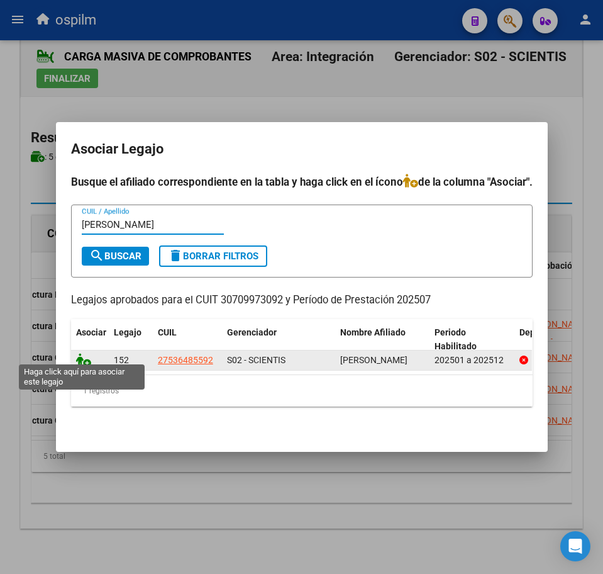
type input "[PERSON_NAME]"
click at [76, 355] on icon at bounding box center [83, 360] width 15 height 14
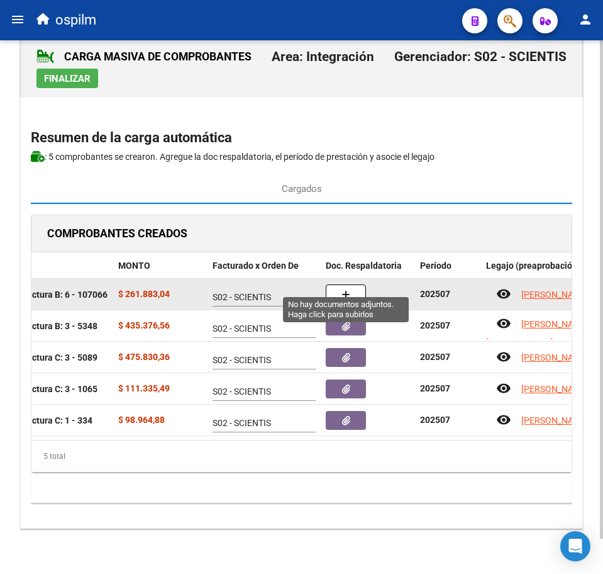
click at [335, 284] on button "button" at bounding box center [346, 294] width 40 height 20
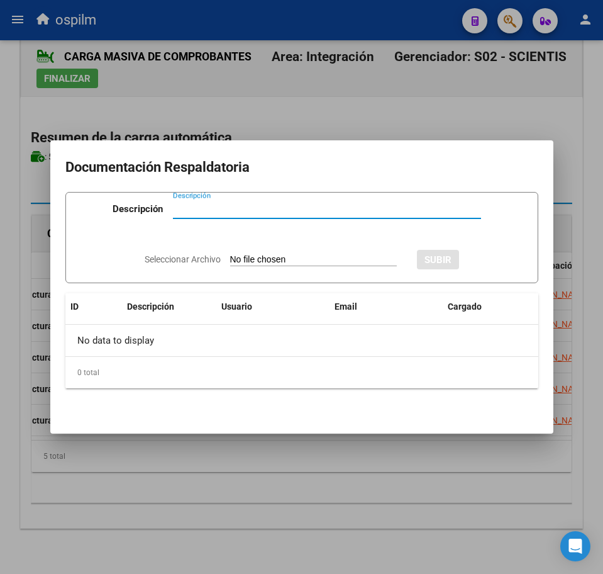
paste input "Planilla de asistencia"
type input "Planilla de asistencia"
click at [299, 259] on input "Seleccionar Archivo" at bounding box center [313, 260] width 167 height 12
type input "C:\fakepath\[PERSON_NAME] NAOMI_202507_091_N_CERMI SALUD_PA.pdf"
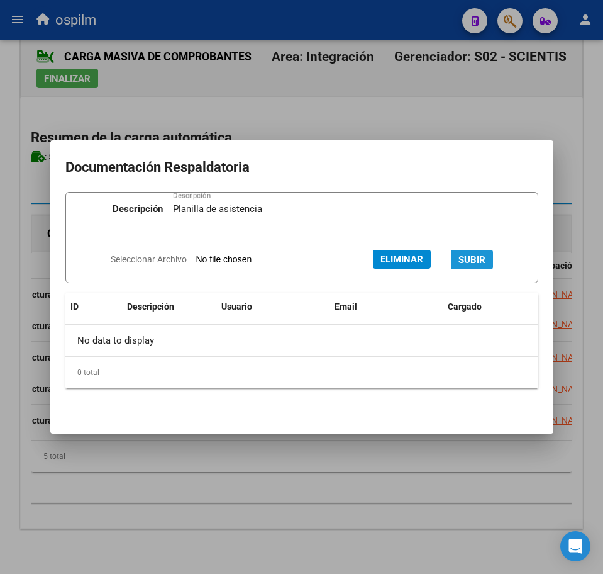
click at [486, 255] on span "SUBIR" at bounding box center [472, 259] width 27 height 11
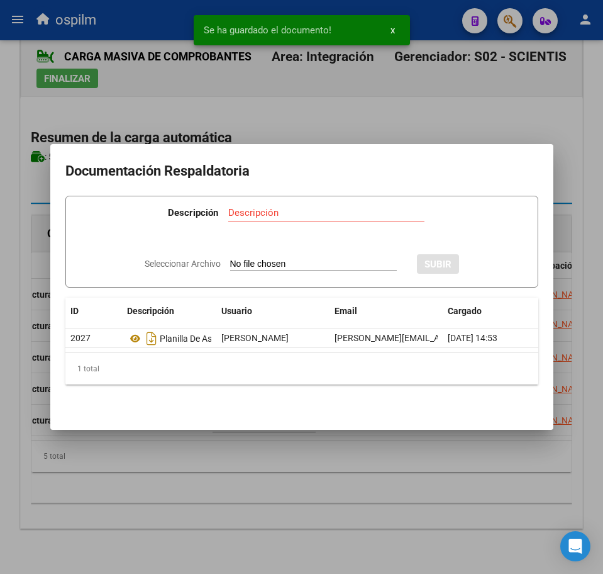
click at [286, 503] on div at bounding box center [301, 287] width 603 height 574
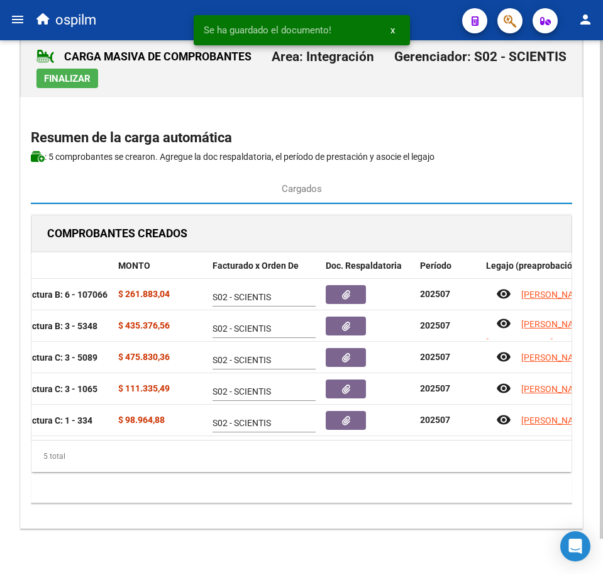
click at [52, 73] on span "Finalizar" at bounding box center [67, 78] width 47 height 11
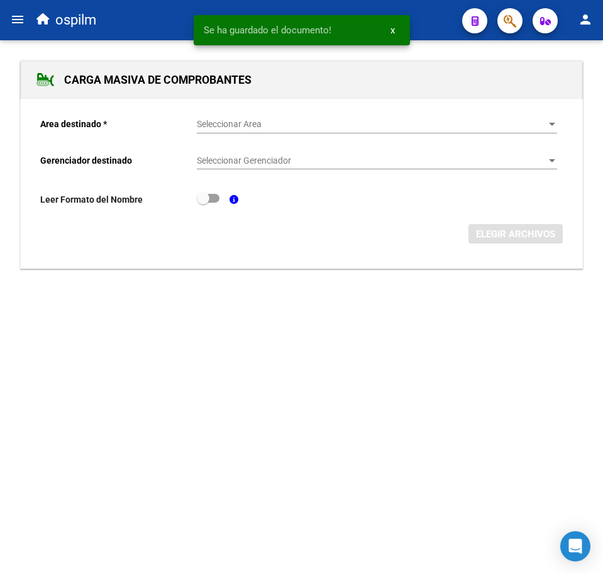
scroll to position [0, 0]
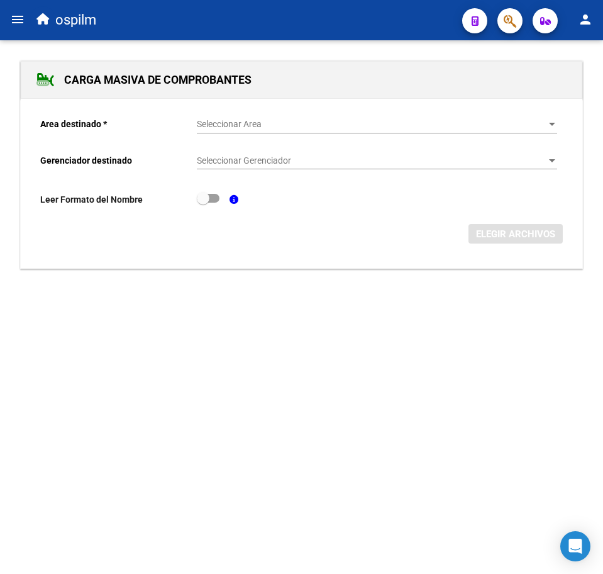
click at [273, 118] on div "Seleccionar Area Seleccionar Area" at bounding box center [377, 120] width 360 height 25
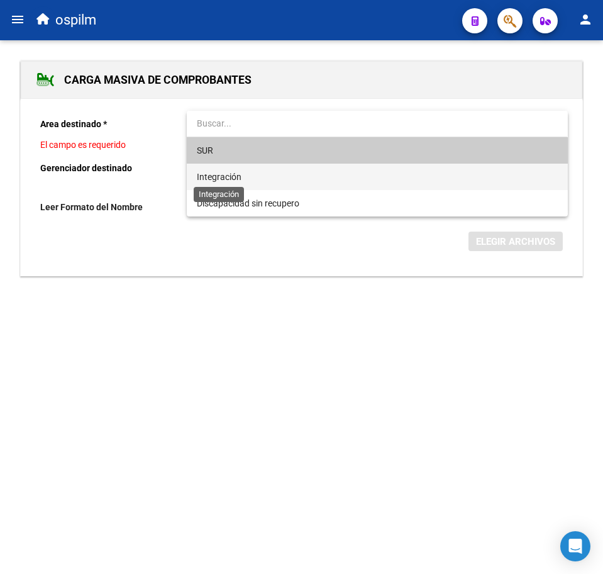
click at [224, 177] on span "Integración" at bounding box center [219, 177] width 45 height 10
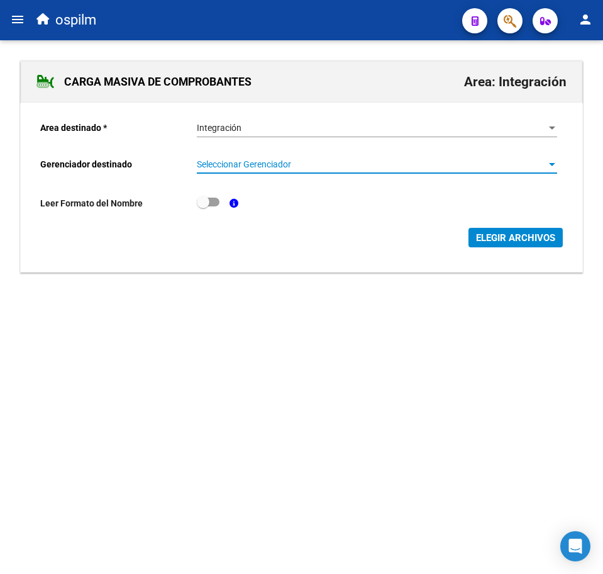
click at [240, 163] on span "Seleccionar Gerenciador" at bounding box center [371, 164] width 349 height 11
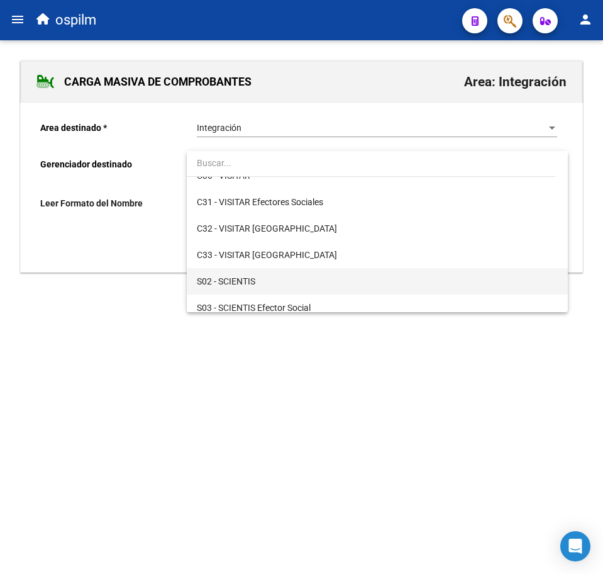
scroll to position [157, 0]
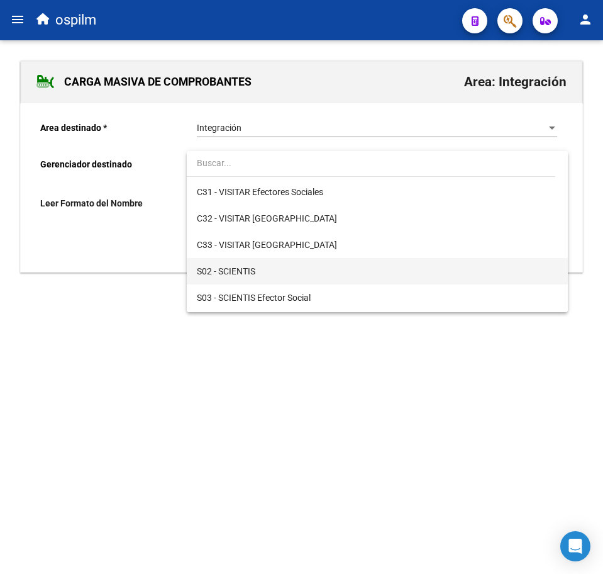
click at [275, 271] on span "S02 - SCIENTIS" at bounding box center [377, 271] width 360 height 26
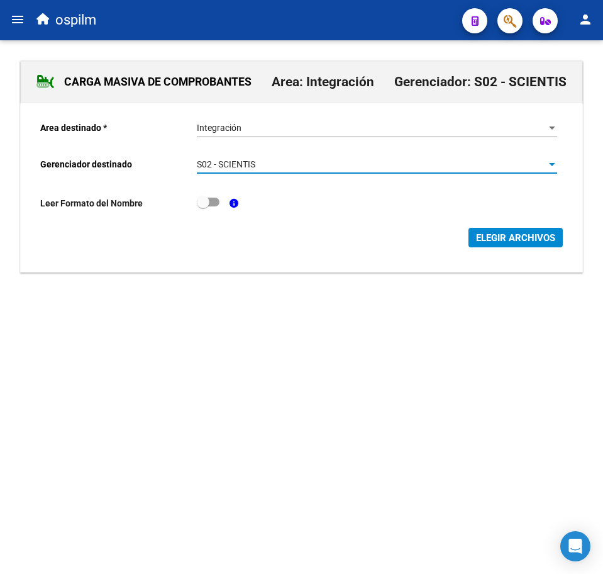
click at [499, 238] on span "ELEGIR ARCHIVOS" at bounding box center [515, 237] width 79 height 11
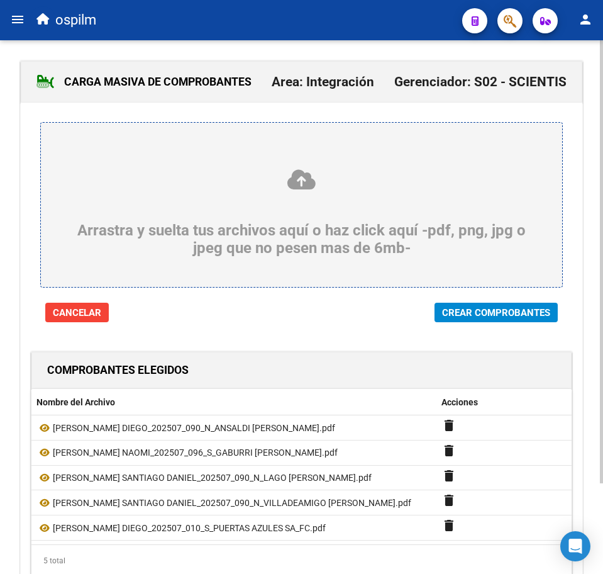
click at [509, 317] on span "Crear Comprobantes" at bounding box center [496, 312] width 108 height 11
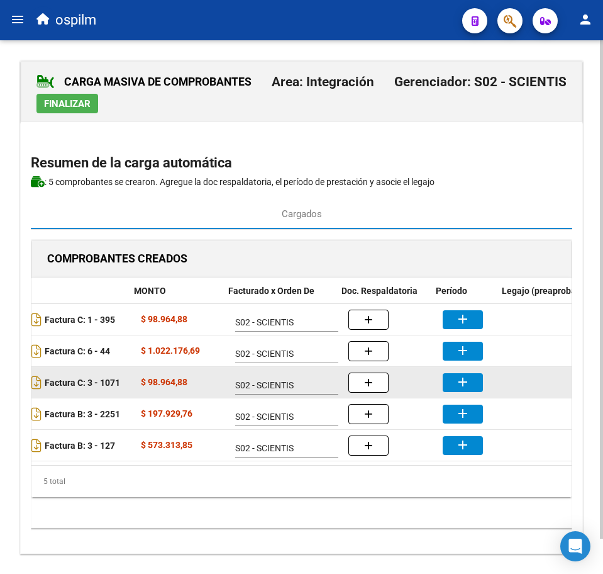
scroll to position [0, 195]
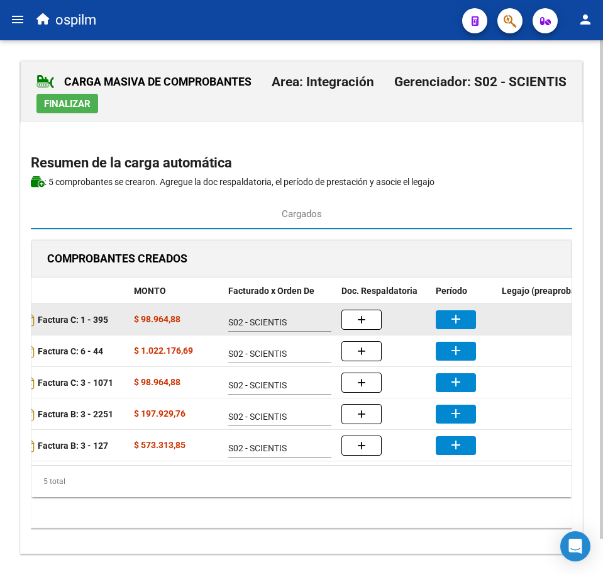
click at [460, 323] on mat-icon "add" at bounding box center [455, 318] width 15 height 15
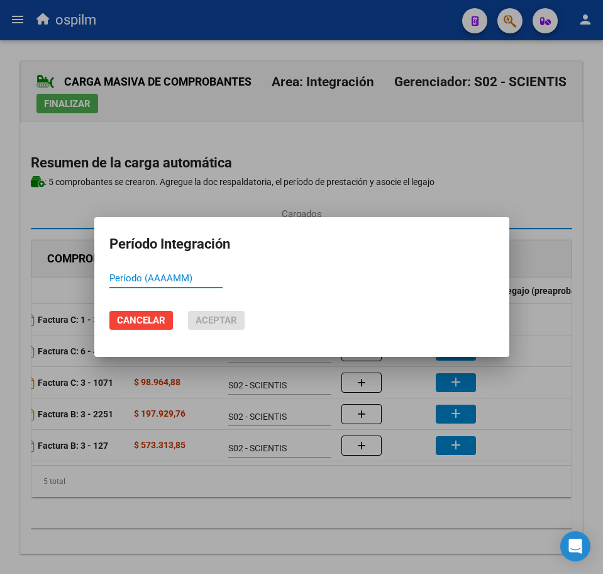
paste input "202507"
type input "202507"
click at [220, 311] on mat-dialog-actions "Cancelar Aceptar" at bounding box center [301, 320] width 385 height 43
click at [217, 315] on span "Aceptar" at bounding box center [217, 319] width 42 height 11
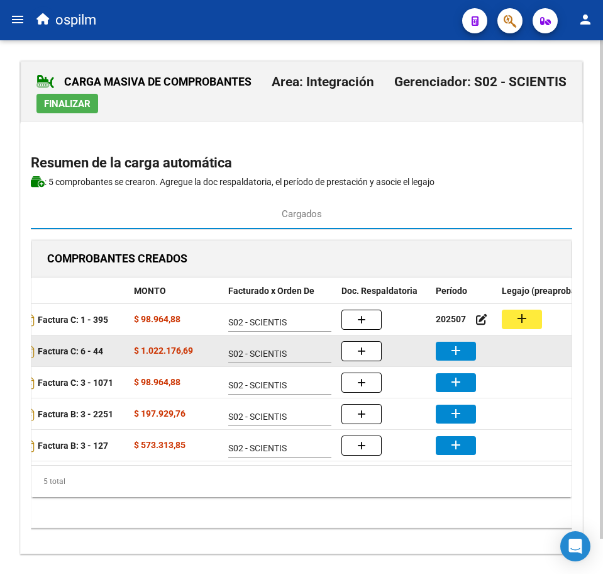
click at [453, 349] on mat-icon "add" at bounding box center [455, 350] width 15 height 15
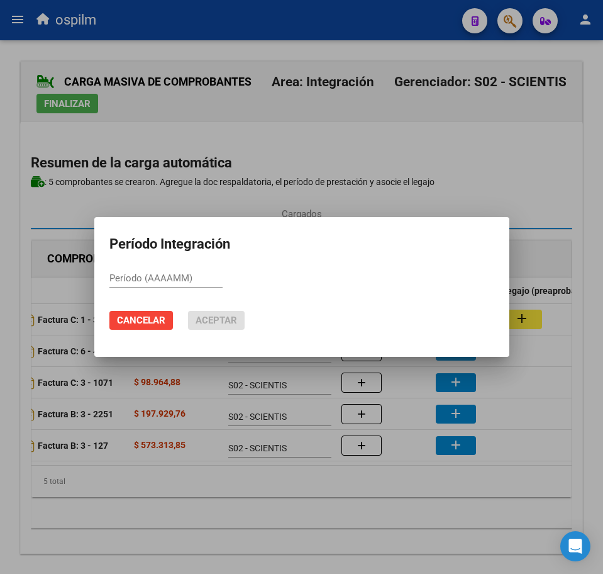
paste input "202507"
type input "202507"
click at [226, 321] on span "Aceptar" at bounding box center [217, 319] width 42 height 11
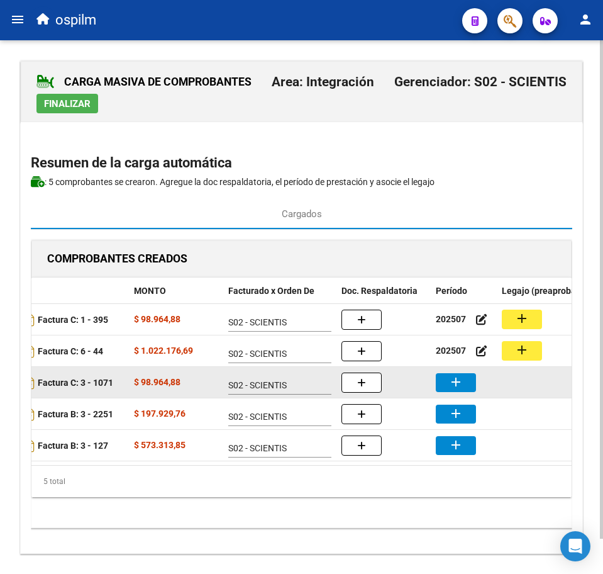
click at [460, 381] on mat-icon "add" at bounding box center [455, 381] width 15 height 15
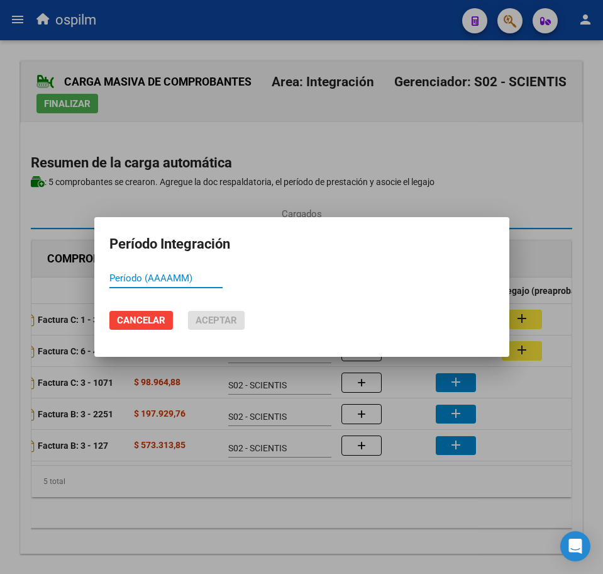
paste input "202507"
type input "202507"
click at [213, 319] on span "Aceptar" at bounding box center [217, 319] width 42 height 11
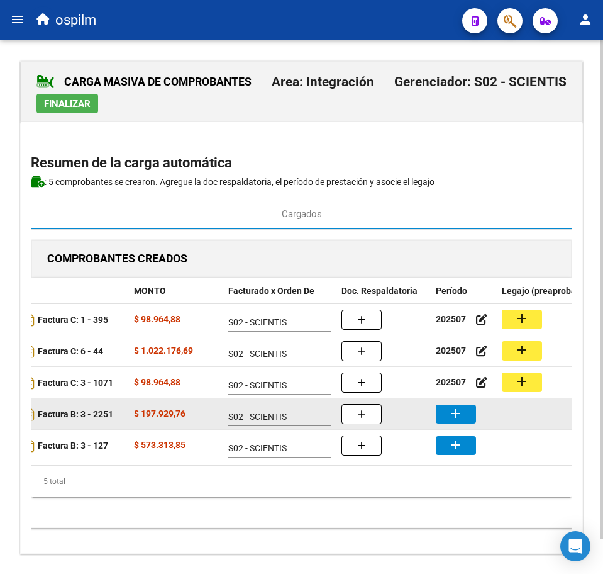
click at [469, 407] on button "add" at bounding box center [456, 413] width 40 height 19
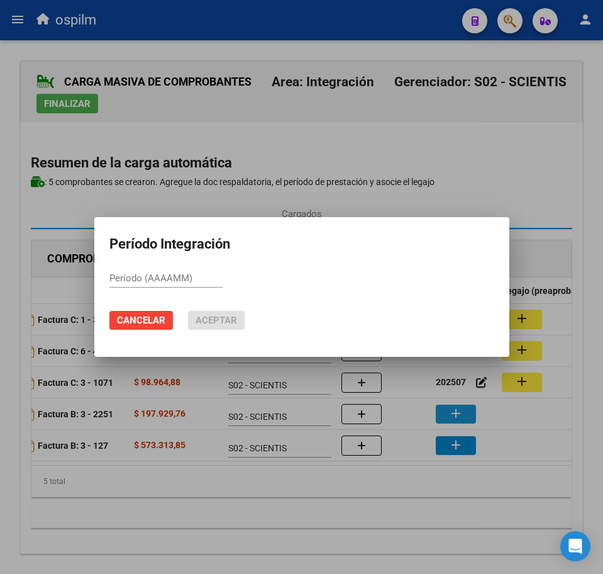
paste input "202507"
type input "202507"
click at [223, 317] on span "Aceptar" at bounding box center [217, 319] width 42 height 11
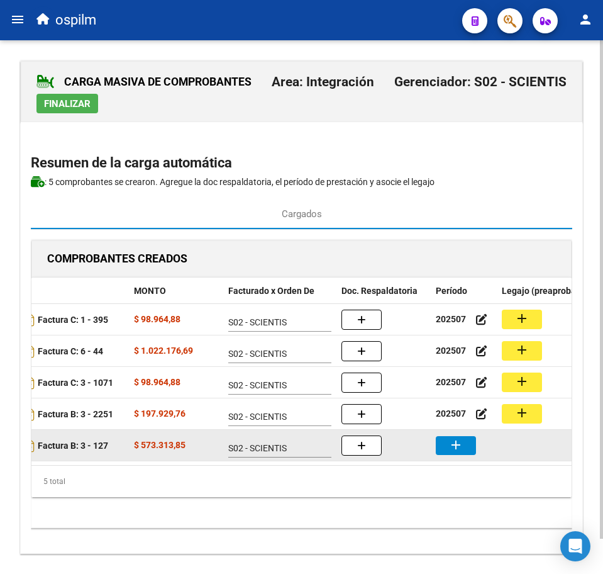
click at [455, 441] on mat-icon "add" at bounding box center [455, 444] width 15 height 15
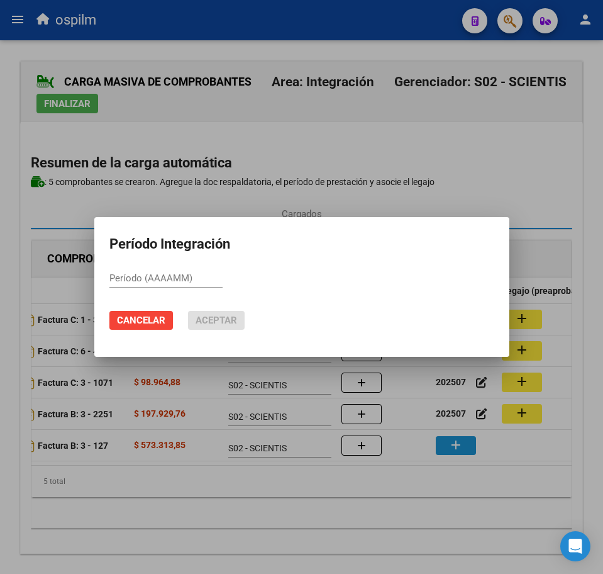
paste input "202507"
type input "202507"
click at [204, 321] on span "Aceptar" at bounding box center [217, 319] width 42 height 11
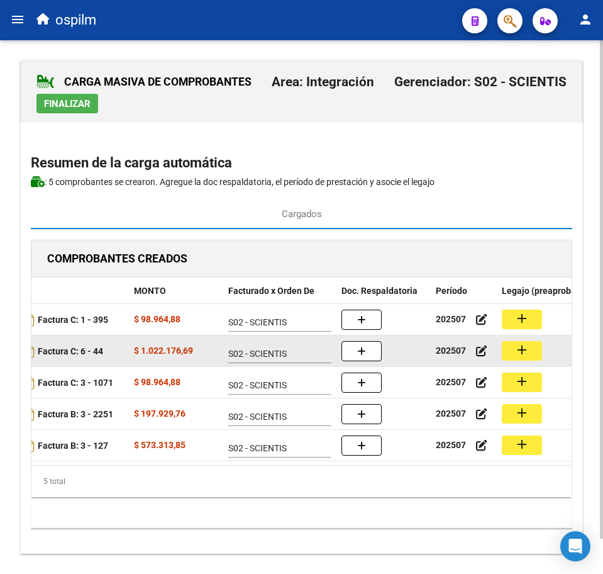
click at [530, 351] on button "add" at bounding box center [522, 350] width 40 height 19
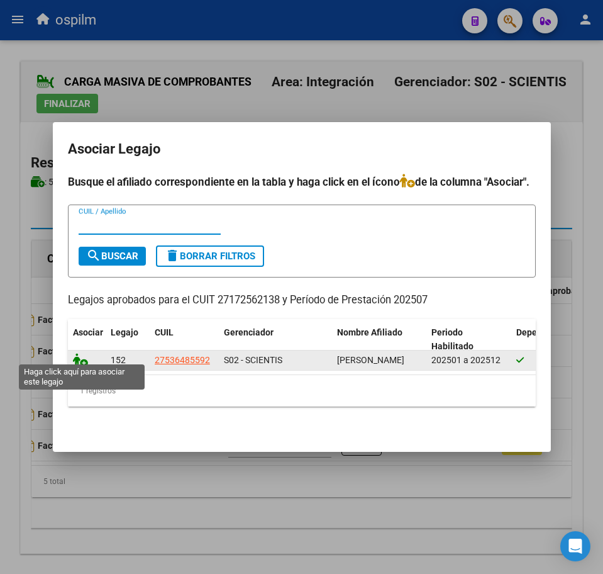
click at [84, 353] on icon at bounding box center [80, 360] width 15 height 14
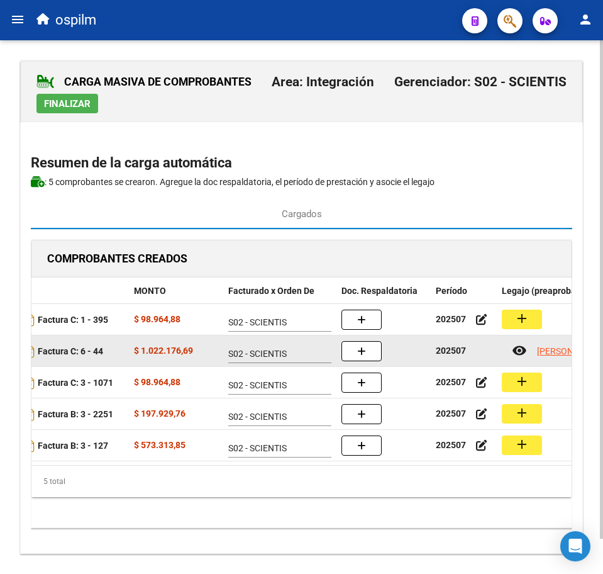
click at [369, 354] on button "button" at bounding box center [362, 351] width 40 height 20
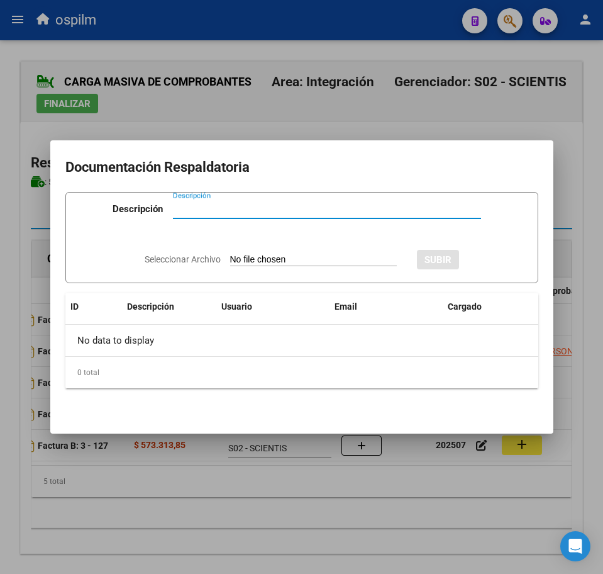
paste input "Planilla de asistencia"
type input "Planilla de asistencia"
click at [267, 256] on input "Seleccionar Archivo" at bounding box center [313, 260] width 167 height 12
type input "C:\fakepath\[PERSON_NAME] NAOMI_202507_096_S_GABURRI [PERSON_NAME] ESTER_PA.pdf"
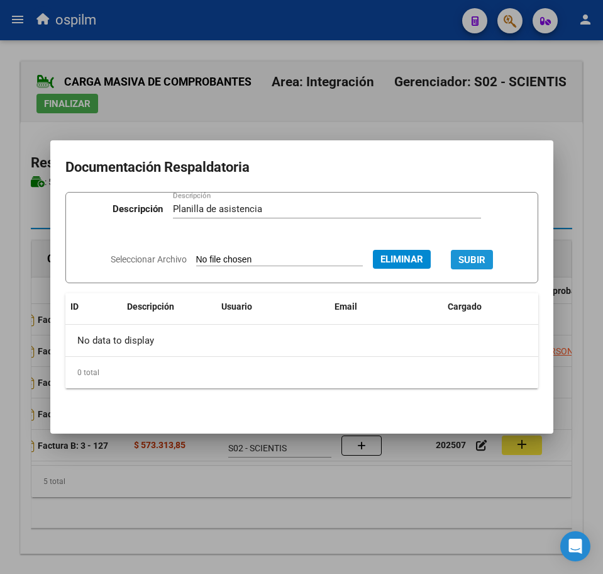
click at [485, 252] on button "SUBIR" at bounding box center [472, 259] width 42 height 19
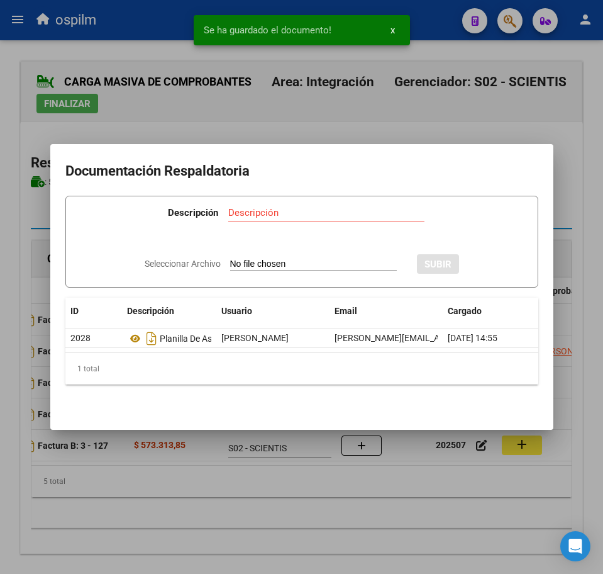
click at [463, 509] on div at bounding box center [301, 287] width 603 height 574
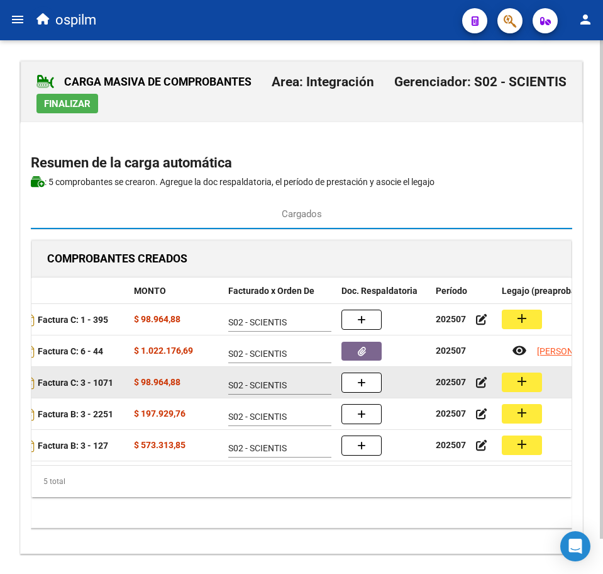
click at [518, 384] on mat-icon "add" at bounding box center [522, 381] width 15 height 15
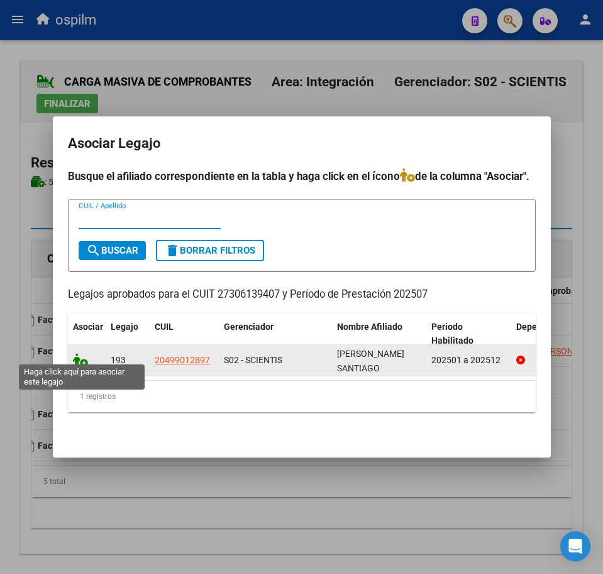
click at [77, 353] on icon at bounding box center [80, 360] width 15 height 14
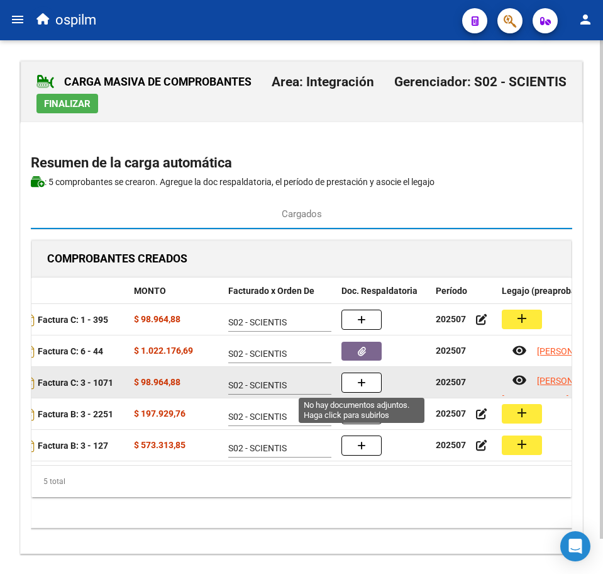
click at [367, 384] on button "button" at bounding box center [362, 382] width 40 height 20
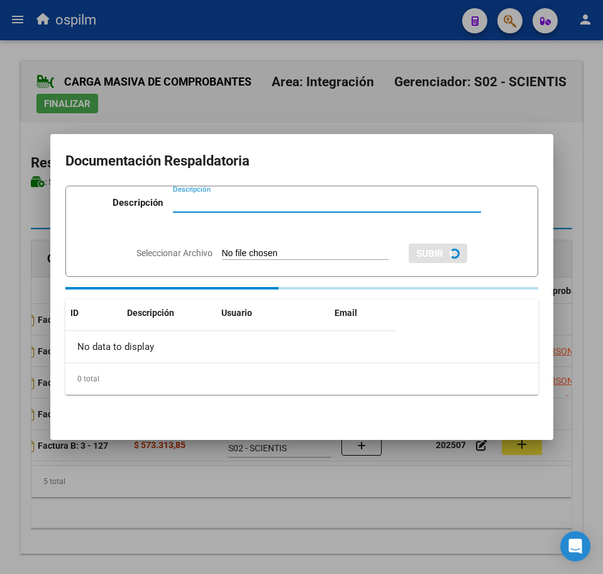
paste input "Planilla de asistencia"
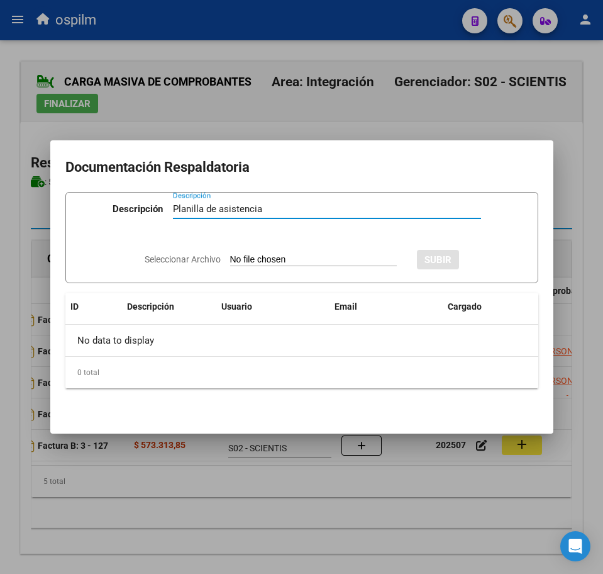
type input "Planilla de asistencia"
click at [267, 265] on div "Seleccionar Archivo SUBIR" at bounding box center [302, 258] width 314 height 36
click at [265, 258] on input "Seleccionar Archivo" at bounding box center [313, 260] width 167 height 12
type input "C:\fakepath\[PERSON_NAME] SANTIAGO DANIEL_202507_090_N_LAGO [PERSON_NAME].jpeg"
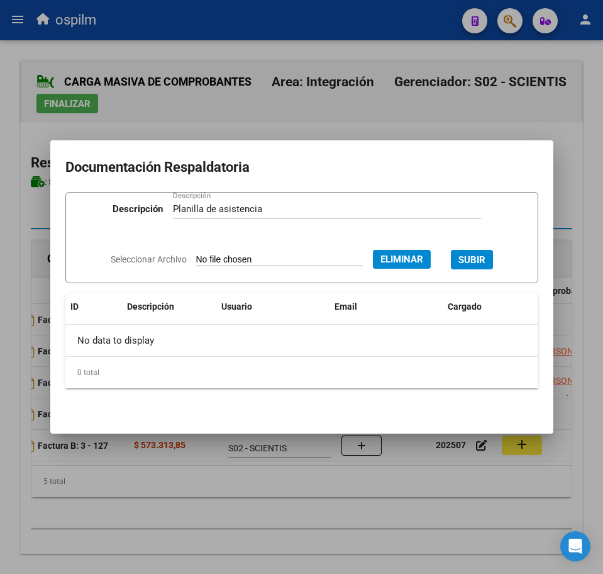
click at [483, 257] on span "SUBIR" at bounding box center [472, 259] width 27 height 11
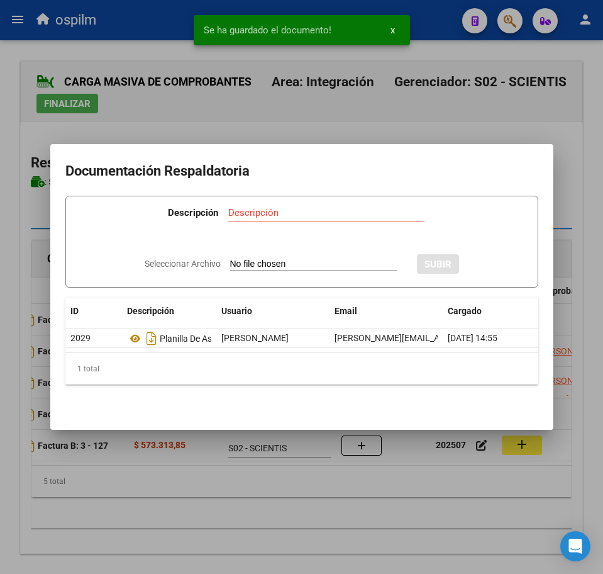
click at [252, 526] on div at bounding box center [301, 287] width 603 height 574
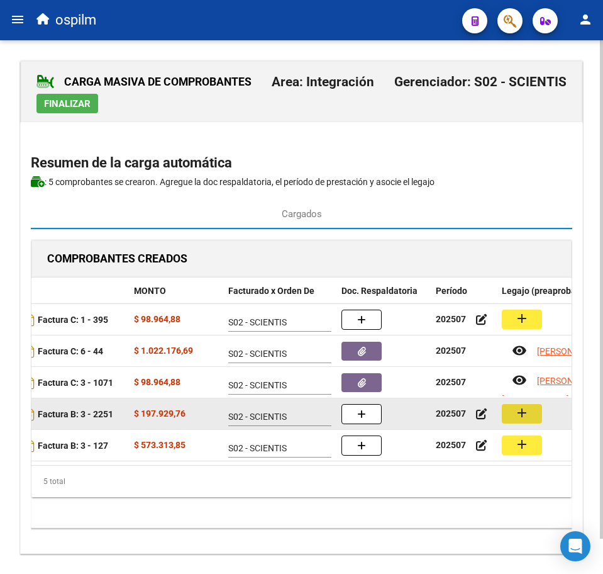
click at [523, 406] on mat-icon "add" at bounding box center [522, 412] width 15 height 15
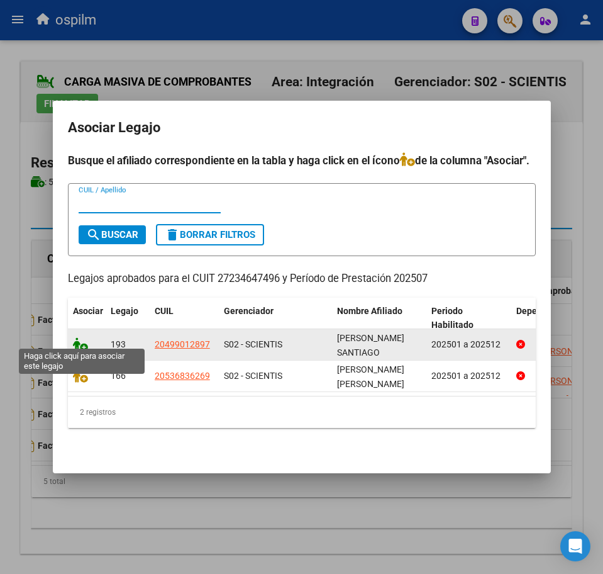
click at [81, 338] on icon at bounding box center [80, 344] width 15 height 14
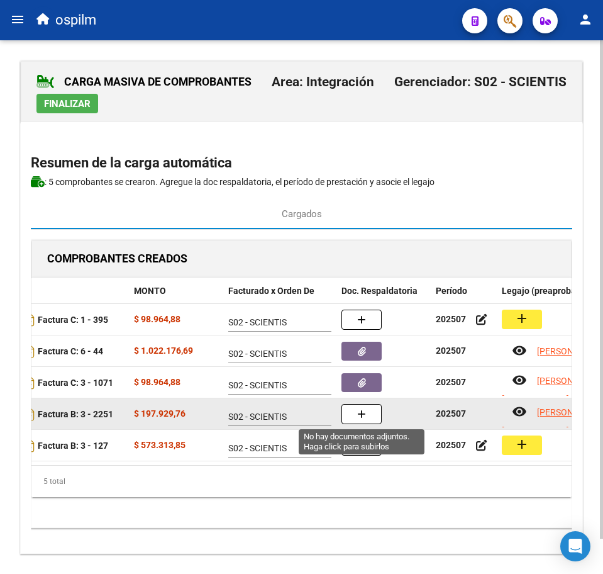
click at [359, 417] on icon "button" at bounding box center [361, 413] width 9 height 9
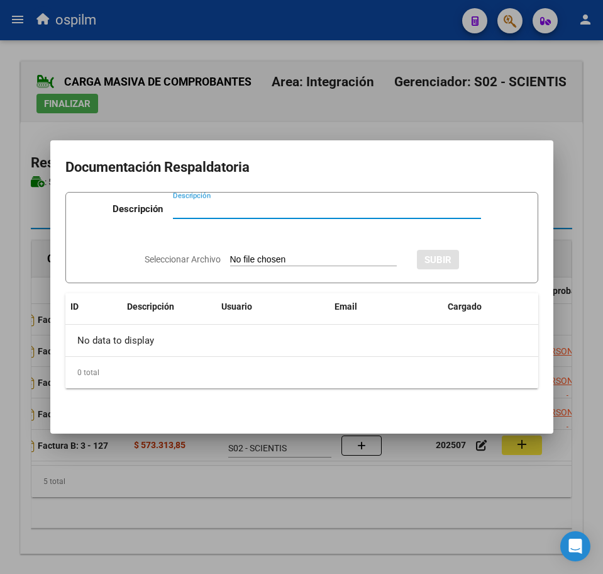
paste input "Planilla de asistencia"
type input "Planilla de asistencia"
click at [264, 258] on input "Seleccionar Archivo" at bounding box center [313, 260] width 167 height 12
type input "C:\fakepath\[PERSON_NAME] SANTIAGO DANIEL_202507_090_N_VILLADEAMIGO [PERSON_NAM…"
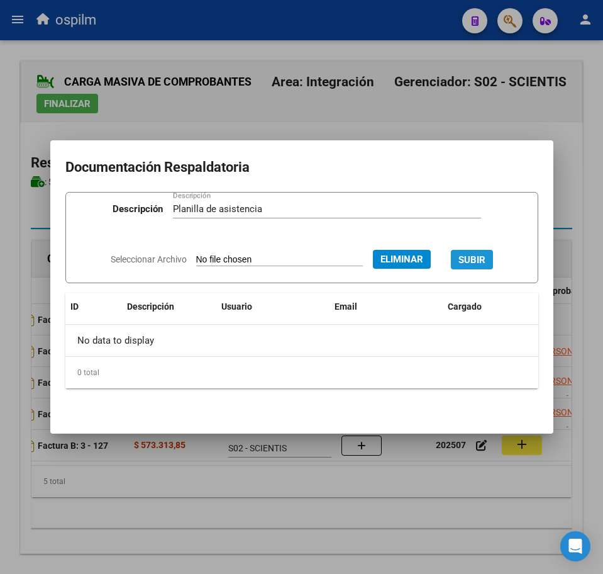
click at [487, 252] on button "SUBIR" at bounding box center [472, 259] width 42 height 19
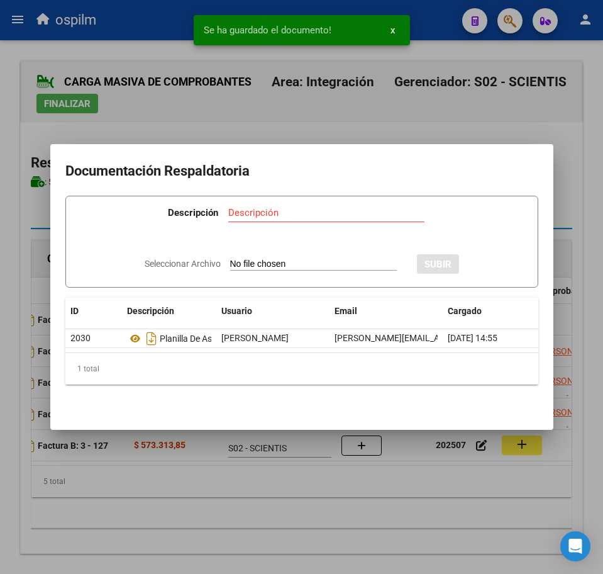
click at [197, 486] on div at bounding box center [301, 287] width 603 height 574
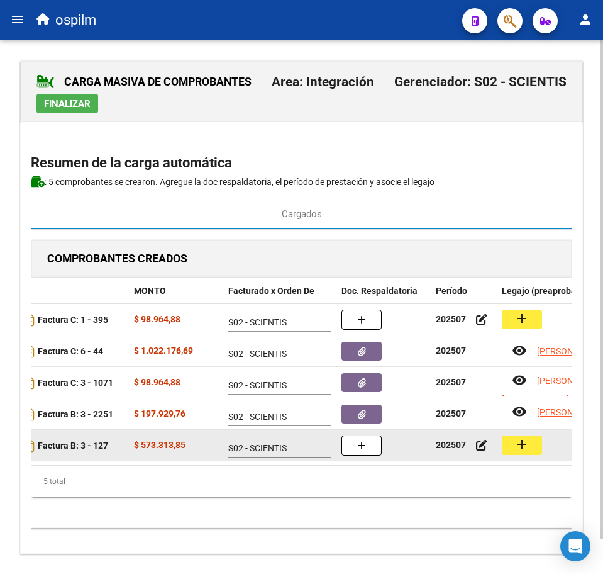
click at [515, 446] on mat-icon "add" at bounding box center [522, 444] width 15 height 15
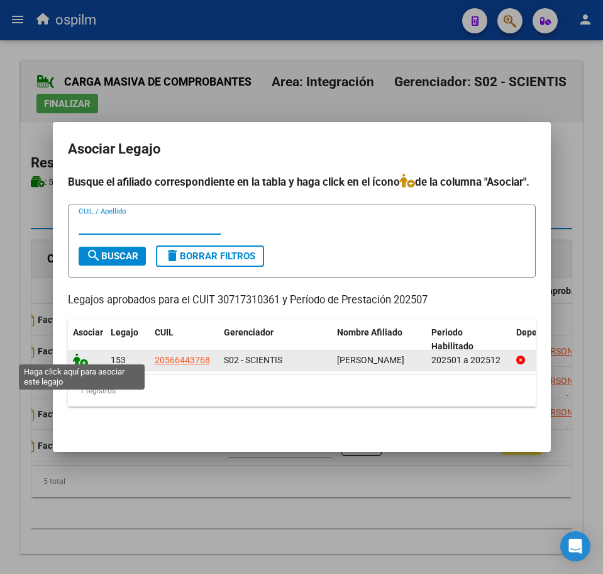
click at [75, 355] on icon at bounding box center [80, 360] width 15 height 14
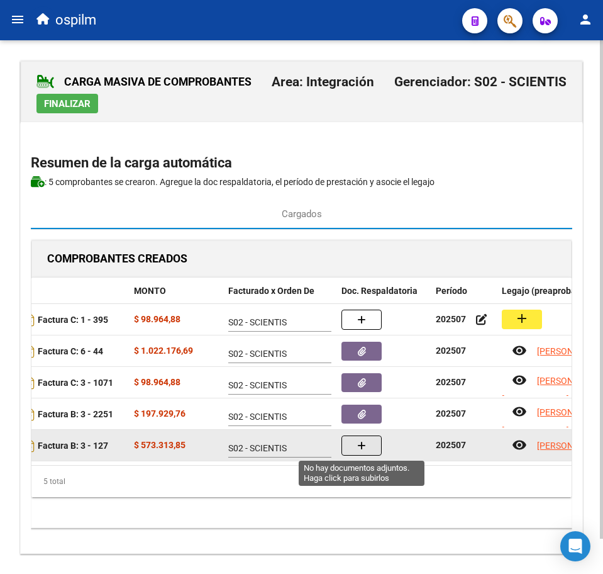
click at [359, 437] on button "button" at bounding box center [362, 445] width 40 height 20
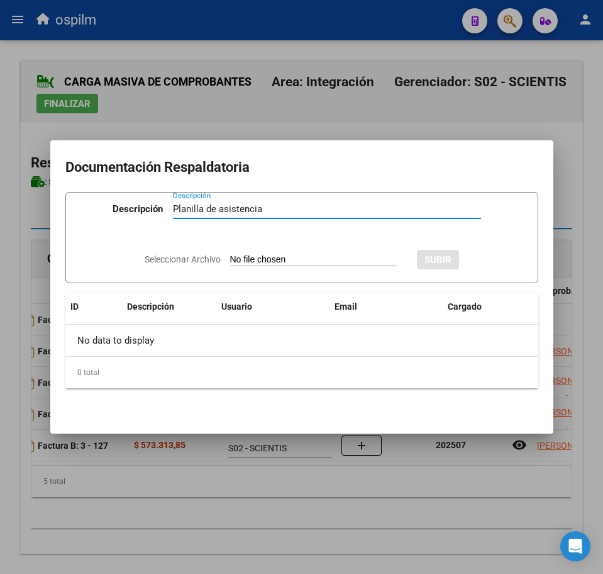
type input "Planilla de asistencia"
click at [265, 260] on input "Seleccionar Archivo" at bounding box center [313, 260] width 167 height 12
type input "C:\fakepath\[PERSON_NAME] DIEGO_202507_010_S_PUERTAS AZULES SA_PA.pdf"
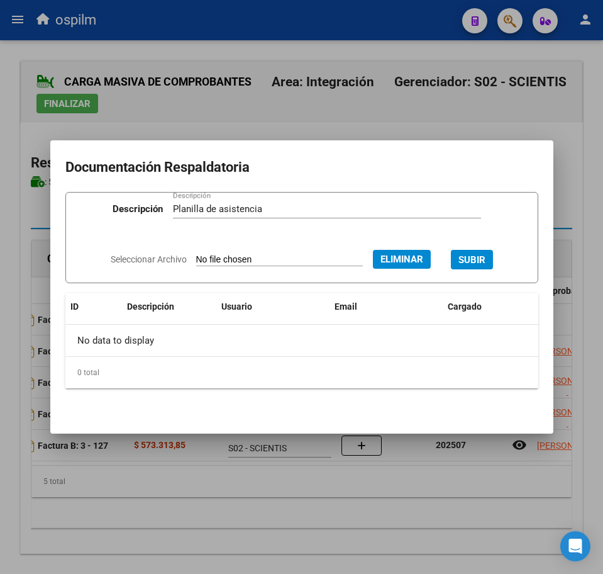
click at [486, 264] on span "SUBIR" at bounding box center [472, 259] width 27 height 11
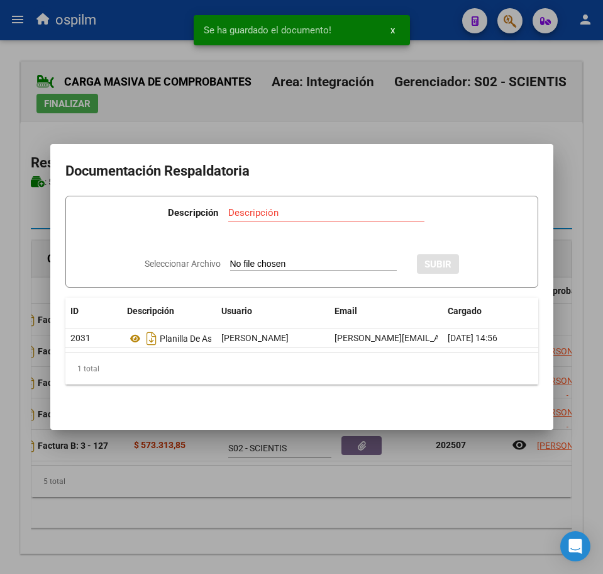
click at [309, 557] on div at bounding box center [301, 287] width 603 height 574
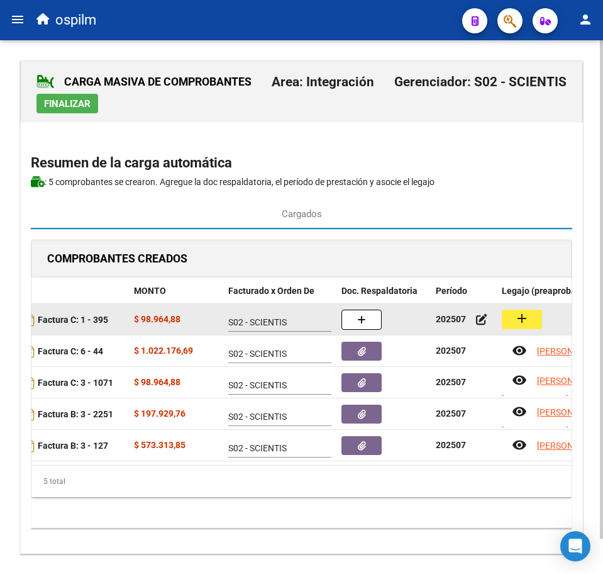
click at [516, 316] on mat-icon "add" at bounding box center [522, 318] width 15 height 15
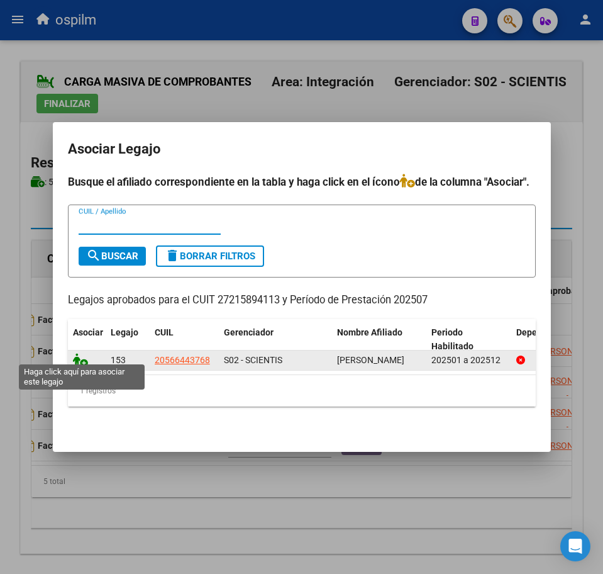
click at [79, 353] on icon at bounding box center [80, 360] width 15 height 14
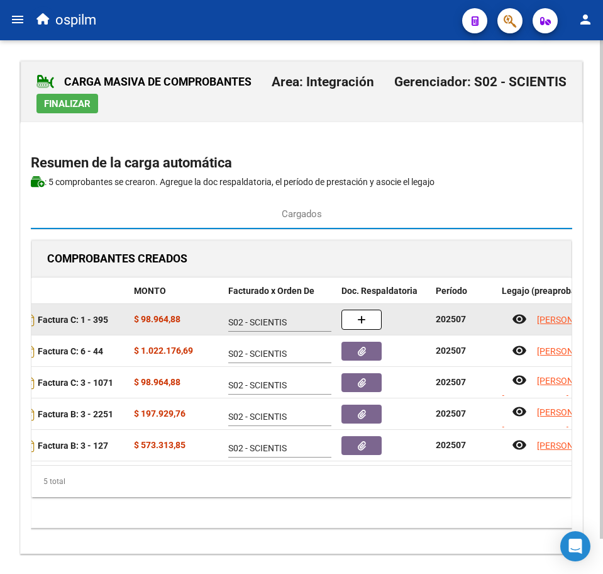
click at [372, 319] on button "button" at bounding box center [362, 319] width 40 height 20
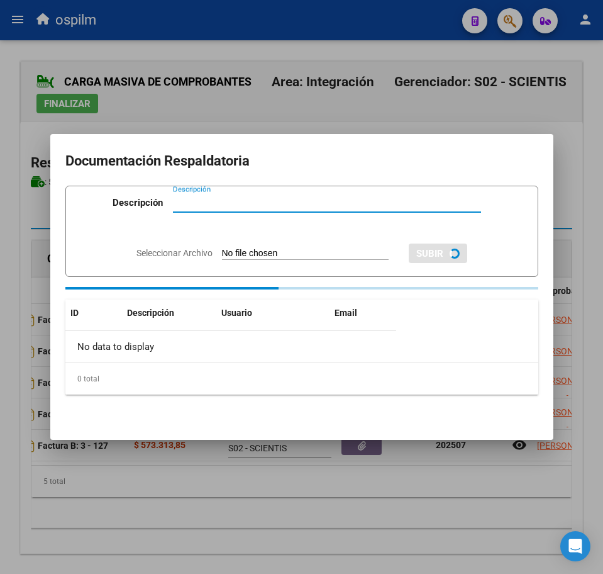
paste input "Planilla de asistencia"
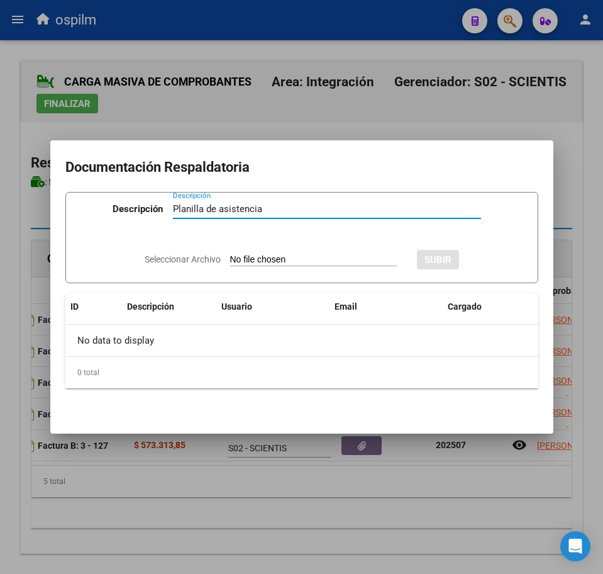
type input "Planilla de asistencia"
click at [270, 259] on input "Seleccionar Archivo" at bounding box center [313, 260] width 167 height 12
type input "C:\fakepath\[PERSON_NAME] DIEGO_202507_090_N_ANSALDI [PERSON_NAME].pdf"
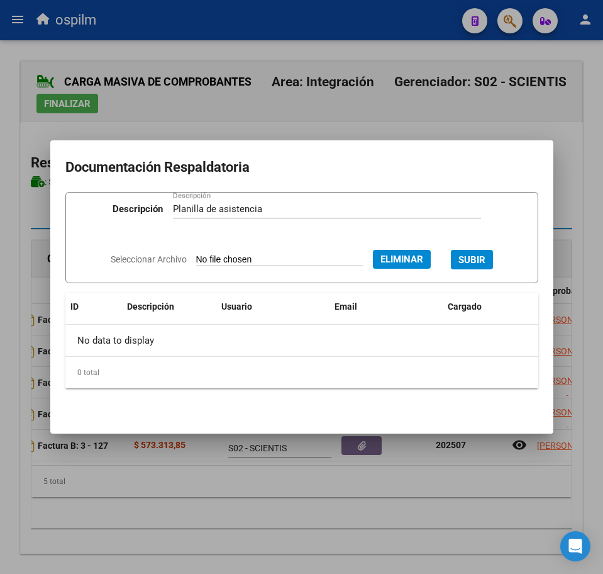
click at [474, 257] on span "SUBIR" at bounding box center [472, 259] width 27 height 11
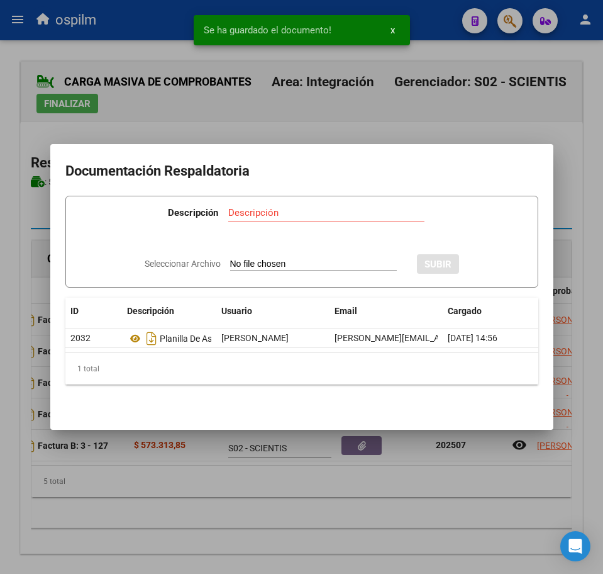
click at [296, 517] on div at bounding box center [301, 287] width 603 height 574
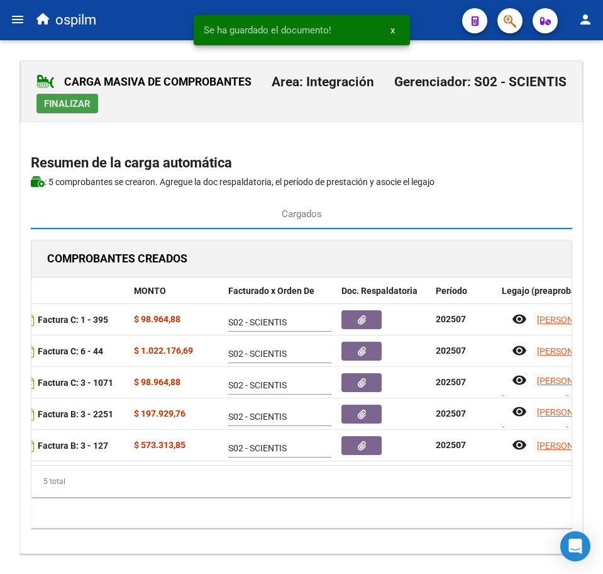
click at [68, 104] on span "Finalizar" at bounding box center [67, 103] width 47 height 11
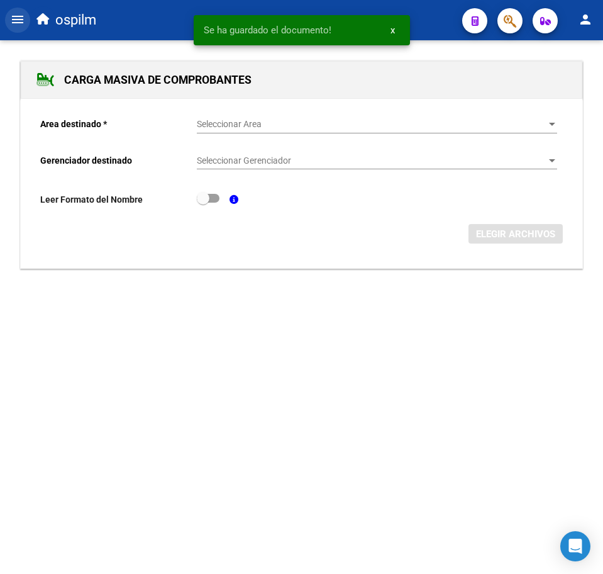
click at [12, 22] on mat-icon "menu" at bounding box center [17, 19] width 15 height 15
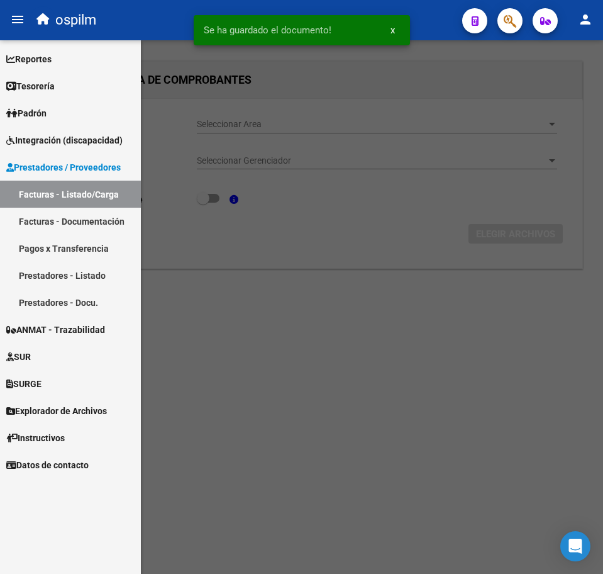
click at [77, 193] on link "Facturas - Listado/Carga" at bounding box center [70, 194] width 141 height 27
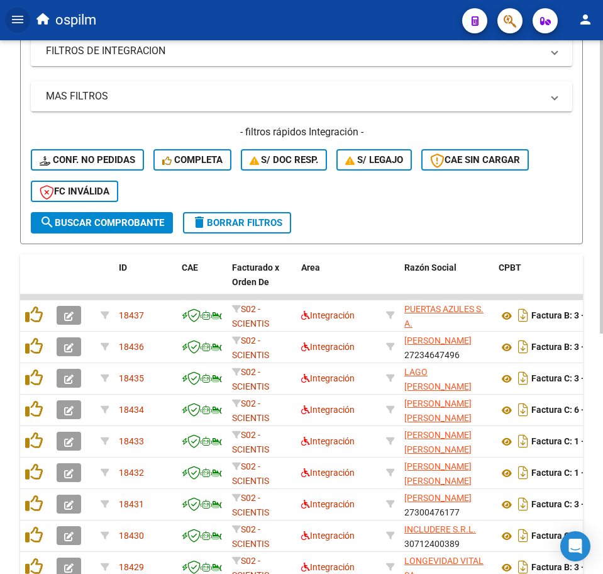
scroll to position [314, 0]
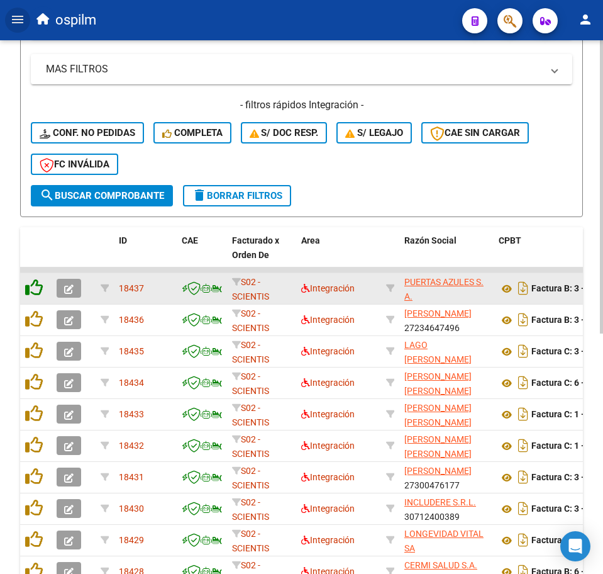
click at [34, 286] on icon at bounding box center [34, 288] width 18 height 18
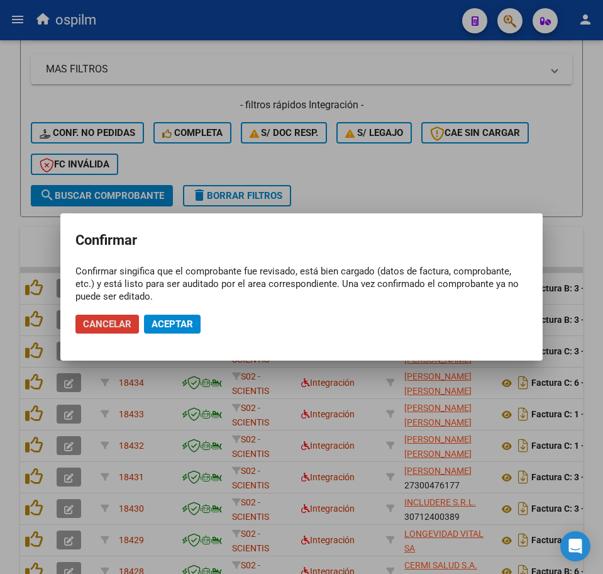
click at [188, 330] on button "Aceptar" at bounding box center [172, 323] width 57 height 19
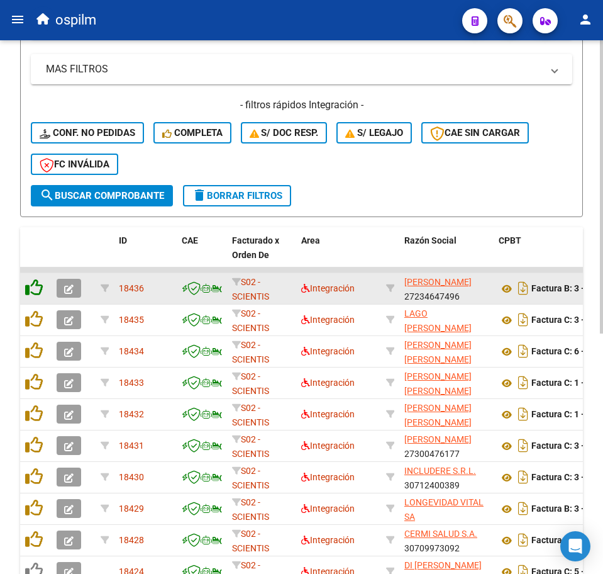
click at [33, 296] on div at bounding box center [35, 288] width 21 height 19
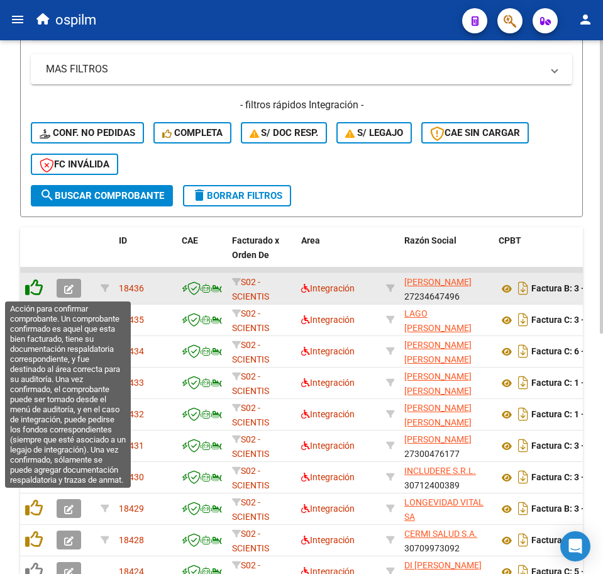
click at [35, 291] on icon at bounding box center [34, 288] width 18 height 18
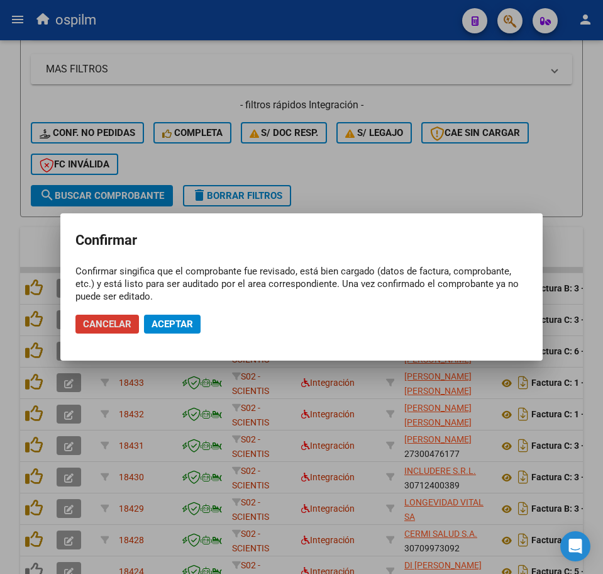
click at [139, 320] on mat-dialog-actions "Cancelar Aceptar" at bounding box center [301, 324] width 452 height 43
click at [154, 321] on span "Aceptar" at bounding box center [173, 323] width 42 height 11
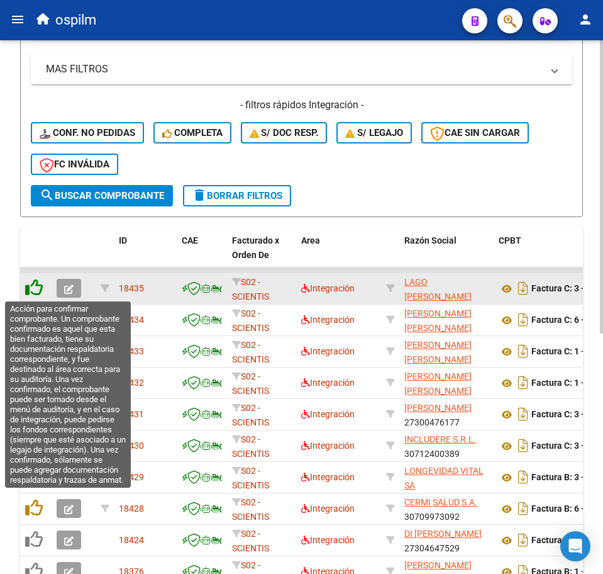
click at [33, 290] on icon at bounding box center [34, 288] width 18 height 18
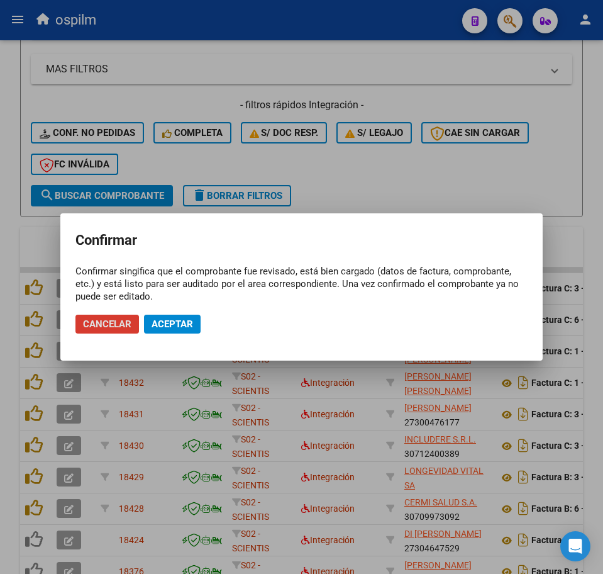
click at [146, 321] on button "Aceptar" at bounding box center [172, 323] width 57 height 19
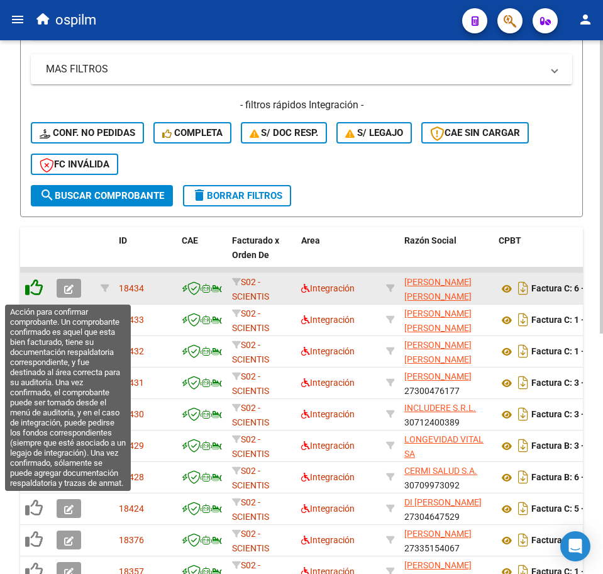
click at [35, 294] on icon at bounding box center [34, 288] width 18 height 18
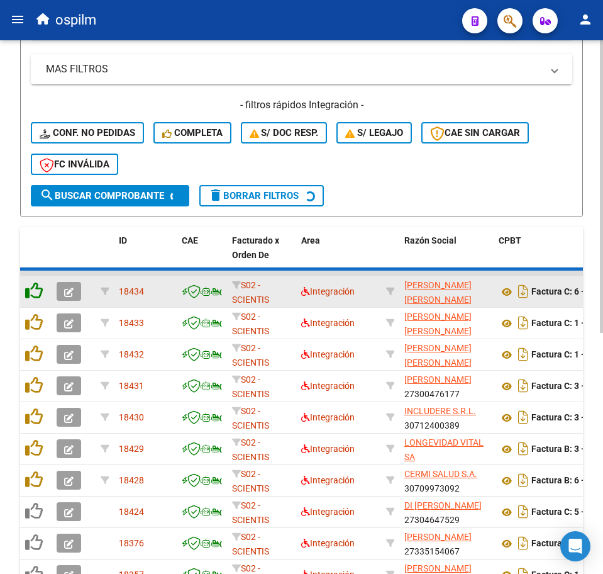
click at [35, 293] on icon at bounding box center [34, 291] width 18 height 18
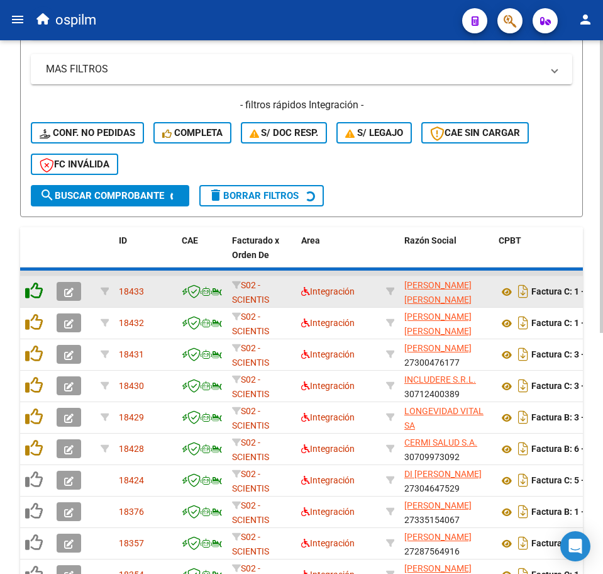
click at [35, 292] on icon at bounding box center [34, 291] width 18 height 18
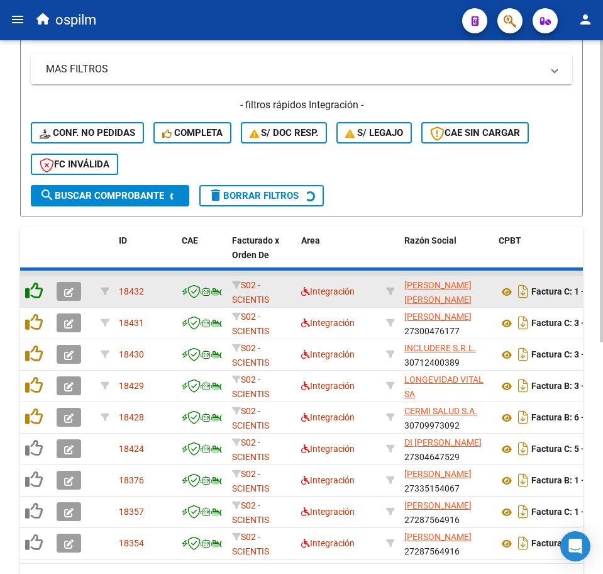
click at [35, 292] on icon at bounding box center [34, 291] width 18 height 18
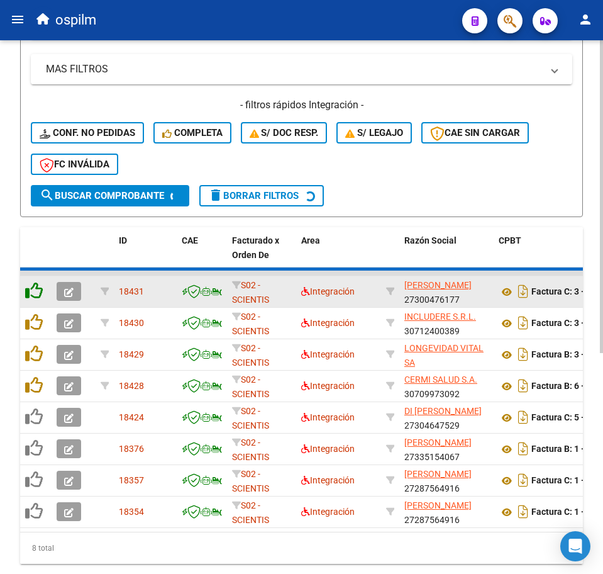
click at [35, 292] on icon at bounding box center [34, 291] width 18 height 18
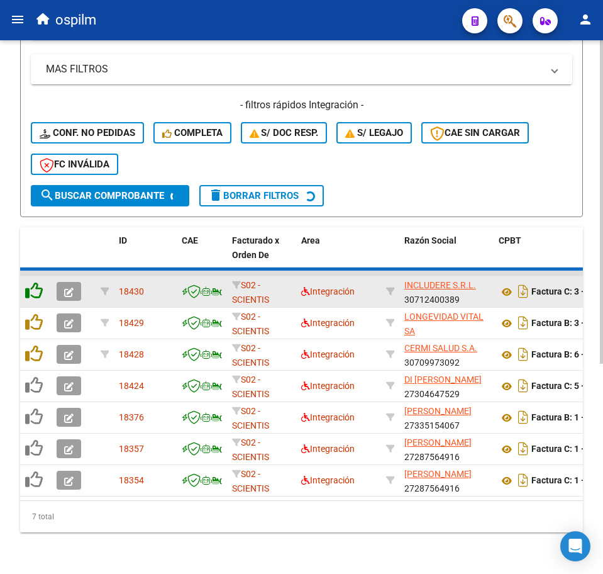
click at [35, 292] on icon at bounding box center [34, 291] width 18 height 18
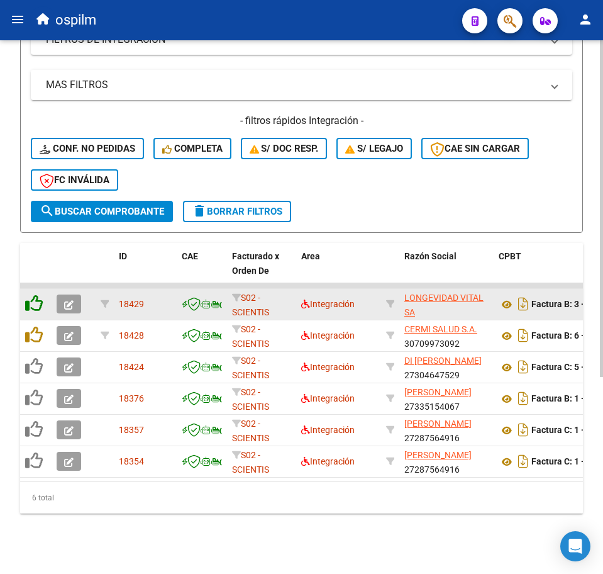
click at [35, 294] on icon at bounding box center [34, 303] width 18 height 18
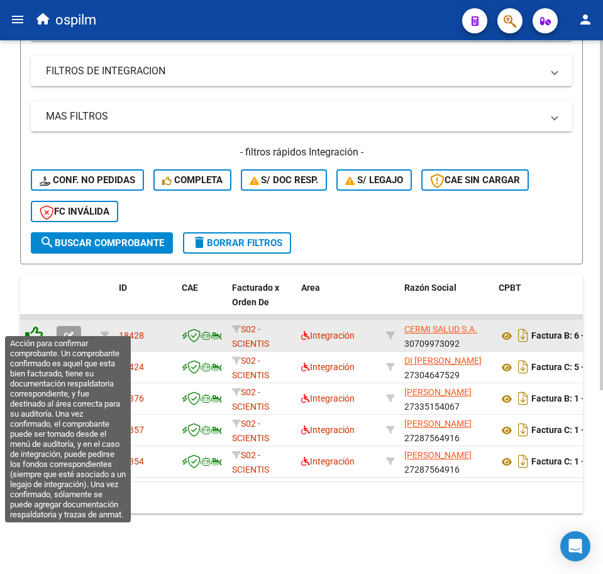
click at [38, 326] on icon at bounding box center [34, 335] width 18 height 18
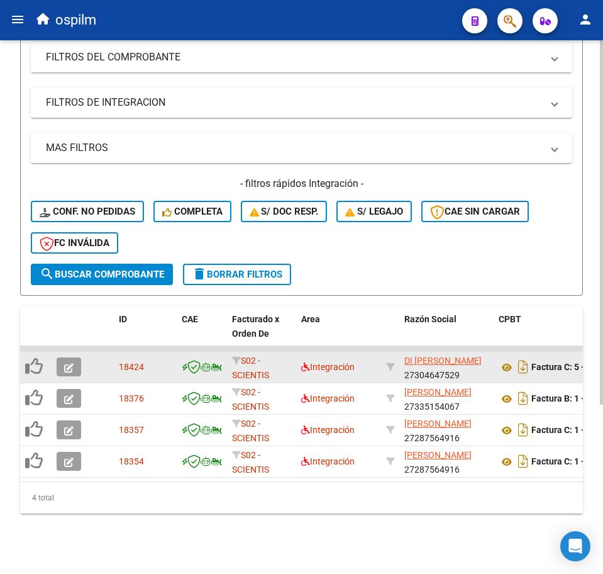
scroll to position [248, 0]
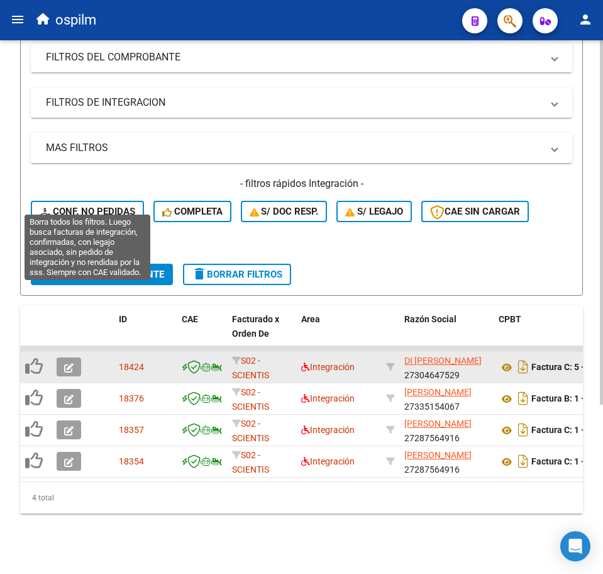
click at [112, 201] on button "Conf. no pedidas" at bounding box center [87, 211] width 113 height 21
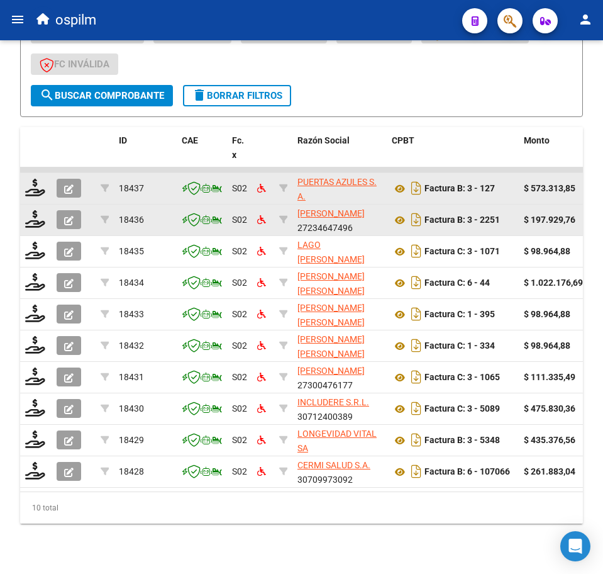
scroll to position [437, 0]
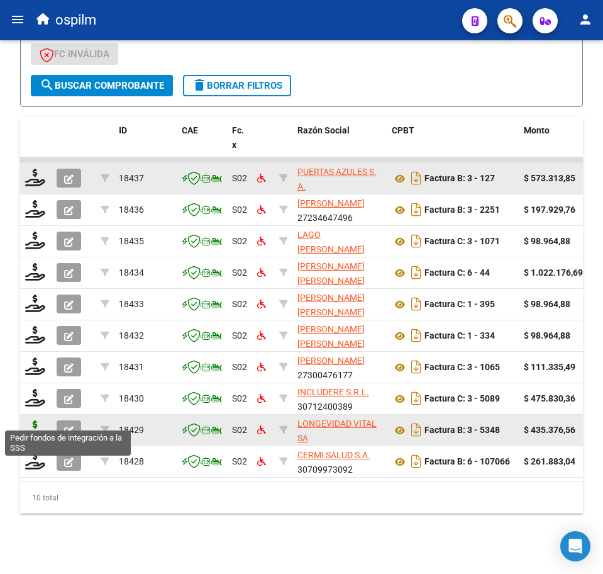
click at [33, 420] on icon at bounding box center [35, 429] width 20 height 18
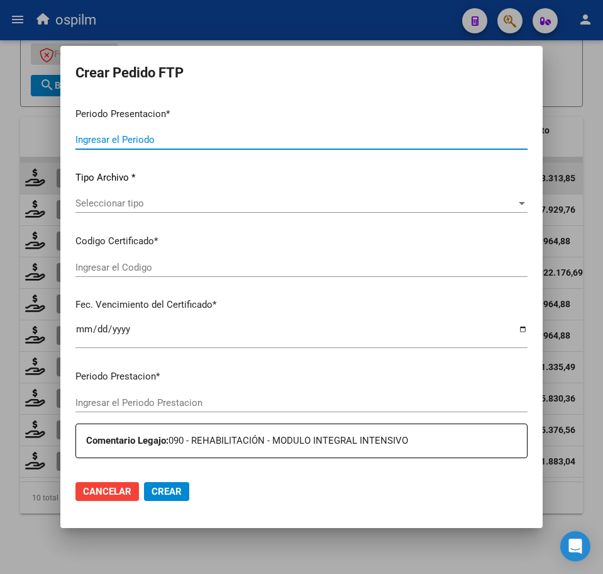
type input "202507"
type input "$ 435.376,56"
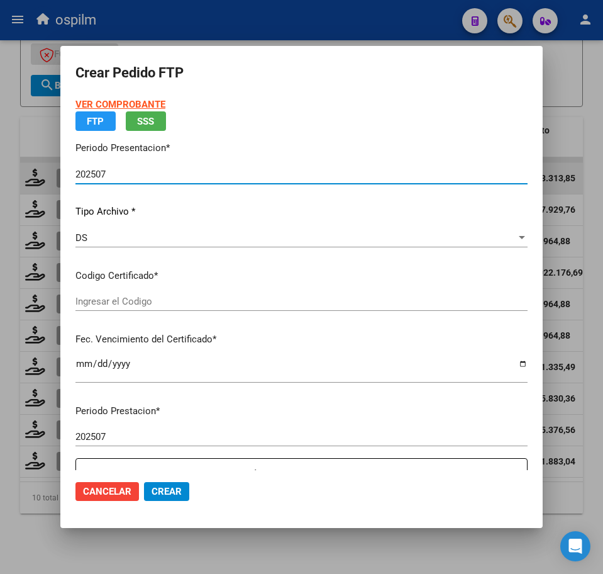
type input "ARG01000535945332021120920241209BS265"
type input "[DATE]"
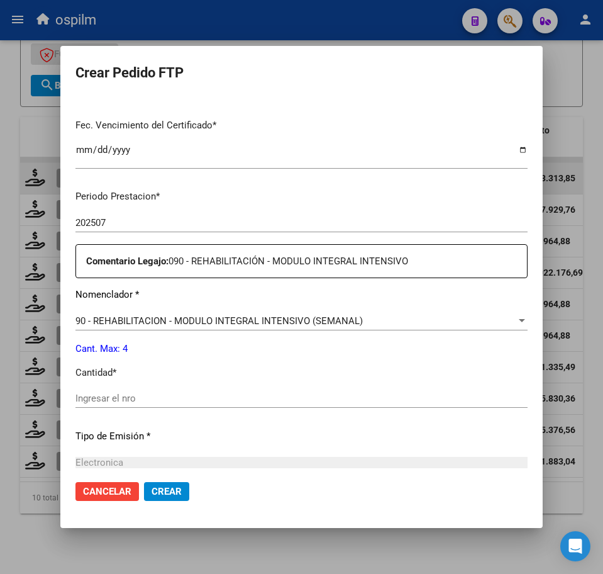
scroll to position [314, 0]
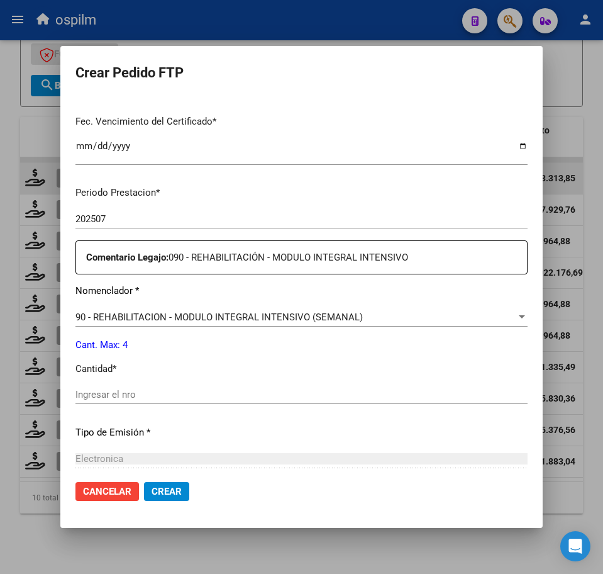
click at [191, 400] on input "Ingresar el nro" at bounding box center [301, 394] width 452 height 11
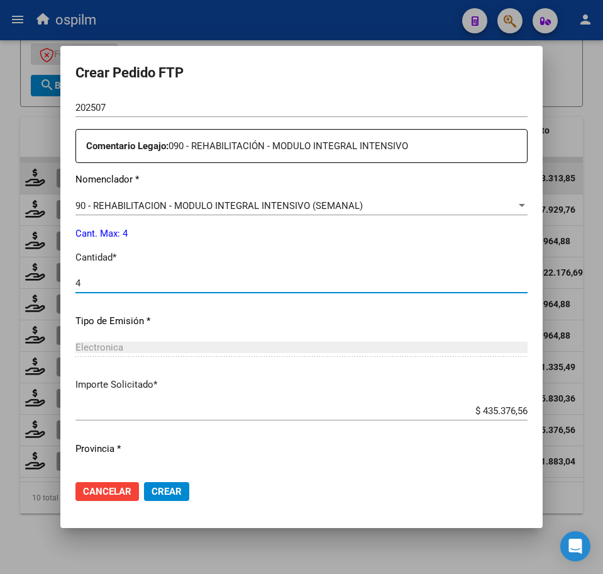
scroll to position [451, 0]
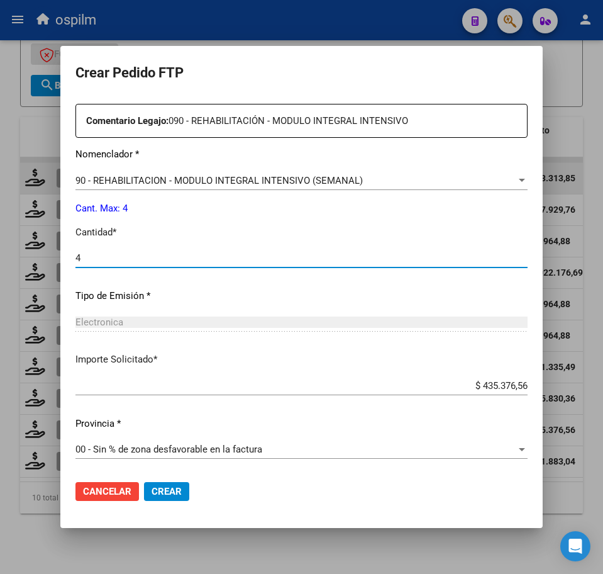
type input "4"
click at [177, 489] on span "Crear" at bounding box center [167, 491] width 30 height 11
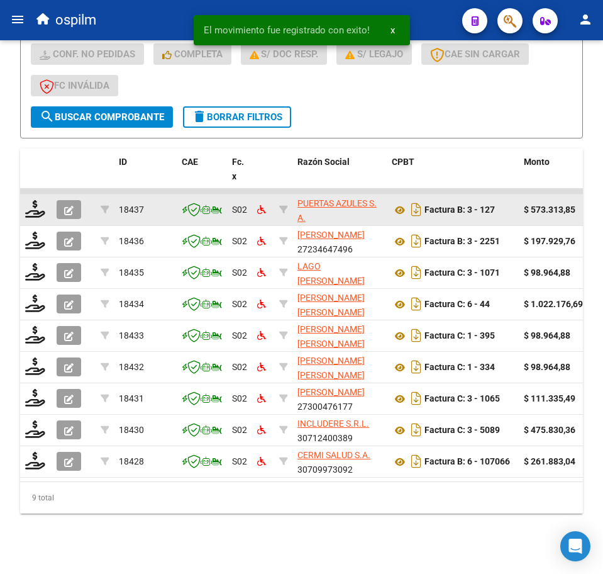
scroll to position [406, 0]
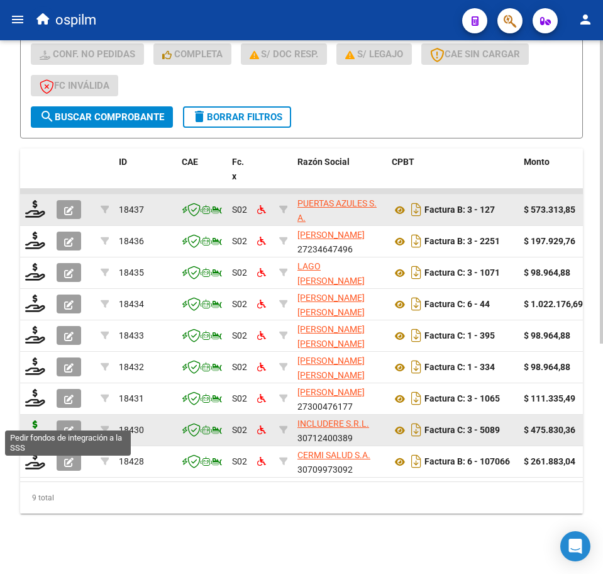
click at [36, 420] on icon at bounding box center [35, 429] width 20 height 18
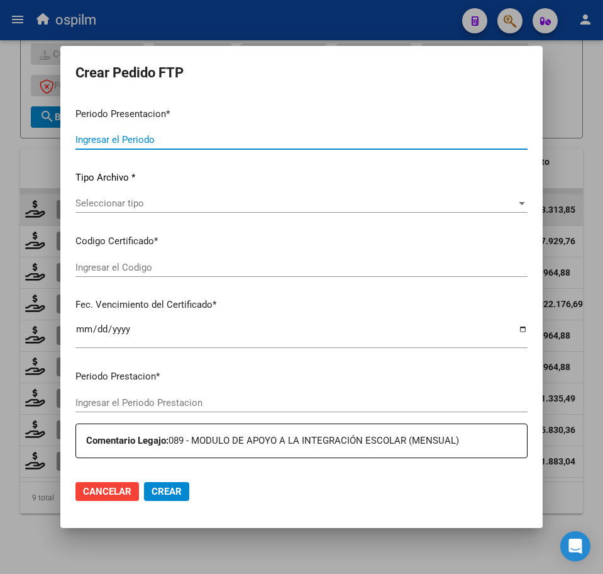
type input "202507"
type input "$ 475.830,36"
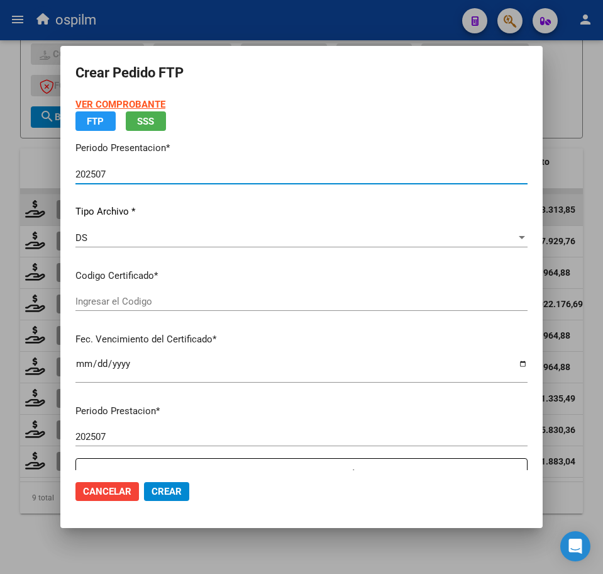
type input "ARG01000494215182018011720230117BS436"
type input "[DATE]"
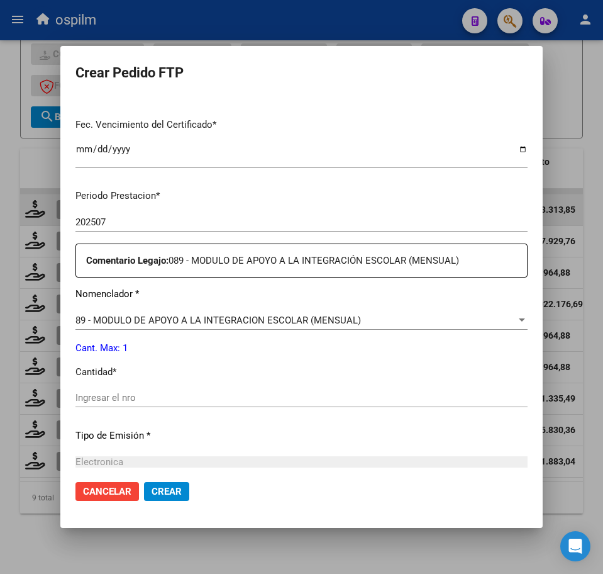
scroll to position [314, 0]
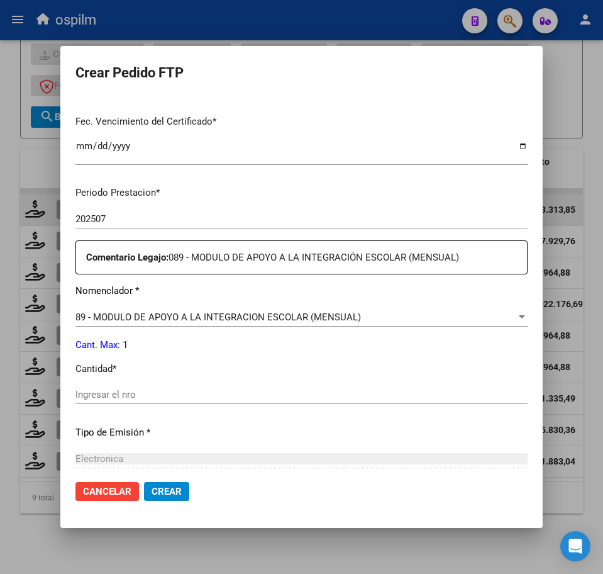
click at [159, 396] on input "Ingresar el nro" at bounding box center [301, 394] width 452 height 11
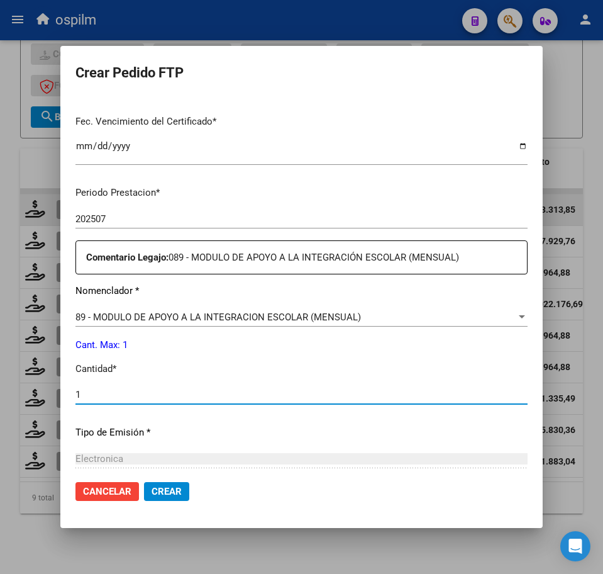
type input "1"
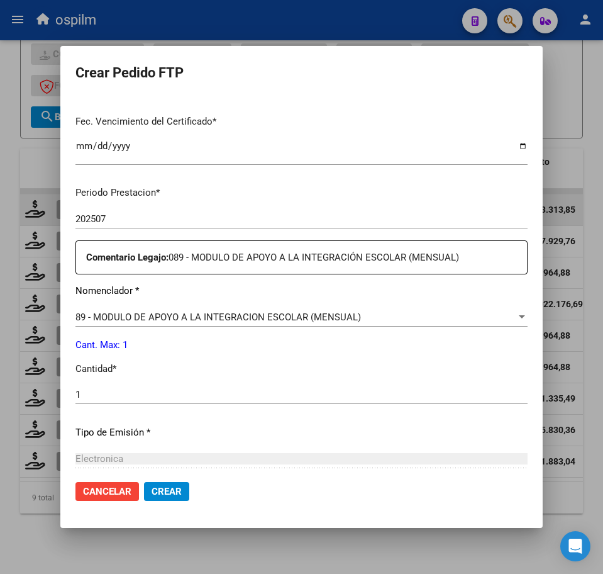
scroll to position [451, 0]
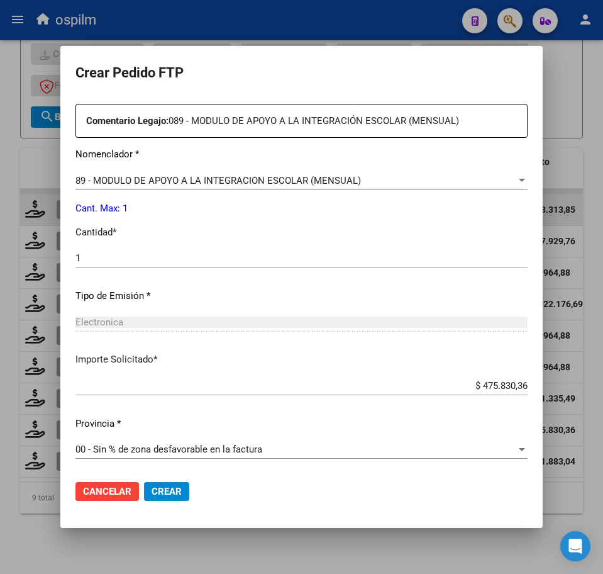
click at [167, 488] on span "Crear" at bounding box center [167, 491] width 30 height 11
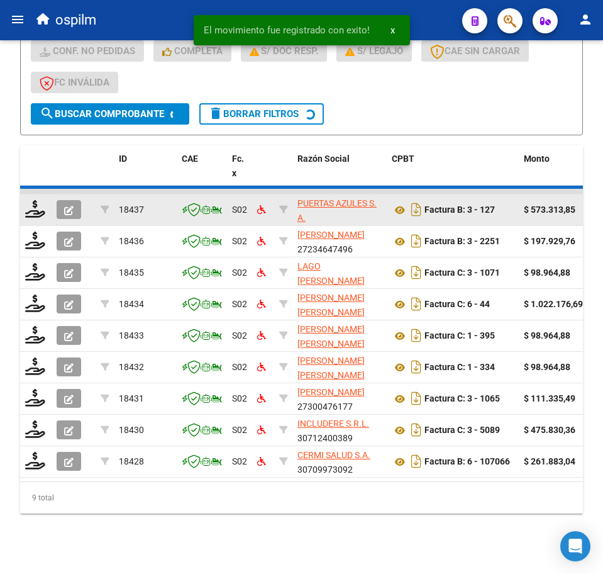
scroll to position [374, 0]
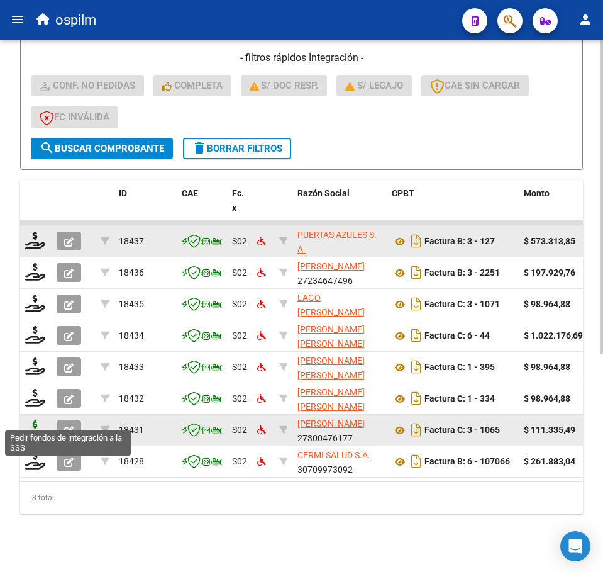
click at [31, 420] on icon at bounding box center [35, 429] width 20 height 18
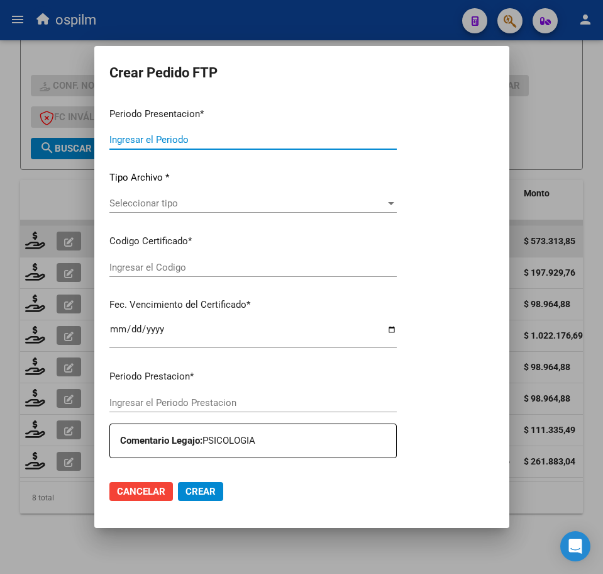
type input "202507"
type input "$ 111.335,49"
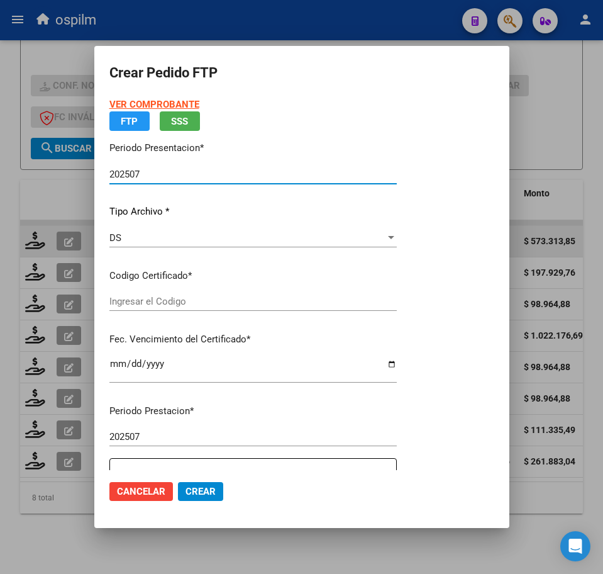
type input "ARG01000494215182018011720230117BS436"
type input "[DATE]"
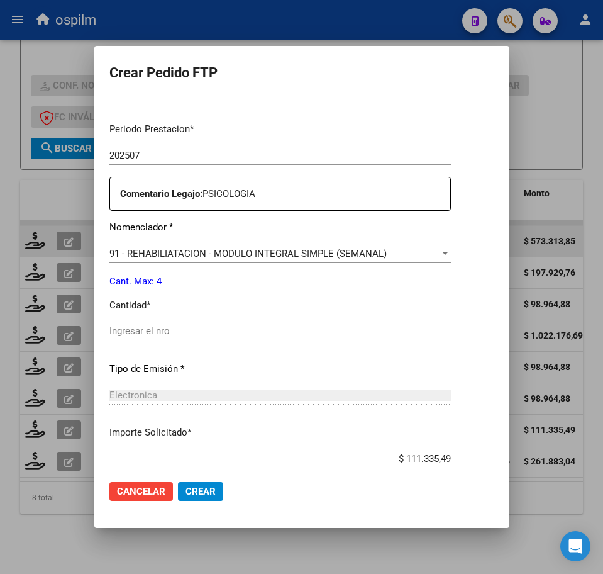
scroll to position [393, 0]
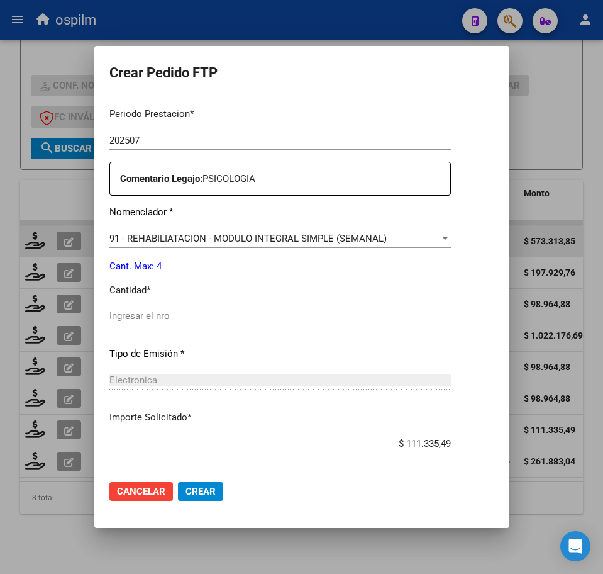
click at [133, 321] on input "Ingresar el nro" at bounding box center [280, 315] width 342 height 11
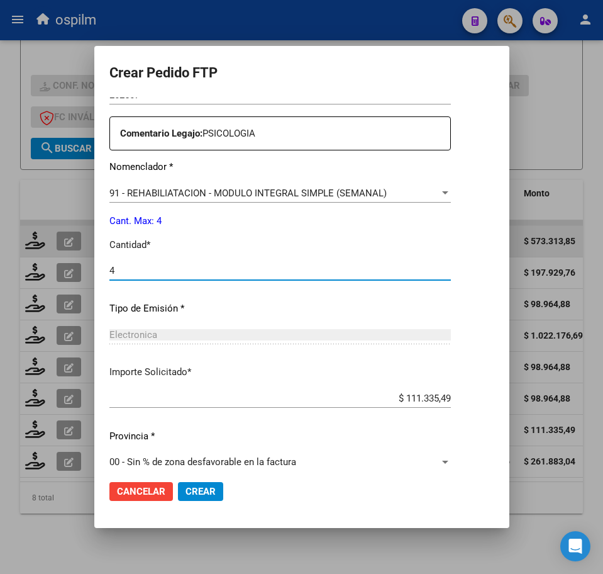
scroll to position [451, 0]
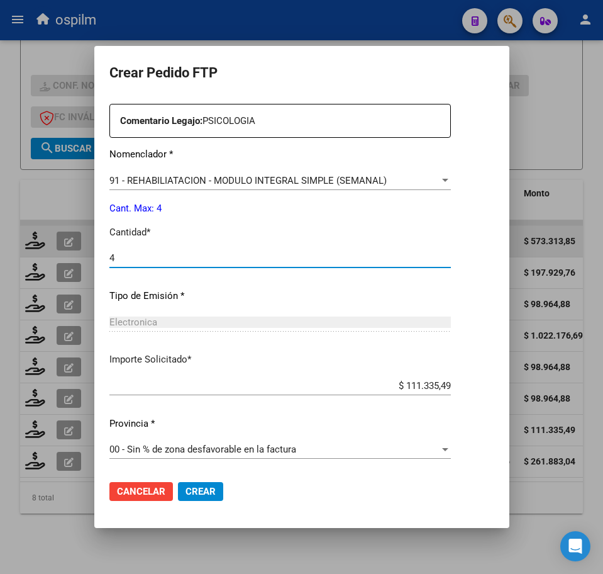
type input "4"
click at [178, 484] on button "Crear" at bounding box center [200, 491] width 45 height 19
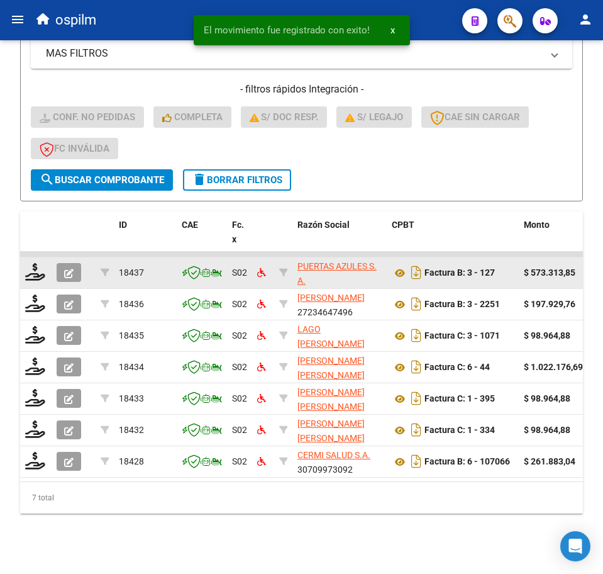
scroll to position [343, 0]
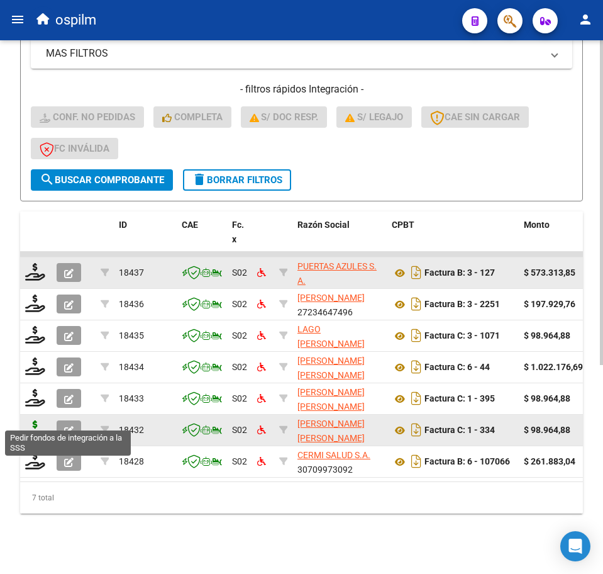
click at [33, 420] on icon at bounding box center [35, 429] width 20 height 18
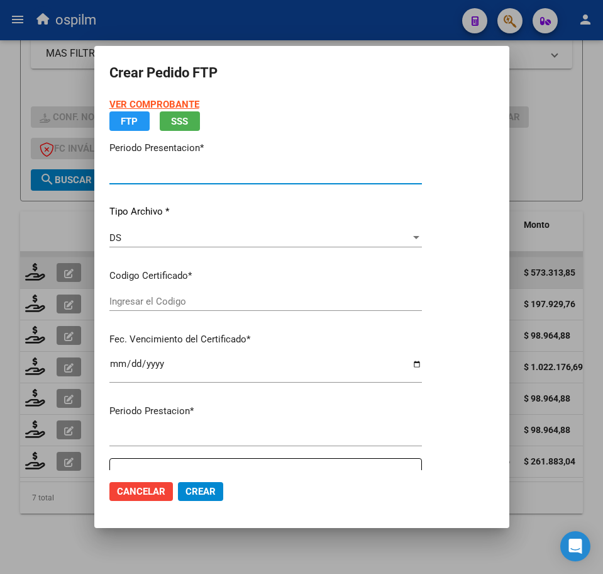
type input "202507"
type input "$ 98.964,88"
type input "ARG01000494215182018011720230117BS436"
type input "[DATE]"
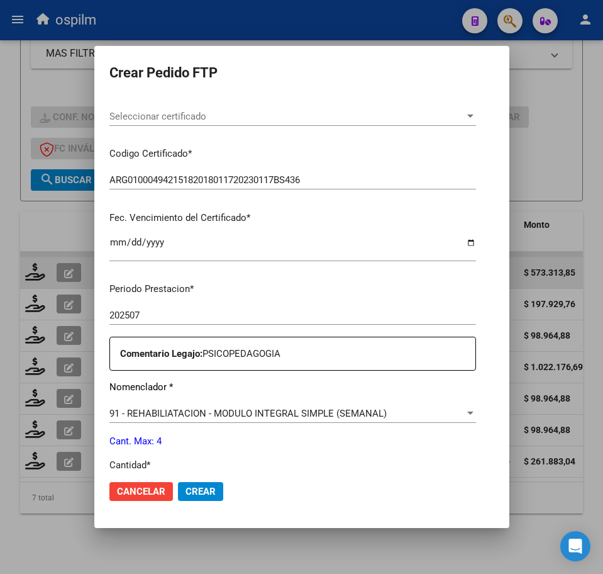
scroll to position [314, 0]
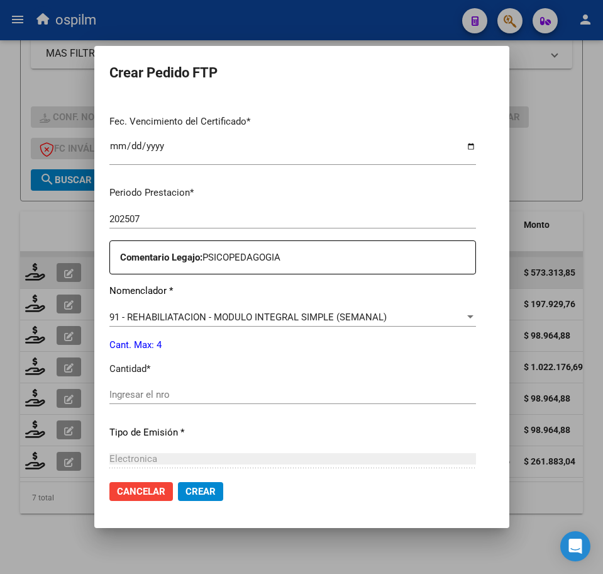
click at [161, 396] on input "Ingresar el nro" at bounding box center [292, 394] width 367 height 11
type input "4"
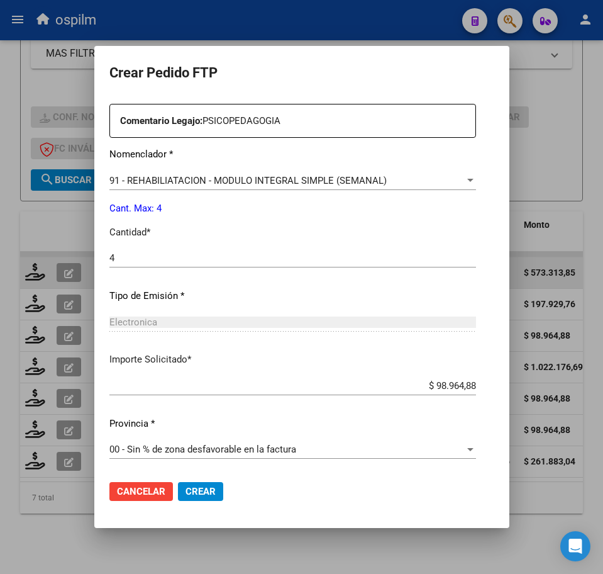
click at [186, 492] on span "Crear" at bounding box center [201, 491] width 30 height 11
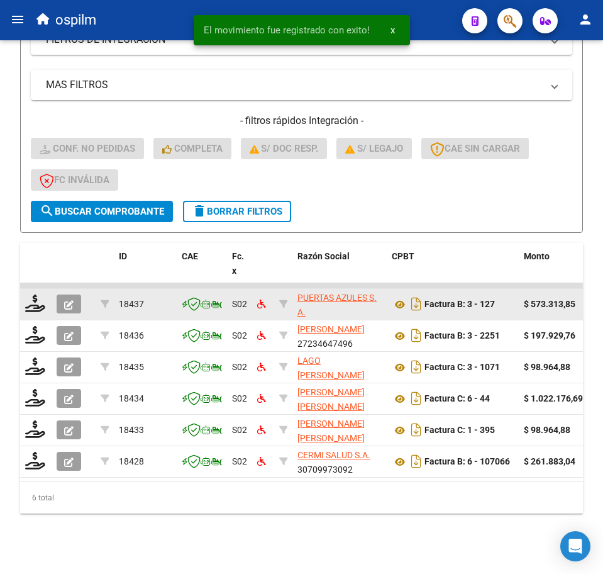
scroll to position [311, 0]
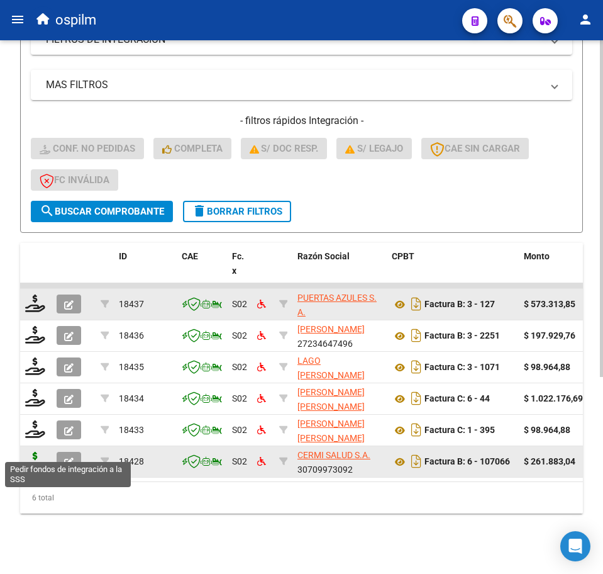
click at [35, 452] on icon at bounding box center [35, 461] width 20 height 18
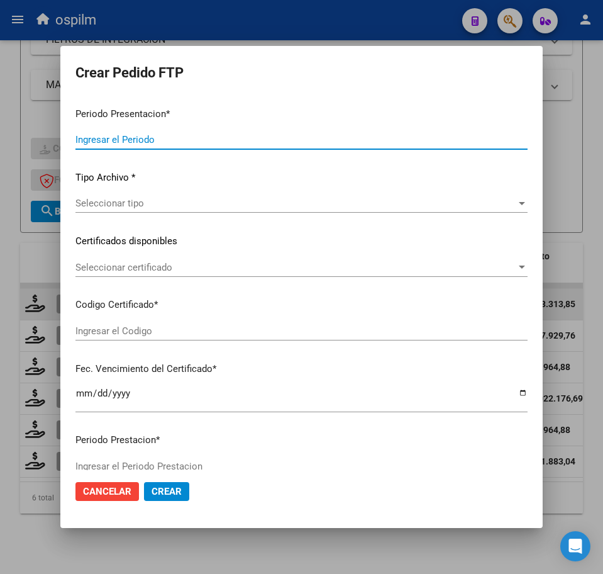
type input "202507"
type input "$ 261.883,04"
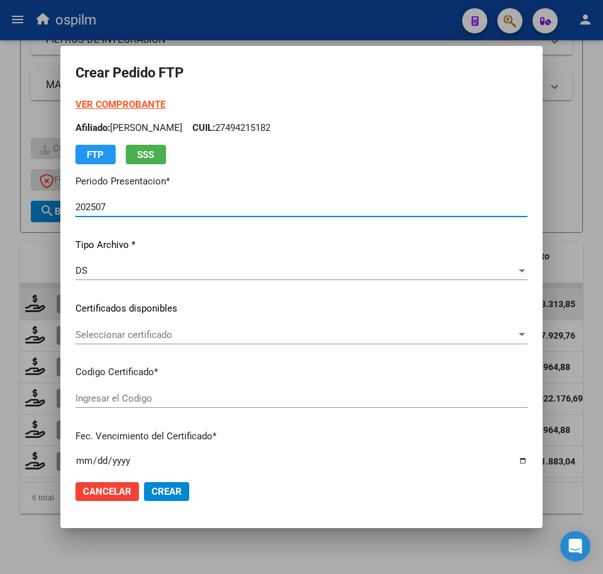
type input "ARG01000536485592017080820220808BS462"
type input "[DATE]"
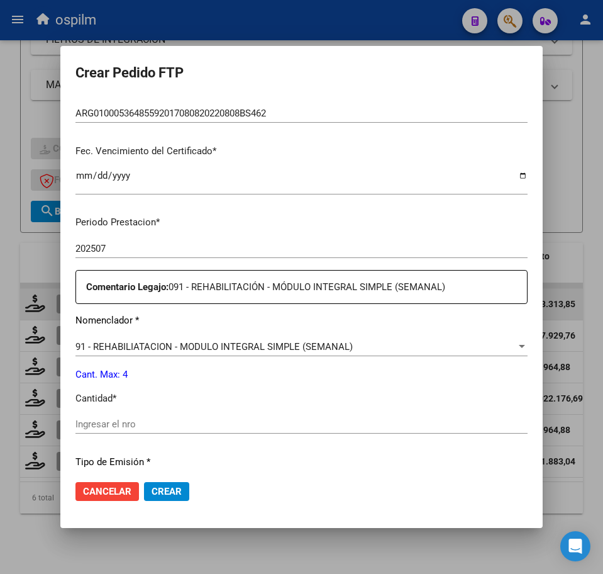
scroll to position [314, 0]
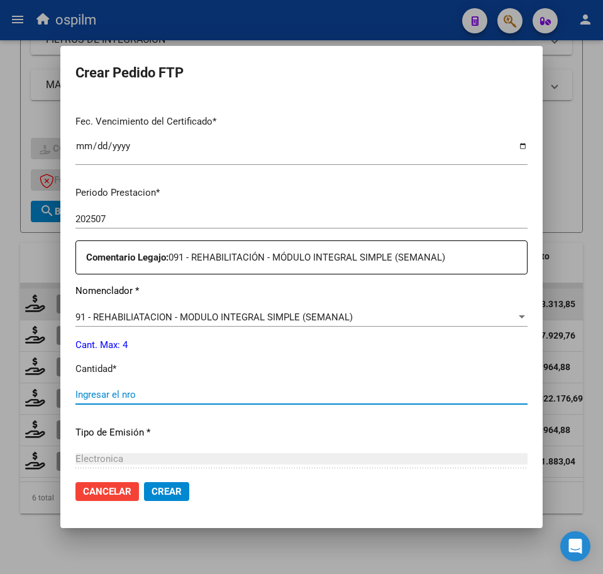
click at [116, 398] on input "Ingresar el nro" at bounding box center [301, 394] width 452 height 11
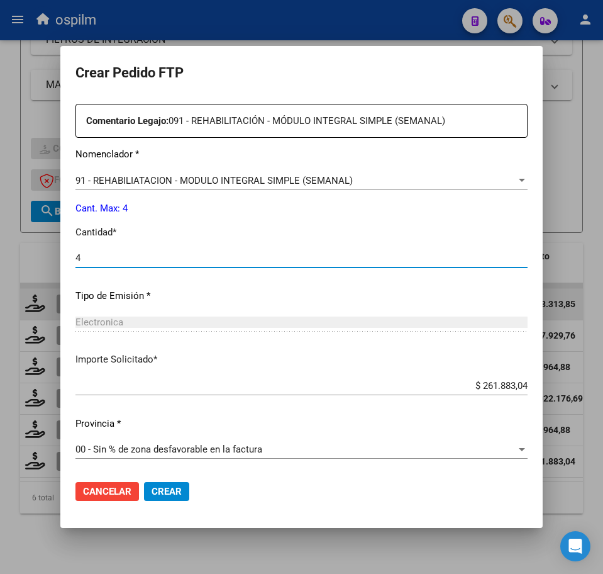
type input "4"
drag, startPoint x: 149, startPoint y: 494, endPoint x: 137, endPoint y: 482, distance: 16.9
click at [150, 495] on button "Crear" at bounding box center [166, 491] width 45 height 19
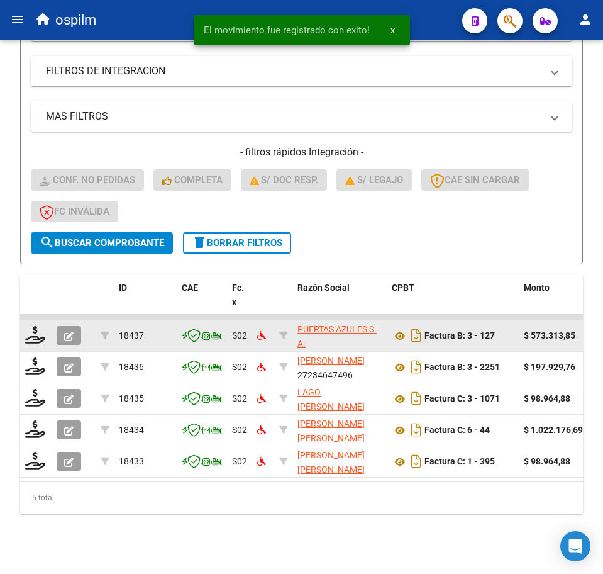
scroll to position [280, 0]
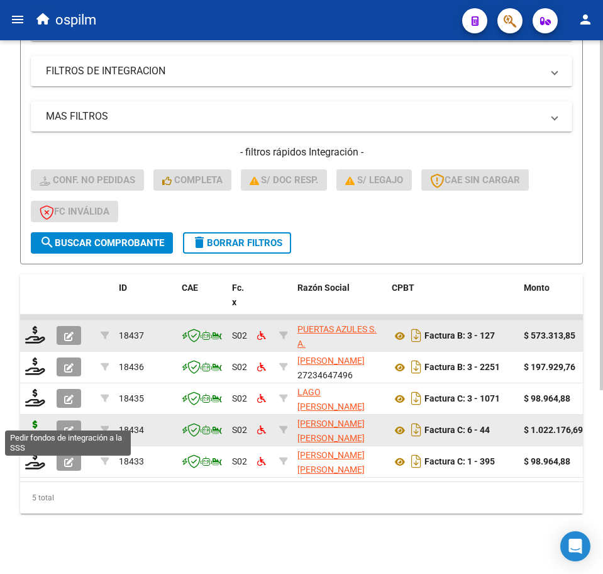
click at [36, 420] on icon at bounding box center [35, 429] width 20 height 18
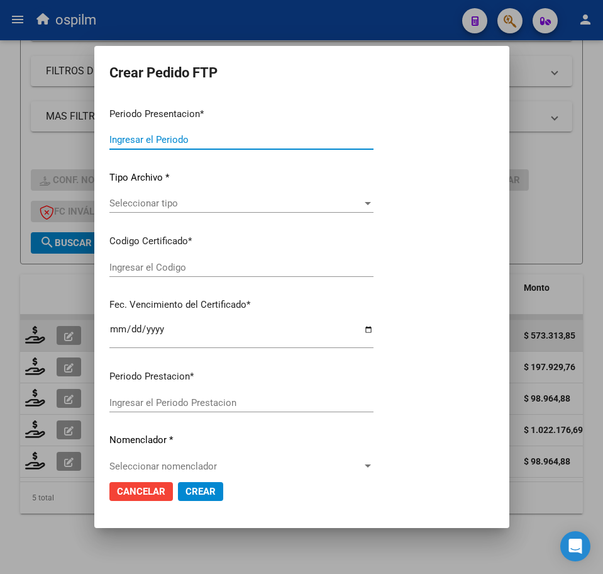
type input "202507"
type input "$ 1.022.176,69"
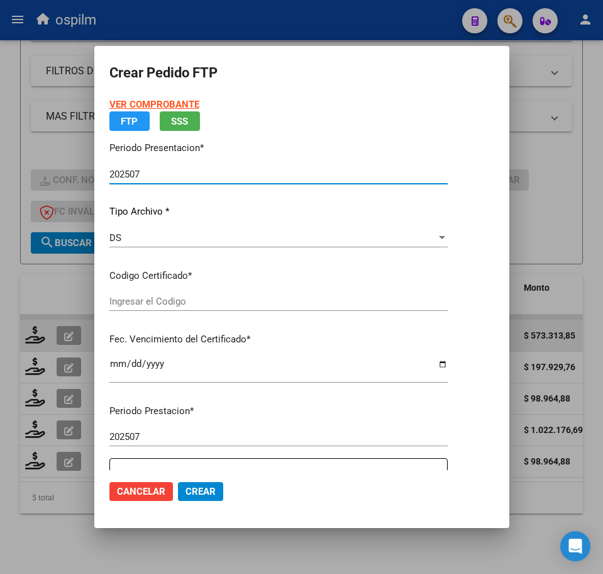
type input "ARG01000536485592017080820220808BS462"
type input "[DATE]"
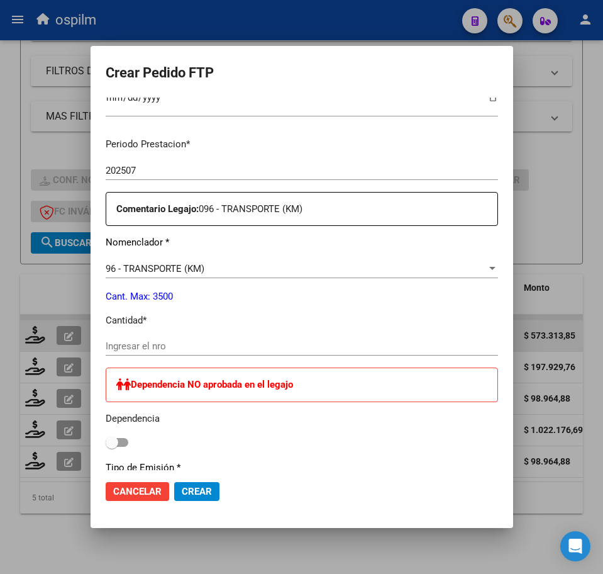
scroll to position [393, 0]
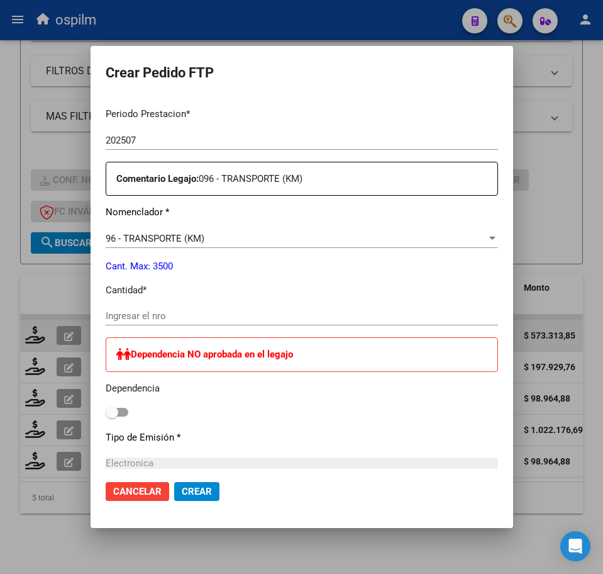
click at [170, 313] on input "Ingresar el nro" at bounding box center [302, 315] width 392 height 11
type input "1398"
click at [454, 308] on div "1398 Ingresar el nro" at bounding box center [302, 315] width 392 height 19
click at [106, 411] on span at bounding box center [117, 412] width 23 height 9
click at [111, 416] on input "checkbox" at bounding box center [111, 416] width 1 height 1
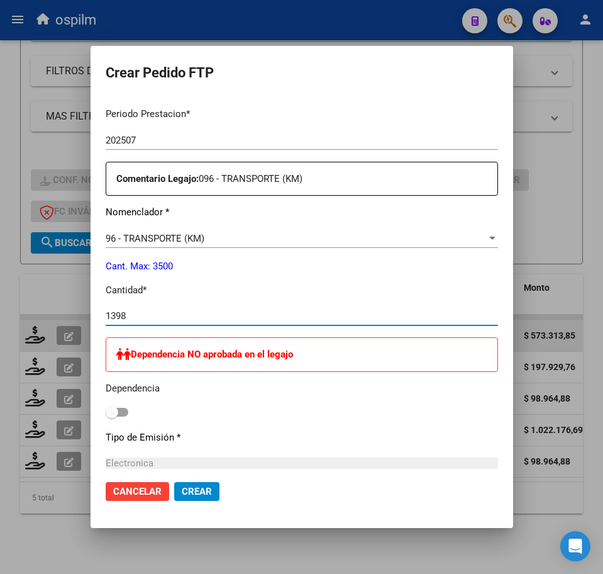
checkbox input "true"
click at [182, 491] on span "Crear" at bounding box center [197, 491] width 30 height 11
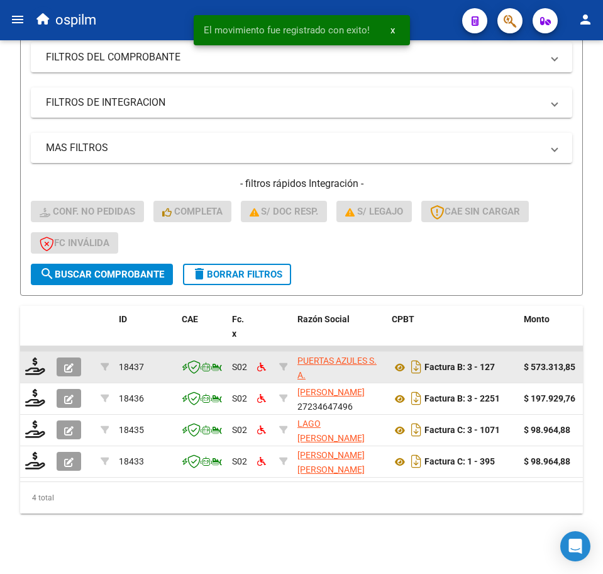
scroll to position [248, 0]
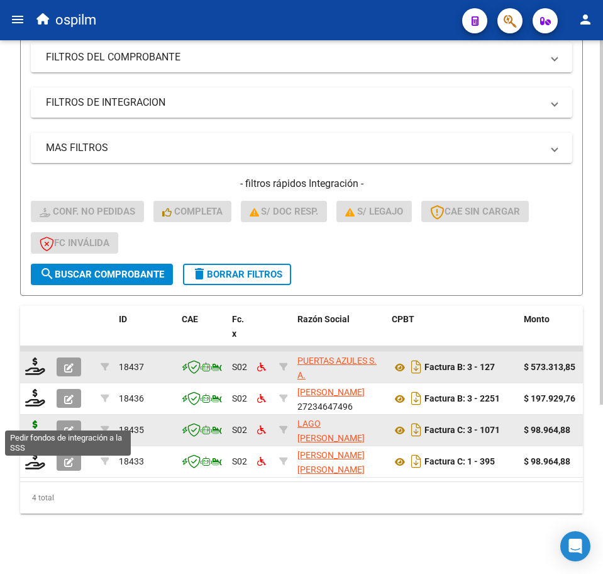
click at [33, 420] on icon at bounding box center [35, 429] width 20 height 18
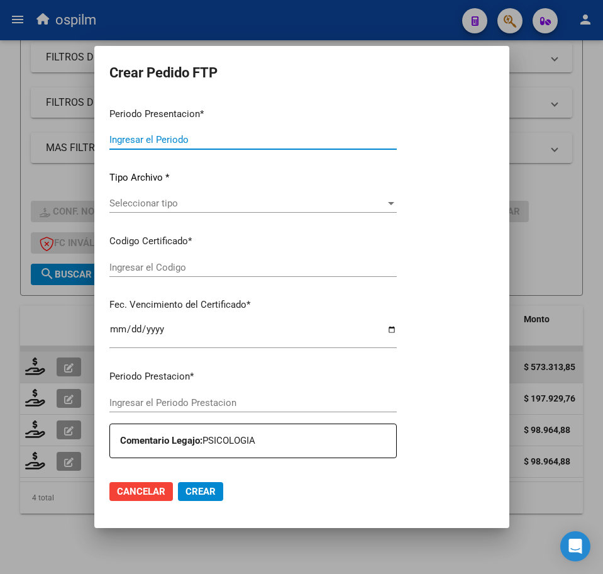
type input "202507"
type input "$ 98.964,88"
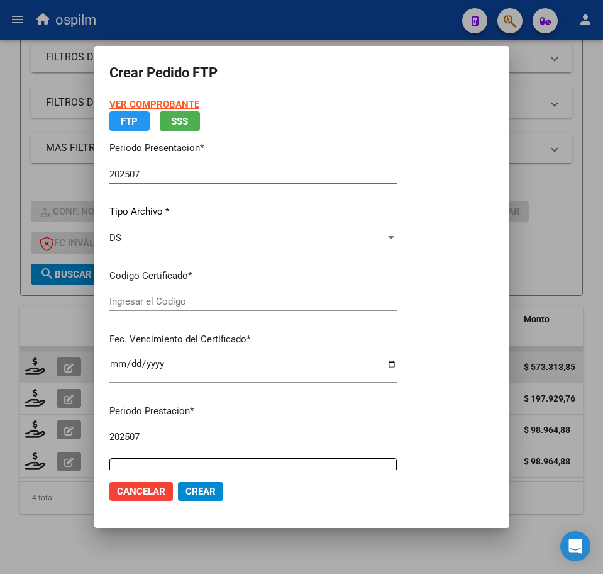
type input "ARG02000499012892017101220191012BS440"
type input "[DATE]"
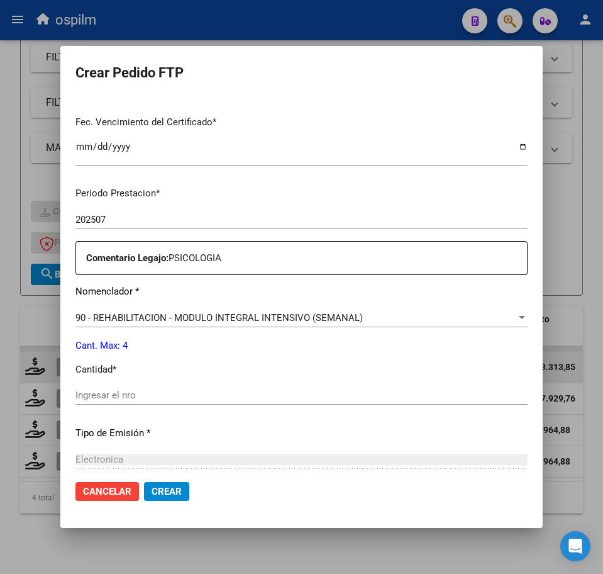
scroll to position [314, 0]
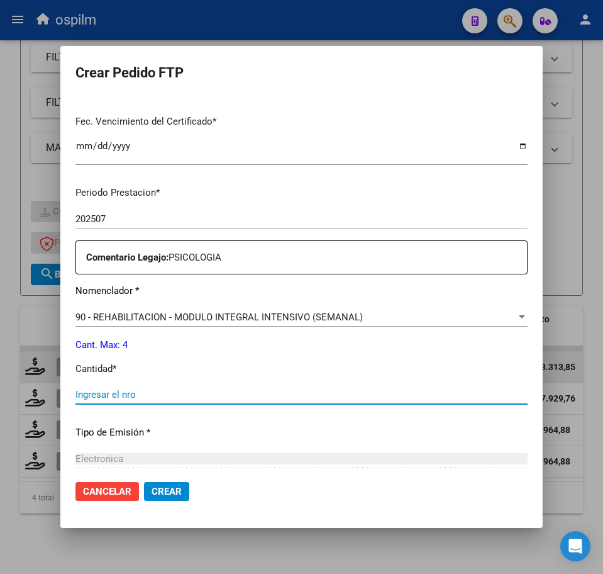
drag, startPoint x: 191, startPoint y: 395, endPoint x: 203, endPoint y: 411, distance: 20.1
click at [203, 409] on div "Ingresar el nro" at bounding box center [301, 400] width 452 height 31
type input "4"
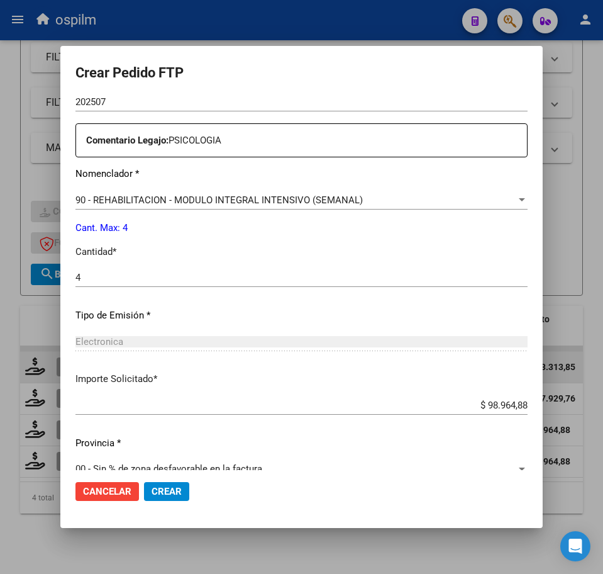
scroll to position [451, 0]
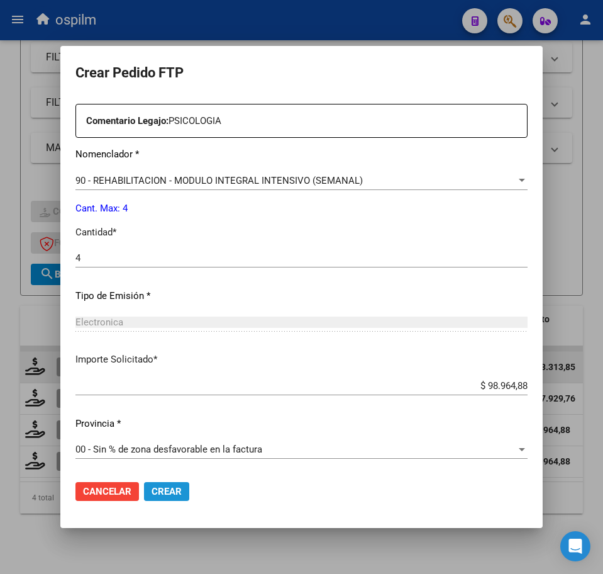
click at [181, 491] on span "Crear" at bounding box center [167, 491] width 30 height 11
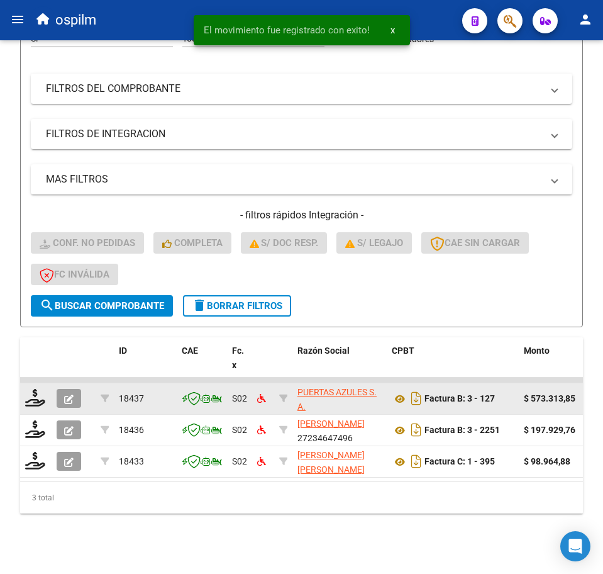
scroll to position [217, 0]
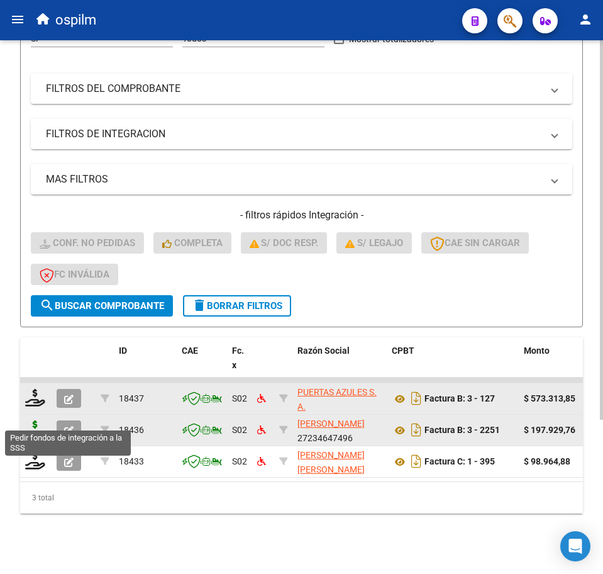
click at [30, 420] on icon at bounding box center [35, 429] width 20 height 18
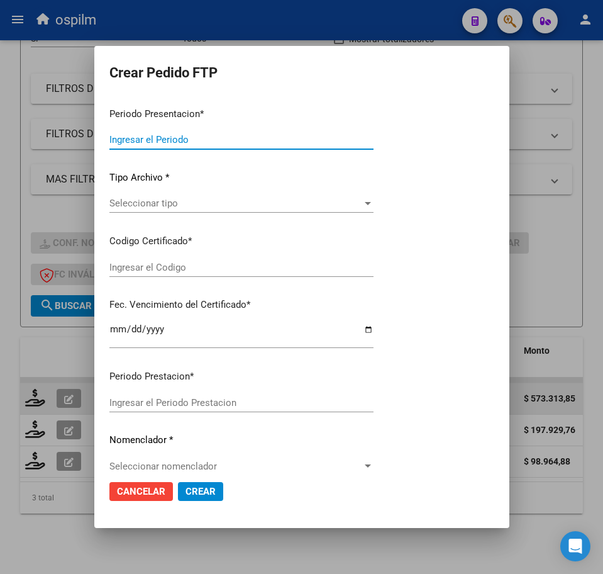
type input "202507"
type input "$ 197.929,76"
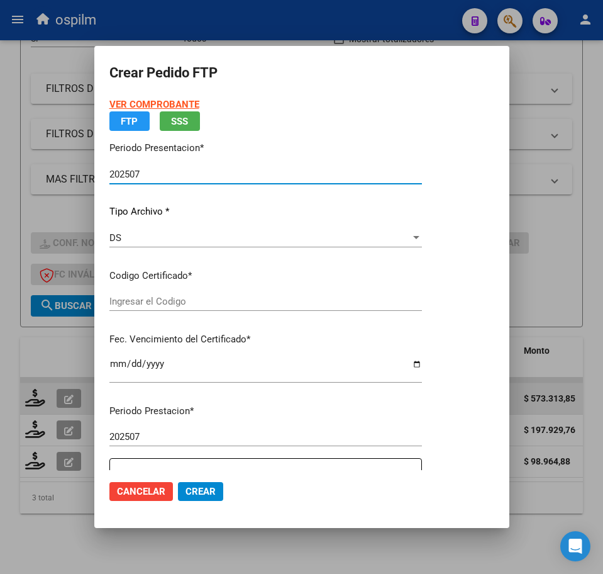
type input "ARG02000499012892017101220191012BS440"
type input "[DATE]"
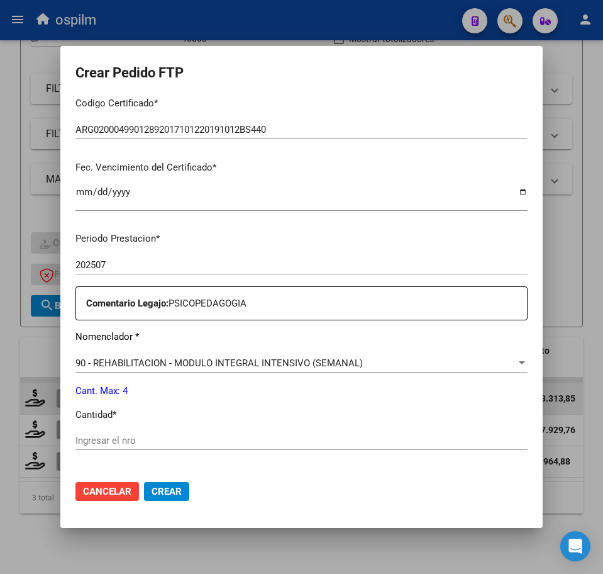
scroll to position [314, 0]
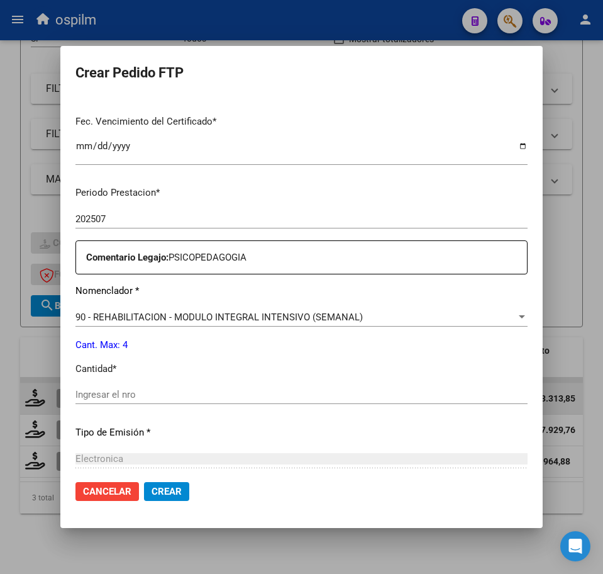
click at [177, 396] on input "Ingresar el nro" at bounding box center [301, 394] width 452 height 11
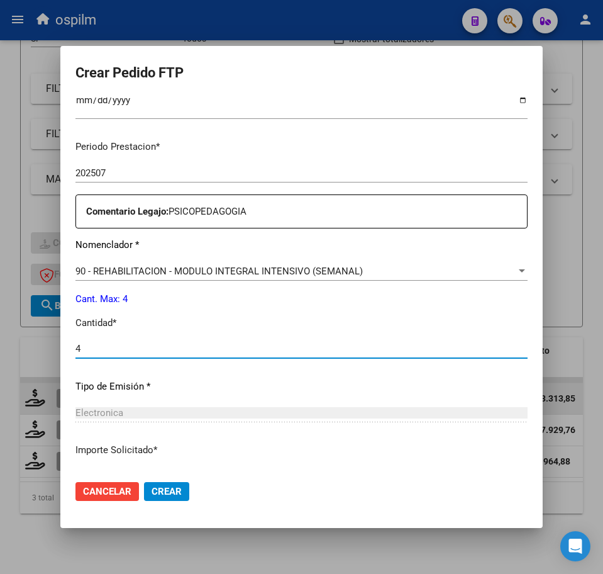
scroll to position [451, 0]
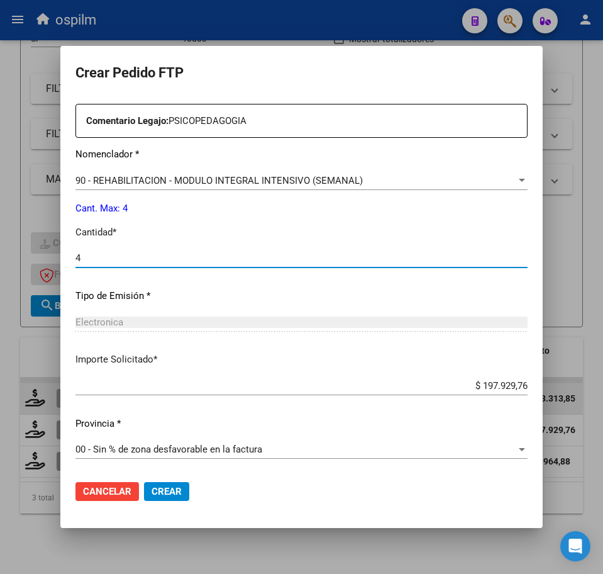
type input "4"
click at [176, 491] on span "Crear" at bounding box center [167, 491] width 30 height 11
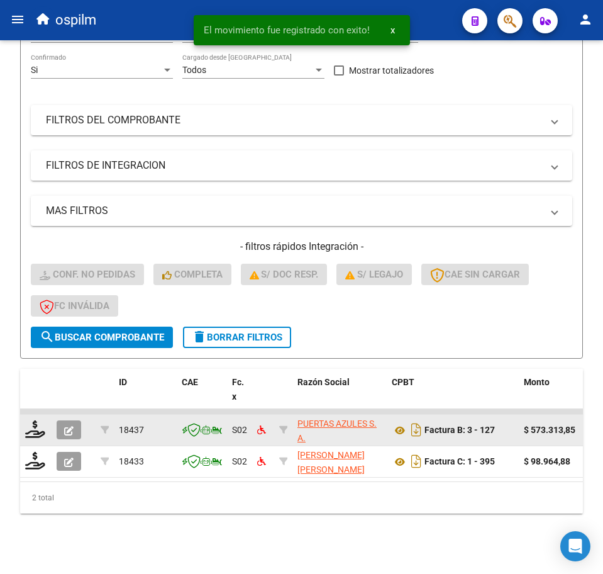
scroll to position [186, 0]
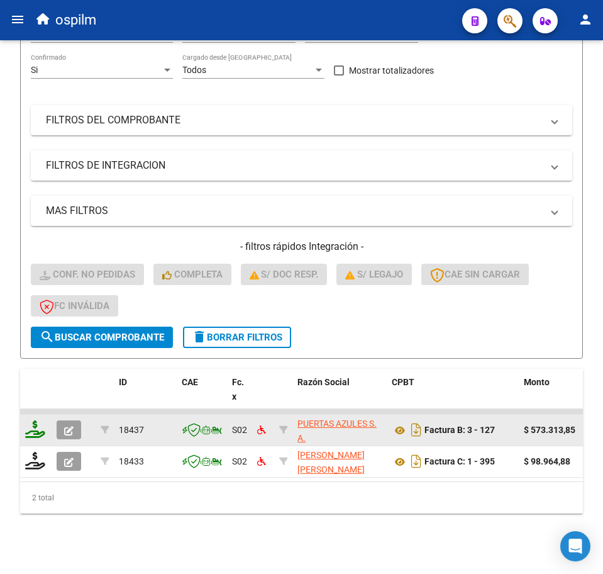
click at [36, 425] on icon at bounding box center [35, 429] width 20 height 18
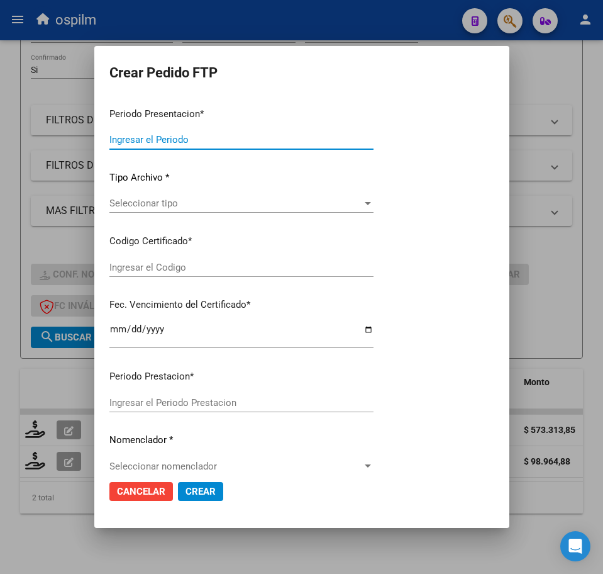
type input "202507"
type input "$ 573.313,85"
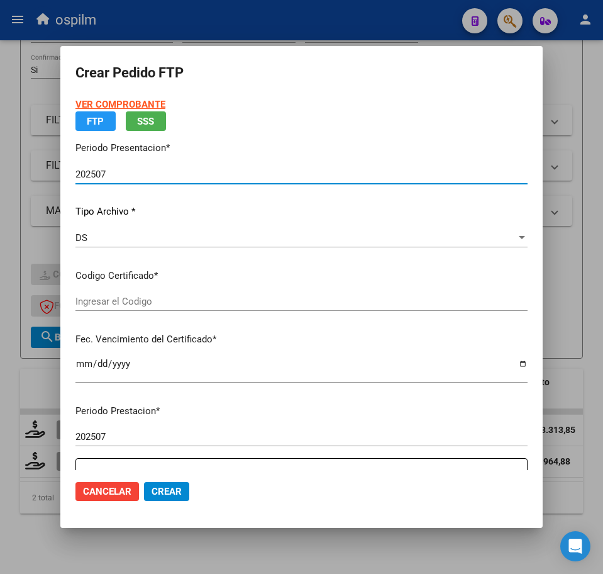
type input "ARG02000566443762021041620240416BS462"
type input "[DATE]"
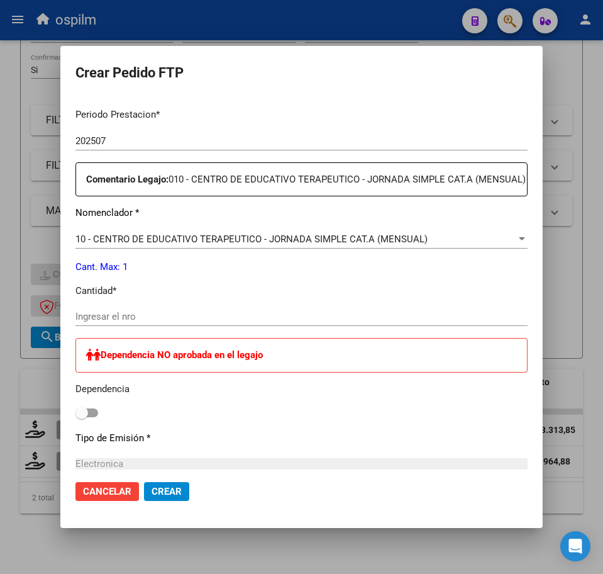
scroll to position [393, 0]
click at [125, 321] on input "Ingresar el nro" at bounding box center [301, 315] width 452 height 11
type input "1"
click at [92, 416] on span at bounding box center [86, 412] width 23 height 9
click at [82, 417] on input "checkbox" at bounding box center [81, 416] width 1 height 1
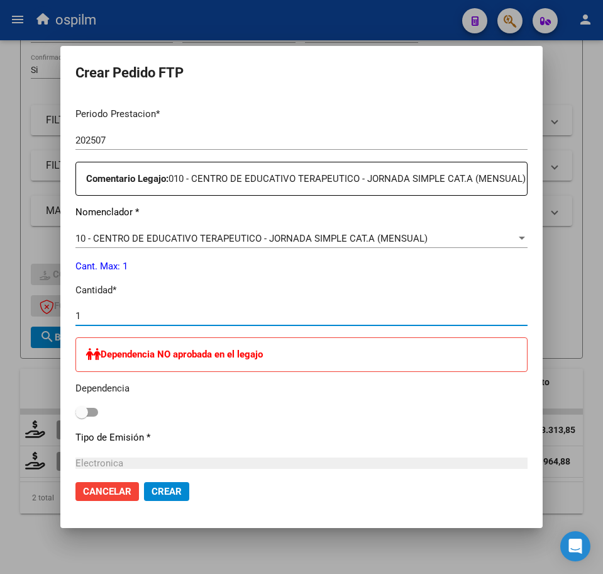
checkbox input "true"
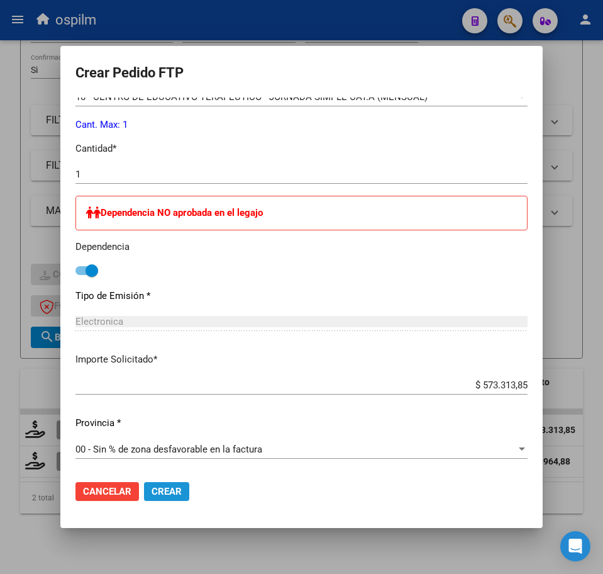
click at [165, 494] on span "Crear" at bounding box center [167, 491] width 30 height 11
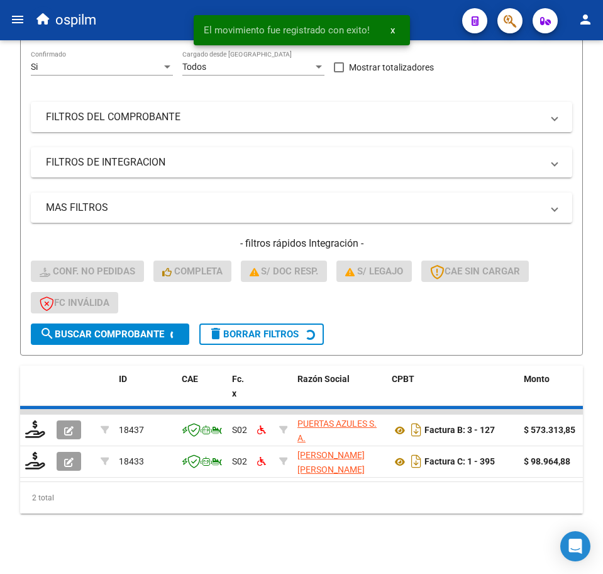
scroll to position [154, 0]
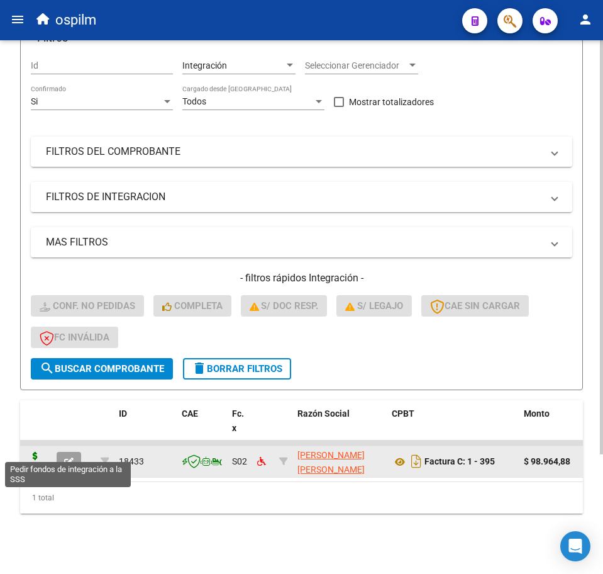
click at [35, 452] on icon at bounding box center [35, 461] width 20 height 18
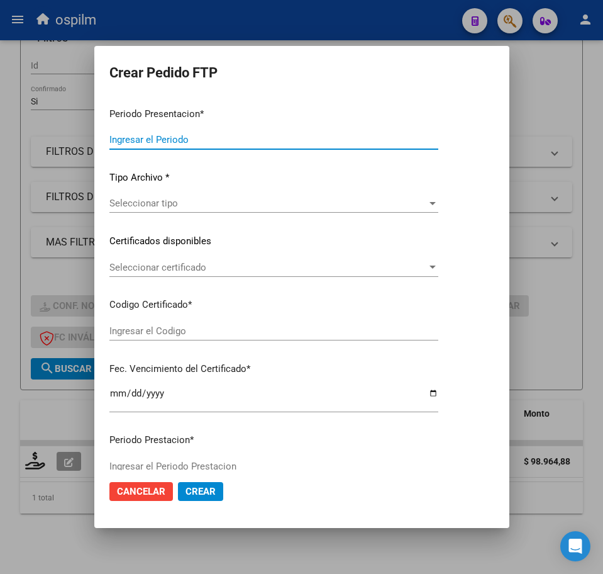
type input "202507"
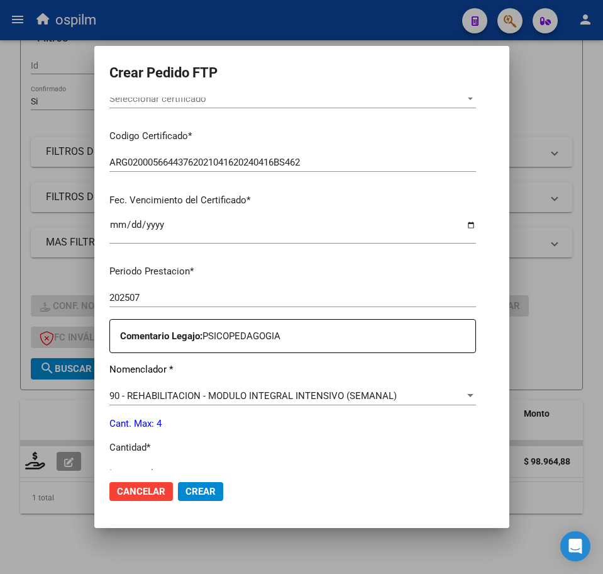
scroll to position [393, 0]
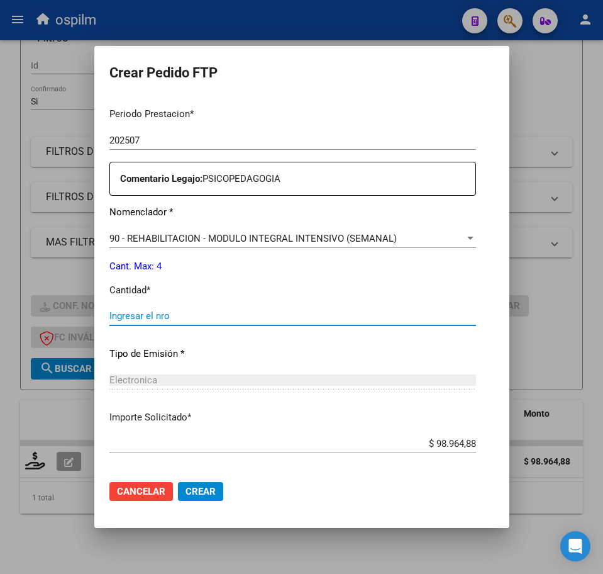
click at [150, 314] on input "Ingresar el nro" at bounding box center [292, 315] width 367 height 11
click at [186, 492] on span "Crear" at bounding box center [201, 491] width 30 height 11
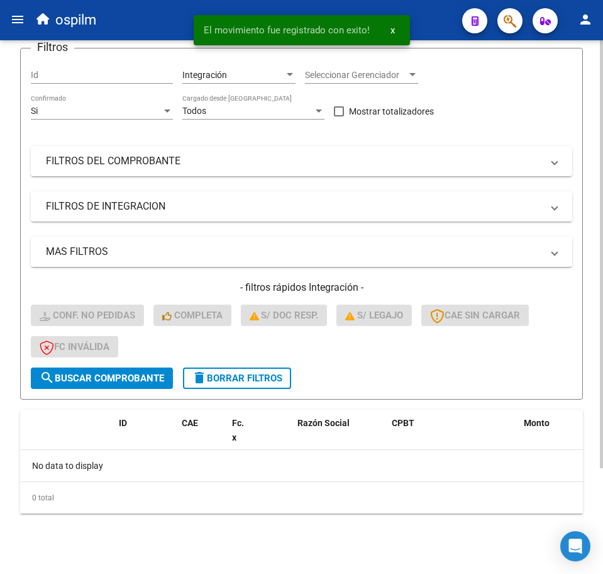
scroll to position [0, 0]
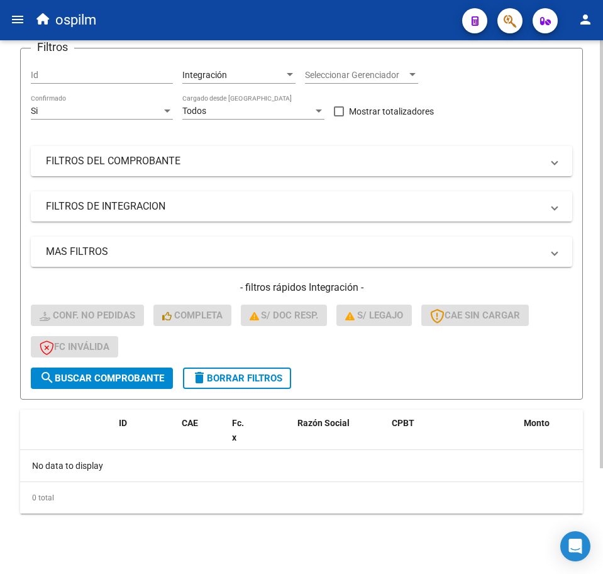
click at [245, 381] on span "delete Borrar Filtros" at bounding box center [237, 377] width 91 height 11
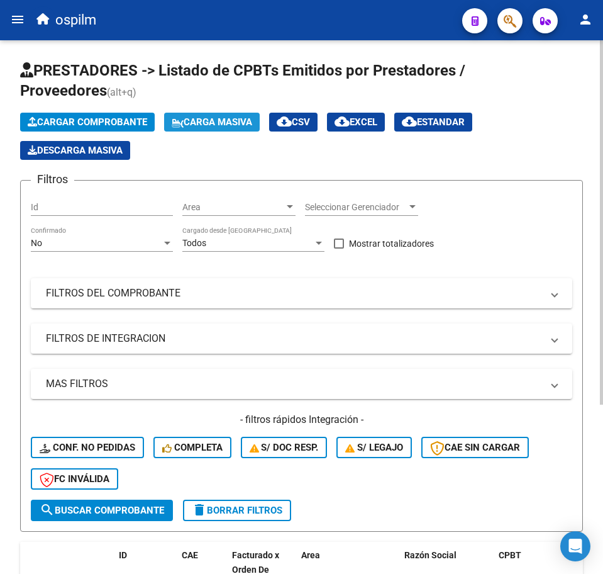
click at [238, 118] on span "Carga Masiva" at bounding box center [212, 121] width 81 height 11
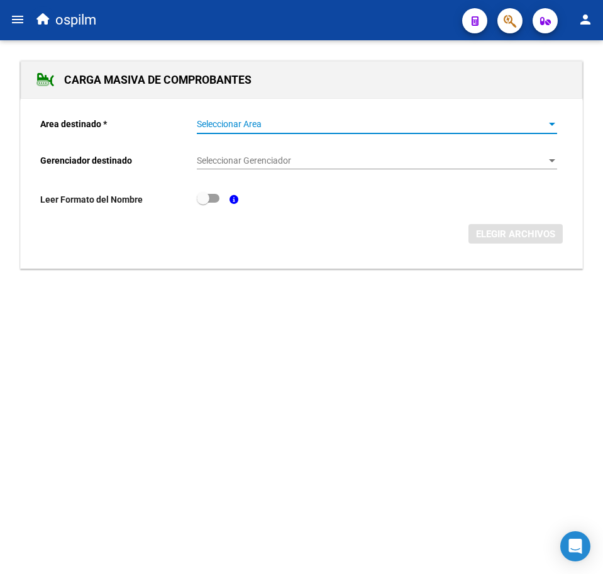
click at [228, 128] on span "Seleccionar Area" at bounding box center [371, 124] width 349 height 11
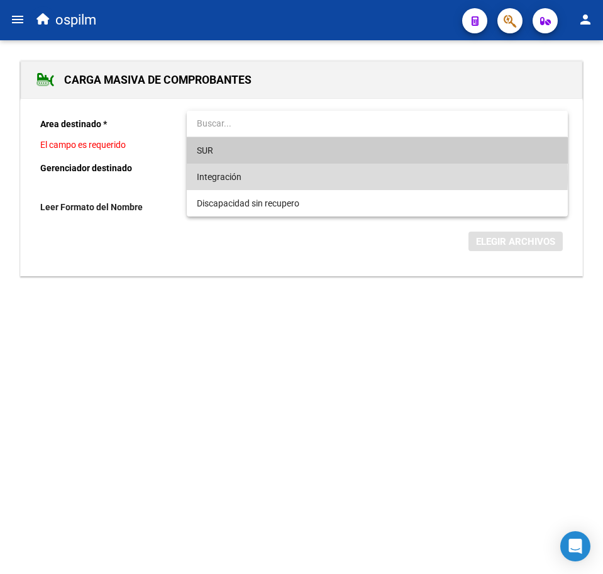
click at [253, 177] on span "Integración" at bounding box center [377, 177] width 360 height 26
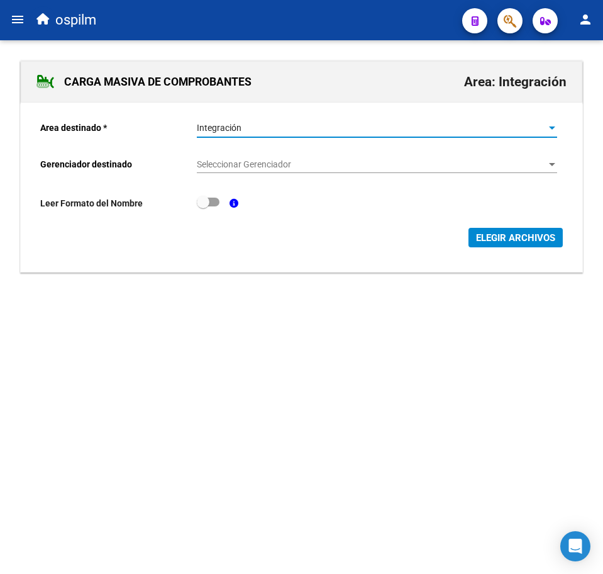
click at [263, 168] on span "Seleccionar Gerenciador" at bounding box center [371, 164] width 349 height 11
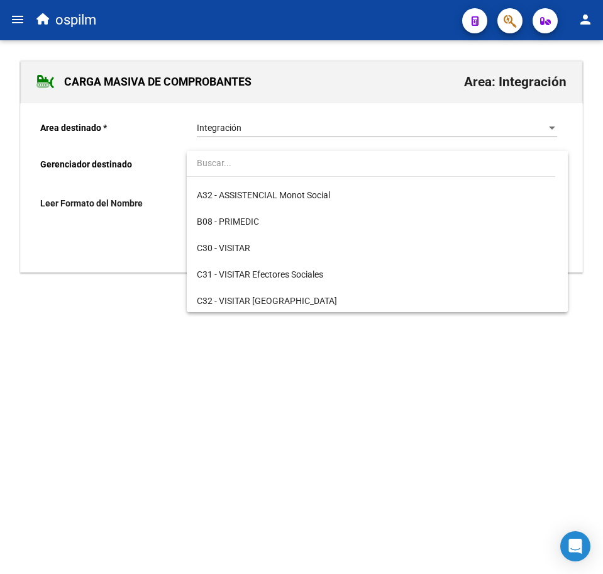
scroll to position [157, 0]
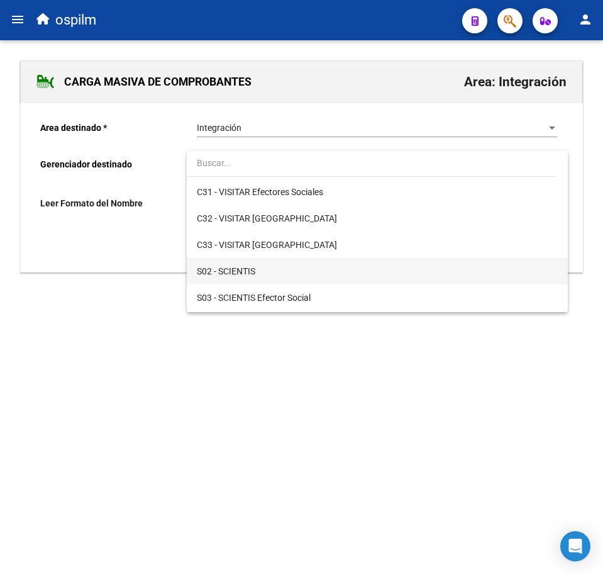
click at [279, 275] on span "S02 - SCIENTIS" at bounding box center [377, 271] width 360 height 26
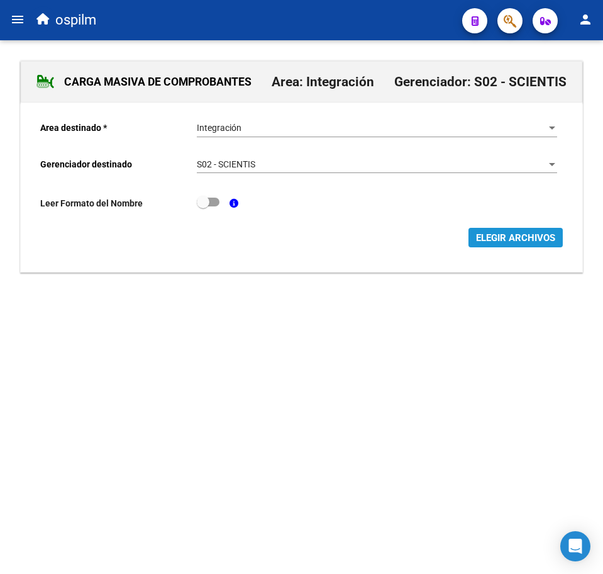
click at [512, 235] on span "ELEGIR ARCHIVOS" at bounding box center [515, 237] width 79 height 11
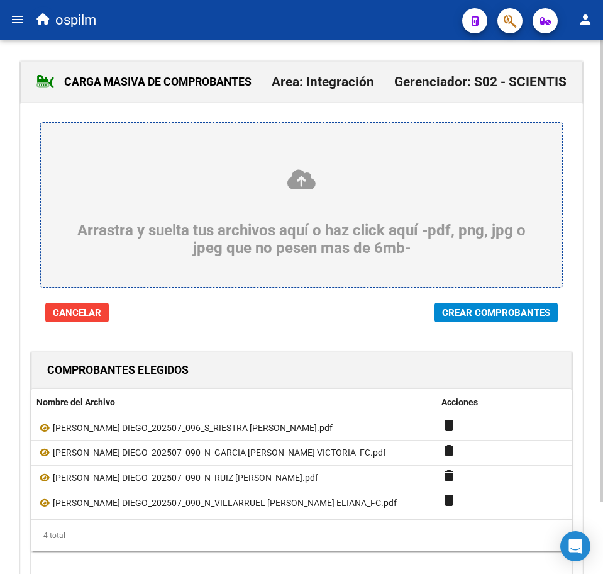
click at [496, 312] on span "Crear Comprobantes" at bounding box center [496, 312] width 108 height 11
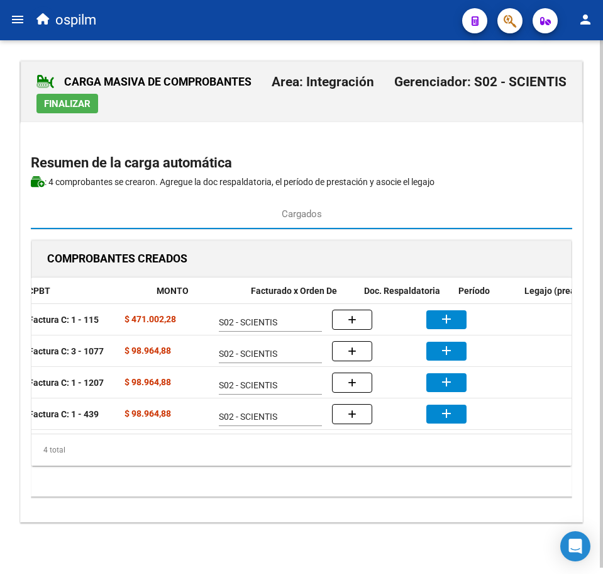
scroll to position [0, 208]
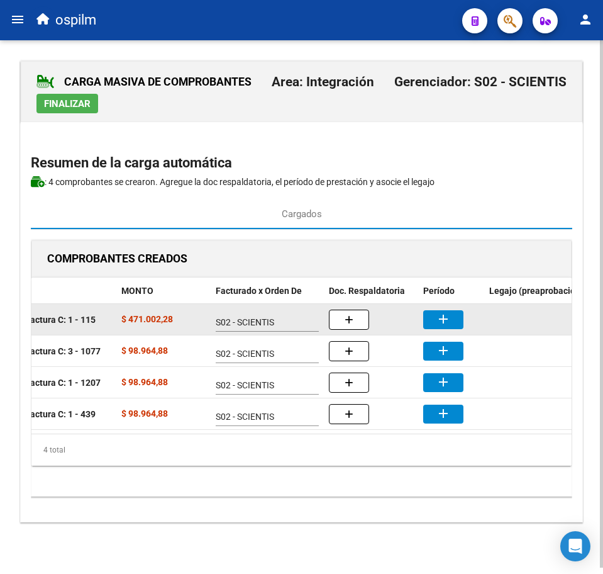
click at [442, 320] on mat-icon "add" at bounding box center [443, 318] width 15 height 15
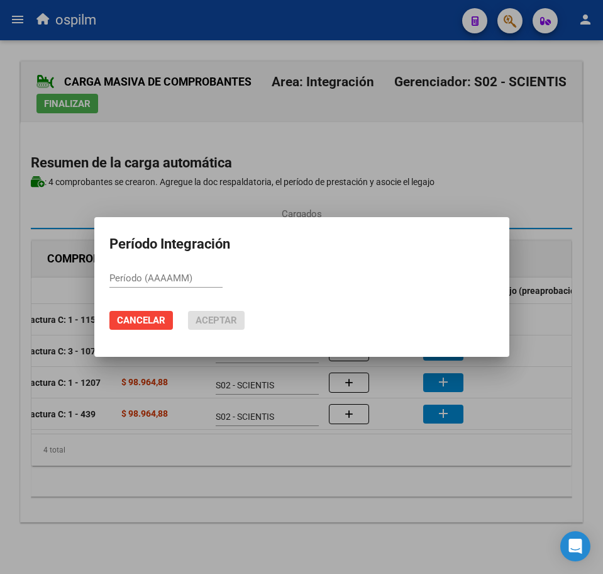
paste input "202507"
click at [223, 315] on span "Aceptar" at bounding box center [217, 319] width 42 height 11
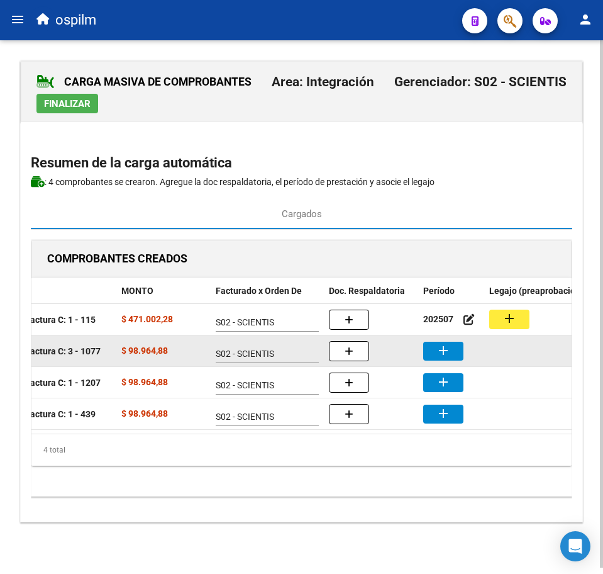
click at [451, 350] on button "add" at bounding box center [443, 351] width 40 height 19
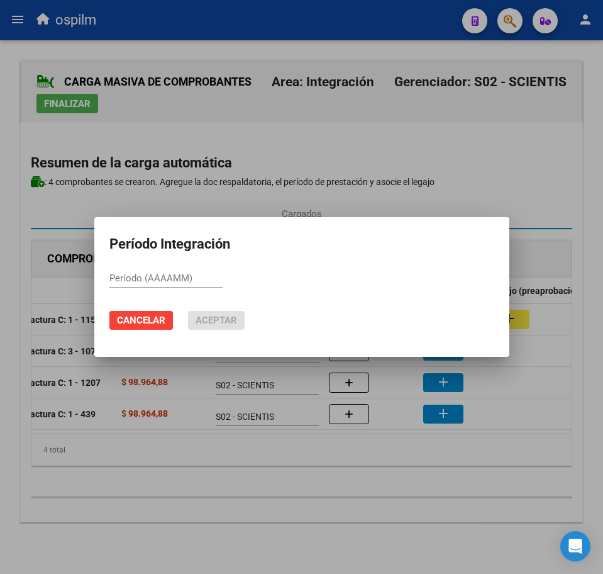
paste input "202507"
click at [220, 317] on span "Aceptar" at bounding box center [217, 319] width 42 height 11
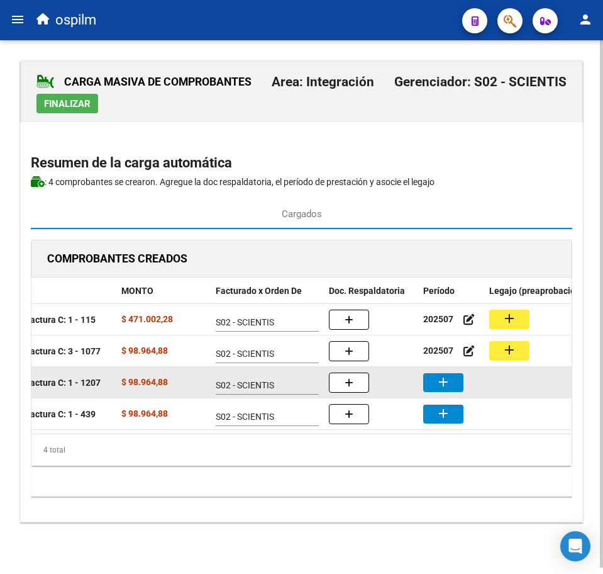
click at [439, 387] on mat-icon "add" at bounding box center [443, 381] width 15 height 15
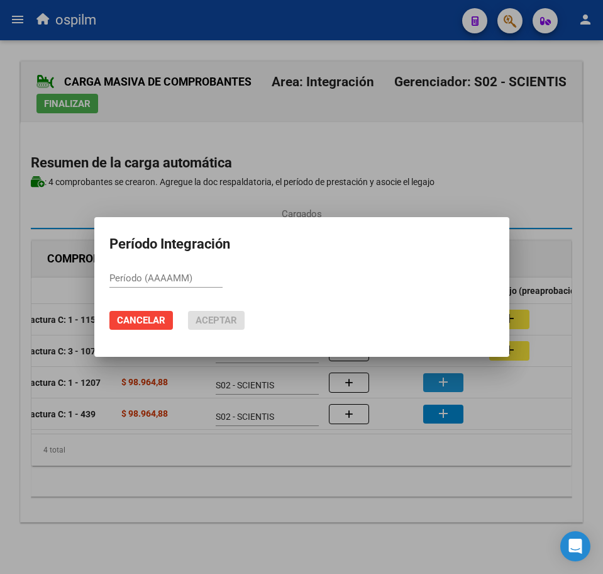
paste input "202507"
click at [214, 314] on button "Aceptar" at bounding box center [216, 320] width 57 height 19
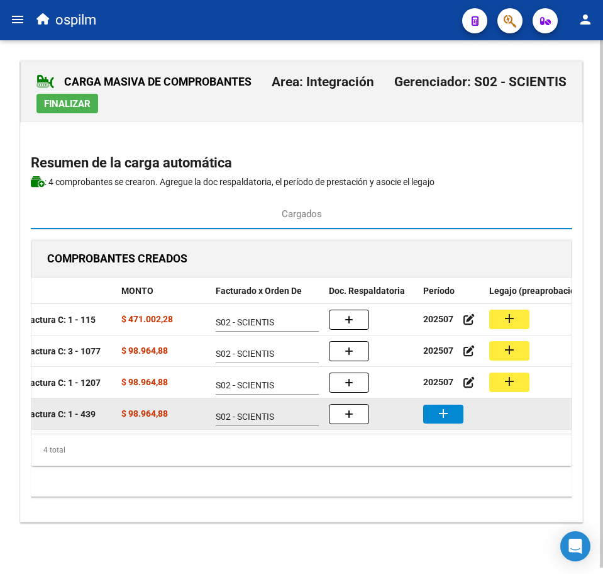
click at [445, 416] on mat-icon "add" at bounding box center [443, 413] width 15 height 15
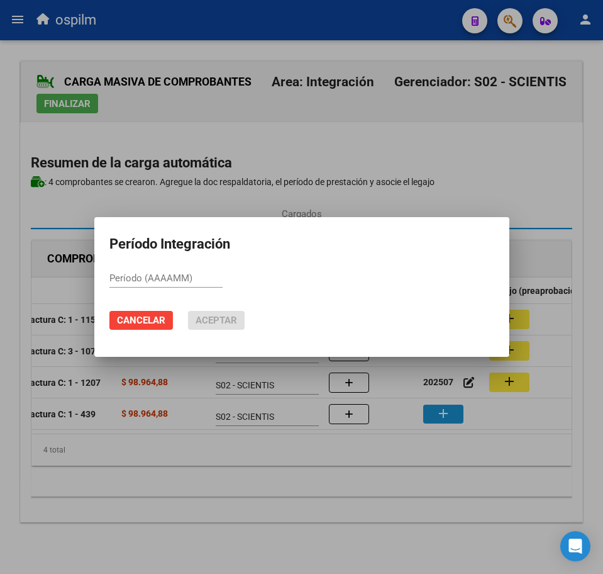
paste input "202507"
click at [219, 313] on button "Aceptar" at bounding box center [216, 320] width 57 height 19
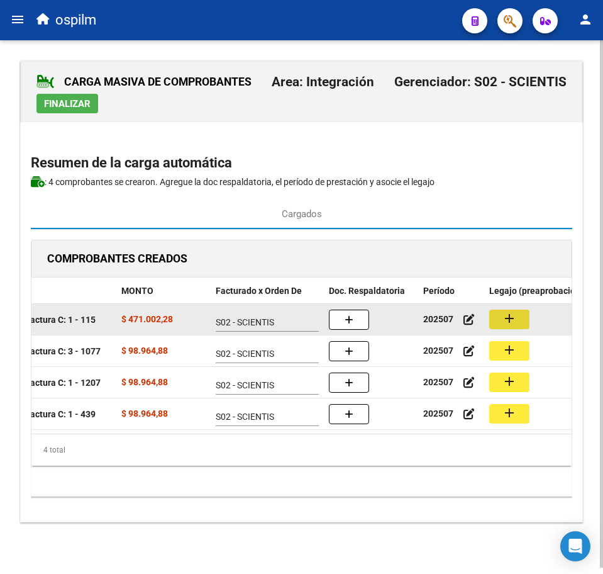
click at [518, 323] on button "add" at bounding box center [509, 318] width 40 height 19
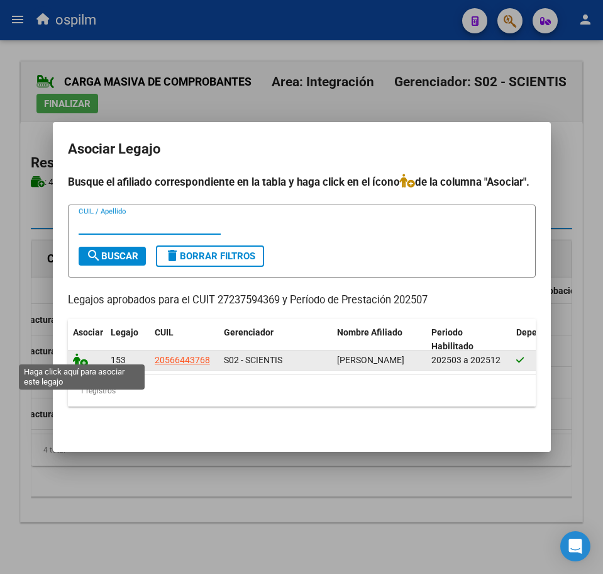
click at [76, 354] on icon at bounding box center [80, 360] width 15 height 14
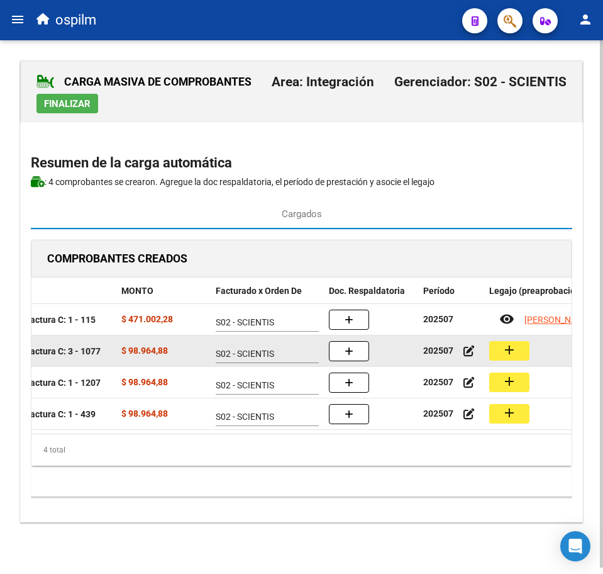
click at [503, 347] on mat-icon "add" at bounding box center [509, 349] width 15 height 15
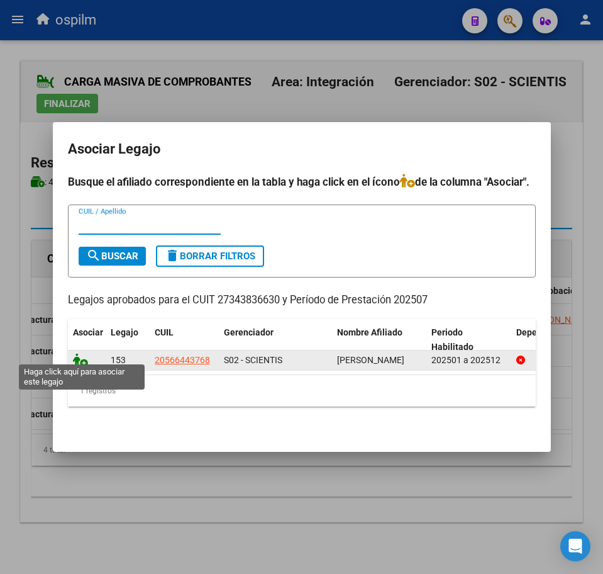
click at [73, 356] on icon at bounding box center [80, 360] width 15 height 14
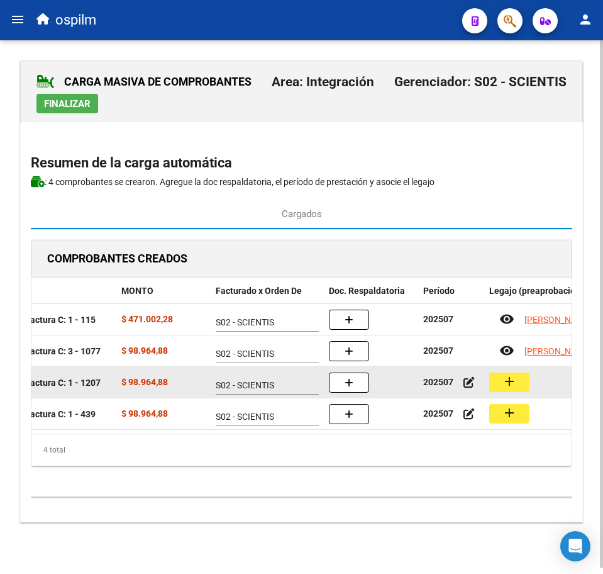
click at [523, 381] on button "add" at bounding box center [509, 381] width 40 height 19
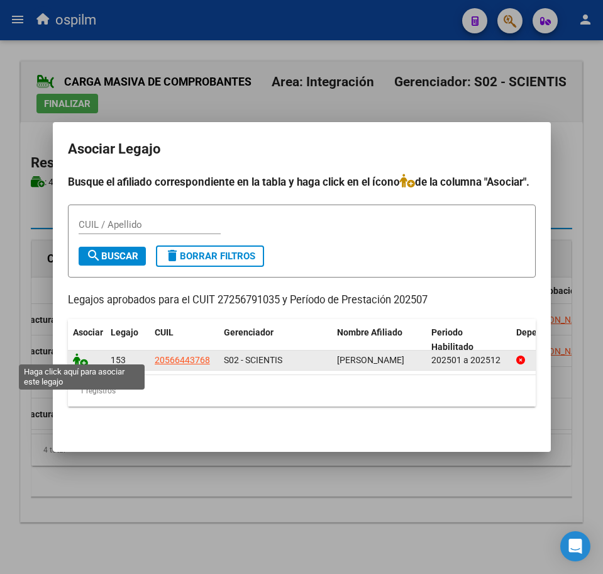
click at [79, 354] on icon at bounding box center [80, 360] width 15 height 14
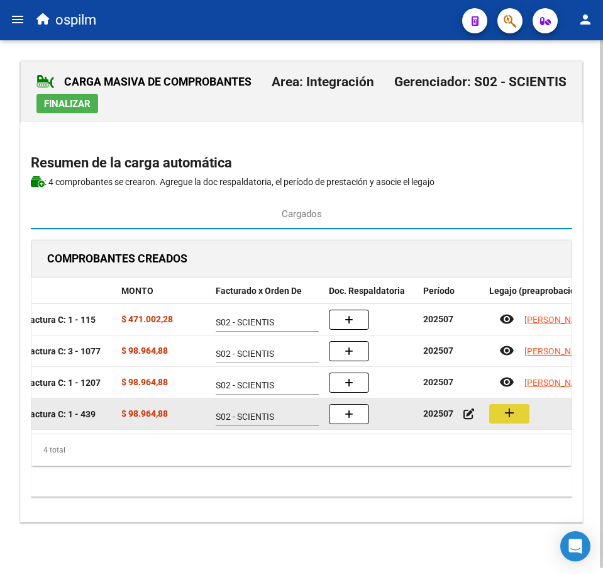
click at [505, 411] on mat-icon "add" at bounding box center [509, 412] width 15 height 15
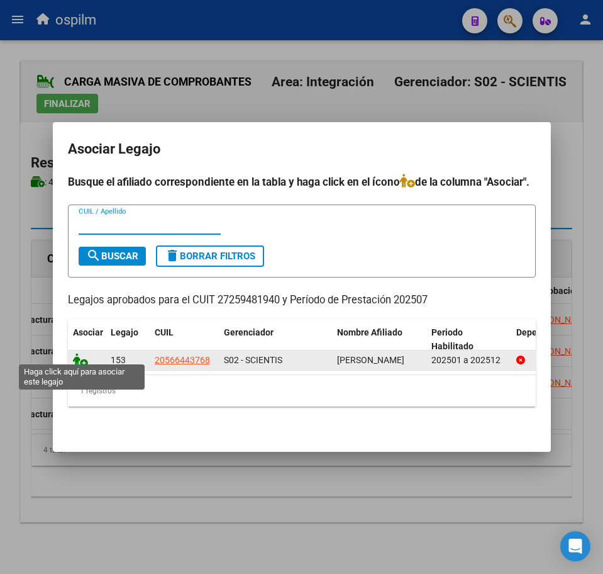
click at [79, 353] on icon at bounding box center [80, 360] width 15 height 14
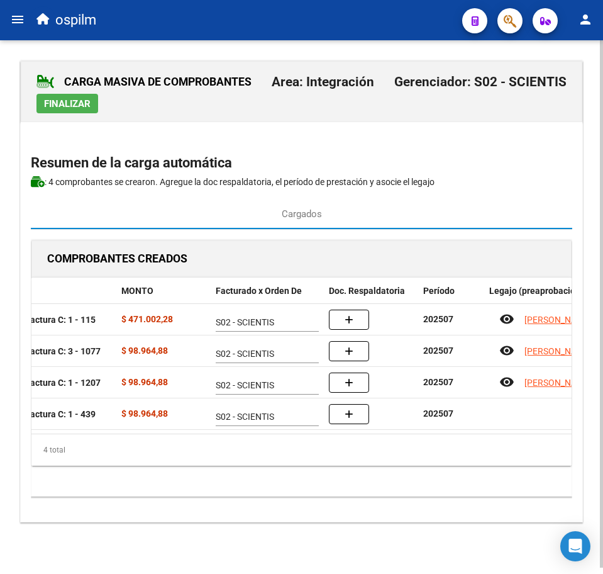
click at [206, 547] on div "CARGA MASIVA DE COMPROBANTES Area: Integración Gerenciador: S02 - SCIENTIS Fina…" at bounding box center [301, 303] width 603 height 527
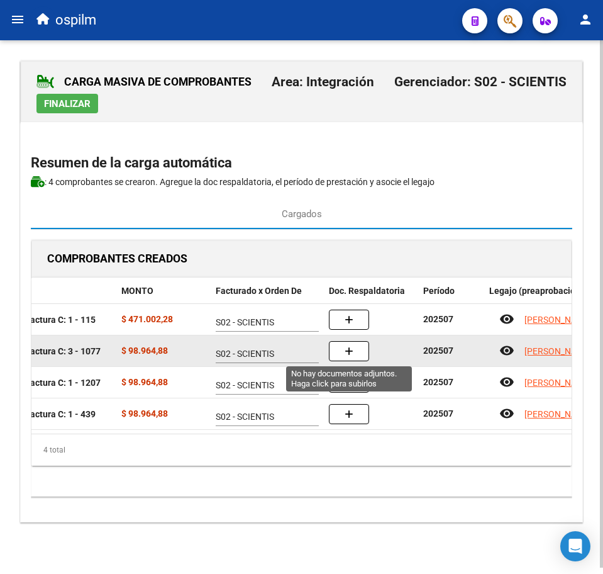
click at [345, 348] on icon "button" at bounding box center [349, 351] width 9 height 9
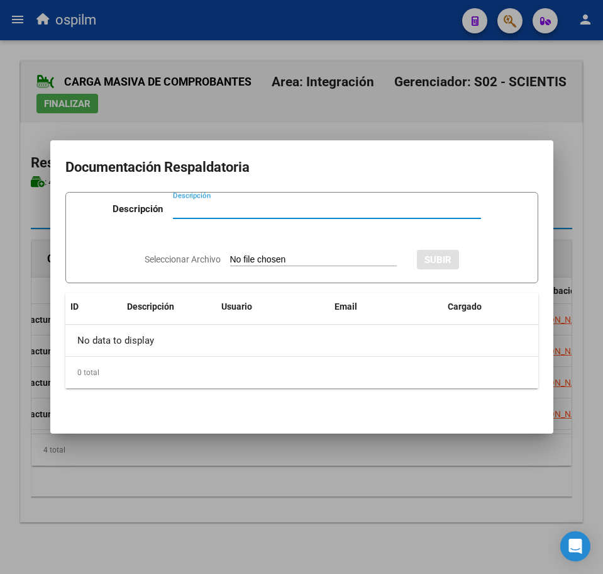
paste input "Planilla de asistencia"
click at [287, 259] on input "Seleccionar Archivo" at bounding box center [313, 260] width 167 height 12
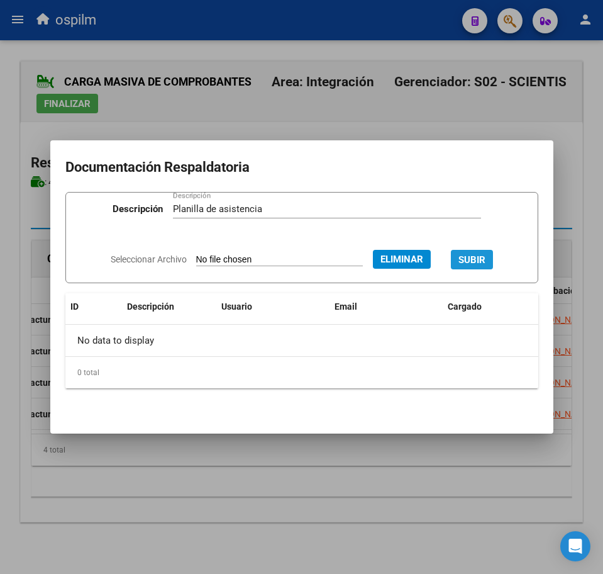
click at [477, 254] on span "SUBIR" at bounding box center [472, 259] width 27 height 11
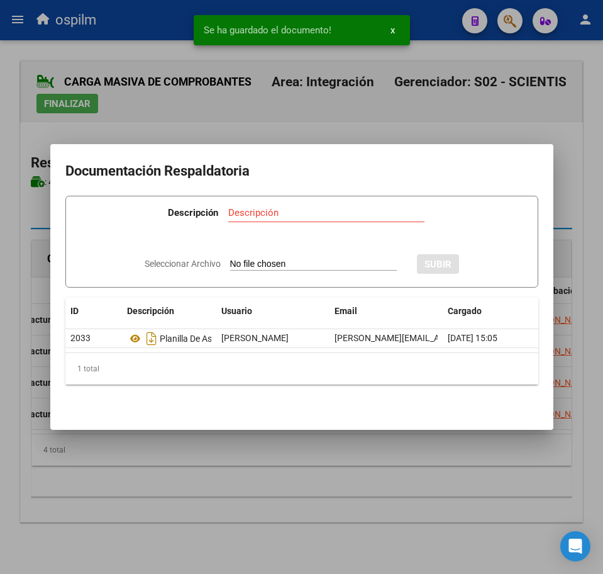
click at [321, 516] on div at bounding box center [301, 287] width 603 height 574
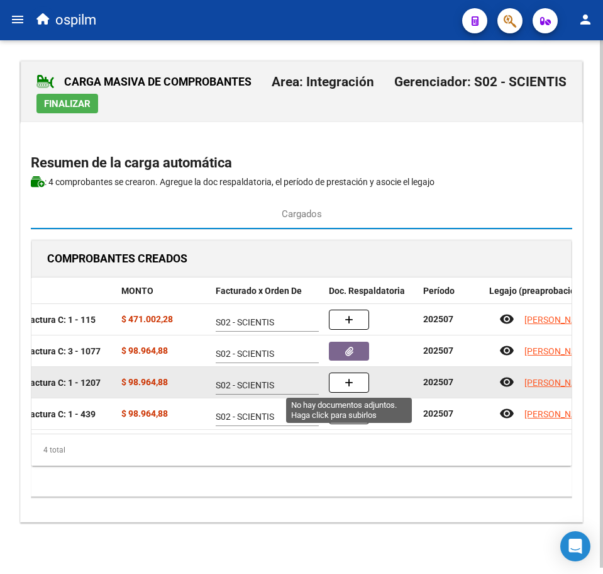
click at [345, 386] on icon "button" at bounding box center [349, 382] width 9 height 9
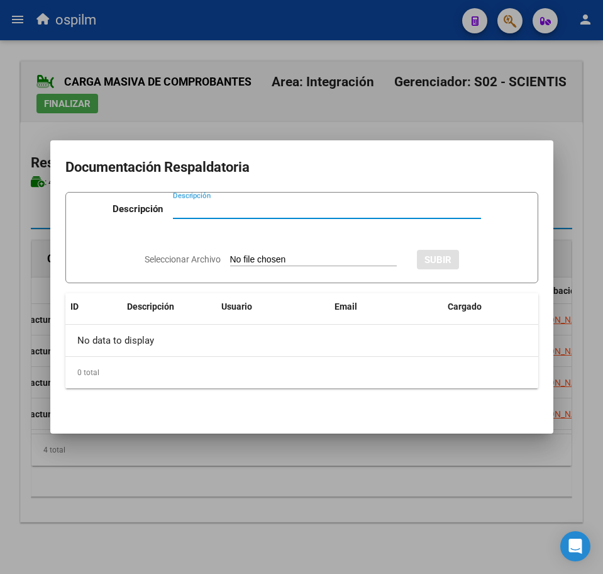
paste input "Planilla de asistencia"
click at [297, 264] on input "Seleccionar Archivo" at bounding box center [313, 260] width 167 height 12
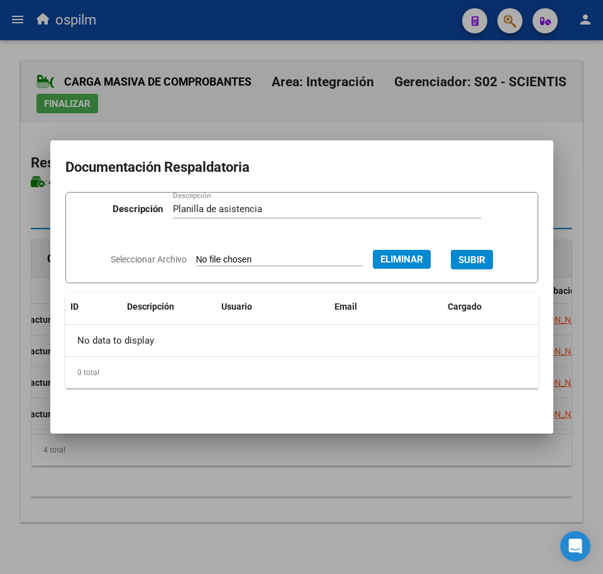
click at [476, 259] on span "SUBIR" at bounding box center [472, 259] width 27 height 11
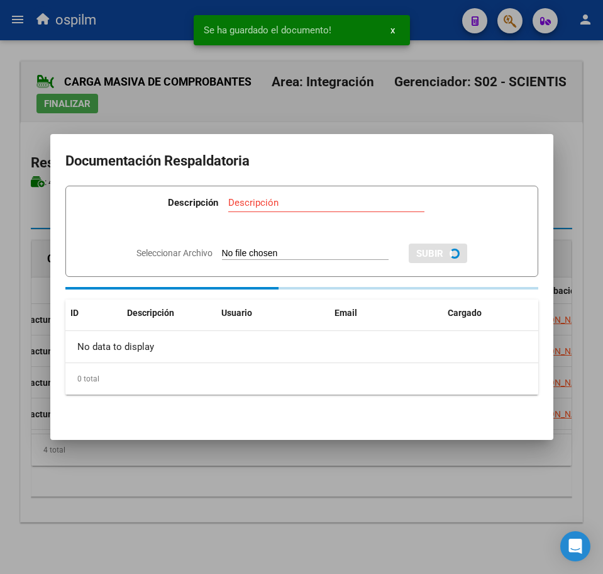
click at [309, 476] on div at bounding box center [301, 287] width 603 height 574
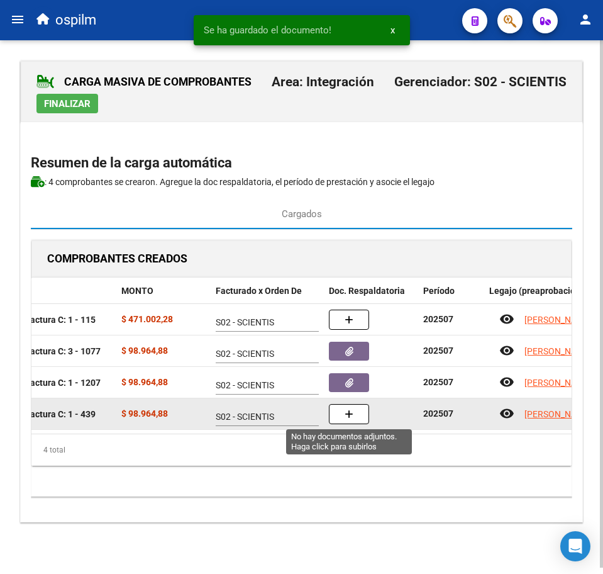
click at [357, 418] on button "button" at bounding box center [349, 414] width 40 height 20
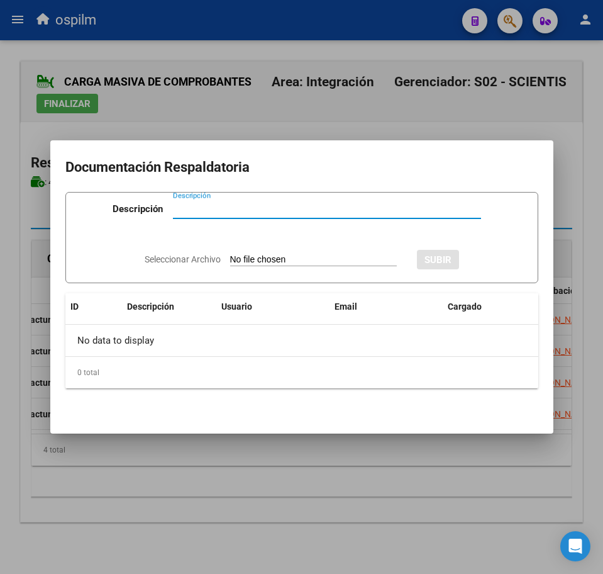
paste input "Planilla de asistencia"
click at [272, 262] on input "Seleccionar Archivo" at bounding box center [313, 260] width 167 height 12
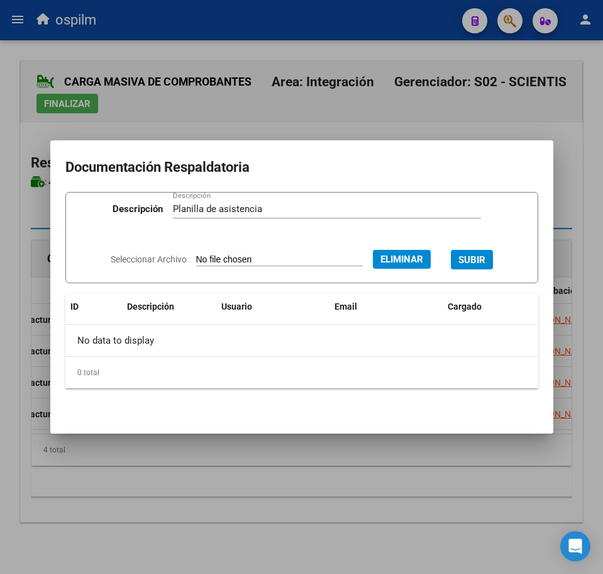
click at [477, 253] on span "SUBIR" at bounding box center [472, 258] width 27 height 11
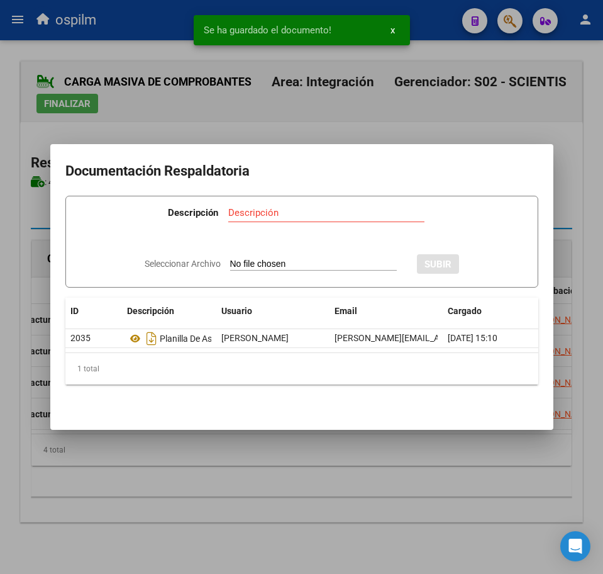
click at [226, 498] on div at bounding box center [301, 287] width 603 height 574
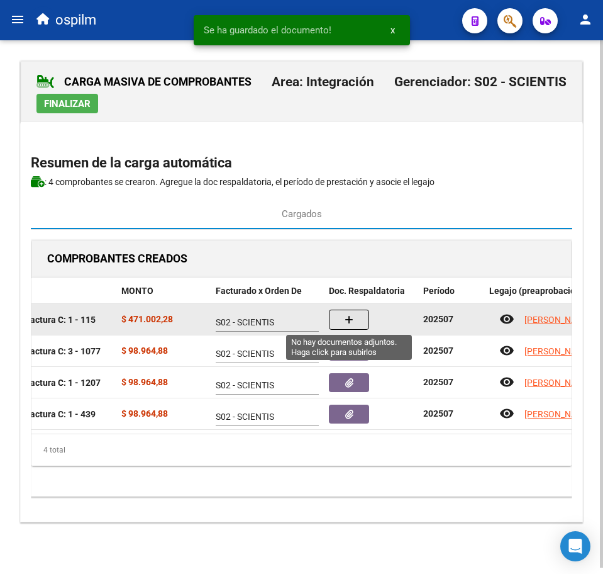
click at [352, 319] on icon "button" at bounding box center [349, 319] width 9 height 9
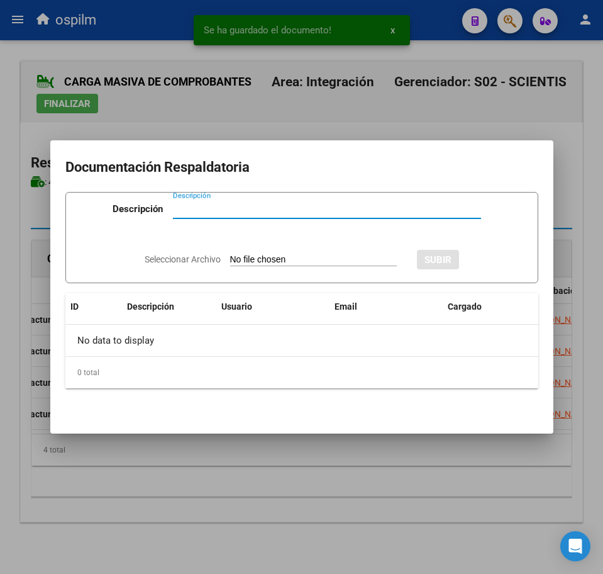
paste input "Planilla de asistencia"
click at [285, 255] on input "Seleccionar Archivo" at bounding box center [313, 260] width 167 height 12
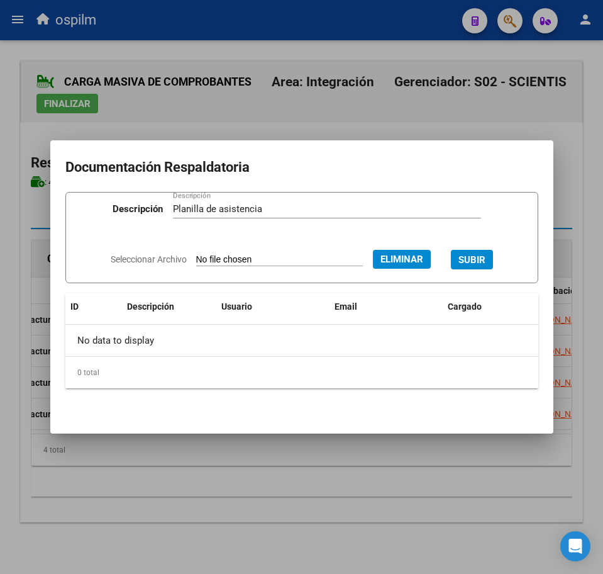
click at [486, 257] on span "SUBIR" at bounding box center [472, 259] width 27 height 11
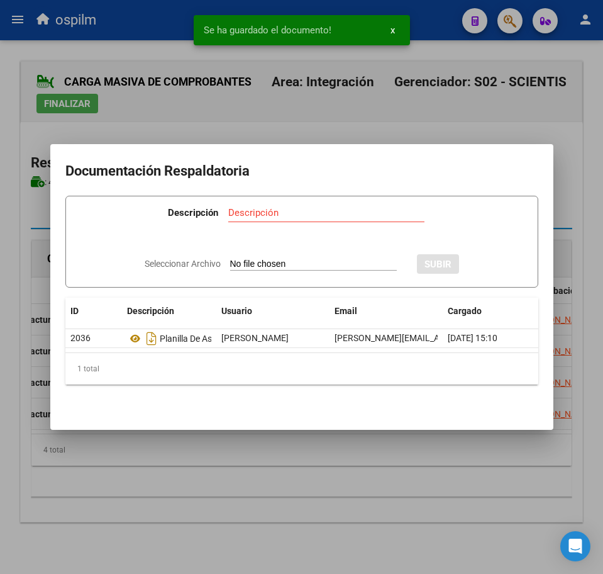
click at [278, 478] on div at bounding box center [301, 287] width 603 height 574
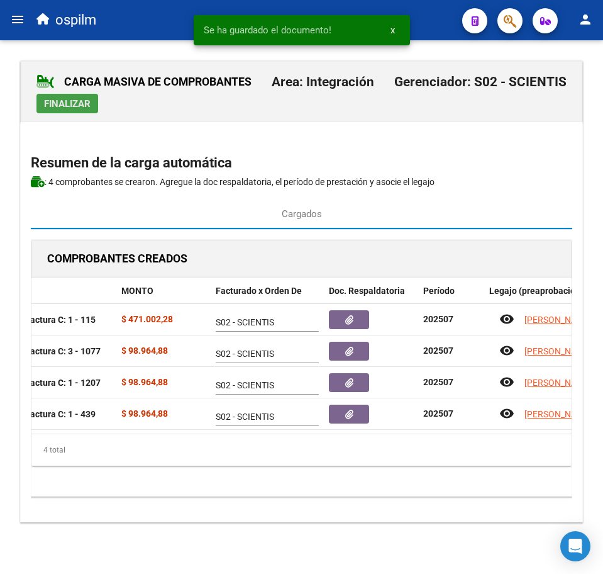
click at [82, 101] on span "Finalizar" at bounding box center [67, 103] width 47 height 11
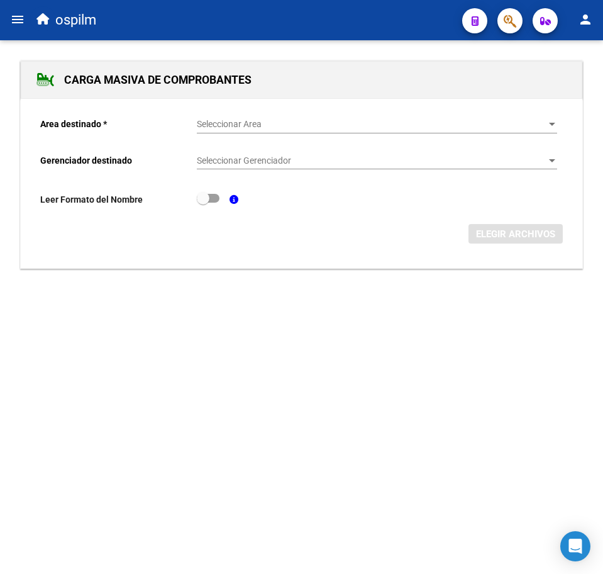
drag, startPoint x: 13, startPoint y: 14, endPoint x: 212, endPoint y: 341, distance: 382.5
click at [212, 353] on div "menu ospilm person Firma Express Reportes SUR Expedientes Internos Movimiento d…" at bounding box center [301, 287] width 603 height 574
click at [243, 121] on span "Seleccionar Area" at bounding box center [371, 124] width 349 height 11
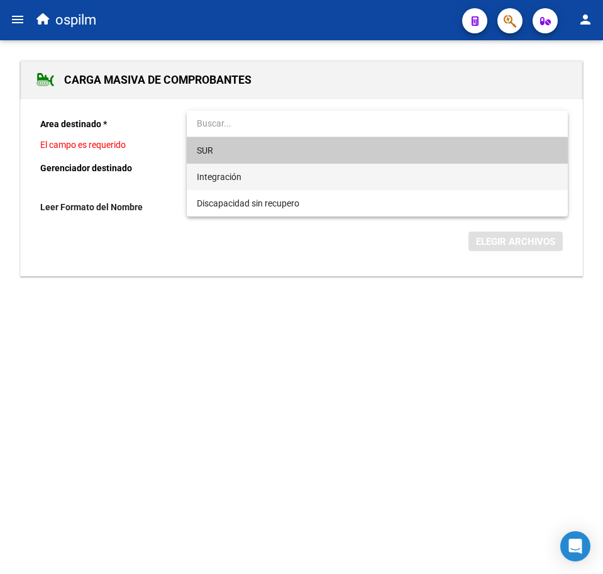
click at [251, 170] on span "Integración" at bounding box center [377, 177] width 360 height 26
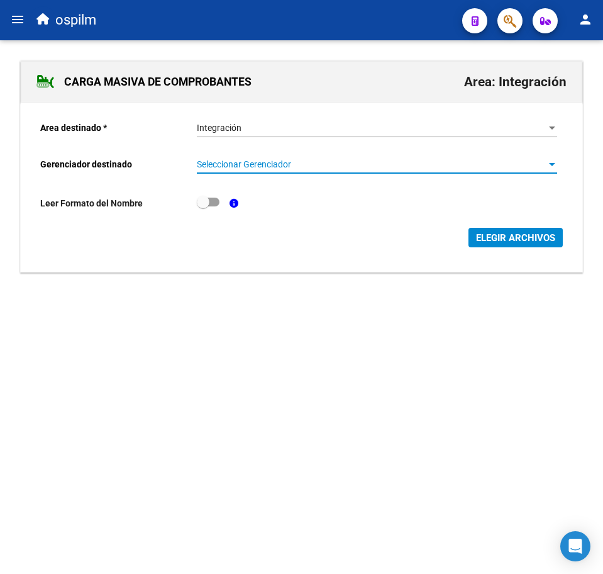
click at [253, 166] on span "Seleccionar Gerenciador" at bounding box center [371, 164] width 349 height 11
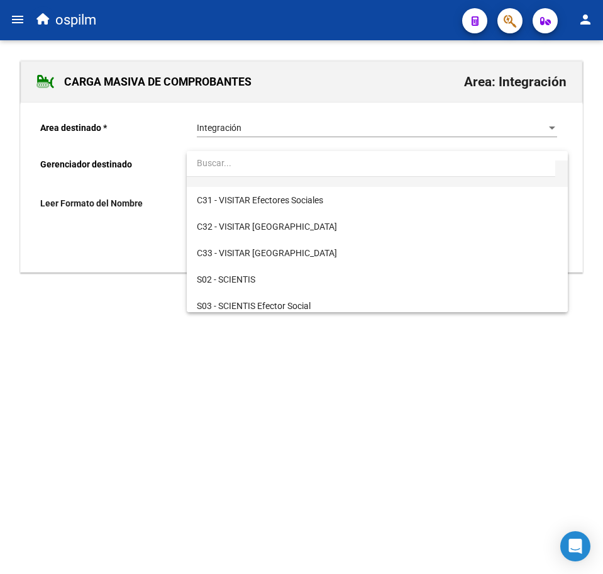
scroll to position [157, 0]
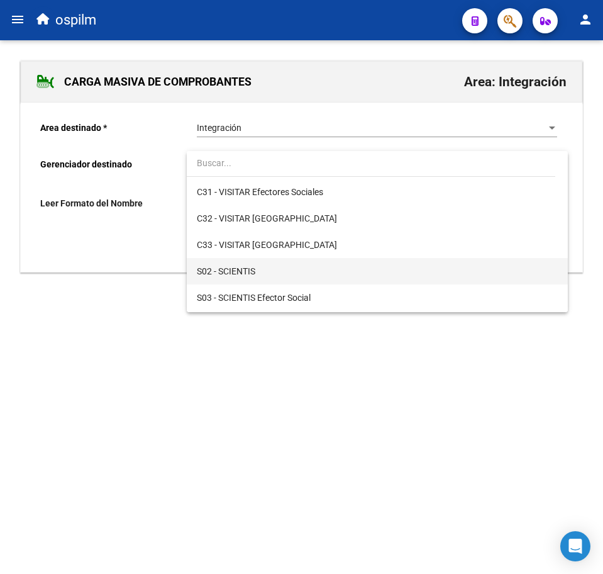
click at [267, 266] on span "S02 - SCIENTIS" at bounding box center [377, 271] width 360 height 26
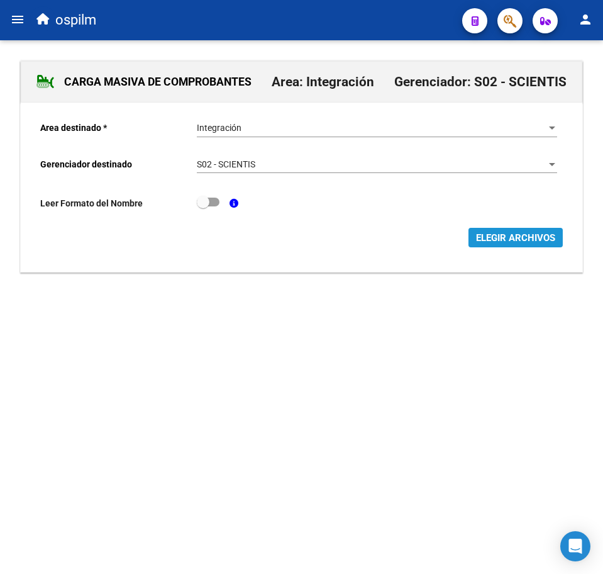
click at [526, 231] on button "ELEGIR ARCHIVOS" at bounding box center [516, 237] width 94 height 19
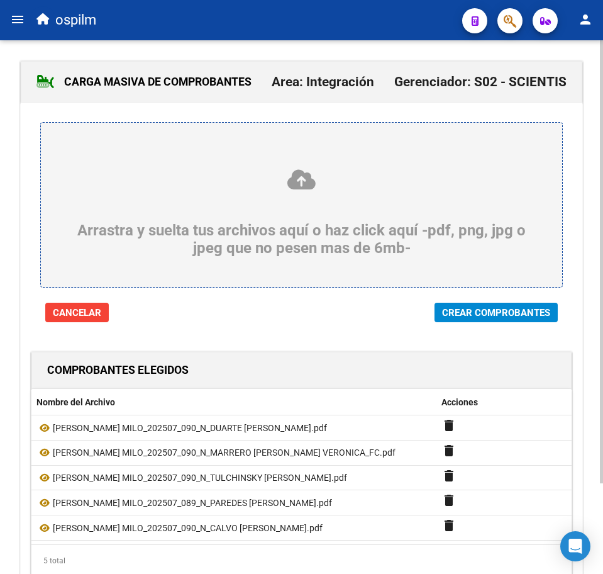
click at [467, 313] on span "Crear Comprobantes" at bounding box center [496, 312] width 108 height 11
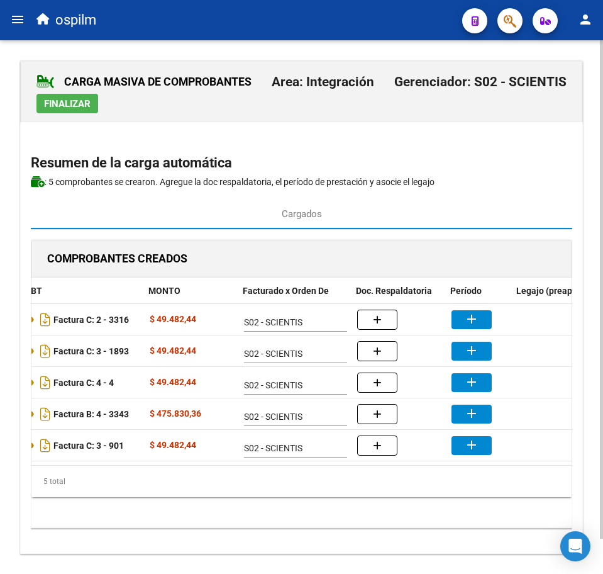
scroll to position [0, 181]
